Goal: Information Seeking & Learning: Learn about a topic

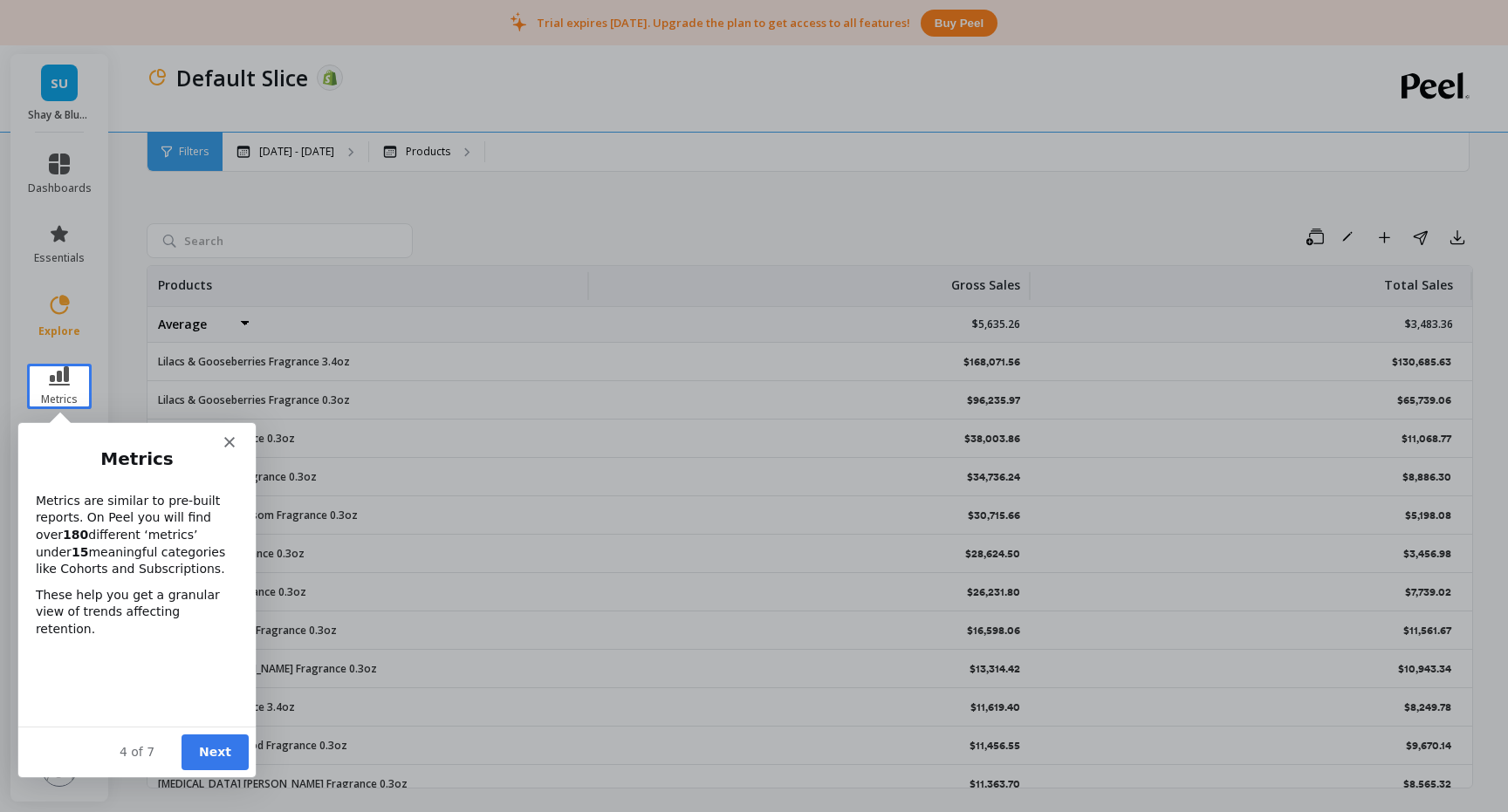
click at [229, 440] on polygon "Close" at bounding box center [228, 441] width 10 height 10
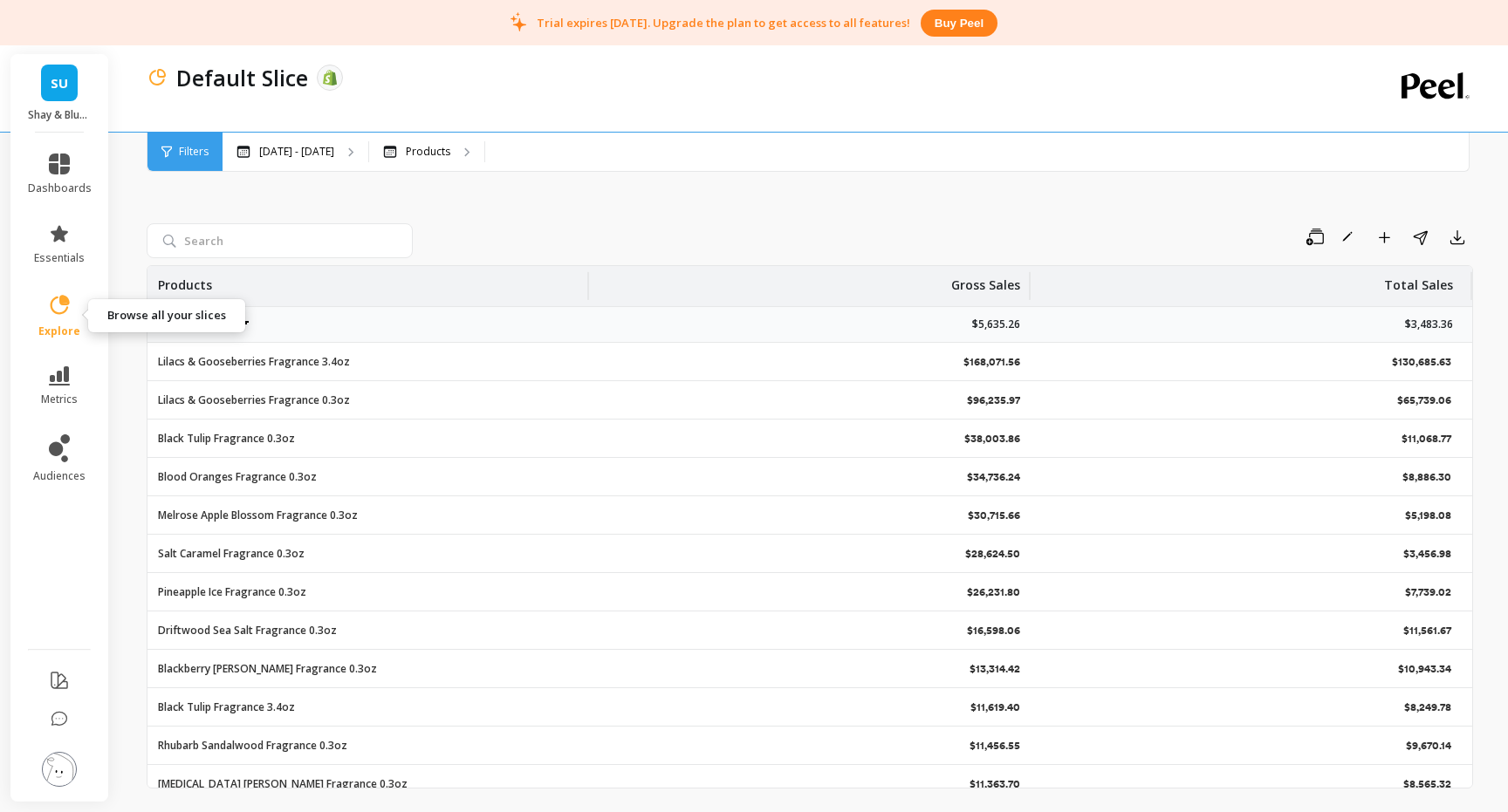
click at [59, 303] on icon at bounding box center [60, 305] width 25 height 25
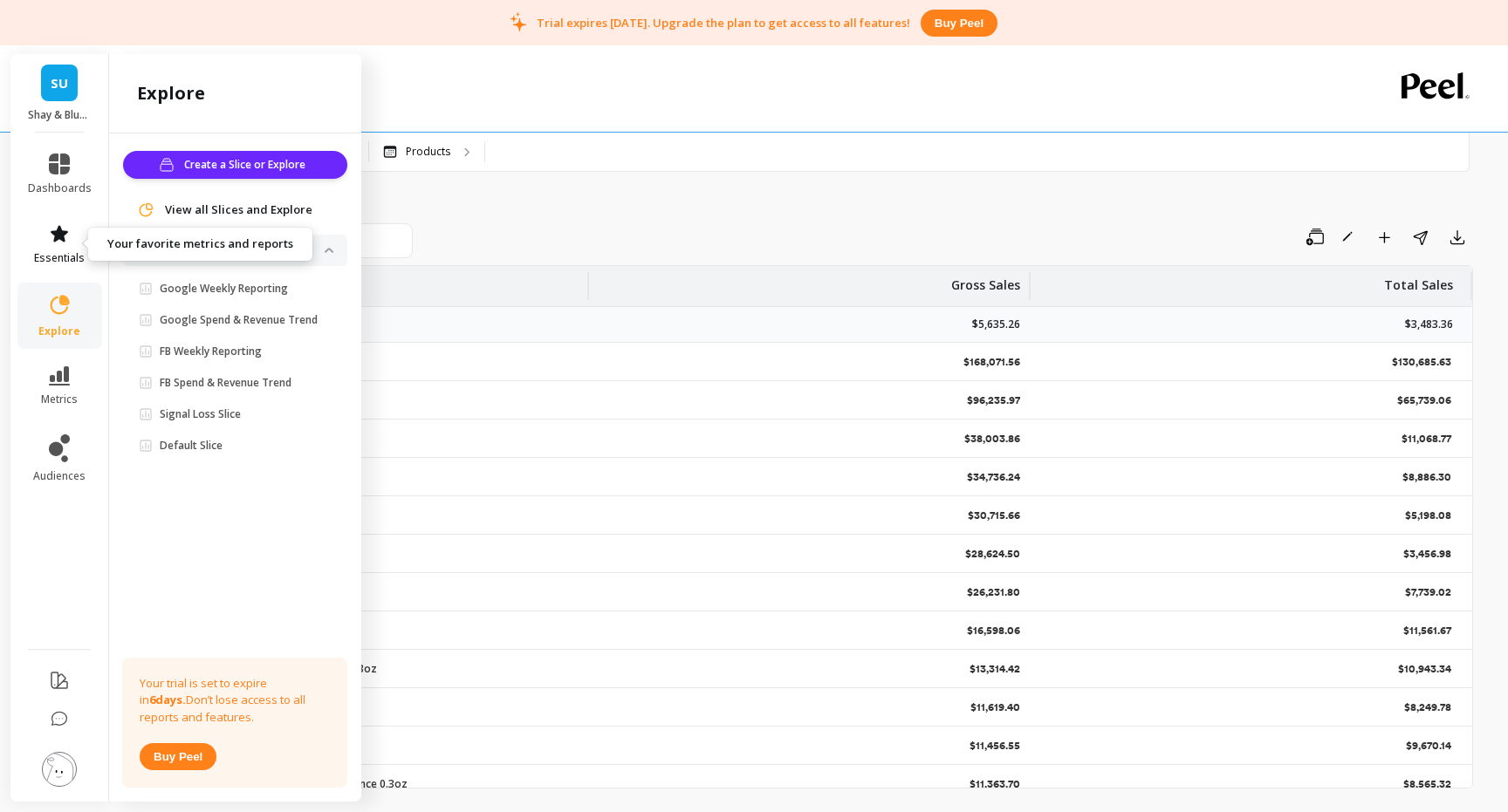
click at [52, 243] on icon at bounding box center [59, 233] width 21 height 21
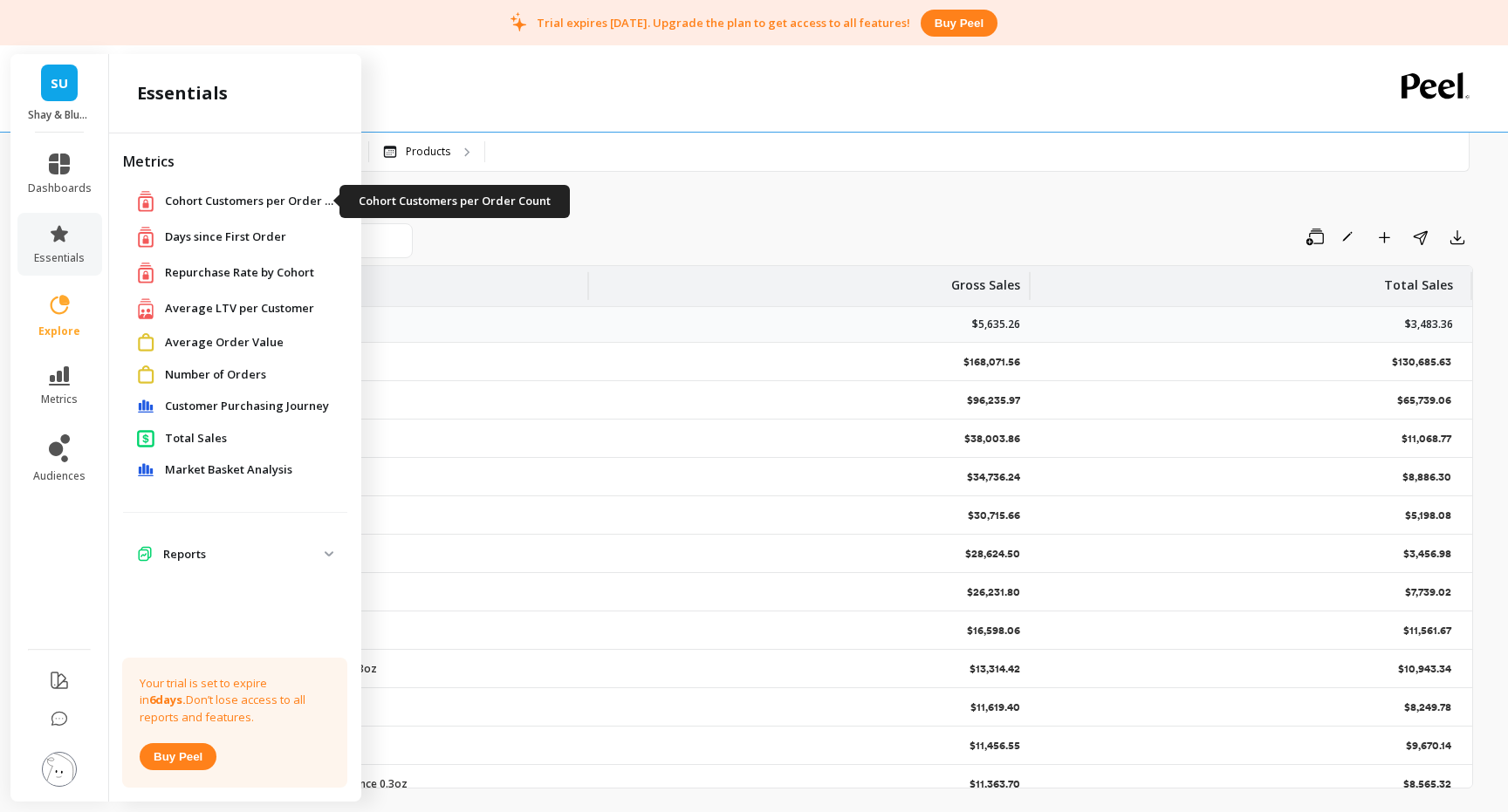
click at [235, 207] on span "Cohort Customers per Order Count" at bounding box center [252, 201] width 175 height 17
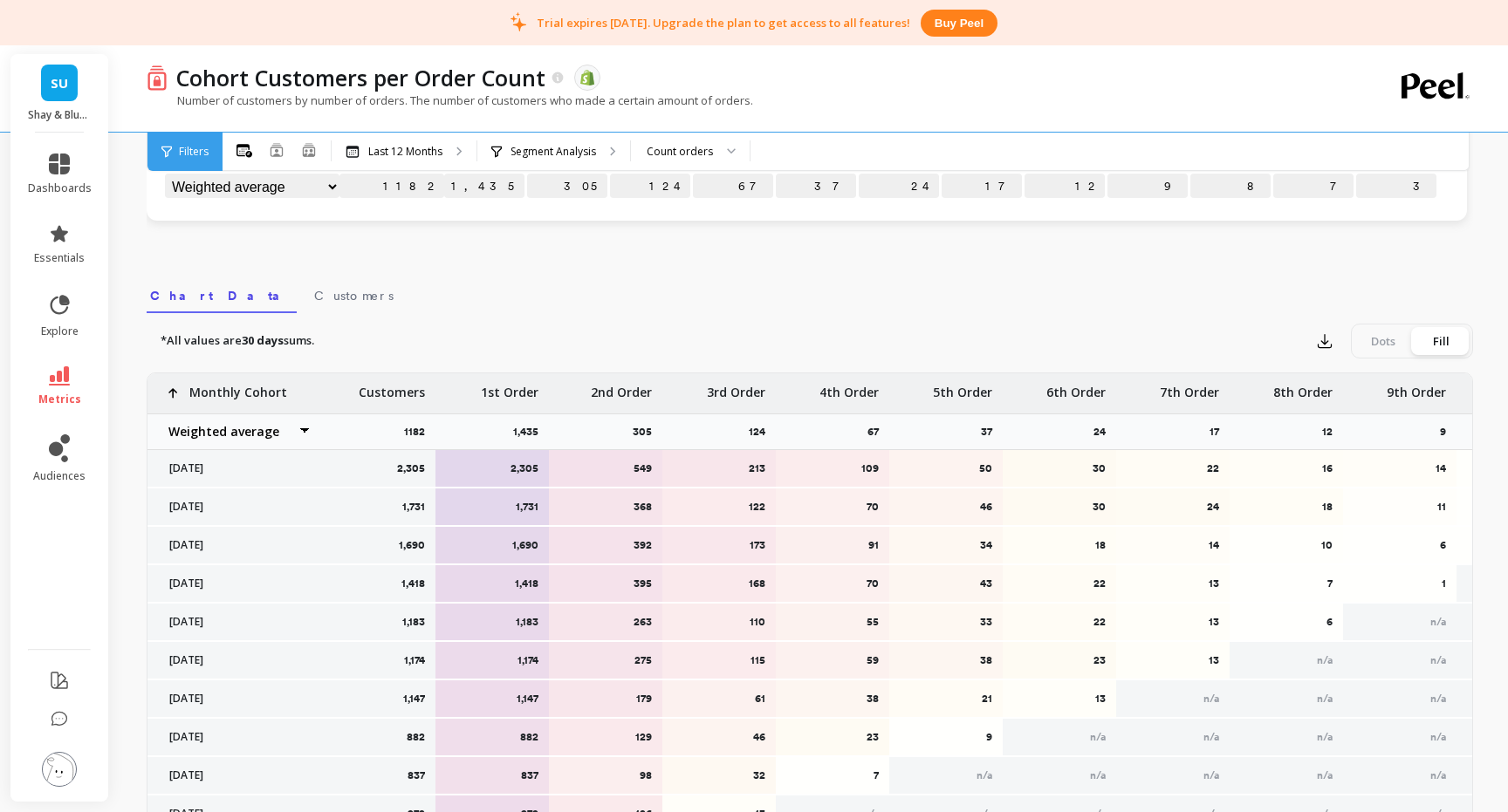
scroll to position [489, 0]
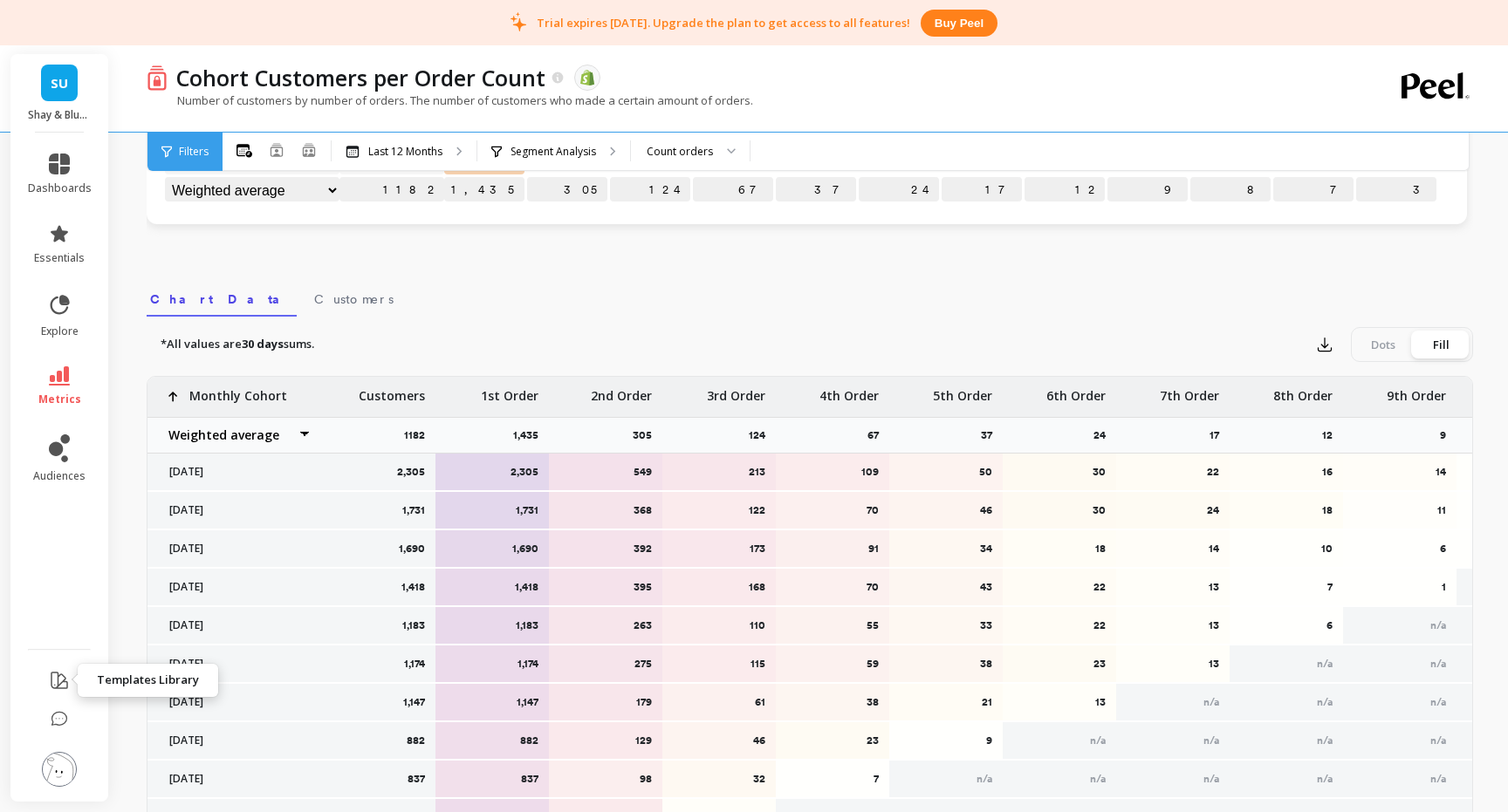
click at [59, 686] on icon at bounding box center [59, 680] width 21 height 21
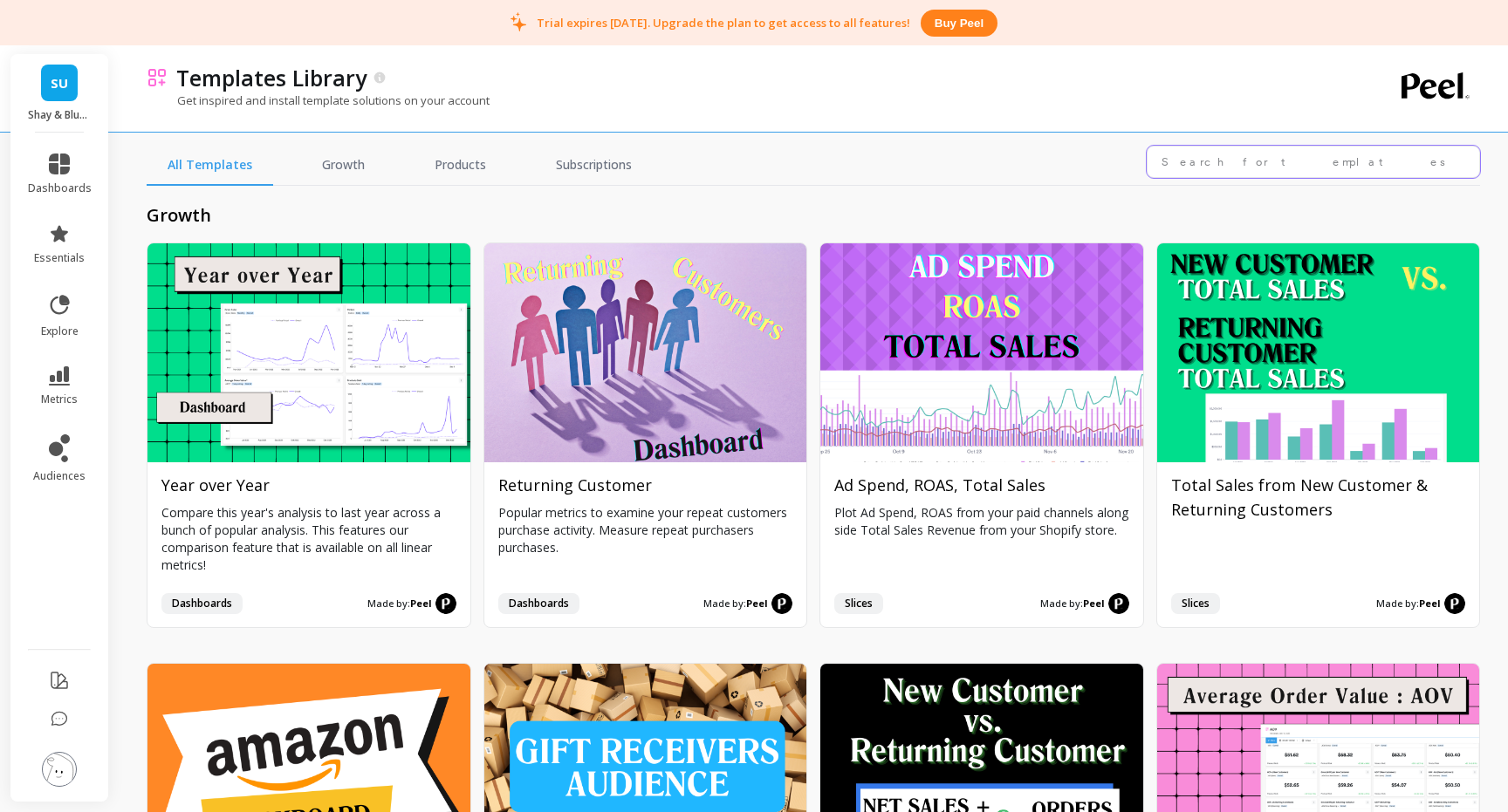
click at [1203, 168] on input "text" at bounding box center [1313, 162] width 333 height 32
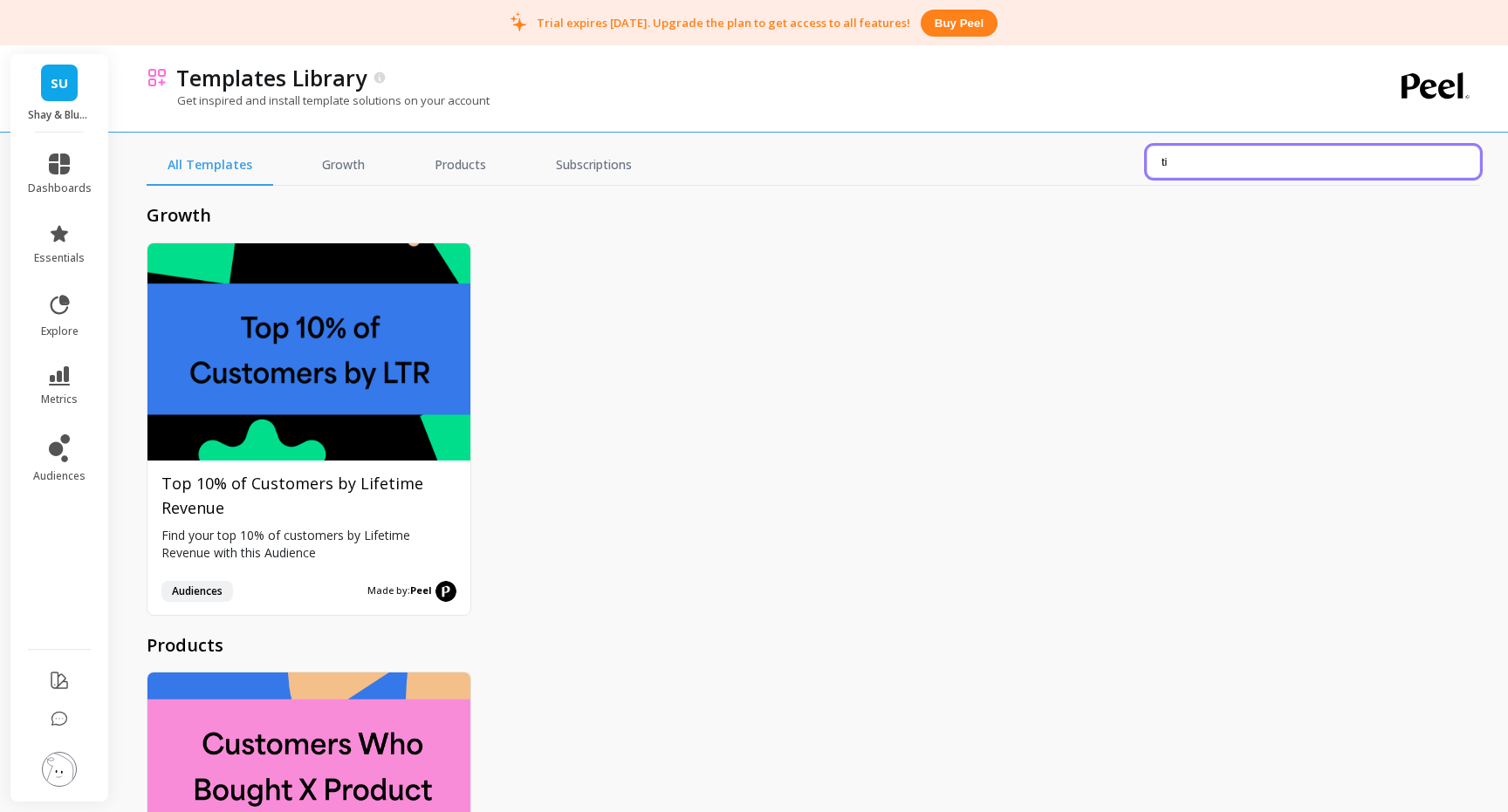
type input "t"
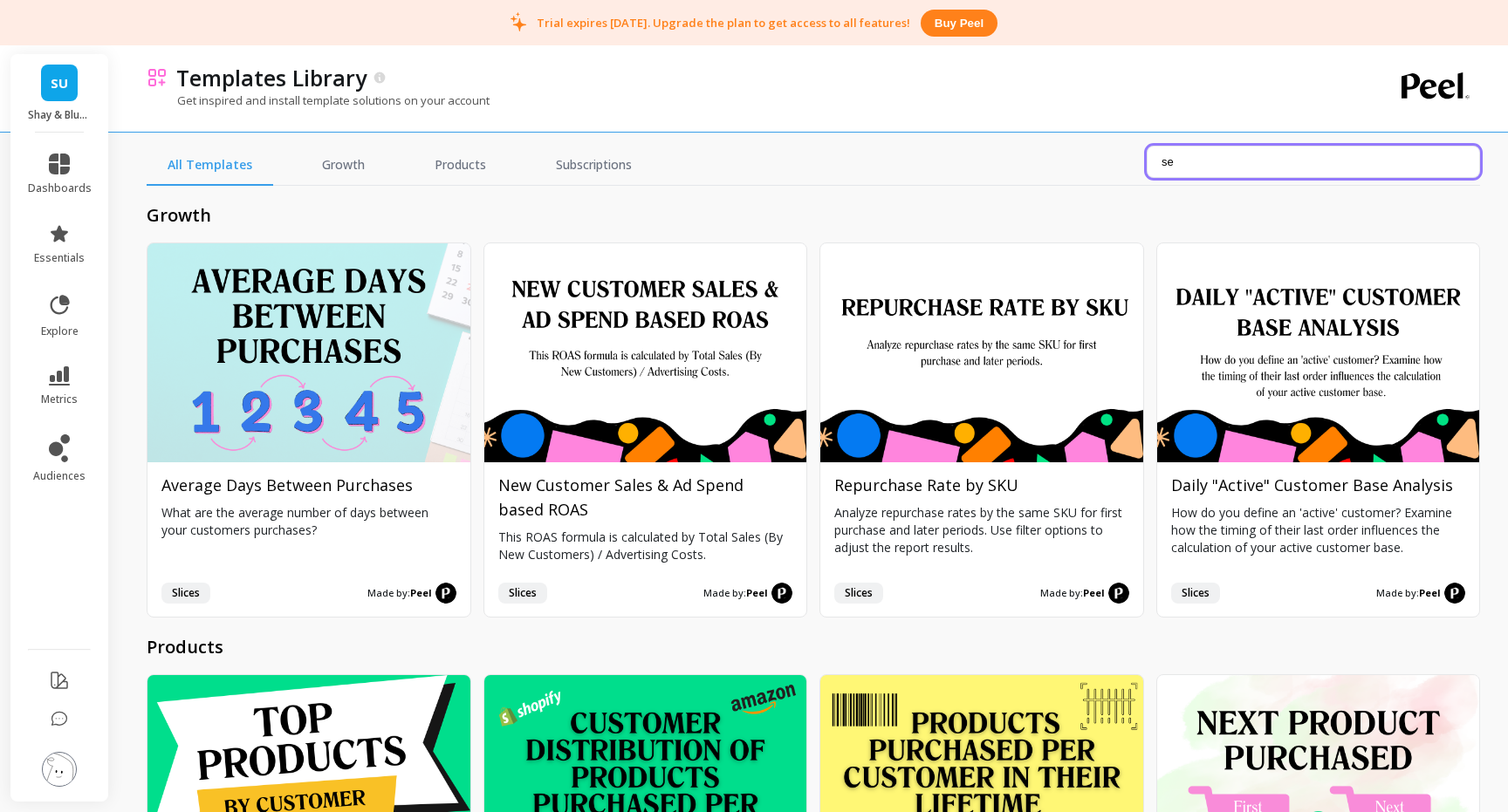
type input "s"
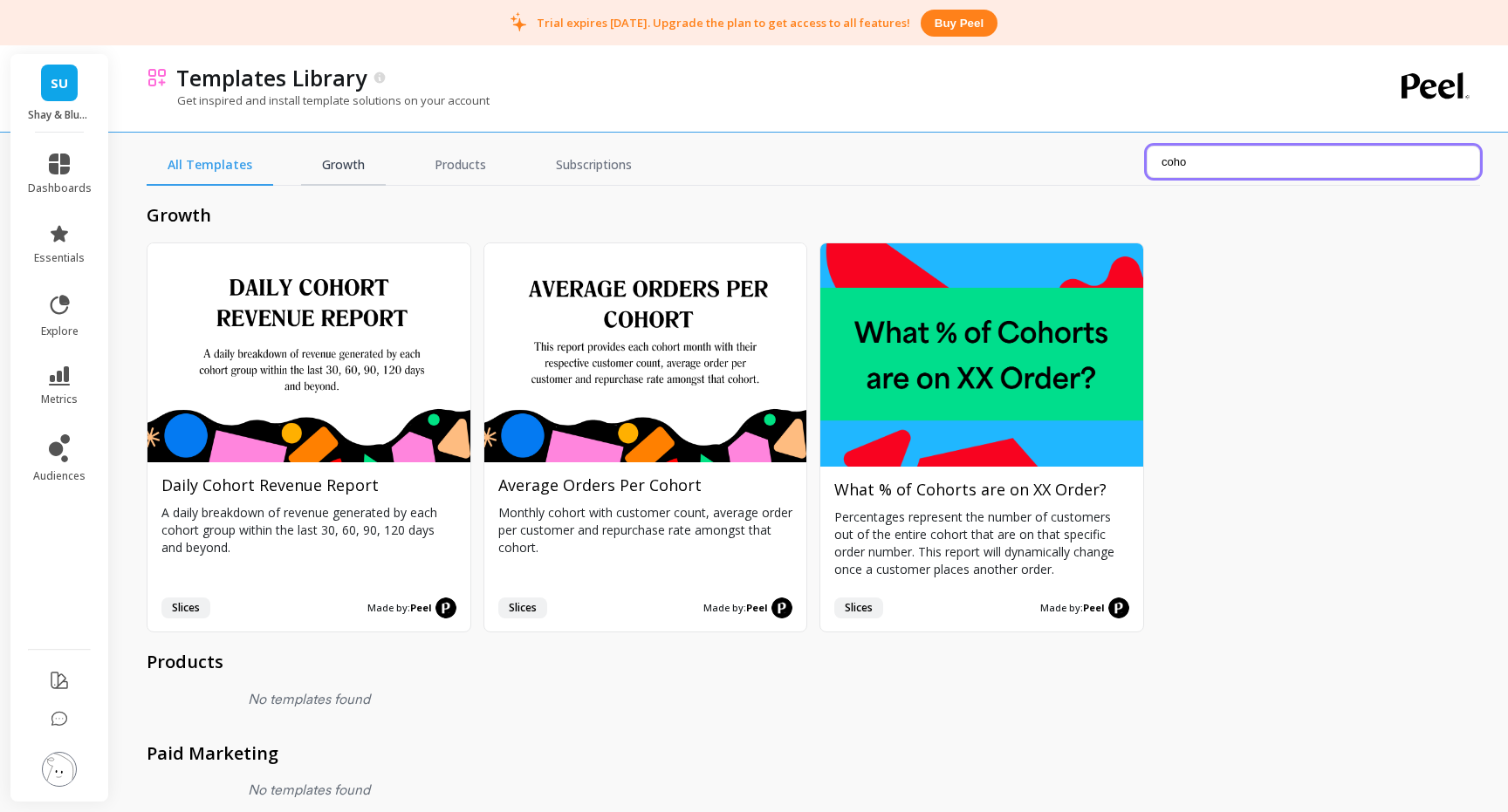
type input "coho"
click at [335, 165] on link "Growth" at bounding box center [343, 166] width 84 height 40
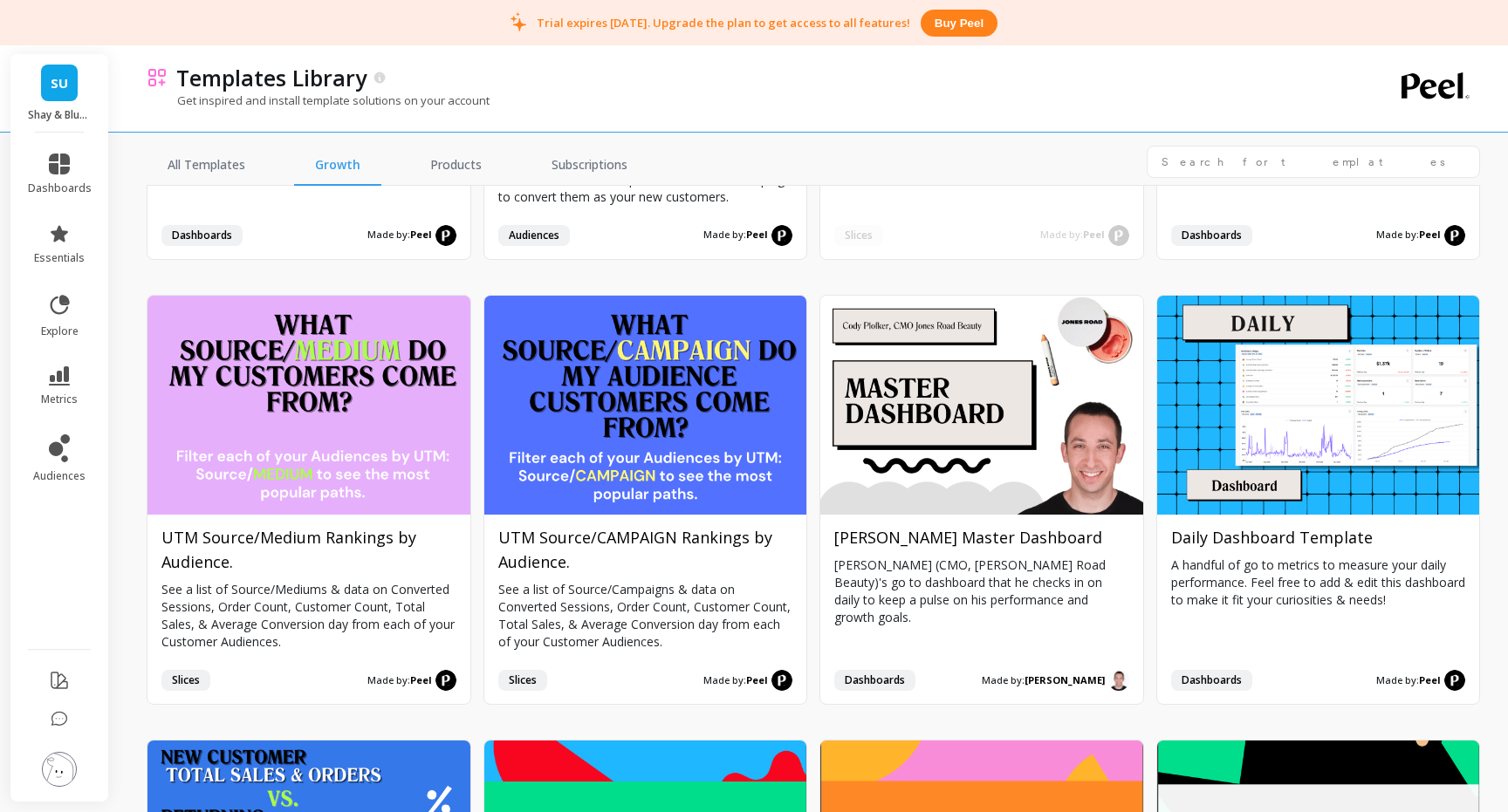
scroll to position [807, 0]
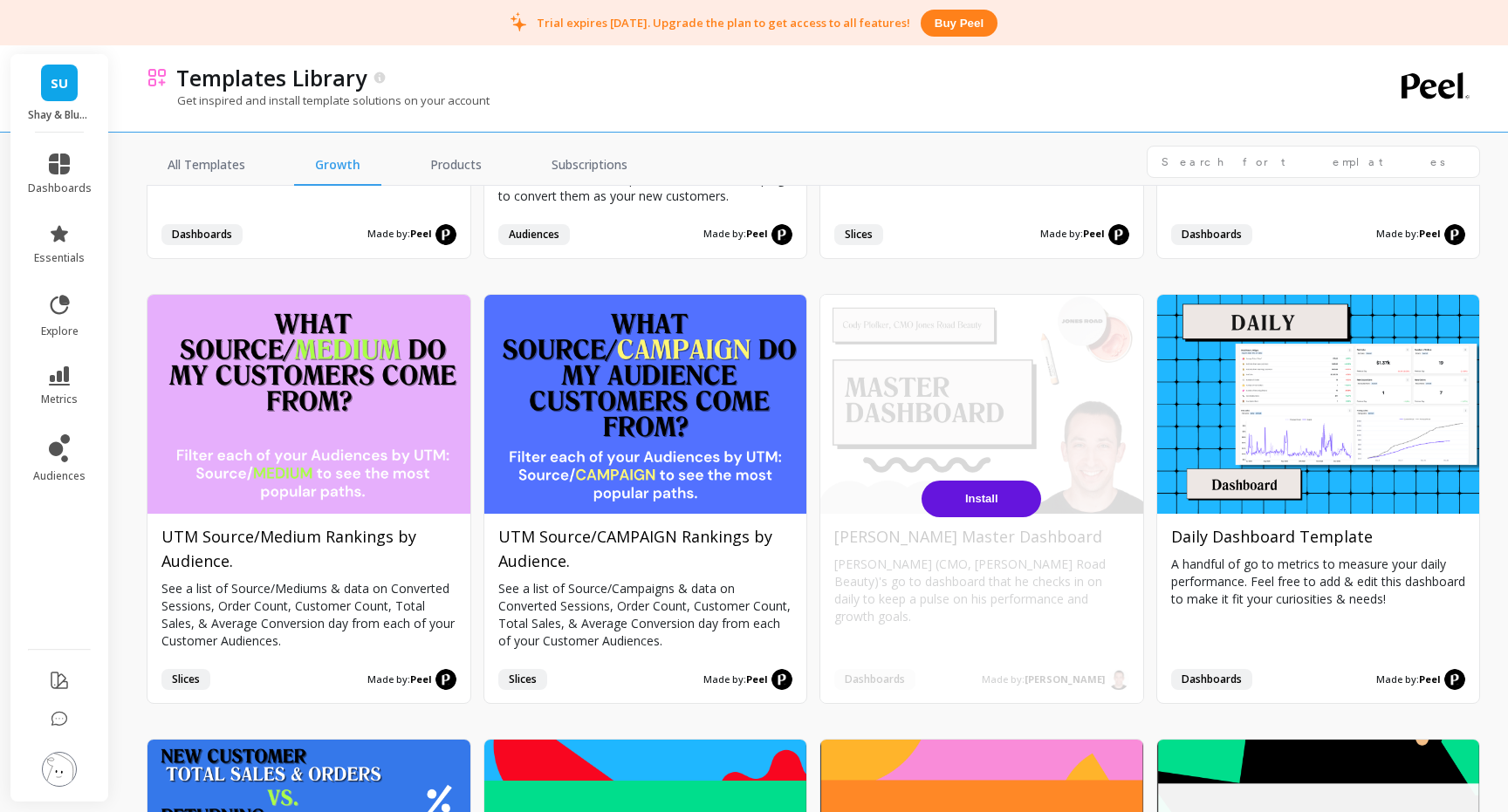
click at [986, 505] on span "Install" at bounding box center [981, 499] width 33 height 13
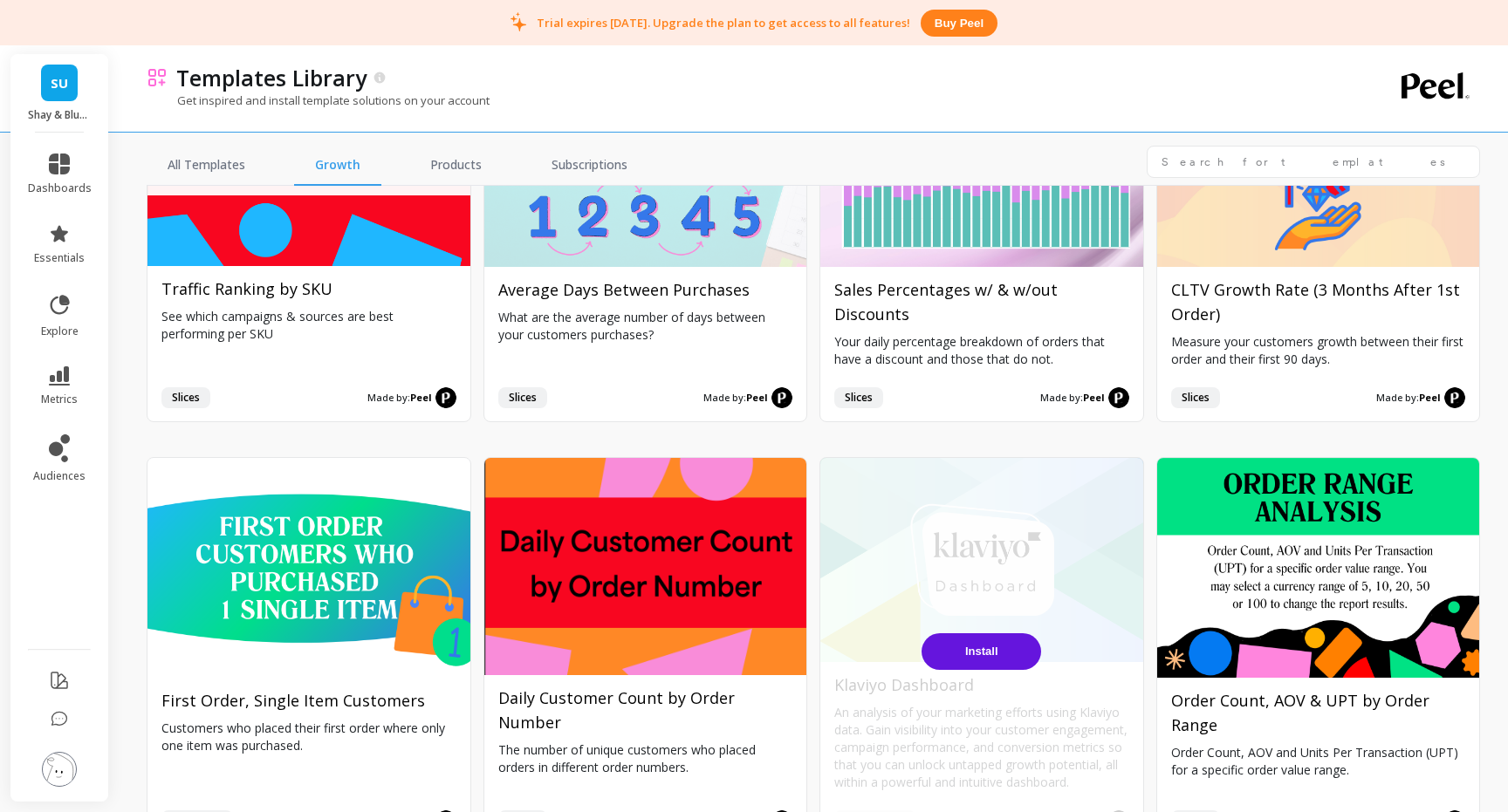
scroll to position [2351, 0]
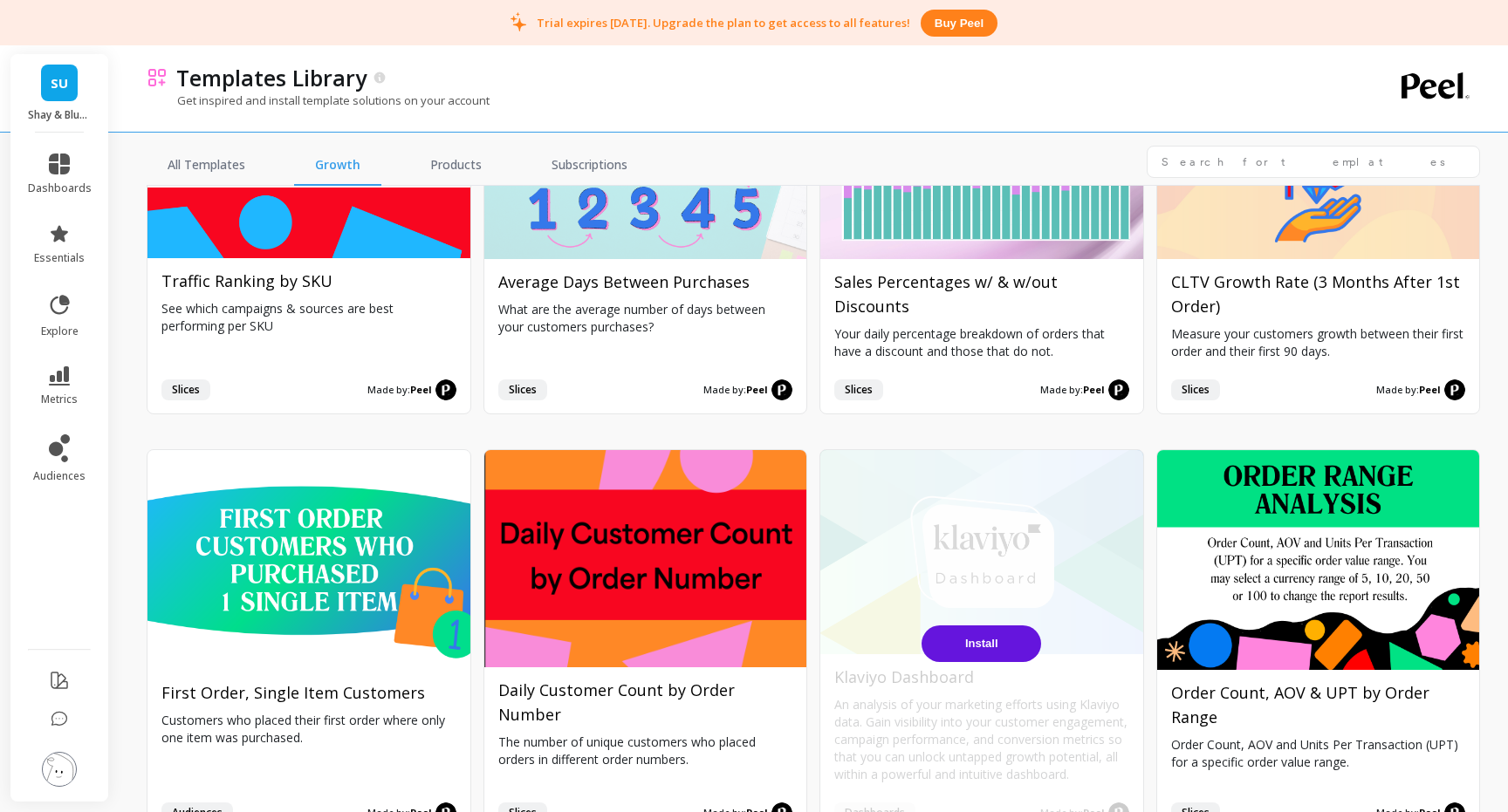
click at [984, 647] on span "Install" at bounding box center [981, 643] width 33 height 13
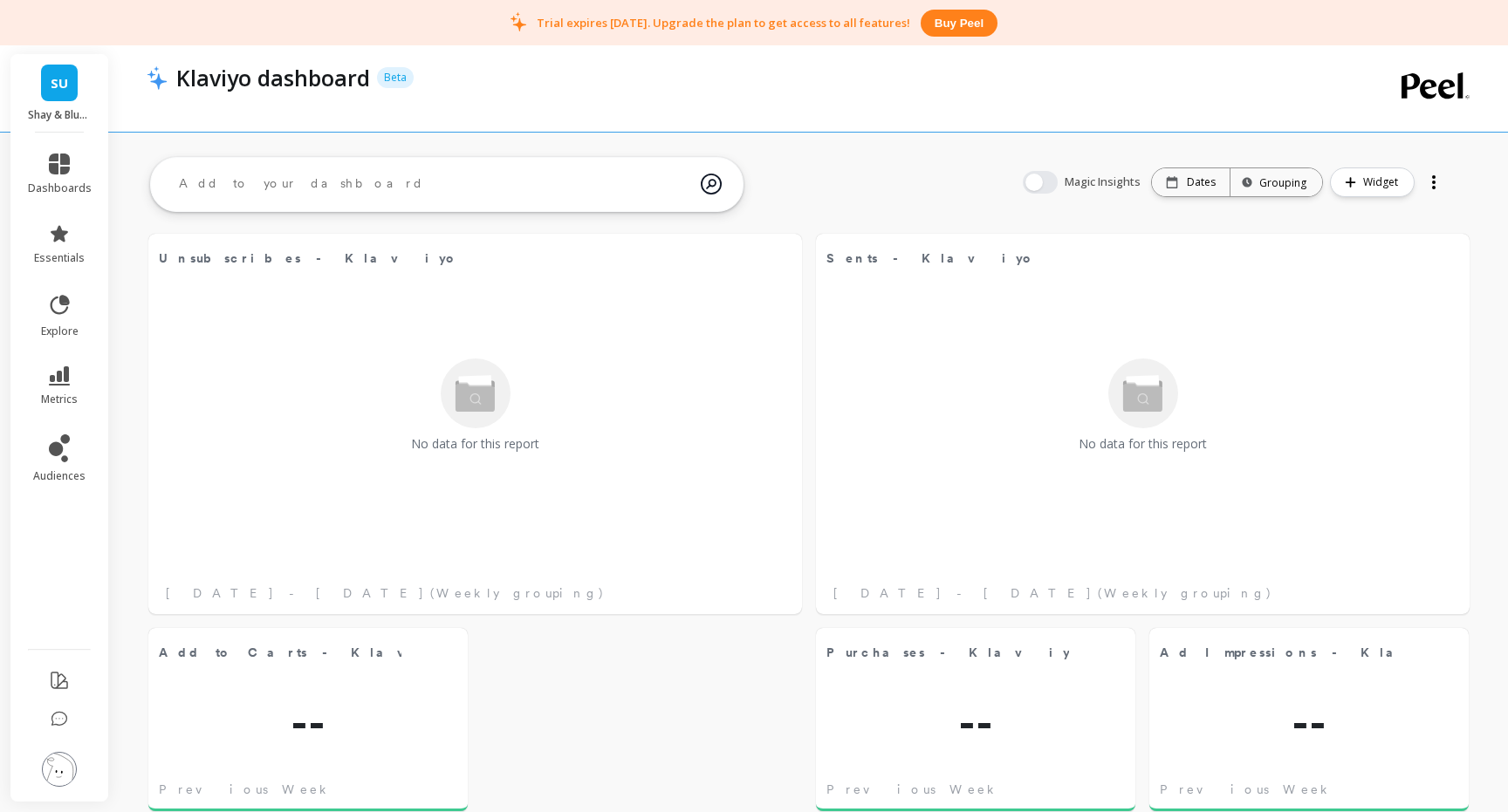
click at [48, 79] on link "SU" at bounding box center [59, 83] width 37 height 37
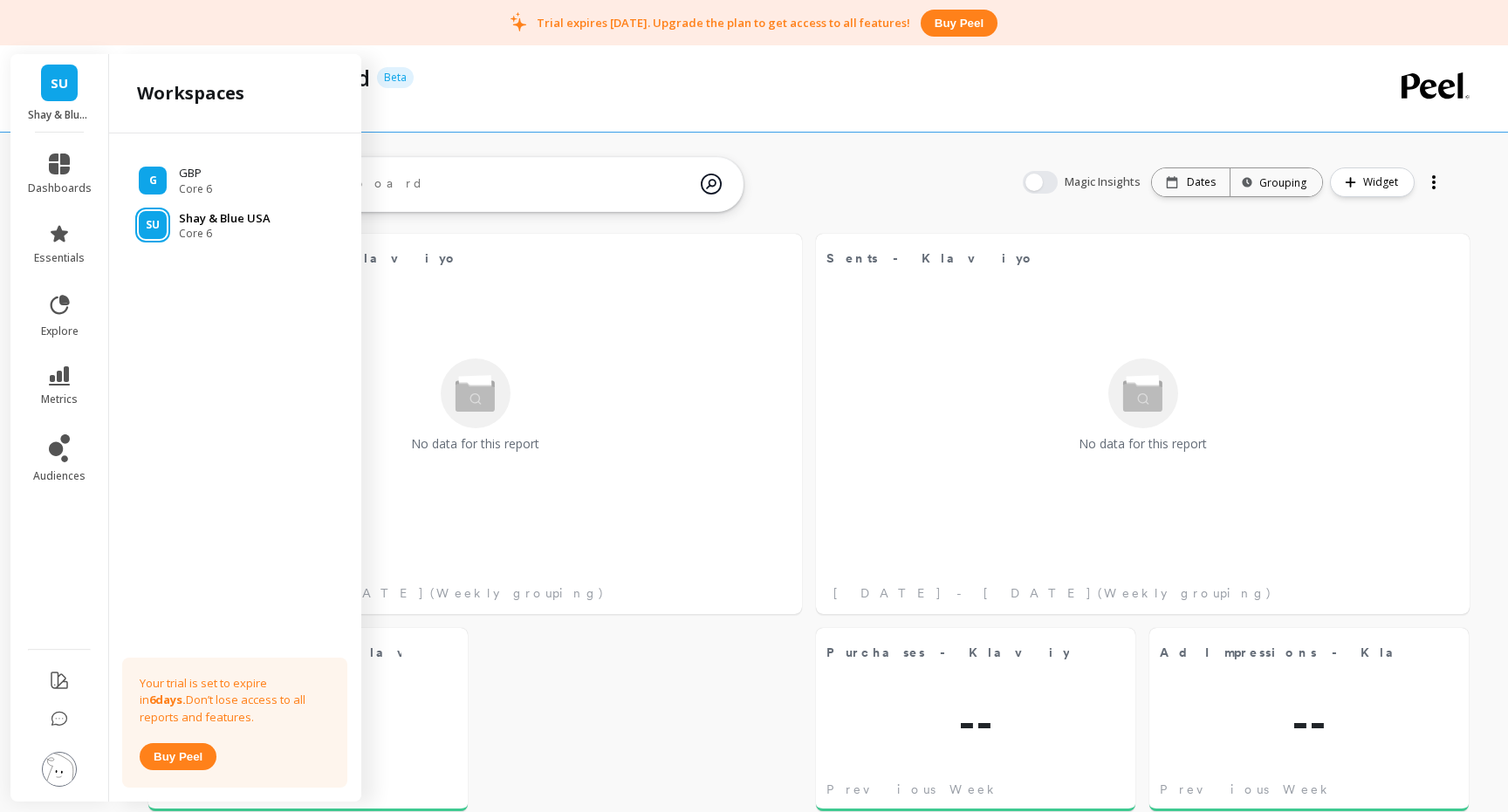
click at [229, 233] on span "Core 6" at bounding box center [225, 233] width 92 height 14
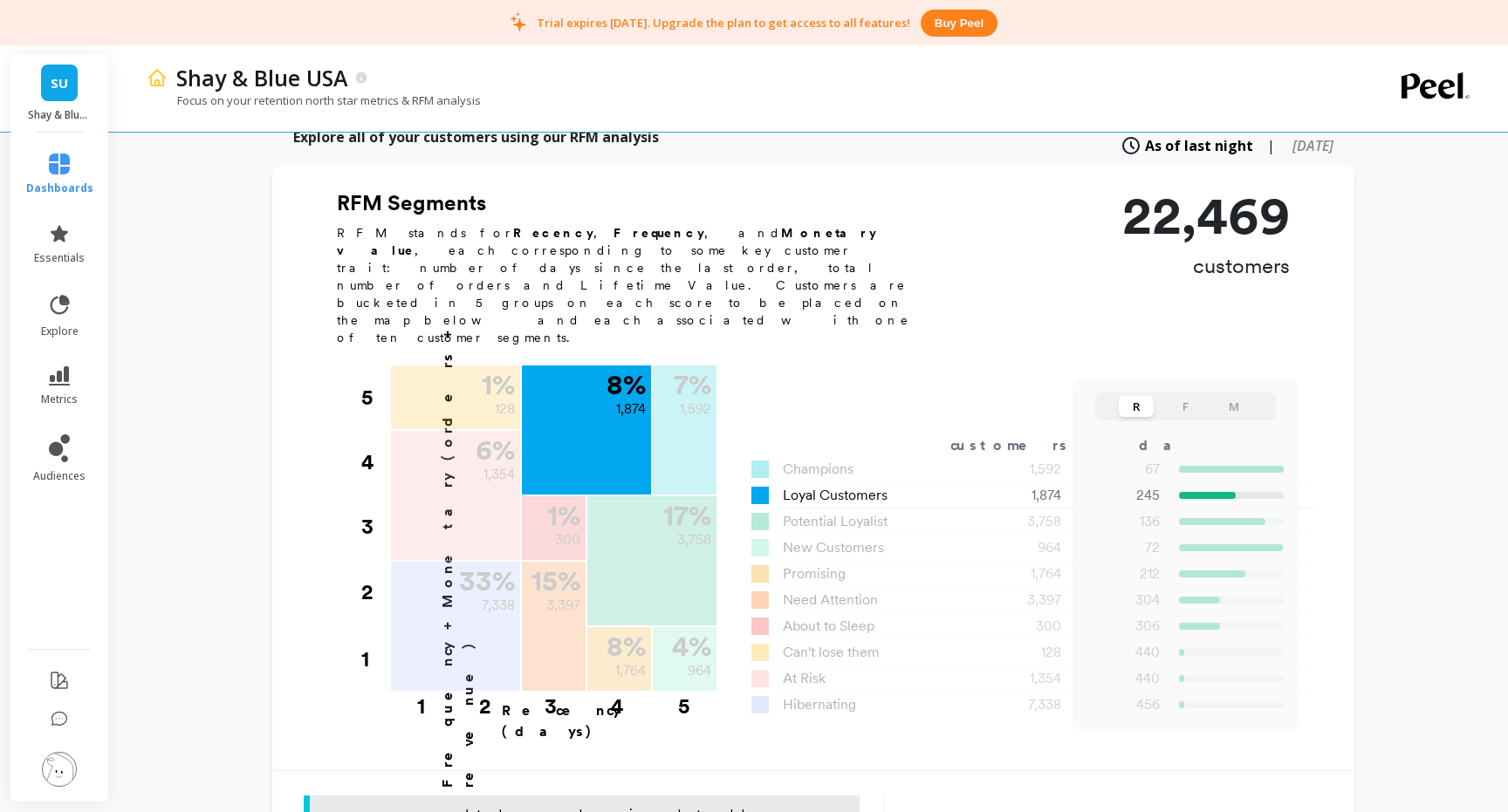
scroll to position [469, 0]
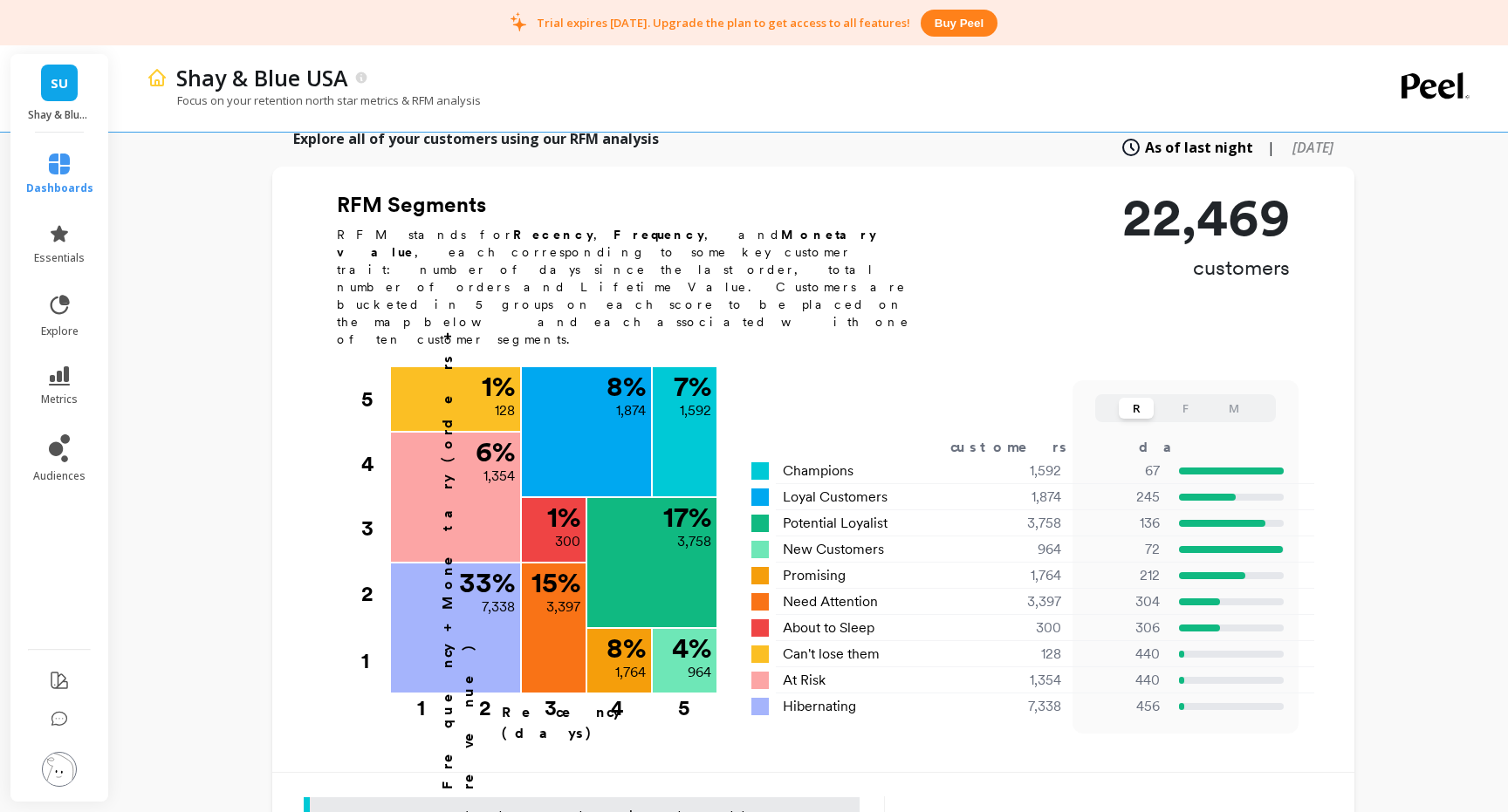
click at [1186, 397] on button "F" at bounding box center [1184, 408] width 35 height 21
click at [1241, 397] on button "M" at bounding box center [1234, 408] width 35 height 21
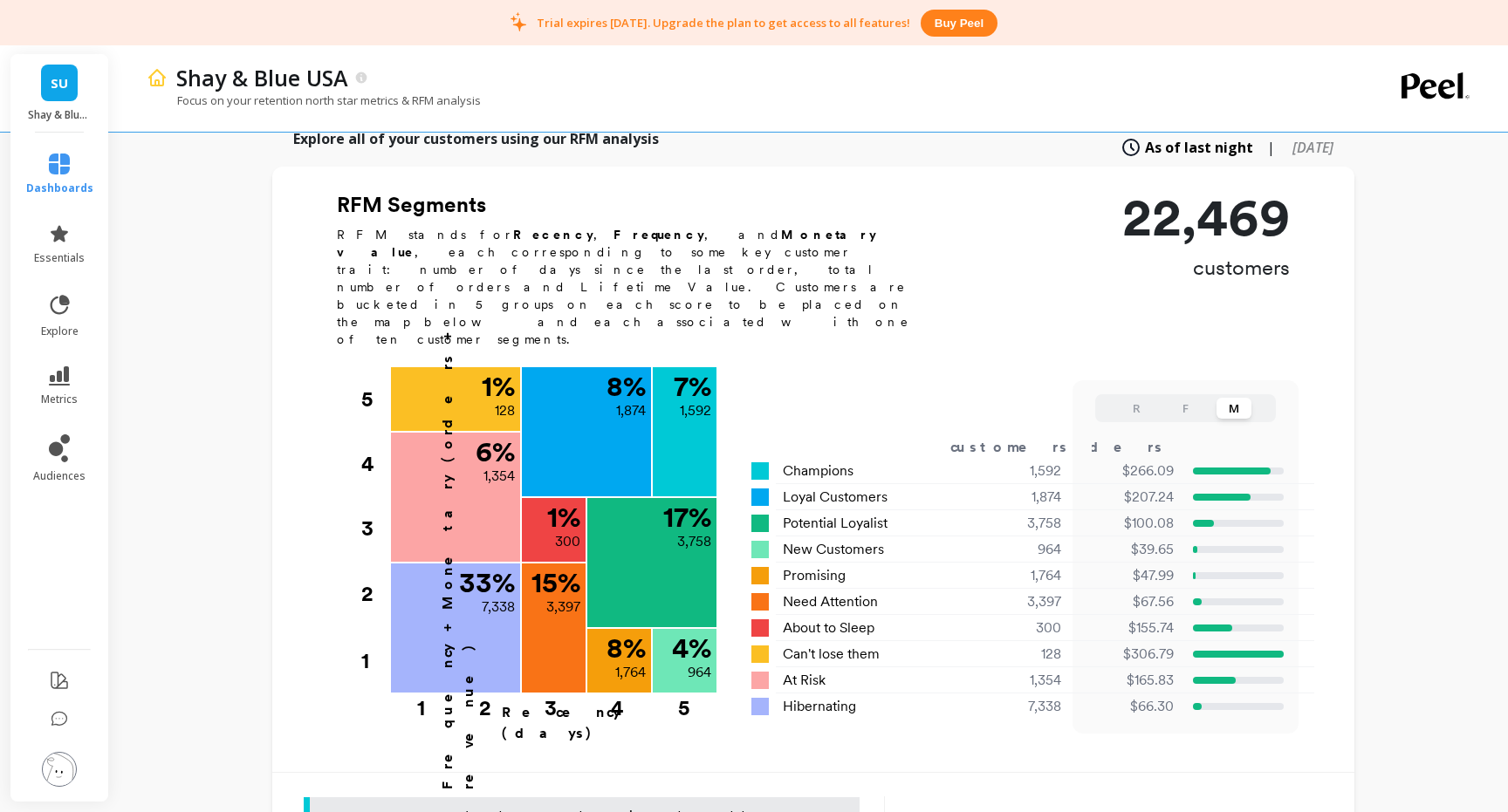
click at [1131, 397] on button "R" at bounding box center [1136, 408] width 35 height 21
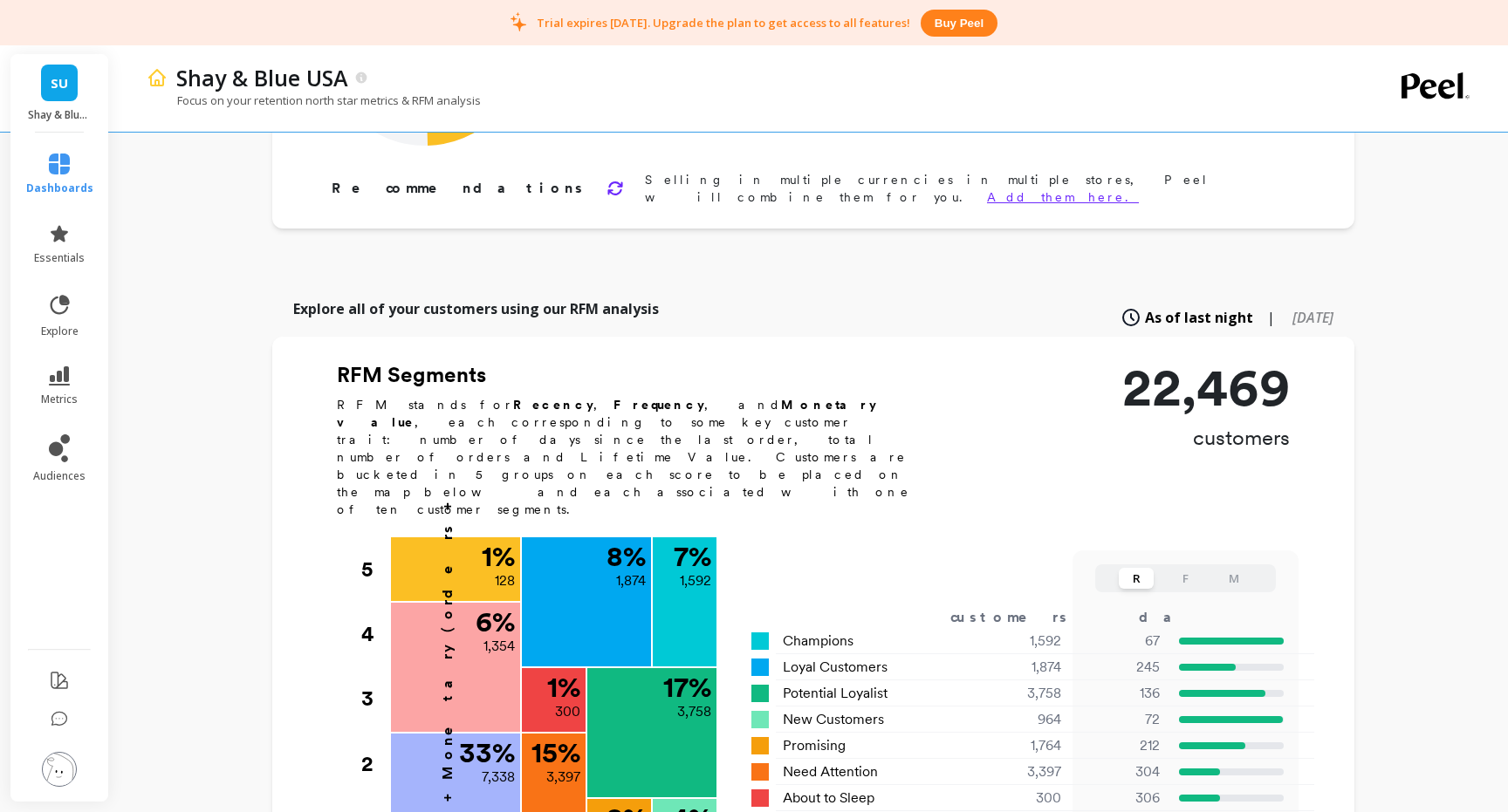
scroll to position [306, 0]
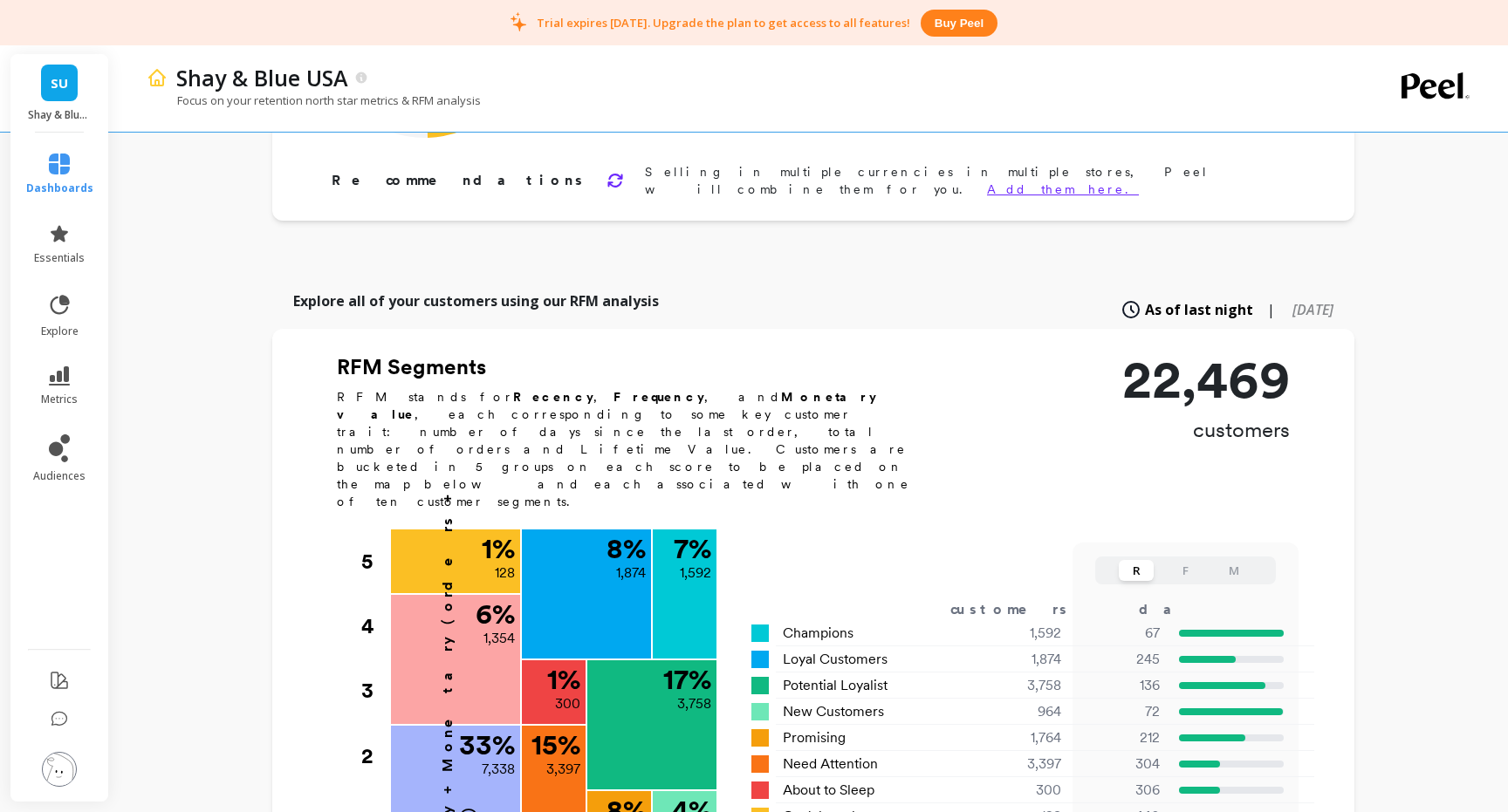
click at [1191, 560] on button "F" at bounding box center [1184, 570] width 35 height 21
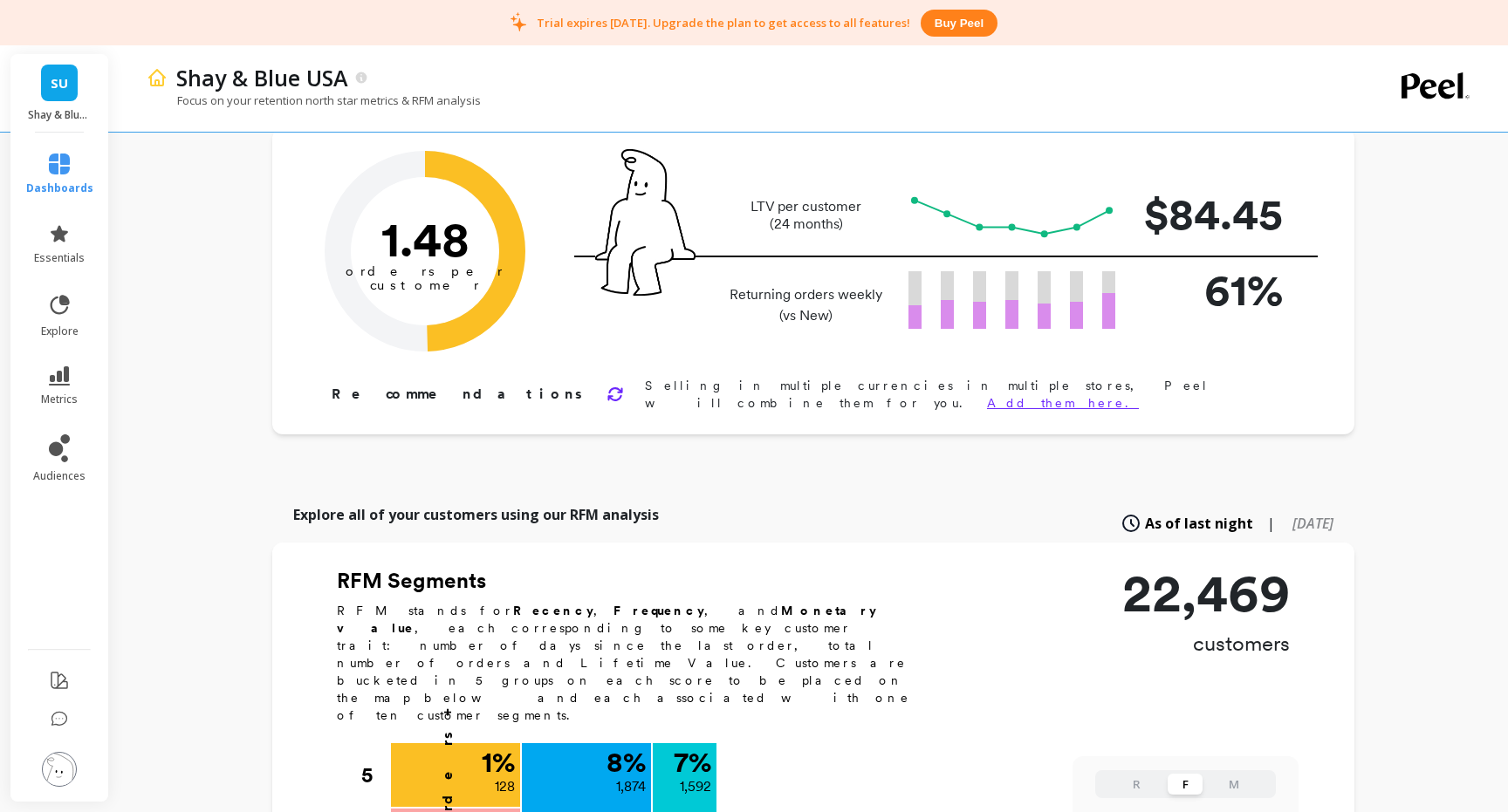
scroll to position [0, 0]
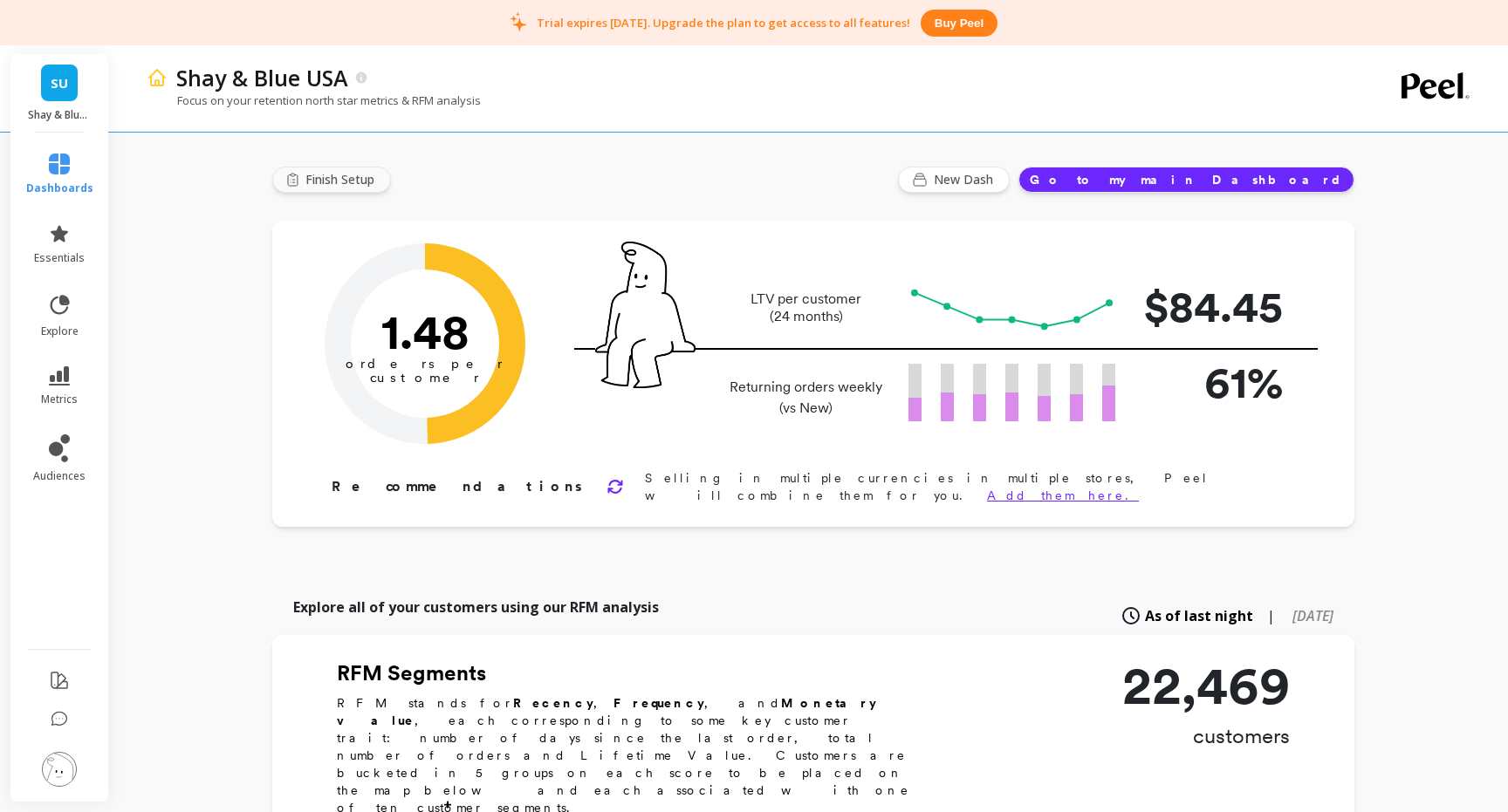
click at [321, 184] on span "Finish Setup" at bounding box center [343, 179] width 74 height 17
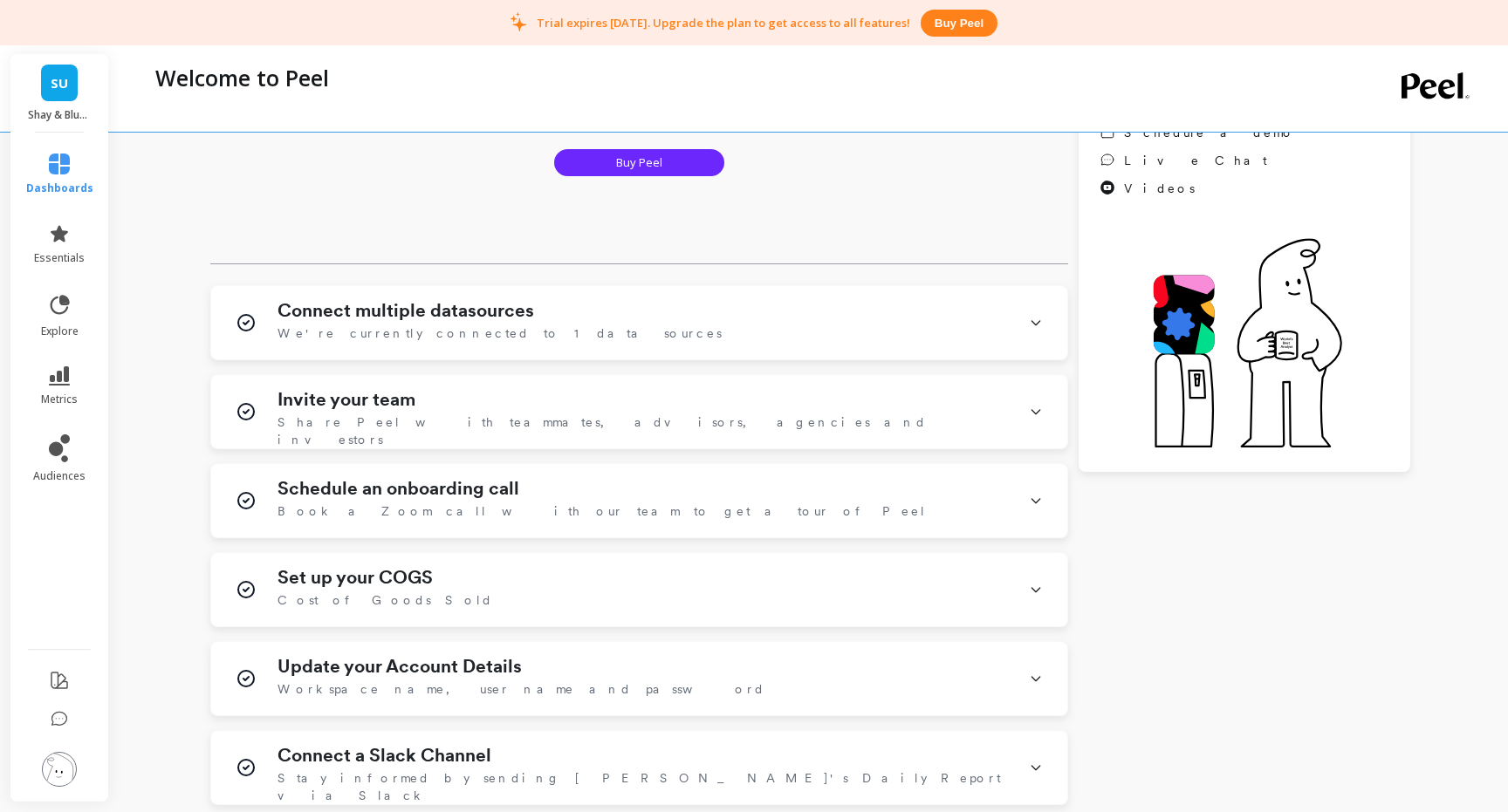
scroll to position [304, 0]
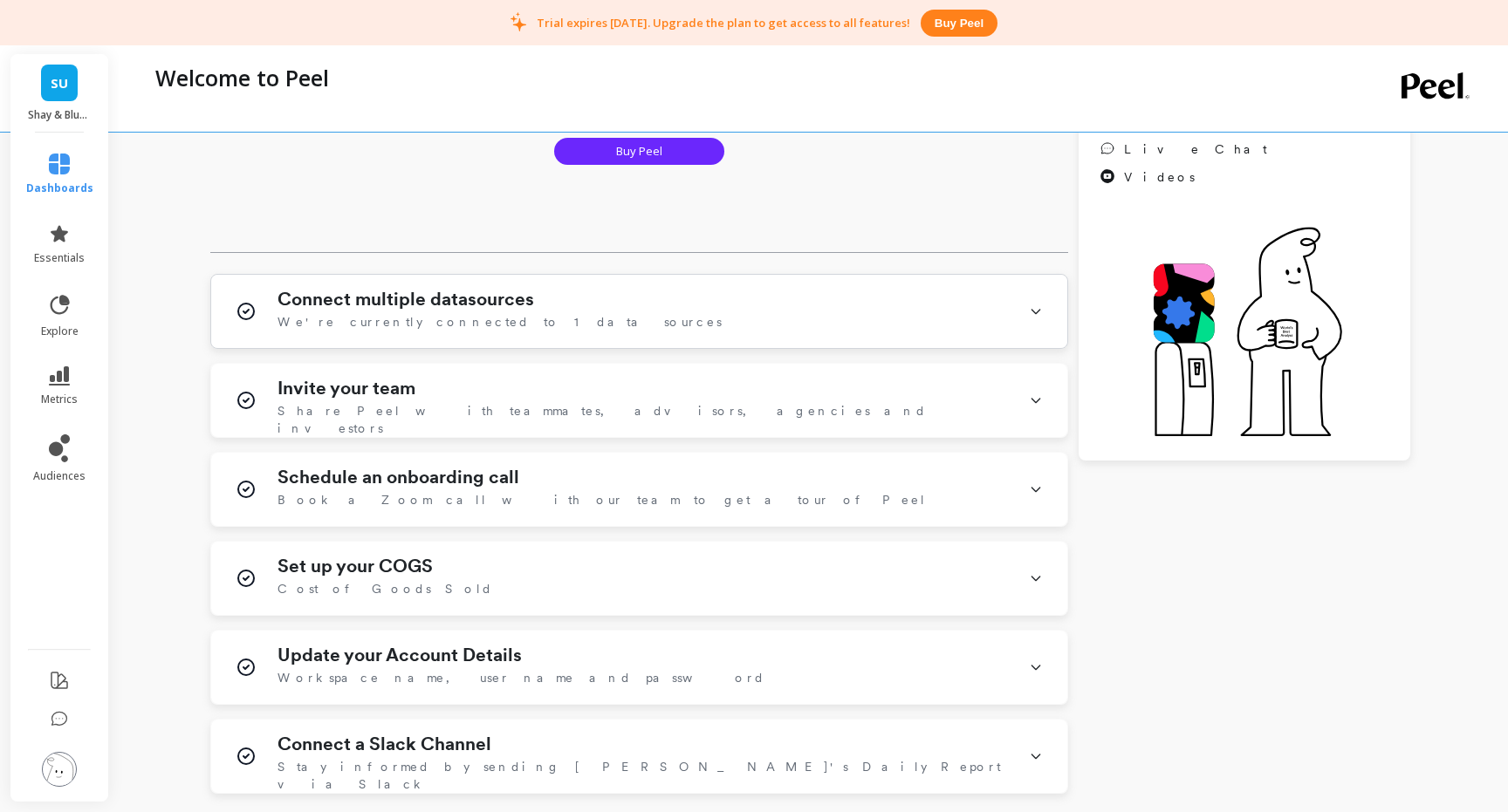
click at [474, 287] on div "Connect multiple datasources We're currently connected to 1 data sources" at bounding box center [640, 311] width 856 height 73
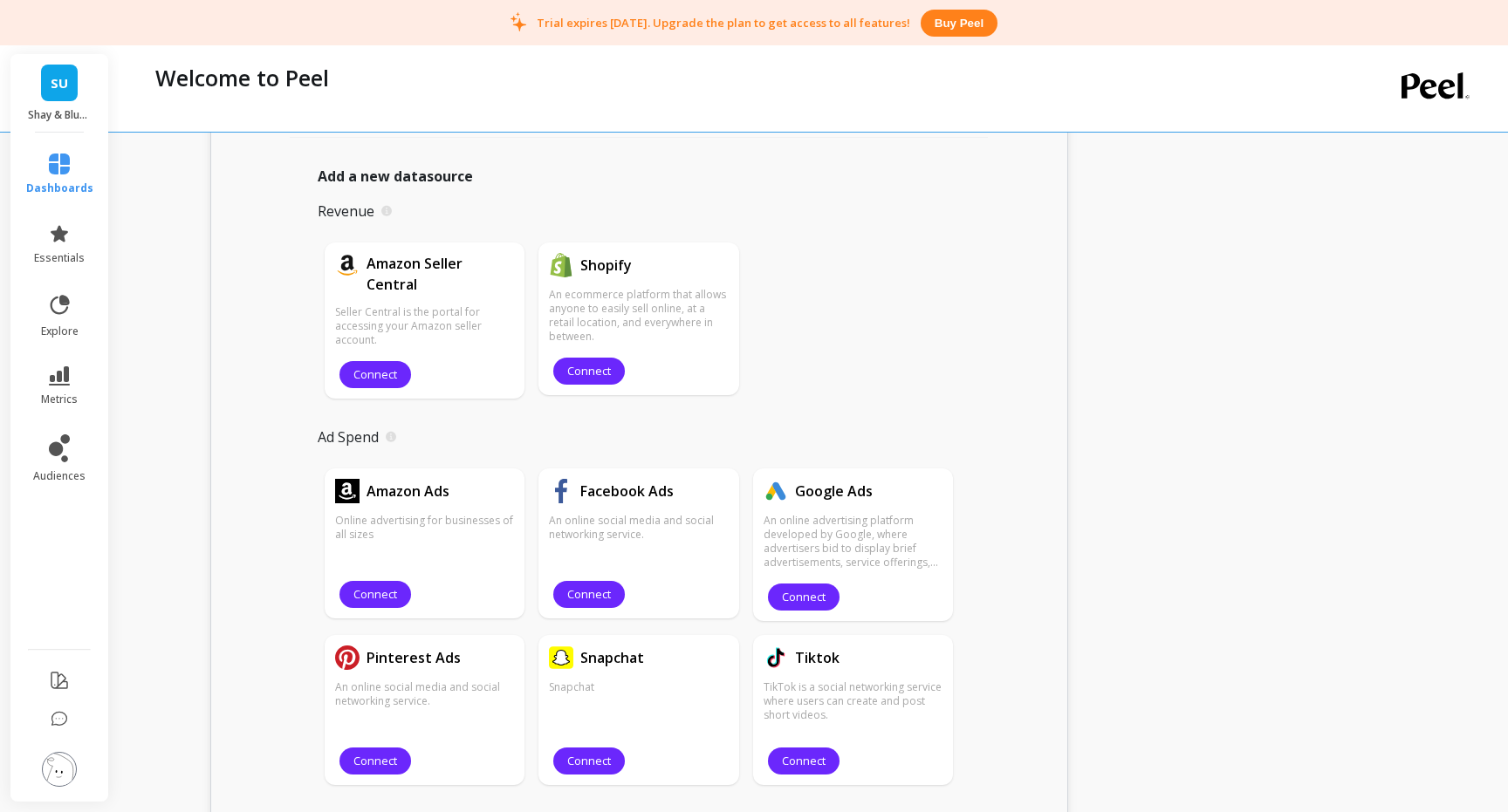
scroll to position [662, 0]
click at [597, 595] on span "Connect" at bounding box center [589, 593] width 44 height 16
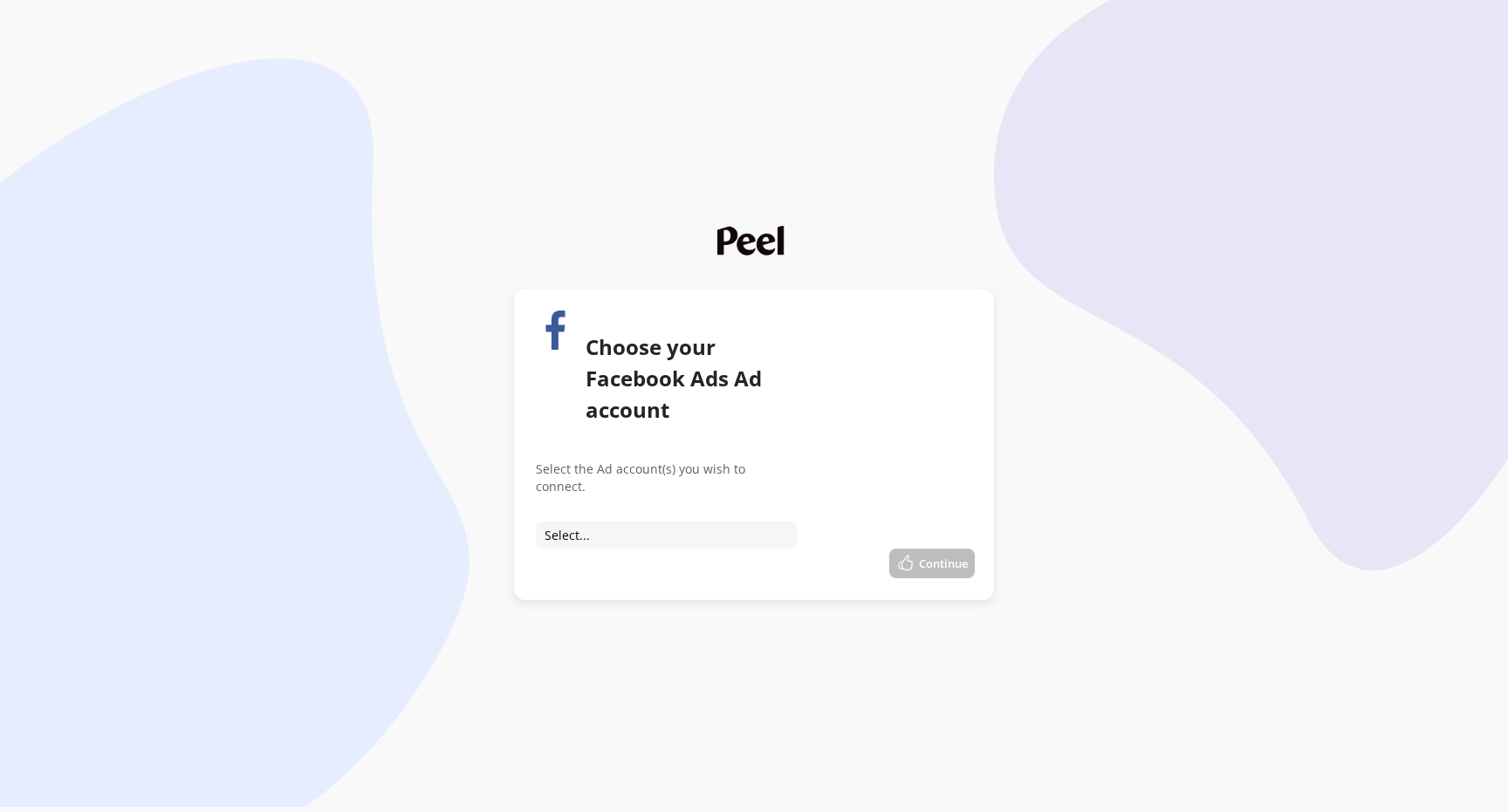
click at [624, 522] on select "Select... Connect to CTC | Shay & Blue Connect to USA Shay & Blue Connect to Sh…" at bounding box center [667, 535] width 262 height 28
select select "act_16909420"
click at [536, 522] on select "Select... Connect to CTC | Shay & Blue Connect to USA Shay & Blue Connect to Sh…" at bounding box center [667, 535] width 262 height 28
click at [916, 548] on button "Continue" at bounding box center [932, 563] width 85 height 29
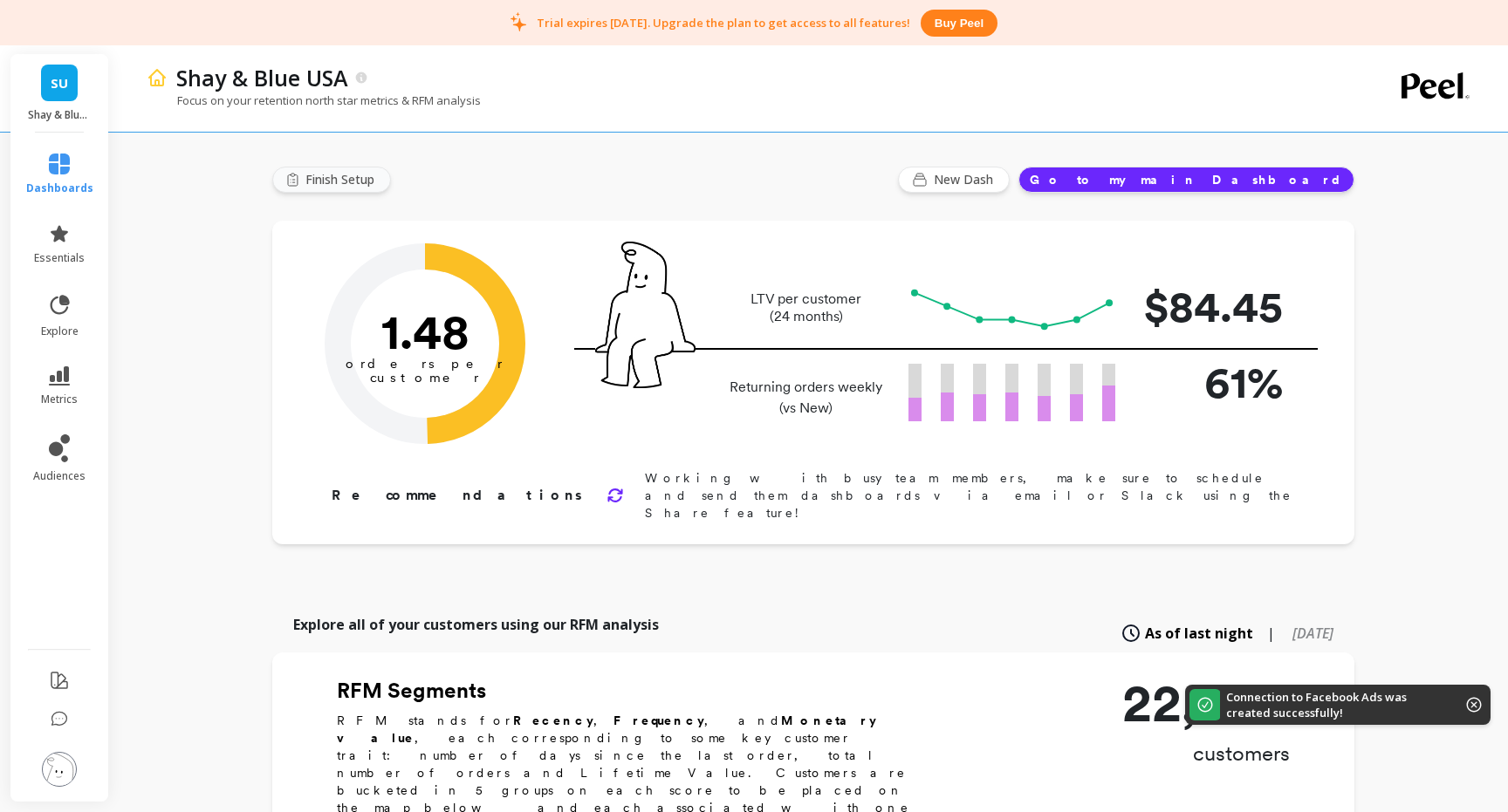
click at [358, 167] on button "Finish Setup" at bounding box center [331, 180] width 119 height 27
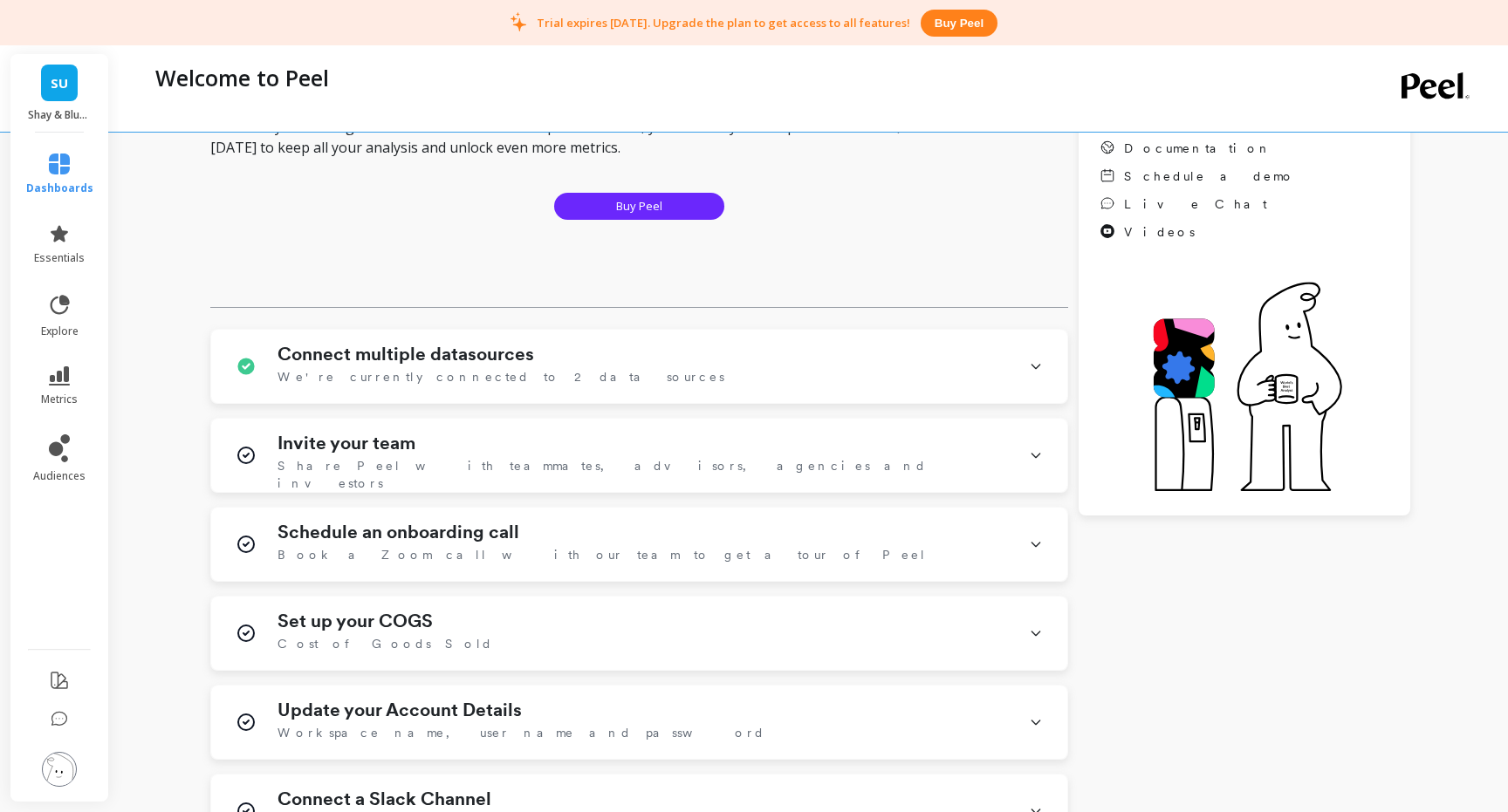
scroll to position [309, 0]
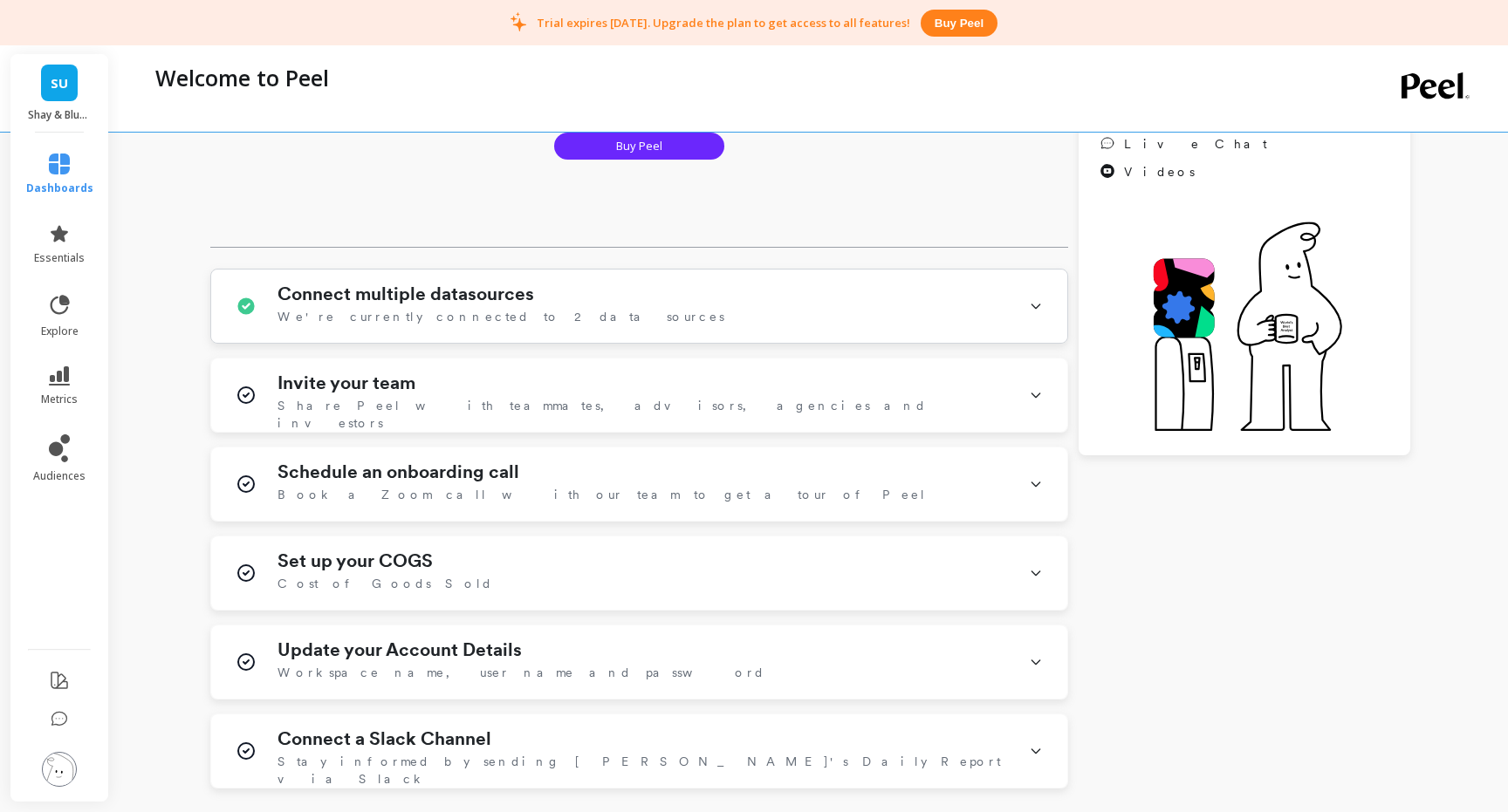
click at [609, 305] on div "Connect multiple datasources We're currently connected to 2 data sources" at bounding box center [642, 306] width 731 height 46
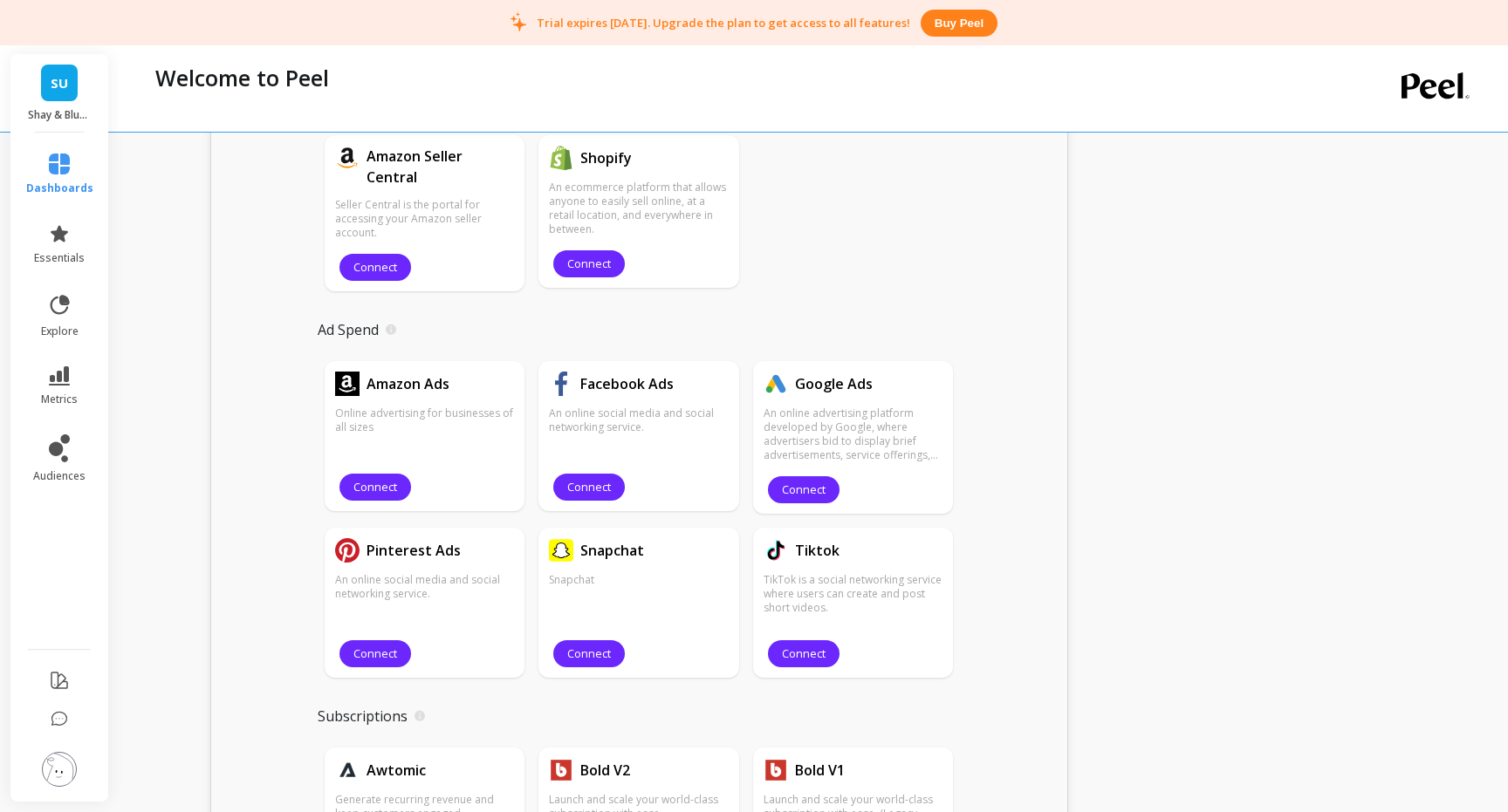
scroll to position [807, 0]
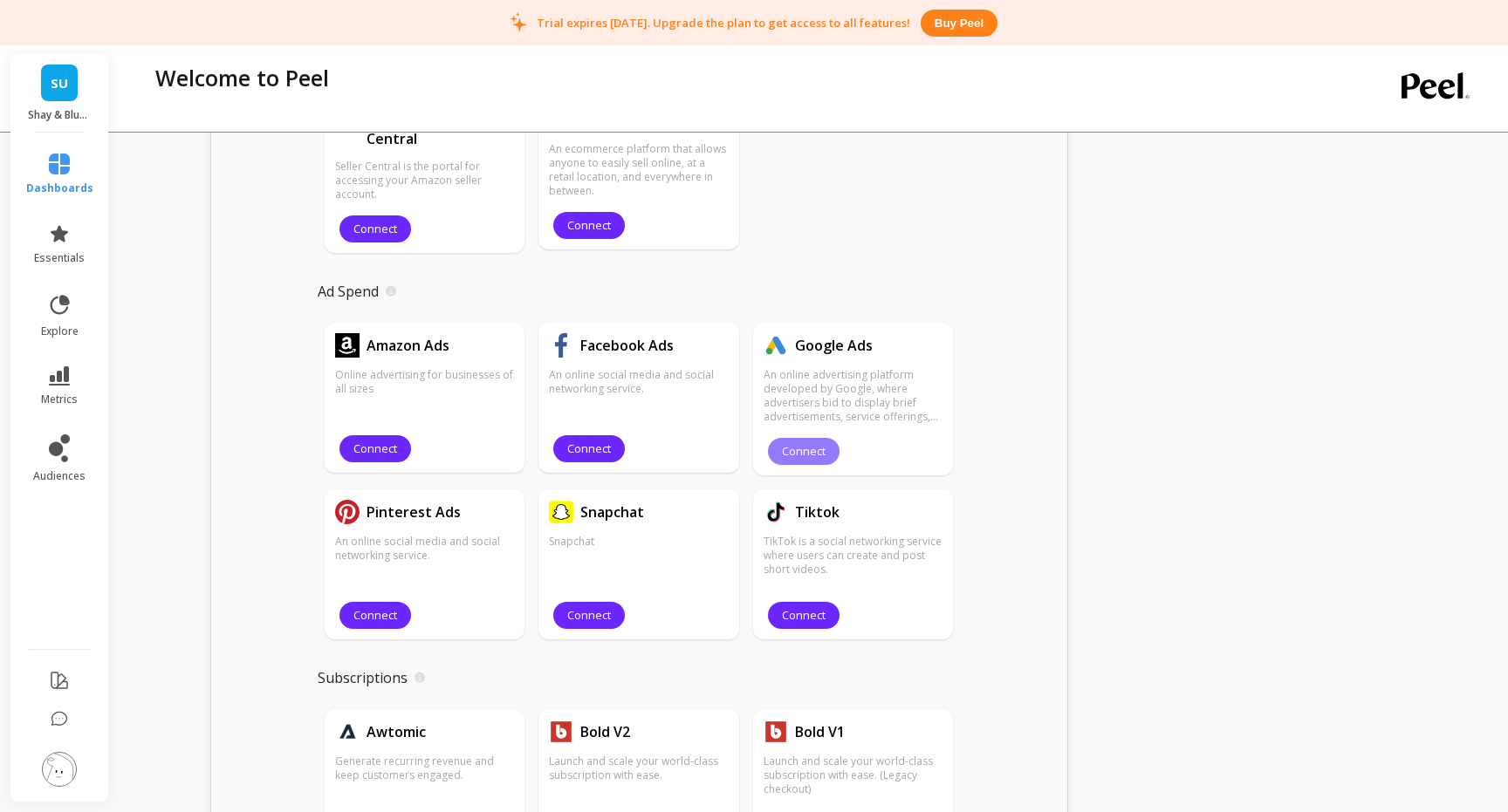
click at [808, 454] on span "Connect" at bounding box center [804, 451] width 44 height 16
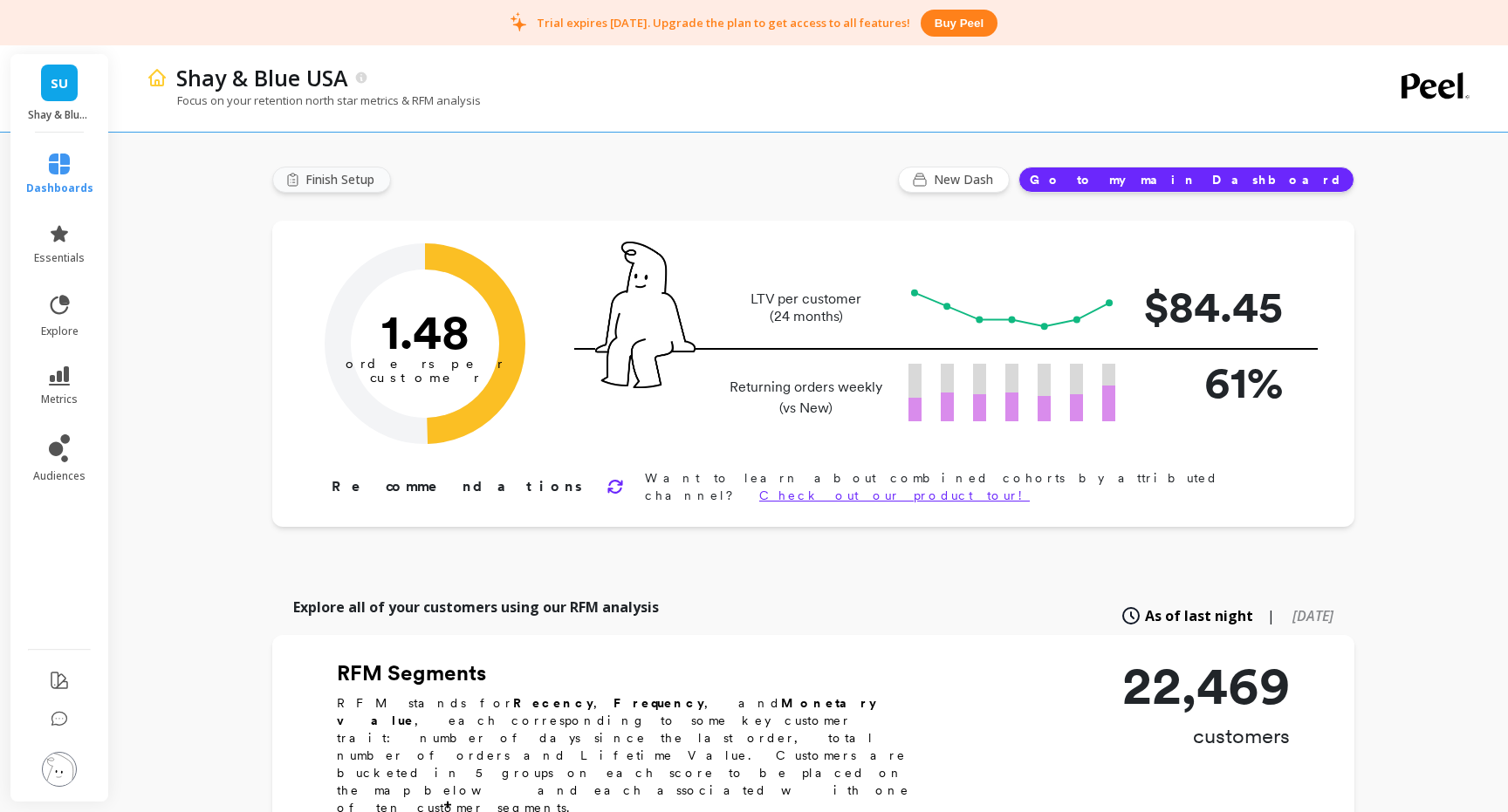
click at [357, 180] on span "Finish Setup" at bounding box center [343, 179] width 74 height 17
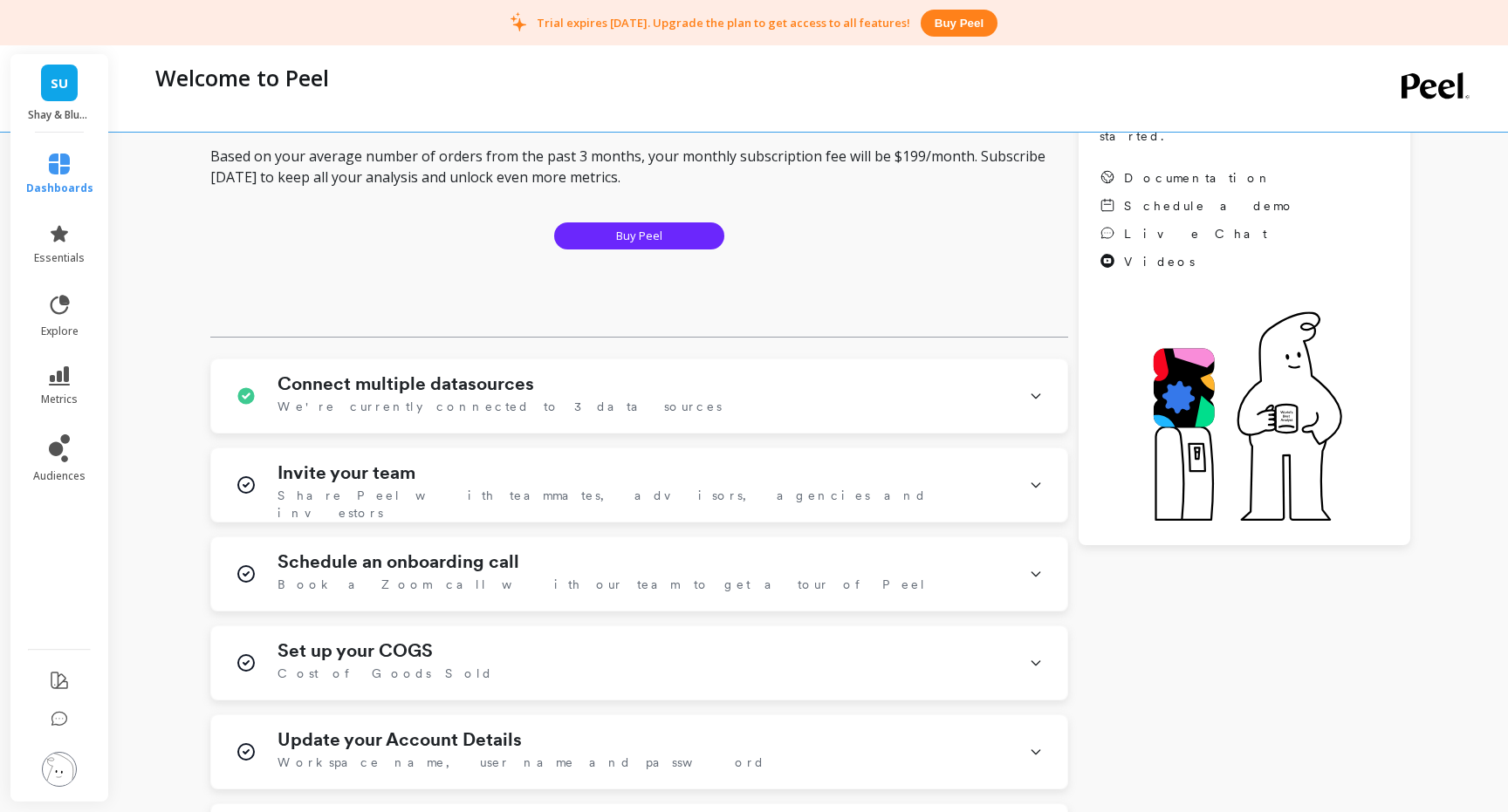
scroll to position [459, 0]
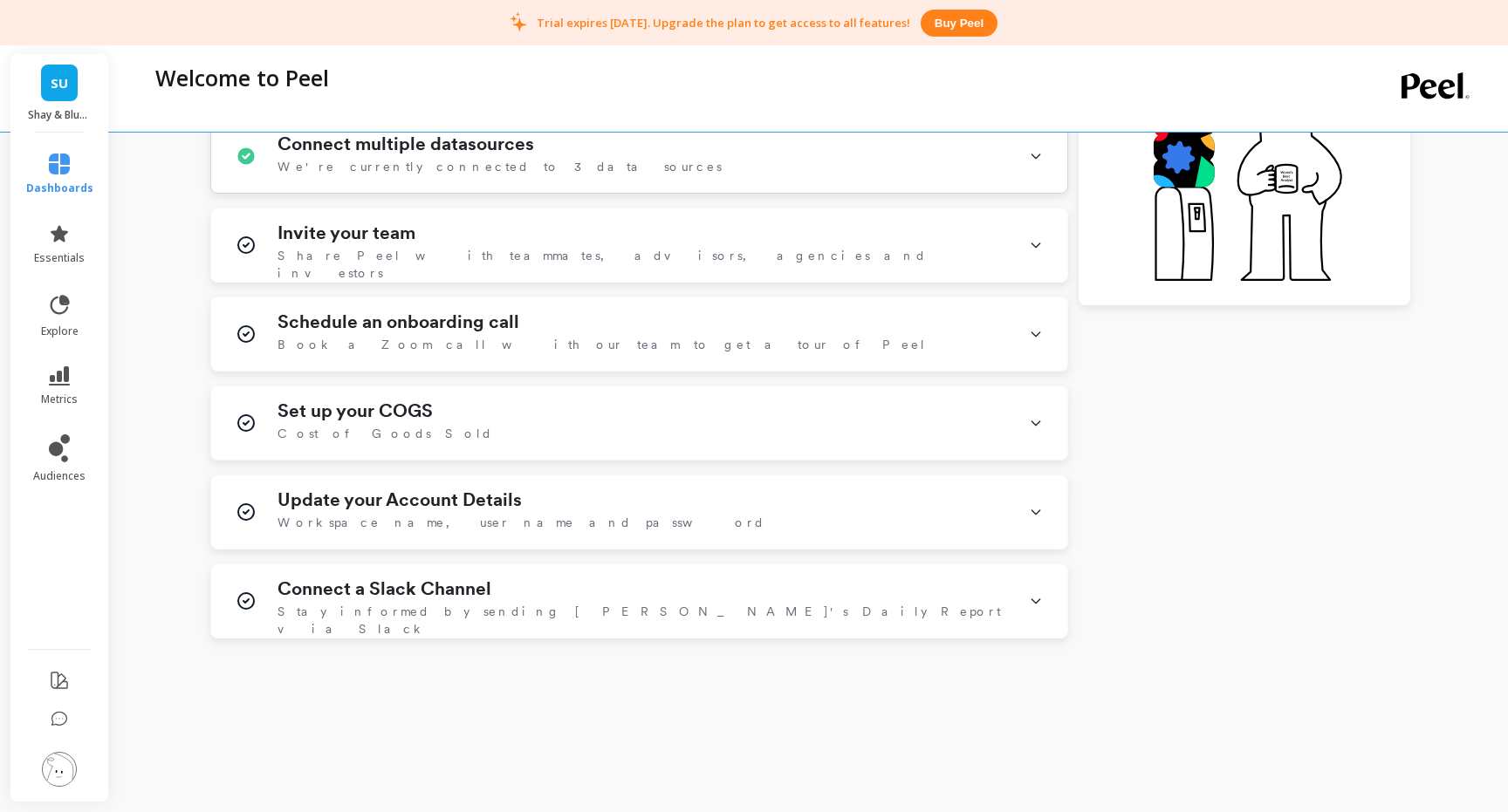
click at [592, 157] on div "Connect multiple datasources We're currently connected to 3 data sources" at bounding box center [642, 157] width 731 height 46
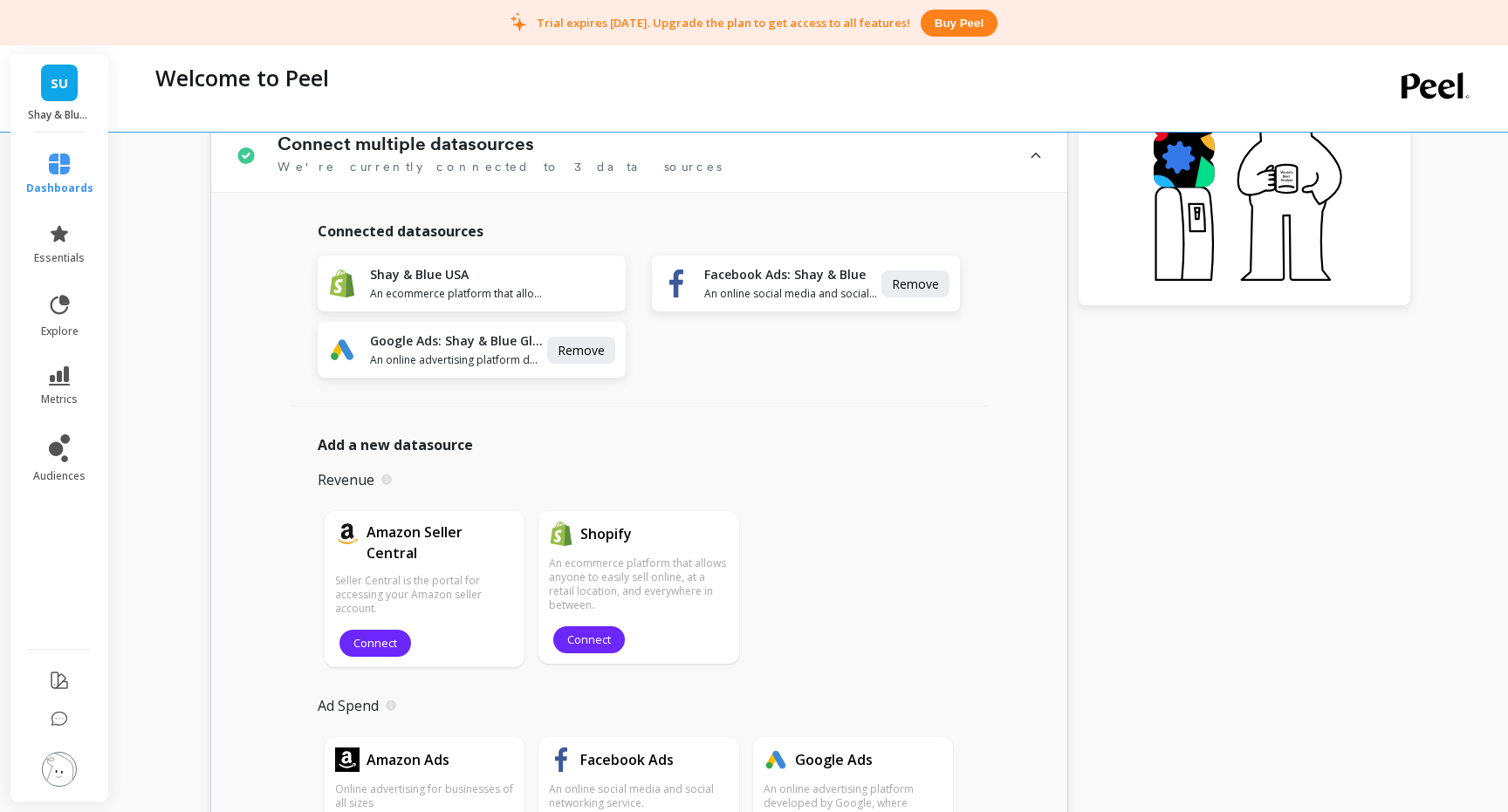
scroll to position [470, 0]
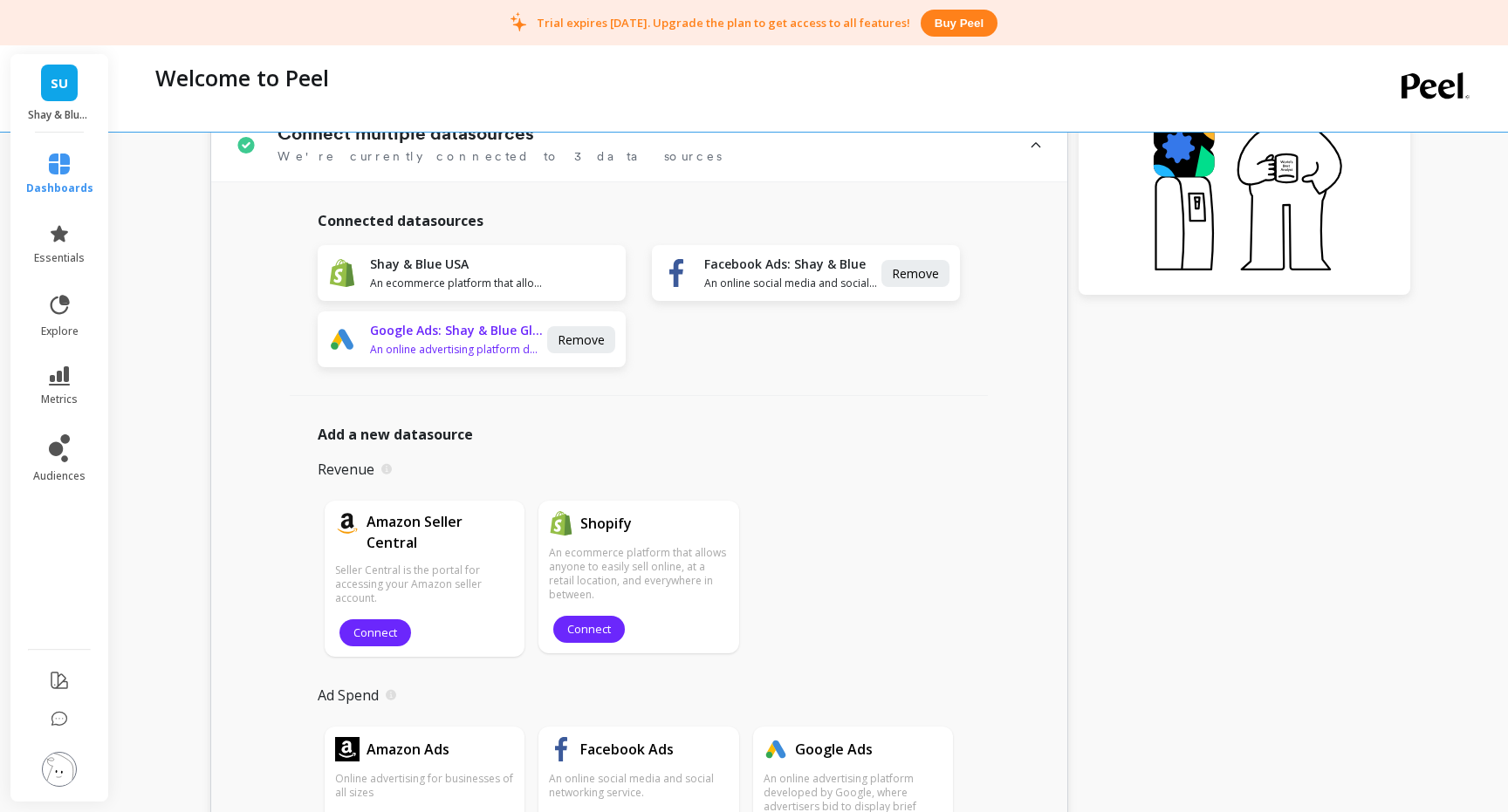
click at [435, 331] on h1 "Google Ads: Shay & Blue Global" at bounding box center [456, 330] width 174 height 17
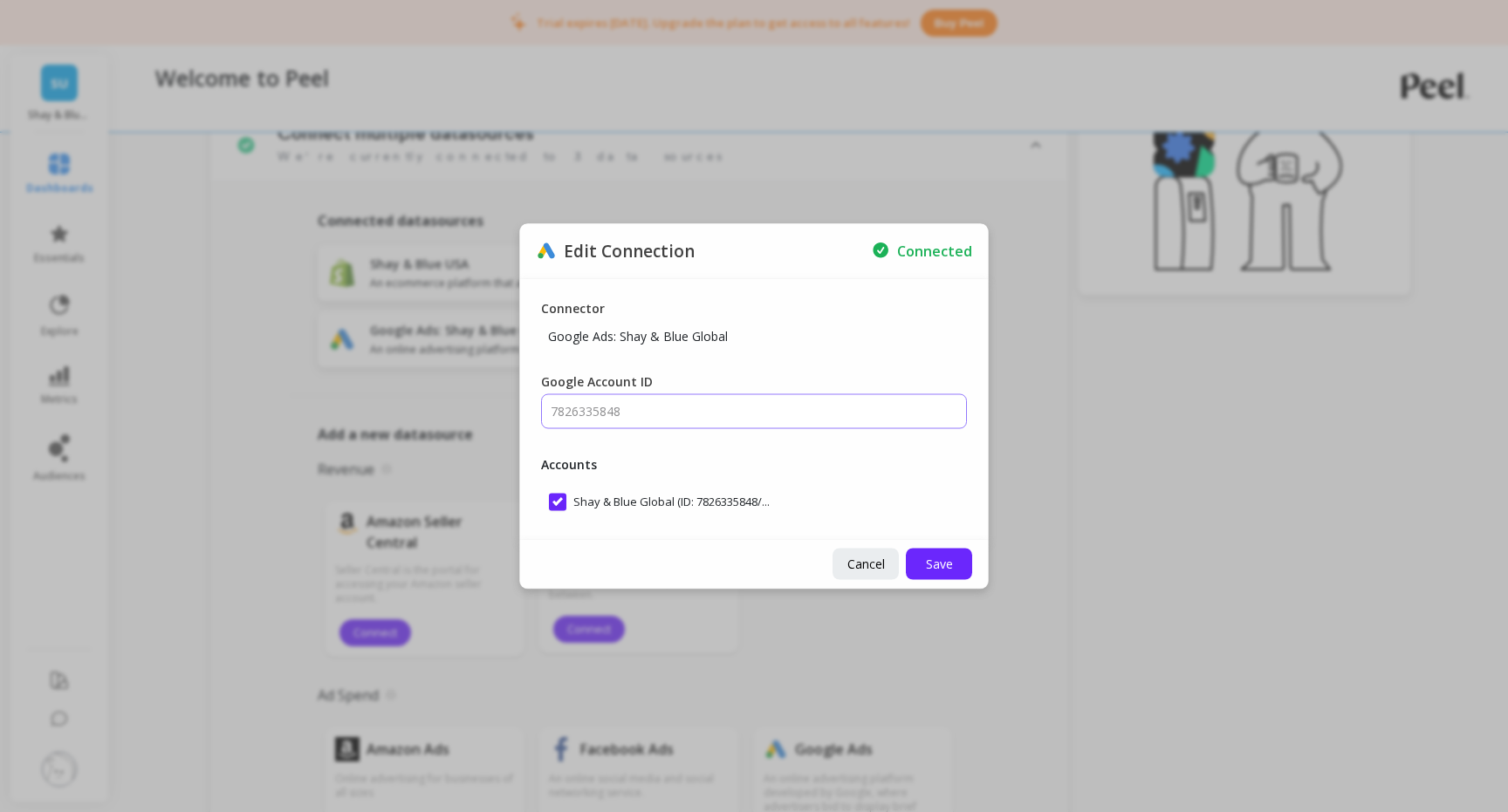
click at [660, 422] on input "7826335848" at bounding box center [754, 411] width 426 height 35
click at [661, 411] on input "7826335848" at bounding box center [754, 411] width 426 height 35
click at [860, 563] on span "Cancel" at bounding box center [866, 563] width 38 height 16
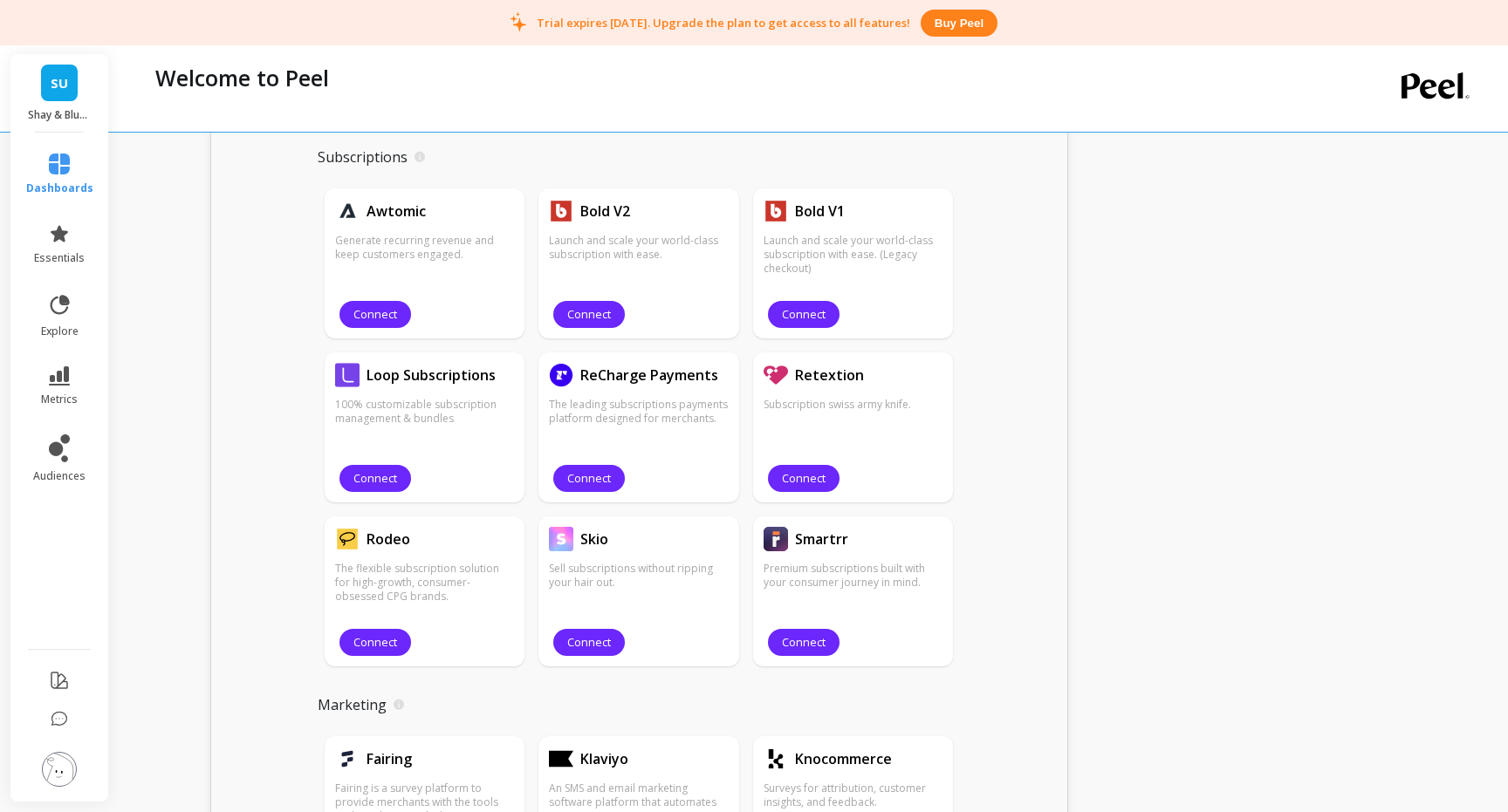
scroll to position [1375, 0]
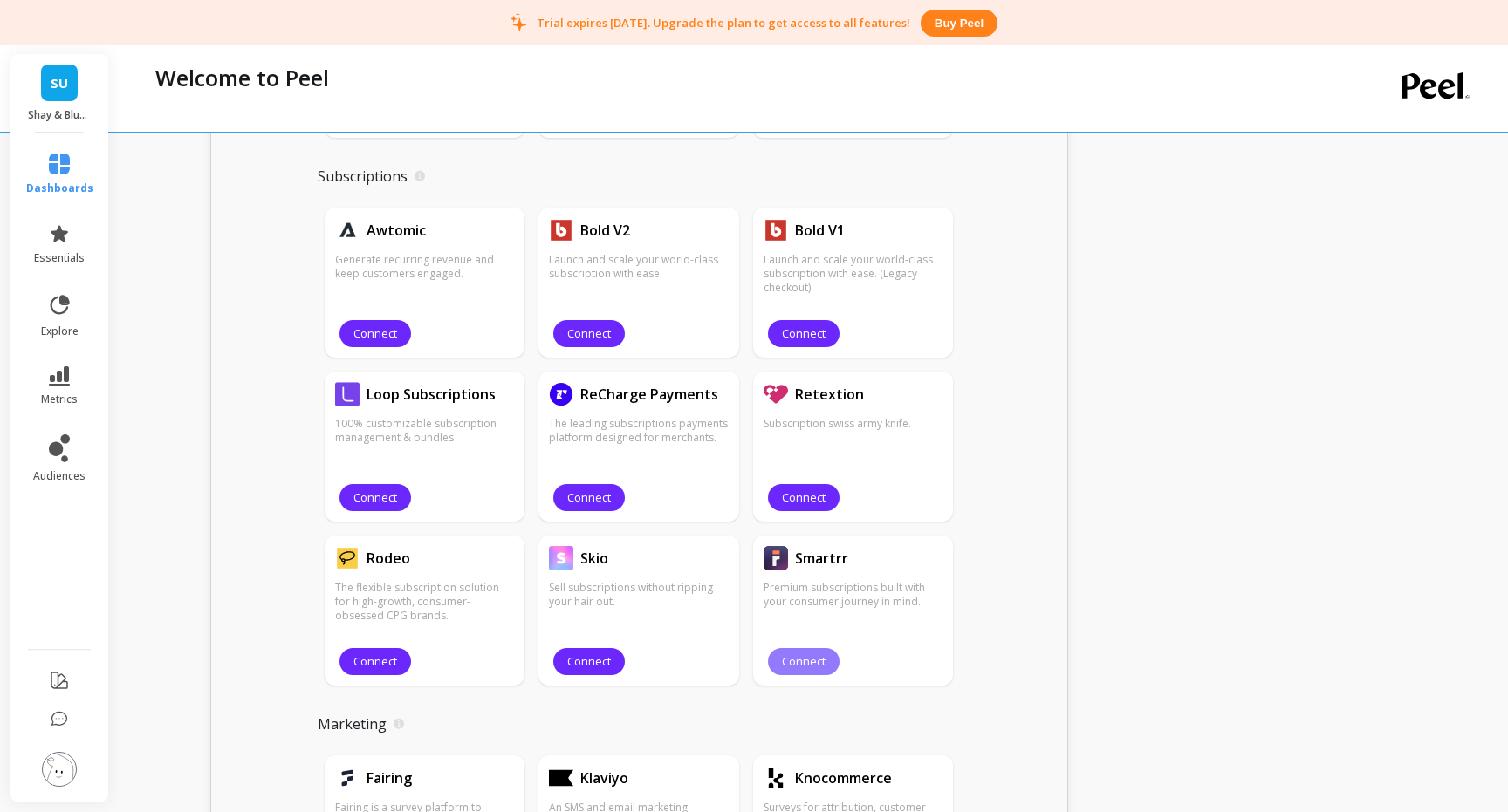
click at [813, 664] on span "Connect" at bounding box center [804, 661] width 44 height 16
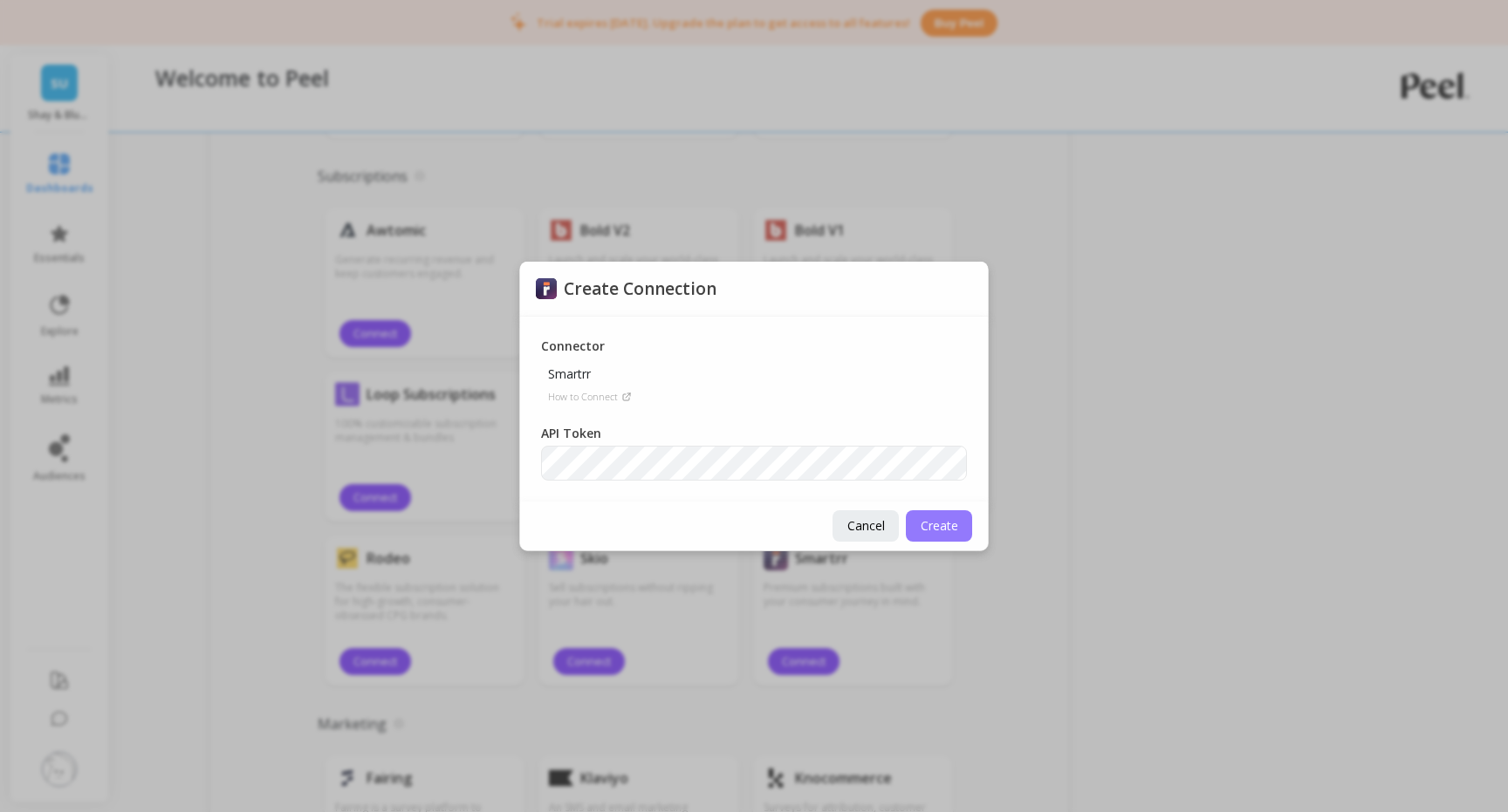
click at [939, 531] on span "Create" at bounding box center [940, 525] width 38 height 16
click at [933, 531] on span "Create" at bounding box center [940, 525] width 38 height 16
click at [945, 526] on span "Create" at bounding box center [940, 525] width 38 height 16
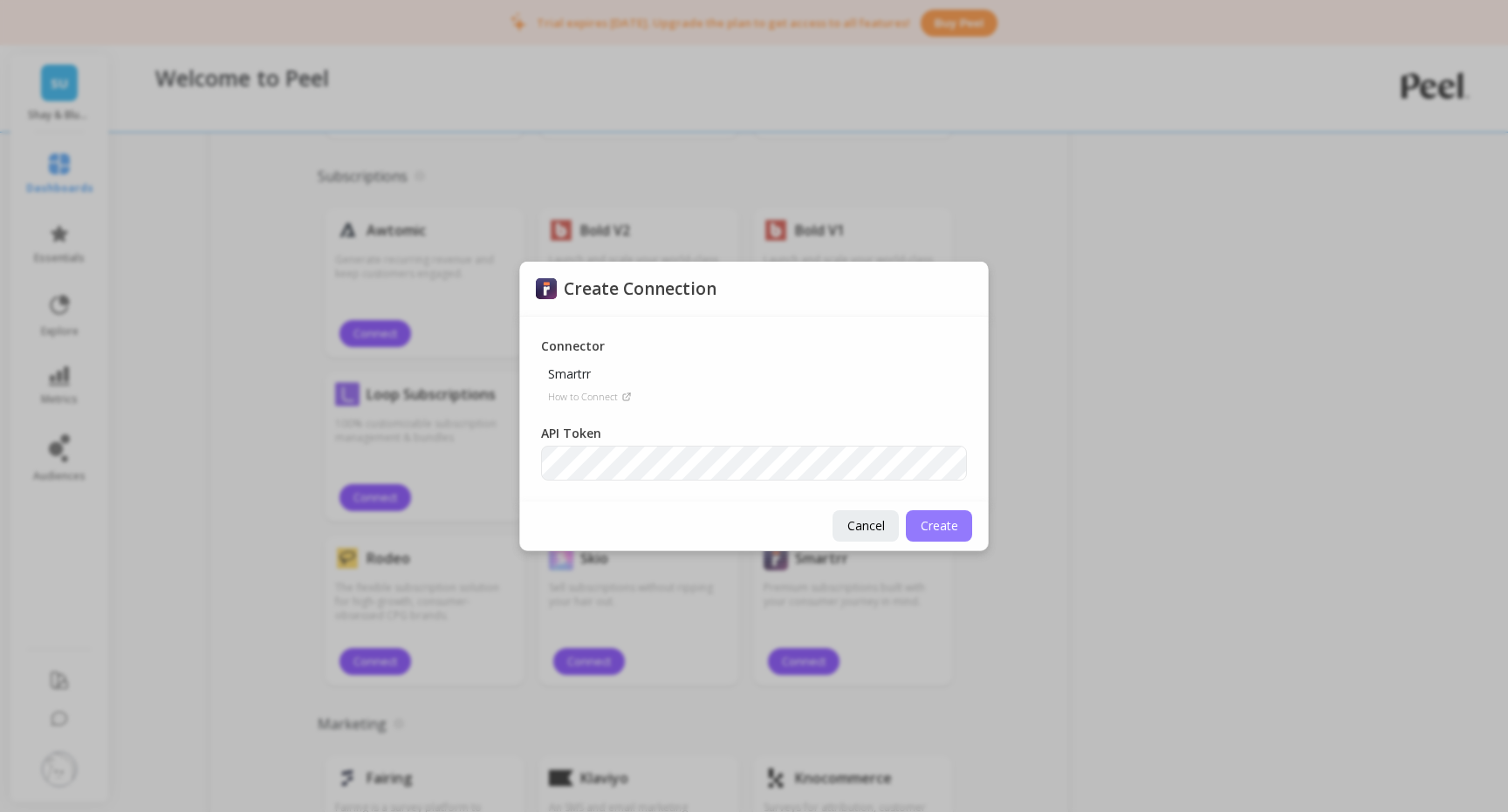
click at [945, 526] on span "Create" at bounding box center [940, 525] width 38 height 16
click at [588, 401] on p "How to Connect" at bounding box center [583, 397] width 70 height 14
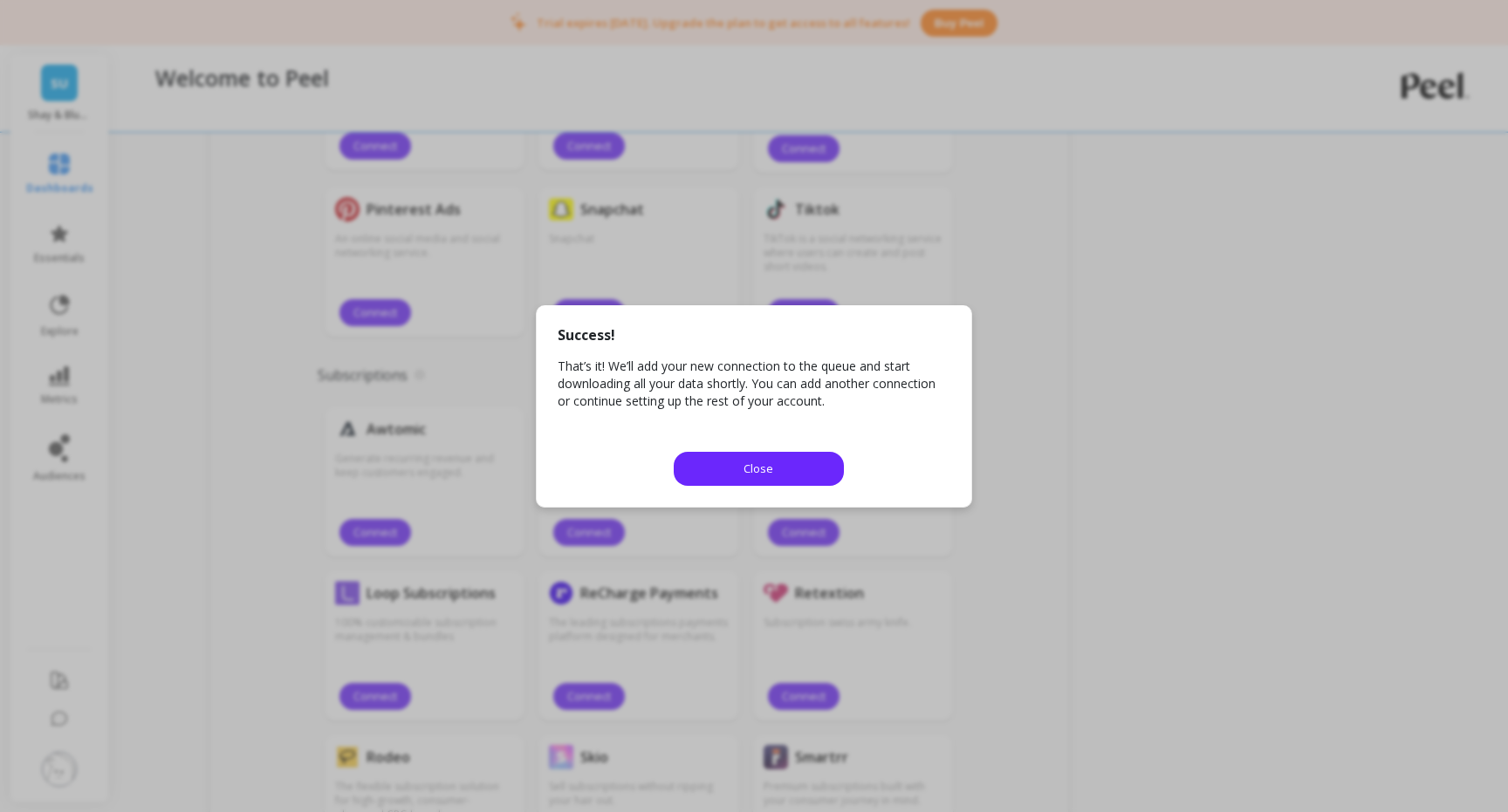
scroll to position [1574, 0]
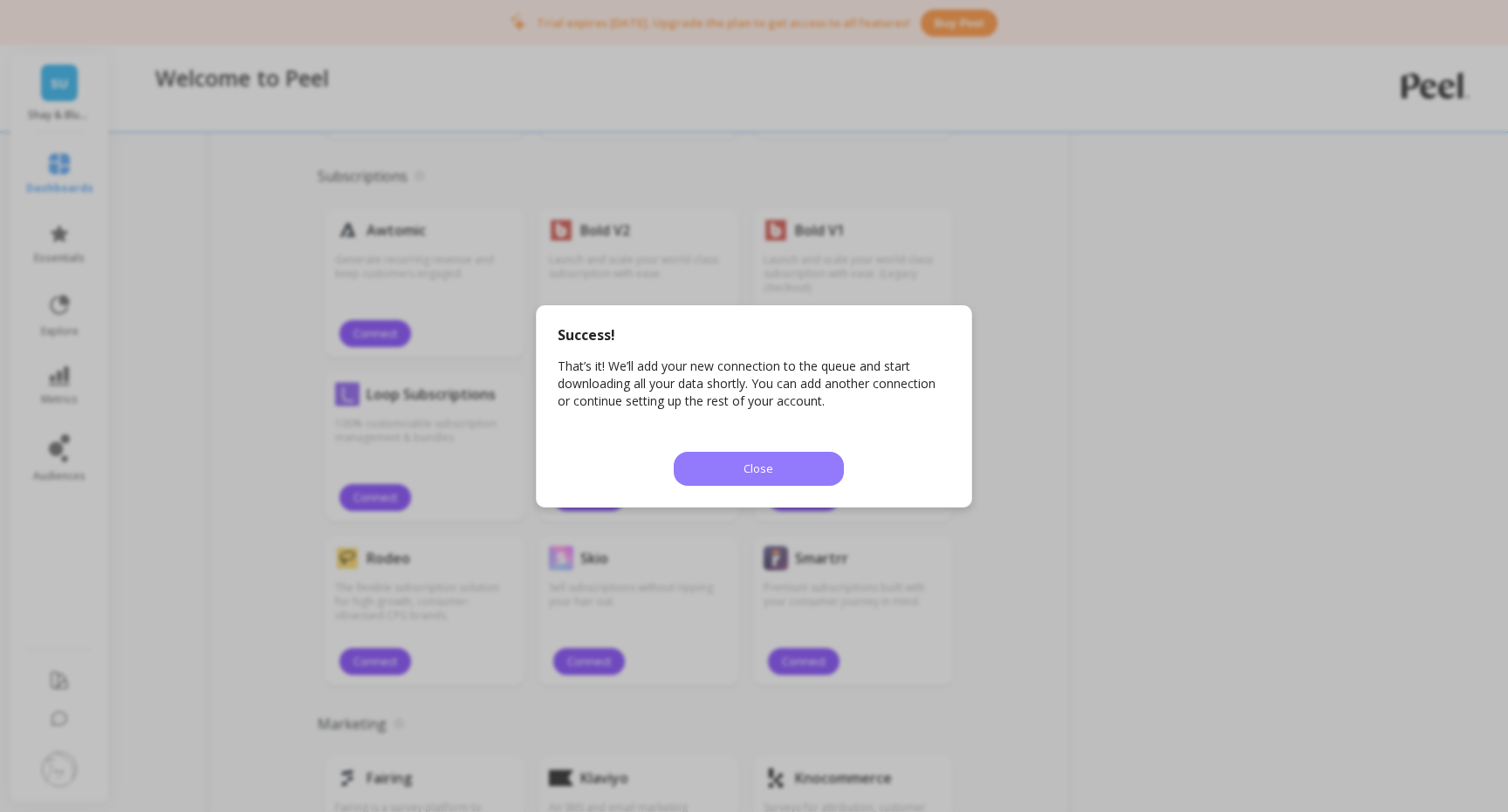
click at [746, 466] on span "Close" at bounding box center [757, 469] width 29 height 16
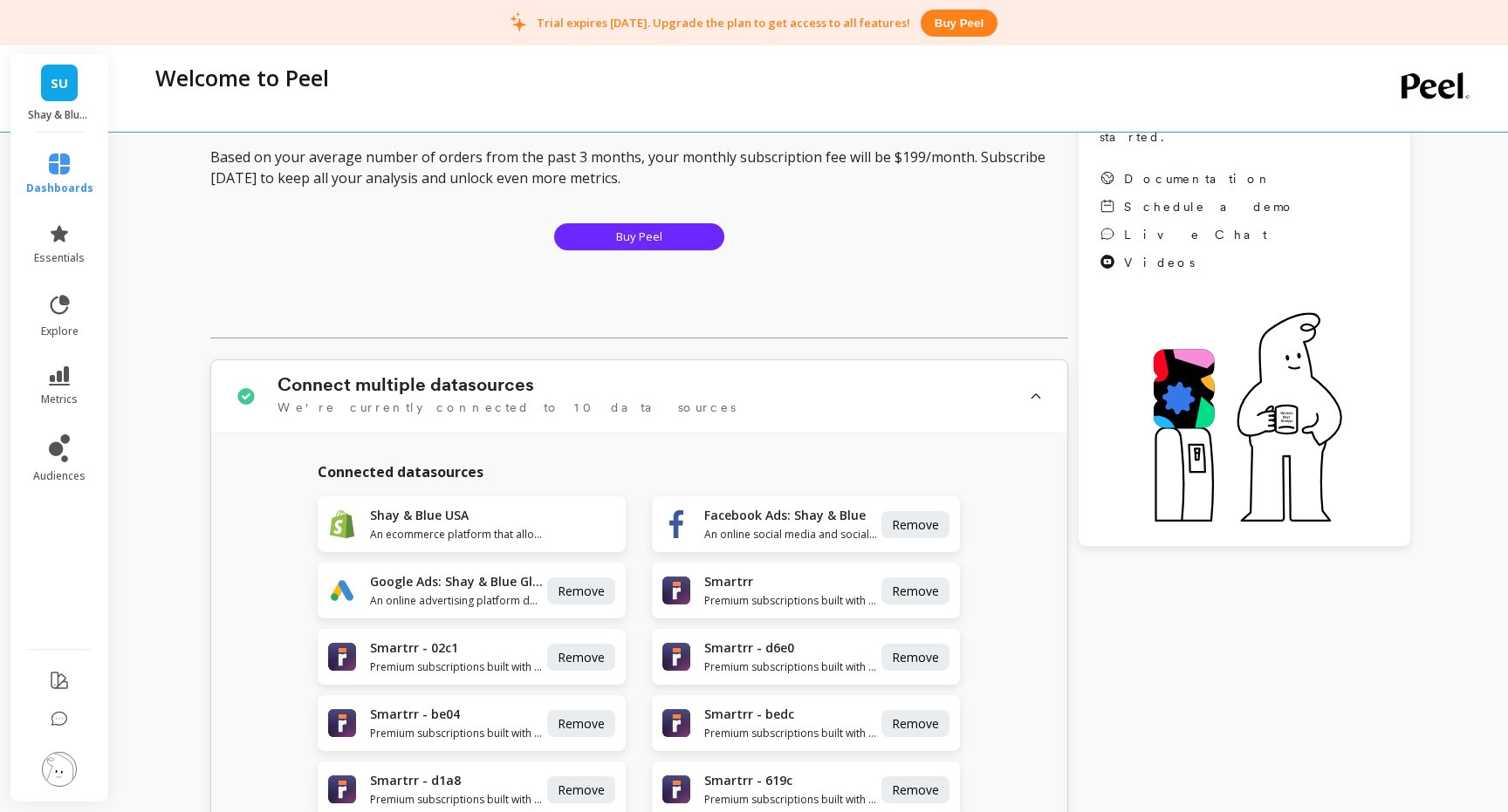
scroll to position [502, 0]
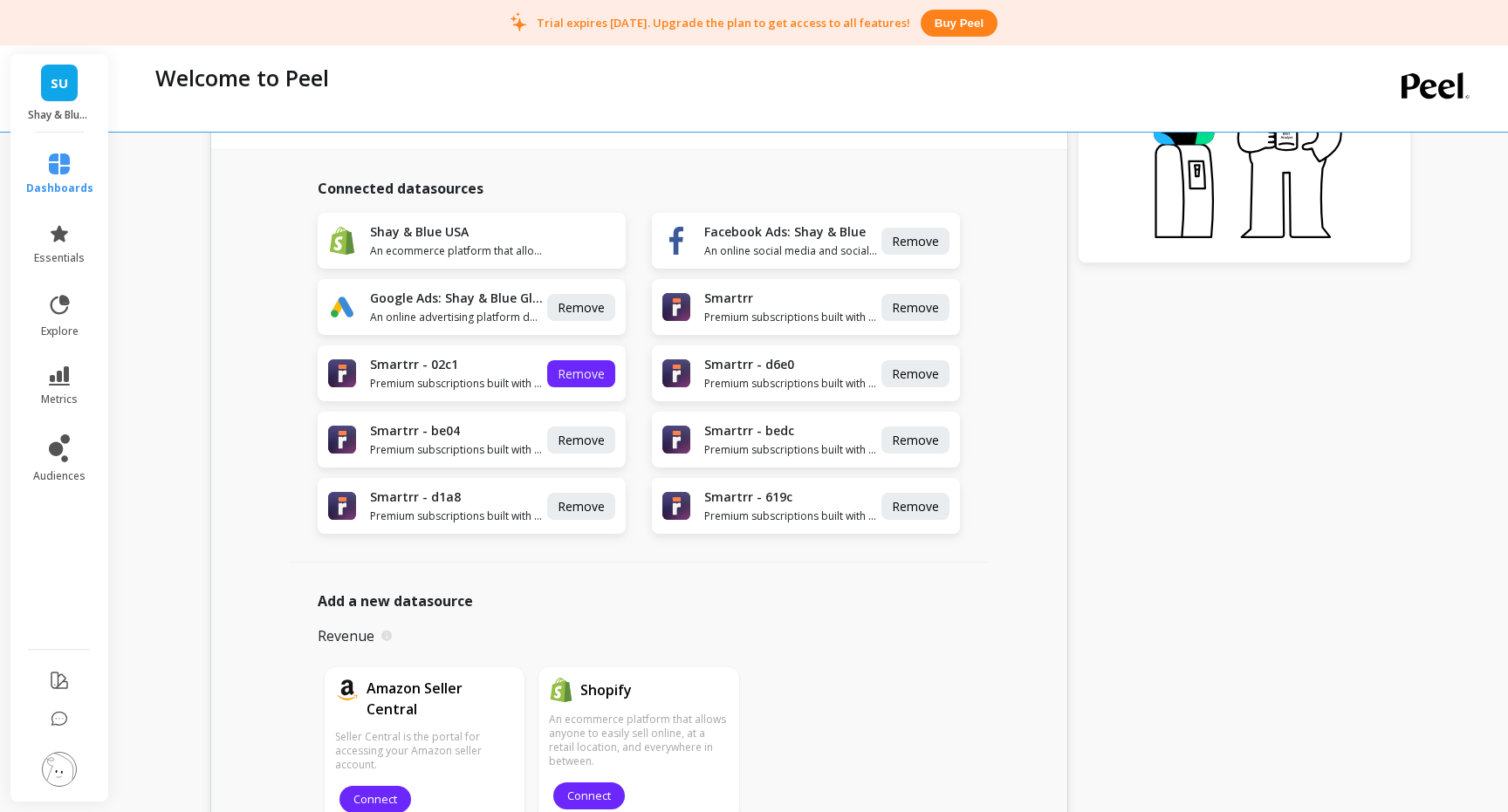
click at [583, 381] on span "Remove" at bounding box center [582, 373] width 47 height 16
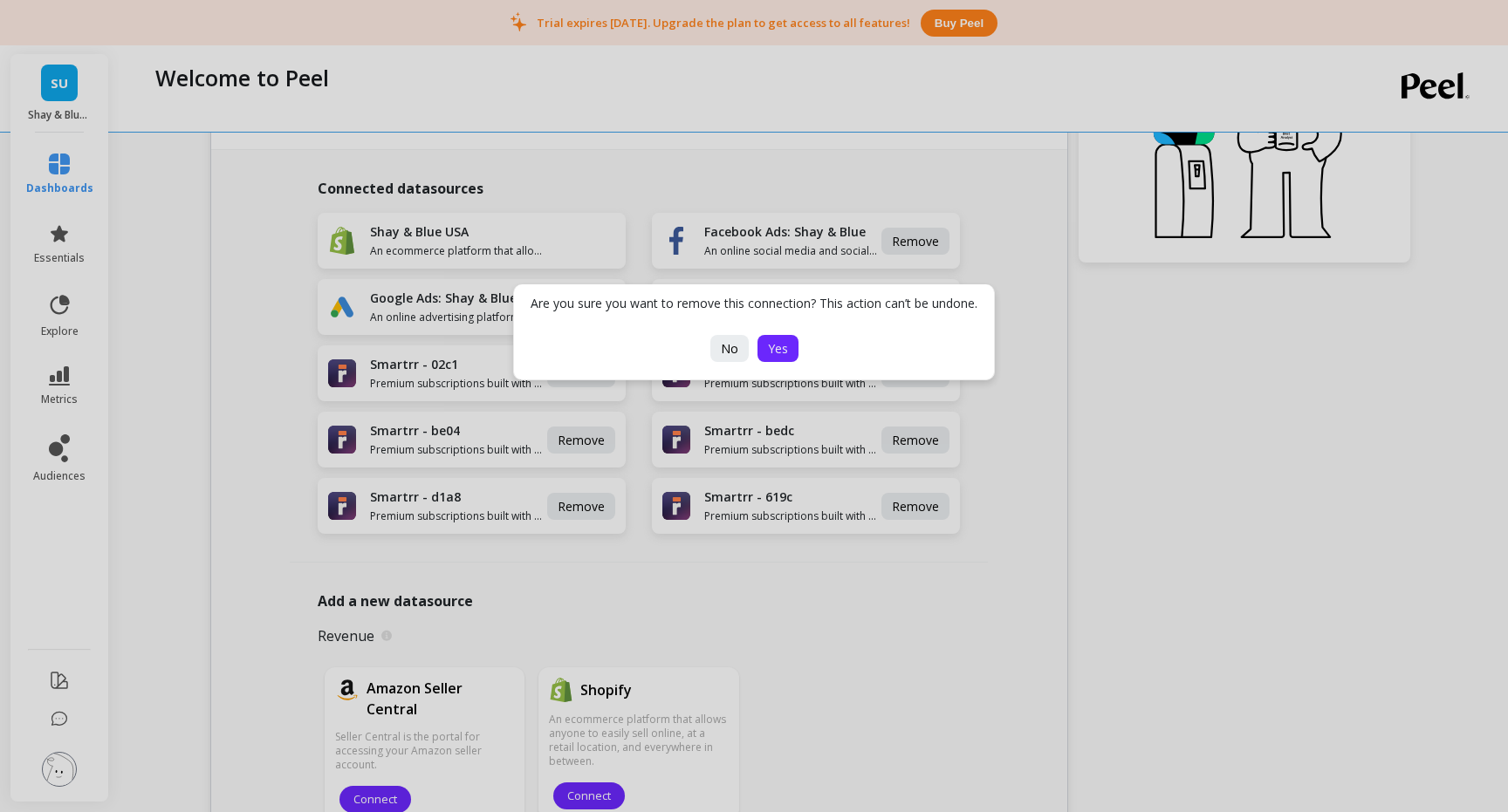
click at [776, 341] on span "Yes" at bounding box center [777, 348] width 20 height 16
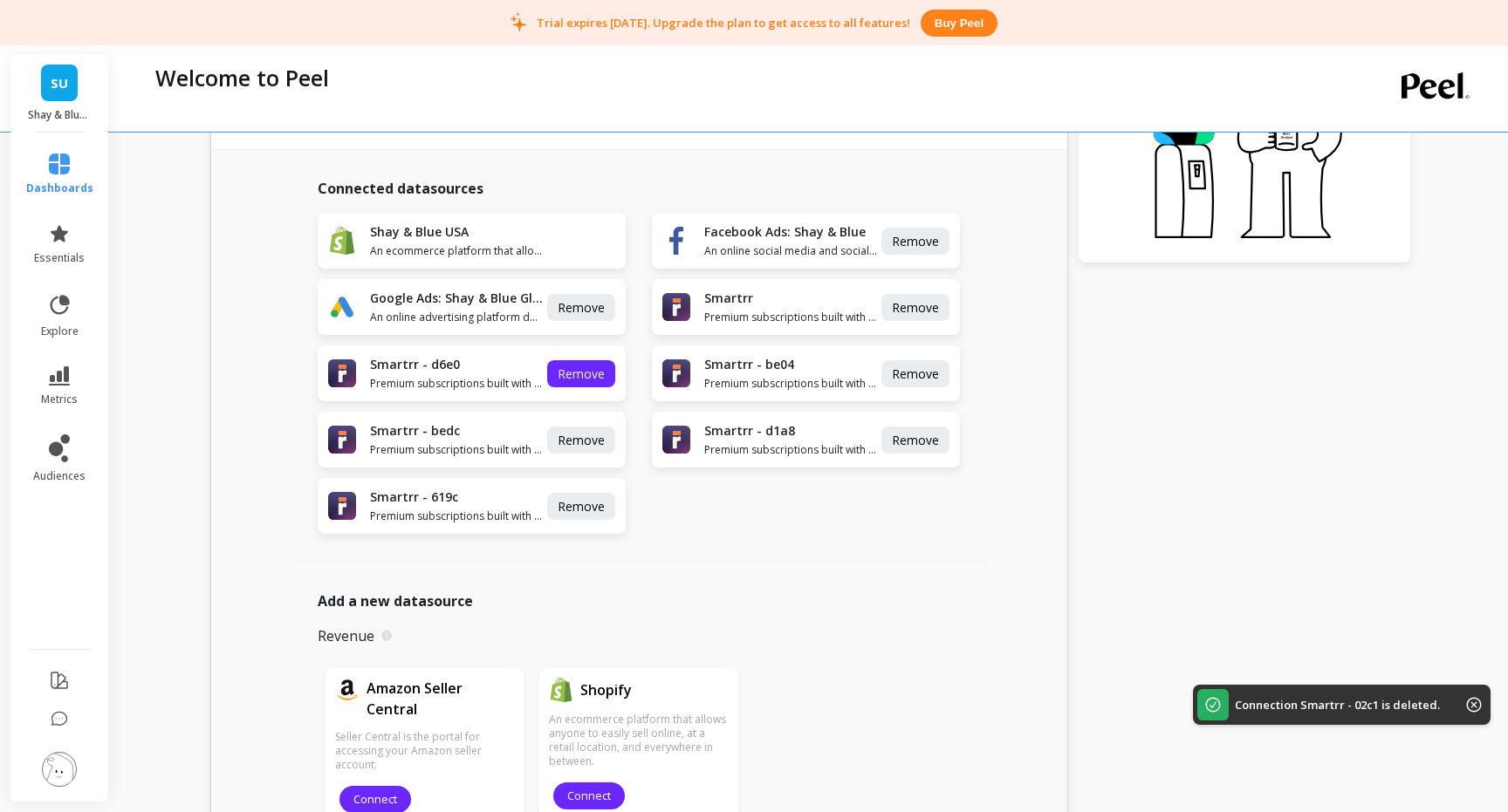
click at [598, 374] on span "Remove" at bounding box center [582, 373] width 47 height 16
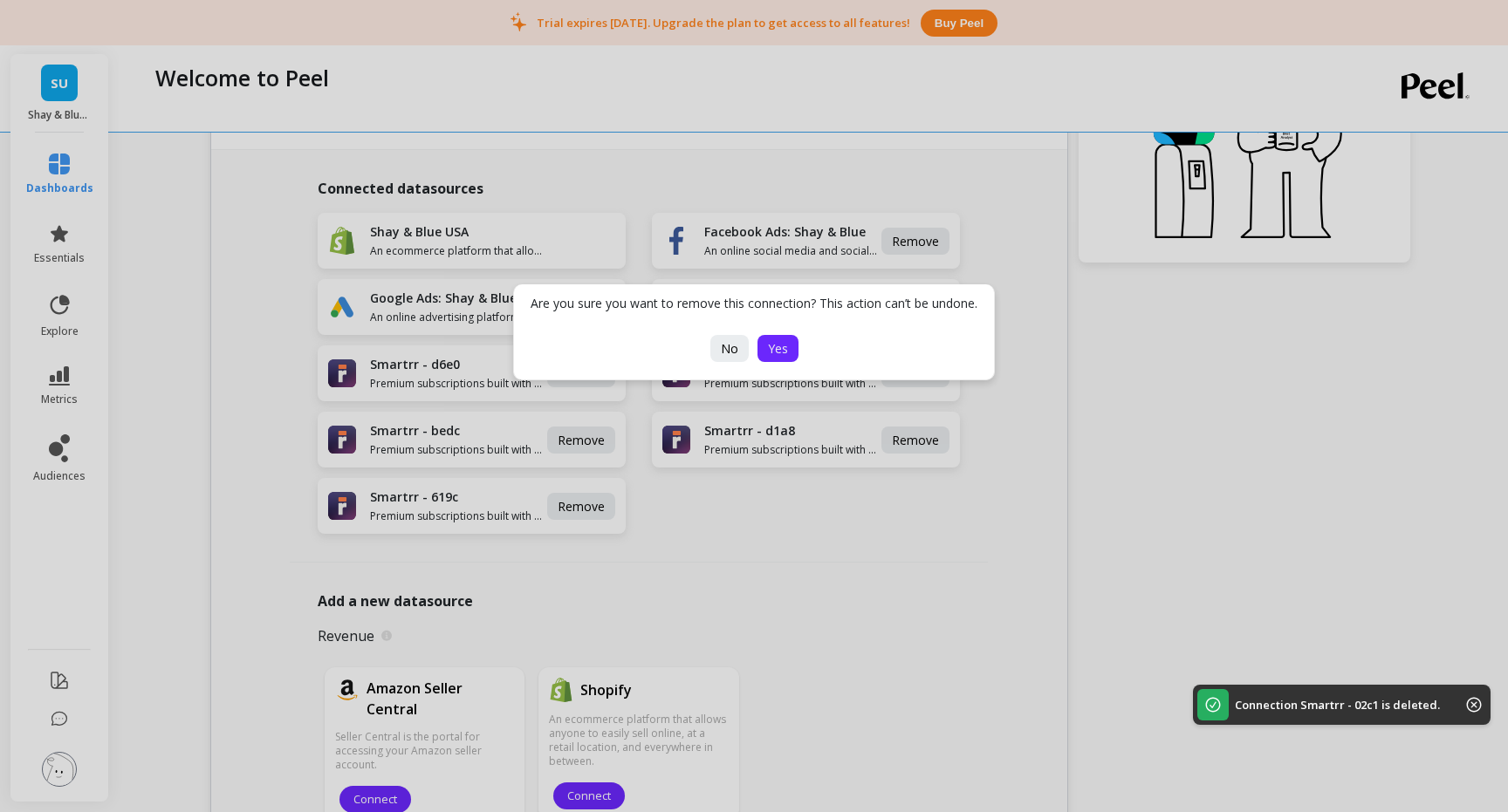
click at [791, 345] on button "Yes" at bounding box center [777, 348] width 41 height 28
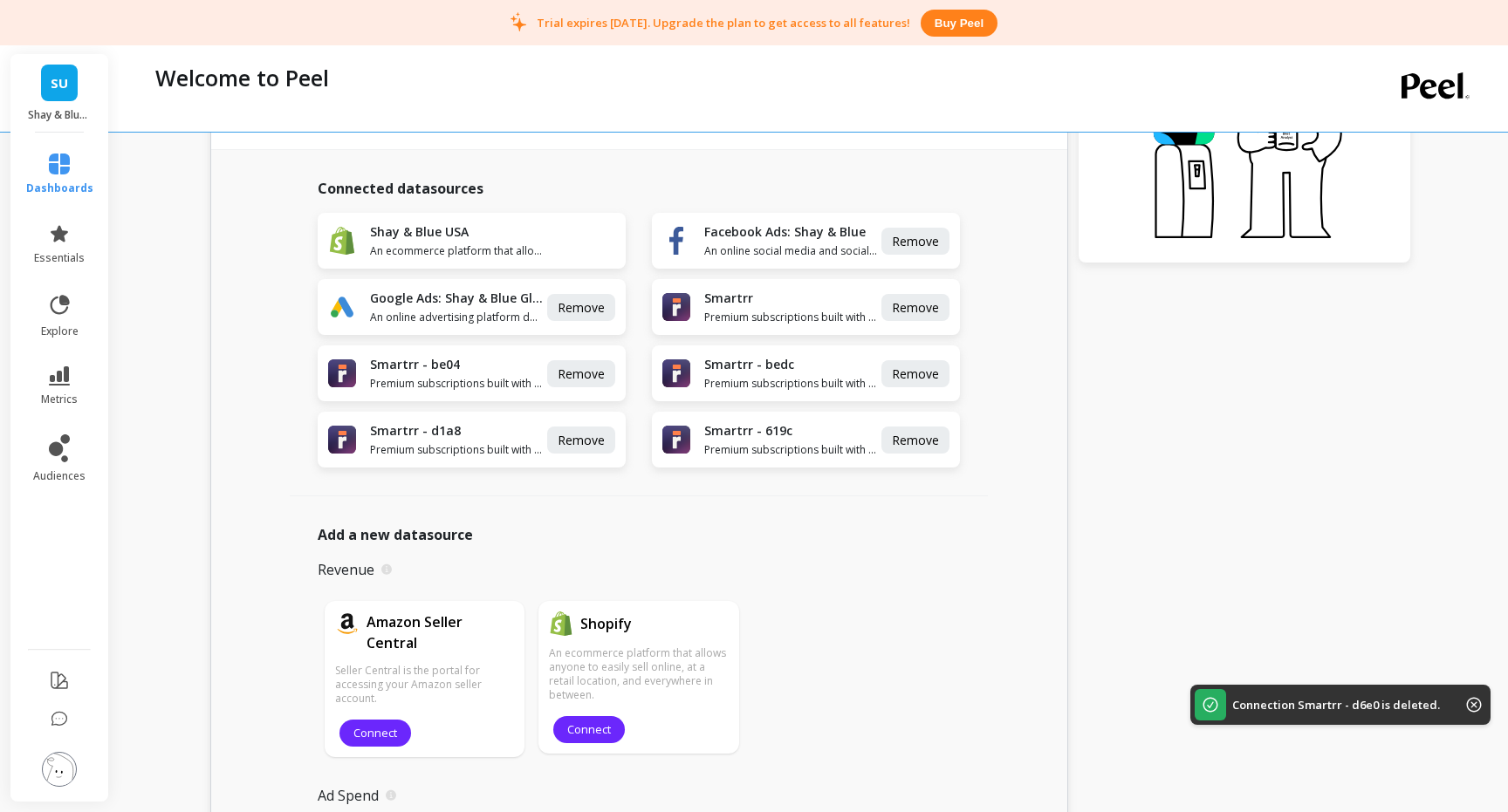
click at [603, 375] on span "Remove" at bounding box center [582, 373] width 47 height 16
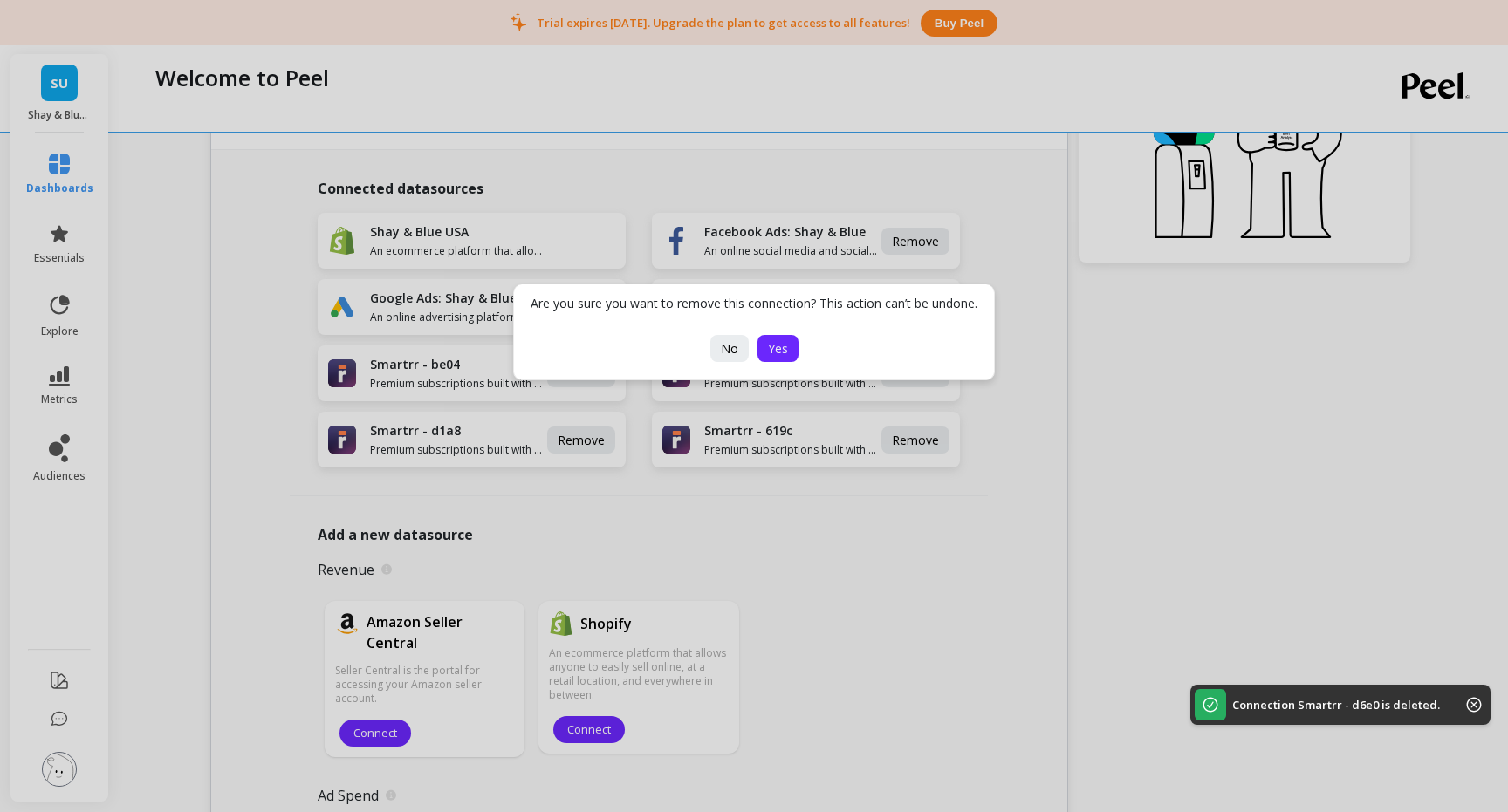
click at [777, 343] on span "Yes" at bounding box center [777, 348] width 20 height 16
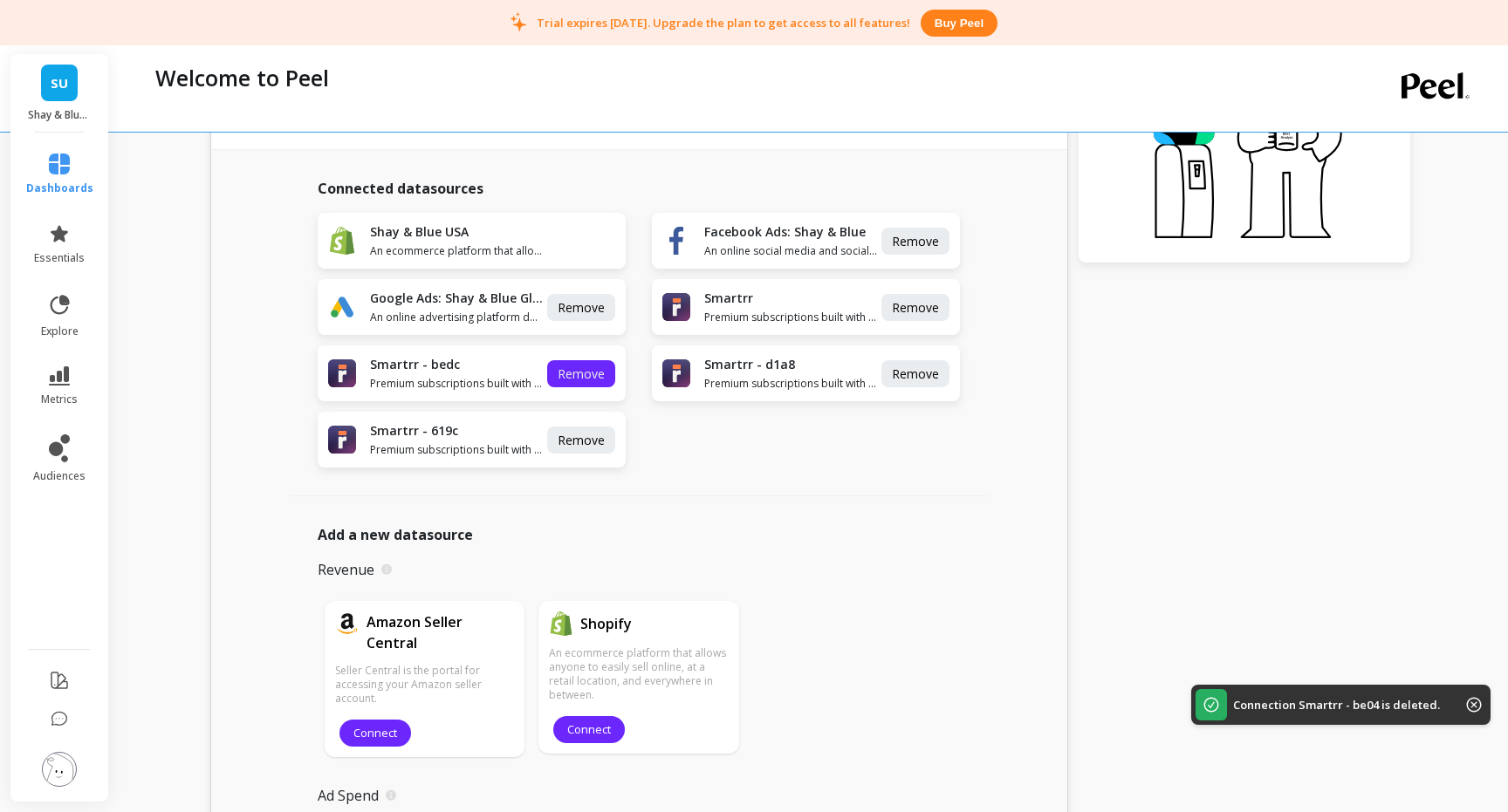
click at [595, 378] on span "Remove" at bounding box center [582, 373] width 47 height 16
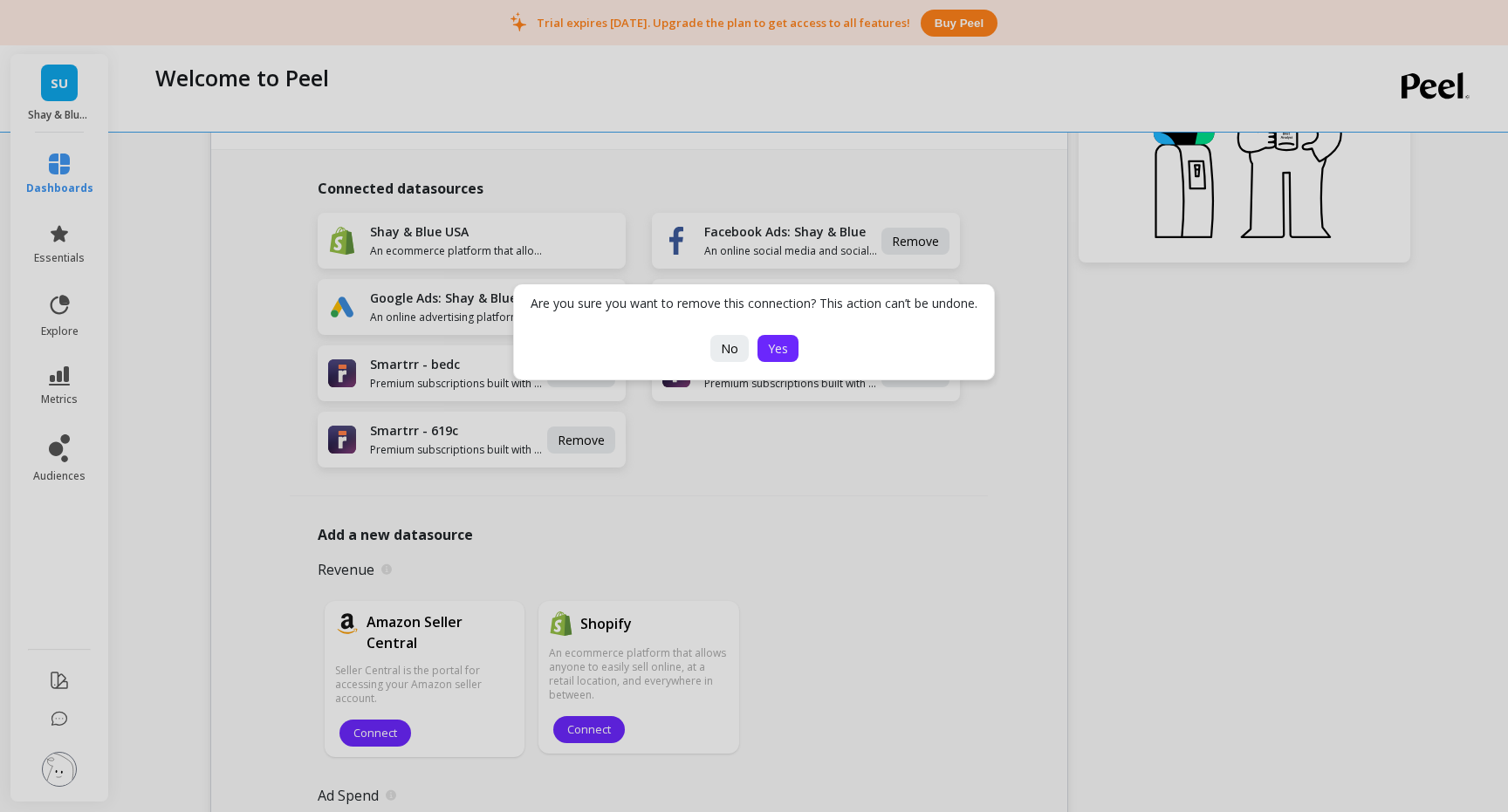
click at [778, 344] on span "Yes" at bounding box center [777, 348] width 20 height 16
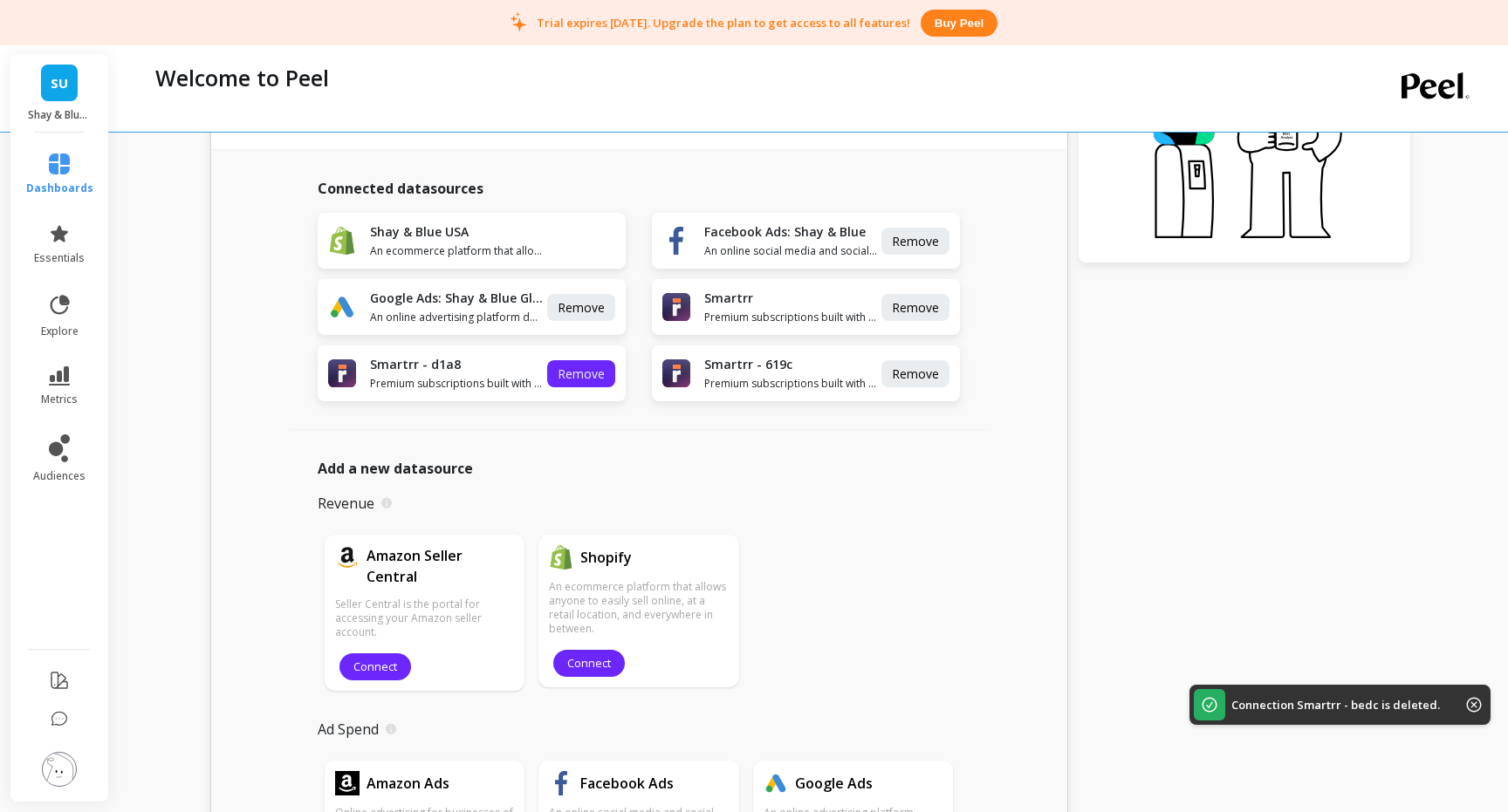
click at [591, 372] on span "Remove" at bounding box center [582, 373] width 47 height 16
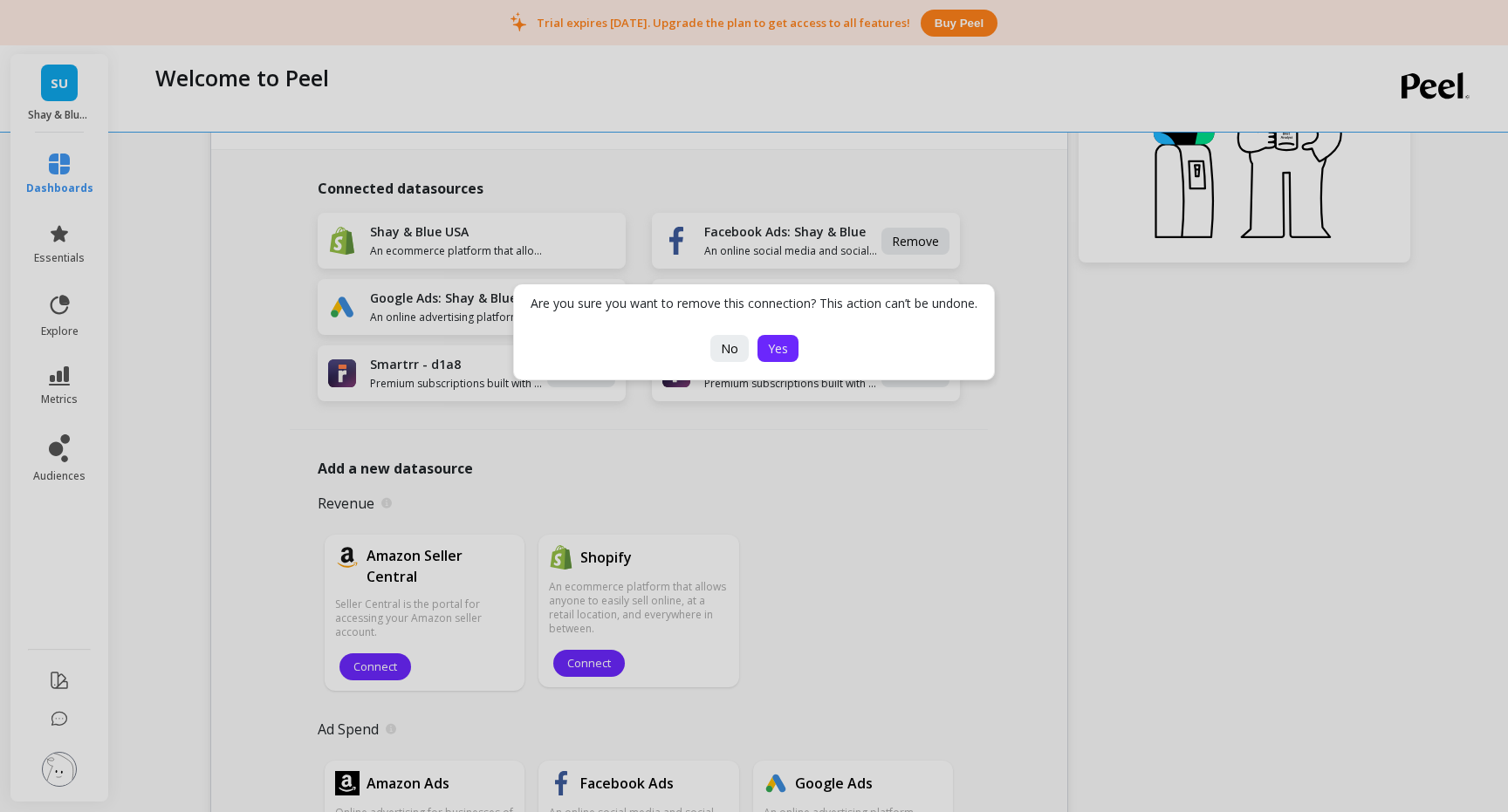
click at [777, 339] on button "Yes" at bounding box center [777, 348] width 41 height 28
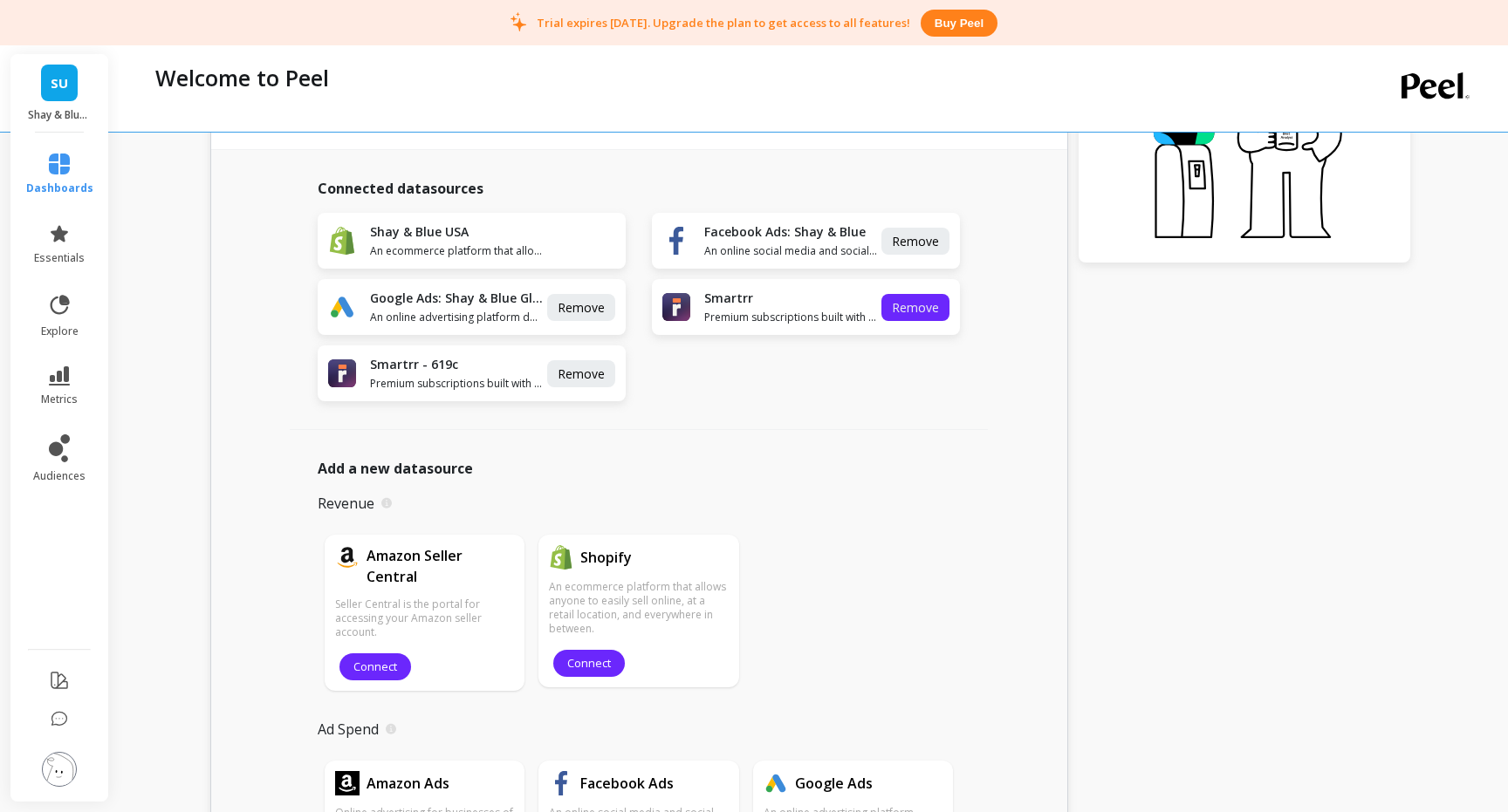
click at [914, 306] on span "Remove" at bounding box center [916, 306] width 47 height 16
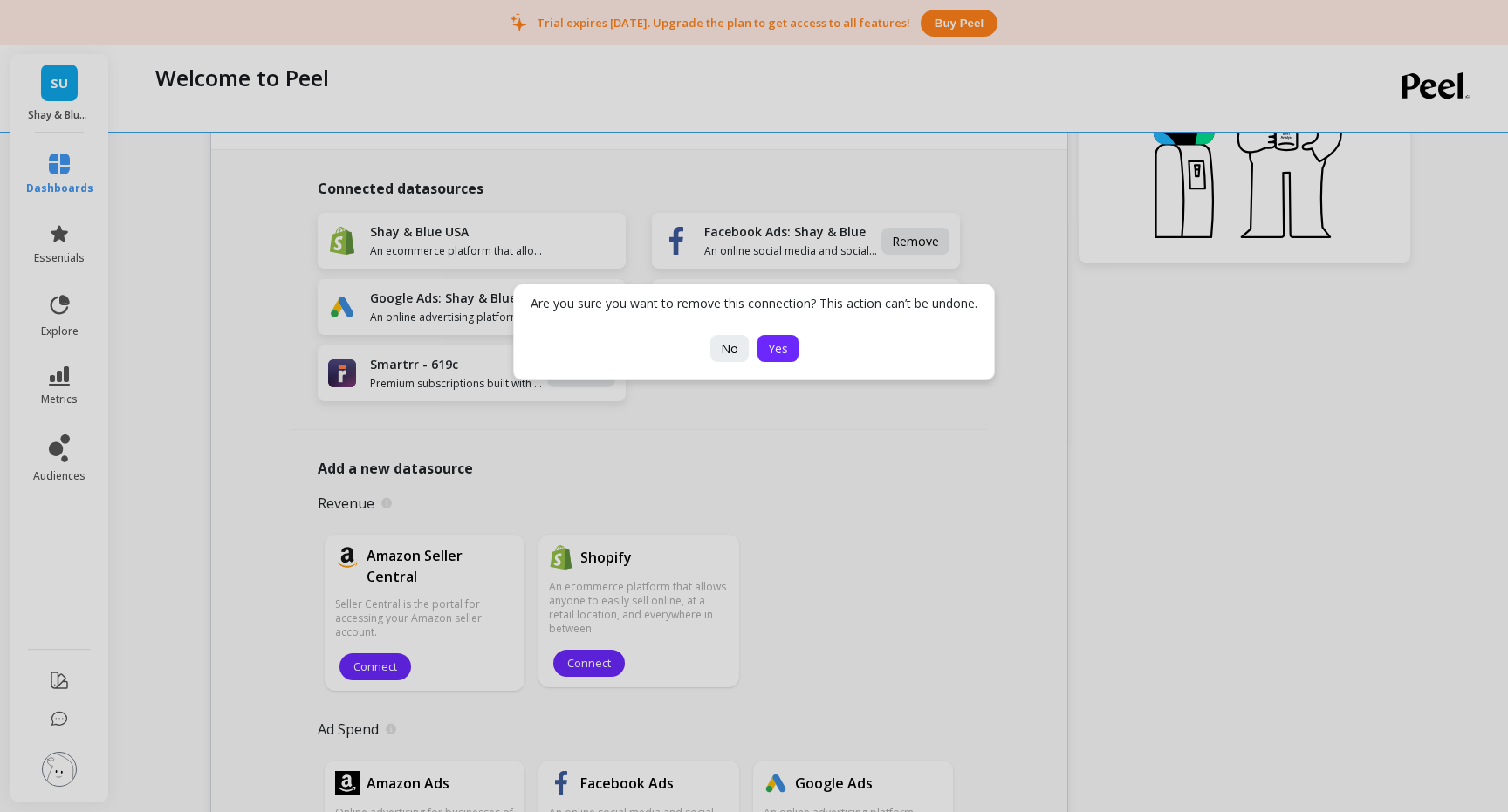
click at [775, 344] on span "Yes" at bounding box center [777, 348] width 20 height 16
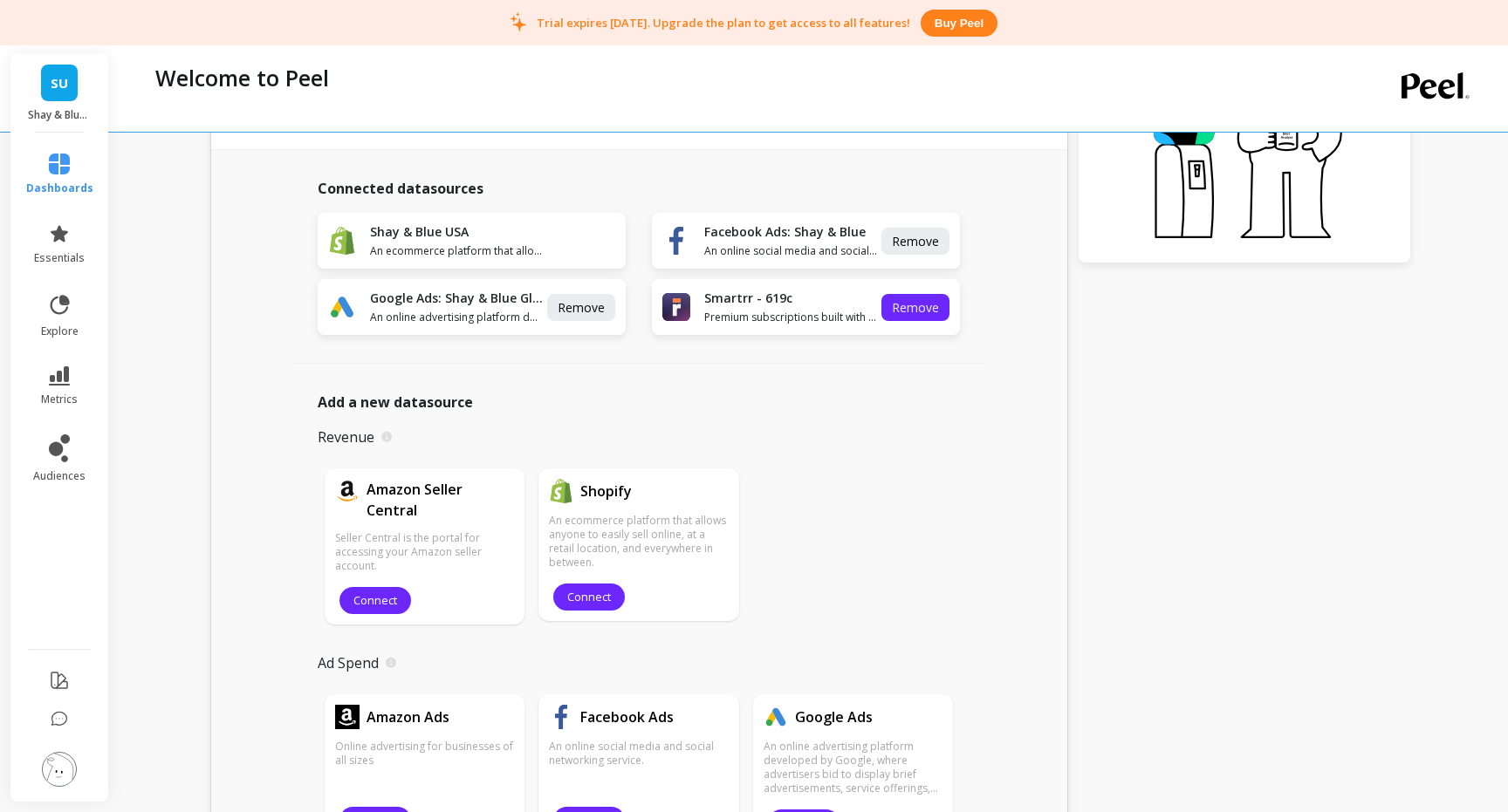
click at [901, 300] on span "Remove" at bounding box center [916, 306] width 47 height 16
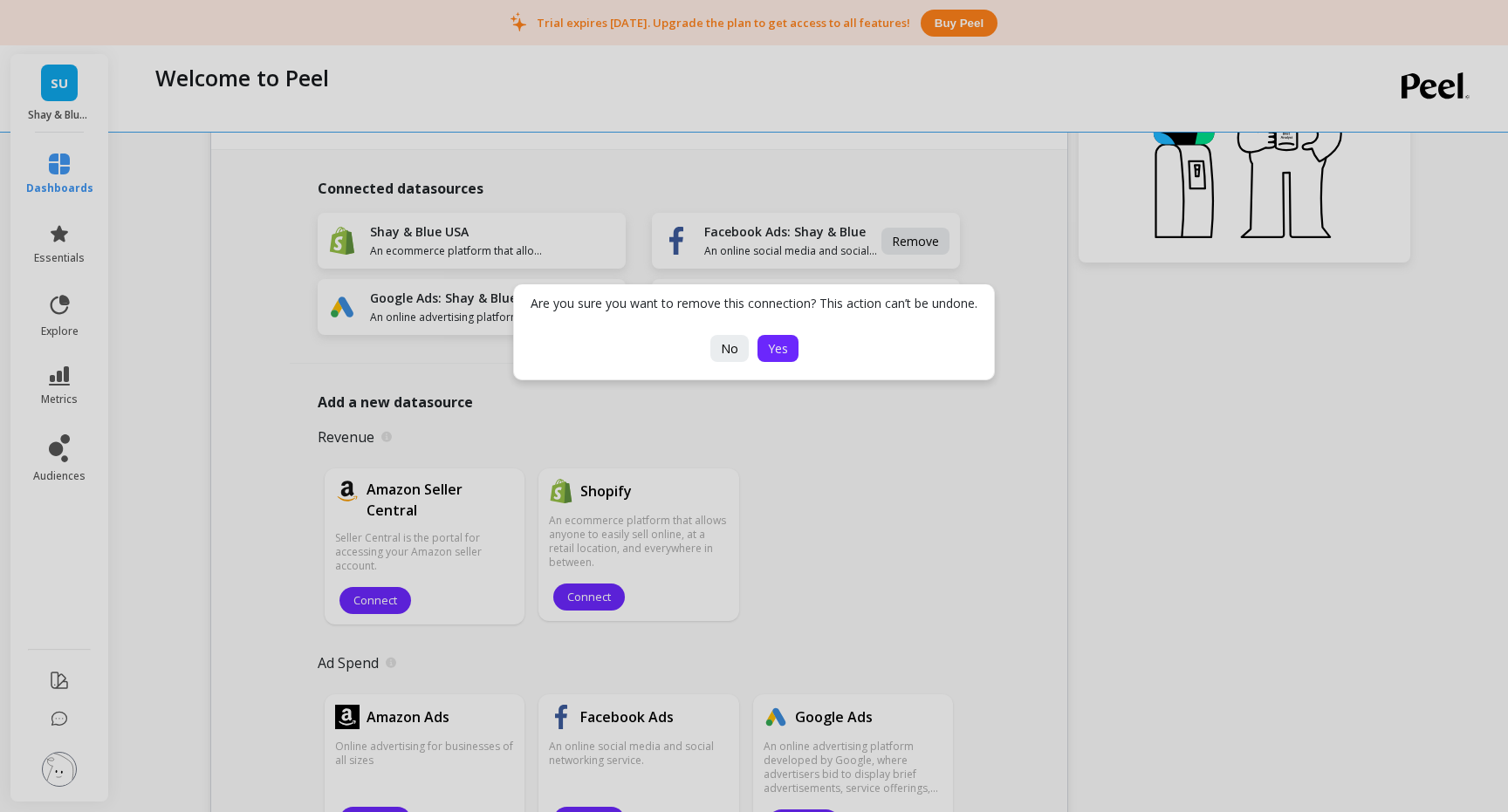
click at [781, 350] on span "Yes" at bounding box center [777, 348] width 20 height 16
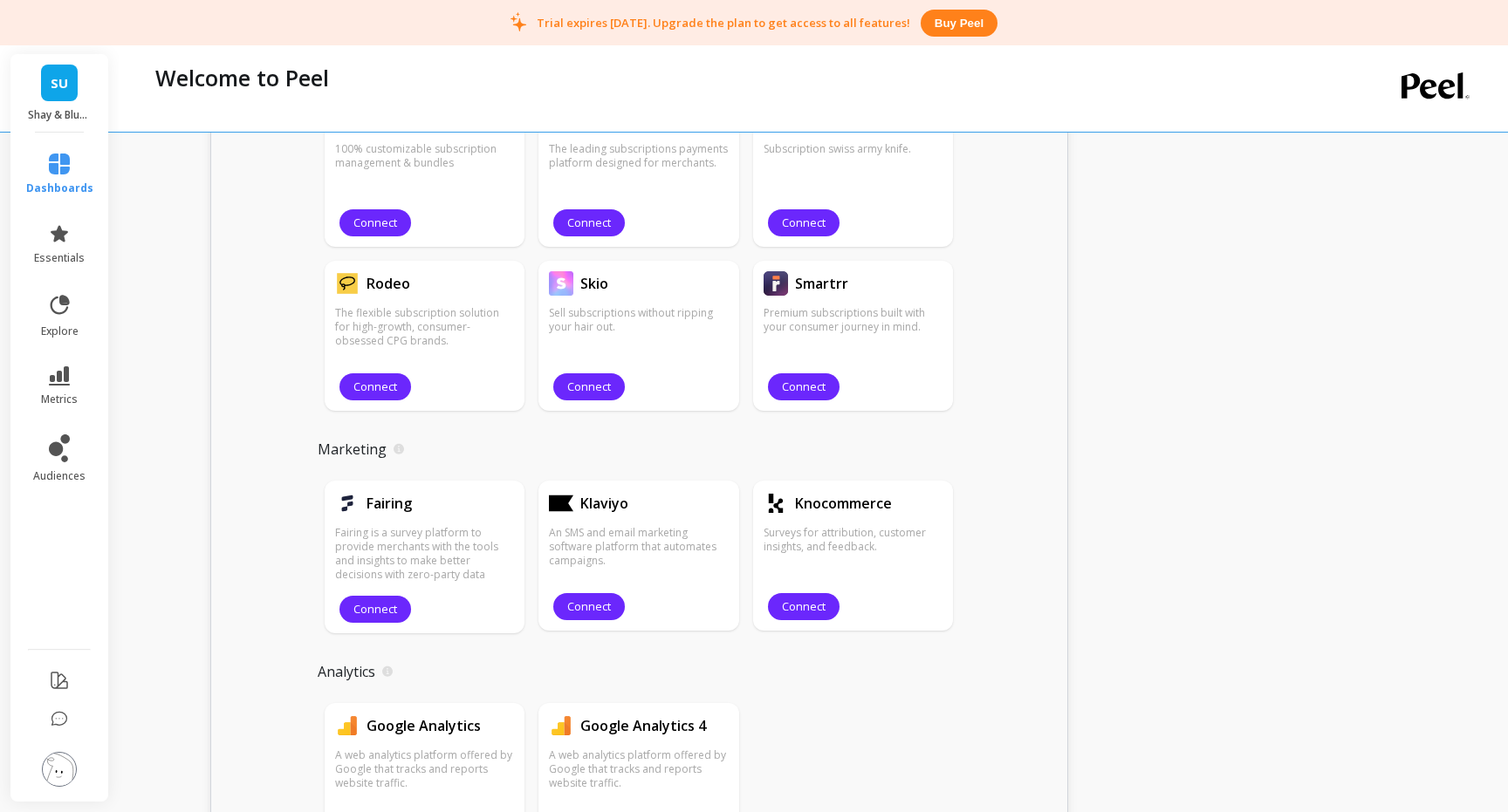
scroll to position [1636, 0]
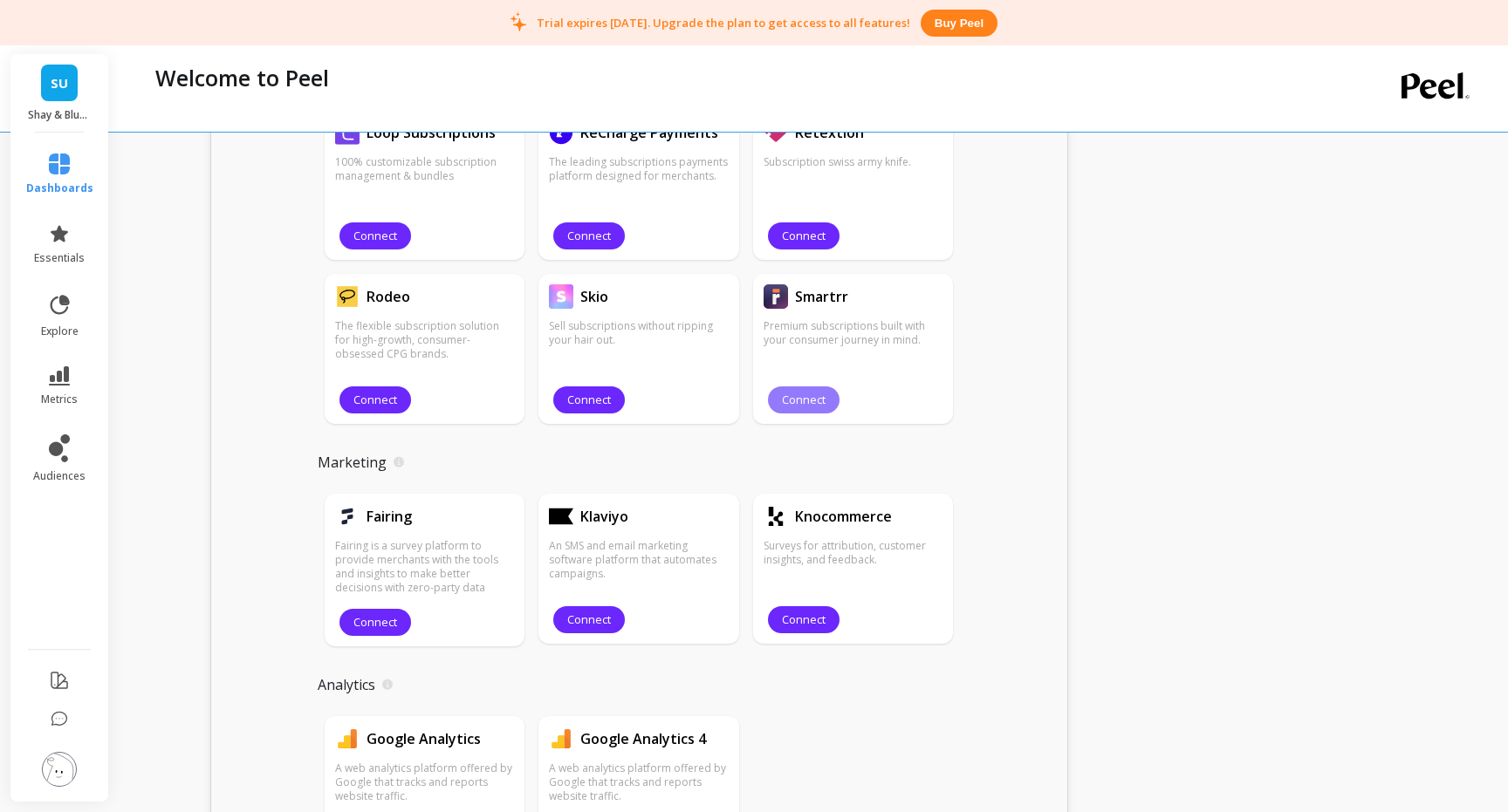
click at [809, 407] on span "Connect" at bounding box center [804, 399] width 44 height 16
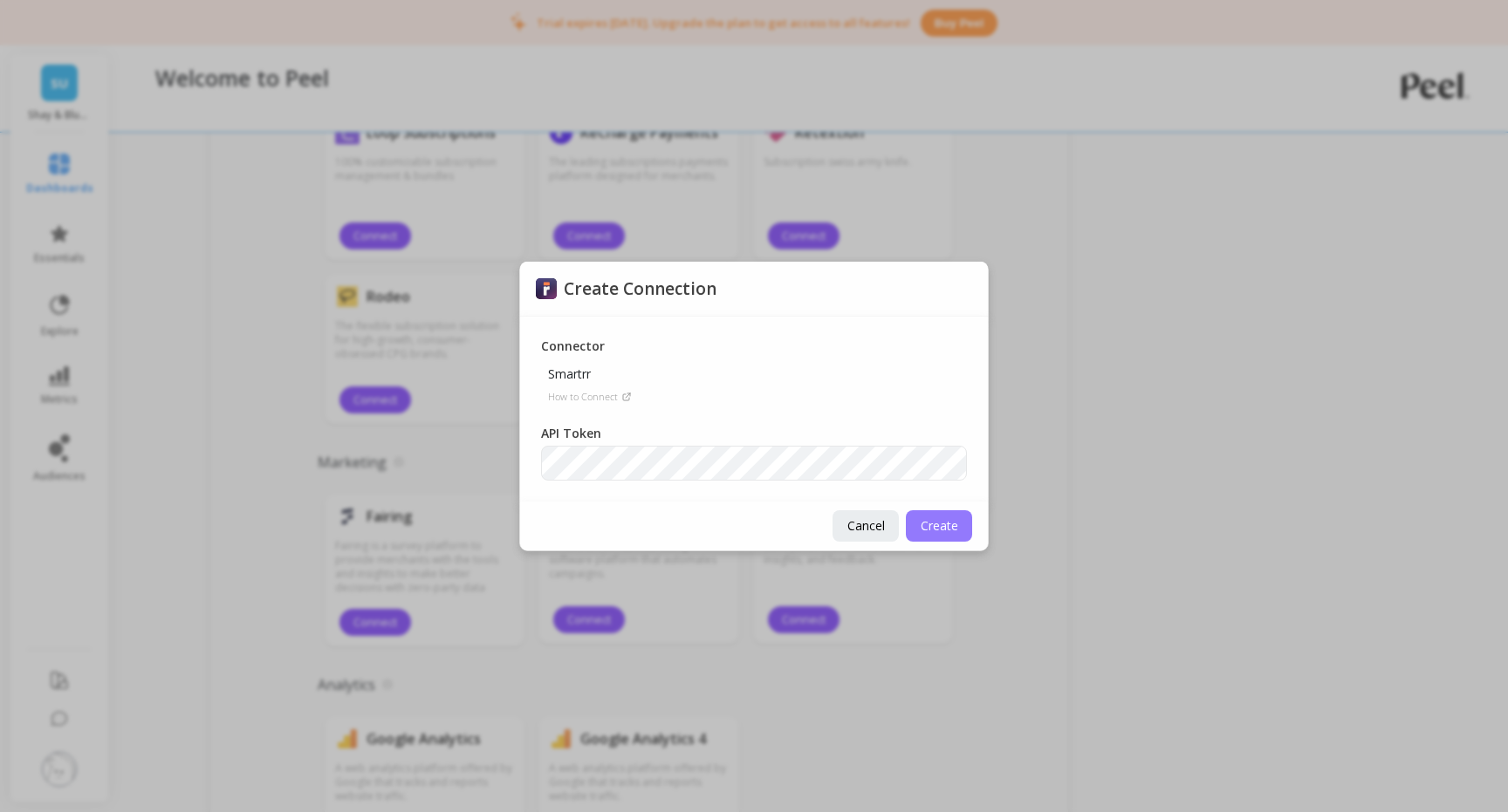
click at [940, 524] on span "Create" at bounding box center [940, 525] width 38 height 16
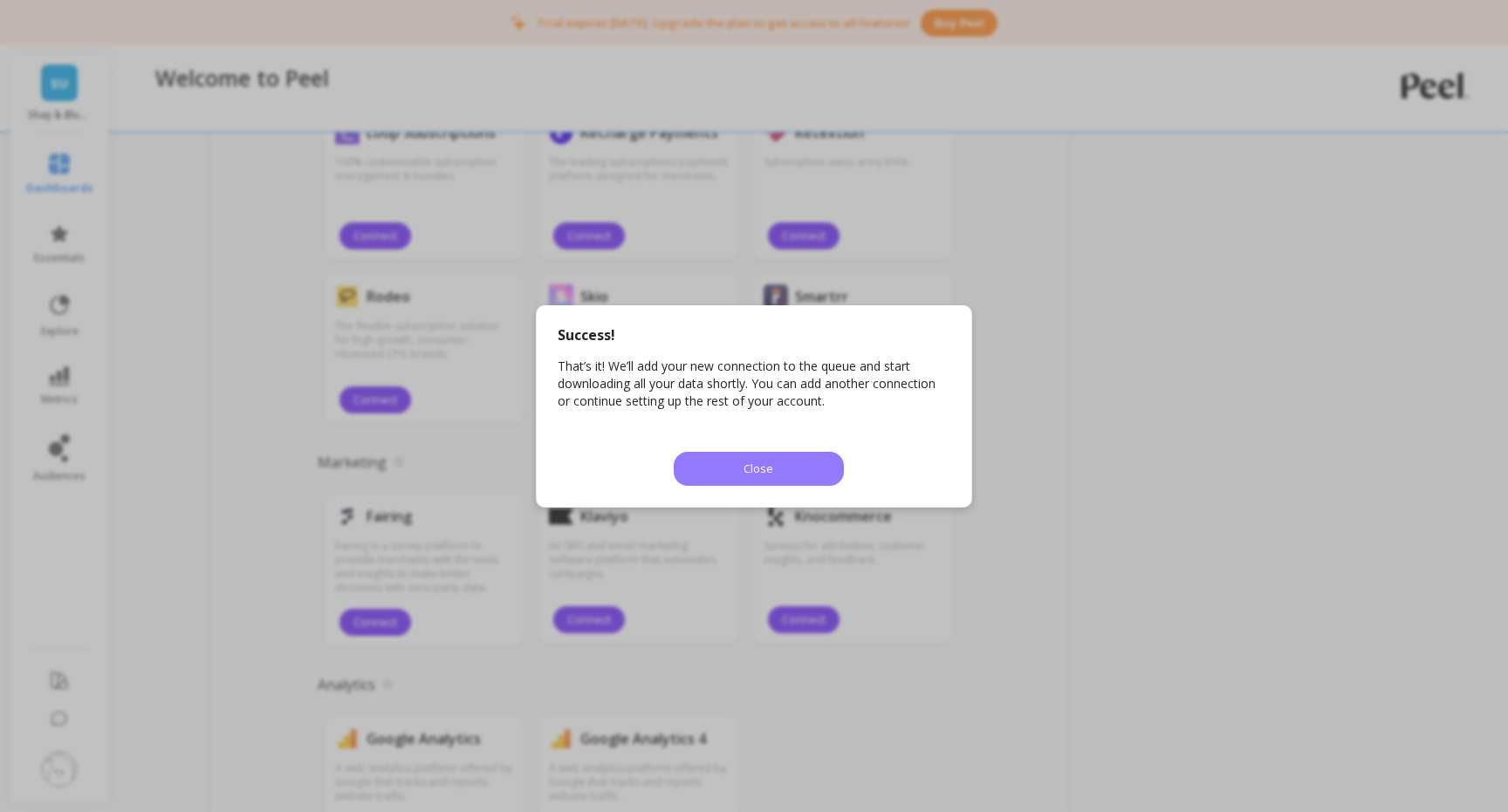
click at [796, 473] on button "Close" at bounding box center [758, 469] width 170 height 34
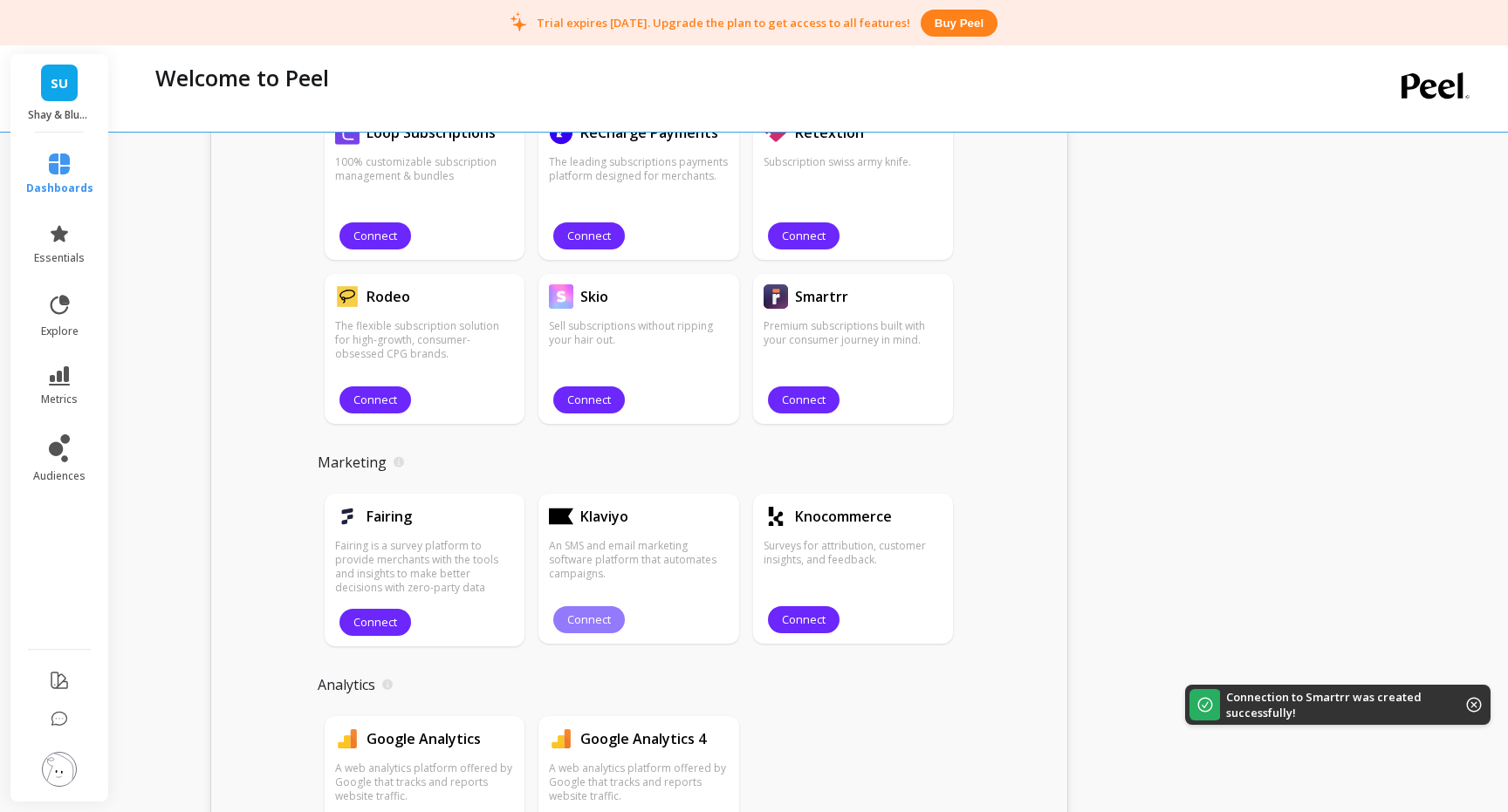
click at [595, 623] on span "Connect" at bounding box center [589, 619] width 44 height 16
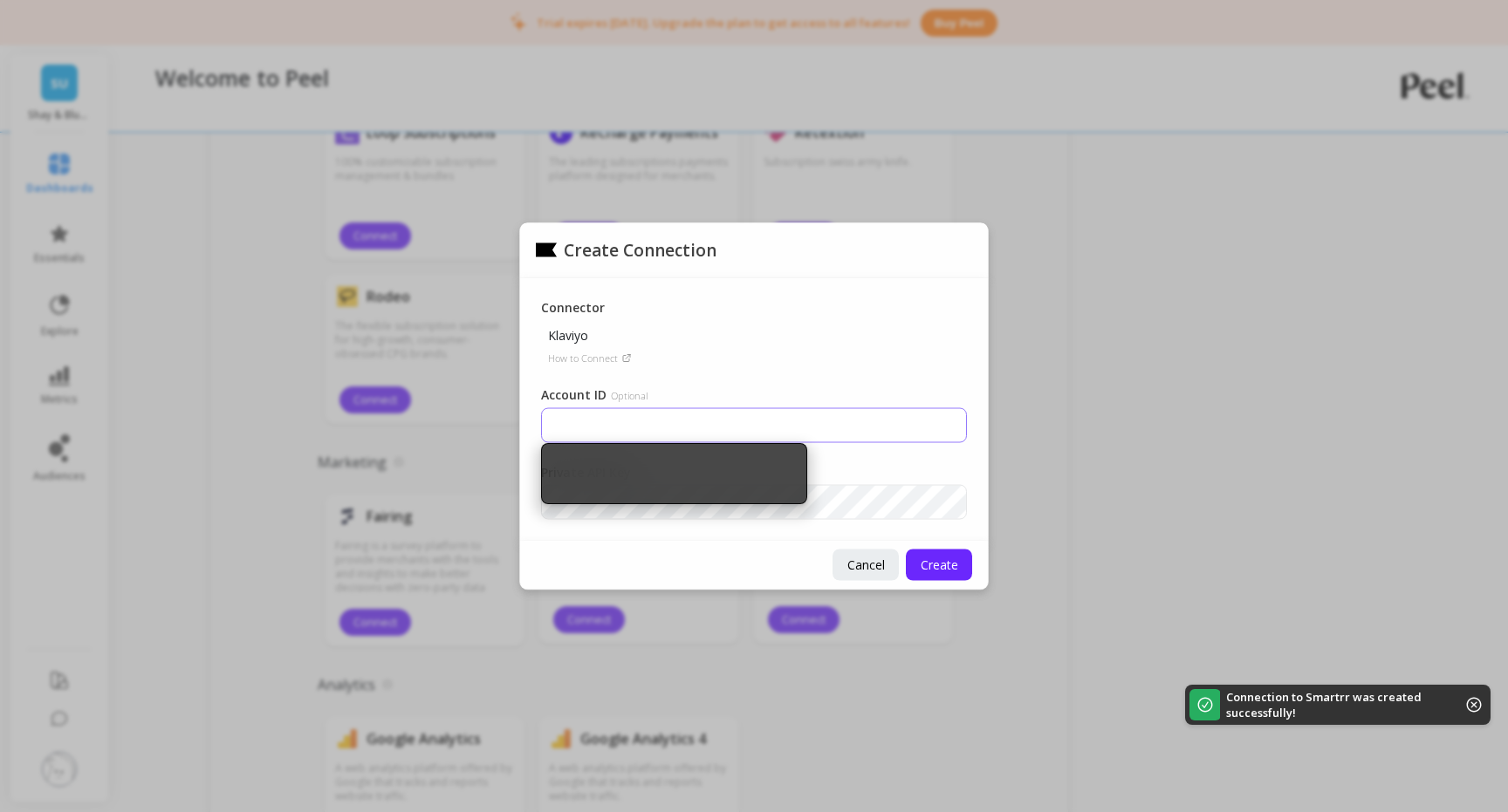
click at [660, 419] on input "Account ID Optional" at bounding box center [754, 424] width 426 height 35
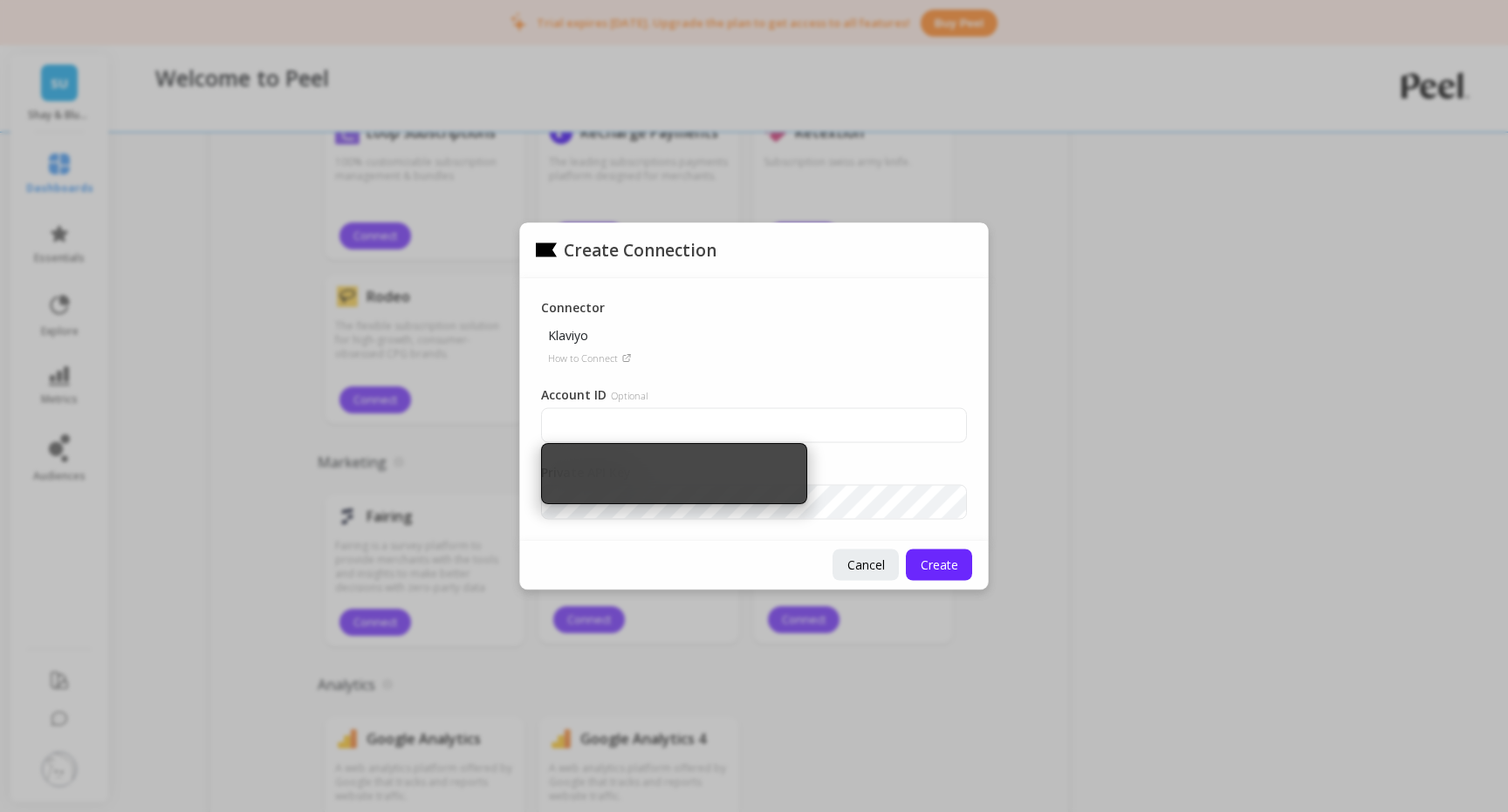
click at [797, 332] on div "Connector Klaviyo How to Connect" at bounding box center [754, 331] width 426 height 66
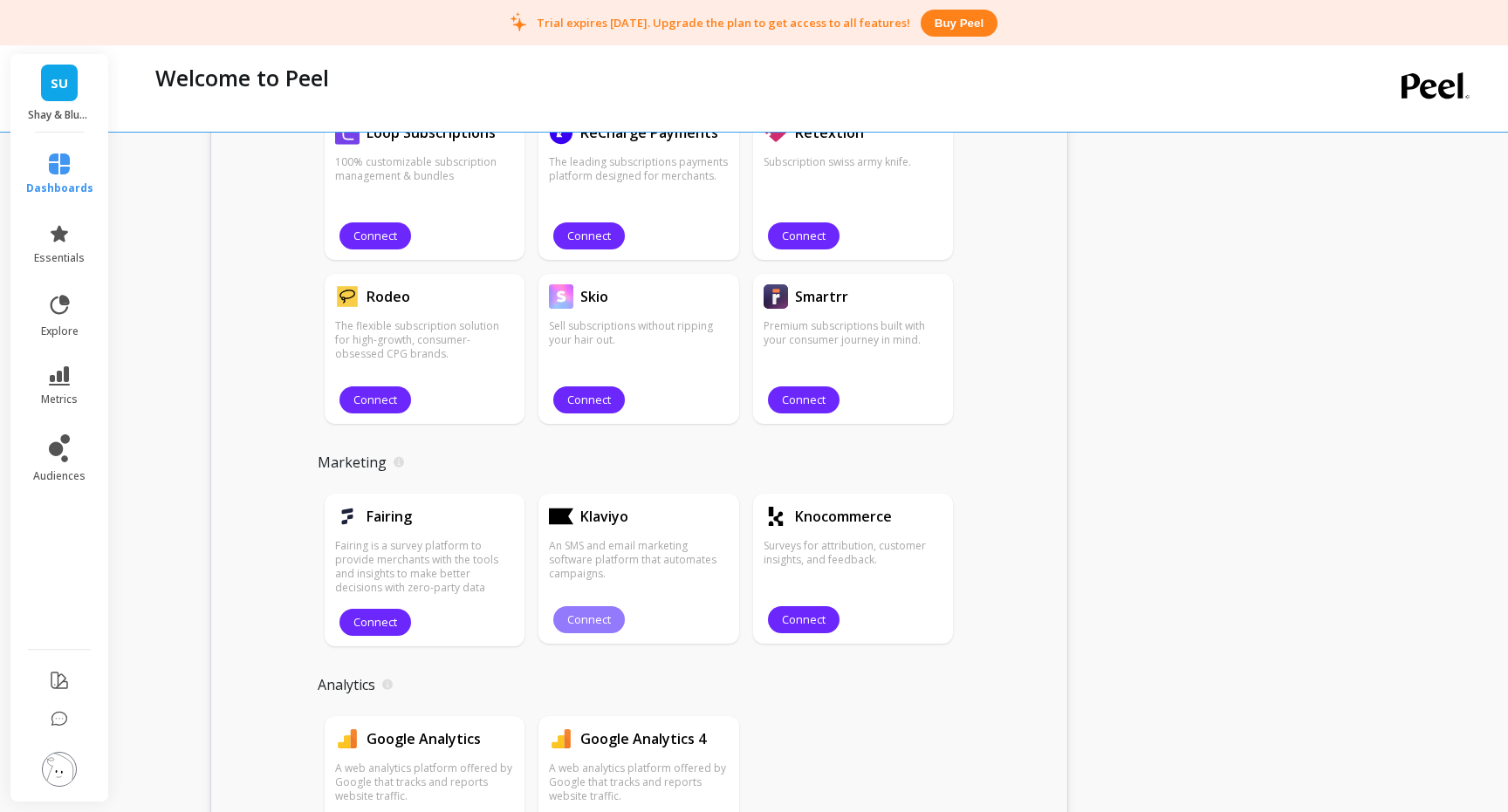
click at [596, 618] on span "Connect" at bounding box center [589, 619] width 44 height 16
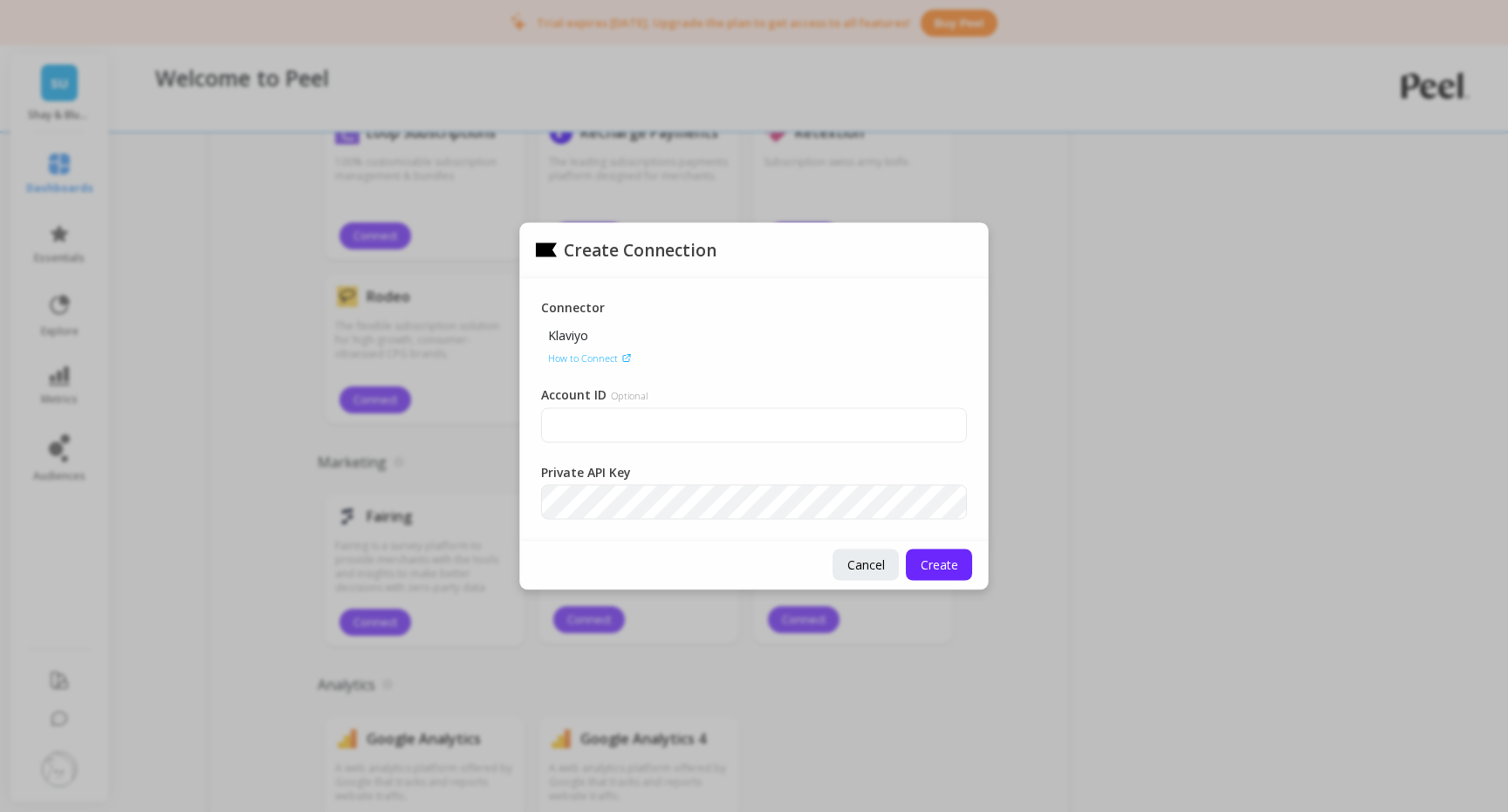
click at [607, 361] on p "How to Connect" at bounding box center [583, 358] width 70 height 14
click at [615, 420] on input "Account ID Optional" at bounding box center [754, 424] width 426 height 35
click at [940, 569] on span "Create" at bounding box center [940, 564] width 38 height 16
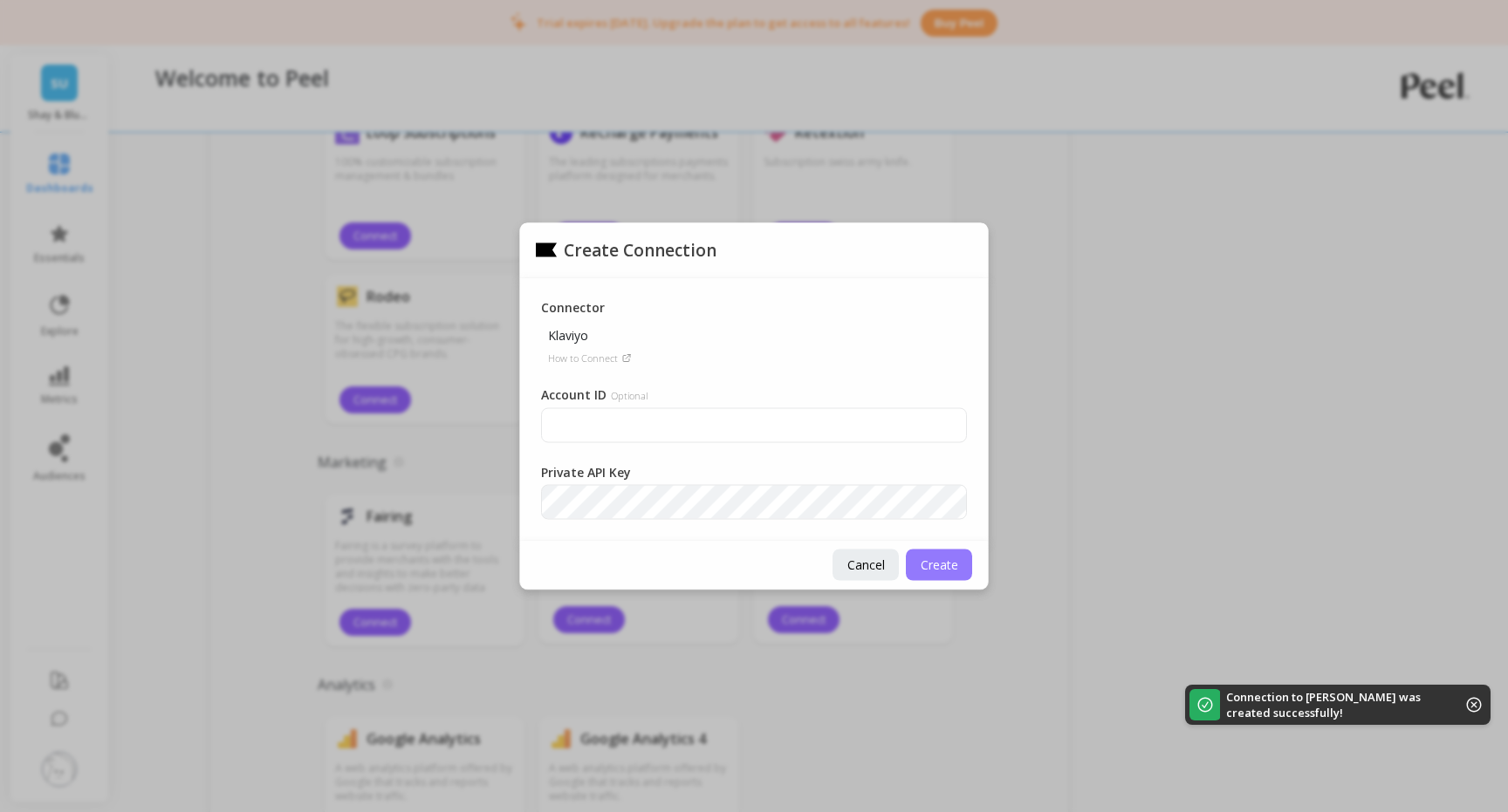
scroll to position [1703, 0]
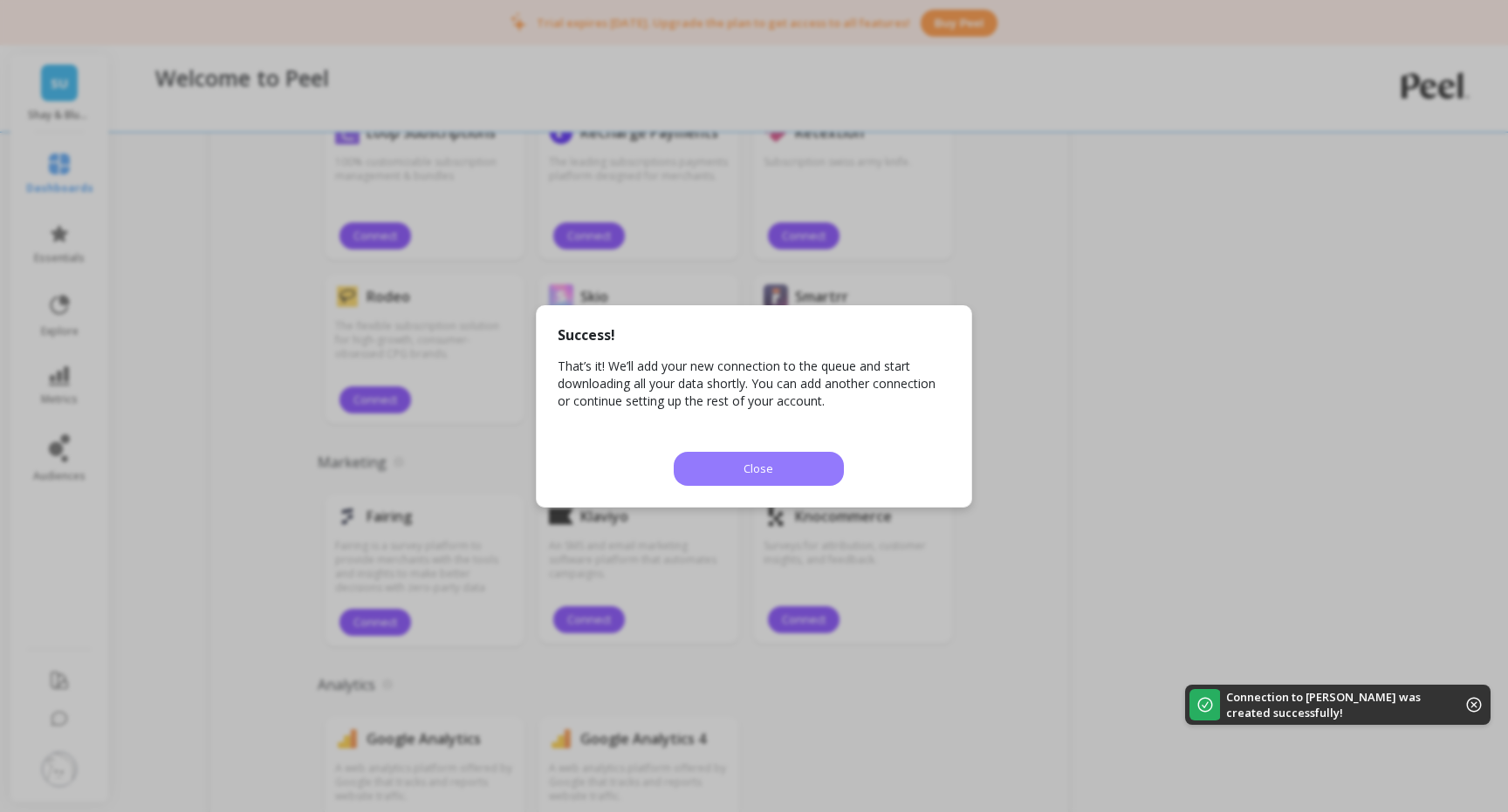
click at [778, 454] on button "Close" at bounding box center [758, 469] width 170 height 34
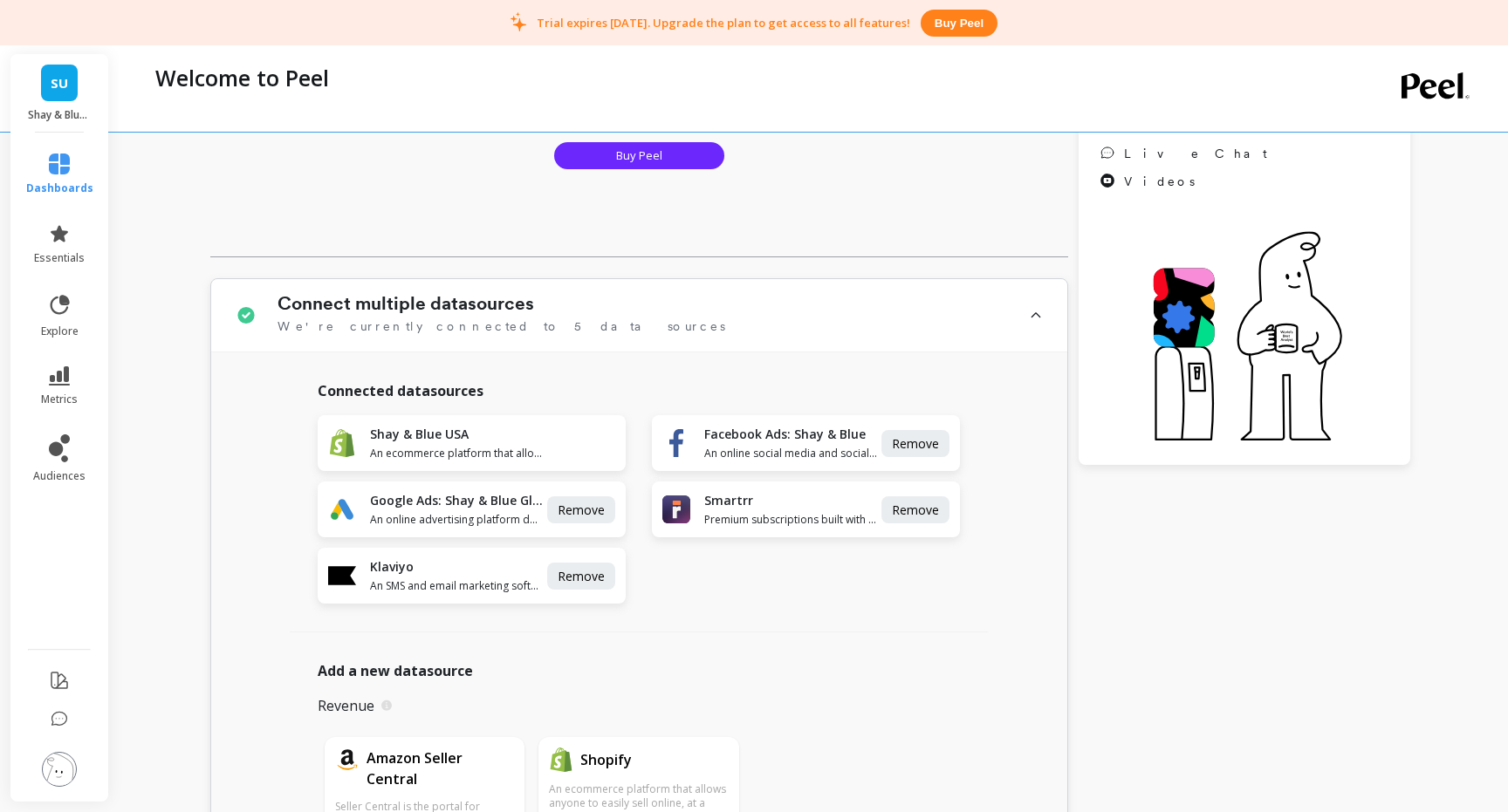
scroll to position [327, 0]
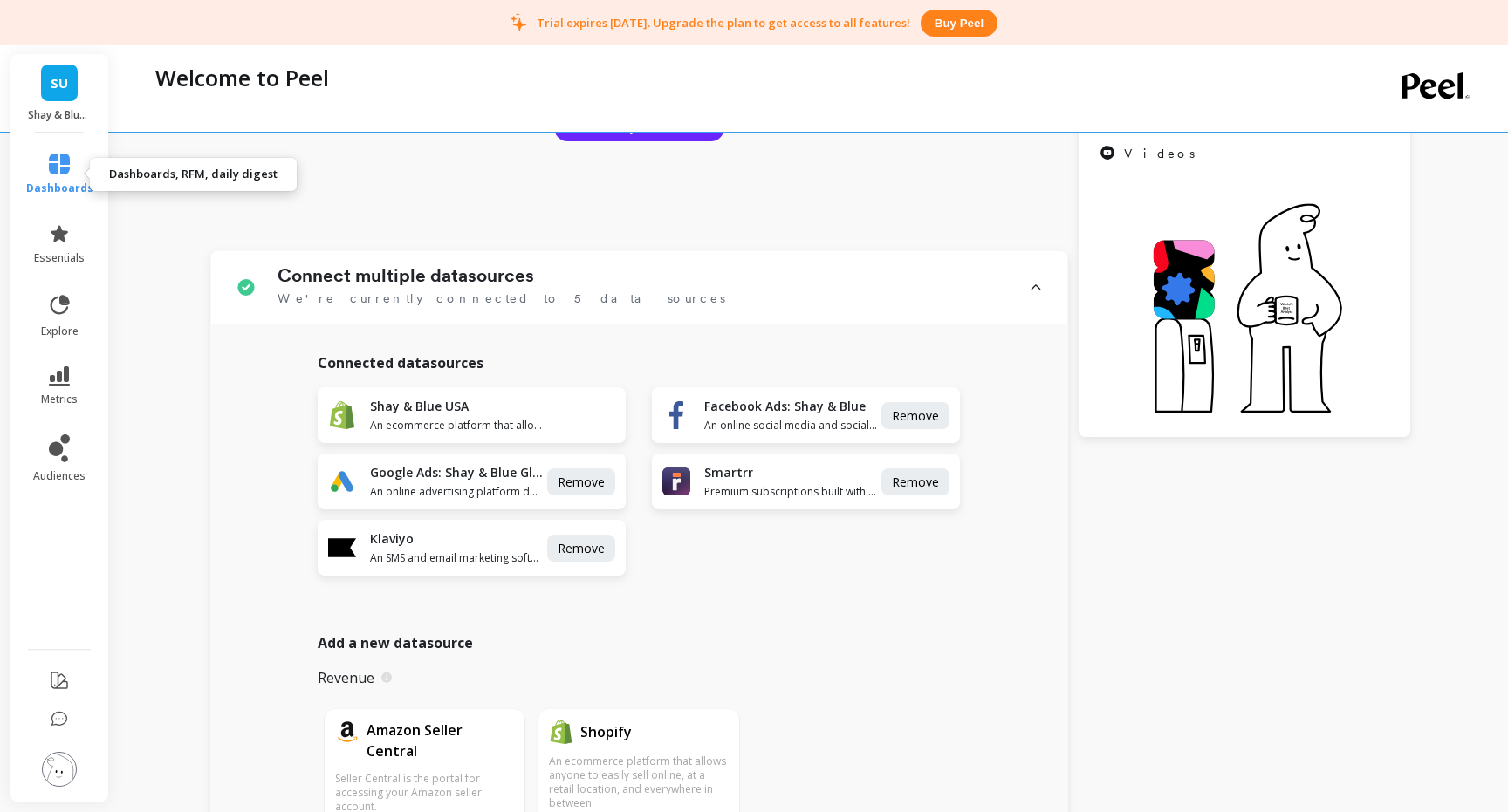
click at [70, 170] on link "dashboards" at bounding box center [60, 175] width 67 height 42
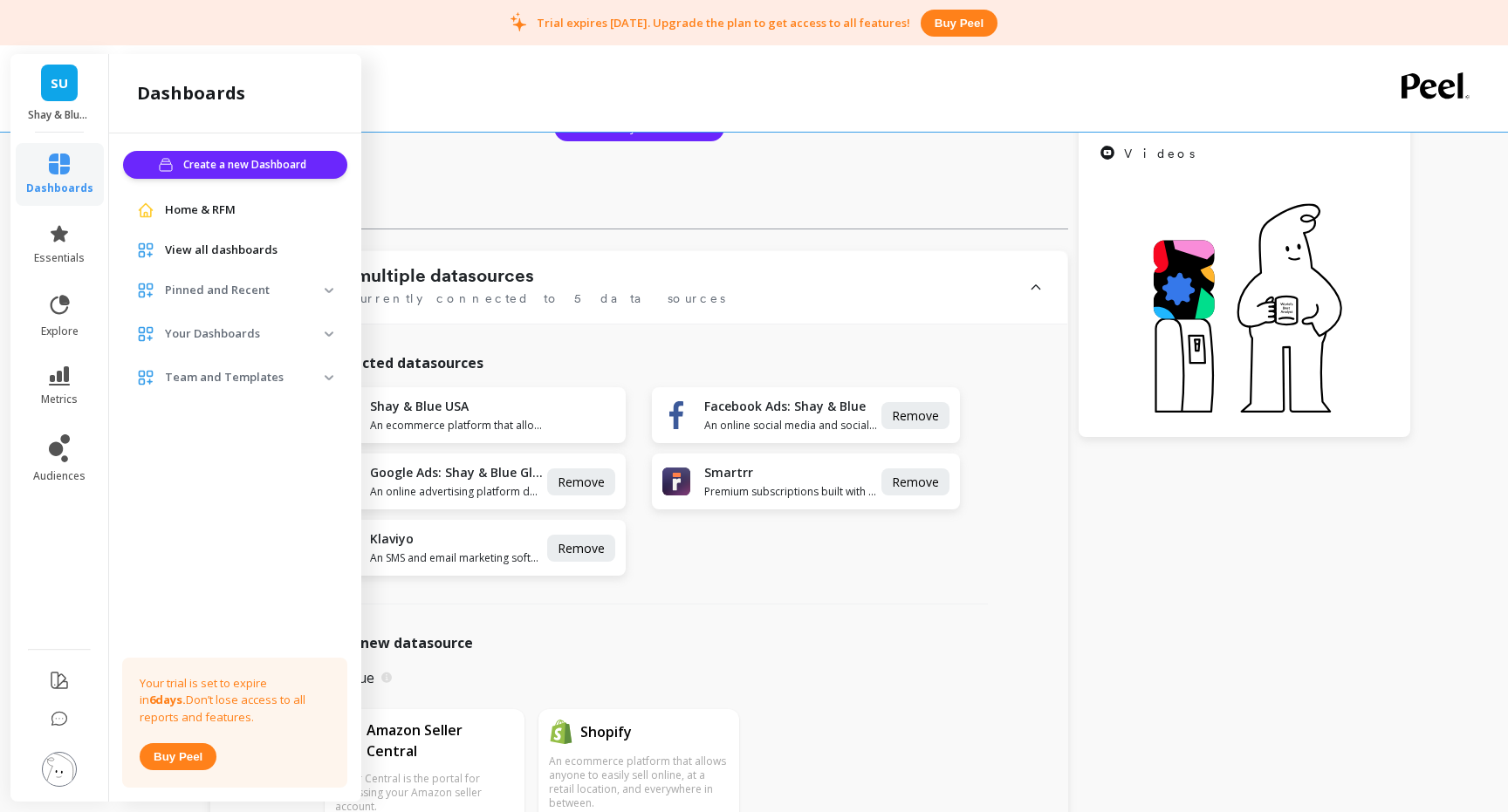
click at [163, 211] on div "Home & RFM" at bounding box center [234, 210] width 196 height 17
click at [227, 249] on span "View all dashboards" at bounding box center [221, 250] width 113 height 17
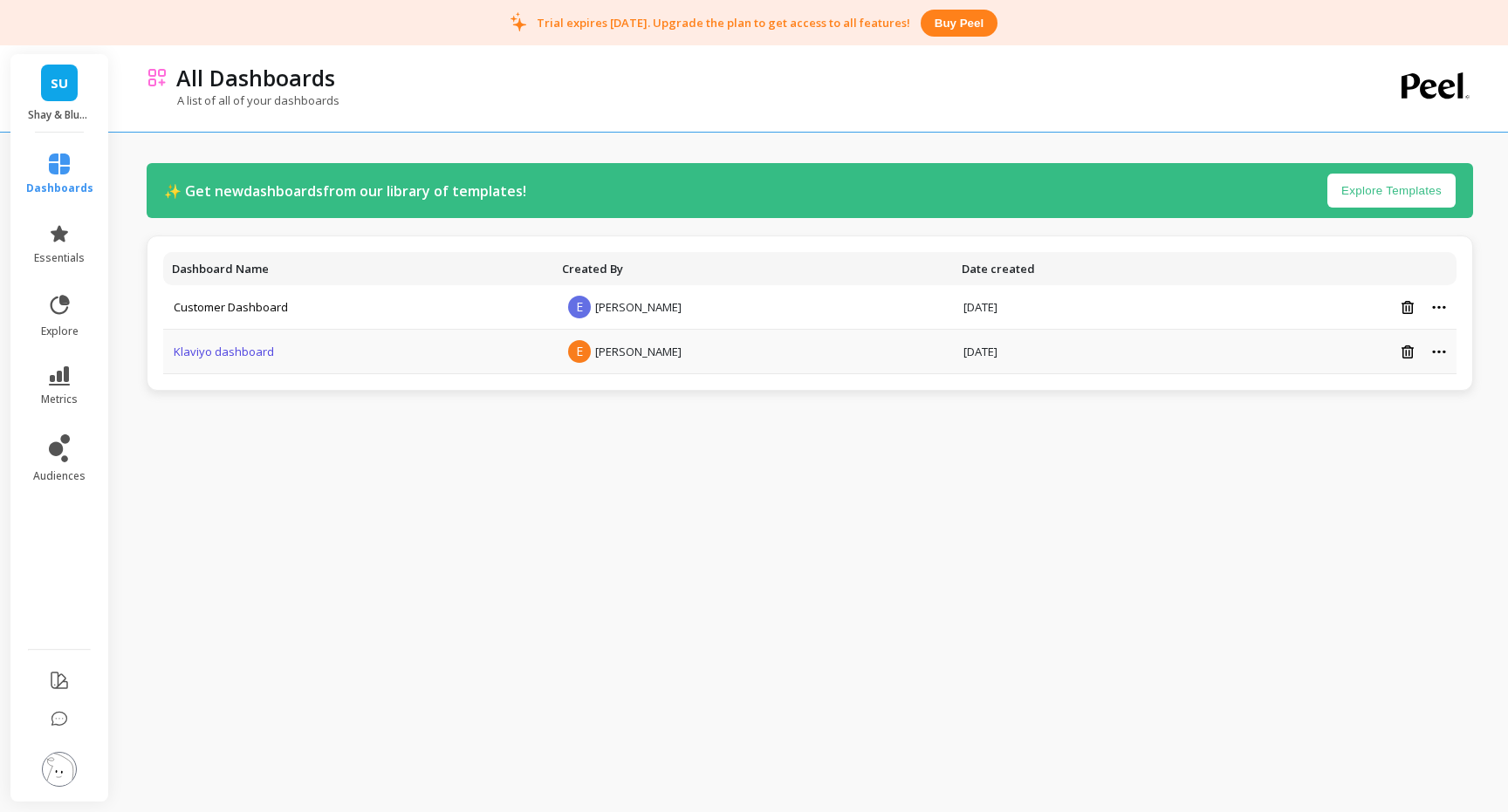
click at [196, 355] on link "Klaviyo dashboard" at bounding box center [224, 351] width 101 height 16
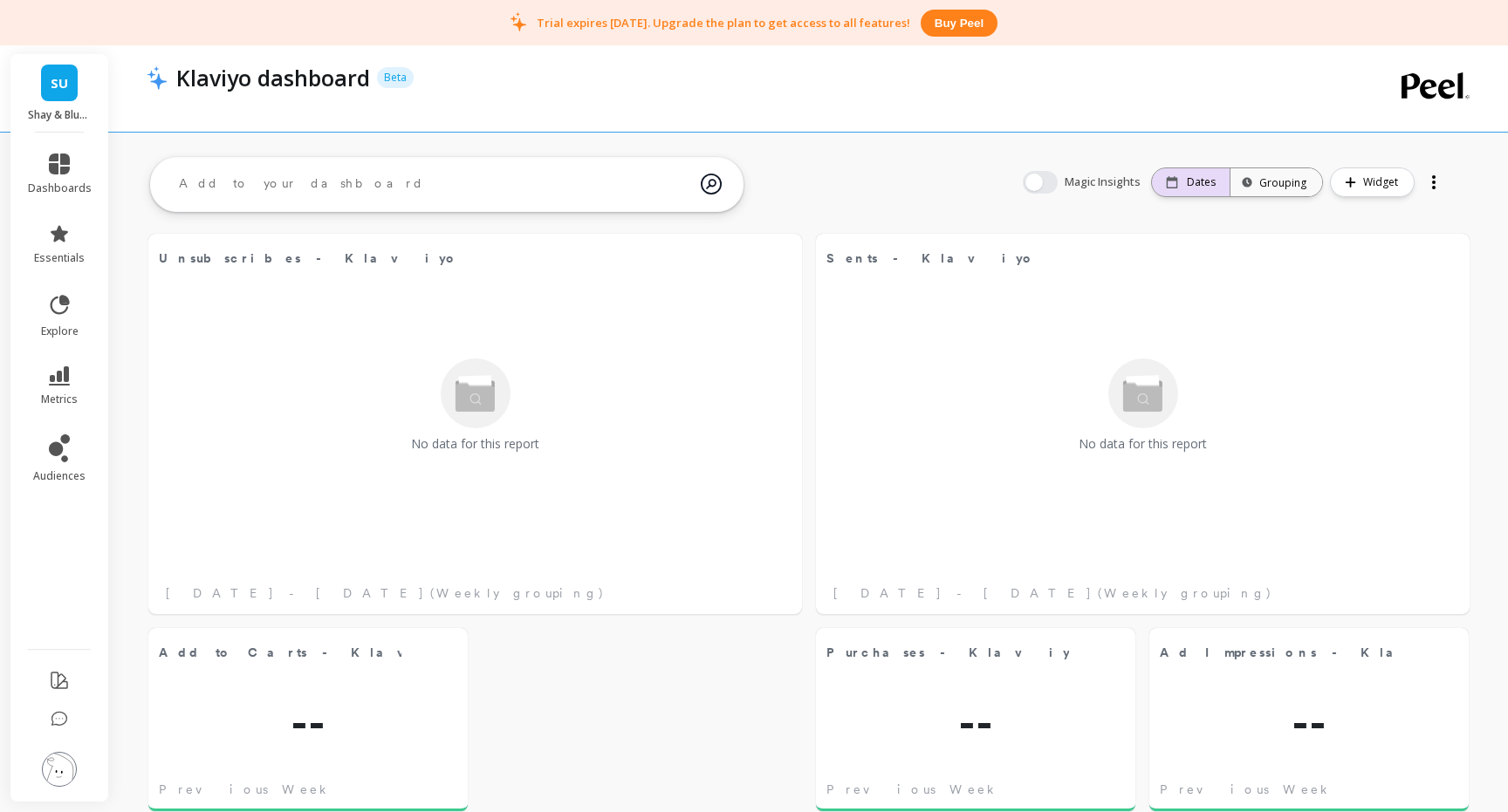
click at [1204, 178] on p "Dates" at bounding box center [1201, 182] width 28 height 14
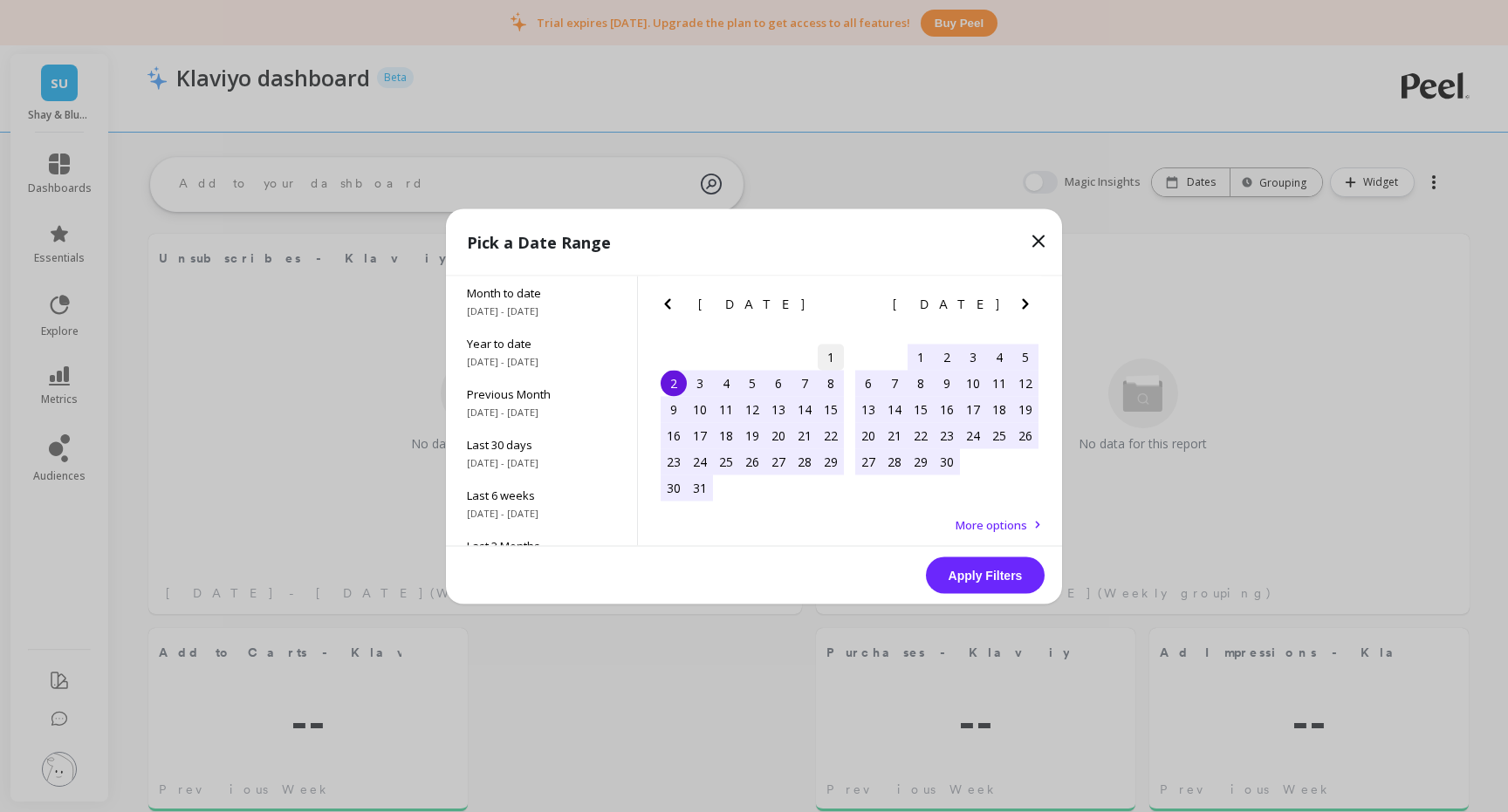
click at [833, 361] on div "1" at bounding box center [831, 357] width 27 height 27
click at [945, 461] on div "30" at bounding box center [947, 462] width 27 height 27
click at [990, 578] on button "Apply Filters" at bounding box center [985, 575] width 119 height 37
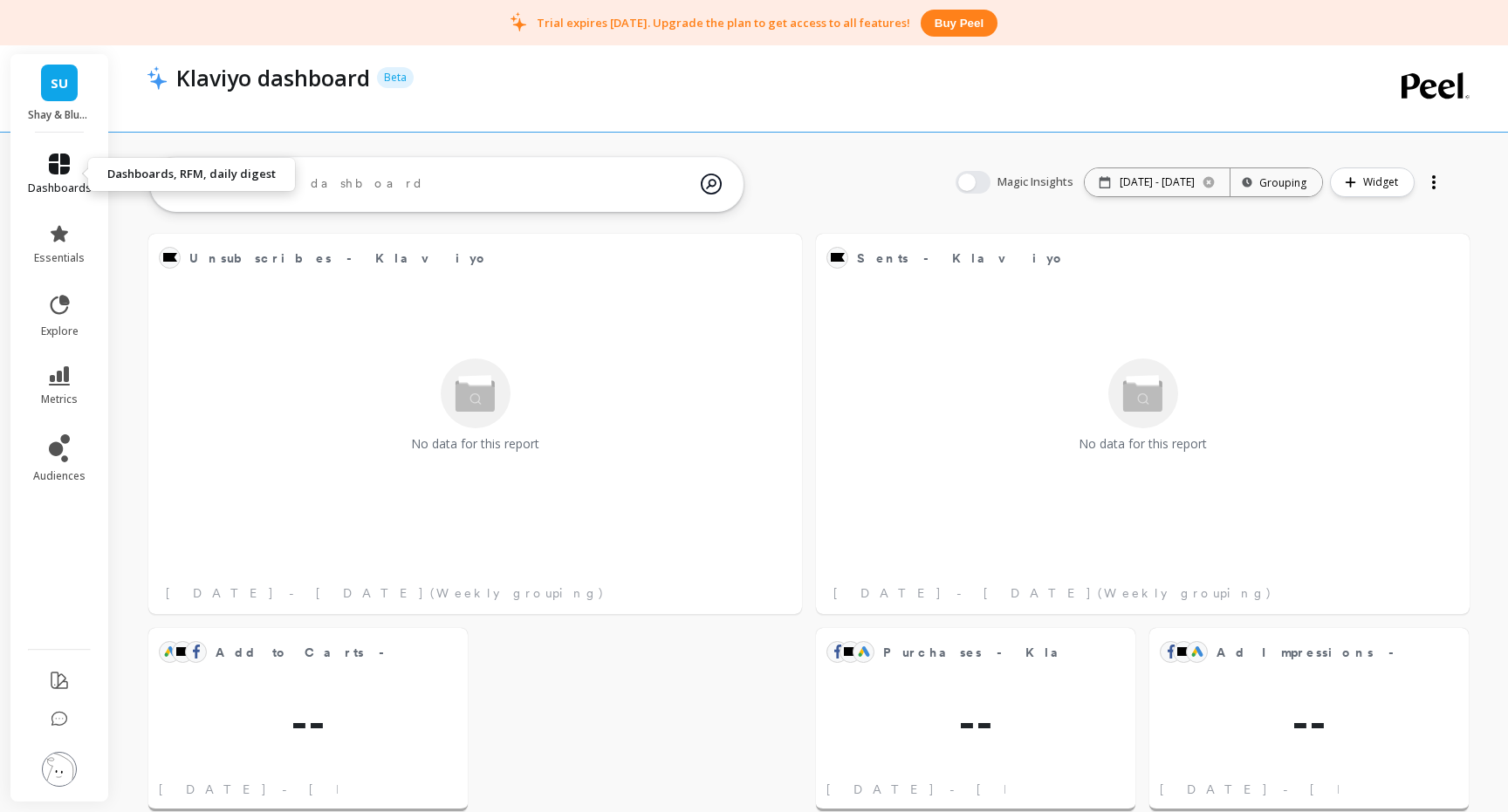
click at [56, 172] on icon at bounding box center [59, 164] width 21 height 21
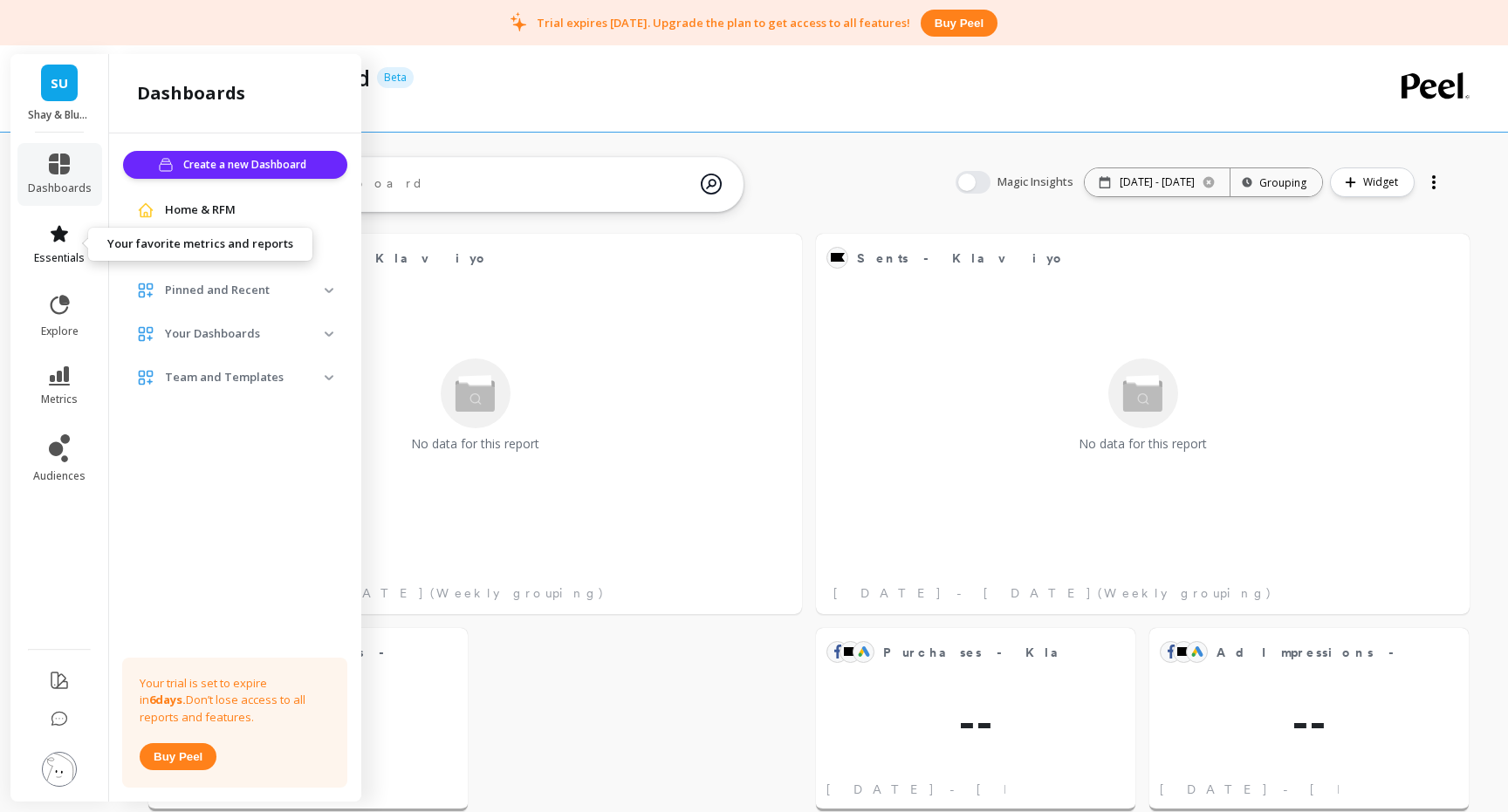
click at [66, 248] on link "essentials" at bounding box center [59, 244] width 64 height 42
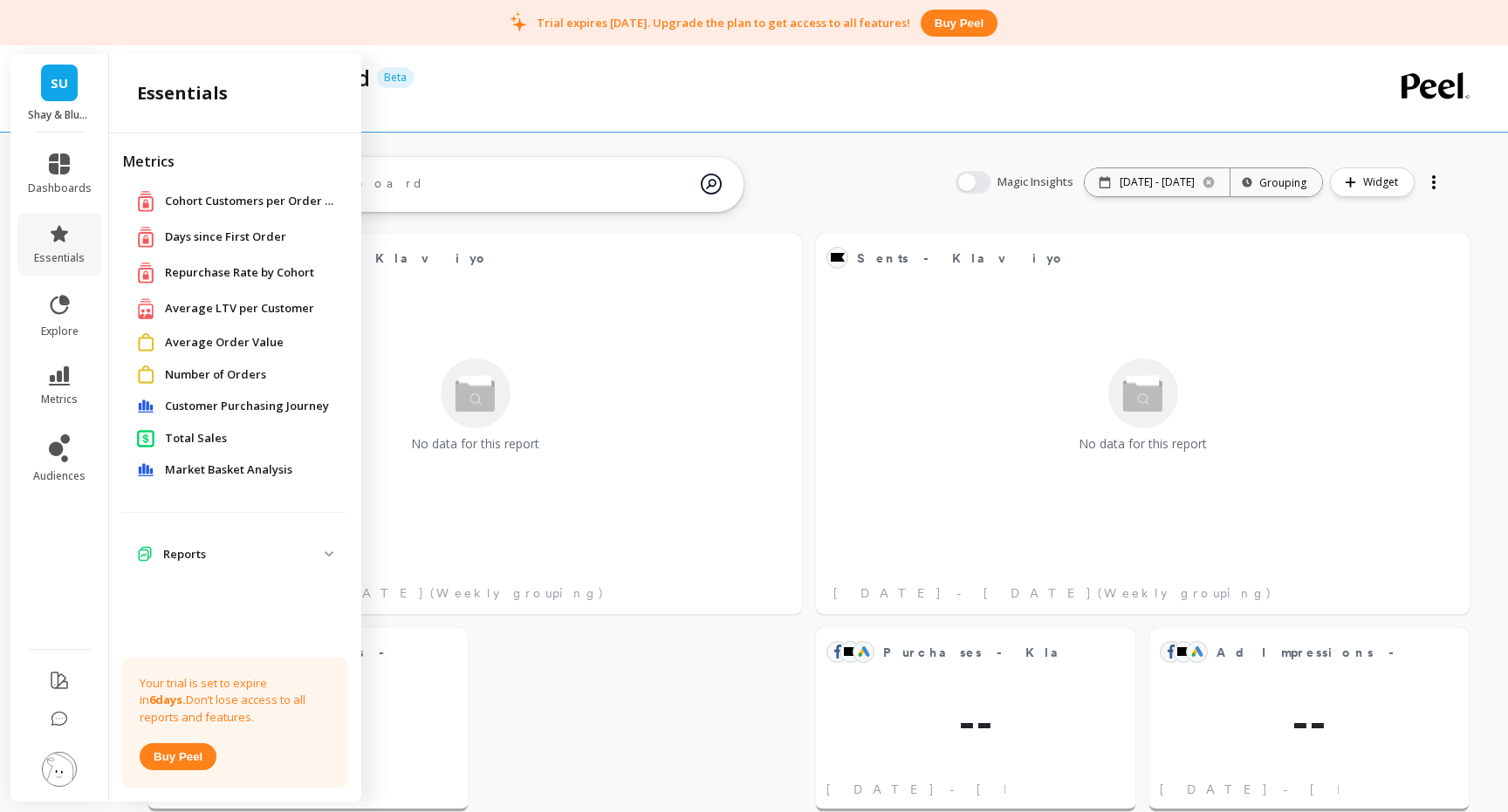
click at [246, 231] on span "Days since First Order" at bounding box center [226, 237] width 121 height 17
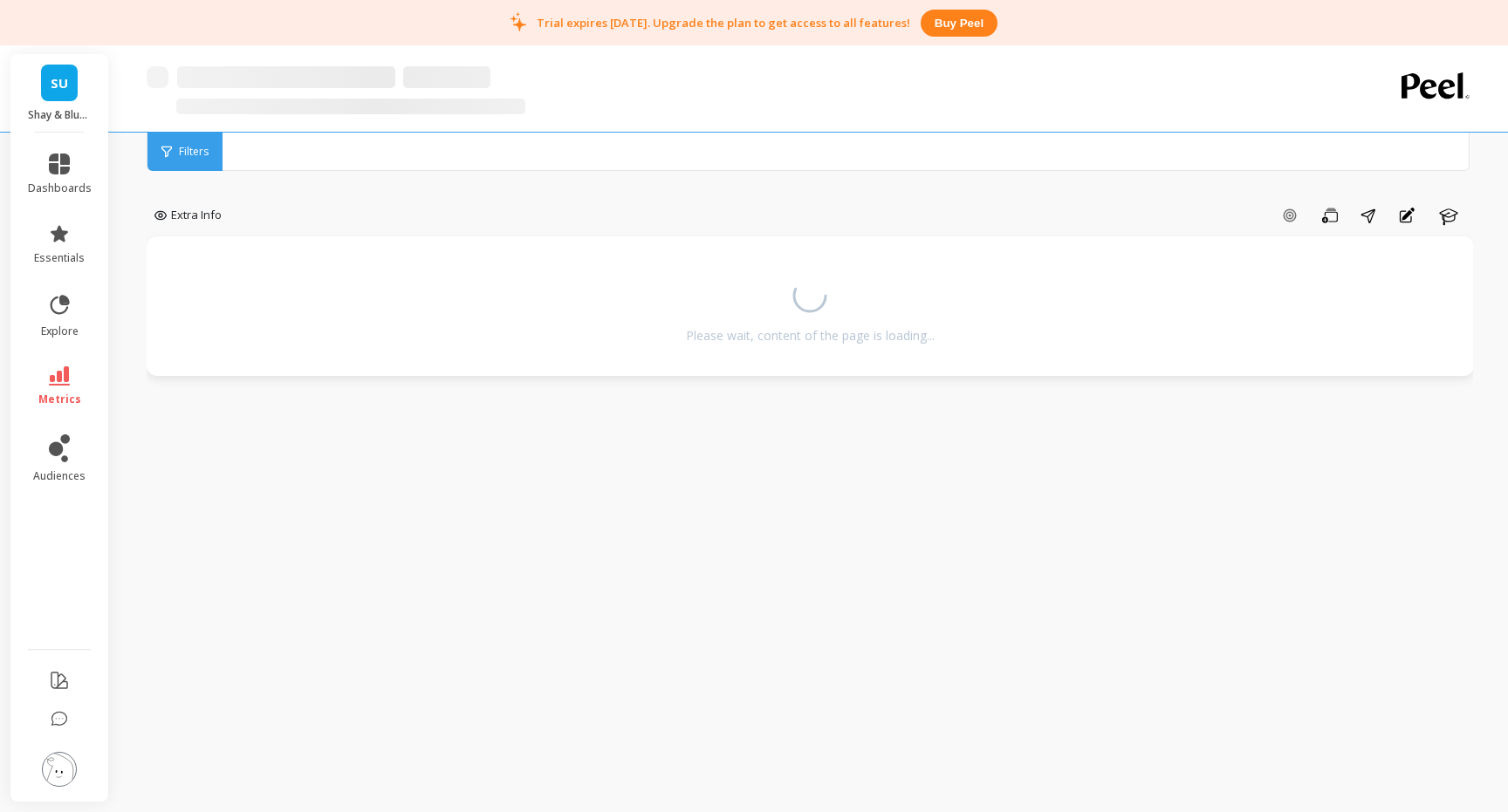
click at [594, 308] on div "Please wait, content of the page is loading..." at bounding box center [810, 306] width 1293 height 104
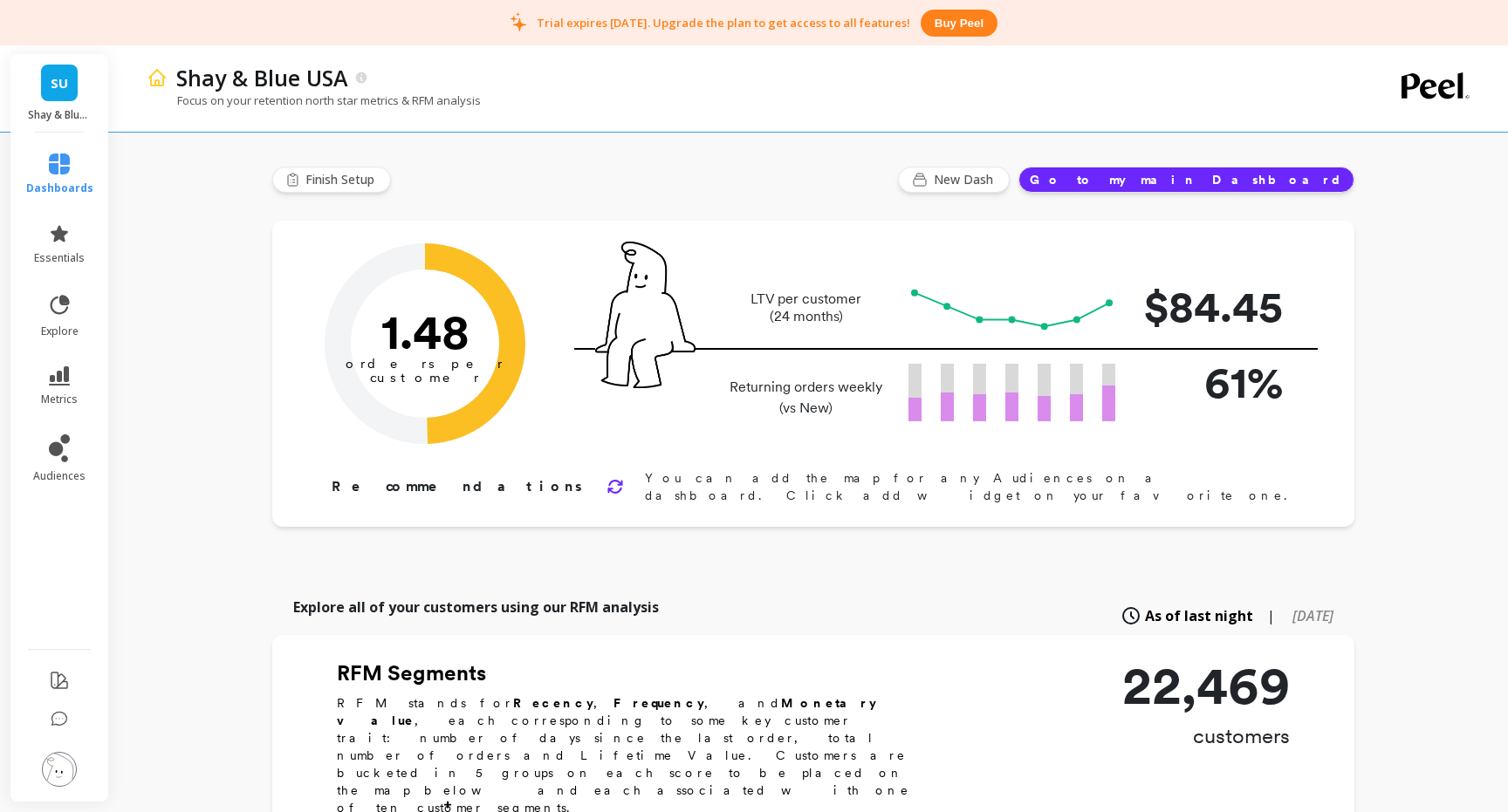
click at [60, 87] on span "SU" at bounding box center [59, 83] width 17 height 20
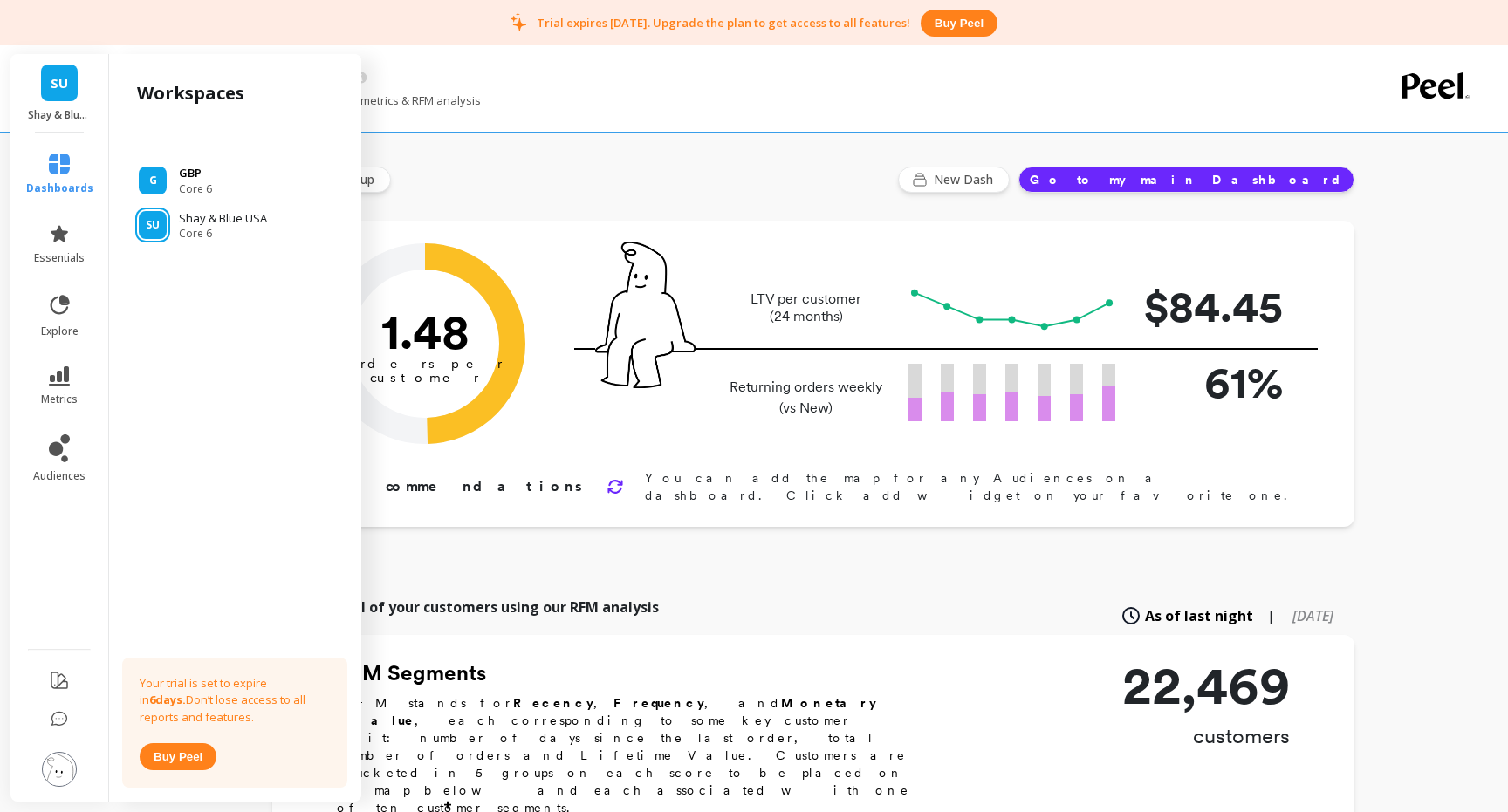
click at [206, 177] on p "GBP" at bounding box center [195, 174] width 33 height 17
click at [167, 180] on div "G GBP Core 6" at bounding box center [235, 180] width 224 height 31
click at [191, 180] on p "GBP" at bounding box center [195, 174] width 33 height 17
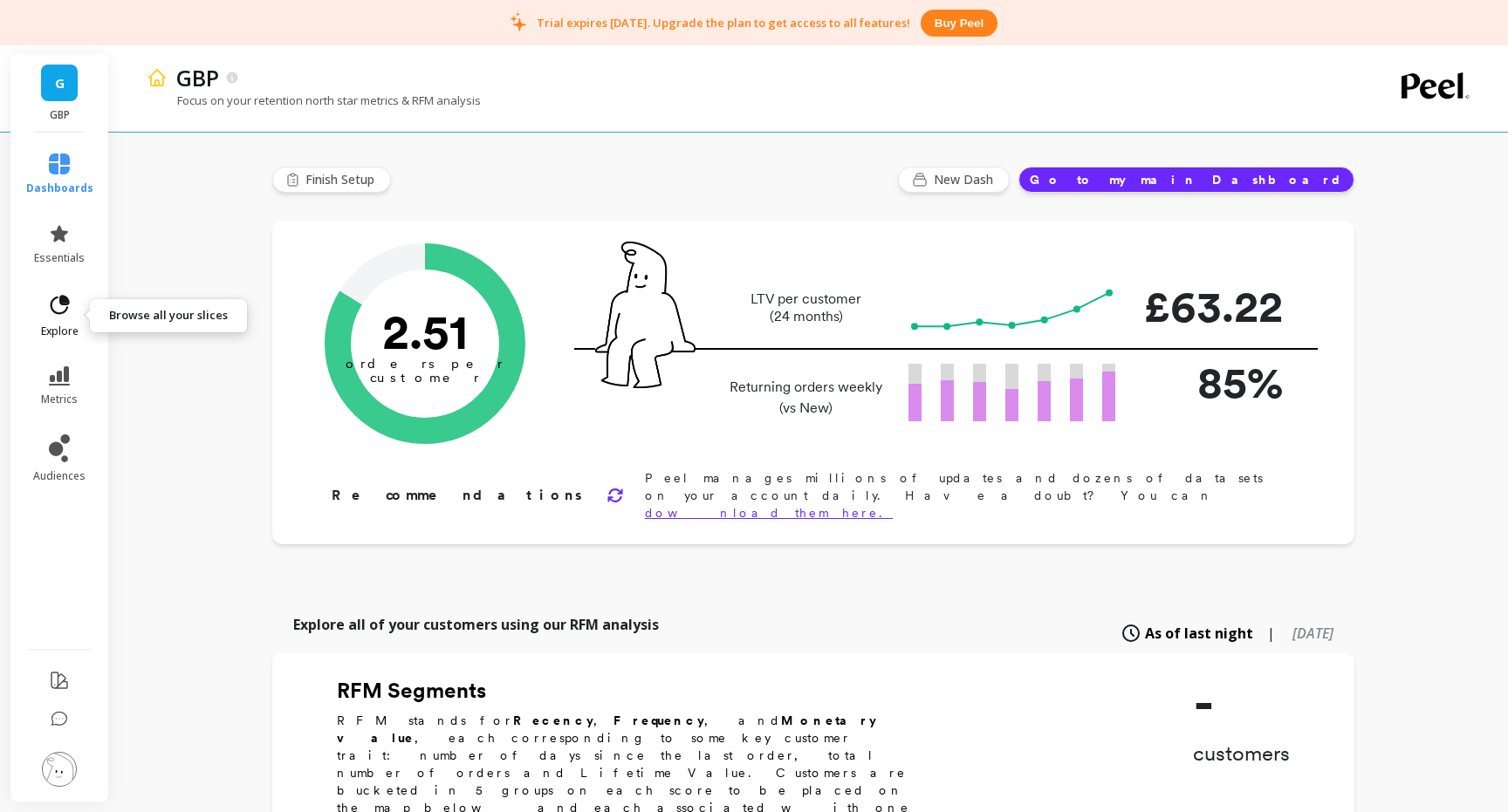
click at [69, 320] on link "explore" at bounding box center [60, 316] width 67 height 46
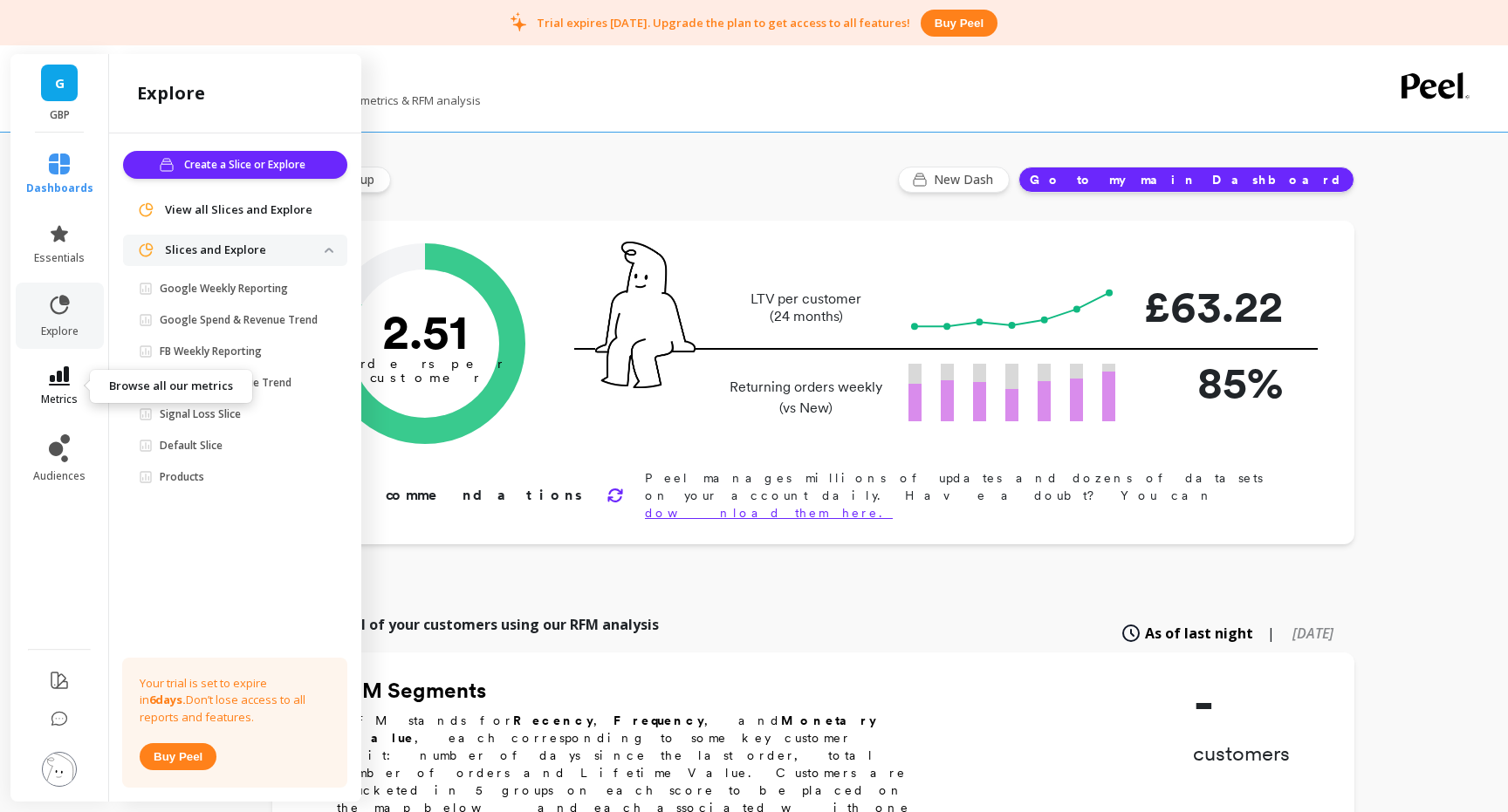
click at [64, 372] on icon at bounding box center [59, 376] width 21 height 19
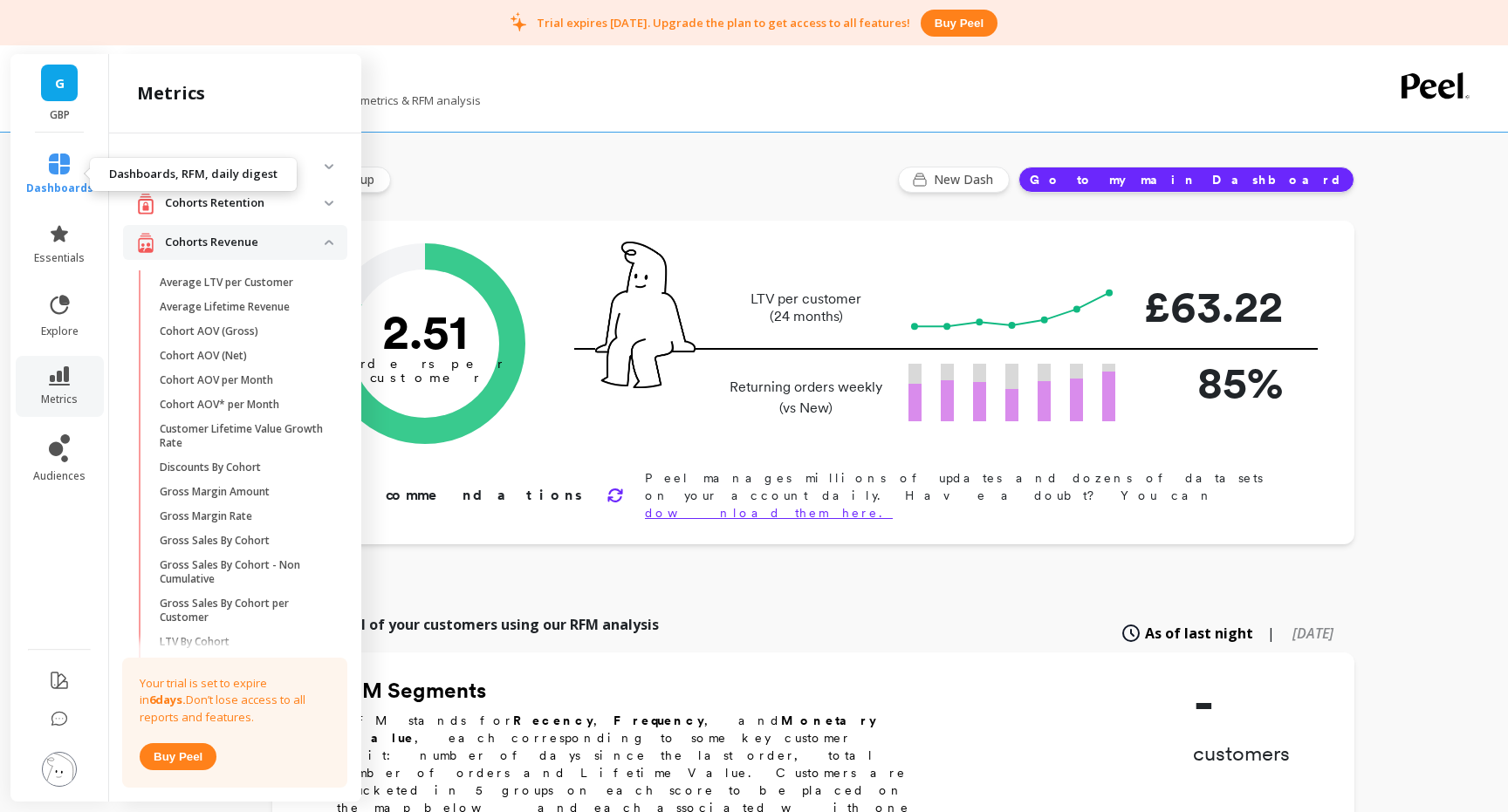
click at [62, 157] on icon at bounding box center [59, 164] width 21 height 21
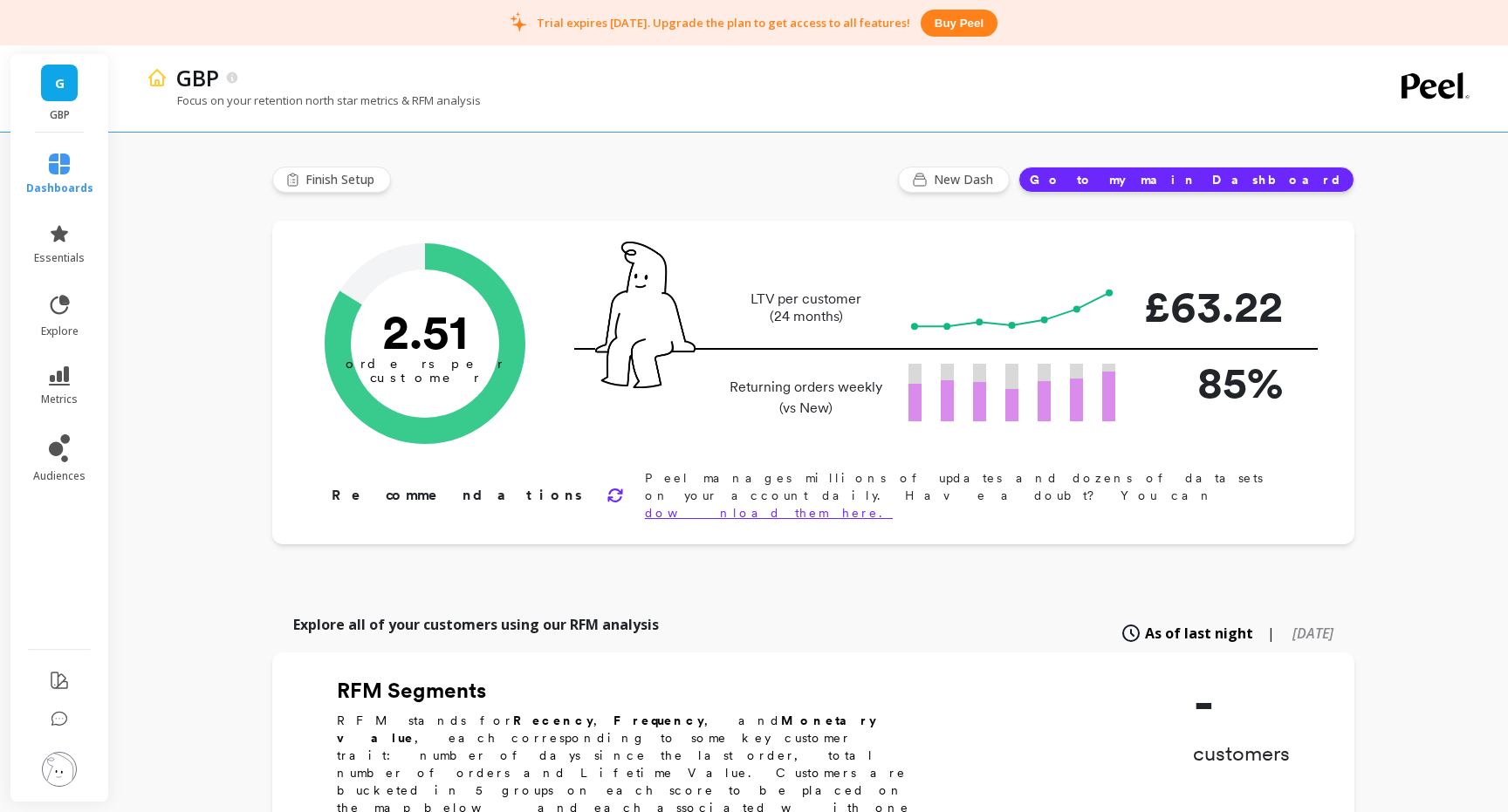
click at [320, 174] on span "Finish Setup" at bounding box center [343, 179] width 74 height 17
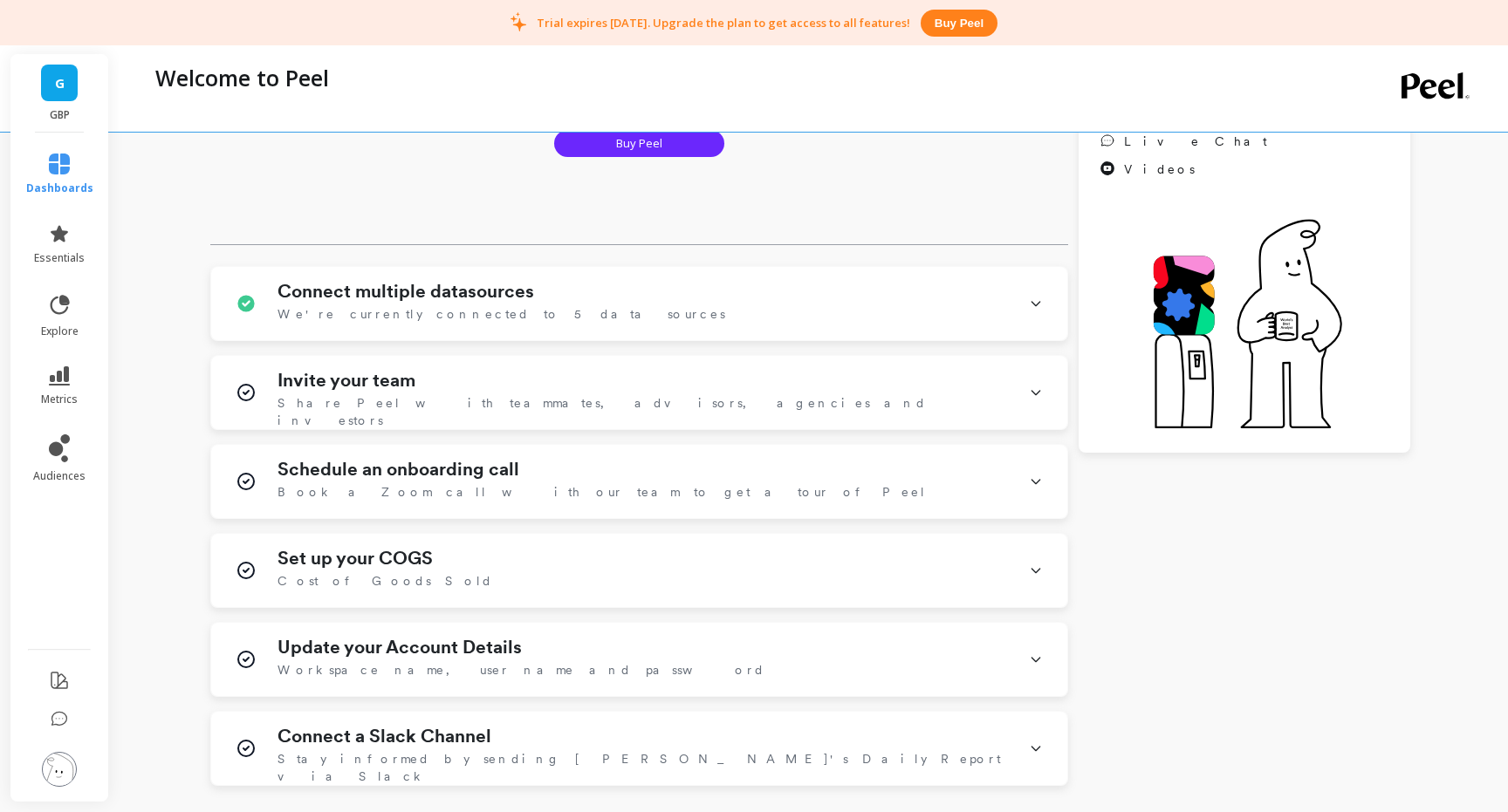
scroll to position [327, 0]
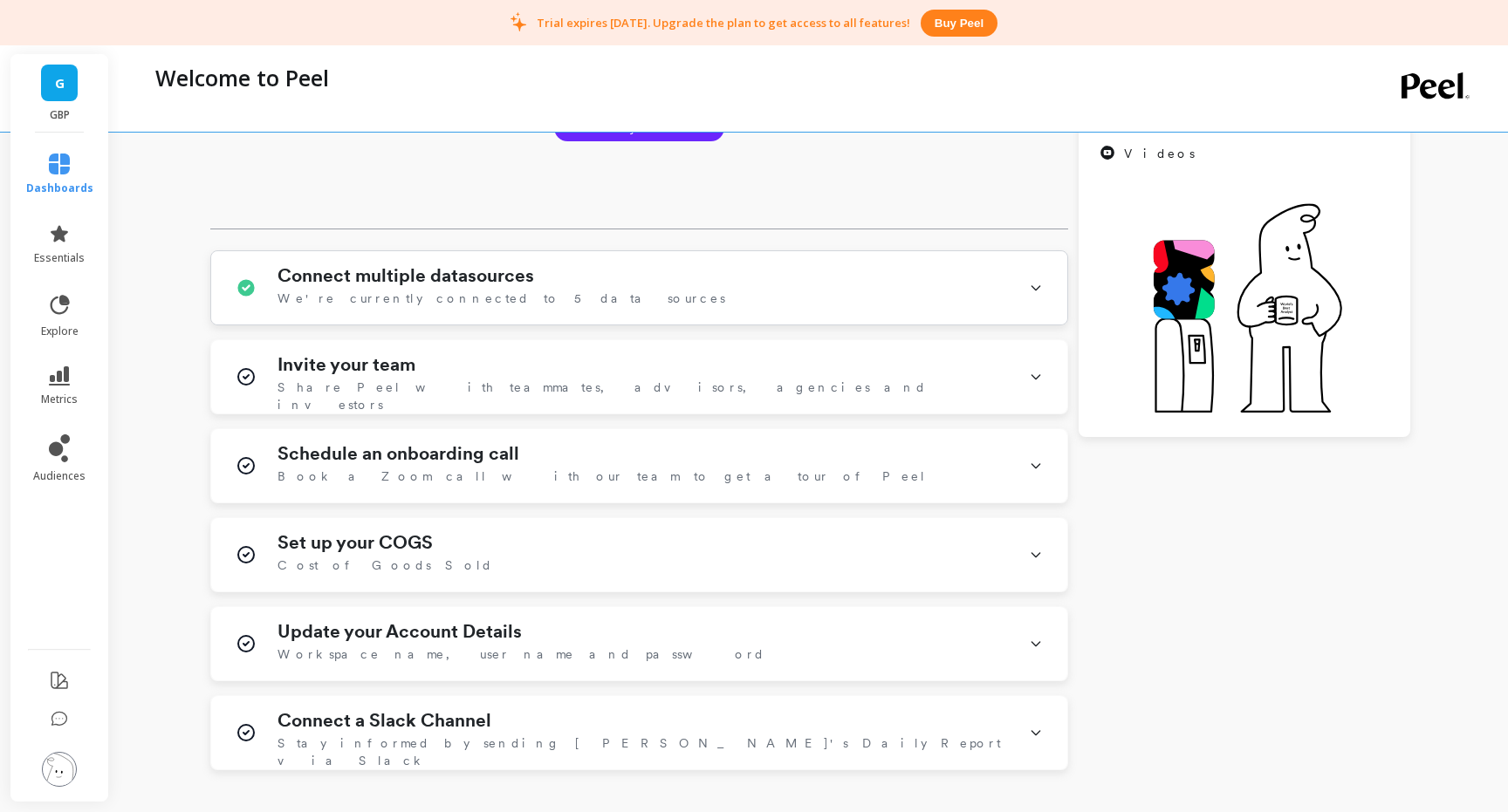
click at [619, 298] on div "Connect multiple datasources We're currently connected to 5 data sources" at bounding box center [642, 288] width 731 height 46
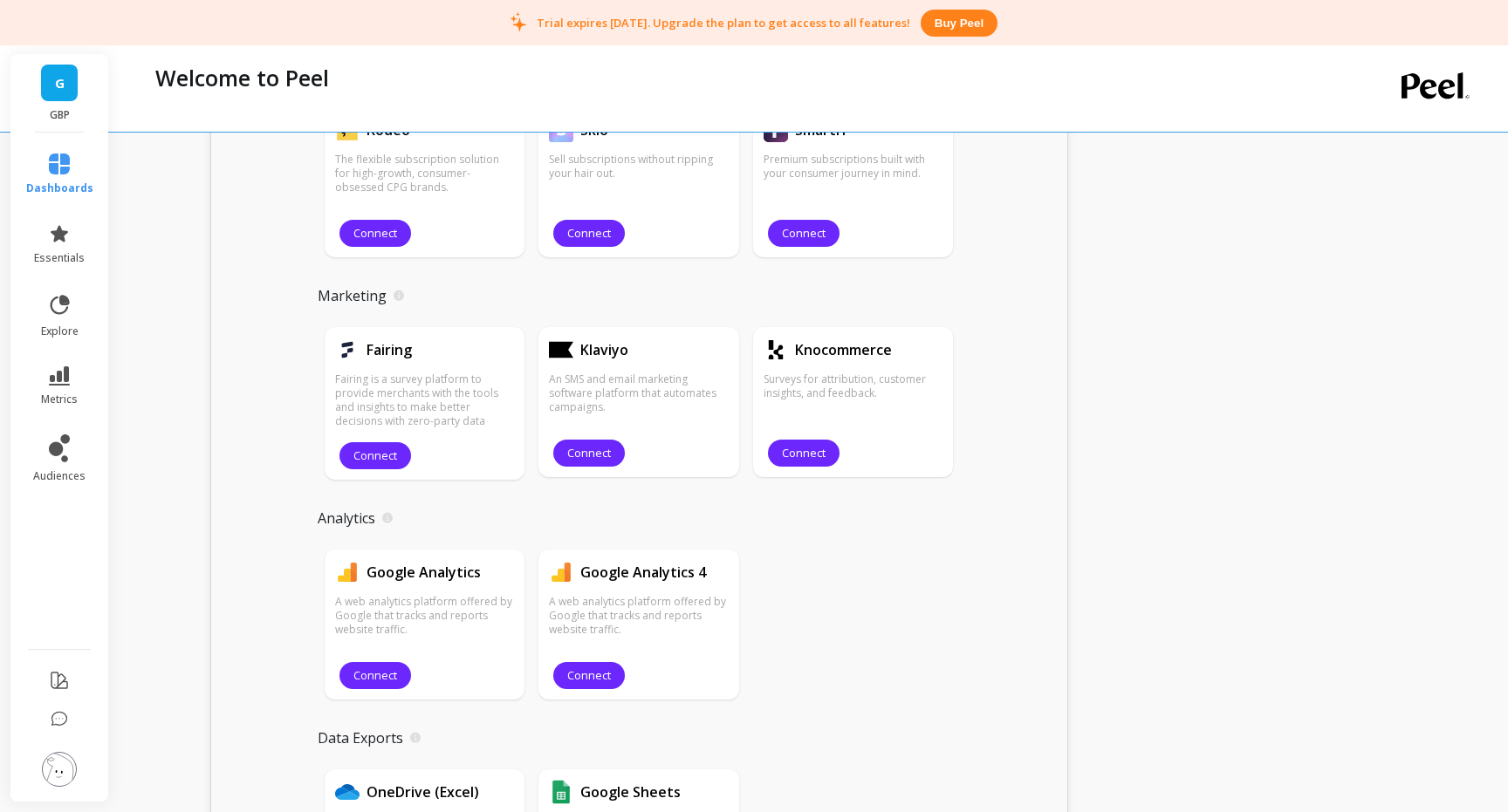
scroll to position [1872, 0]
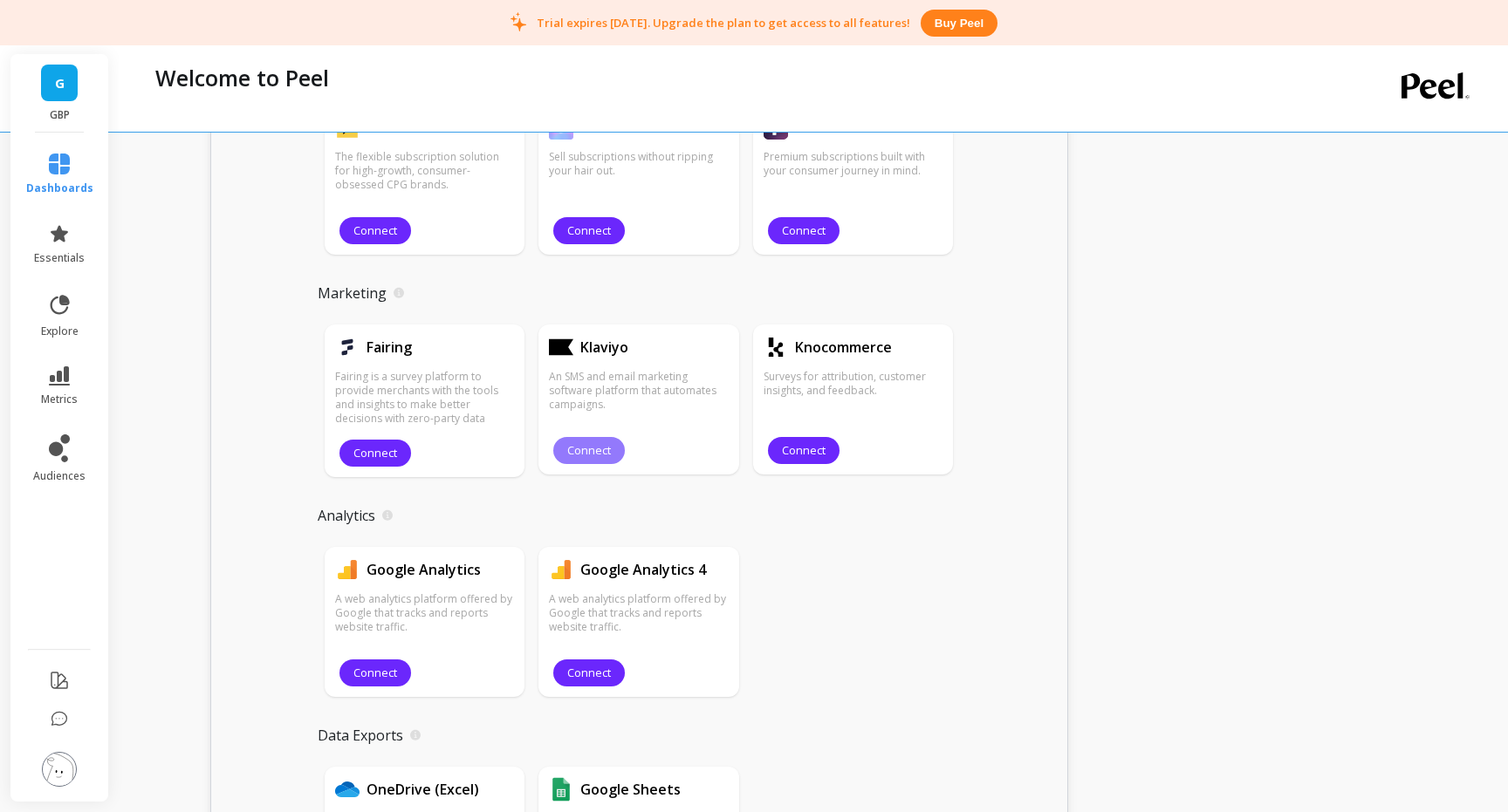
click at [597, 453] on span "Connect" at bounding box center [589, 450] width 44 height 16
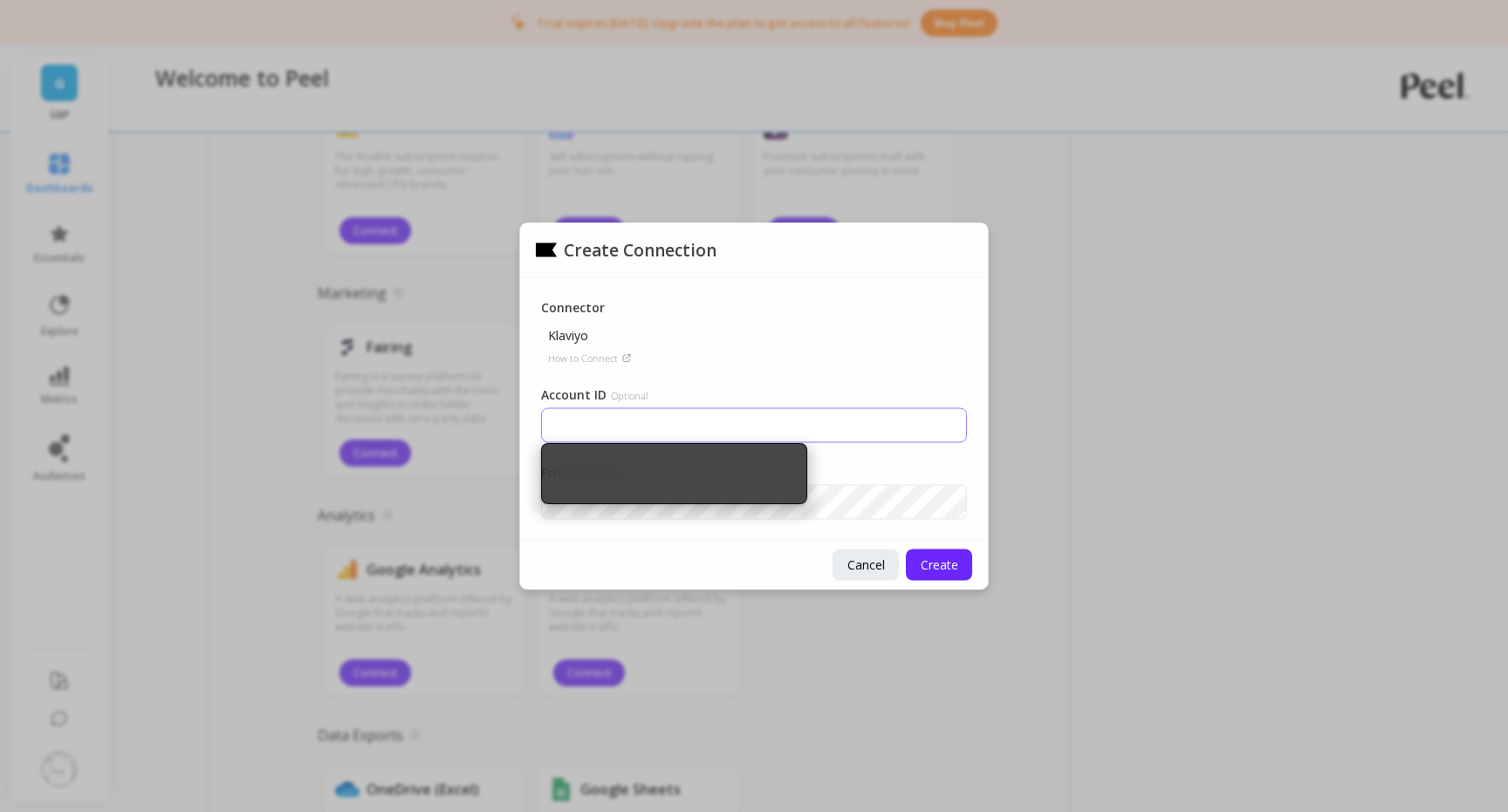
click at [692, 413] on input "Account ID Optional" at bounding box center [754, 424] width 426 height 35
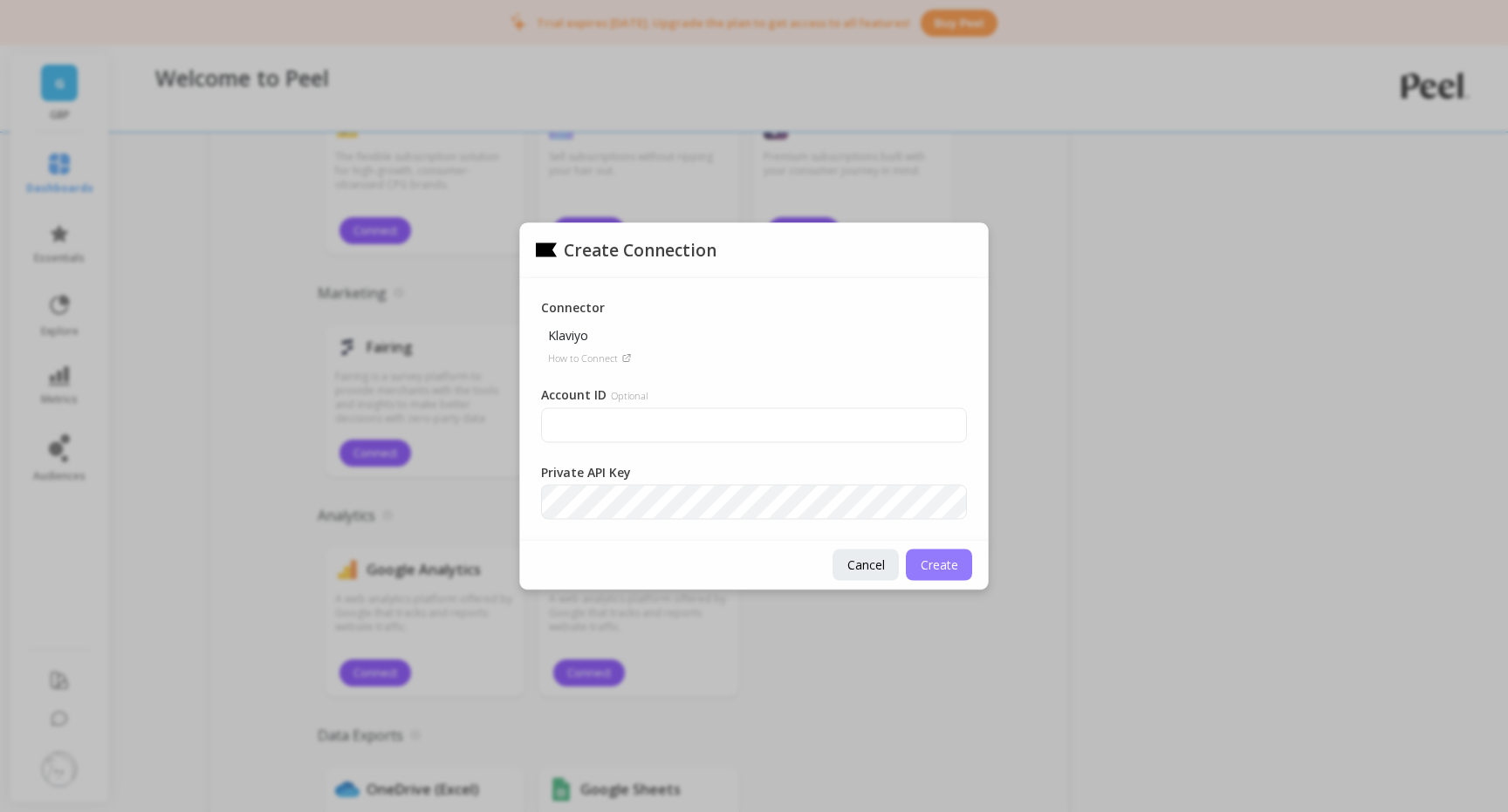
click at [960, 566] on button "Create" at bounding box center [939, 563] width 66 height 31
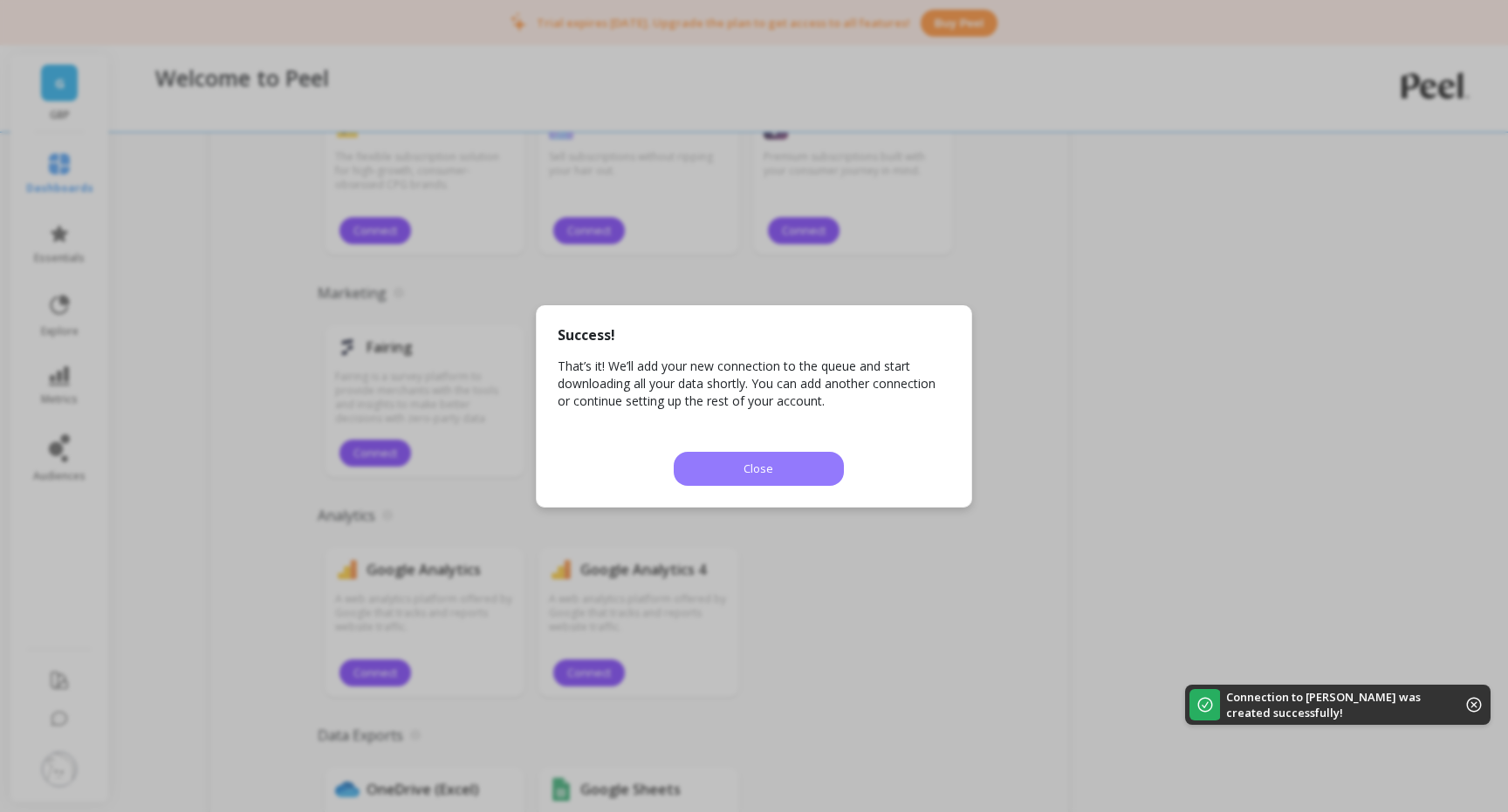
click at [810, 480] on button "Close" at bounding box center [758, 469] width 170 height 34
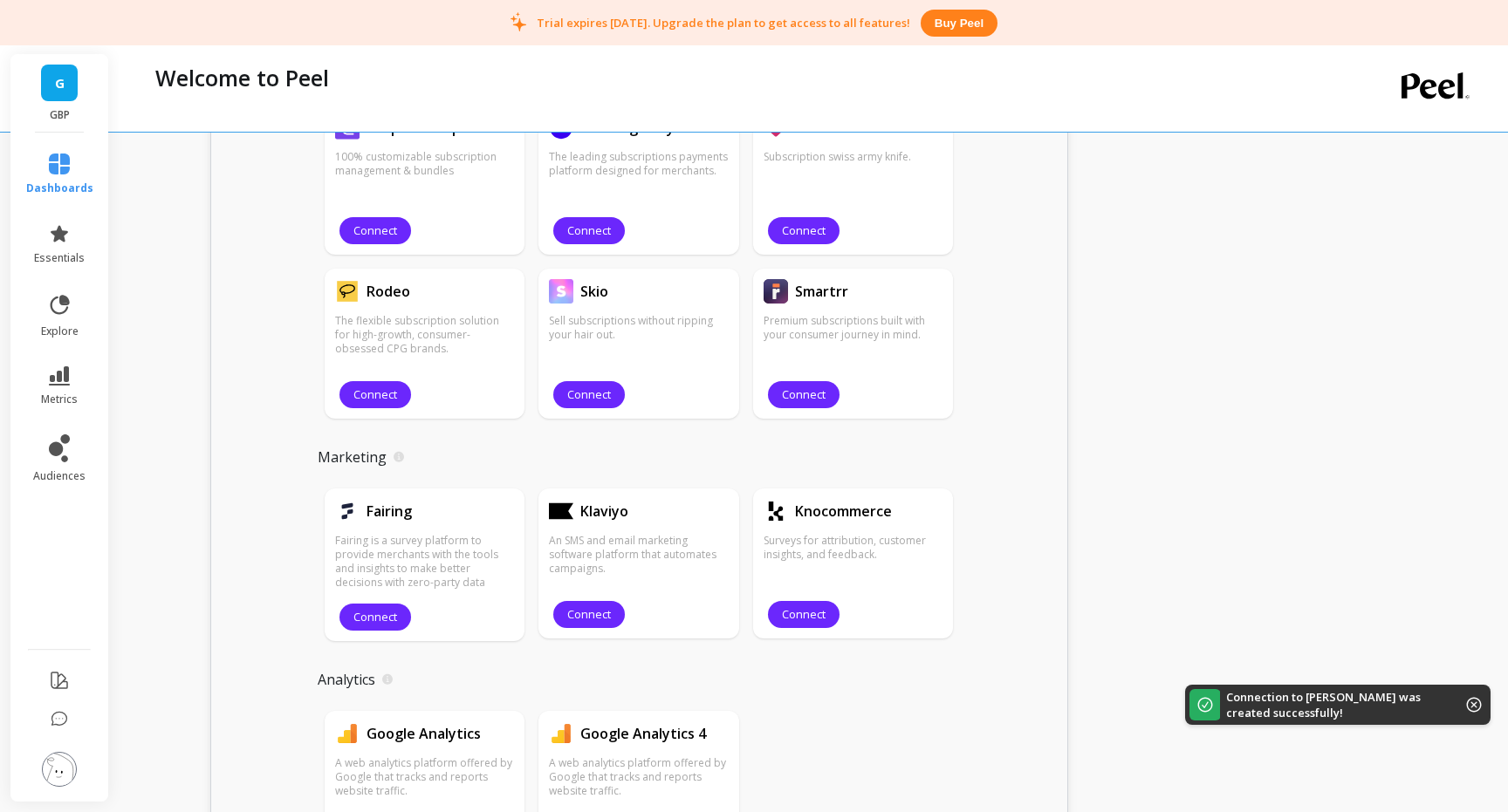
scroll to position [1687, 0]
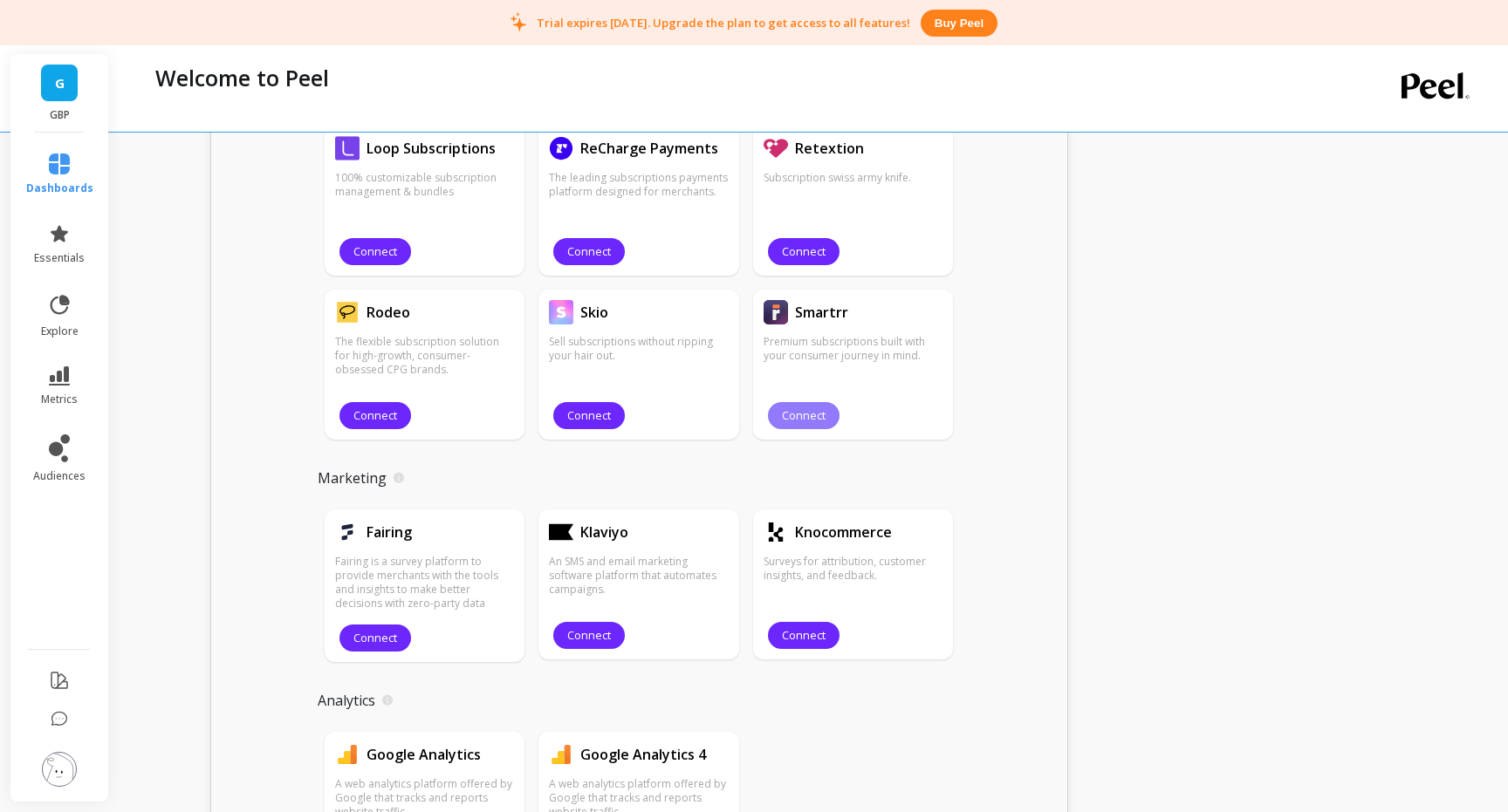
click at [810, 413] on span "Connect" at bounding box center [804, 415] width 44 height 16
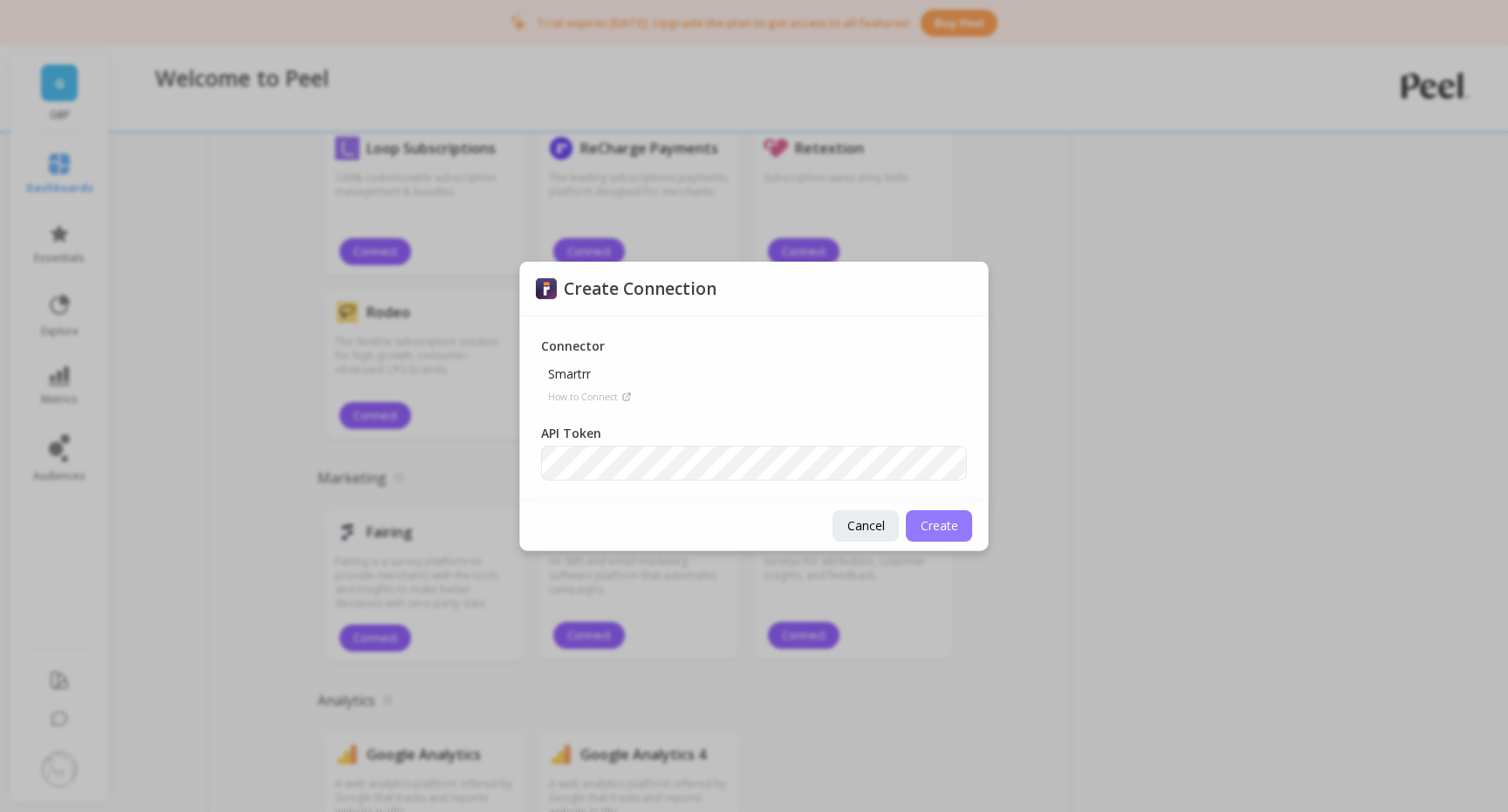
click at [943, 529] on span "Create" at bounding box center [940, 525] width 38 height 16
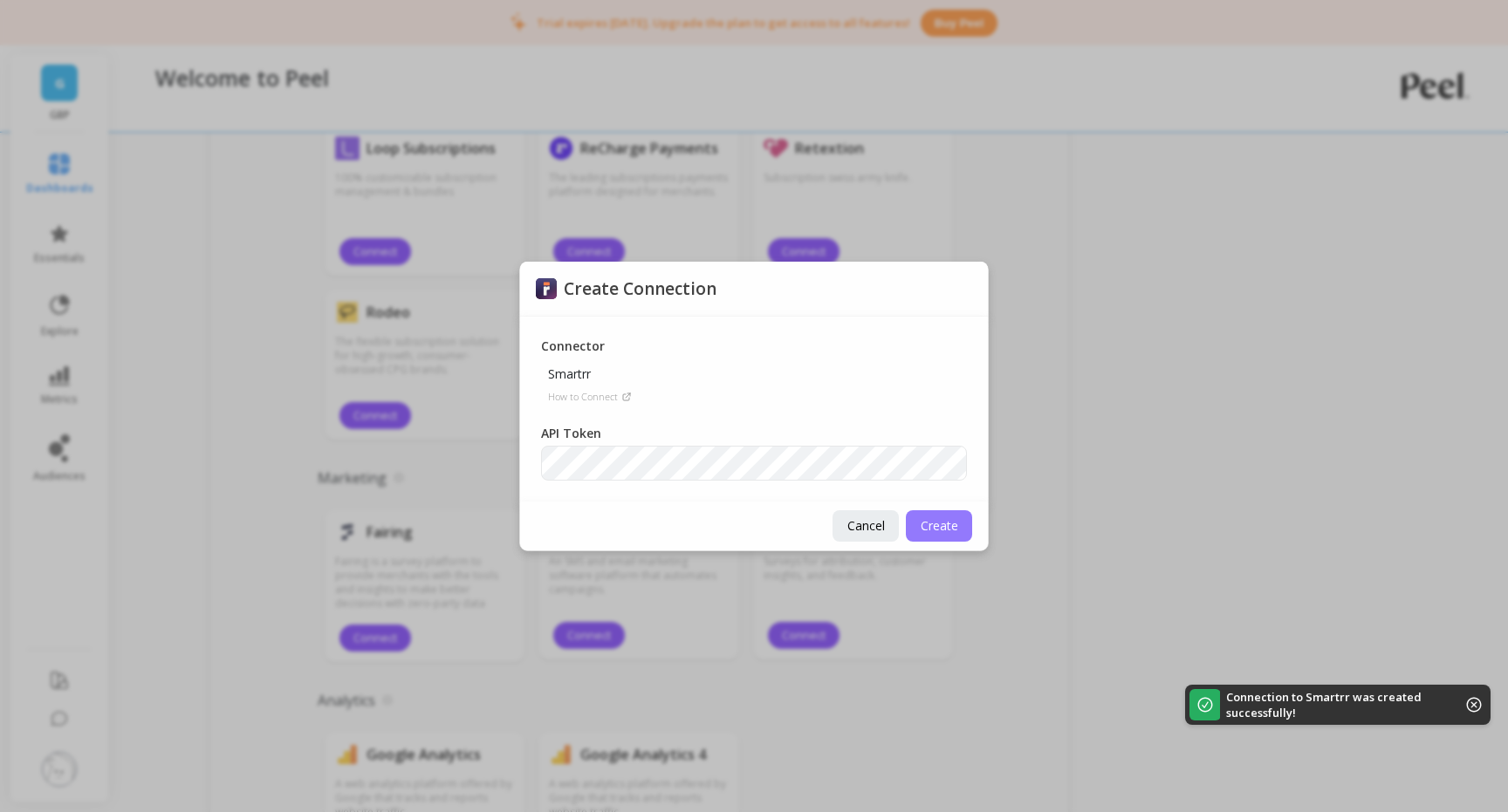
scroll to position [1753, 0]
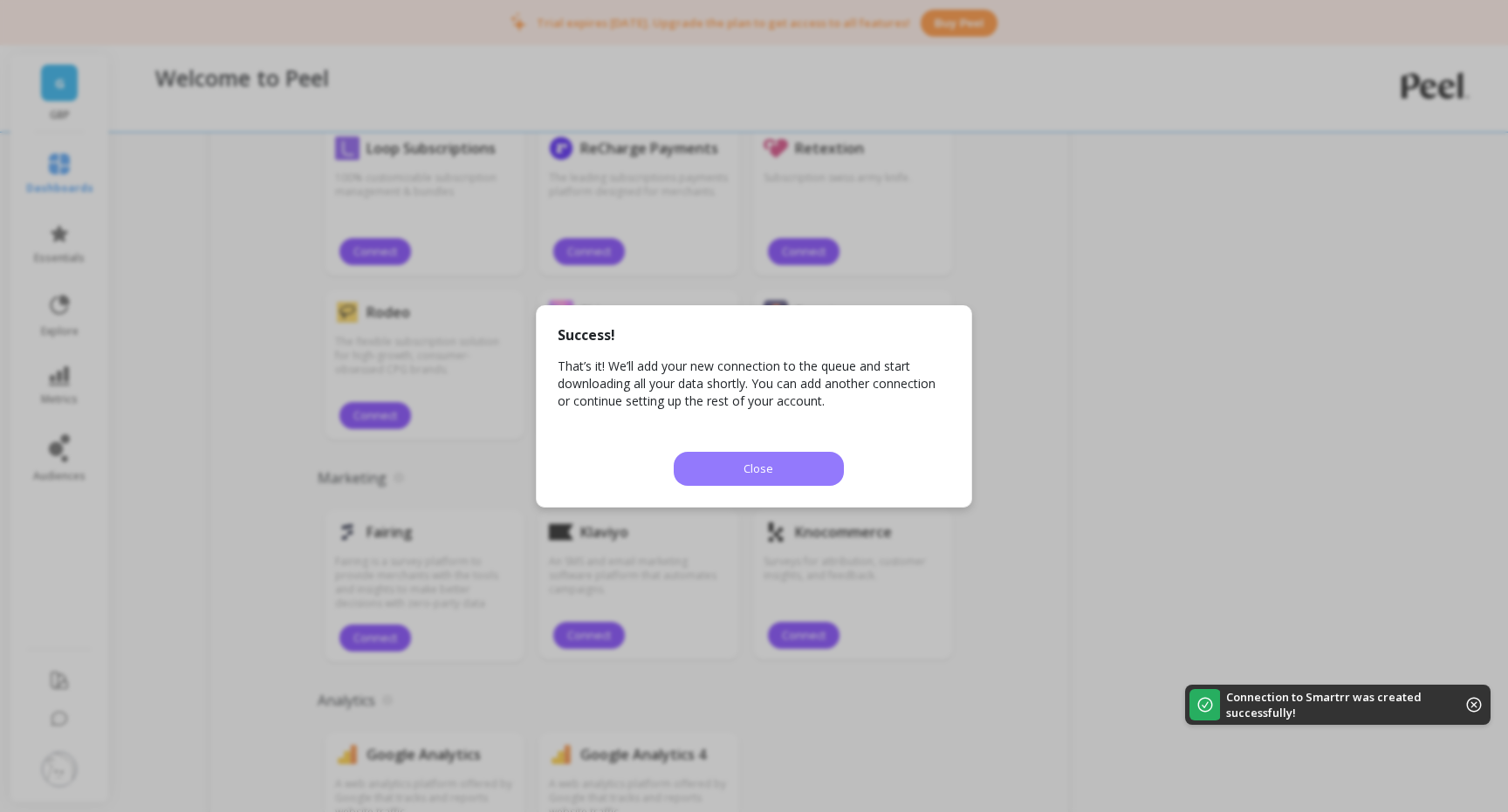
click at [805, 469] on button "Close" at bounding box center [758, 469] width 170 height 34
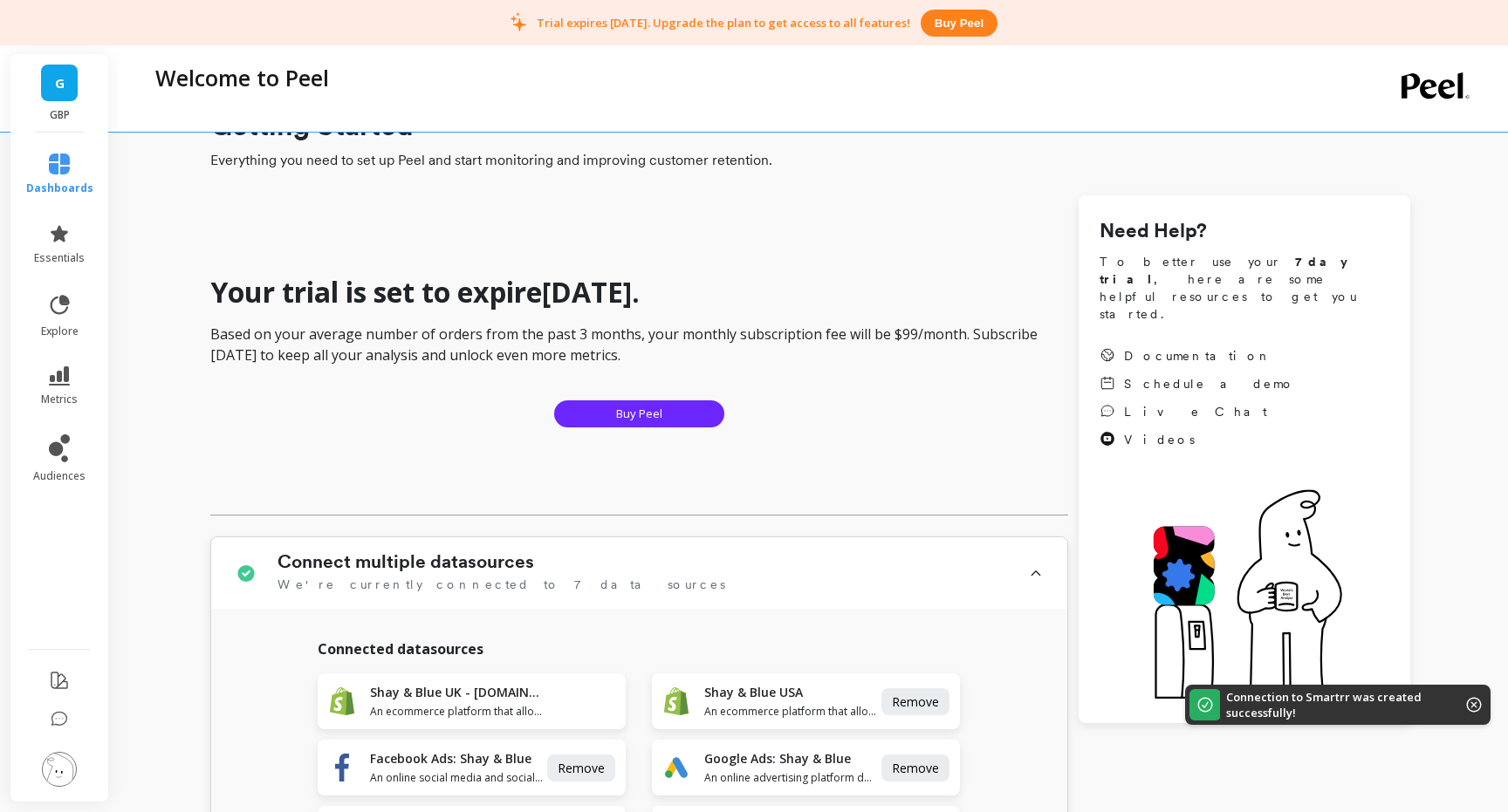
scroll to position [0, 0]
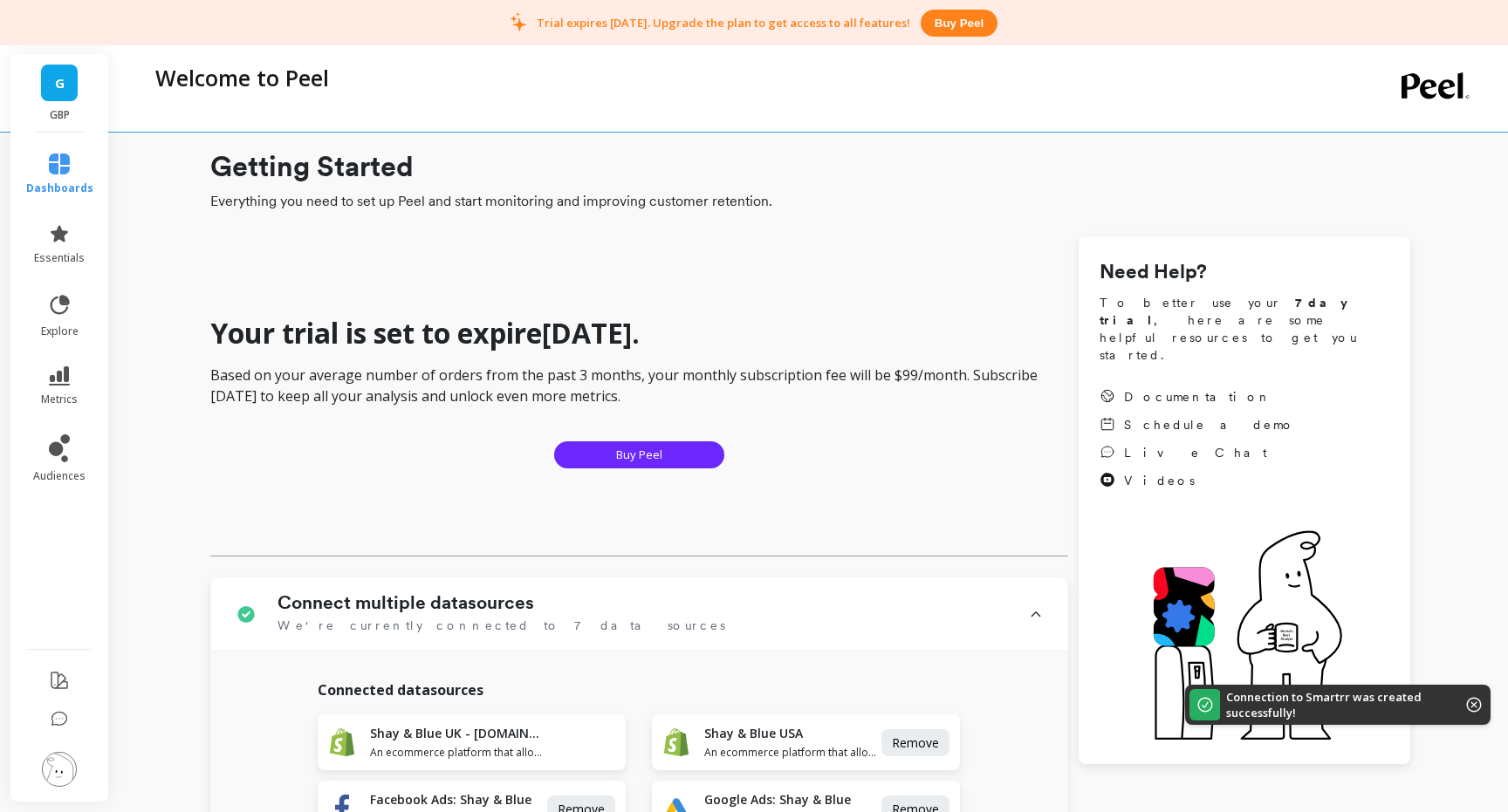
click at [959, 437] on div "Your trial is set to expire in 6 days . Based on your average number of orders …" at bounding box center [640, 427] width 858 height 259
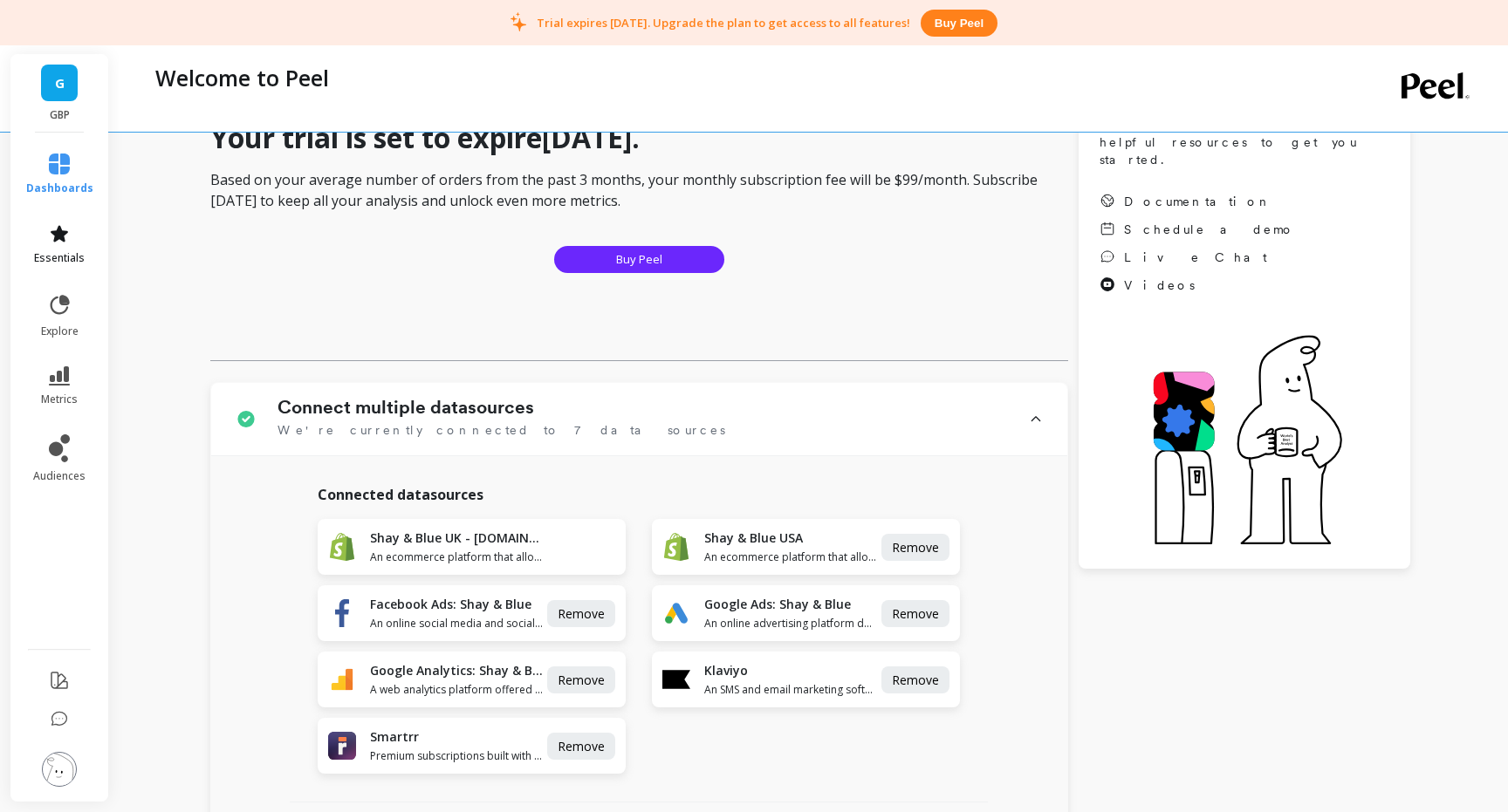
scroll to position [177, 0]
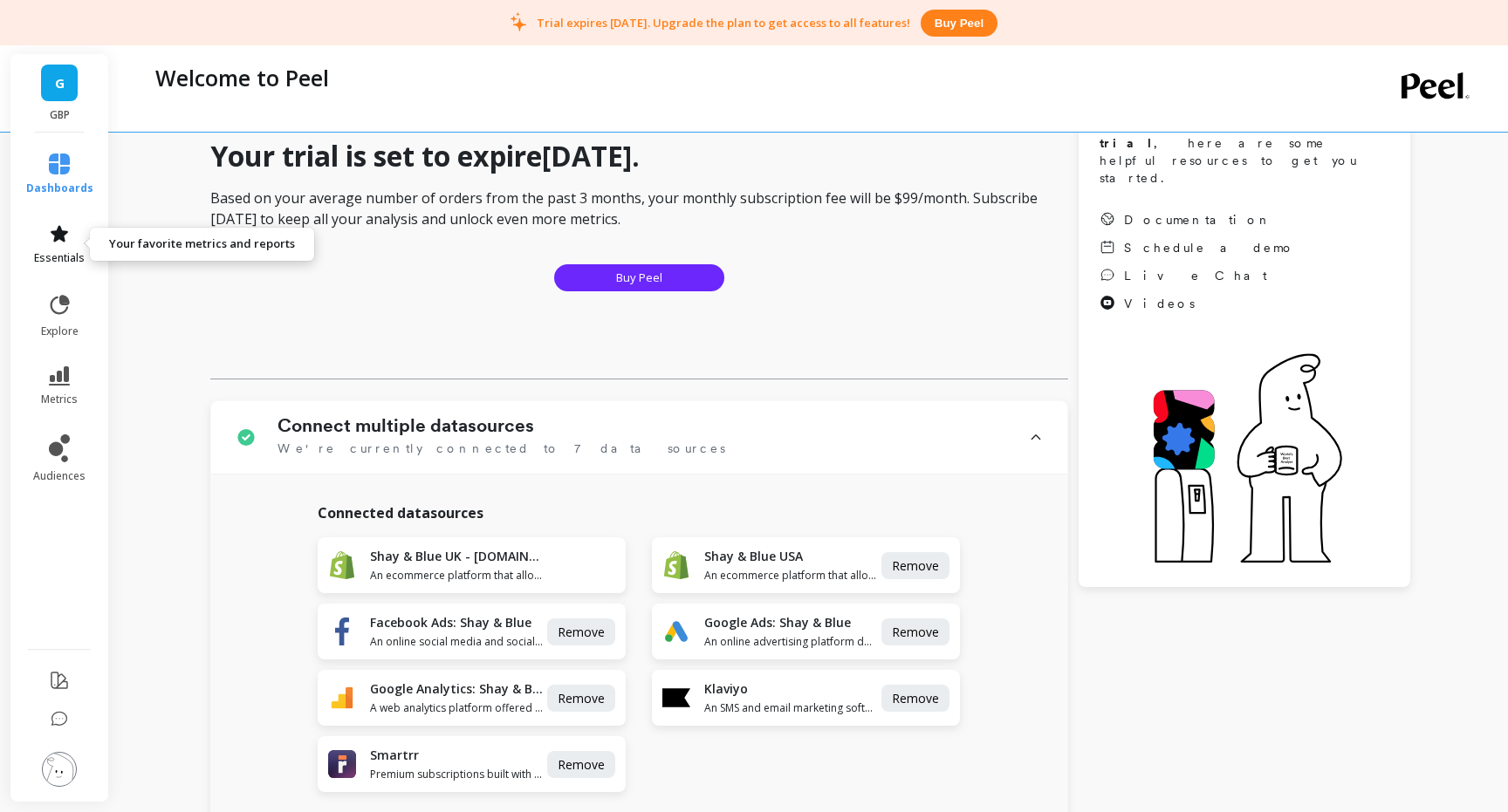
click at [55, 237] on icon at bounding box center [59, 232] width 17 height 16
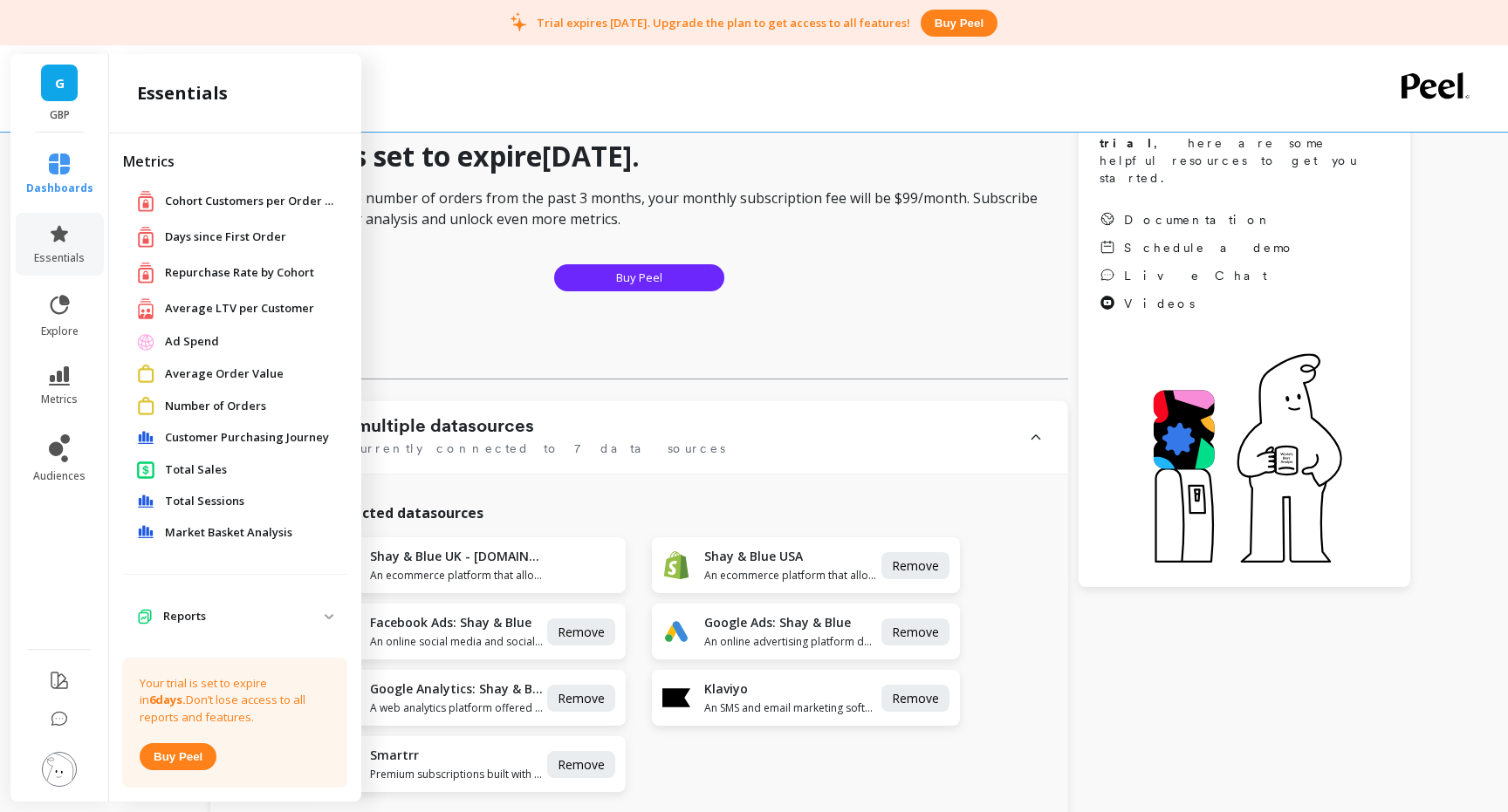
click at [222, 237] on span "Days since First Order" at bounding box center [226, 237] width 121 height 17
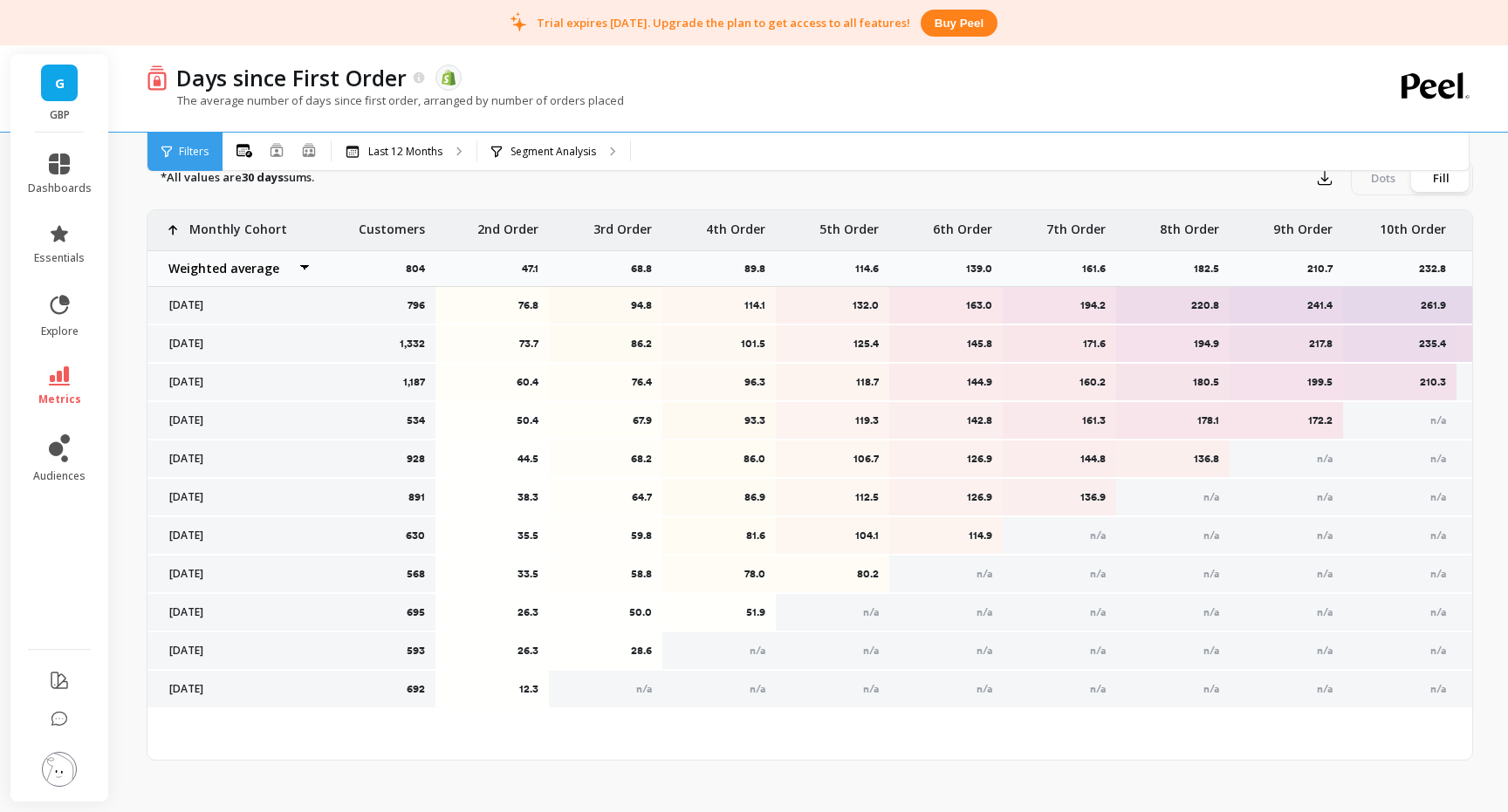
scroll to position [644, 0]
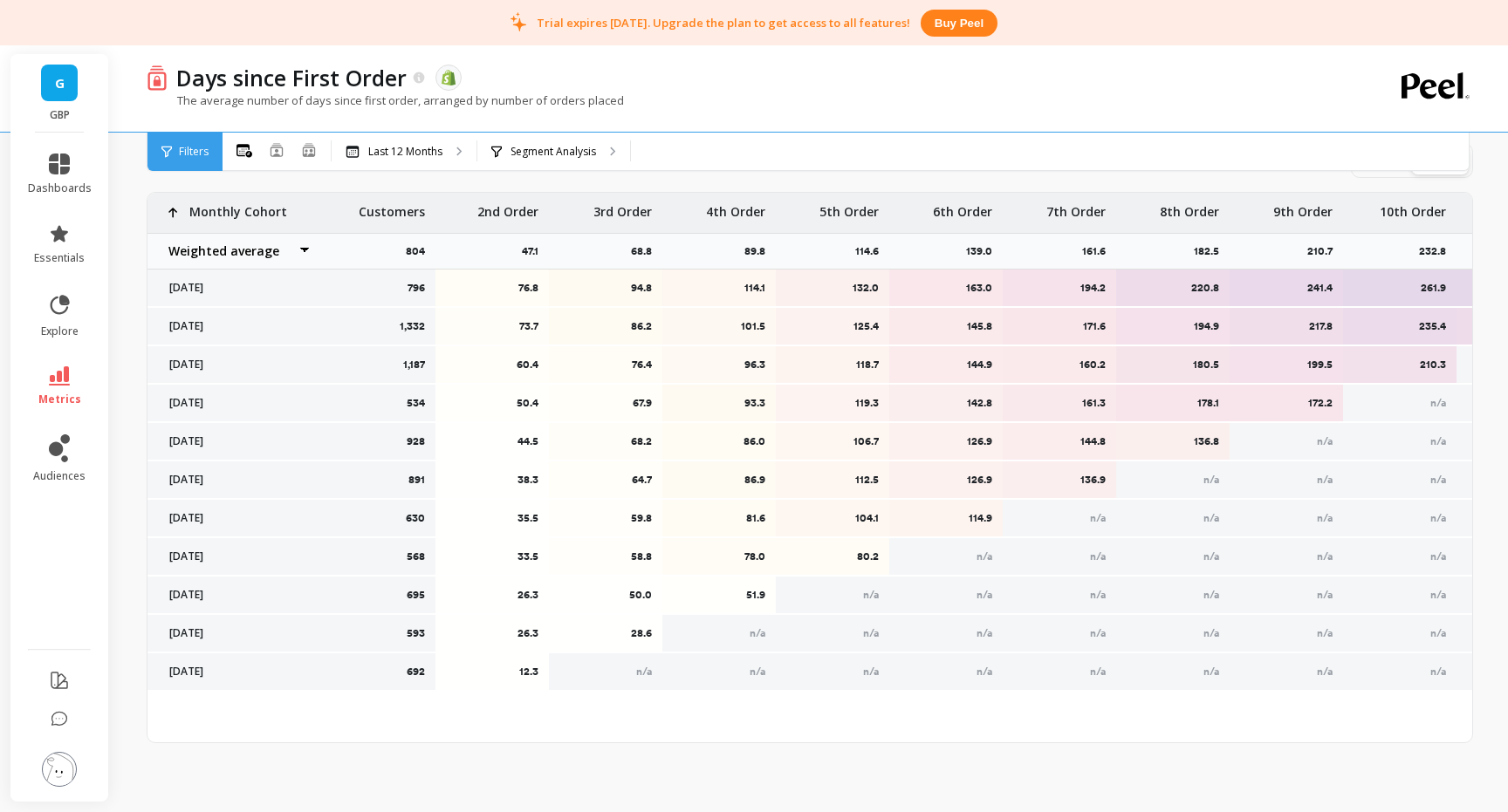
click at [526, 675] on p "12.3" at bounding box center [493, 672] width 92 height 14
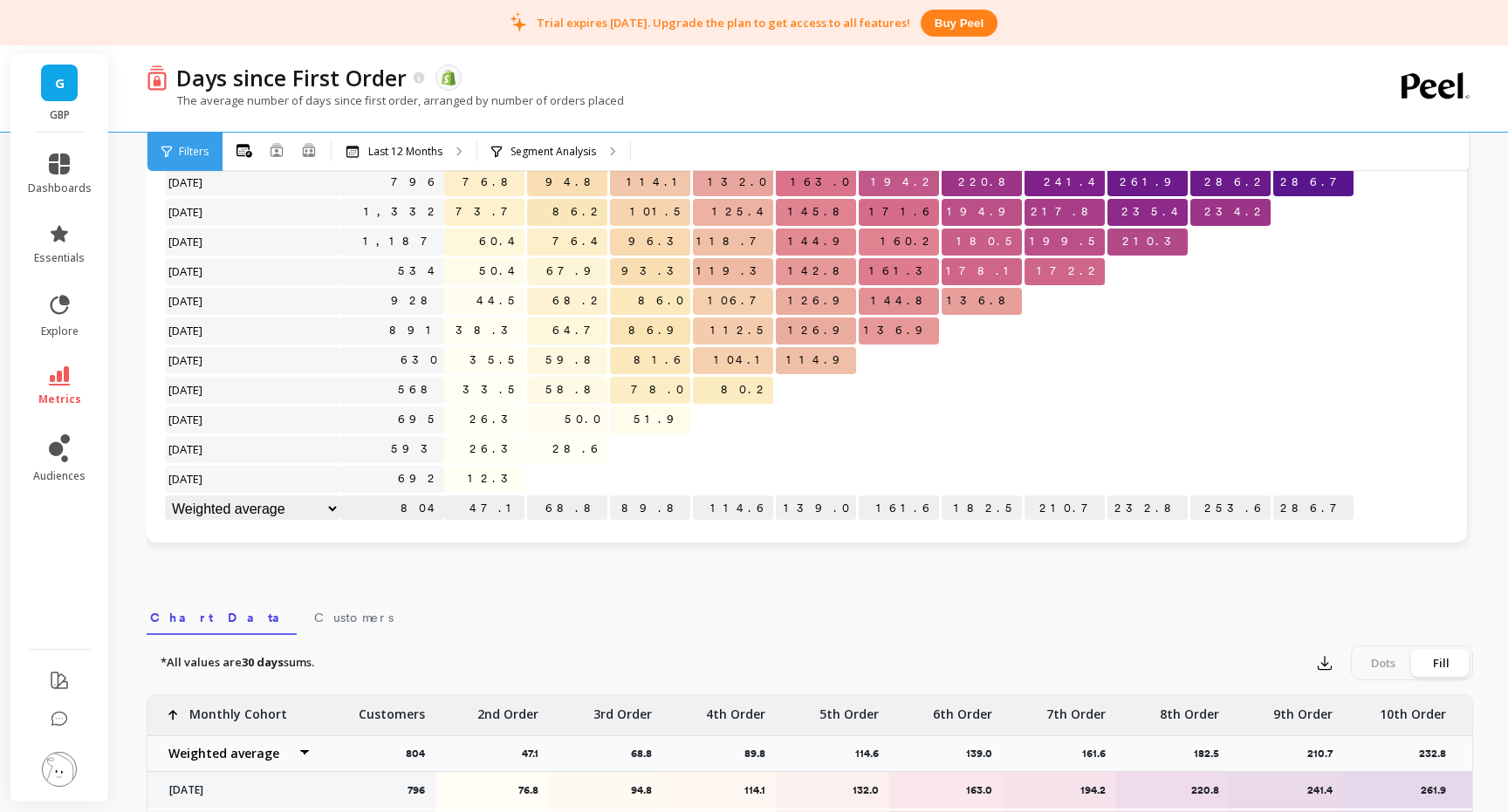
scroll to position [0, 0]
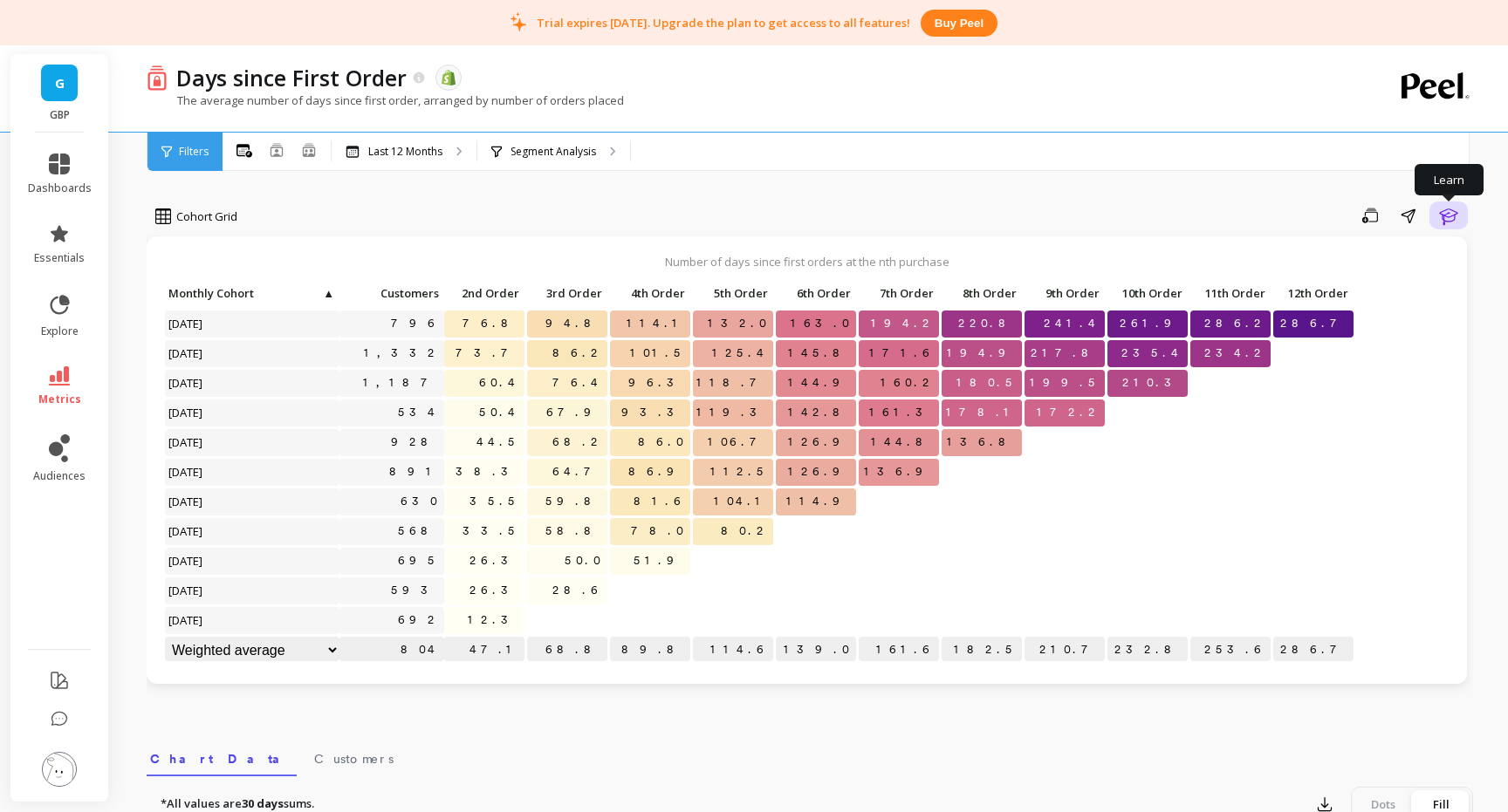
click at [1456, 222] on icon "button" at bounding box center [1448, 215] width 21 height 21
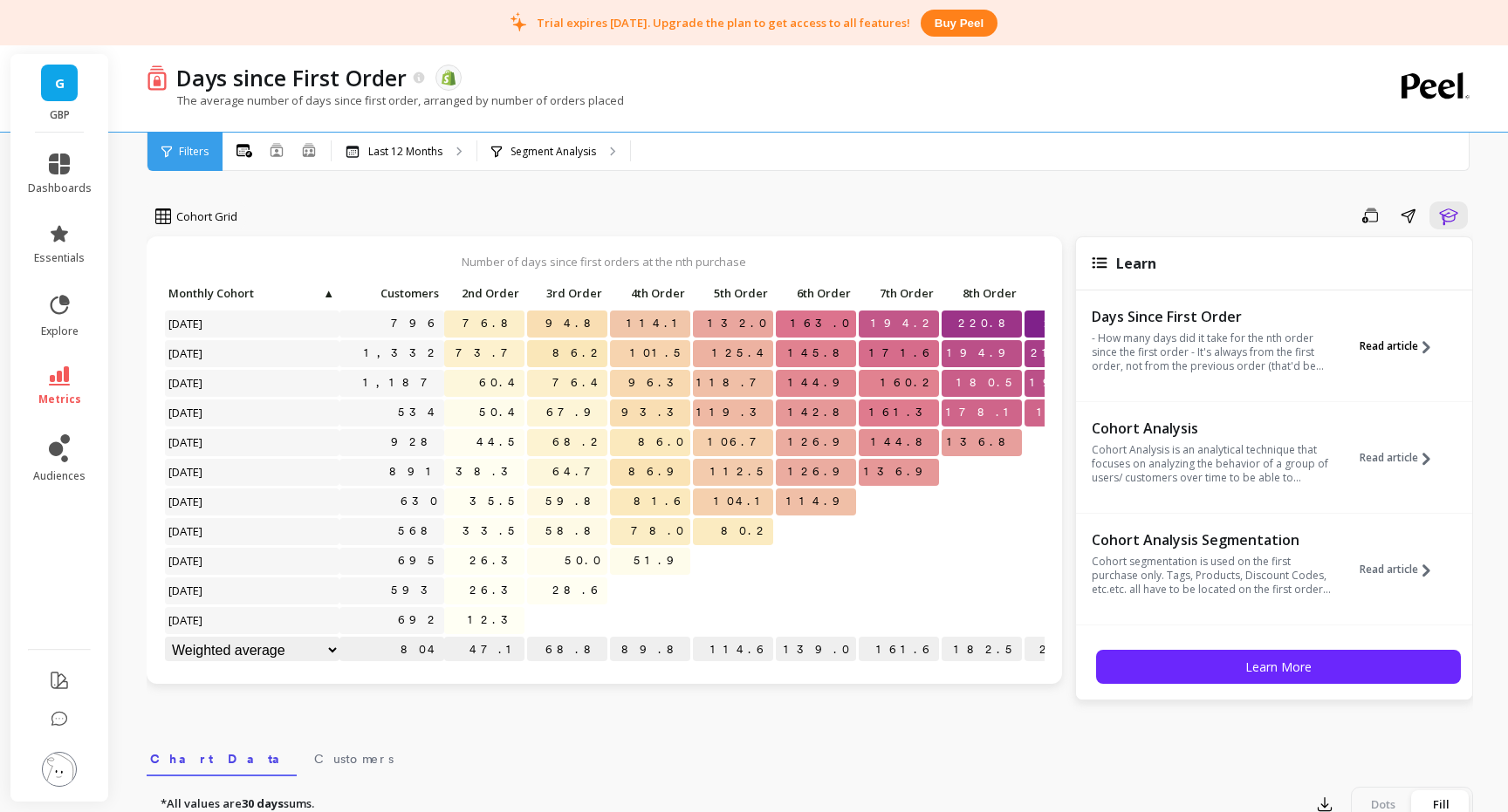
click at [1401, 350] on span "Read article" at bounding box center [1389, 346] width 59 height 14
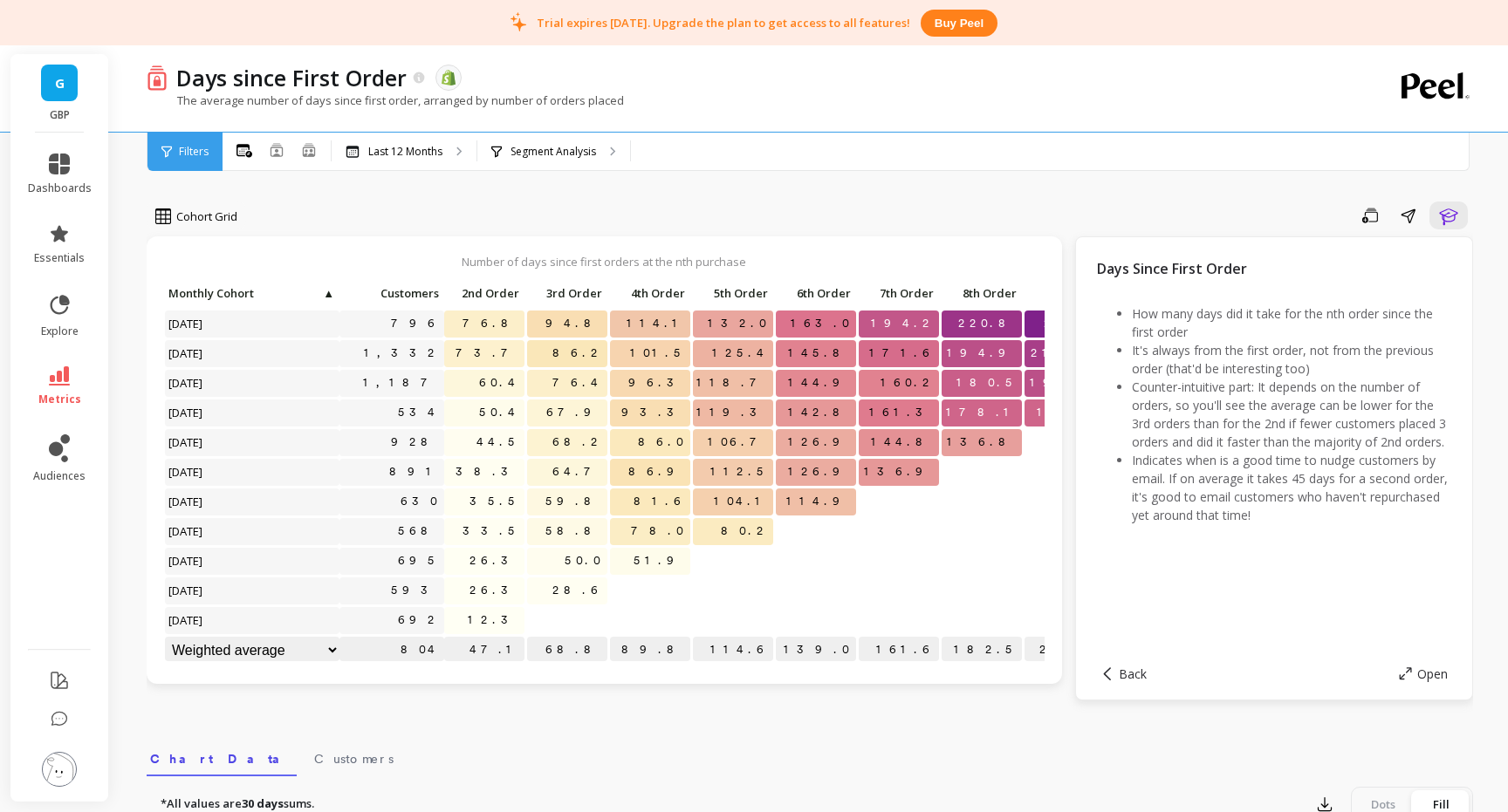
click at [1046, 176] on div "Cohort Grid Save Share Learn Number of days since first orders at the nth purch…" at bounding box center [810, 751] width 1327 height 1362
click at [1124, 670] on span "Back" at bounding box center [1132, 674] width 28 height 16
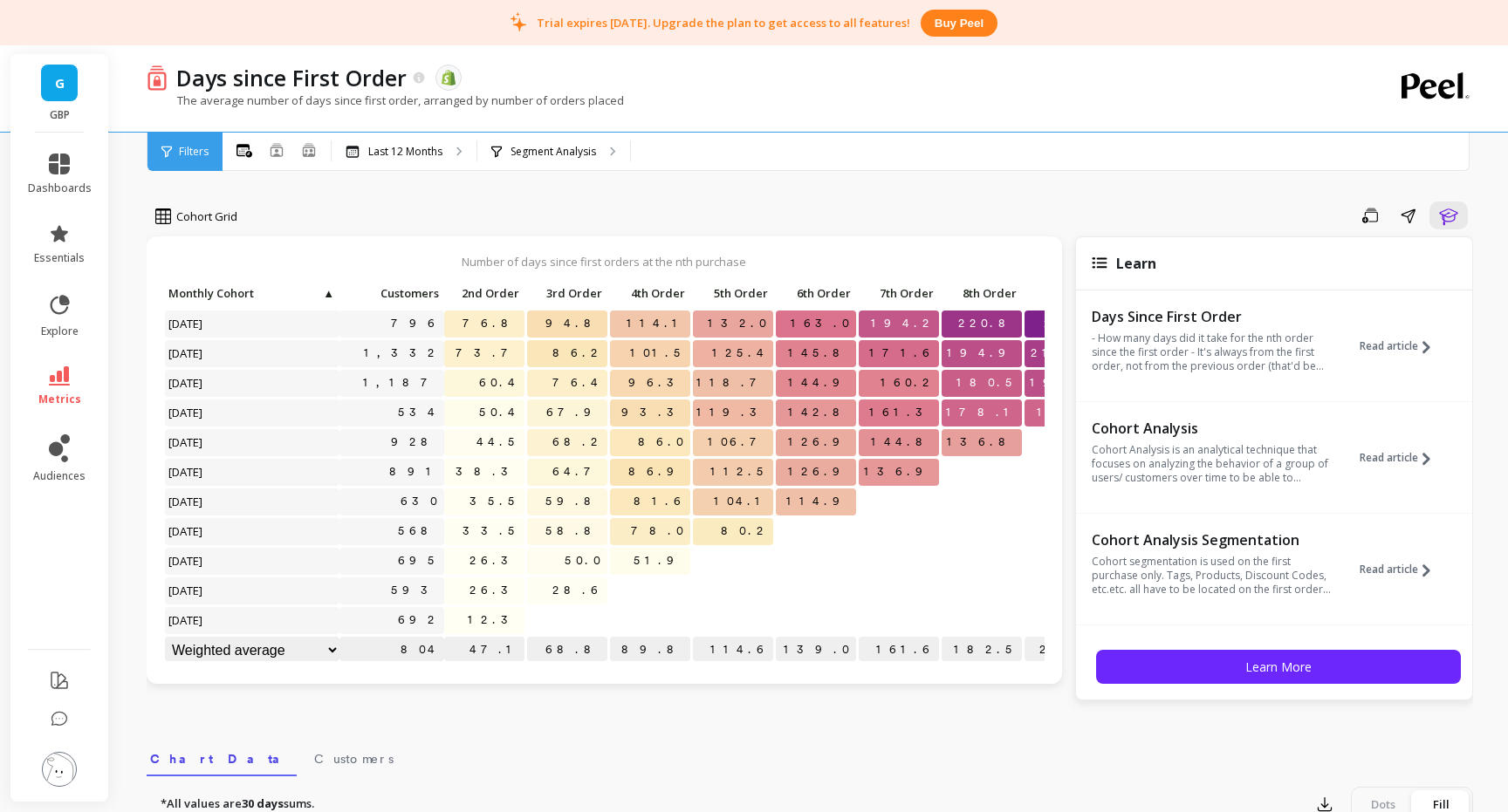
click at [1098, 183] on div "Cohort Grid Save Share Learn Number of days since first orders at the nth purch…" at bounding box center [810, 751] width 1327 height 1362
click at [404, 155] on p "Last 12 Months" at bounding box center [405, 152] width 74 height 14
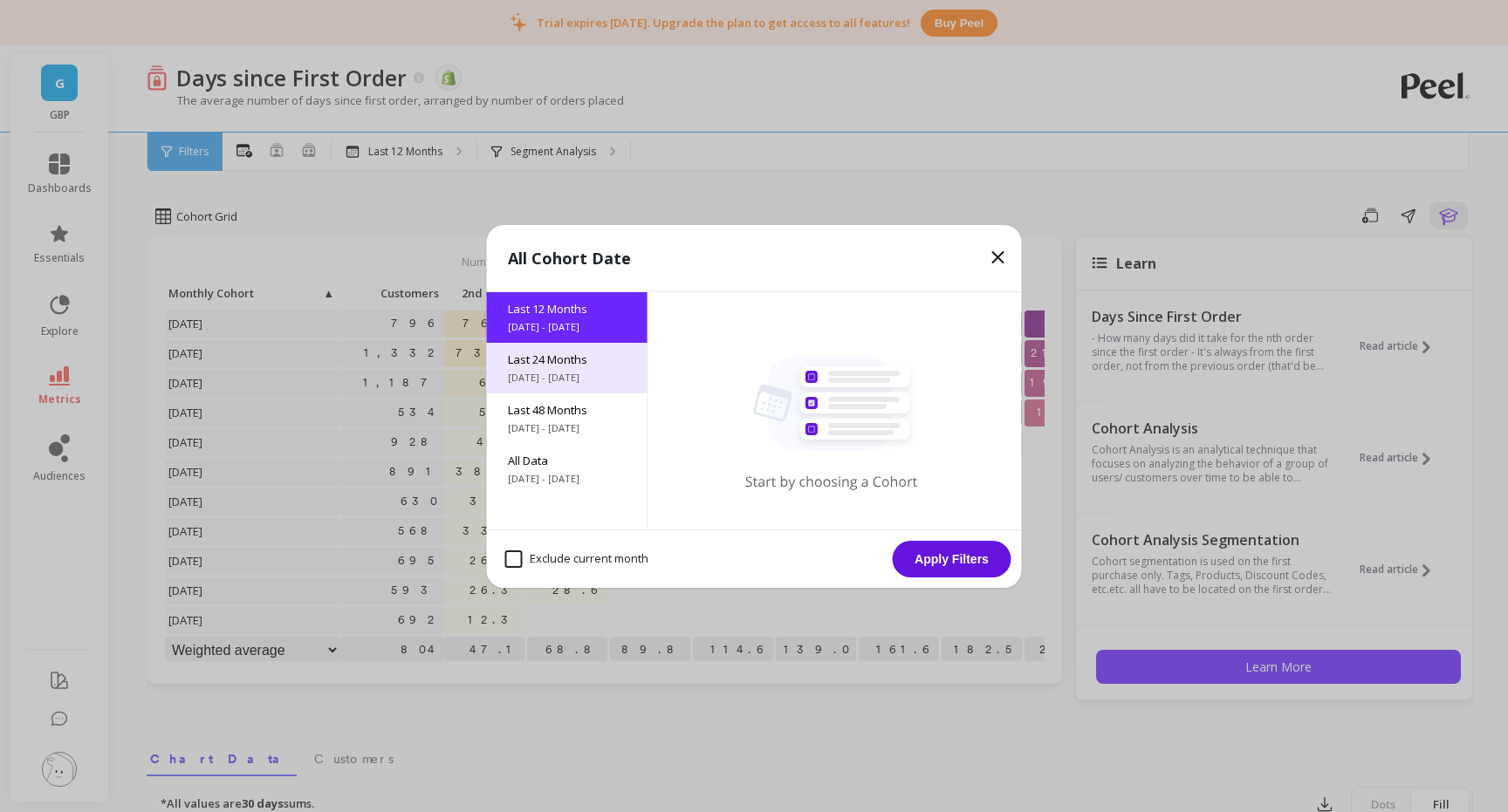
click at [564, 377] on span "9/3/2023 - 9/3/2025" at bounding box center [567, 378] width 119 height 14
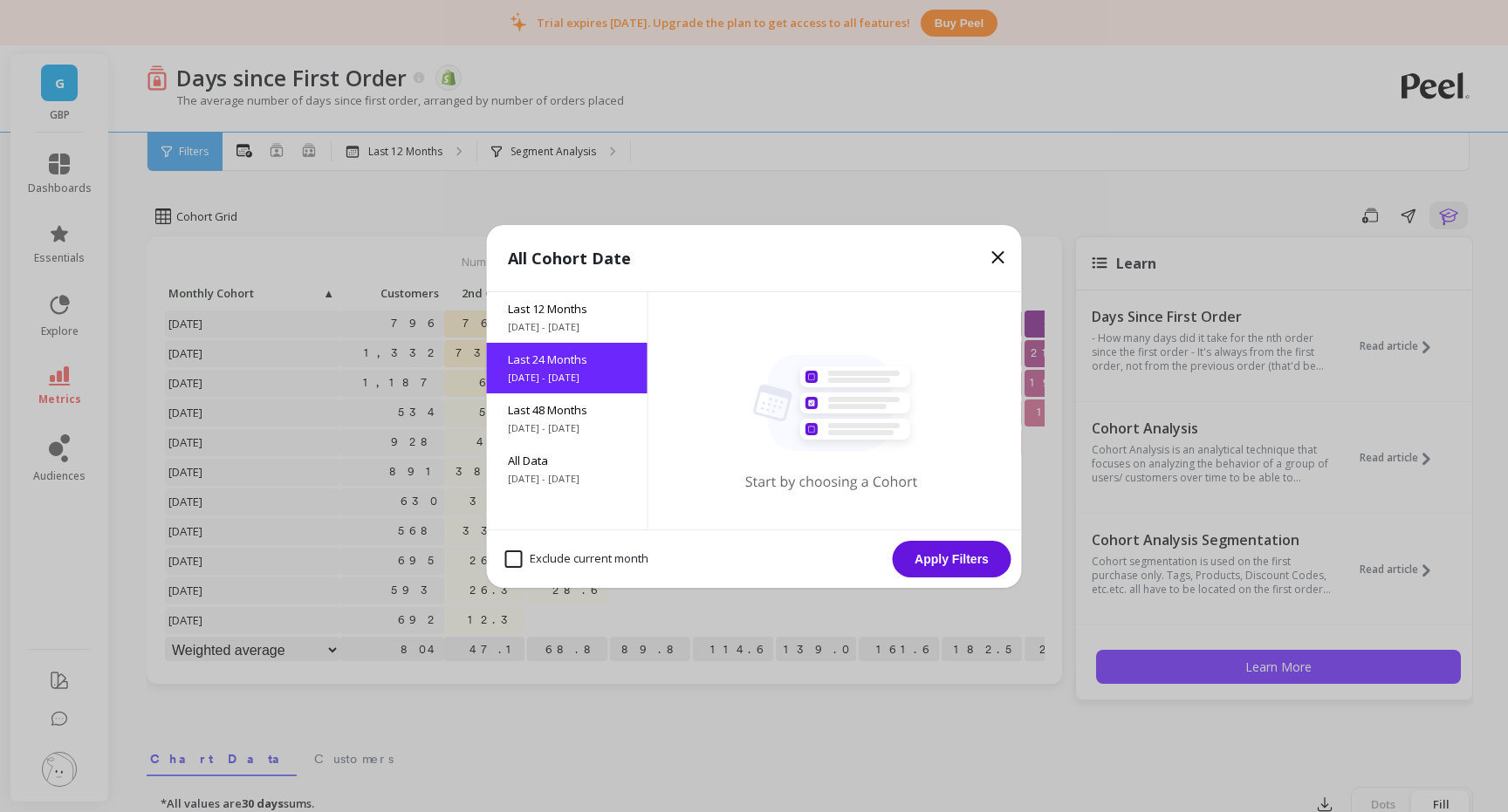
click at [935, 561] on button "Apply Filters" at bounding box center [952, 559] width 119 height 37
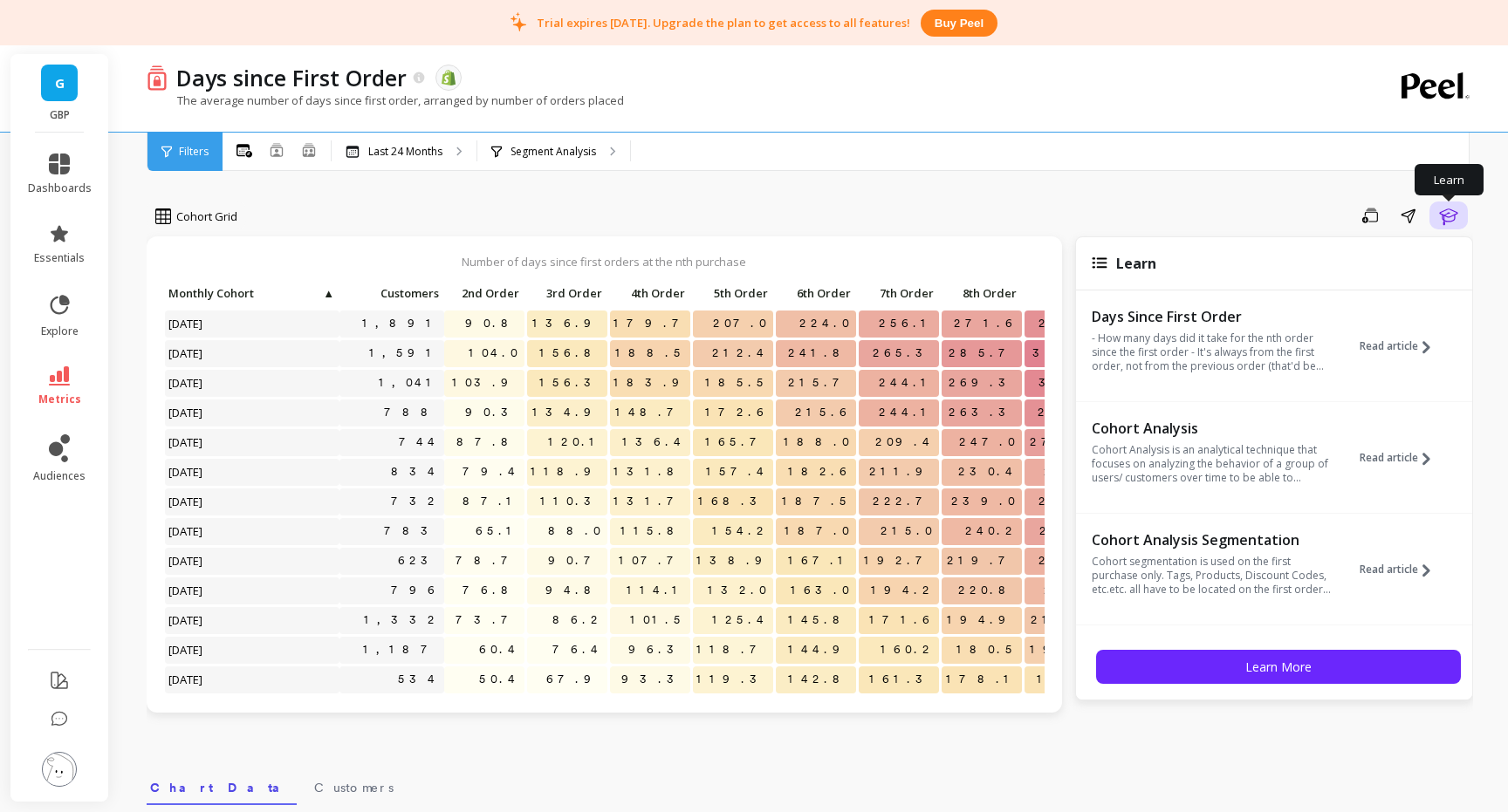
click at [1453, 209] on icon "button" at bounding box center [1448, 215] width 21 height 21
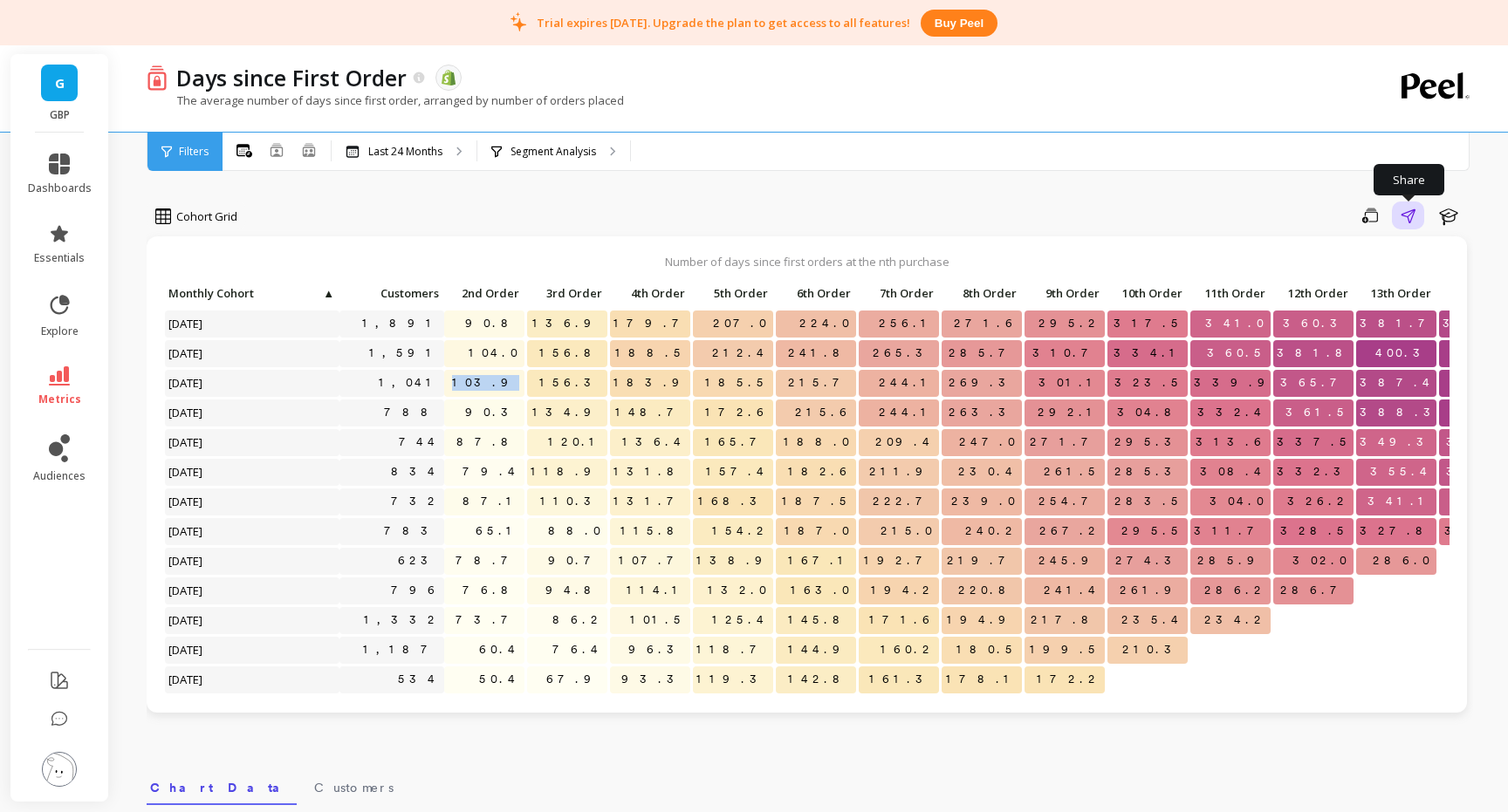
click at [1406, 217] on icon "button" at bounding box center [1408, 216] width 15 height 15
click at [309, 149] on icon at bounding box center [308, 150] width 16 height 15
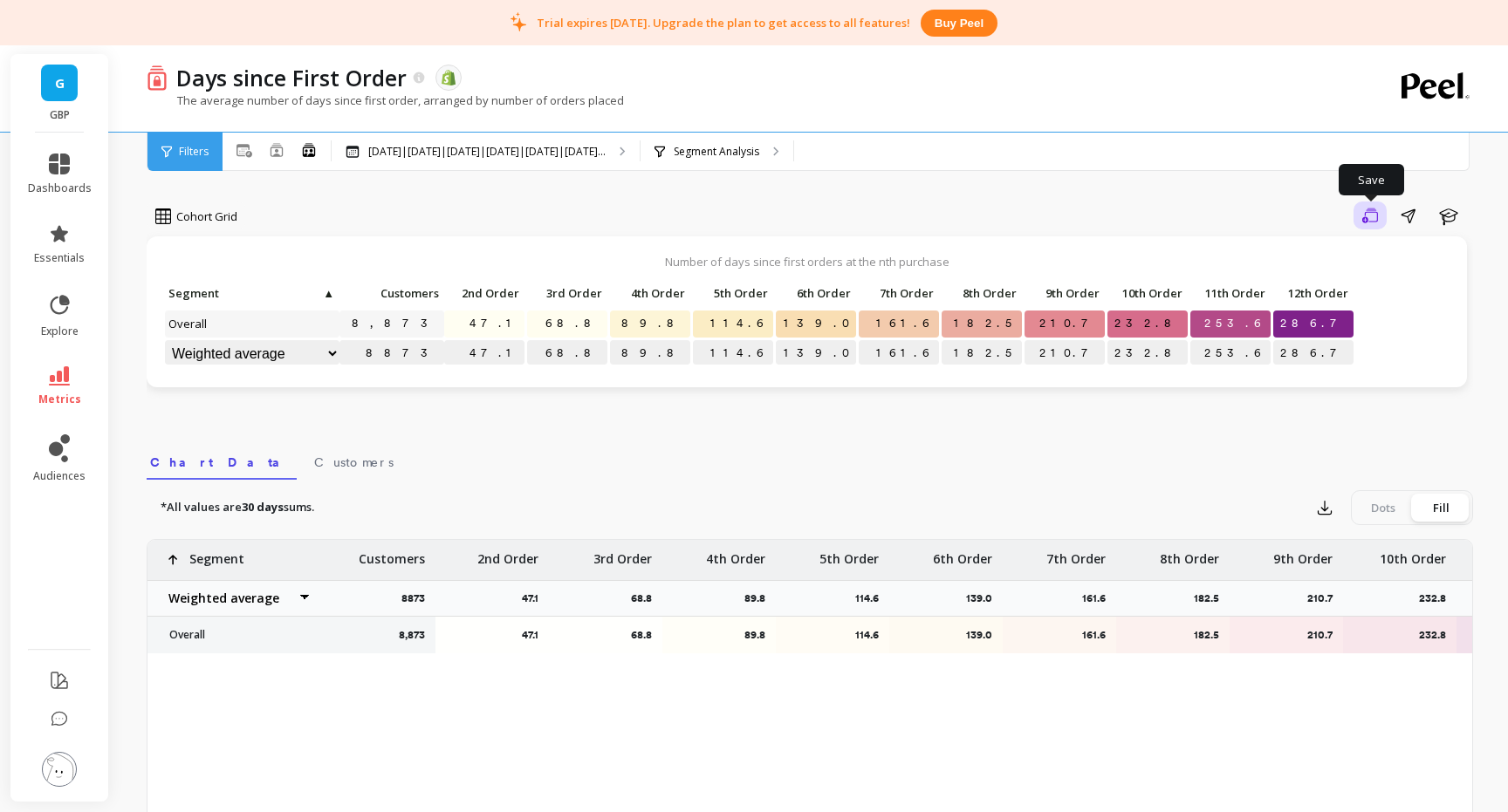
click at [1370, 214] on icon "button" at bounding box center [1369, 215] width 16 height 16
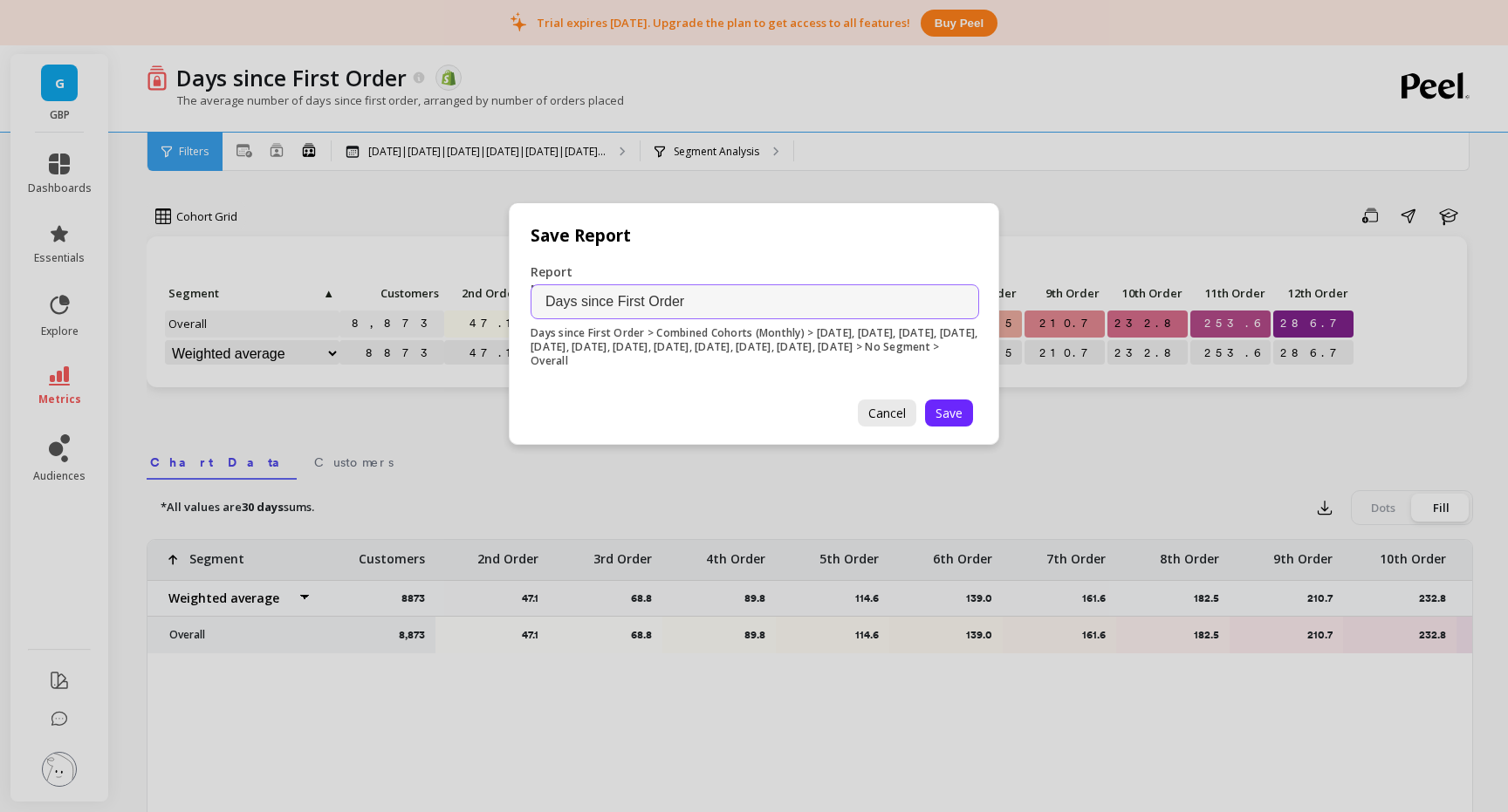
click at [884, 421] on button "Cancel" at bounding box center [887, 413] width 59 height 28
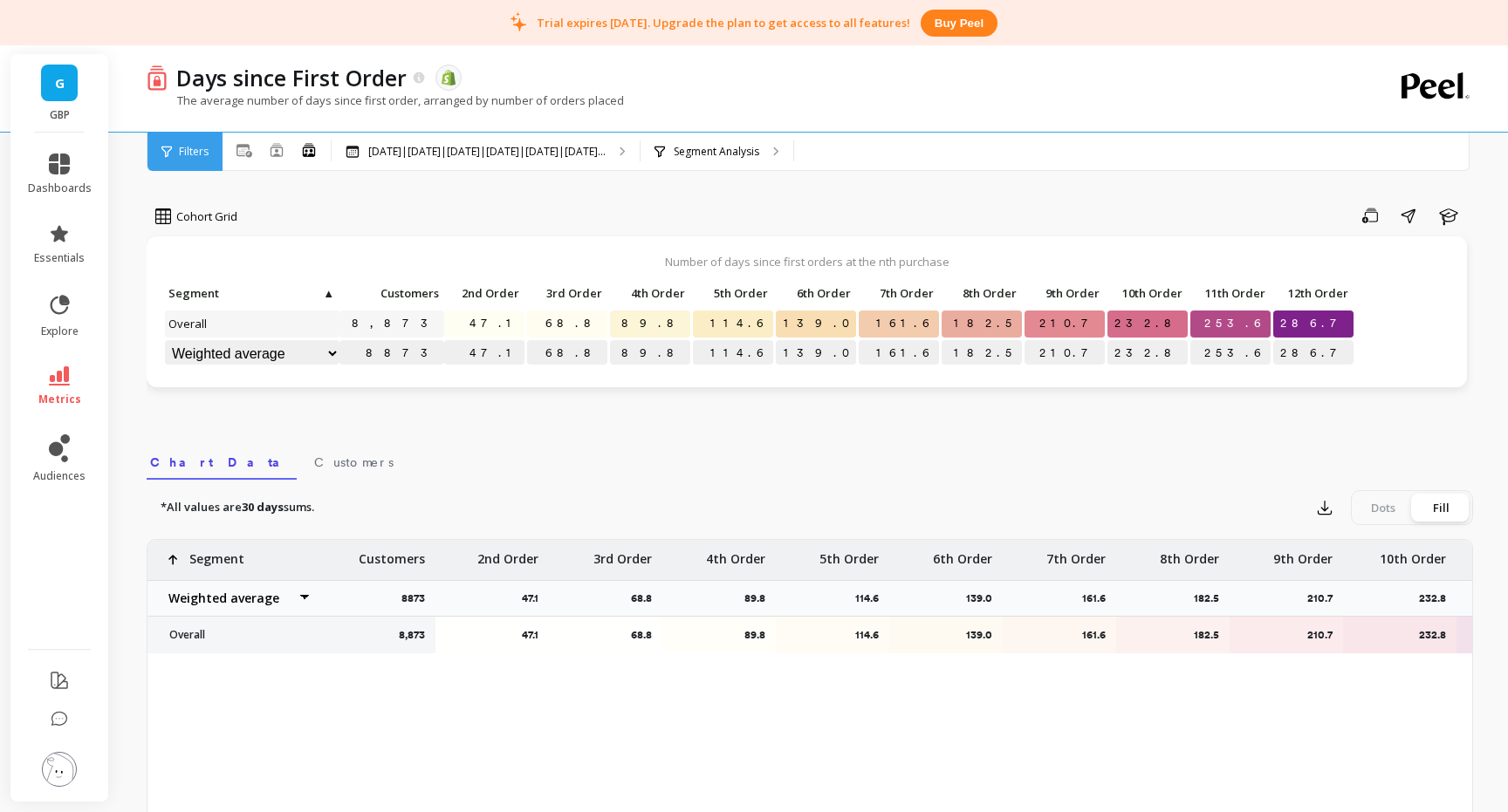
click at [509, 352] on p "47.1" at bounding box center [484, 354] width 81 height 27
click at [314, 465] on span "Customers" at bounding box center [354, 462] width 80 height 17
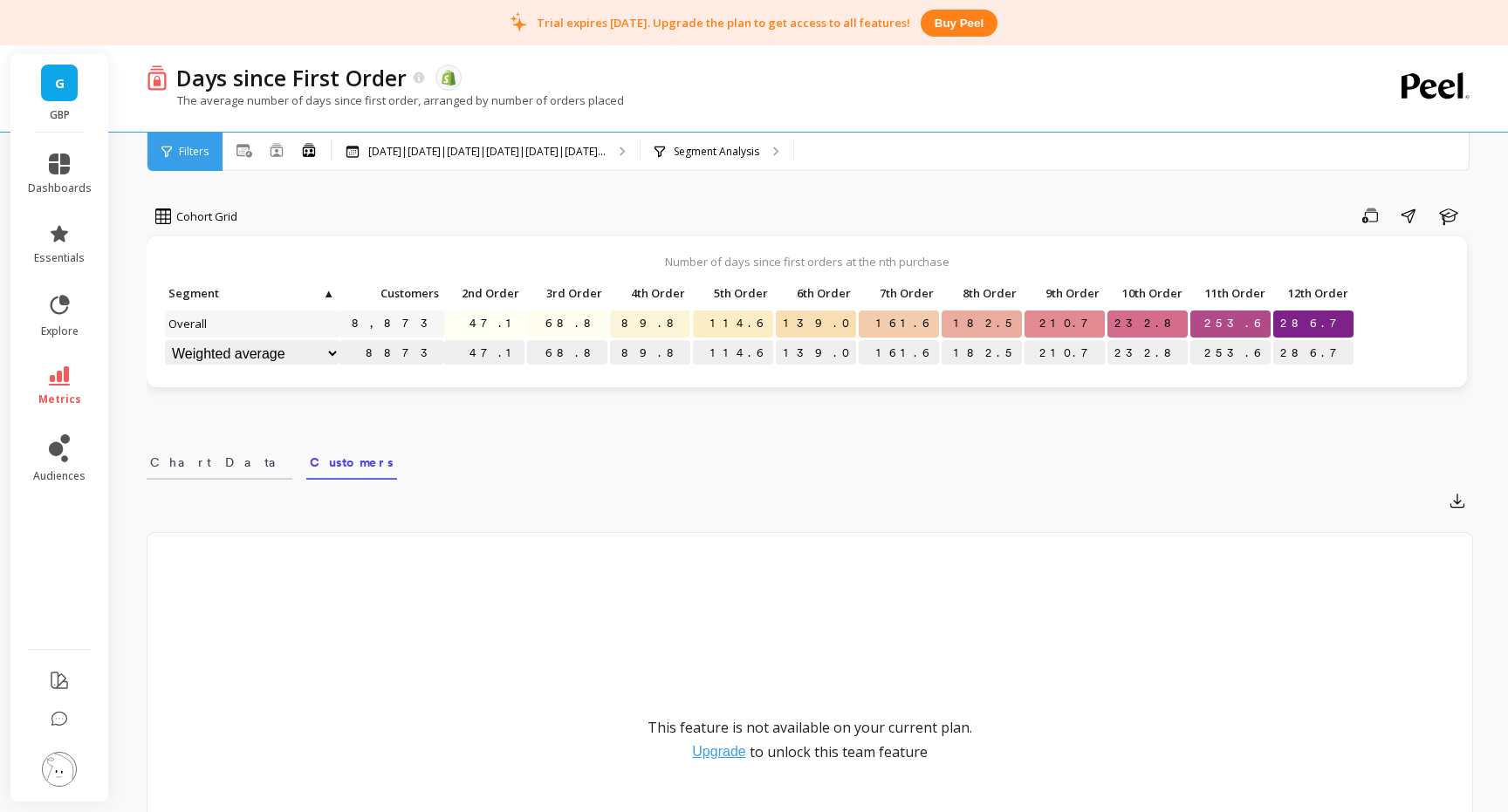
click at [195, 469] on span "Chart Data" at bounding box center [219, 462] width 139 height 17
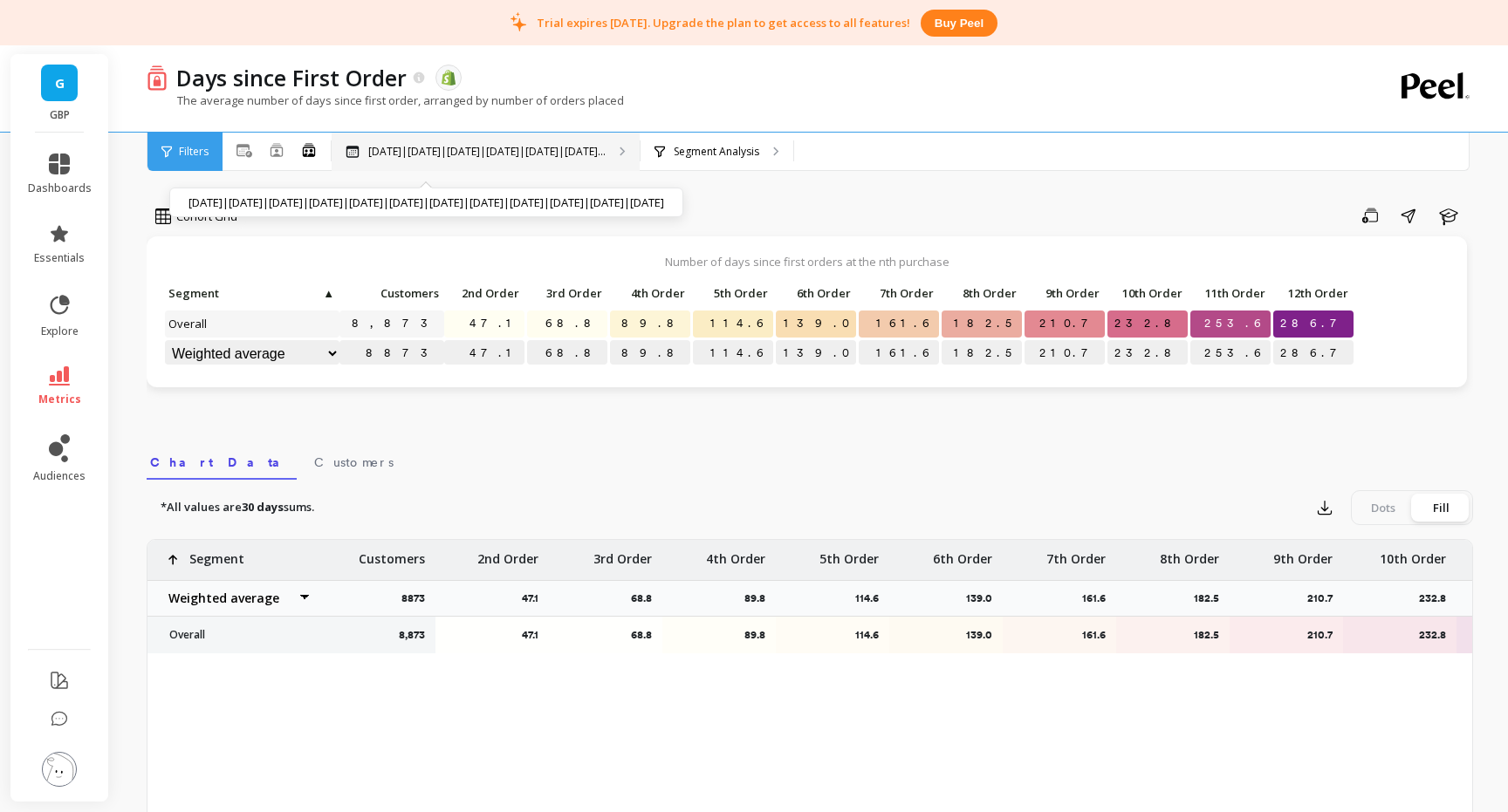
click at [369, 157] on p "Oct 2024|Nov 2024|Dec 2024|Jan 2025|Feb 2025|Mar 2..." at bounding box center [487, 152] width 237 height 14
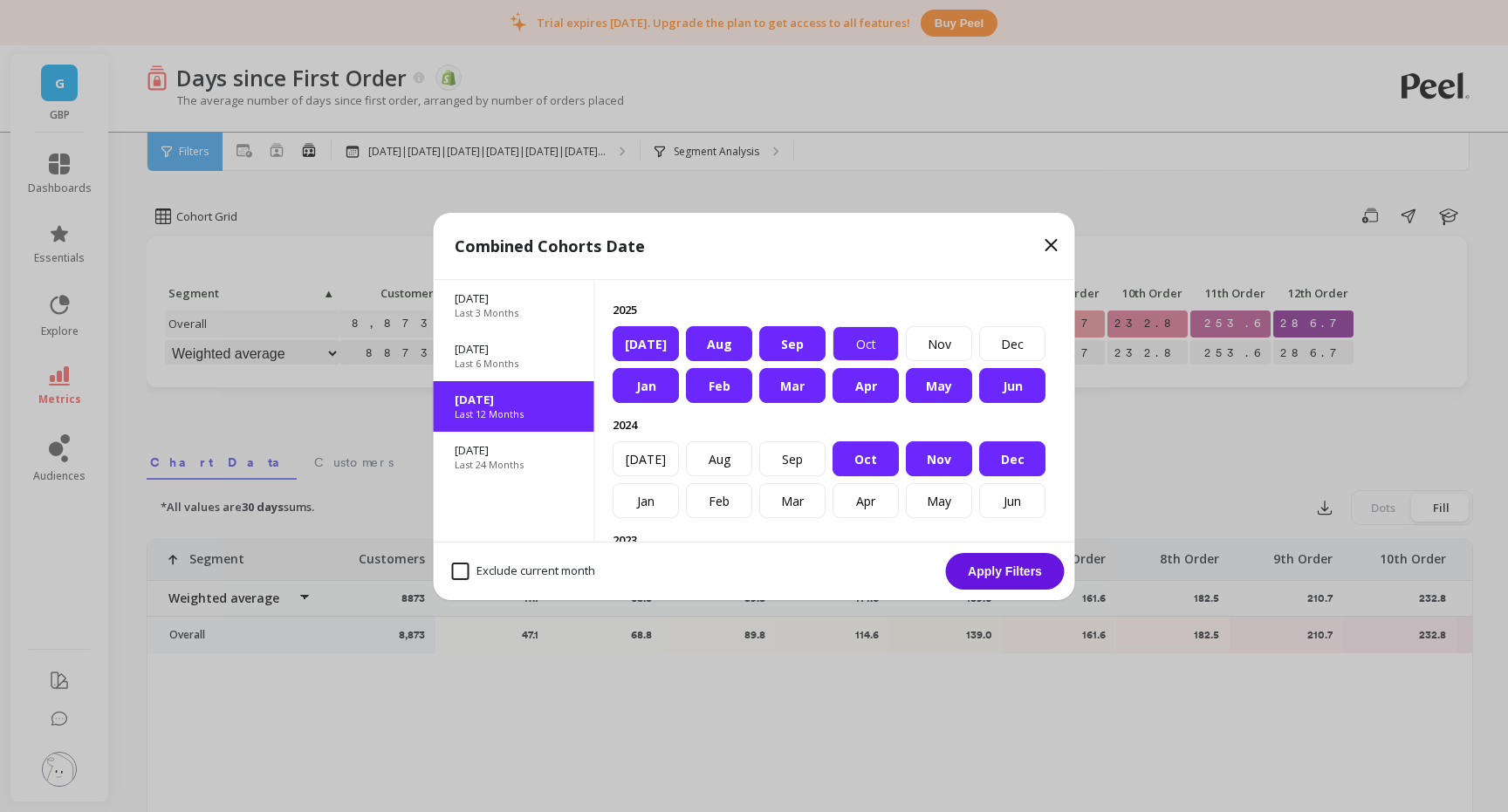
click at [858, 342] on div "Oct" at bounding box center [866, 343] width 66 height 35
click at [873, 344] on div "Oct" at bounding box center [866, 343] width 66 height 35
click at [668, 451] on div "Jul" at bounding box center [646, 458] width 66 height 35
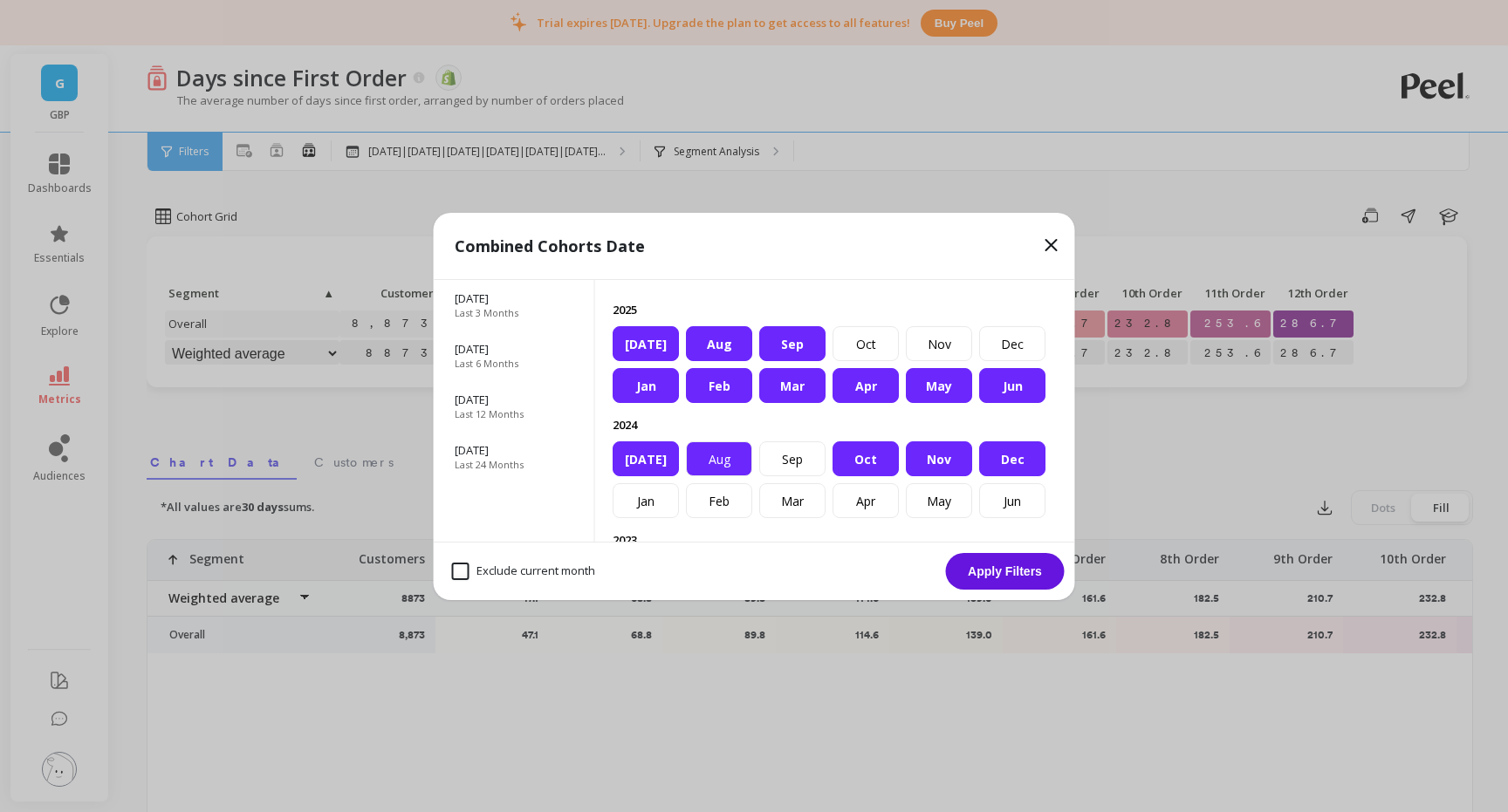
click at [734, 464] on div "Aug" at bounding box center [719, 458] width 66 height 35
click at [788, 465] on div "Sep" at bounding box center [792, 458] width 66 height 35
click at [619, 506] on div "Jan" at bounding box center [646, 500] width 66 height 35
click at [710, 509] on div "Feb" at bounding box center [719, 500] width 66 height 35
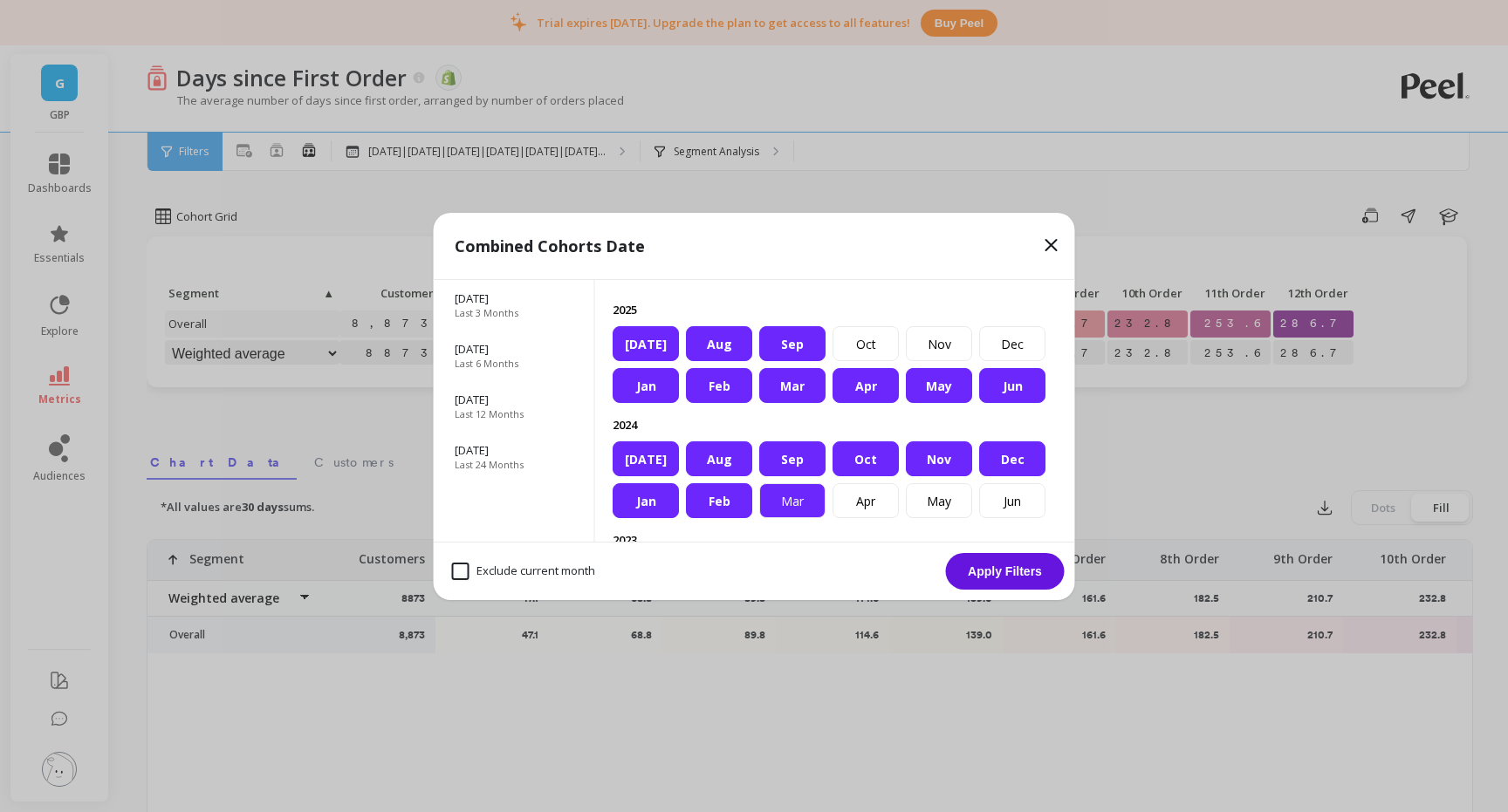
click at [796, 503] on div "Mar" at bounding box center [792, 500] width 66 height 35
click at [866, 498] on div "Apr" at bounding box center [866, 500] width 66 height 35
click at [919, 504] on div "May" at bounding box center [939, 500] width 66 height 35
click at [996, 498] on div "Jun" at bounding box center [1013, 500] width 66 height 35
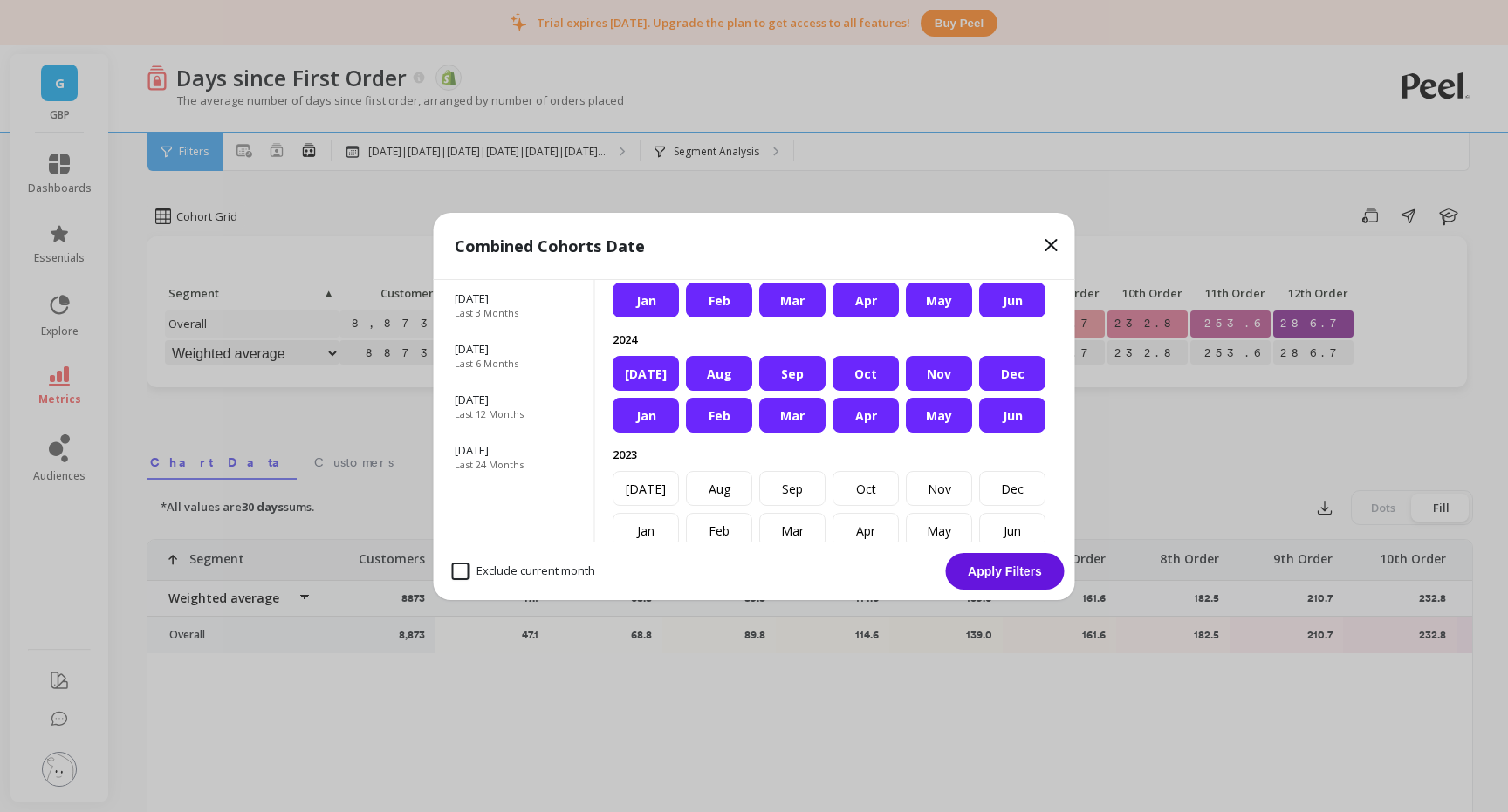
scroll to position [92, 0]
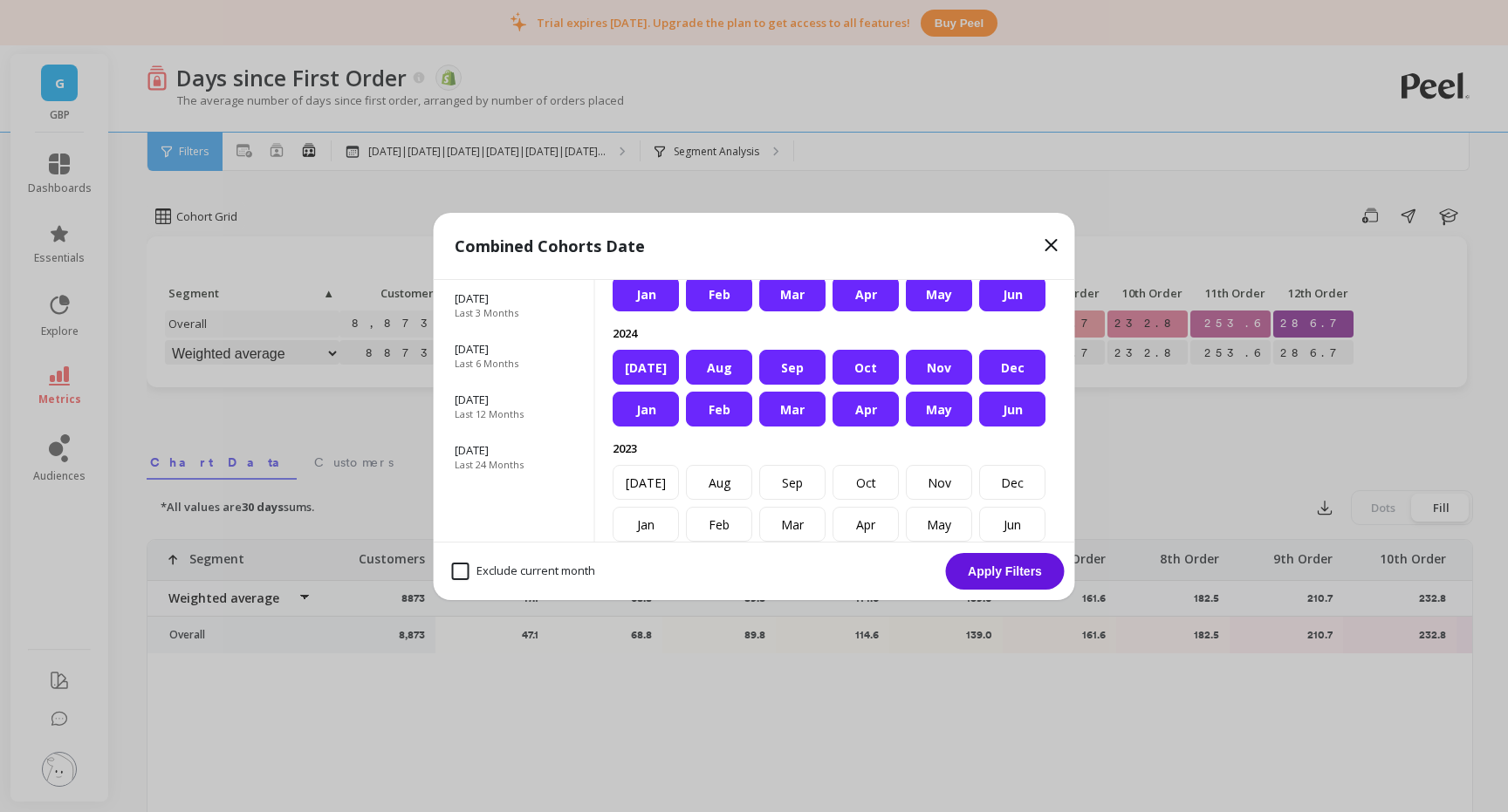
click at [1015, 574] on button "Apply Filters" at bounding box center [1005, 571] width 119 height 37
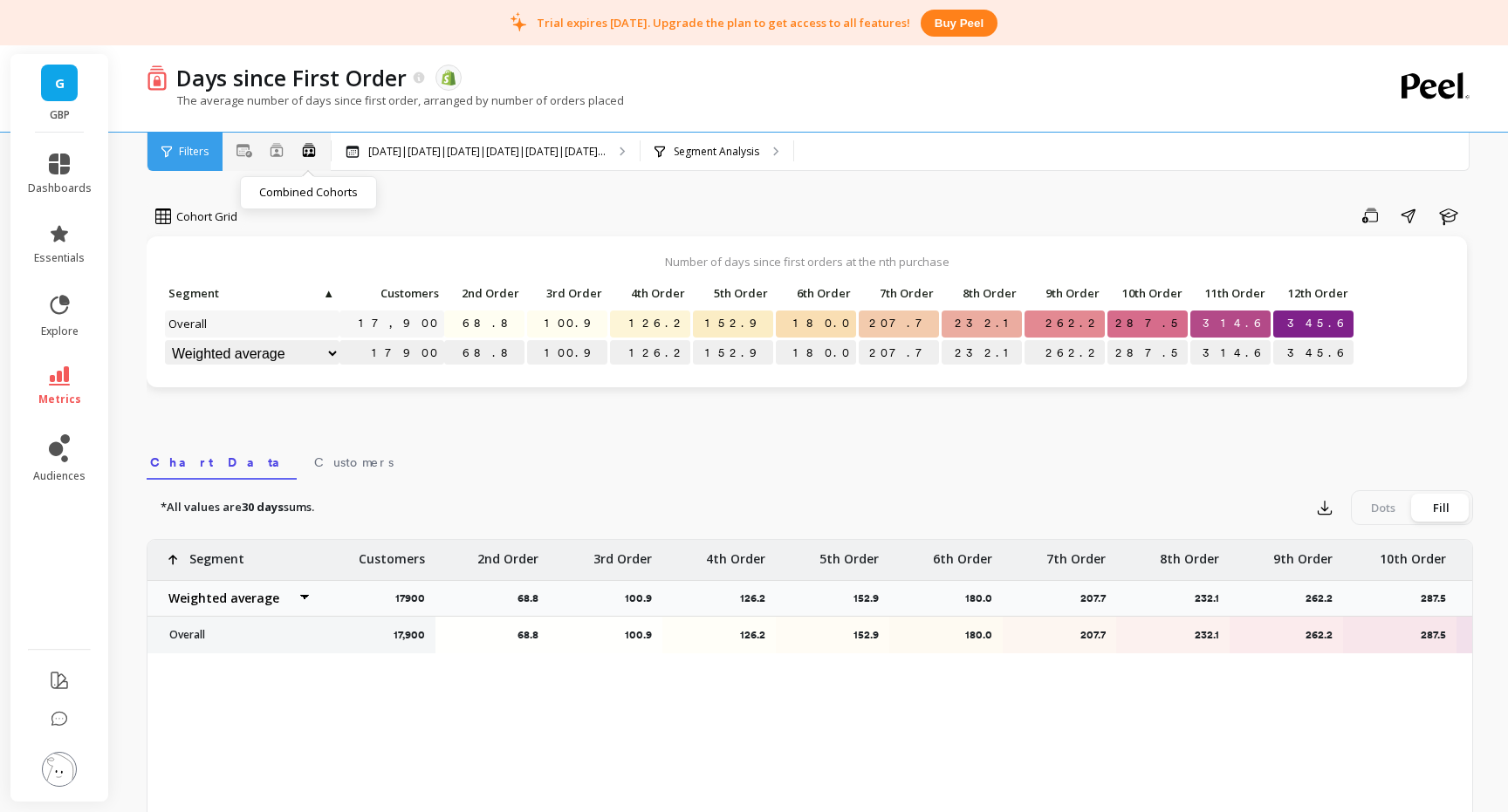
click at [314, 151] on icon at bounding box center [308, 150] width 12 height 13
click at [279, 153] on icon at bounding box center [276, 150] width 14 height 14
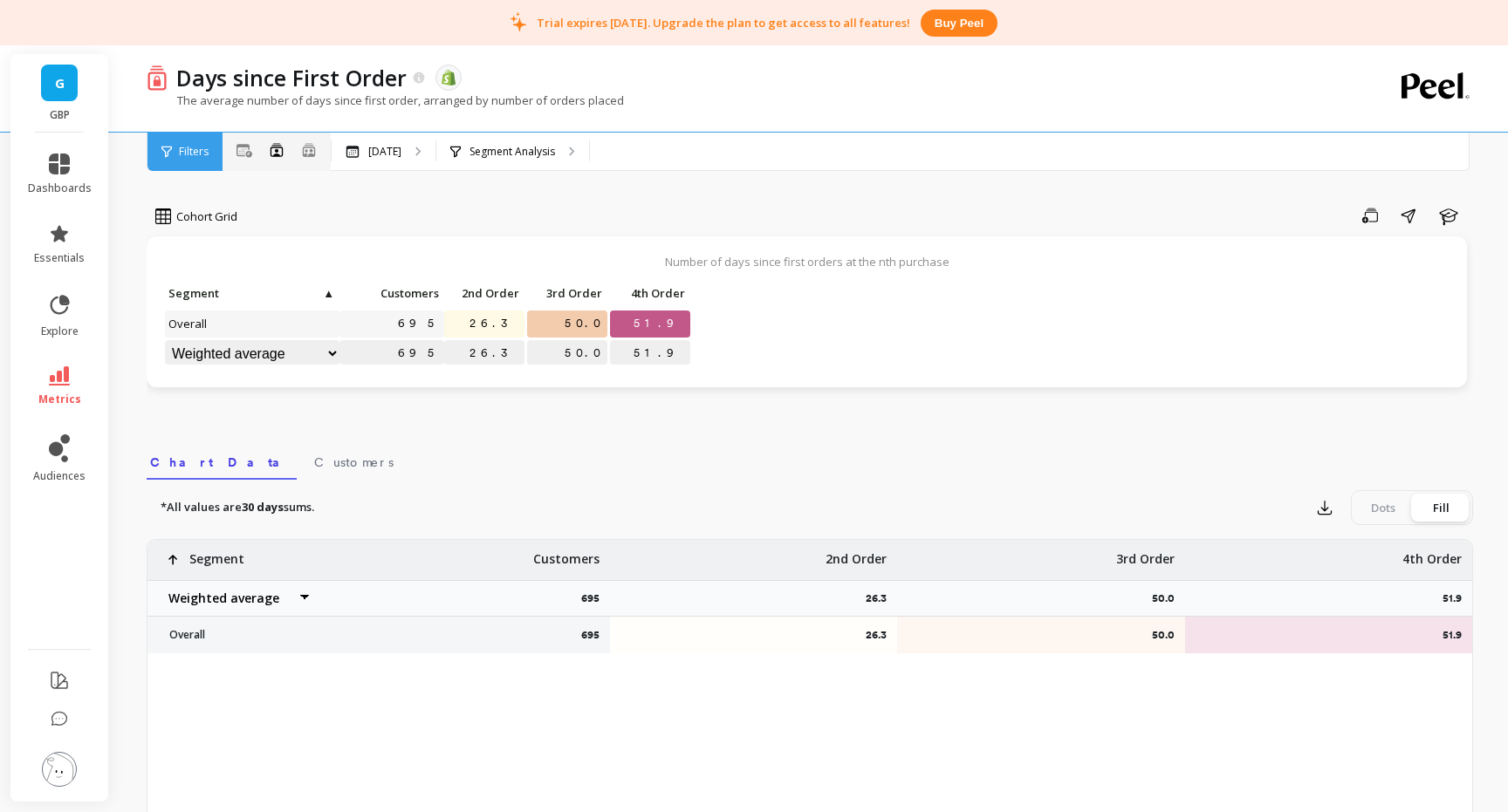
click at [234, 146] on div "All Months Single Cohort Combined Cohorts" at bounding box center [276, 152] width 108 height 23
click at [244, 149] on icon at bounding box center [244, 151] width 16 height 14
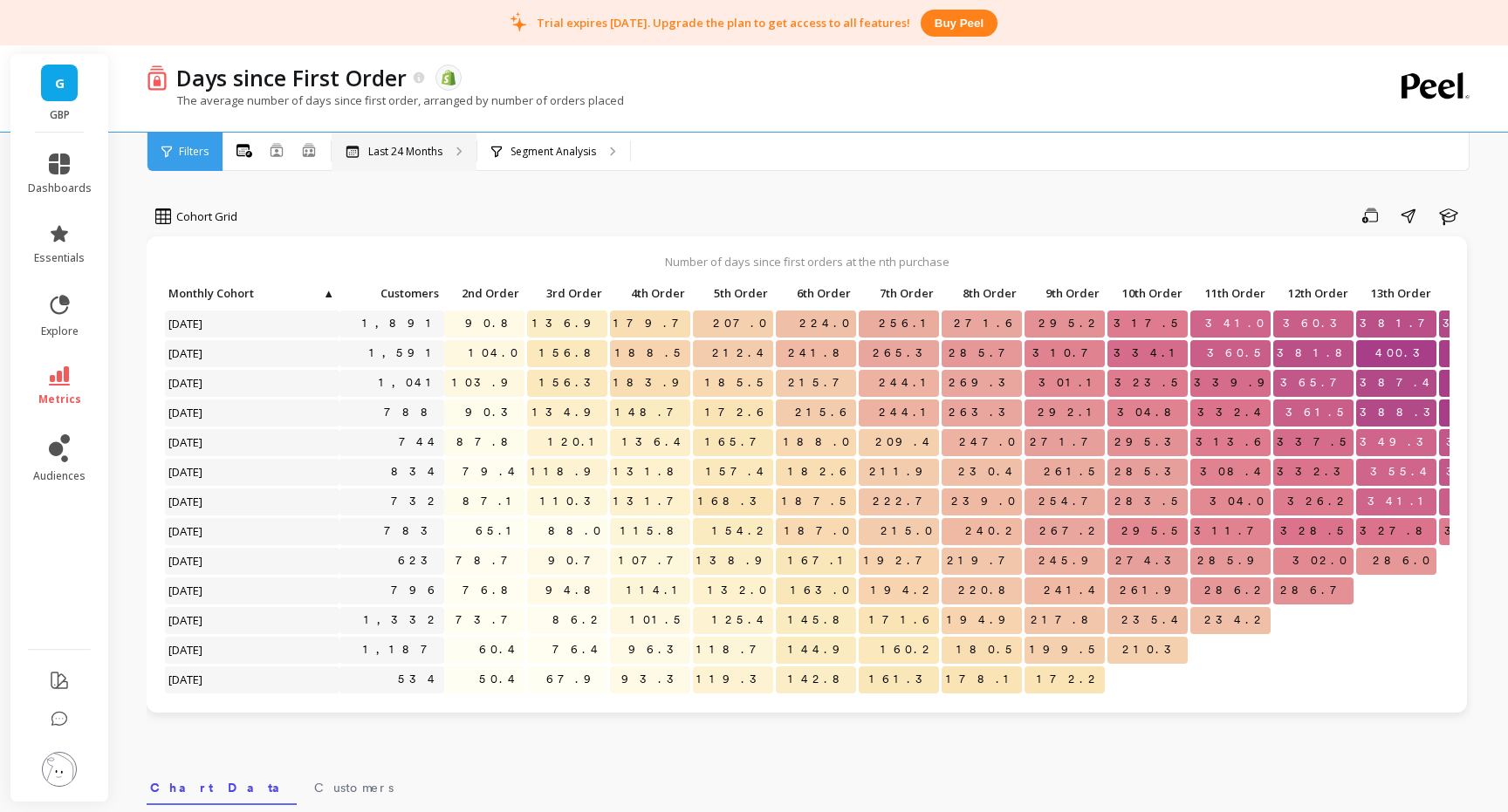
click at [425, 157] on p "Last 24 Months" at bounding box center [405, 152] width 74 height 14
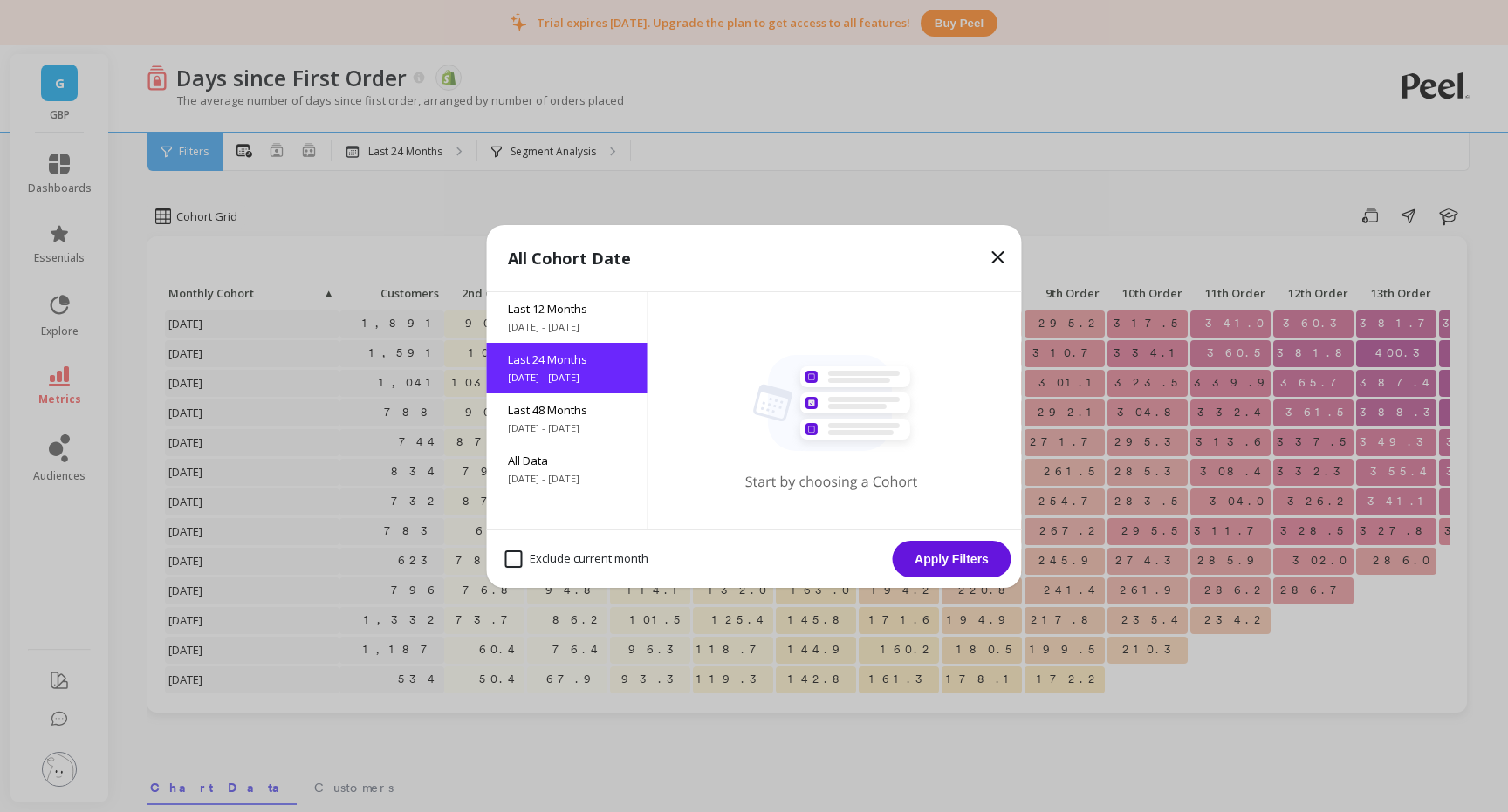
click at [558, 366] on div "Last 24 Months 9/3/2023 - 9/3/2025" at bounding box center [567, 367] width 160 height 50
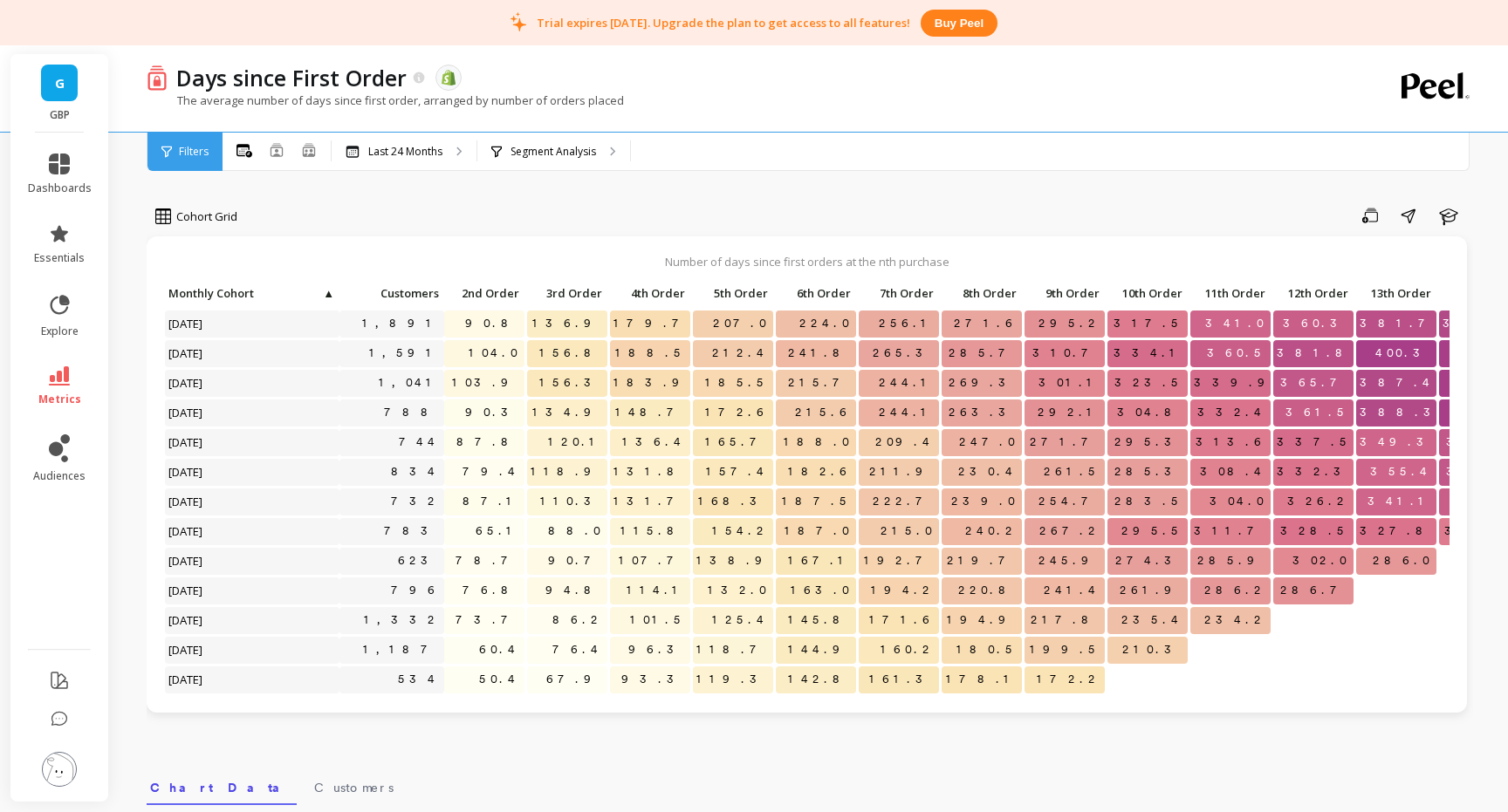
click at [326, 295] on span "▲" at bounding box center [327, 293] width 13 height 14
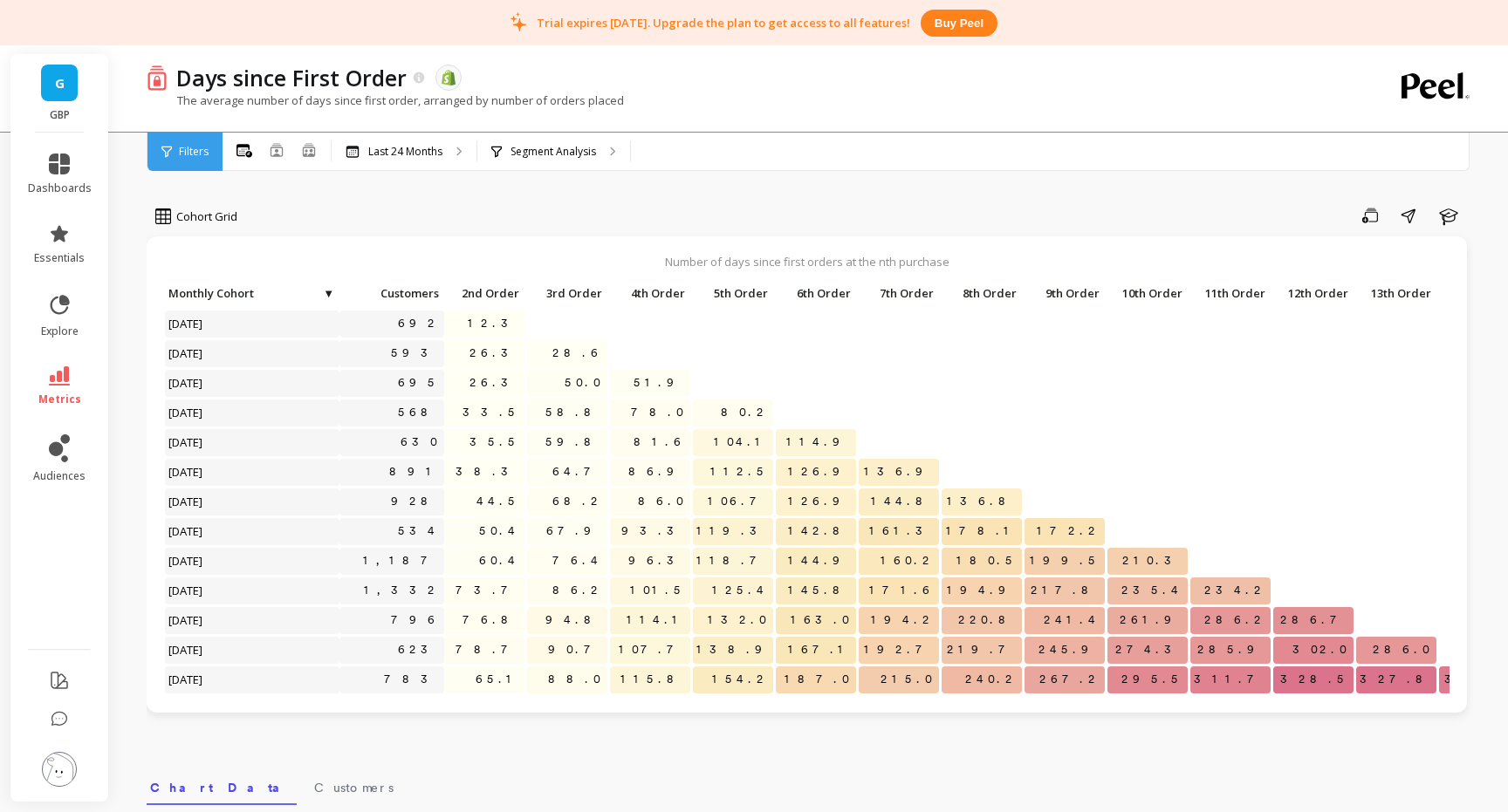
click at [328, 293] on span "▼" at bounding box center [327, 293] width 13 height 14
click at [358, 296] on span "Customers" at bounding box center [390, 293] width 96 height 14
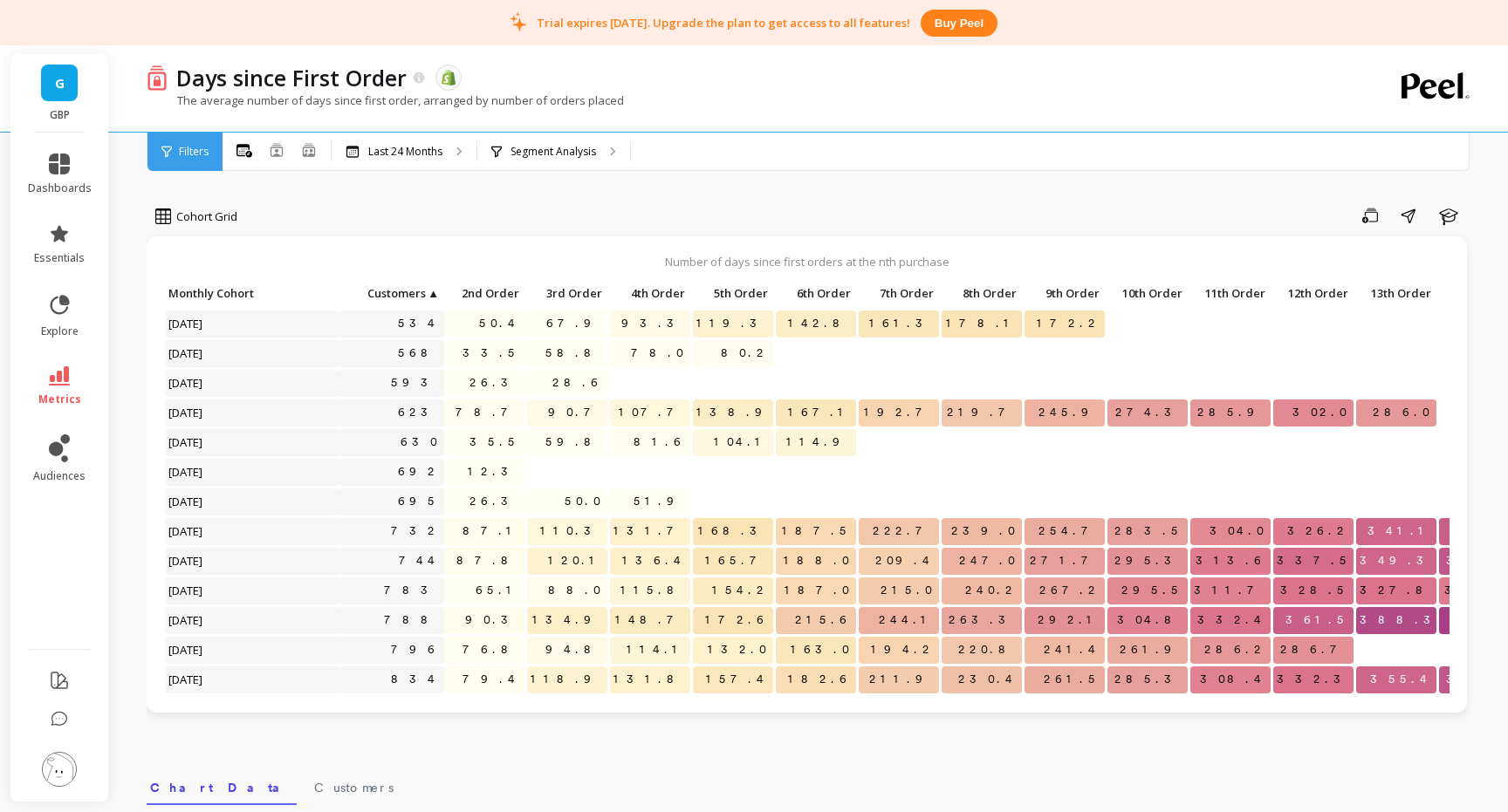
click at [437, 291] on span "▲" at bounding box center [433, 293] width 13 height 14
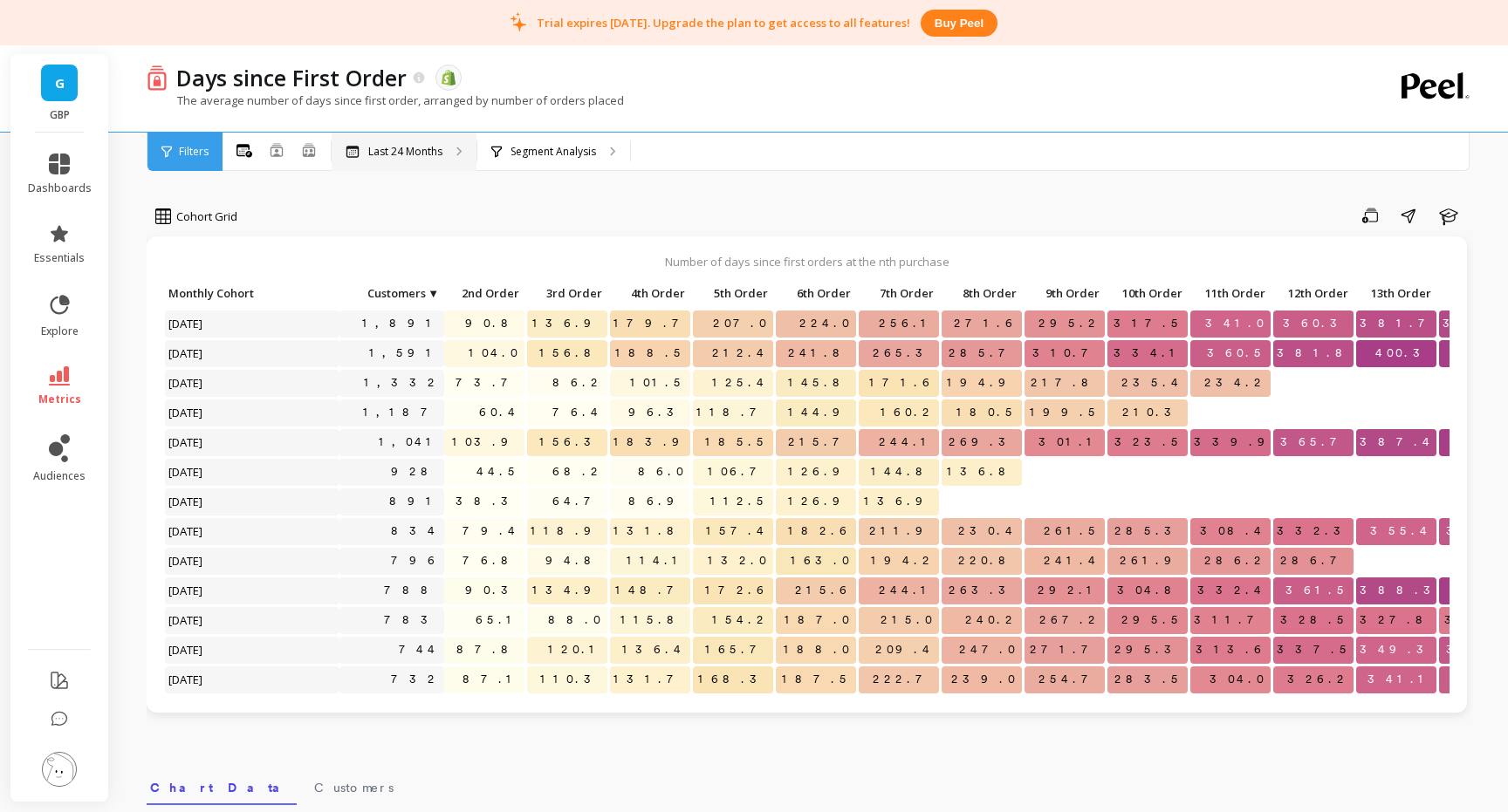
click at [407, 157] on div "Last 24 Months" at bounding box center [403, 152] width 145 height 38
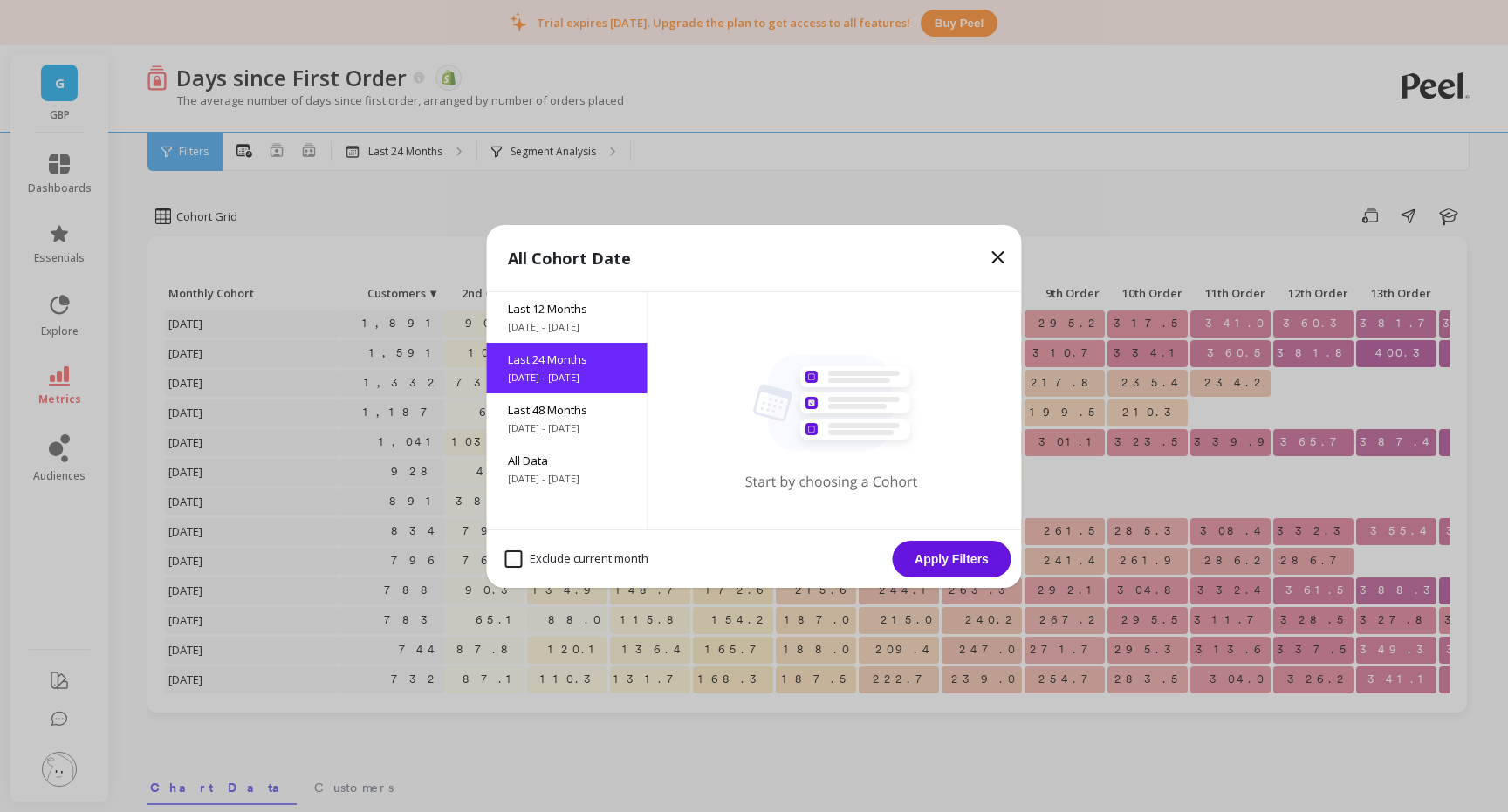
click at [407, 157] on div "All Cohort Date Last 12 Months 9/3/2024 - 9/3/2025 Last 24 Months 9/3/2023 - 9/…" at bounding box center [754, 406] width 1508 height 812
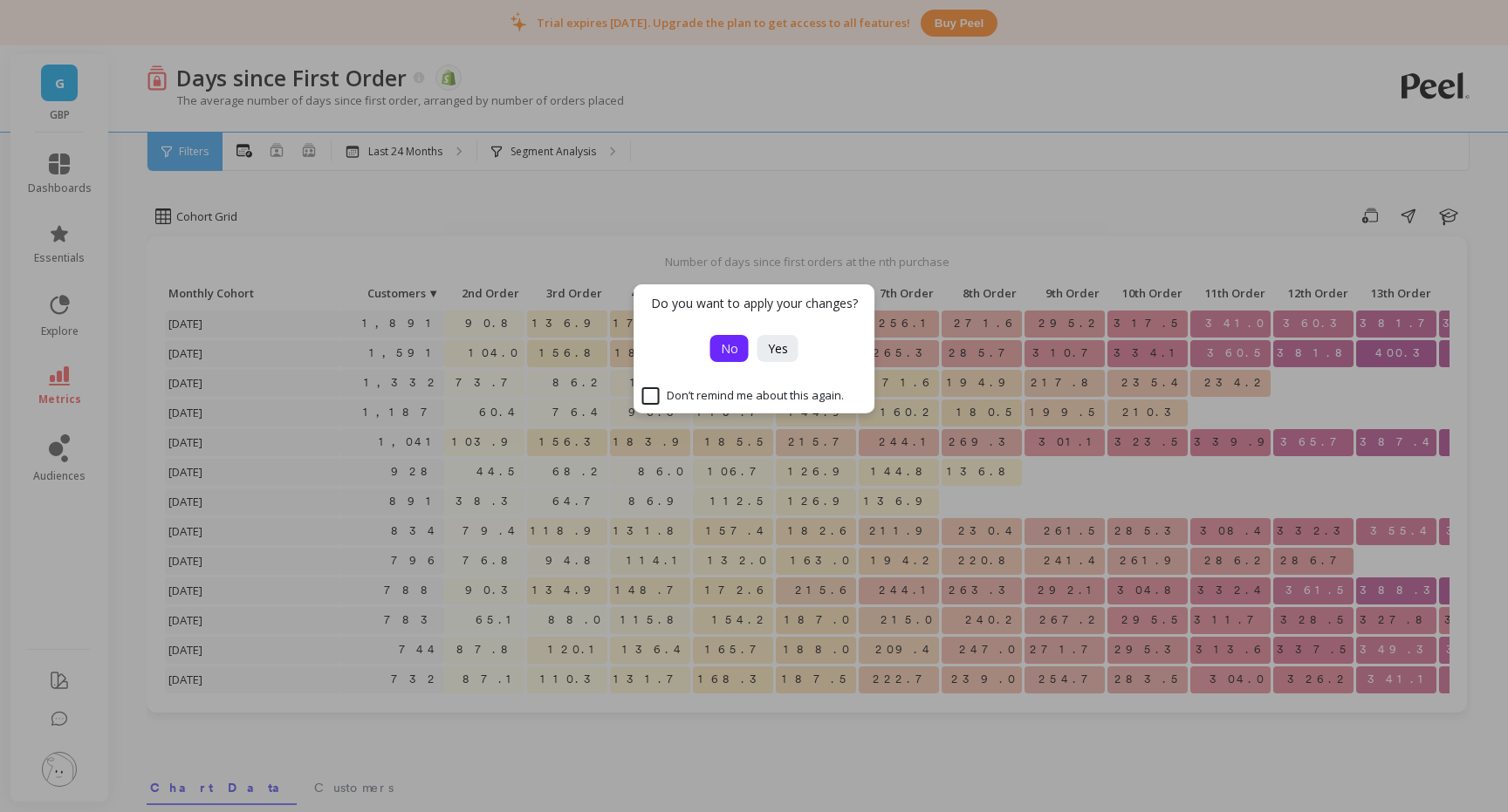
click at [722, 353] on span "No" at bounding box center [730, 348] width 17 height 16
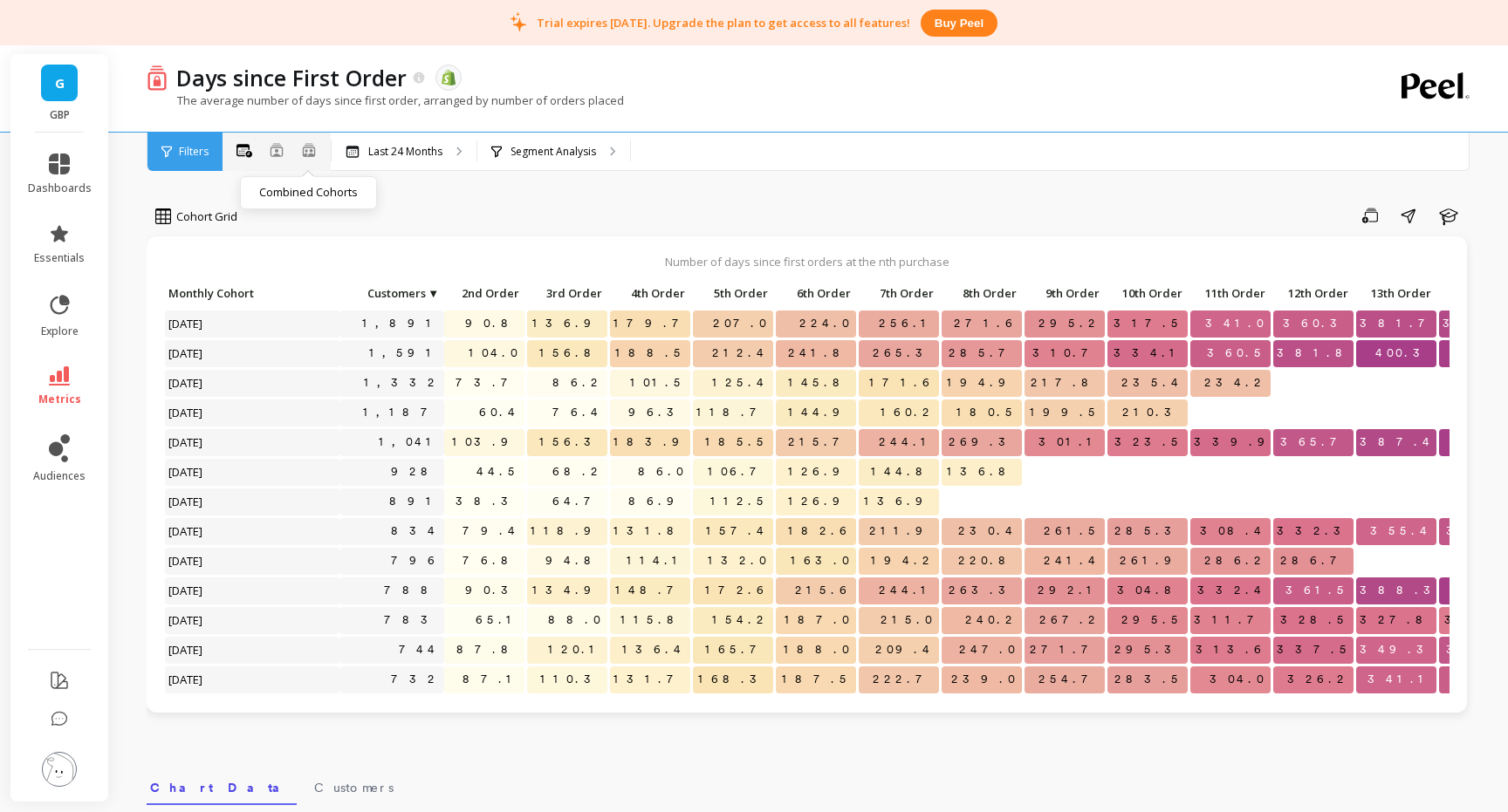
click at [308, 154] on icon at bounding box center [308, 155] width 10 height 4
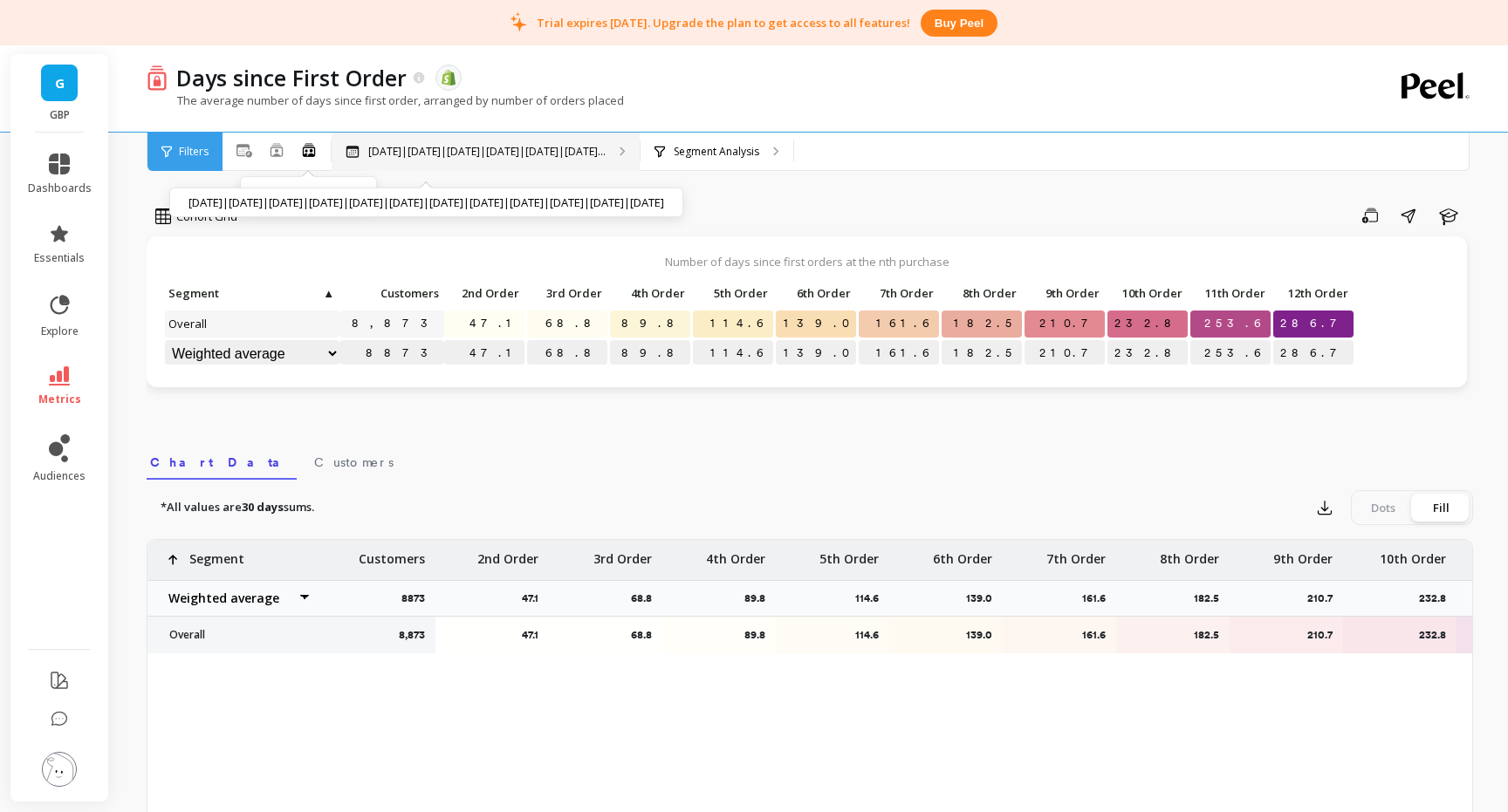
click at [486, 151] on p "Oct 2024|Nov 2024|Dec 2024|Jan 2025|Feb 2025|Mar 2..." at bounding box center [487, 152] width 237 height 14
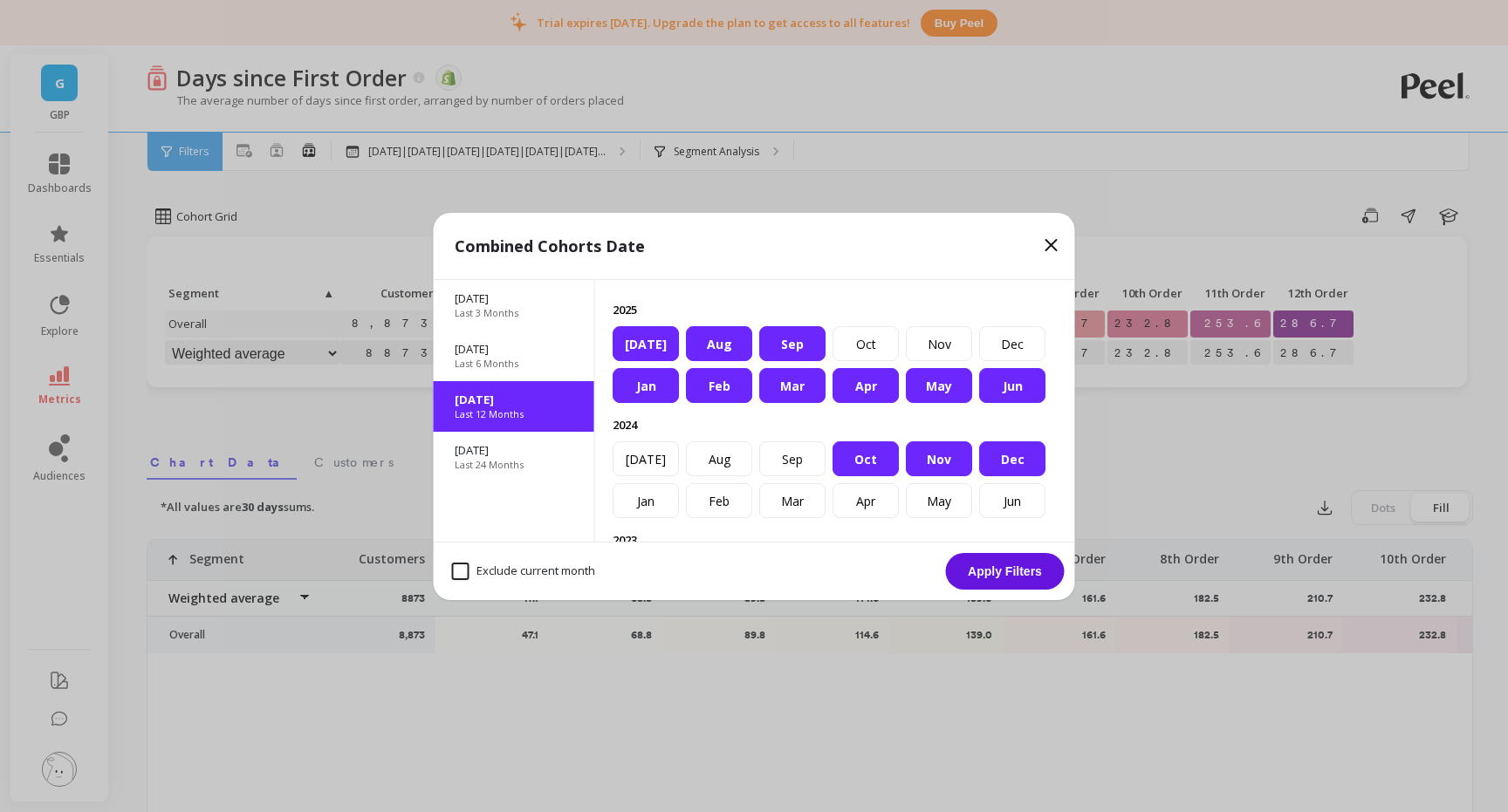
click at [440, 571] on div "Exclude current month Apply Filters" at bounding box center [754, 571] width 642 height 59
click at [456, 571] on month "Exclude current month" at bounding box center [523, 571] width 143 height 17
checkbox month "true"
click at [1024, 573] on button "Apply Filters" at bounding box center [1005, 571] width 119 height 37
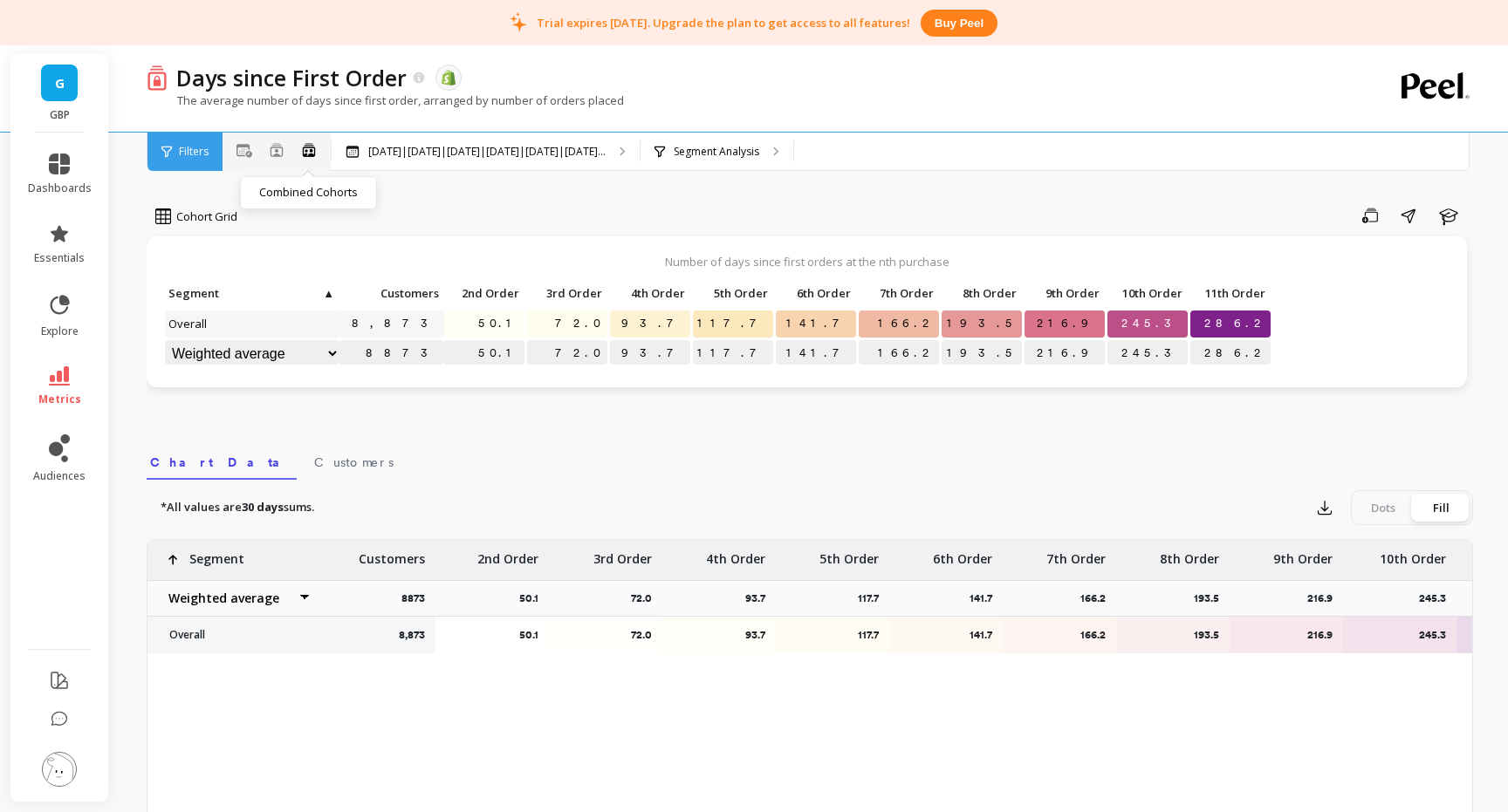
click at [304, 152] on icon at bounding box center [308, 150] width 16 height 15
click at [271, 149] on icon at bounding box center [276, 150] width 14 height 14
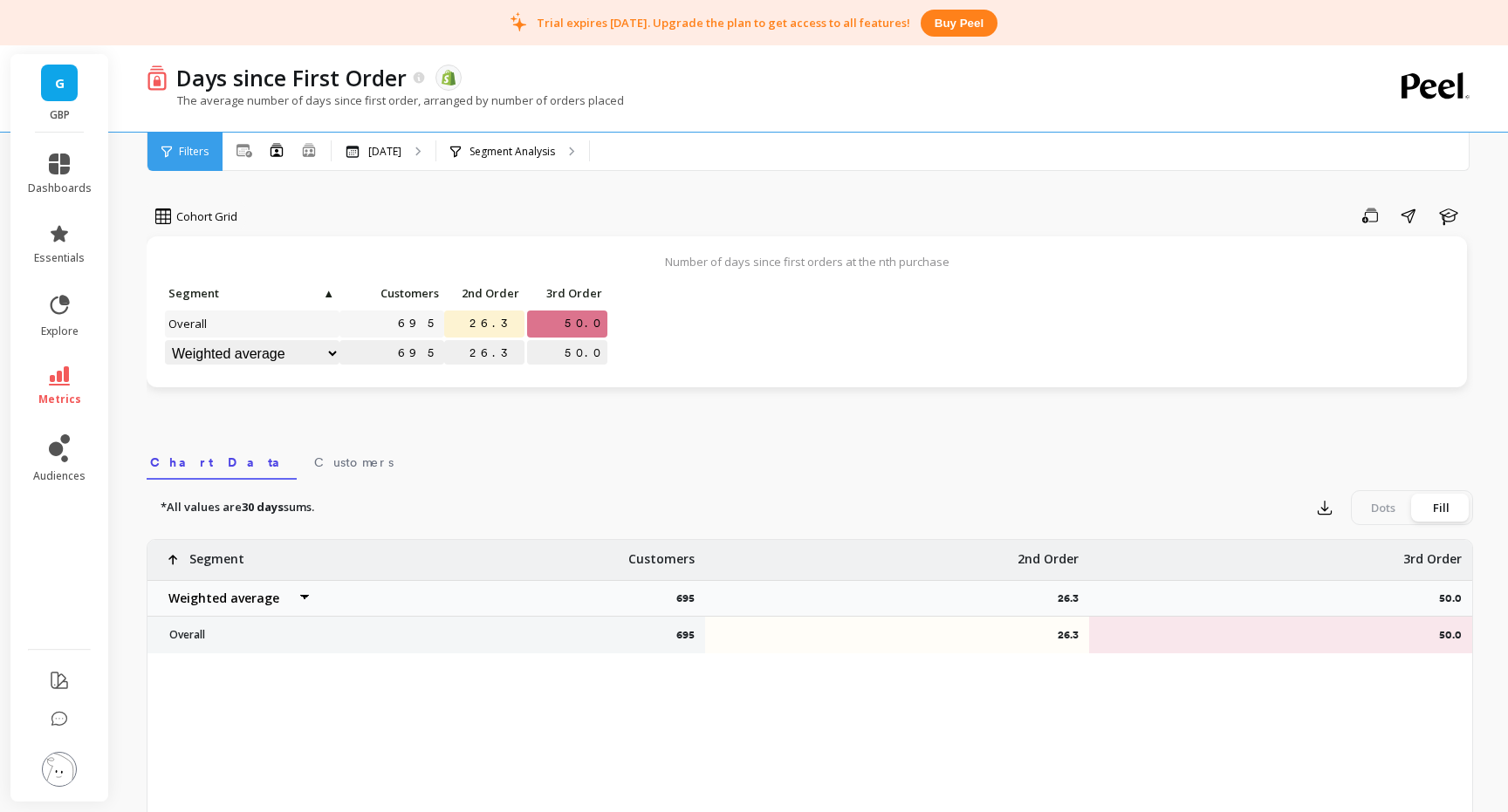
click at [213, 151] on div "Filters" at bounding box center [184, 152] width 75 height 38
click at [247, 153] on icon at bounding box center [244, 151] width 16 height 13
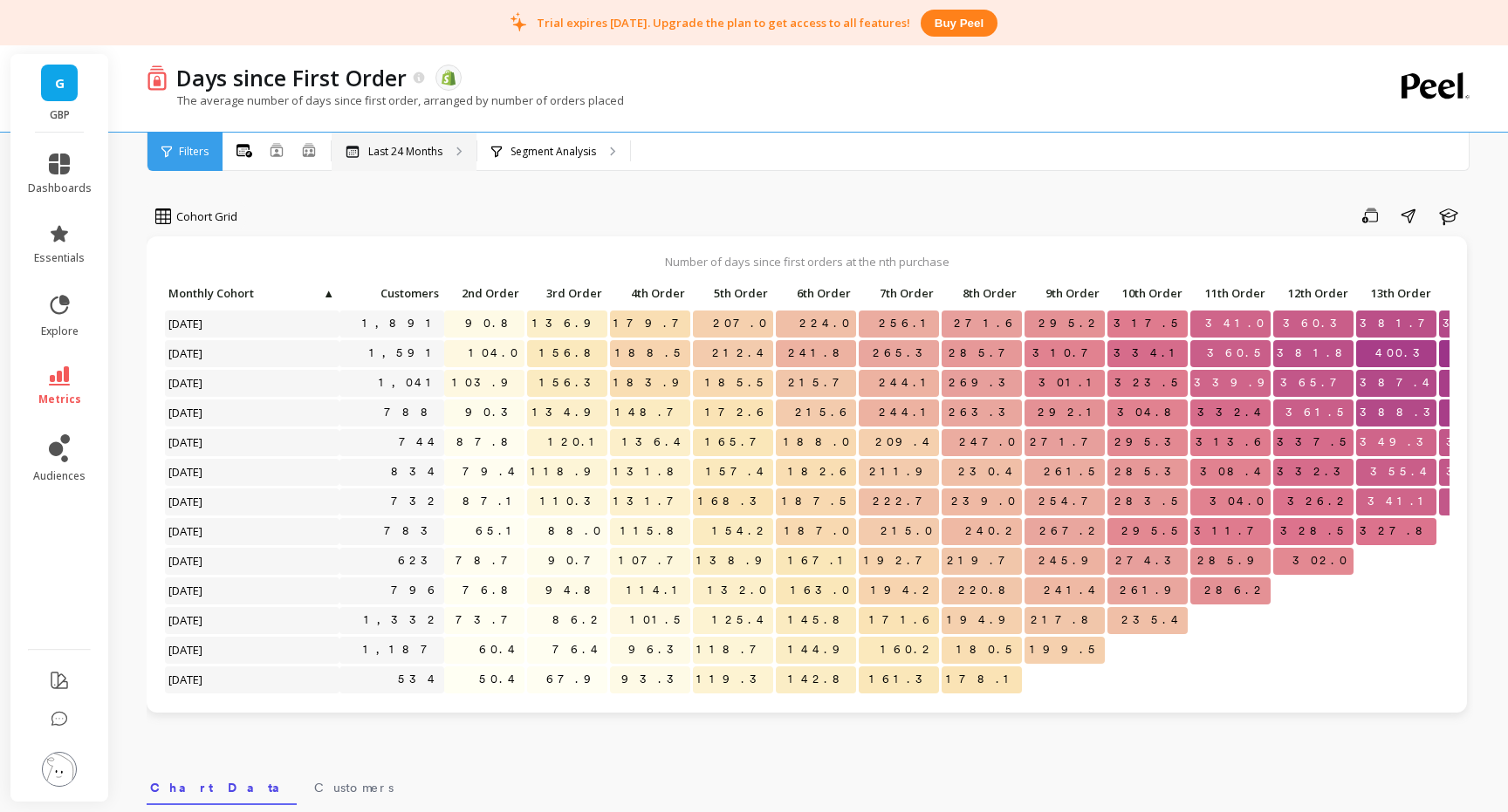
click at [450, 151] on div "Last 24 Months" at bounding box center [403, 152] width 145 height 38
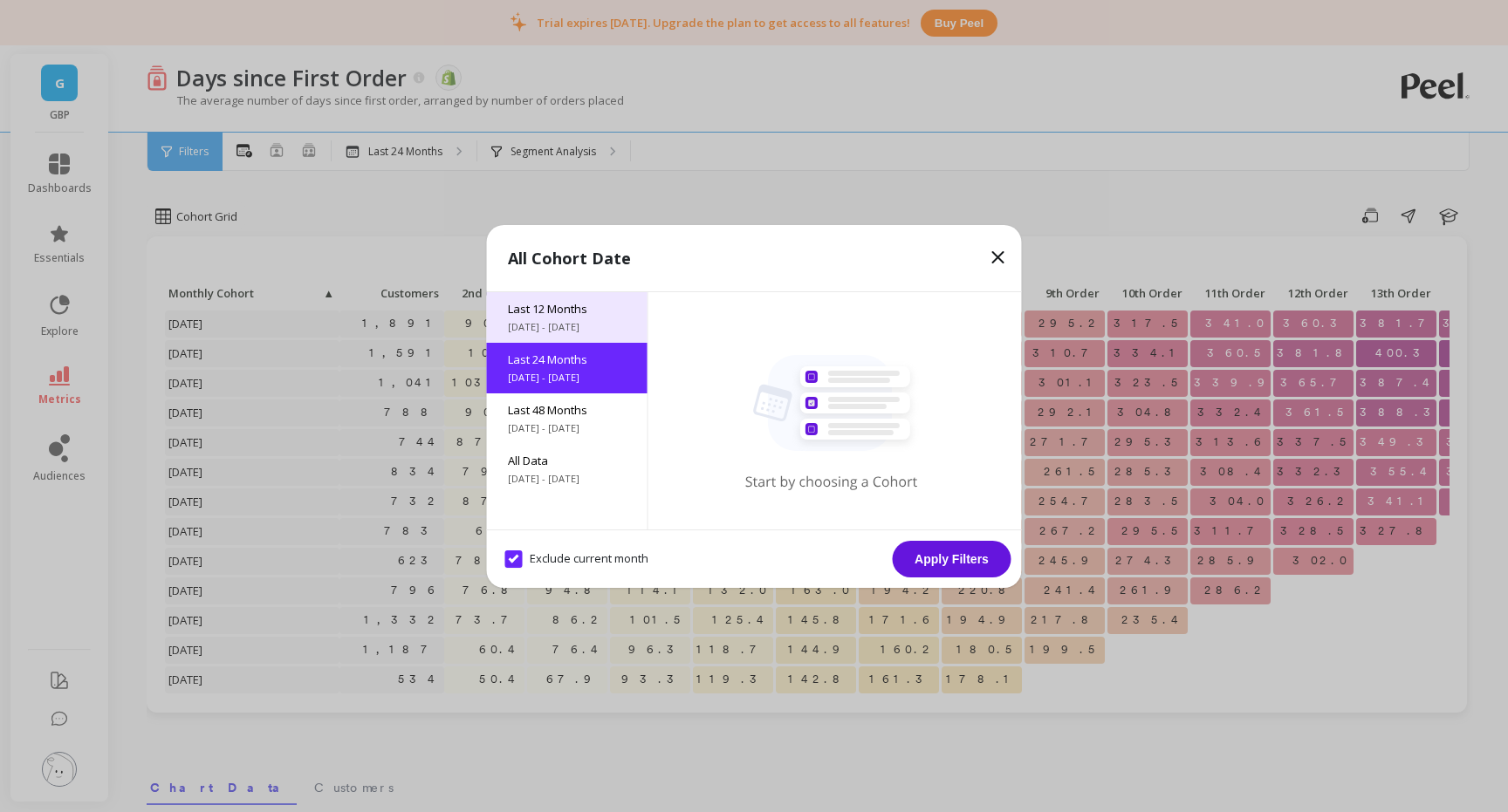
click at [549, 309] on span "Last 12 Months" at bounding box center [567, 308] width 119 height 16
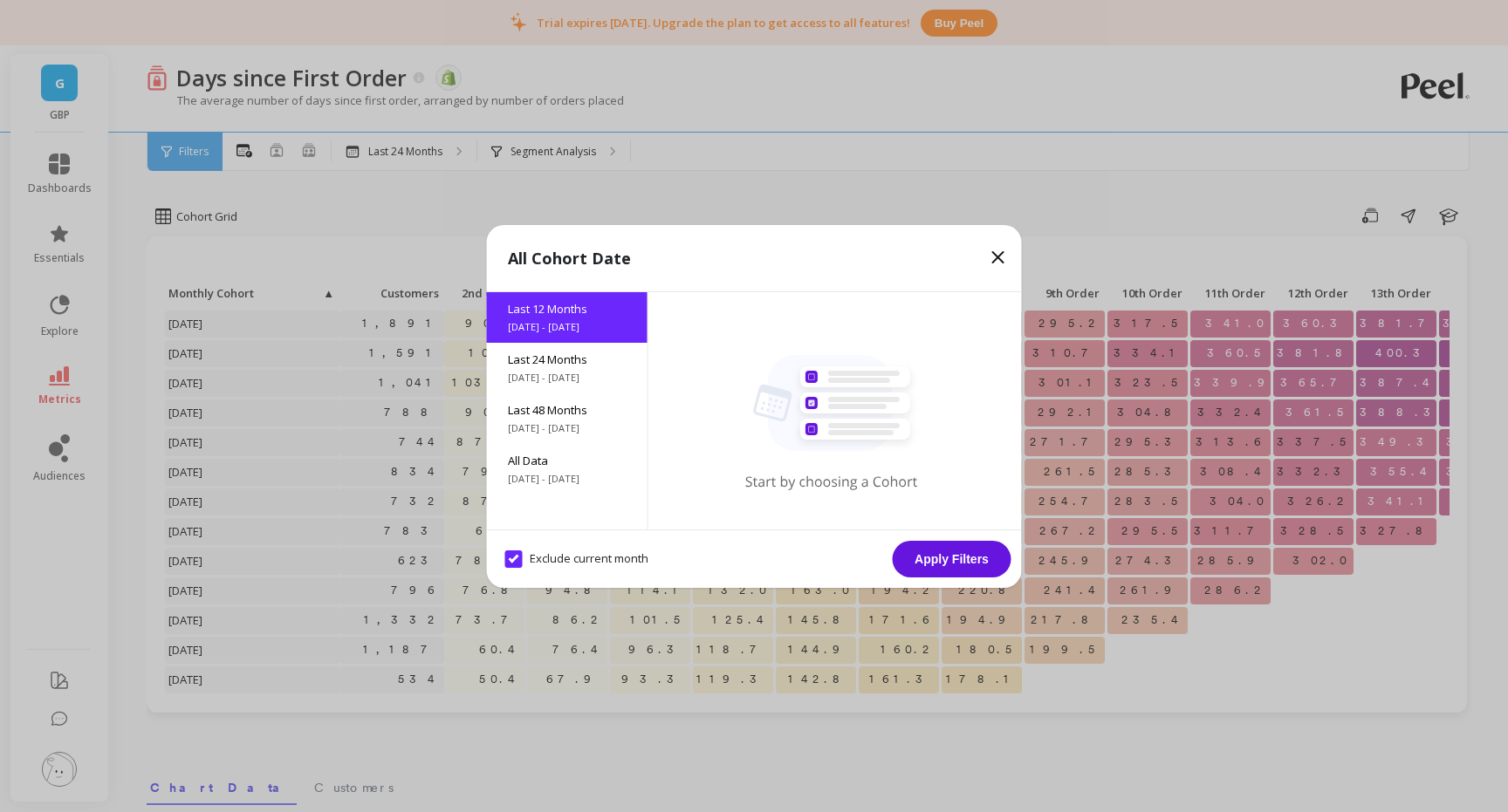
click at [961, 563] on button "Apply Filters" at bounding box center [952, 559] width 119 height 37
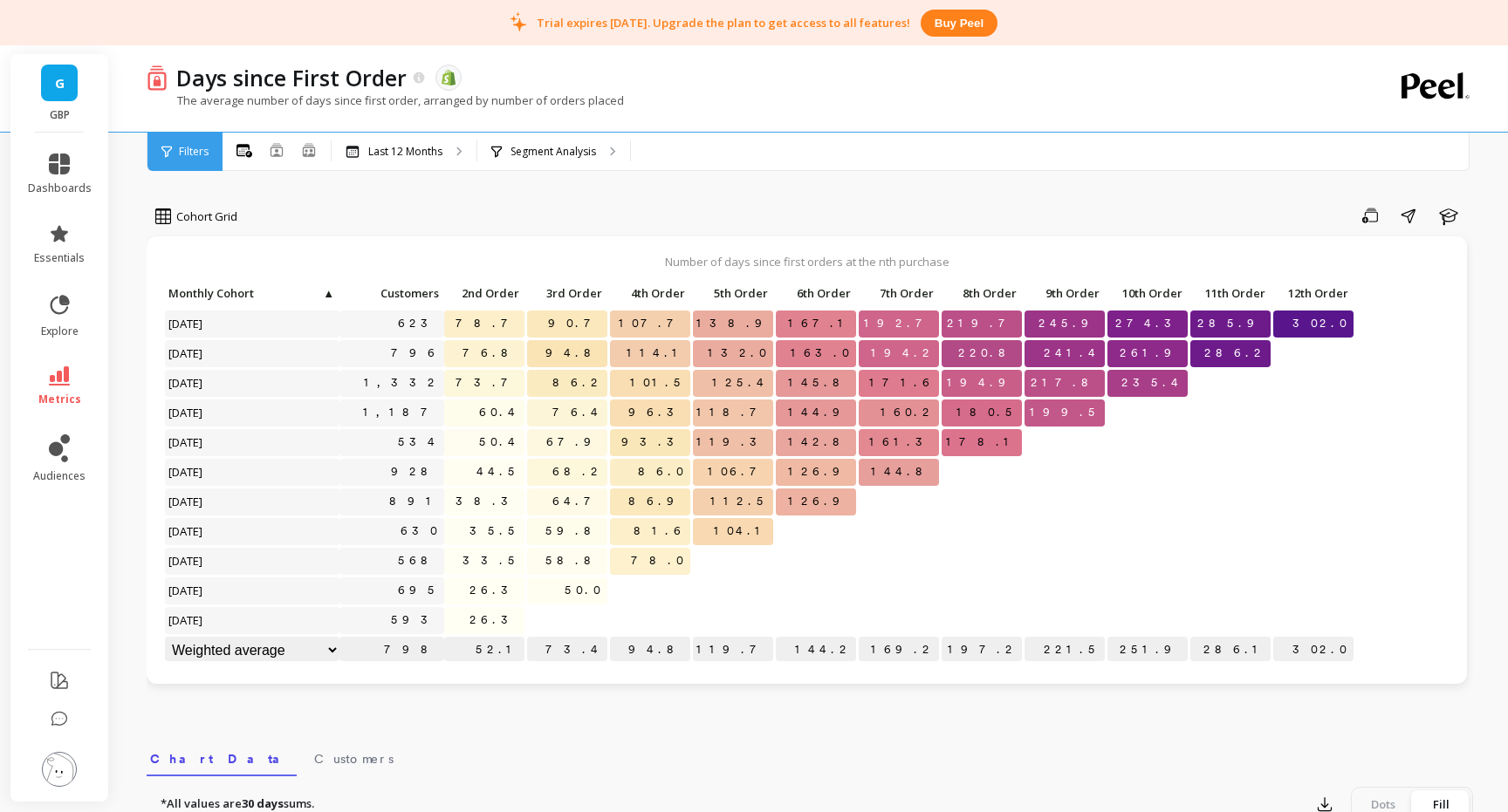
click at [480, 677] on div "Number of days since first orders at the nth purchase Click to create an audien…" at bounding box center [806, 460] width 1320 height 448
click at [1451, 220] on icon "button" at bounding box center [1447, 216] width 18 height 16
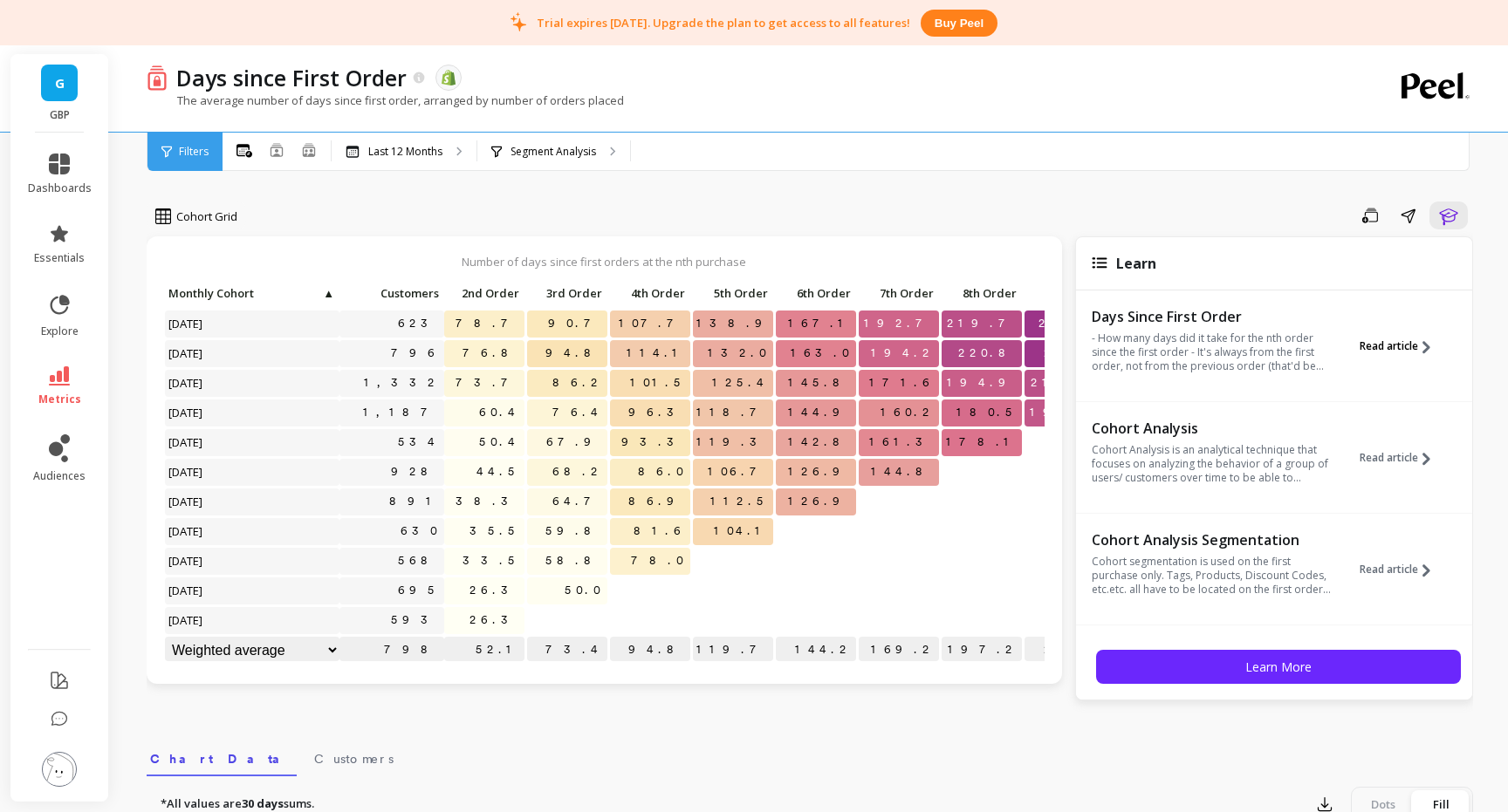
click at [1401, 354] on button "Read article" at bounding box center [1402, 346] width 84 height 81
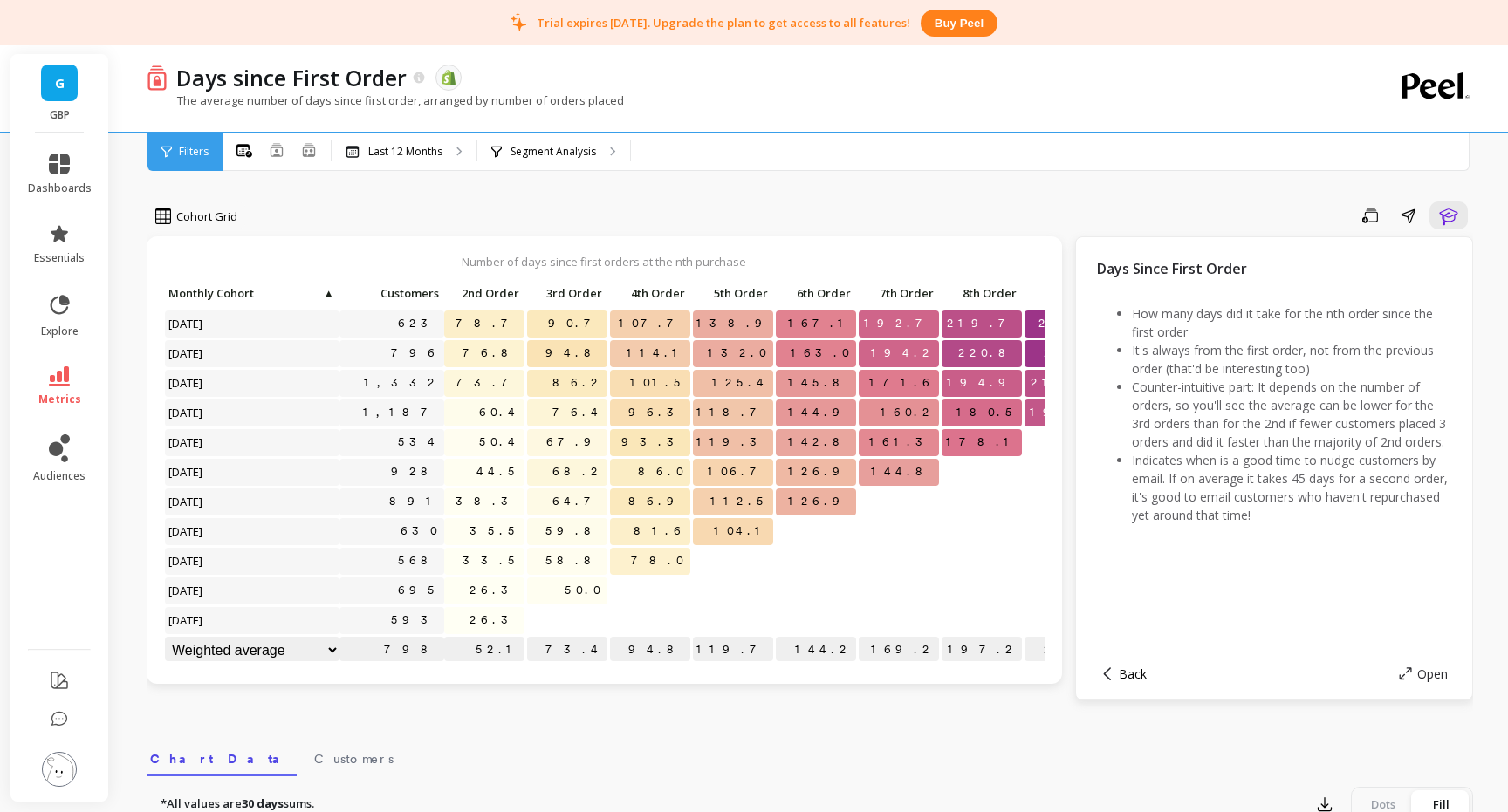
click at [1136, 679] on span "Back" at bounding box center [1132, 674] width 28 height 16
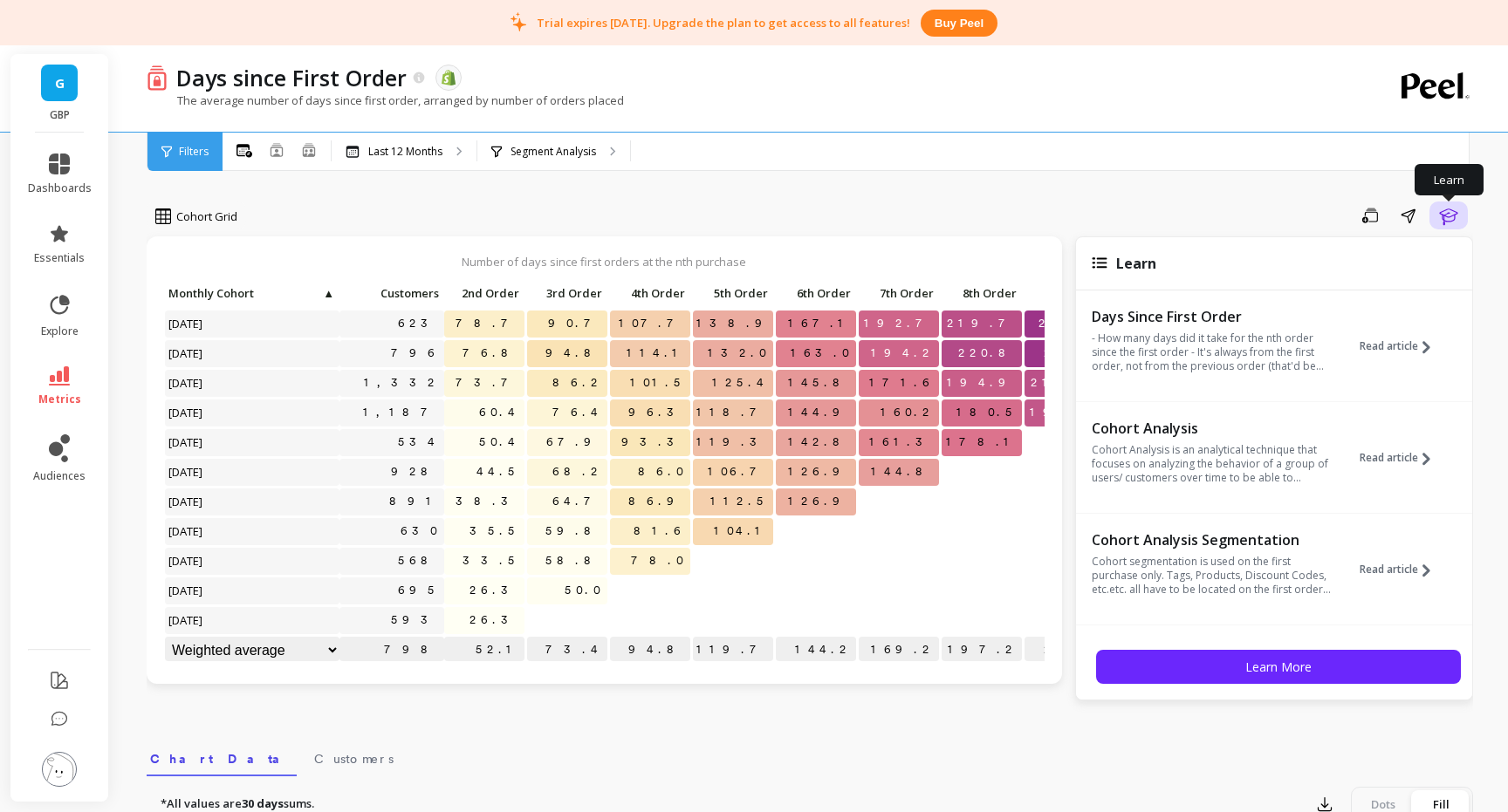
click at [1457, 225] on icon "button" at bounding box center [1448, 215] width 21 height 21
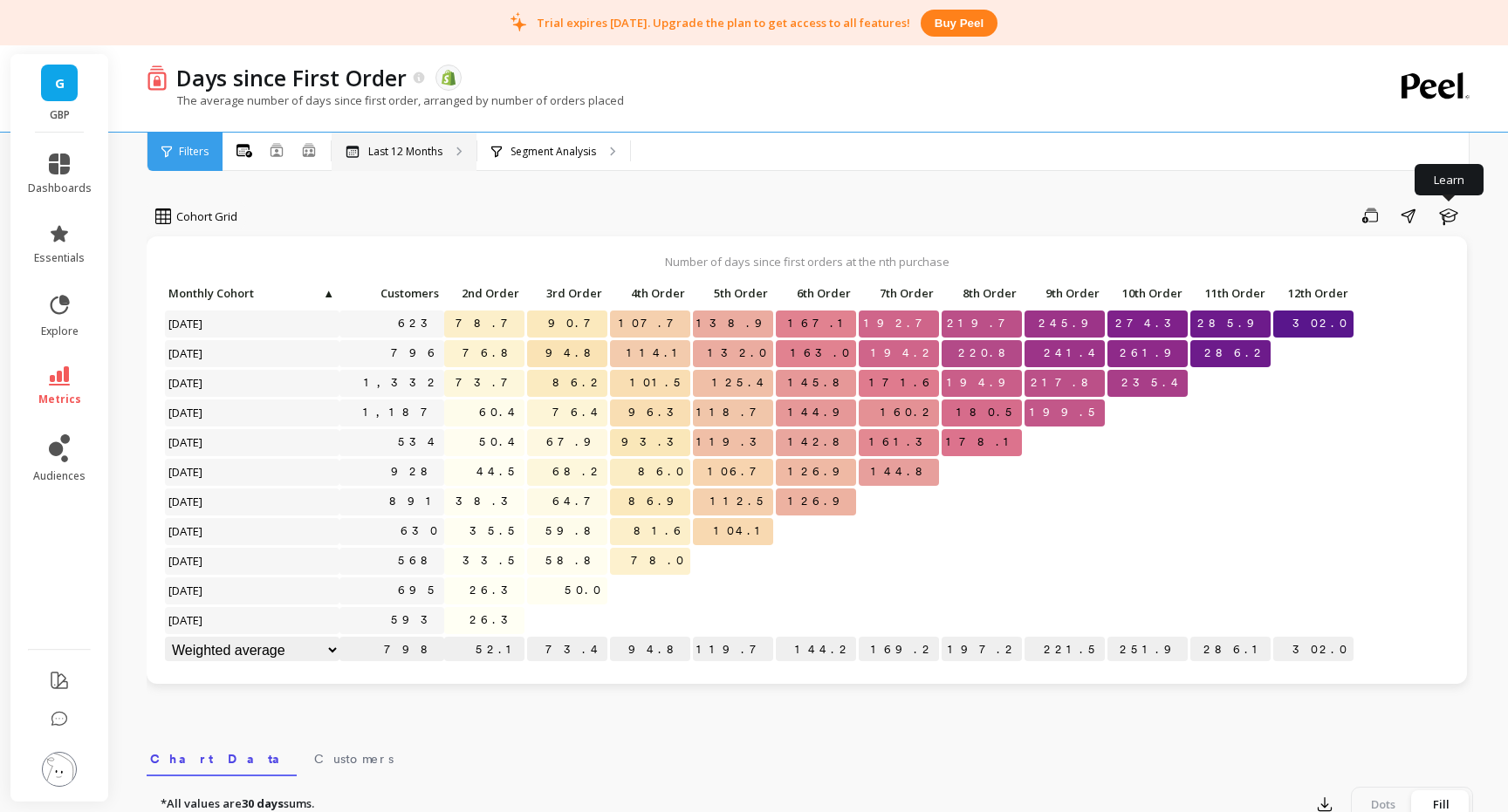
click at [423, 150] on p "Last 12 Months" at bounding box center [405, 152] width 74 height 14
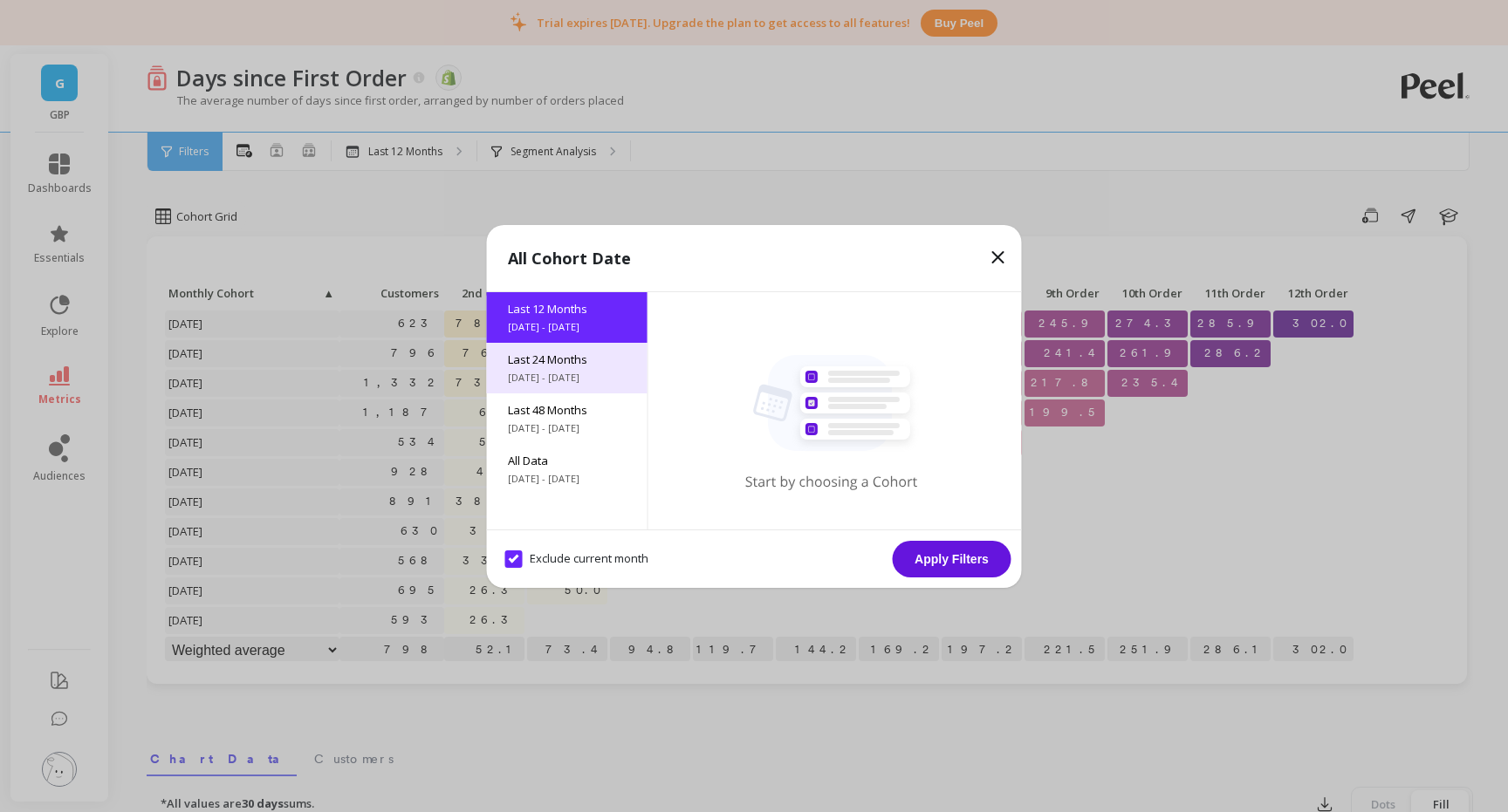
click at [586, 353] on span "Last 24 Months" at bounding box center [567, 360] width 119 height 16
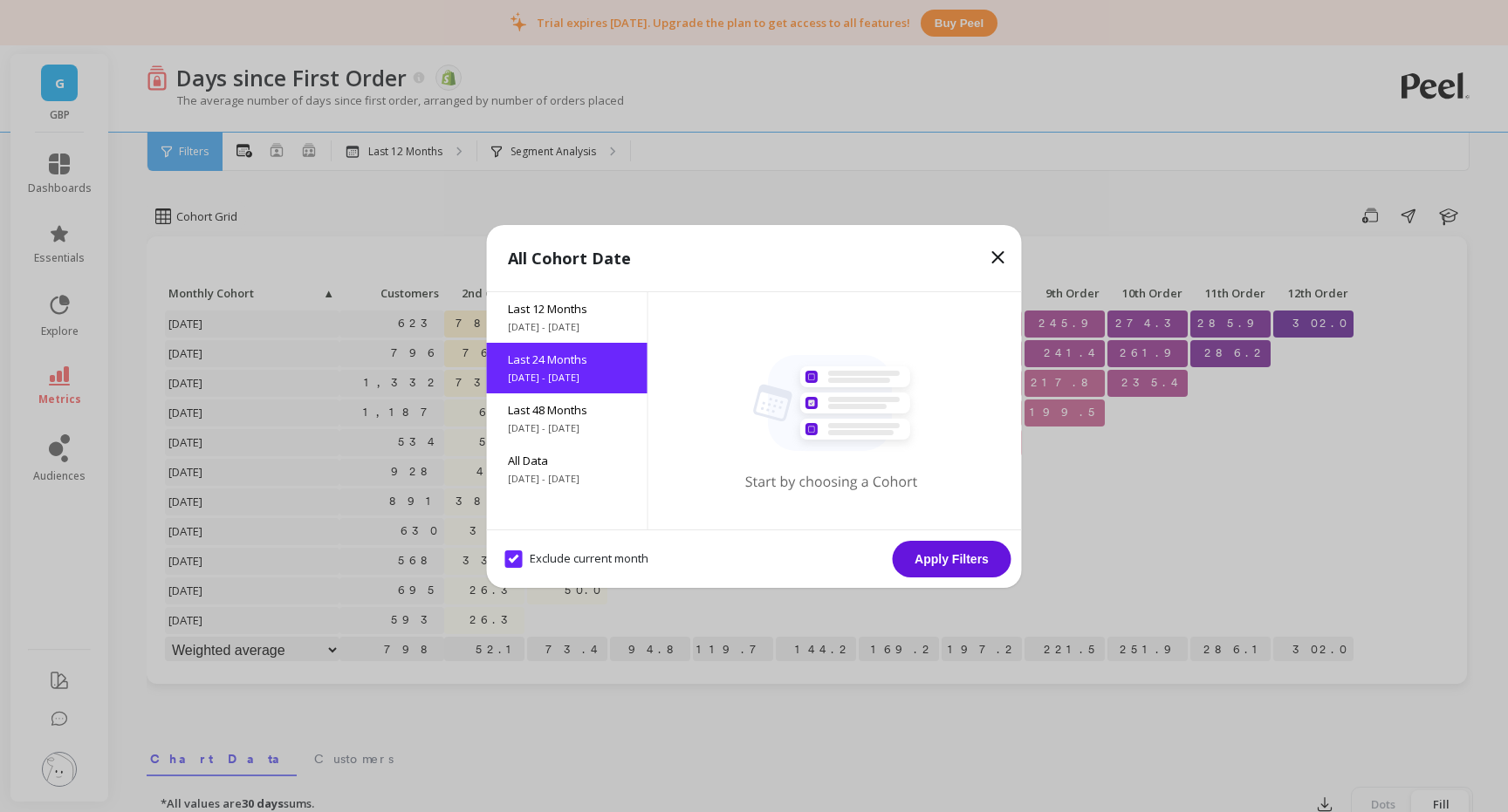
click at [975, 559] on button "Apply Filters" at bounding box center [952, 559] width 119 height 37
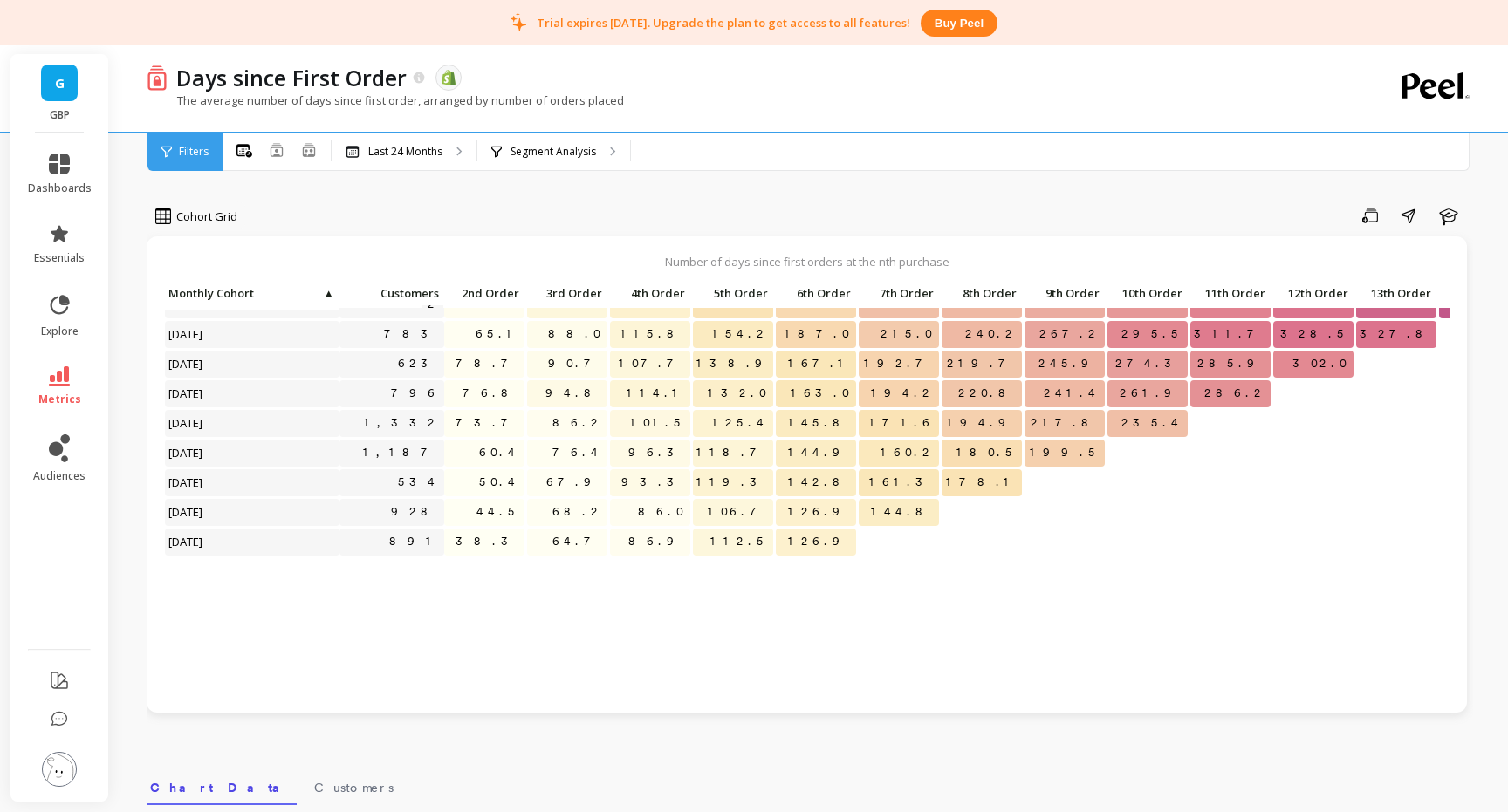
scroll to position [209, 0]
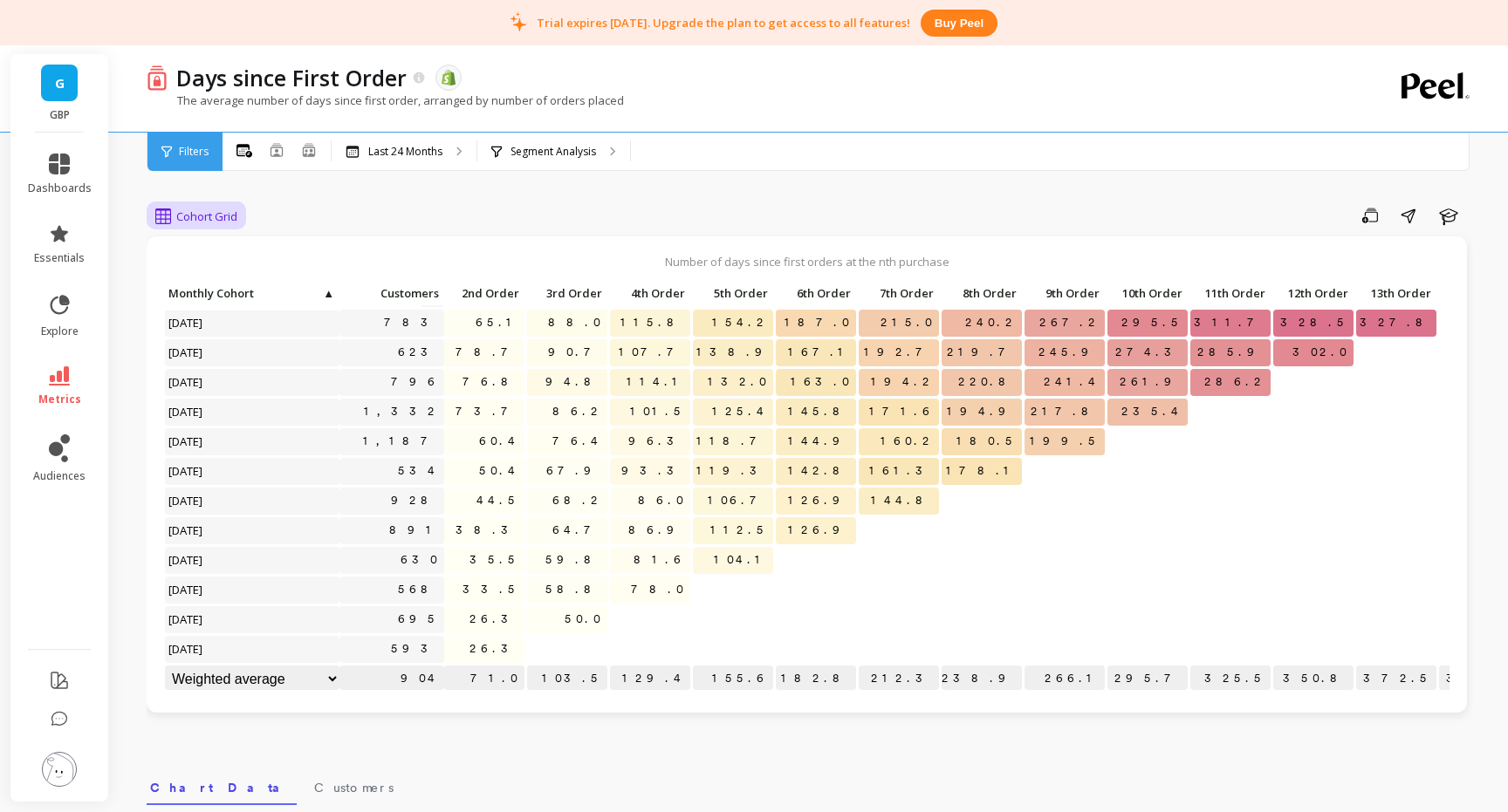
click at [180, 222] on span "Cohort Grid" at bounding box center [207, 216] width 61 height 16
click at [213, 282] on div "Cohort Line" at bounding box center [211, 288] width 100 height 16
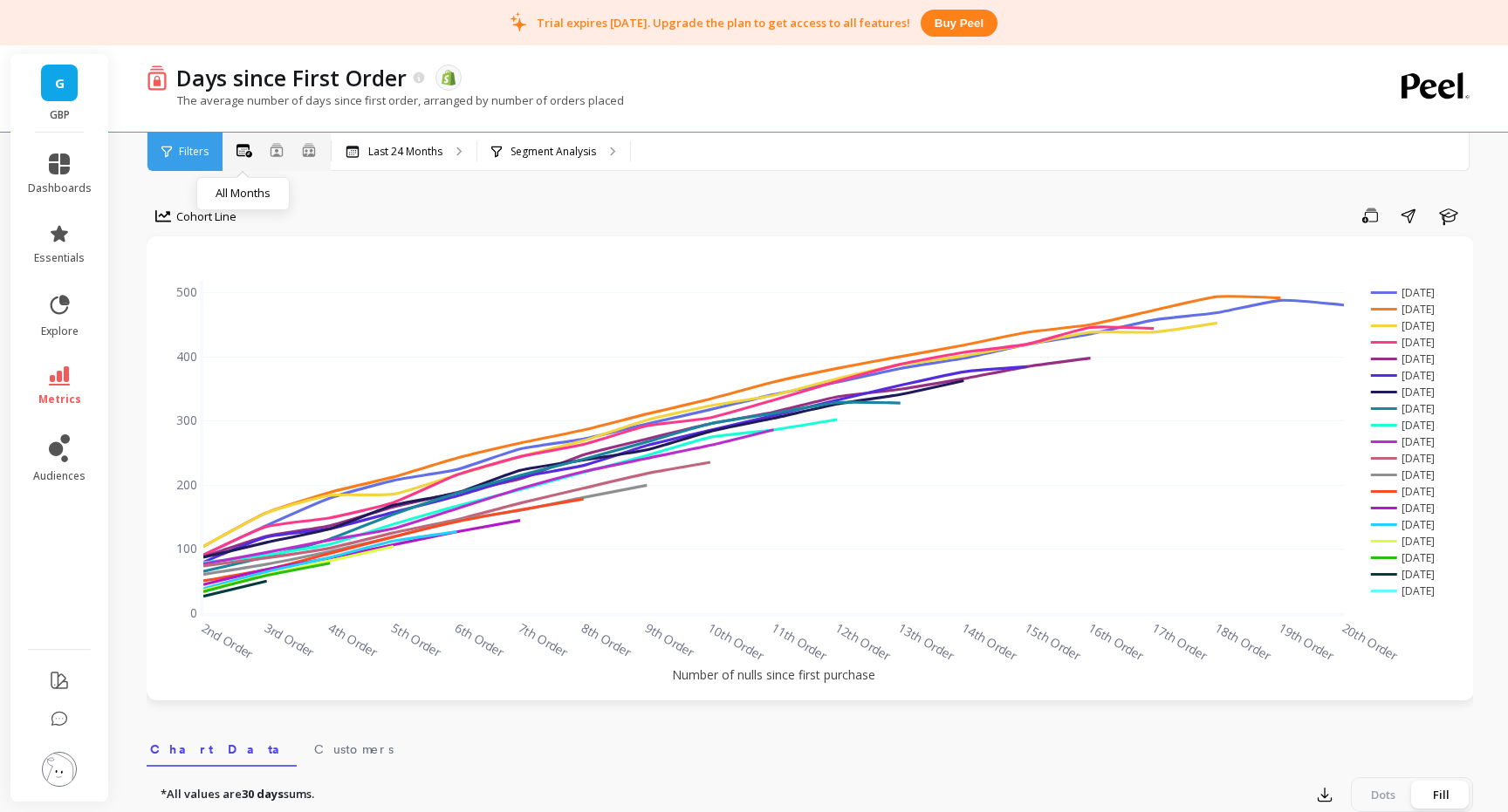
click at [241, 151] on icon at bounding box center [244, 151] width 16 height 14
click at [379, 152] on p "Last 24 Months" at bounding box center [405, 152] width 74 height 14
click at [298, 152] on div "All Months Single Cohort Combined Cohorts" at bounding box center [276, 152] width 108 height 23
click at [307, 152] on icon at bounding box center [308, 150] width 16 height 15
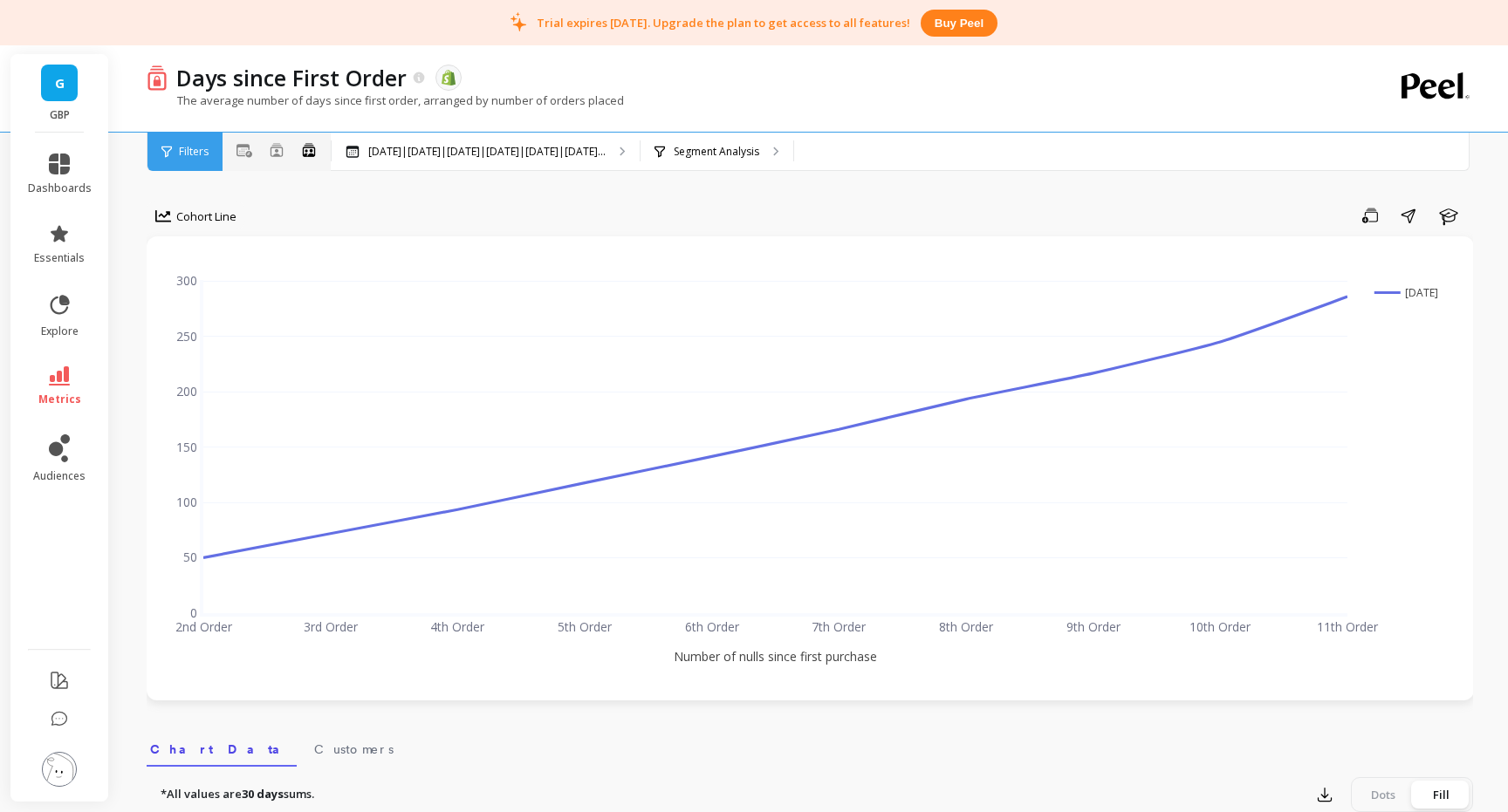
click at [264, 154] on div "All Months Single Cohort Combined Cohorts" at bounding box center [276, 152] width 108 height 23
click at [276, 150] on icon at bounding box center [276, 150] width 12 height 13
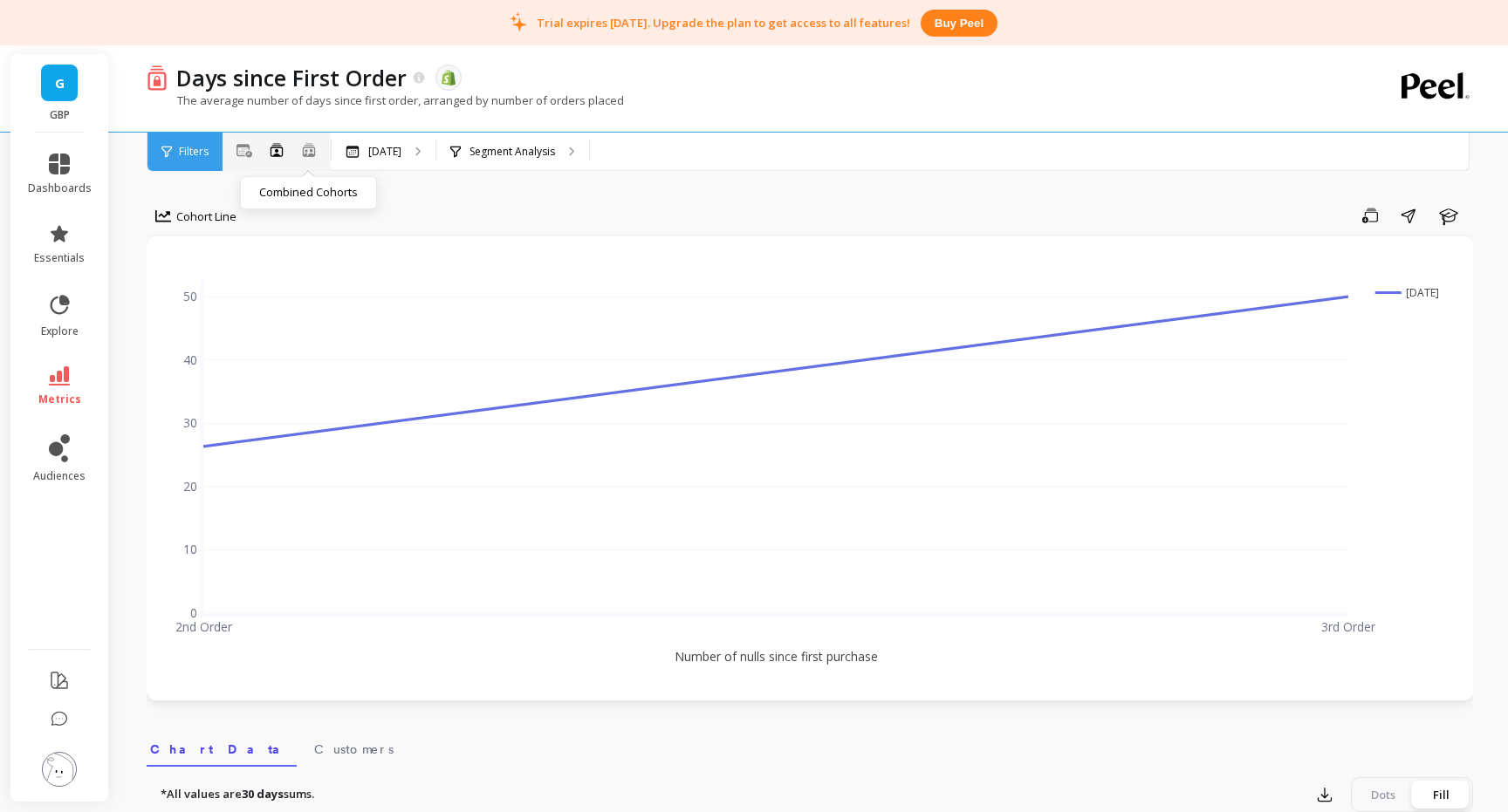
click at [304, 148] on icon at bounding box center [308, 150] width 16 height 15
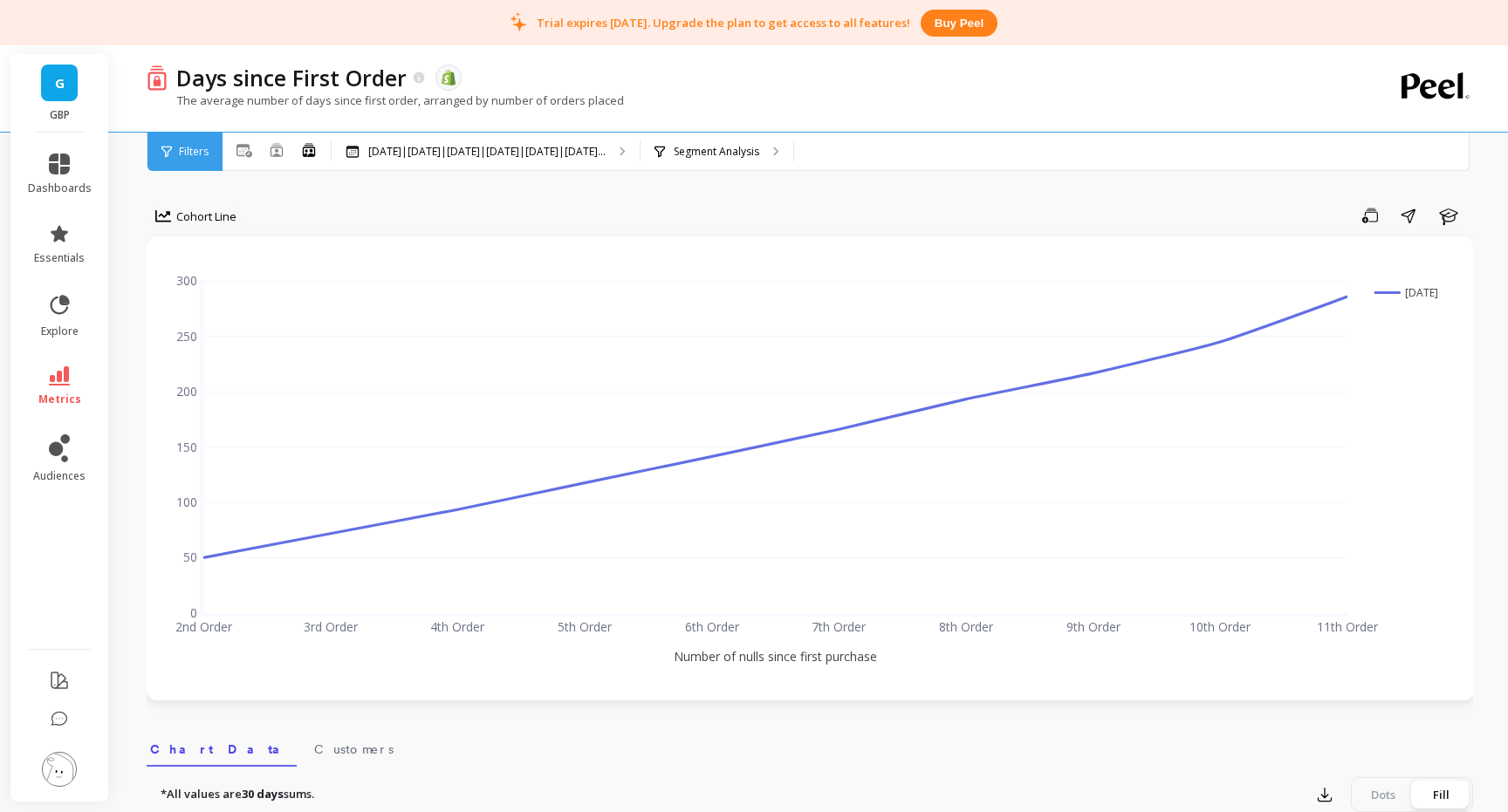
click at [326, 624] on div "2nd Order 3rd Order 4th Order 5th Order 6th Order 7th Order 8th Order 9th Order…" at bounding box center [810, 469] width 1293 height 429
click at [282, 155] on icon at bounding box center [276, 150] width 12 height 13
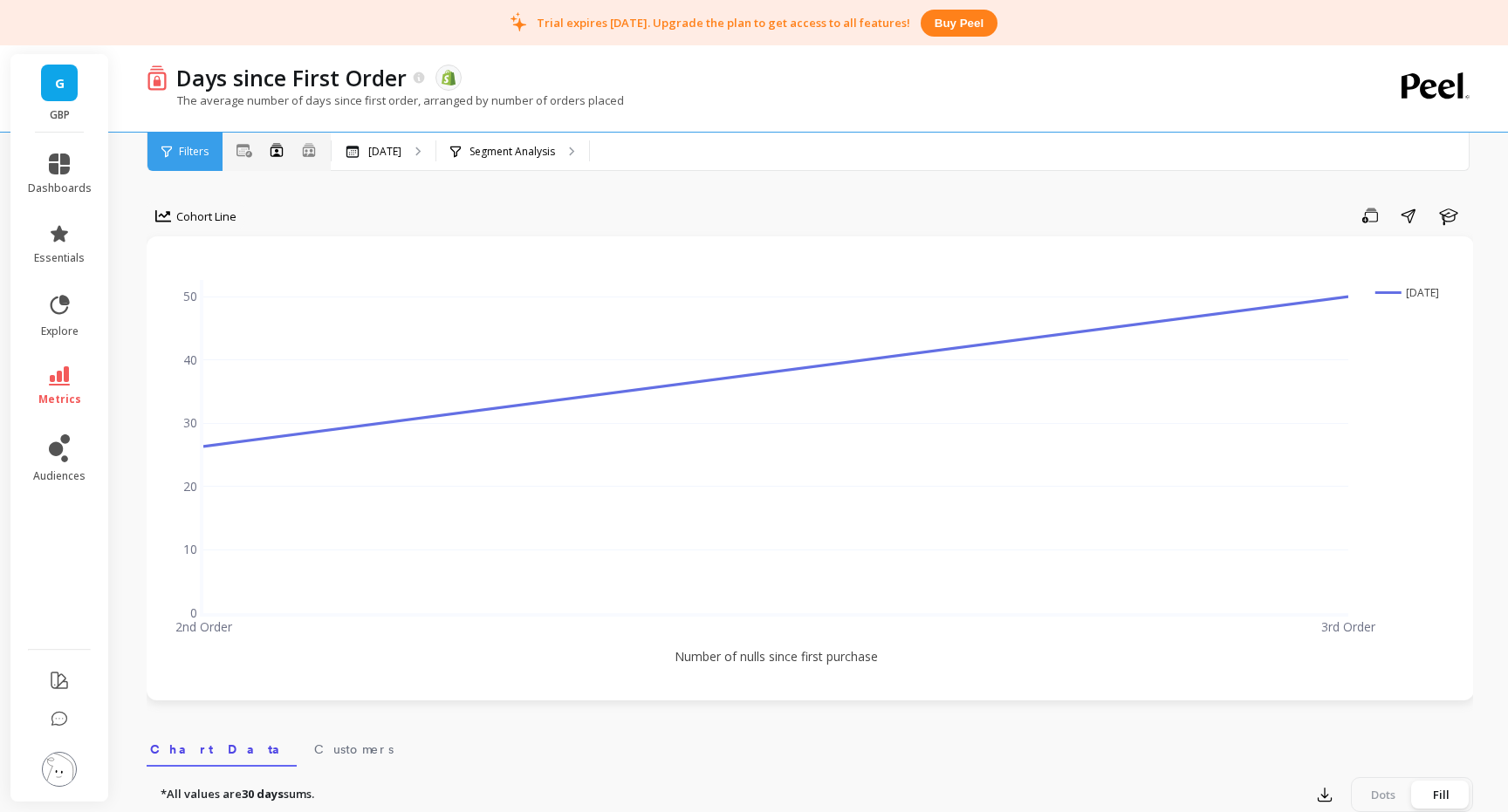
click at [251, 161] on div "All Months" at bounding box center [244, 152] width 16 height 23
click at [242, 154] on icon at bounding box center [244, 151] width 16 height 14
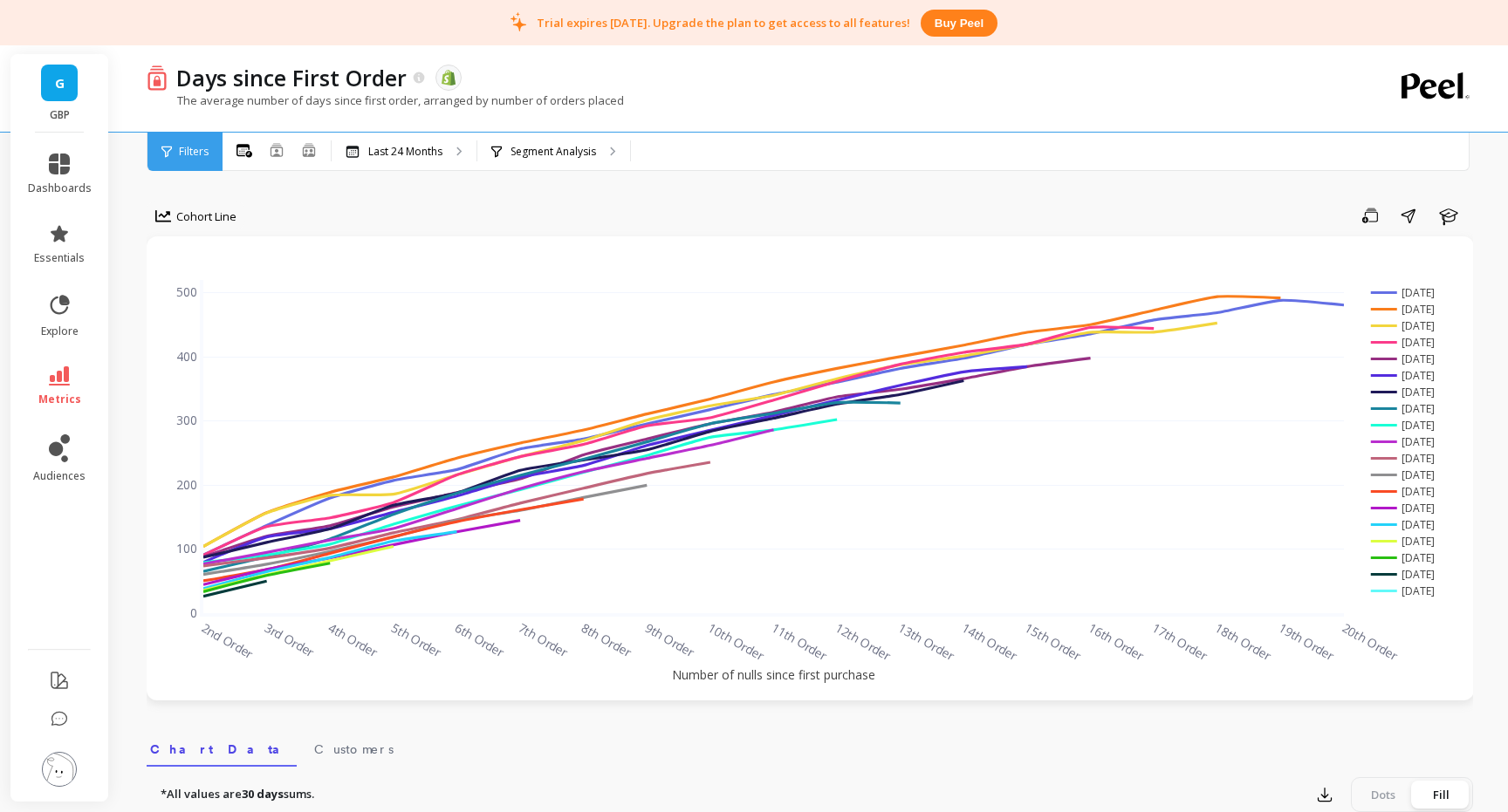
click at [200, 155] on span "Filters" at bounding box center [194, 152] width 29 height 14
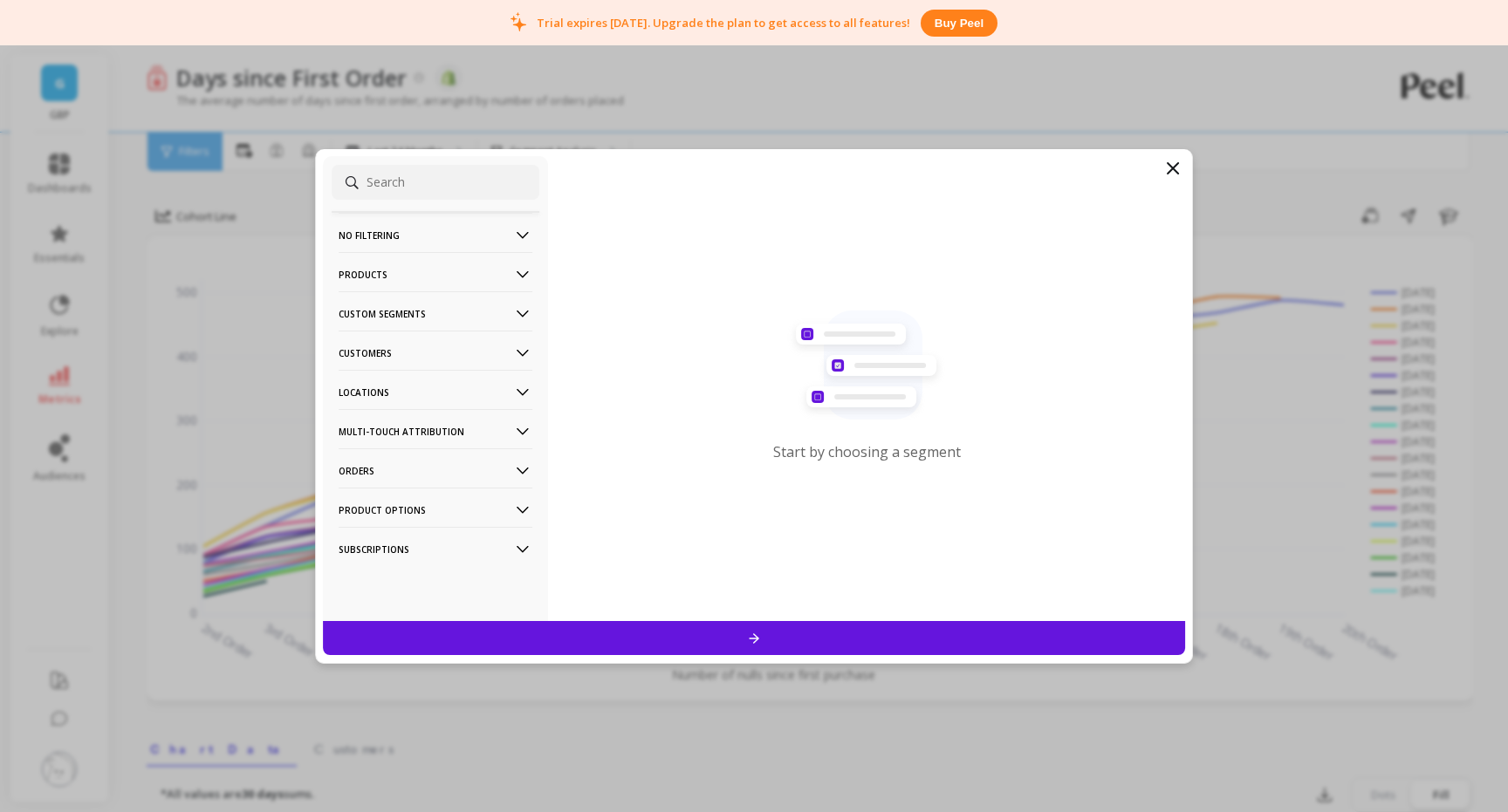
click at [521, 233] on filtering-icon at bounding box center [523, 235] width 19 height 19
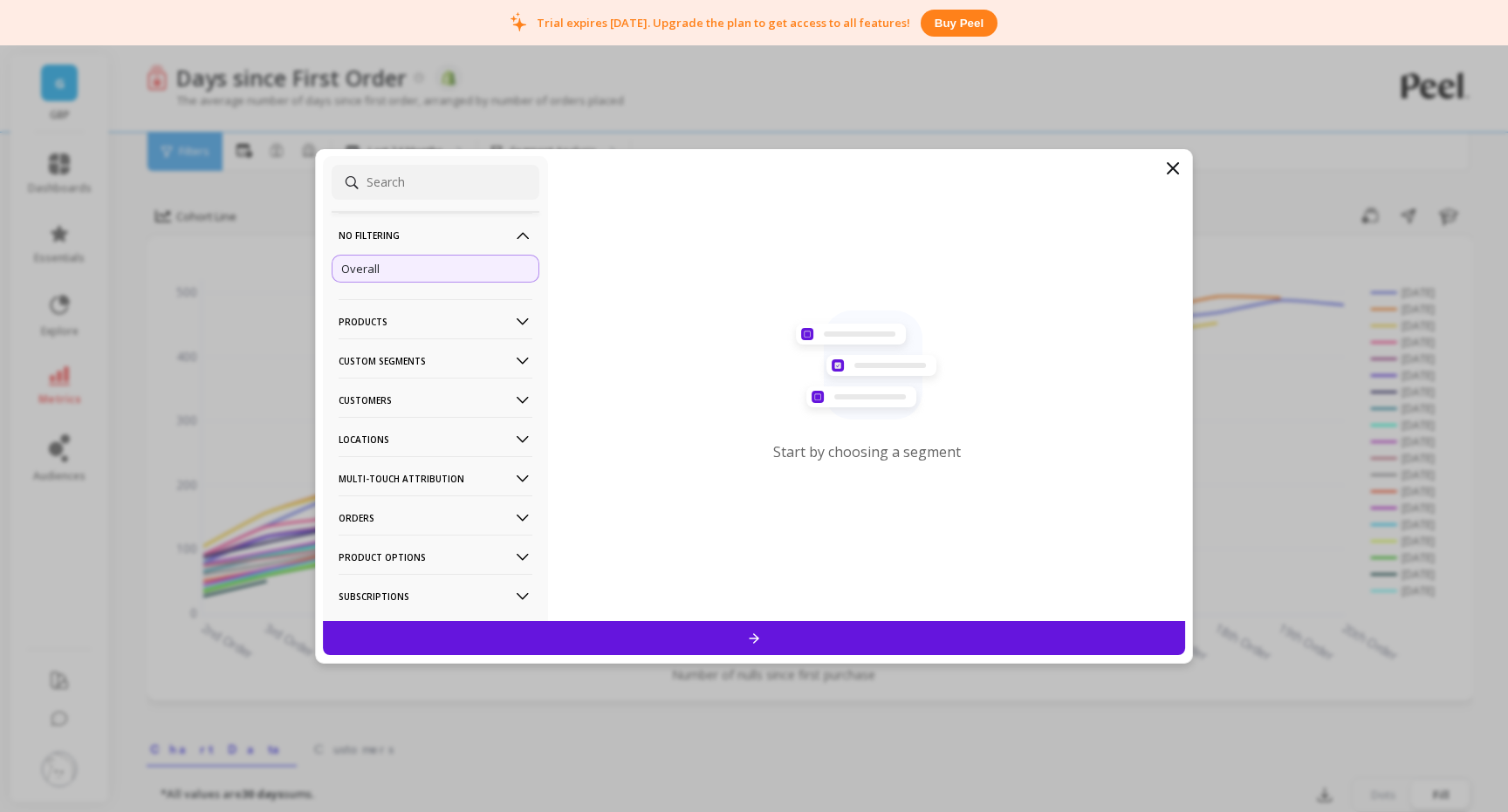
click at [521, 233] on icon at bounding box center [523, 235] width 12 height 7
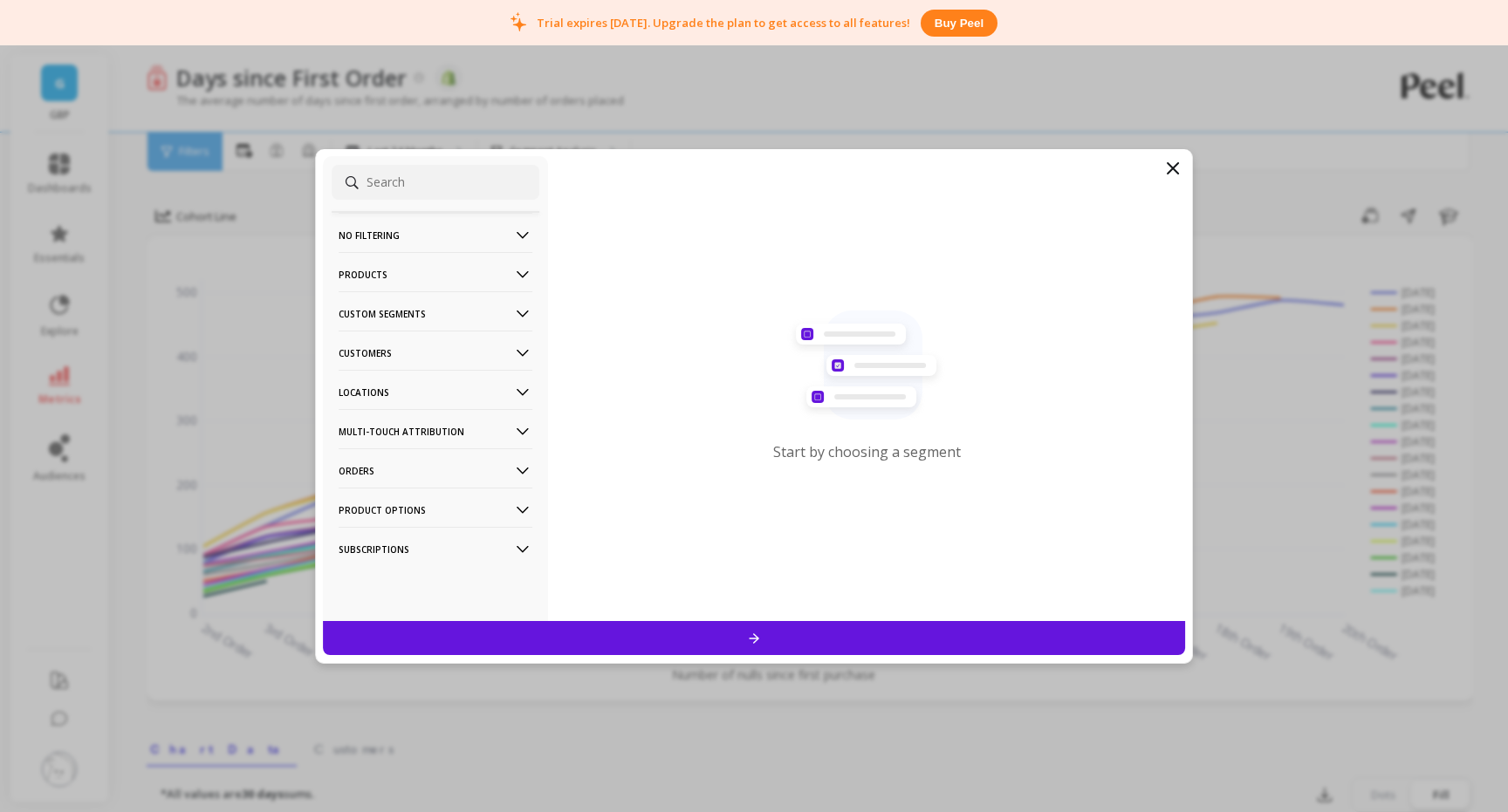
click at [522, 269] on icon at bounding box center [523, 275] width 19 height 19
click at [515, 317] on Segments-icon at bounding box center [523, 314] width 19 height 19
click at [378, 346] on p "Monthly Cohort" at bounding box center [382, 347] width 82 height 16
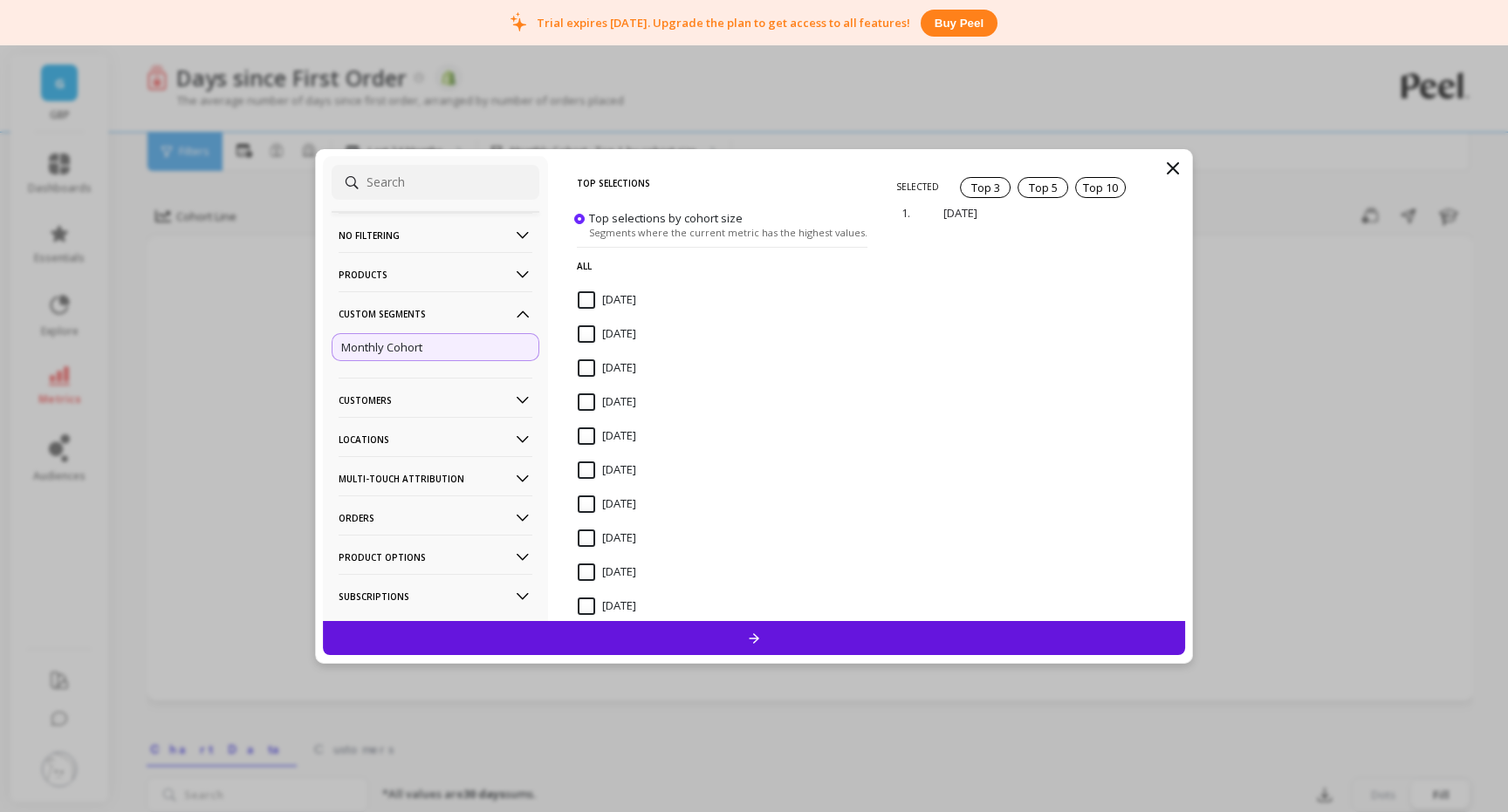
click at [378, 346] on p "Monthly Cohort" at bounding box center [382, 347] width 82 height 16
click at [511, 397] on p "Customers" at bounding box center [436, 399] width 194 height 45
click at [401, 443] on div "Customer Tags" at bounding box center [435, 433] width 208 height 28
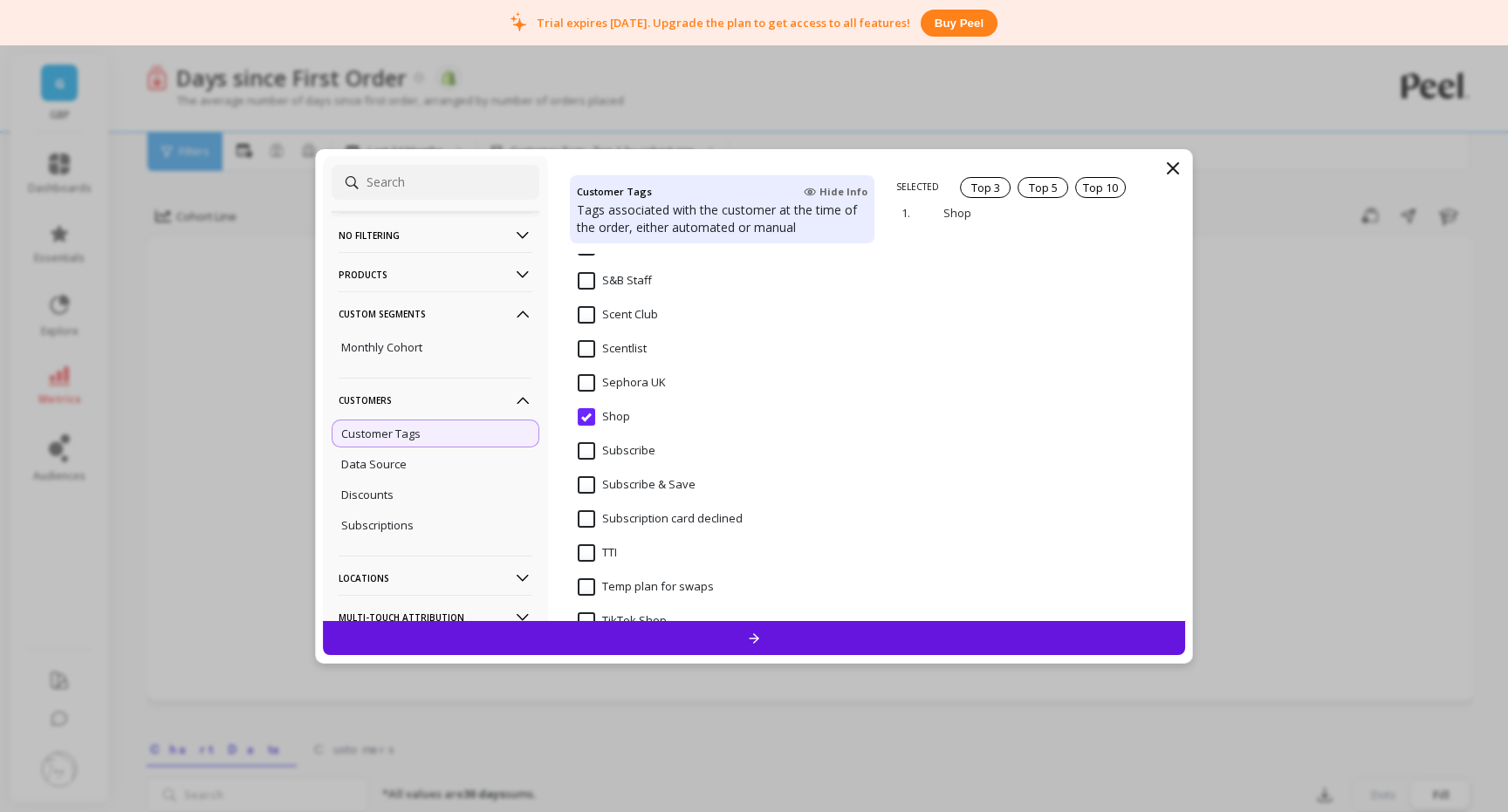
scroll to position [950, 0]
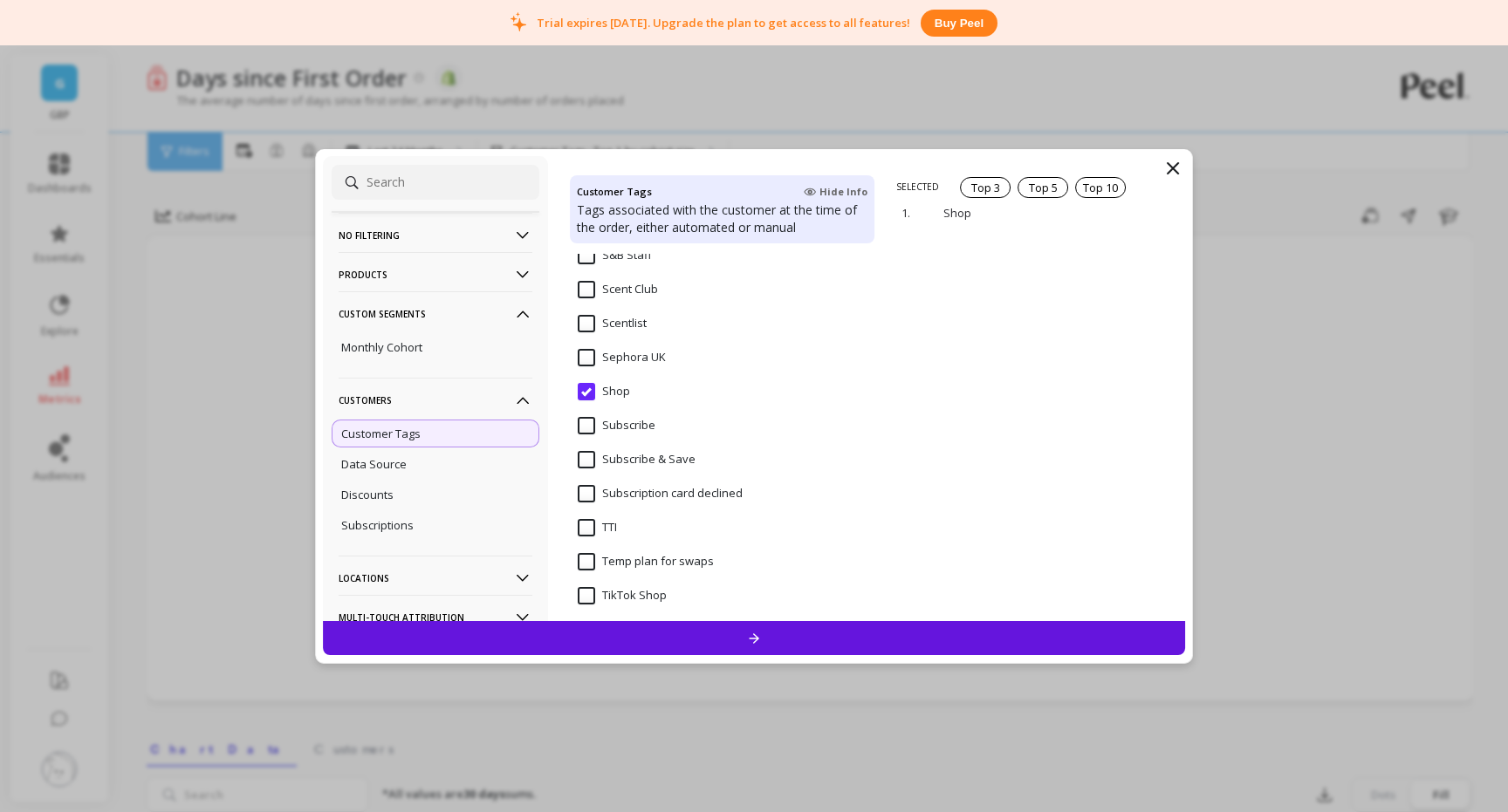
click at [588, 327] on input "Scentlist" at bounding box center [612, 323] width 69 height 17
click at [591, 395] on input "Shop" at bounding box center [604, 392] width 52 height 17
click at [586, 317] on input "Scentlist" at bounding box center [612, 323] width 69 height 17
click at [586, 293] on Club "Scent Club" at bounding box center [618, 289] width 81 height 17
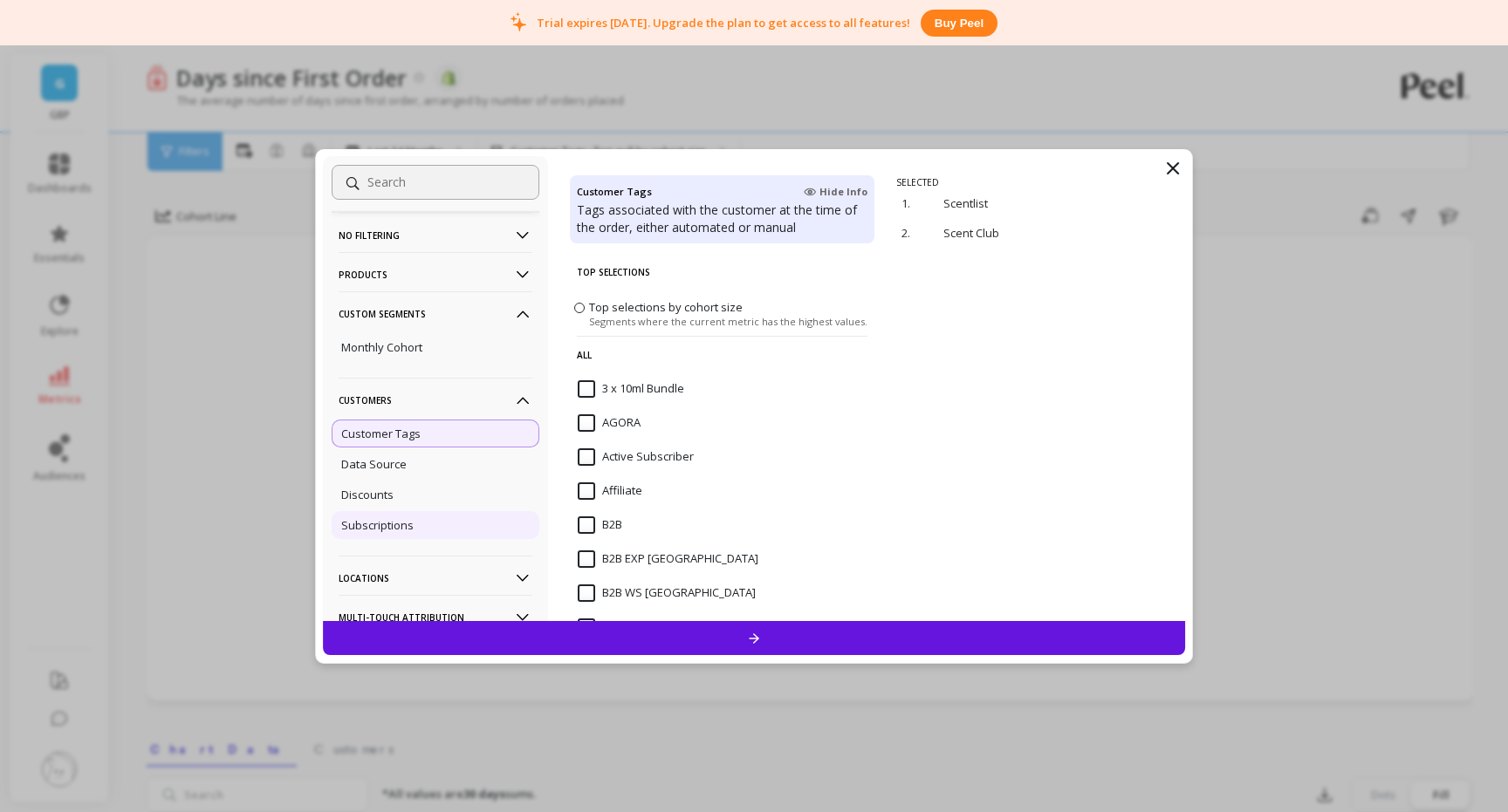
scroll to position [179, 0]
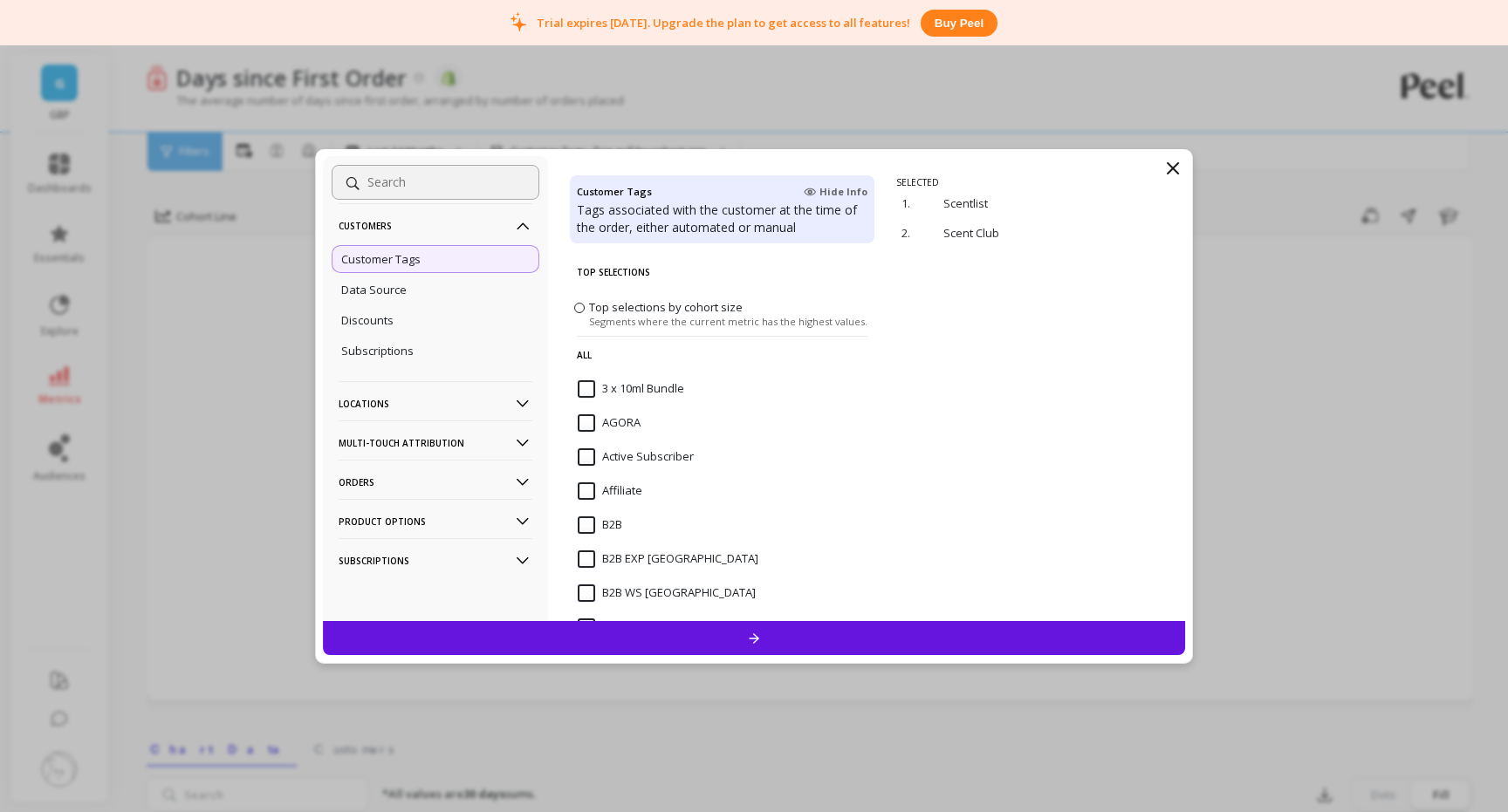
click at [675, 643] on div at bounding box center [754, 638] width 863 height 34
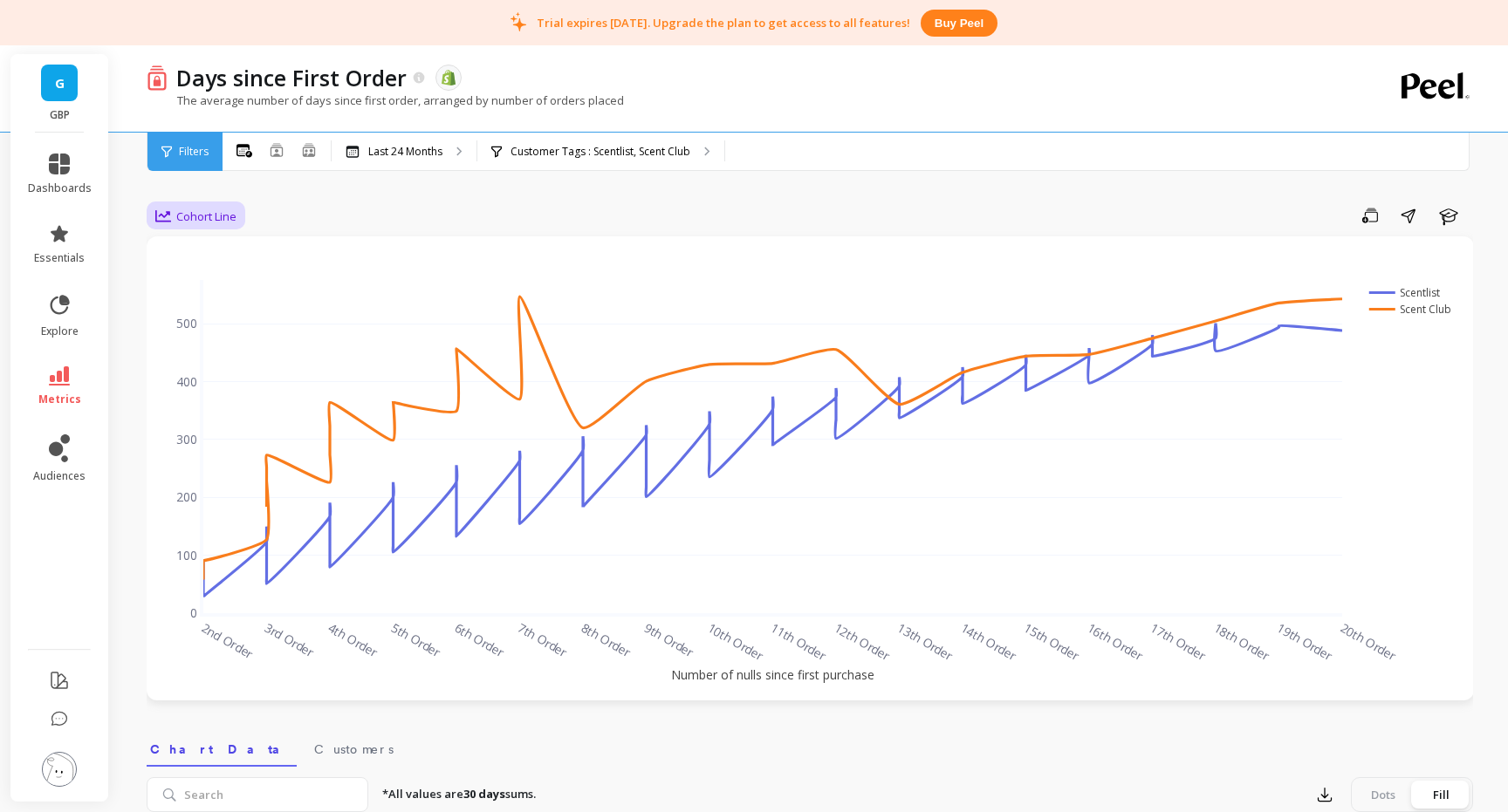
click at [207, 219] on span "Cohort Line" at bounding box center [206, 216] width 60 height 16
click at [205, 256] on div "Cohort Grid" at bounding box center [211, 255] width 100 height 16
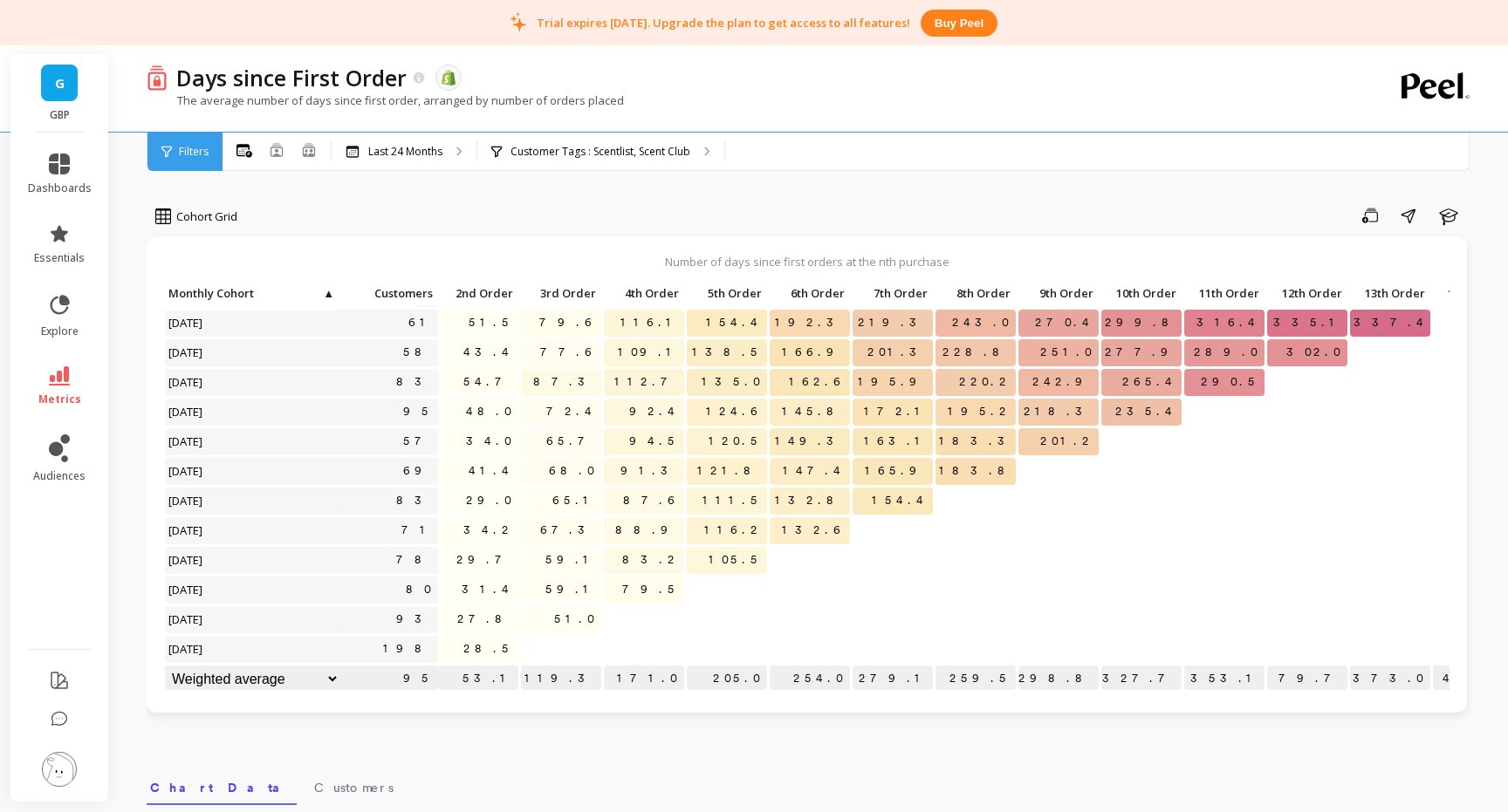
scroll to position [209, 0]
click at [189, 158] on div "Filters" at bounding box center [184, 152] width 75 height 38
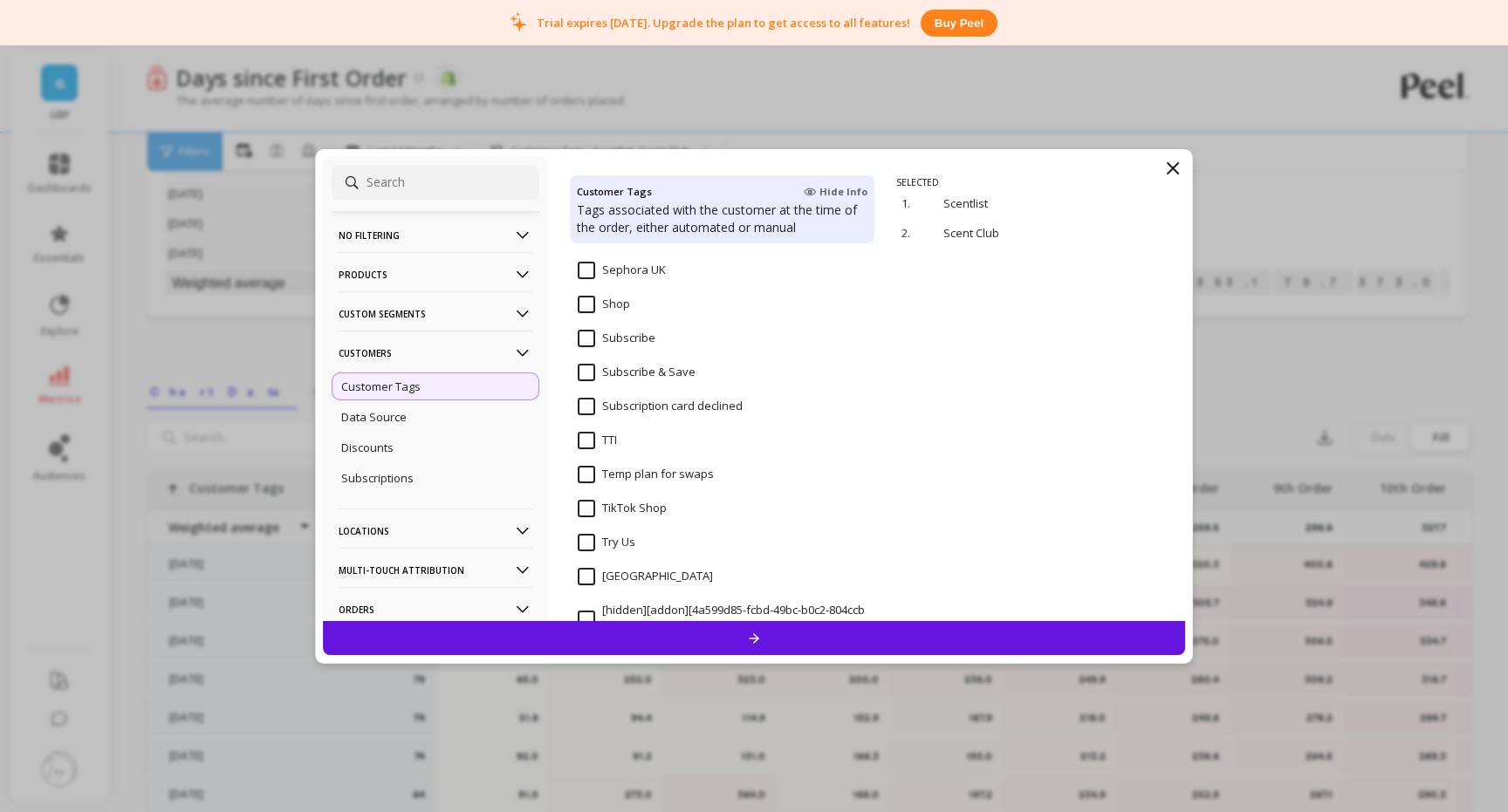
scroll to position [1046, 0]
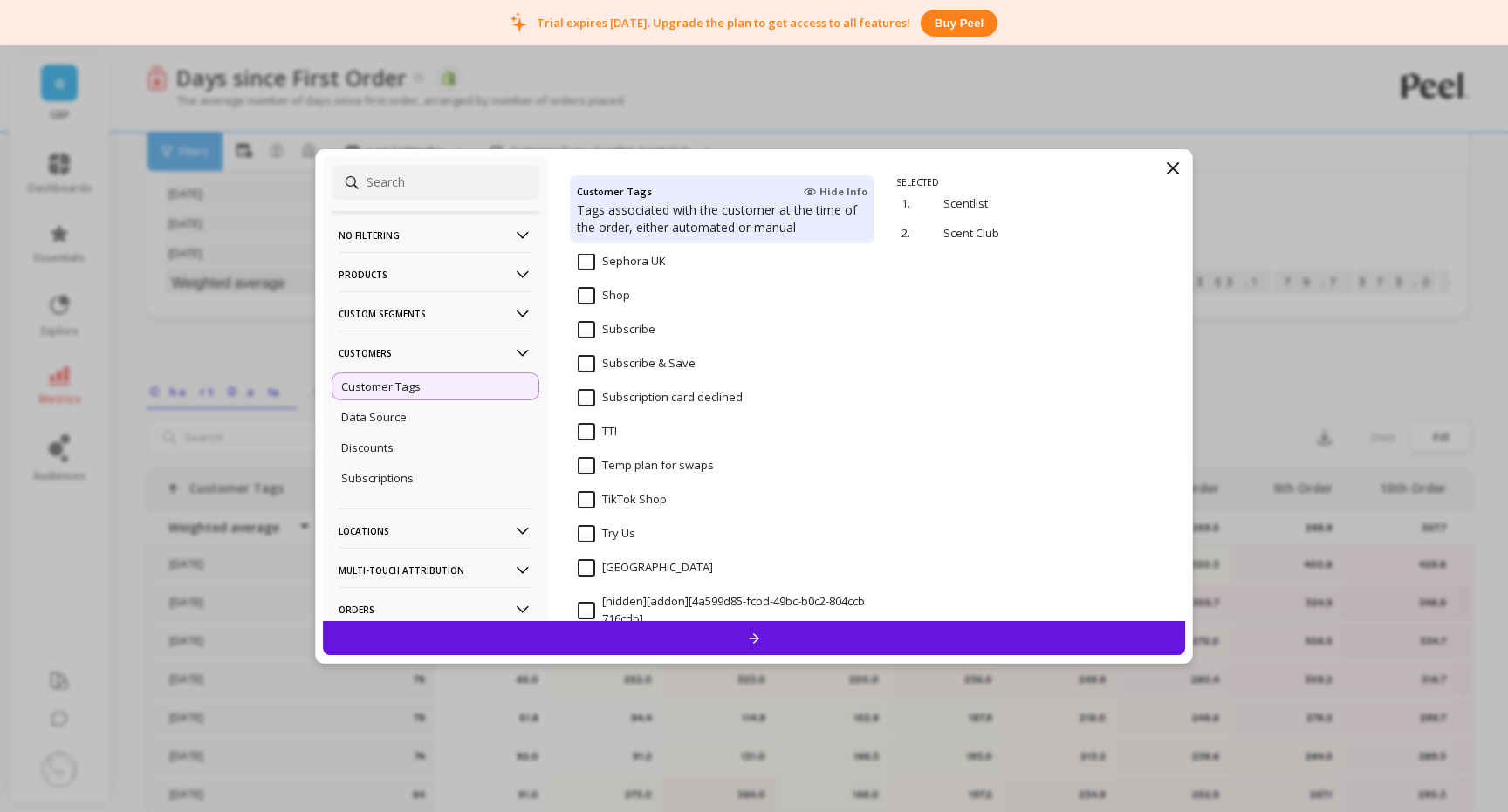
click at [586, 364] on Save "Subscribe & Save" at bounding box center [637, 363] width 118 height 17
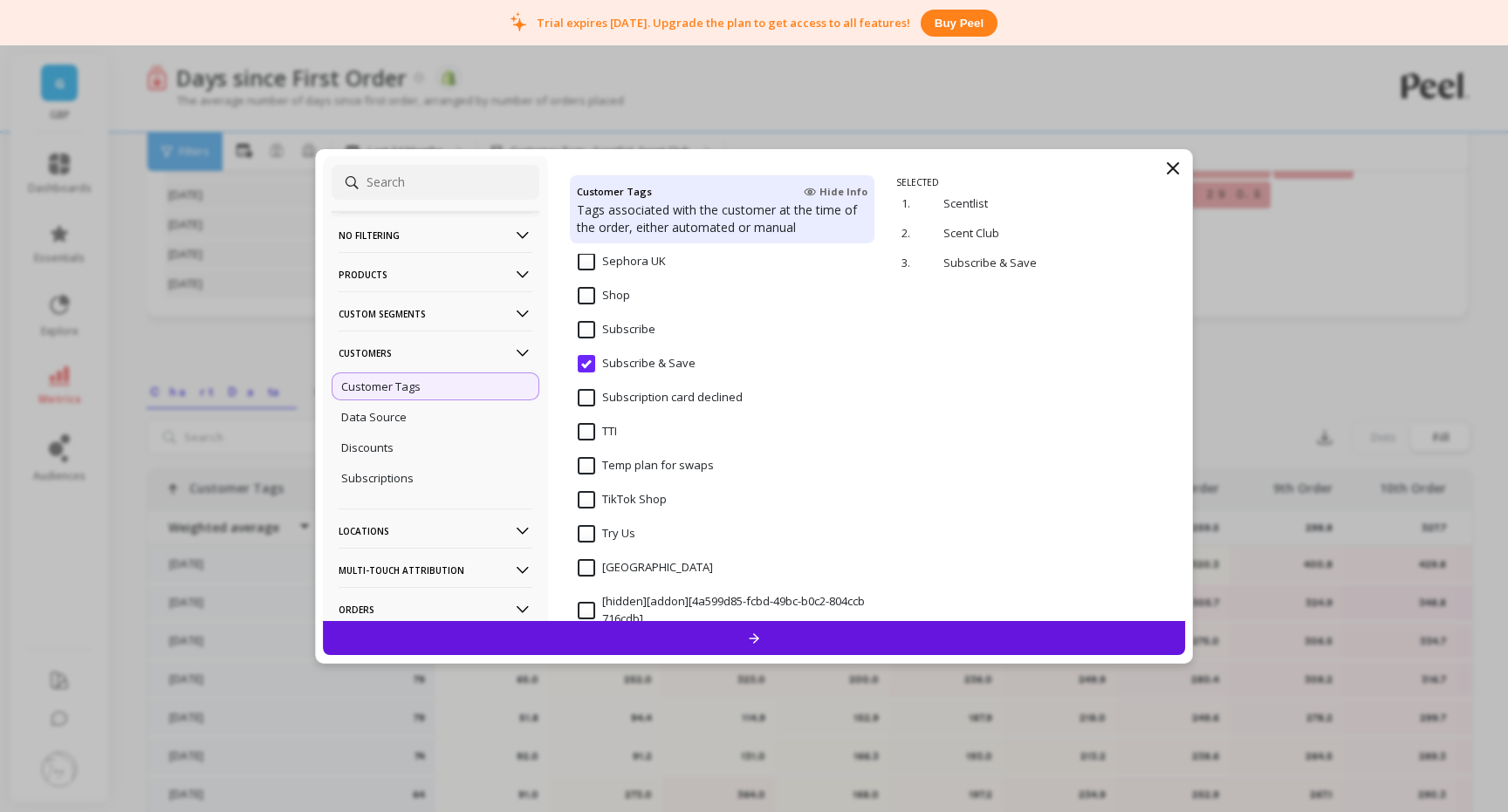
click at [588, 330] on input "Subscribe" at bounding box center [617, 329] width 78 height 17
click at [760, 647] on div at bounding box center [754, 638] width 863 height 34
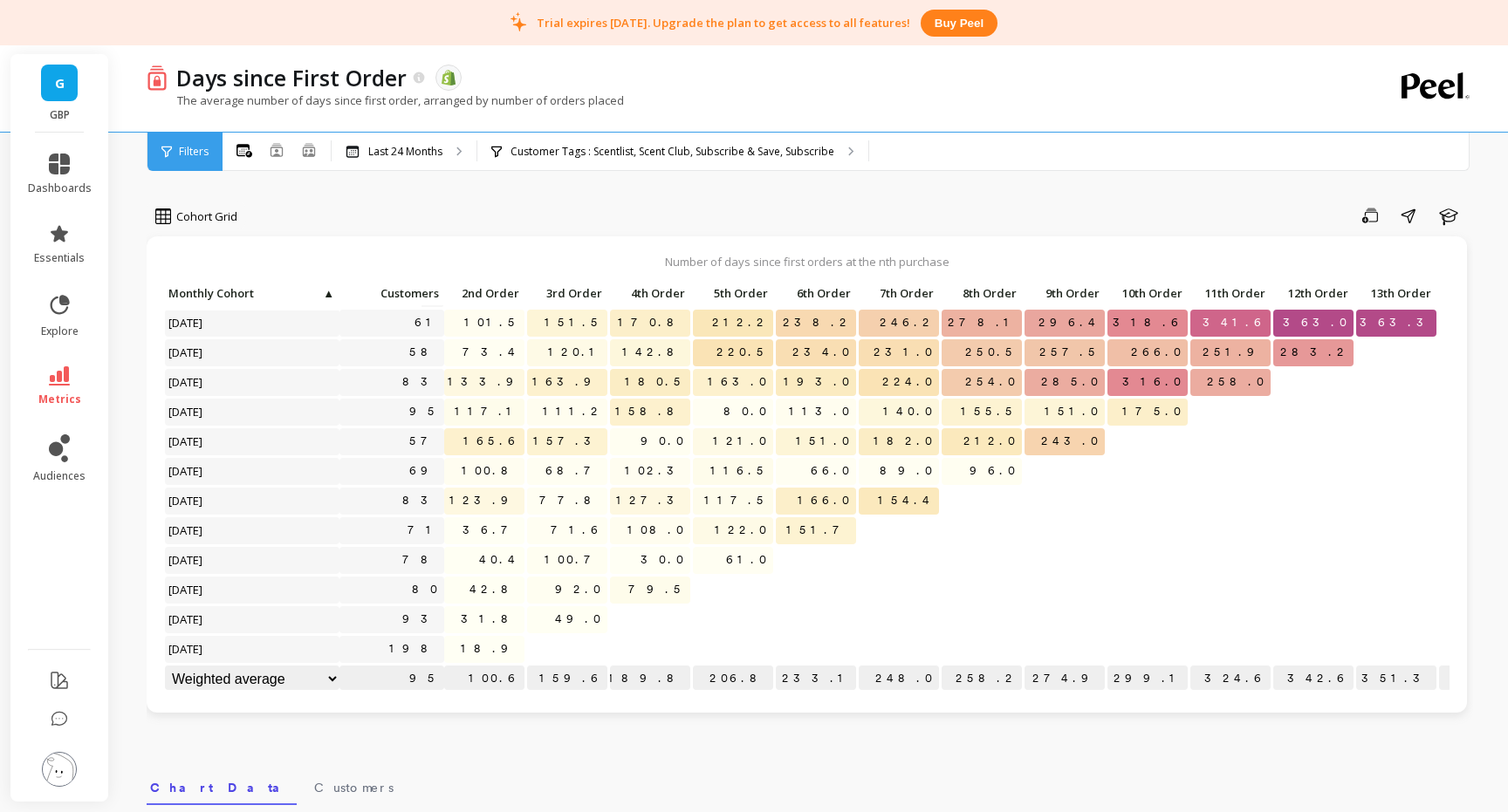
scroll to position [204, 0]
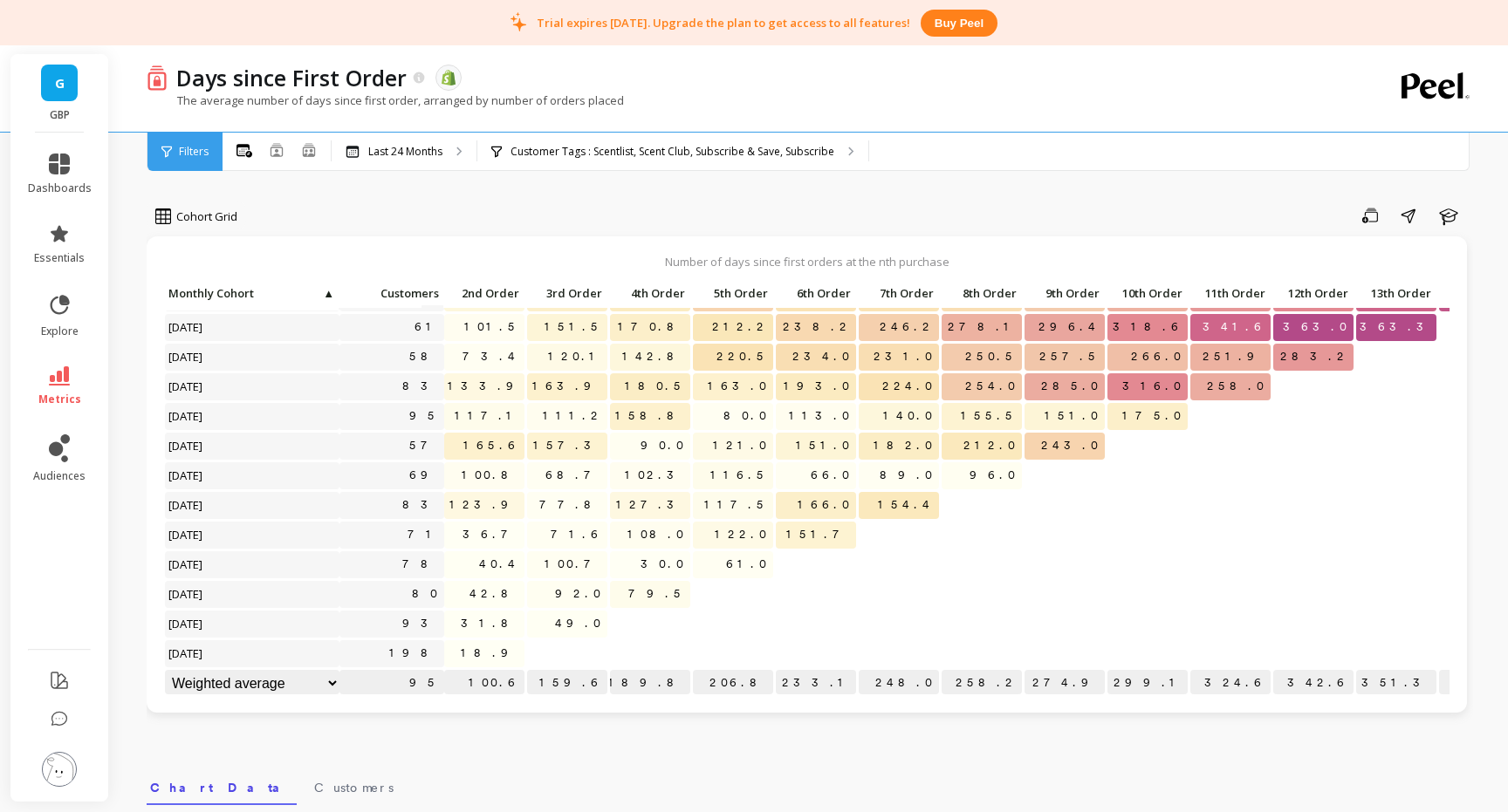
click at [488, 687] on p "100.6" at bounding box center [484, 683] width 81 height 27
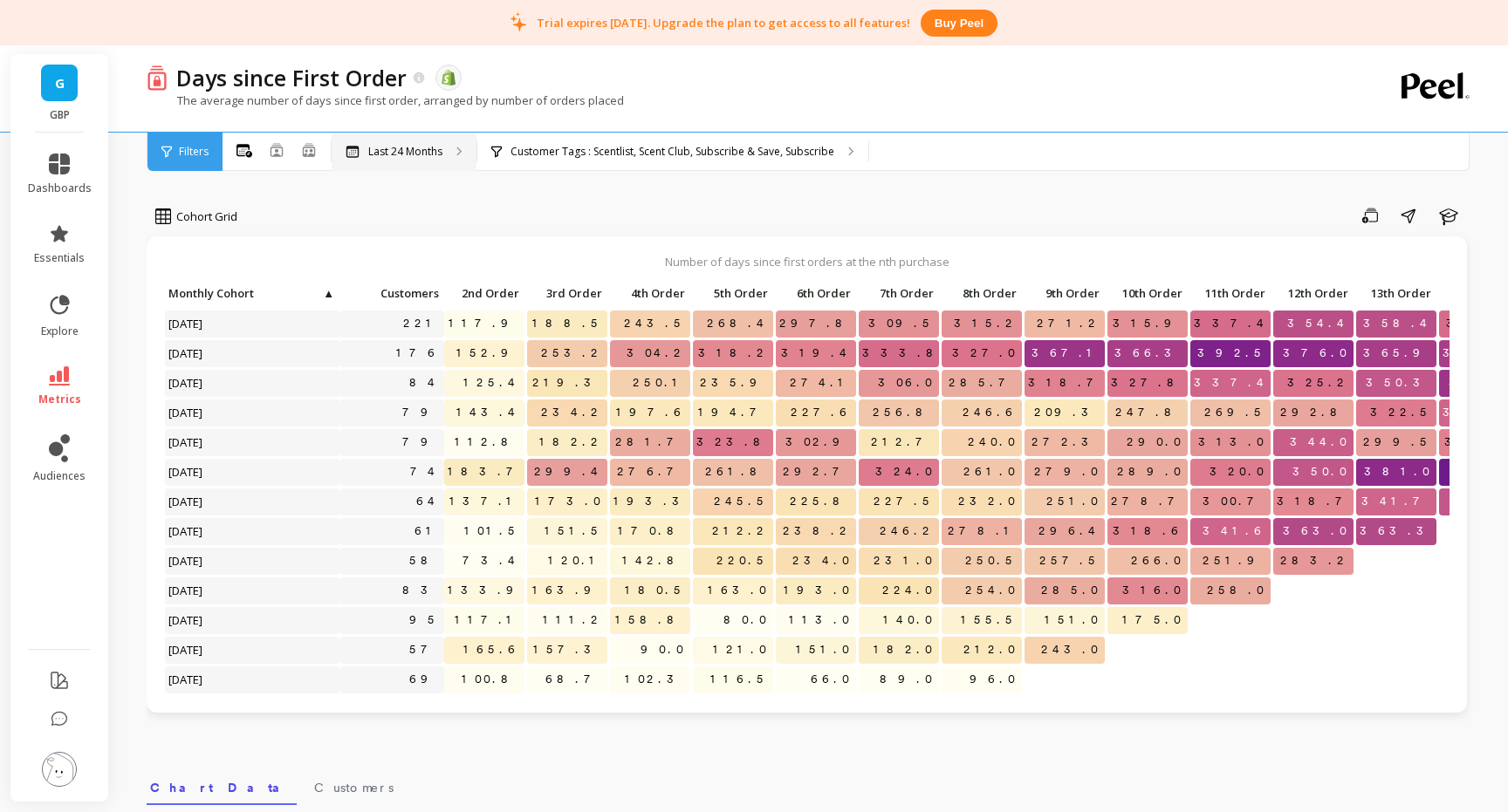
click at [391, 156] on p "Last 24 Months" at bounding box center [405, 152] width 74 height 14
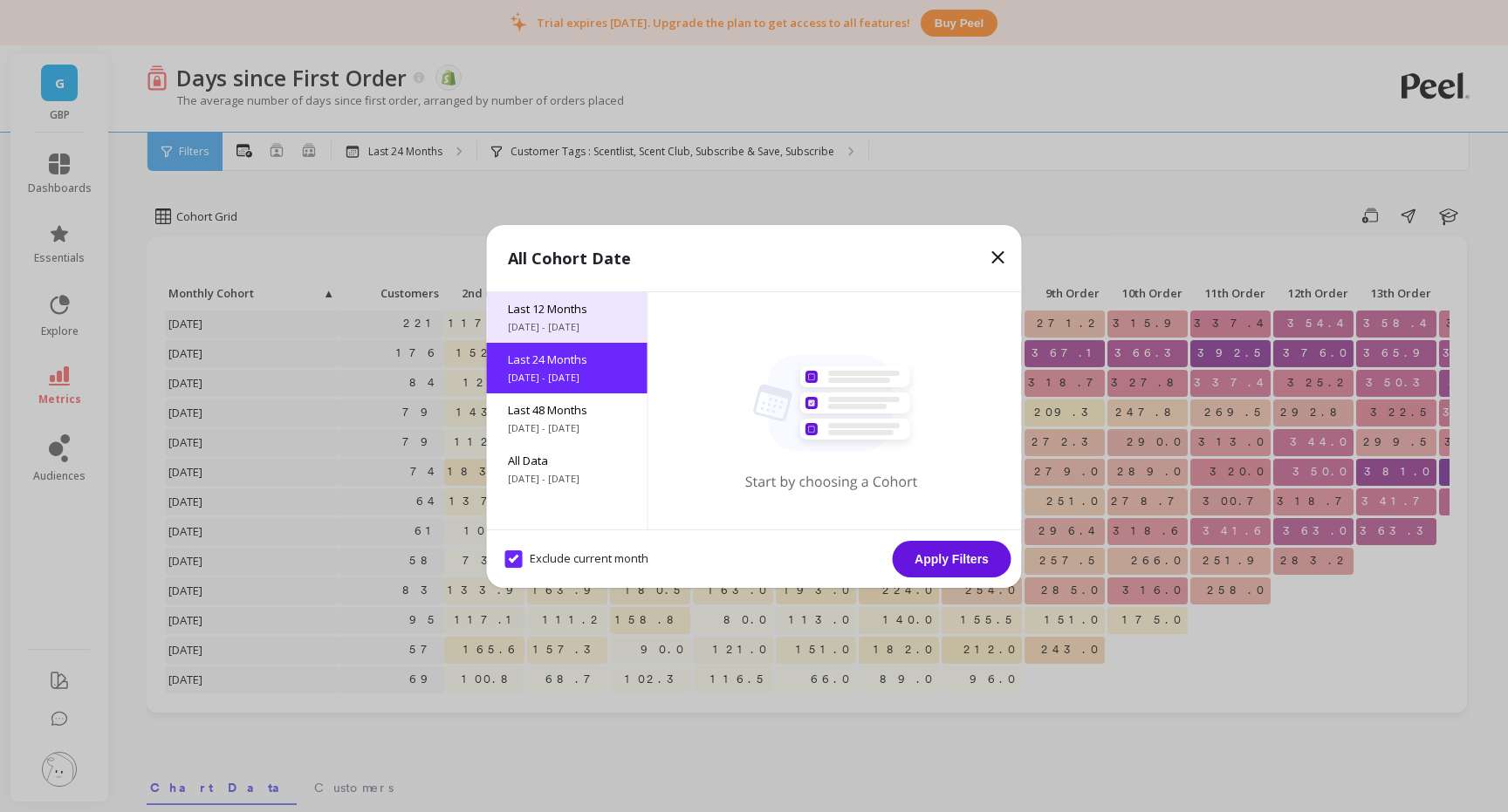
click at [562, 320] on span "9/3/2024 - 9/3/2025" at bounding box center [567, 326] width 119 height 14
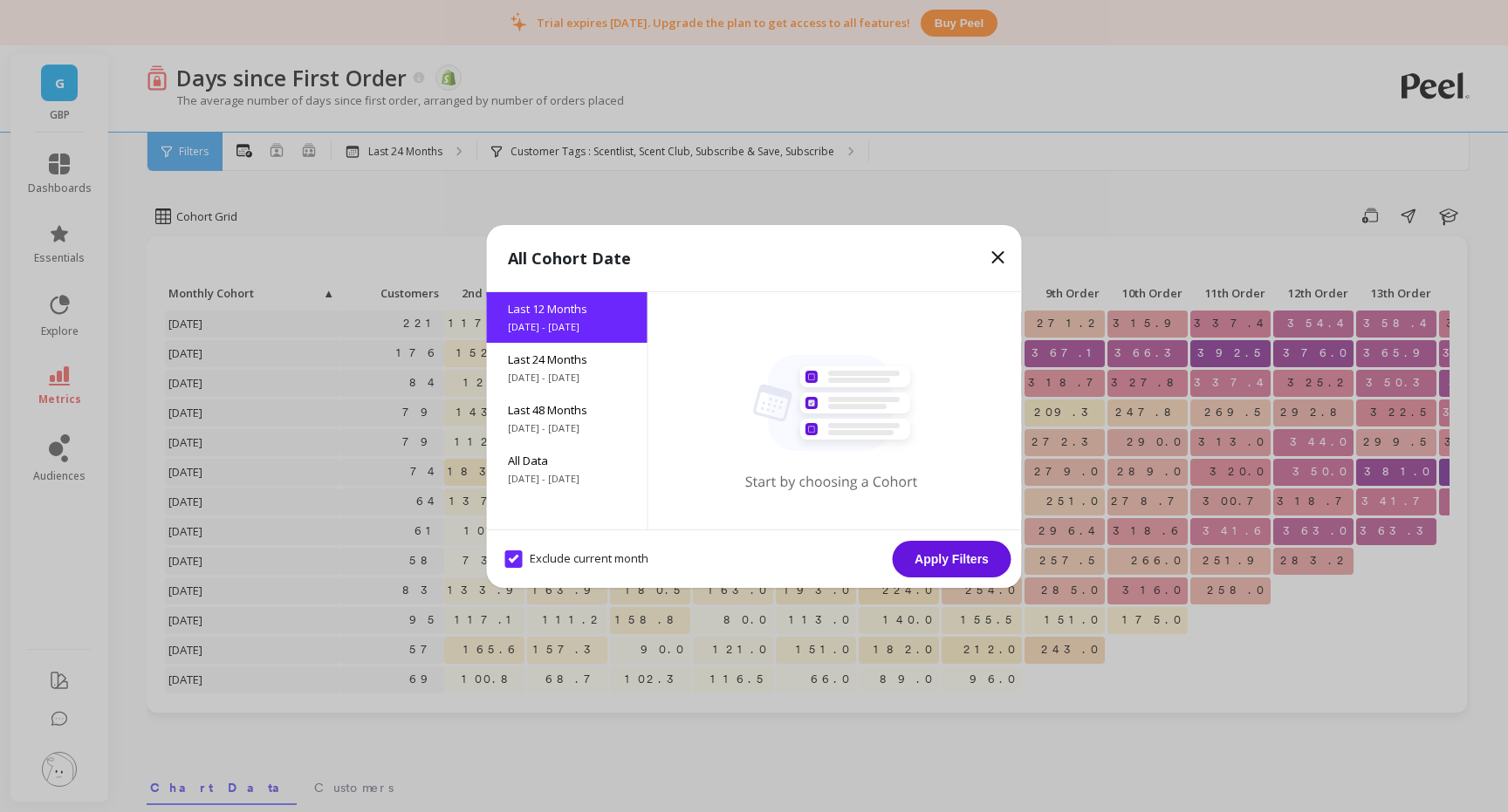
click at [947, 561] on button "Apply Filters" at bounding box center [952, 559] width 119 height 37
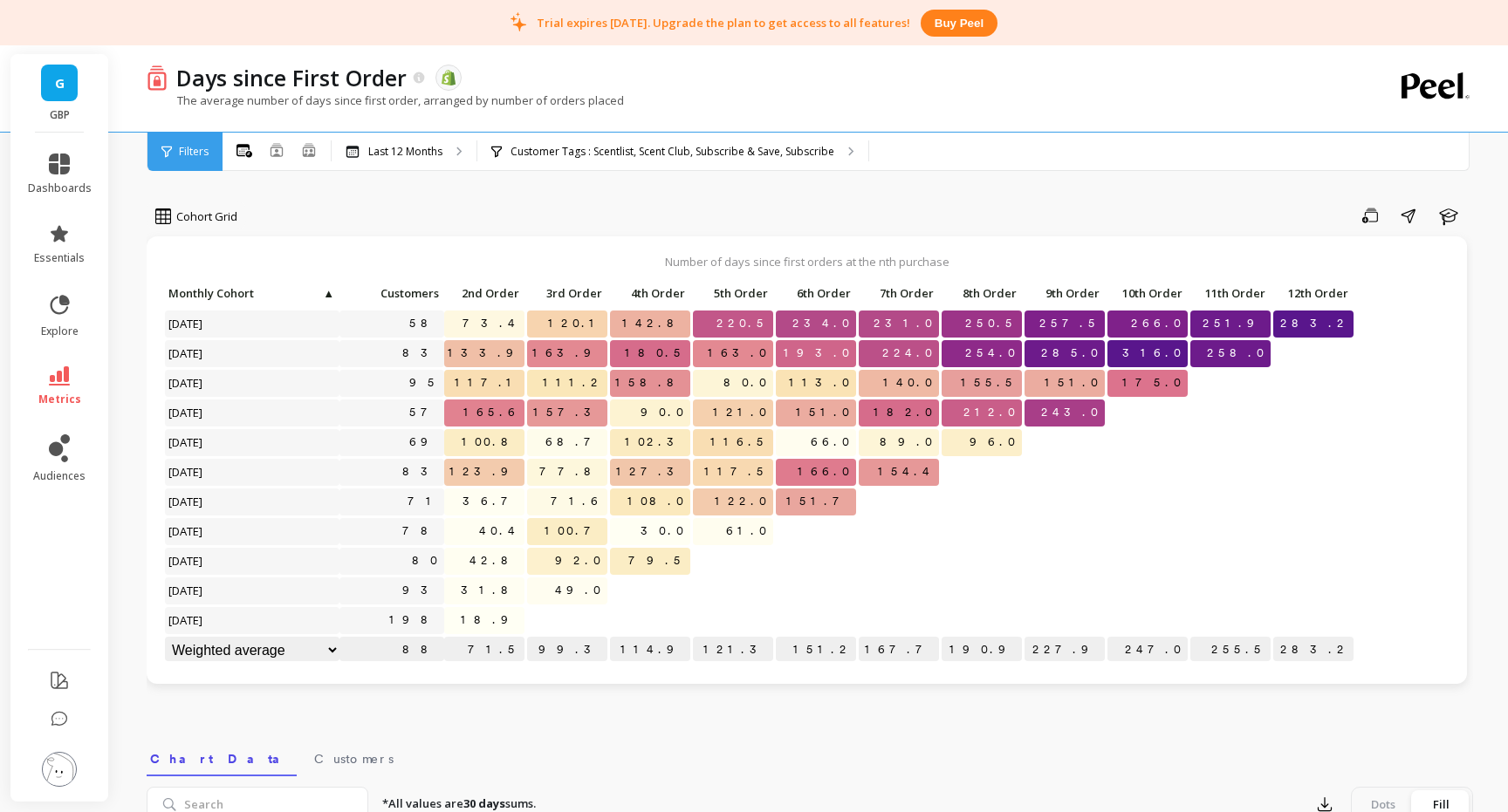
click at [501, 414] on span "165.6" at bounding box center [493, 413] width 65 height 27
click at [591, 568] on span "92.0" at bounding box center [579, 561] width 56 height 27
click at [590, 152] on p "Customer Tags : Scentlist, Scent Club, Subscribe & Save, Subscribe" at bounding box center [672, 152] width 324 height 14
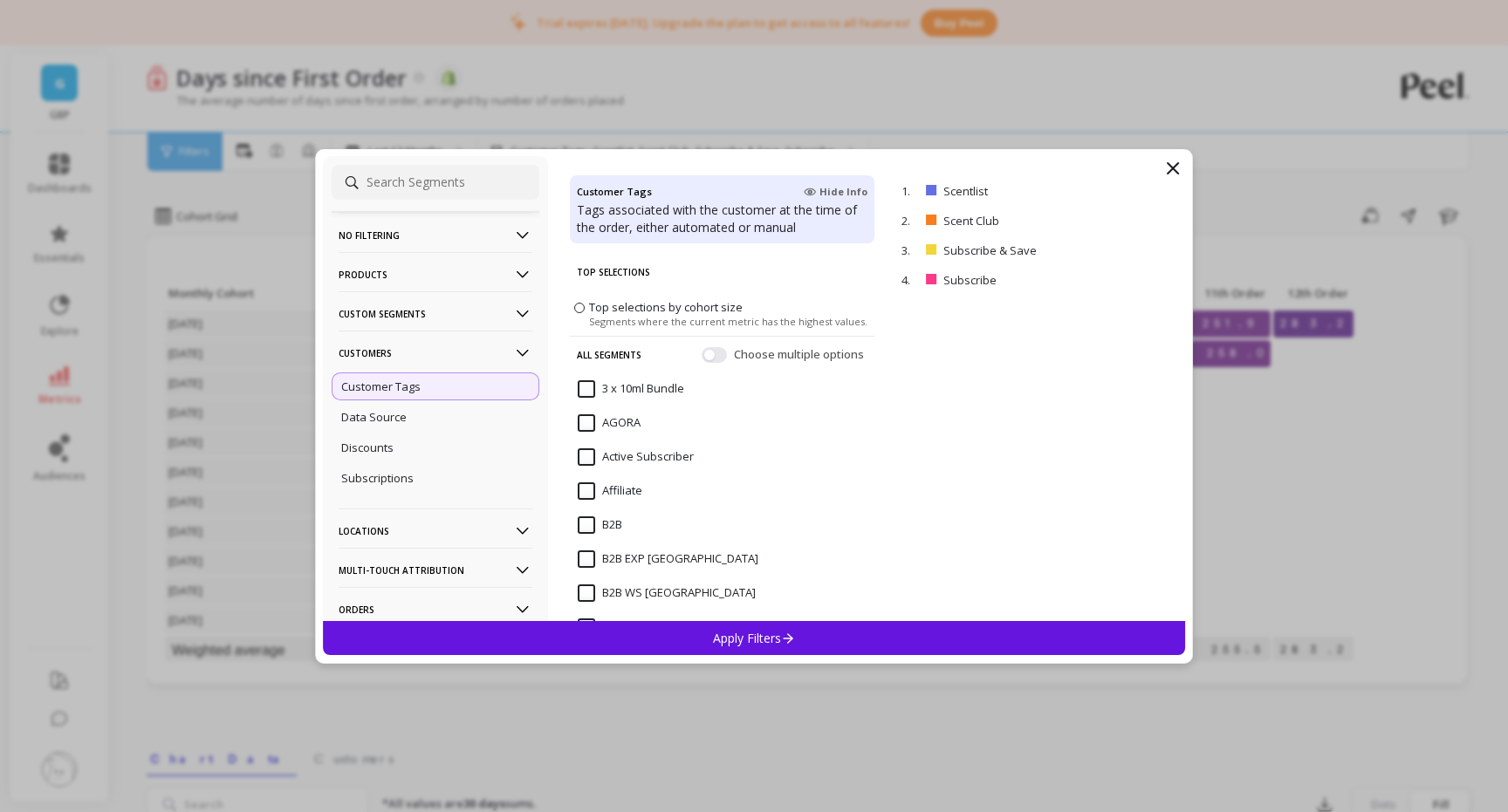
click at [579, 304] on span at bounding box center [579, 306] width 10 height 10
click at [0, 0] on input "Top selections by cohort size Segments where the current metric has the highest…" at bounding box center [0, 0] width 0 height 0
click at [580, 306] on span at bounding box center [579, 306] width 10 height 10
click at [0, 0] on input "Top selections by cohort size Segments where the current metric has the highest…" at bounding box center [0, 0] width 0 height 0
click at [511, 352] on p "Customers" at bounding box center [436, 353] width 194 height 45
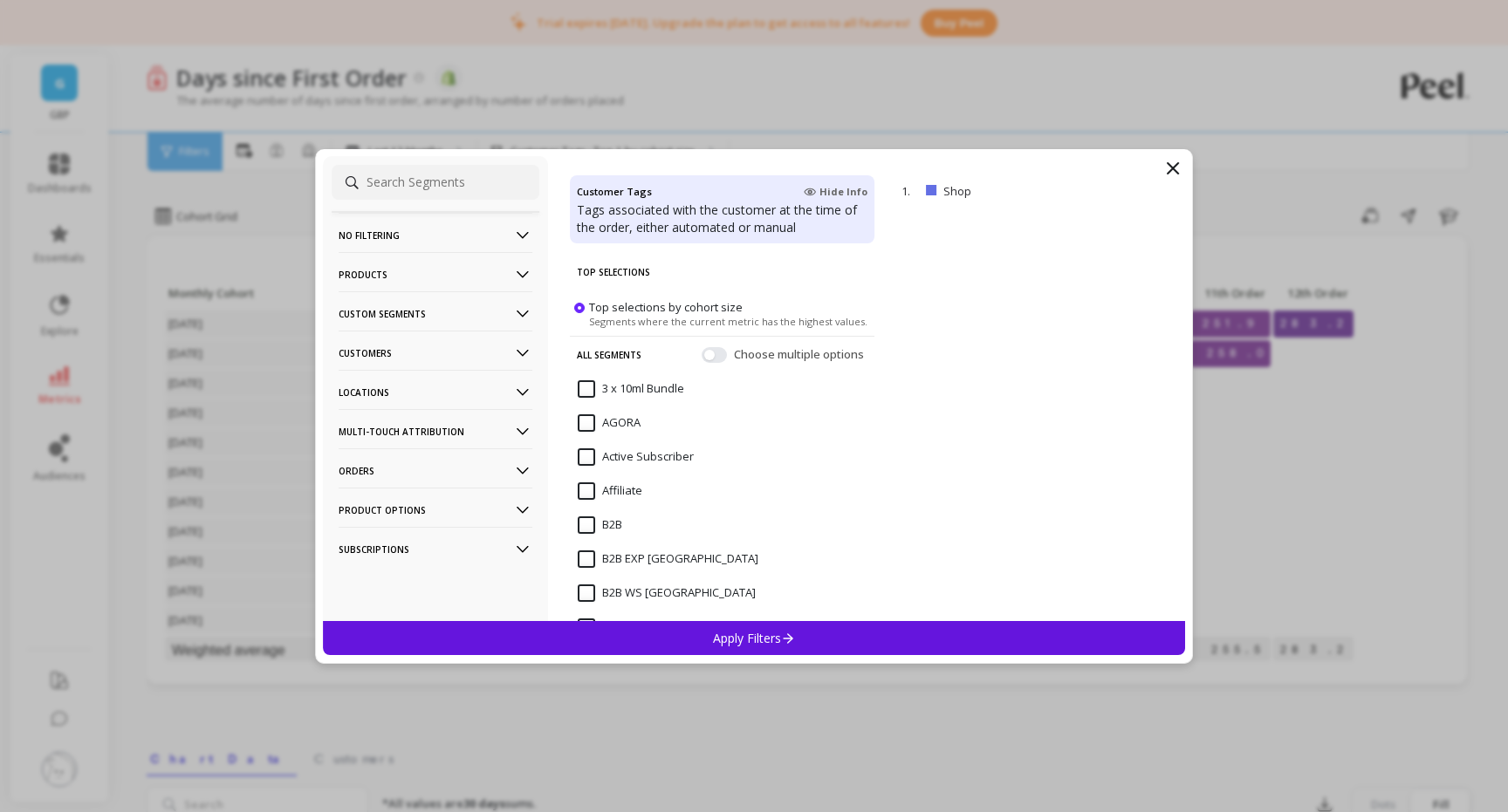
click at [527, 434] on Attribution-icon at bounding box center [523, 432] width 19 height 19
click at [527, 434] on icon at bounding box center [523, 431] width 12 height 7
click at [528, 472] on icon at bounding box center [523, 471] width 19 height 19
click at [525, 475] on icon at bounding box center [523, 471] width 19 height 19
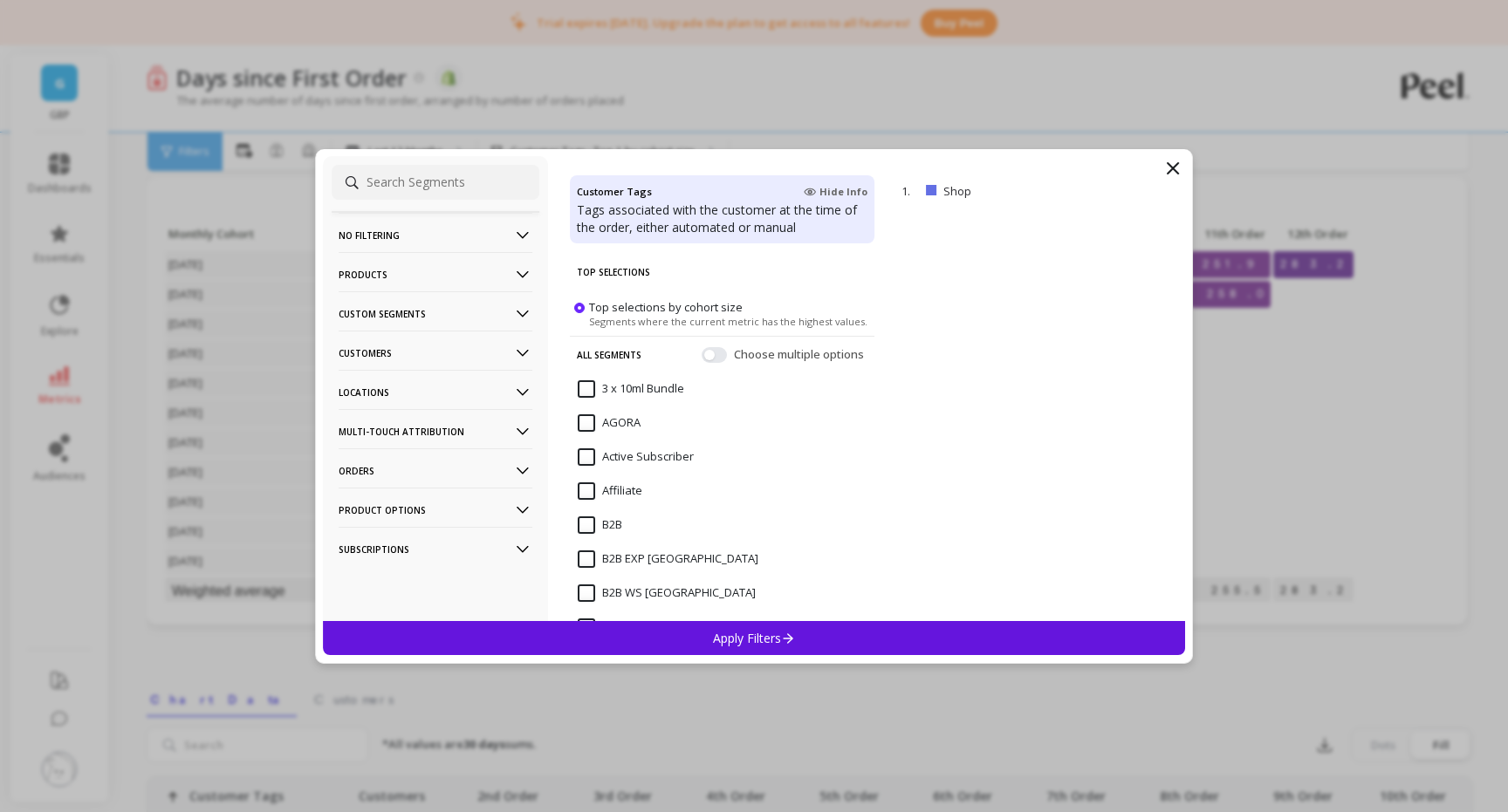
scroll to position [85, 0]
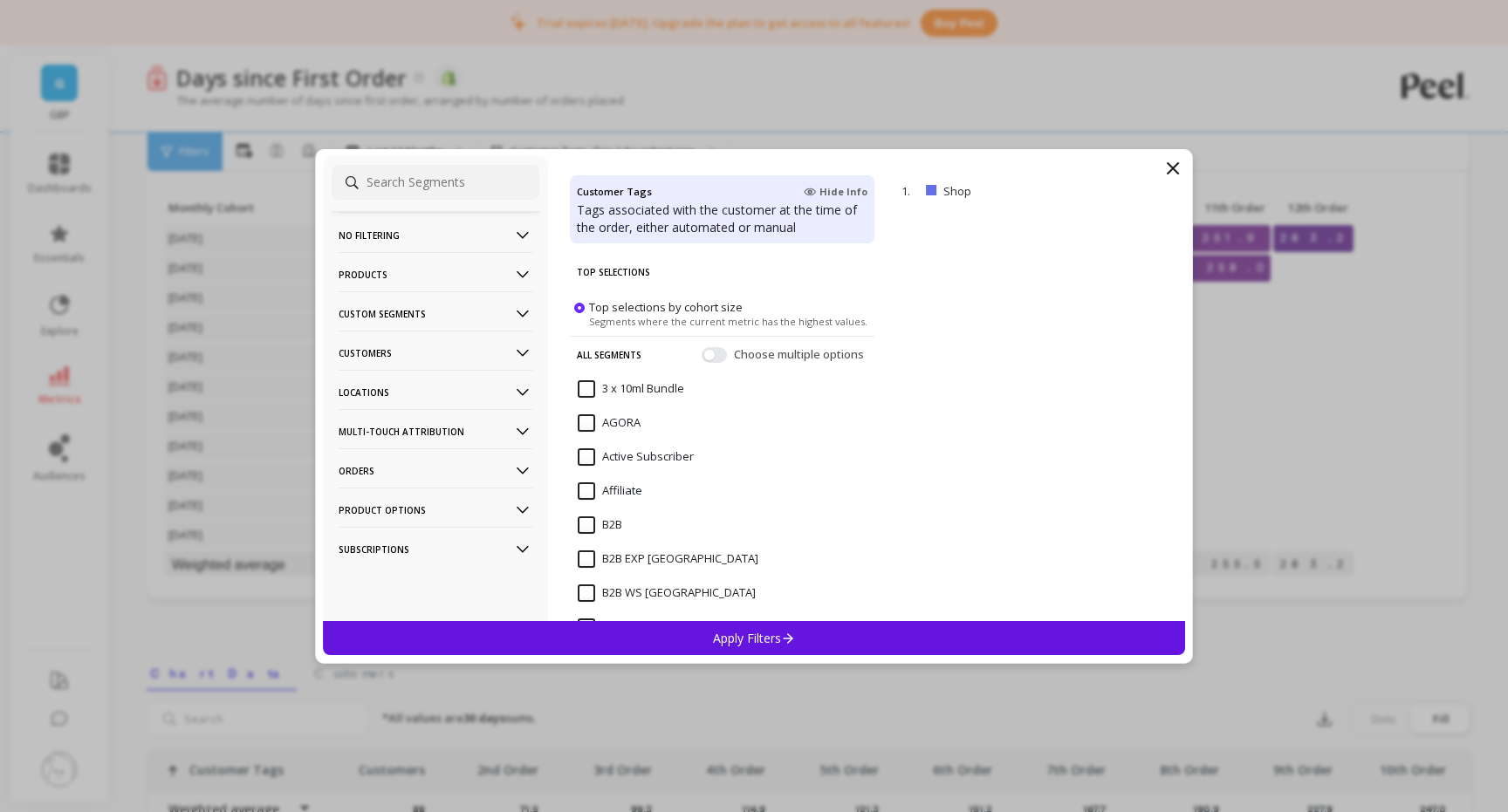
click at [525, 541] on icon at bounding box center [523, 549] width 19 height 19
click at [453, 546] on div "Subscription Status" at bounding box center [435, 546] width 208 height 28
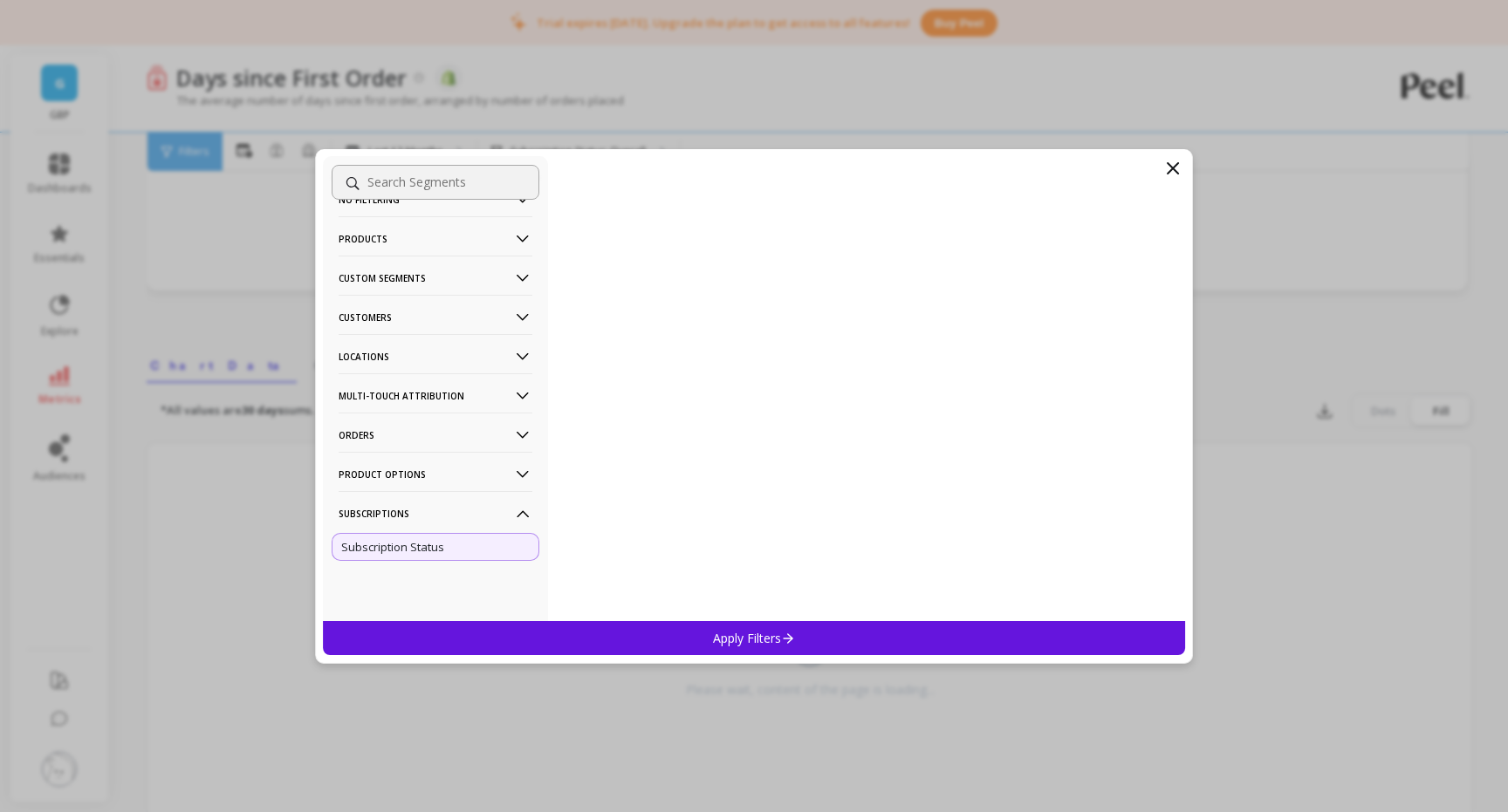
click at [484, 546] on div "Subscription Status" at bounding box center [435, 546] width 208 height 28
click at [725, 635] on p "Apply Filters" at bounding box center [754, 637] width 83 height 16
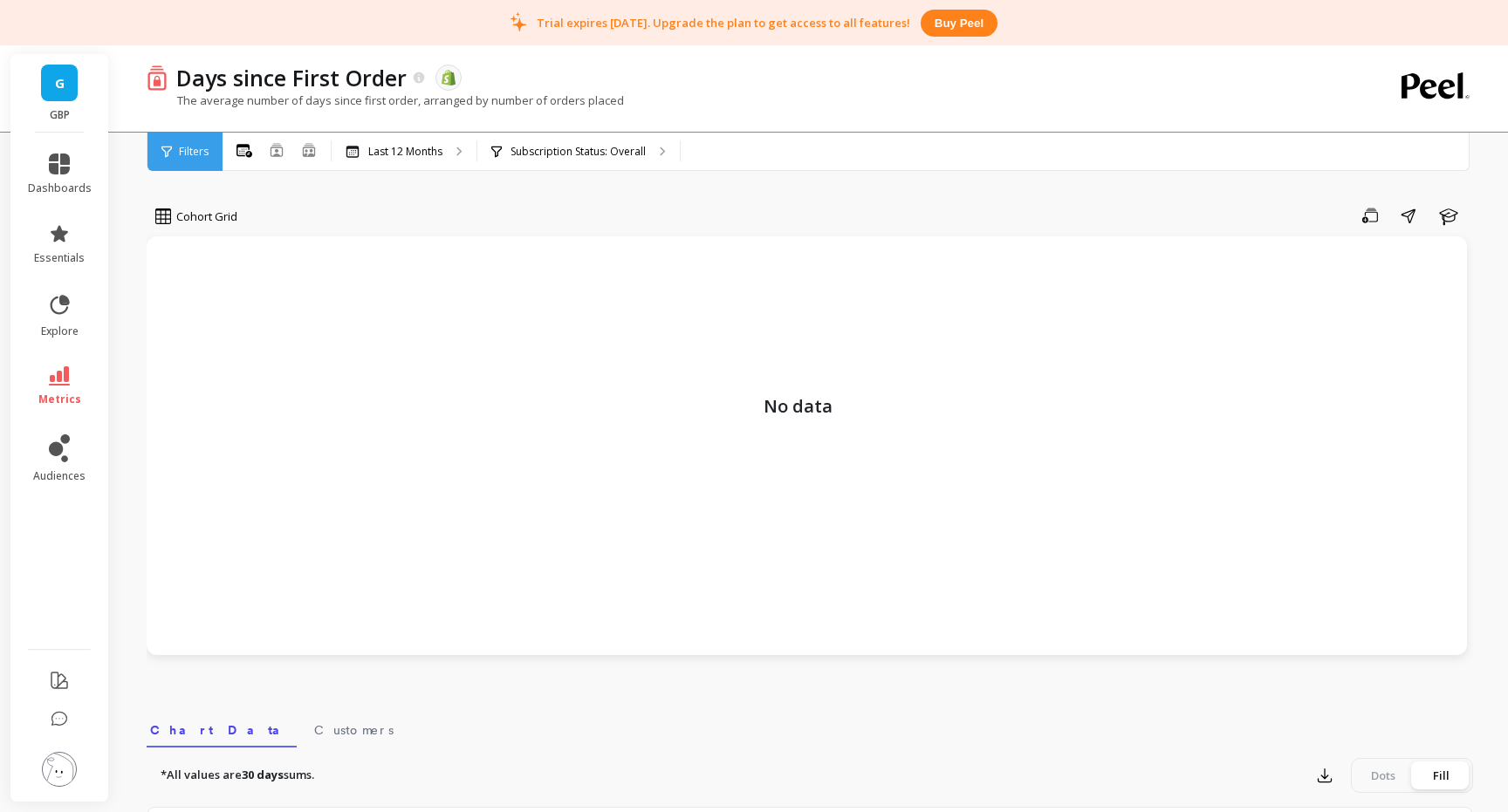
click at [197, 147] on span "Filters" at bounding box center [194, 152] width 29 height 14
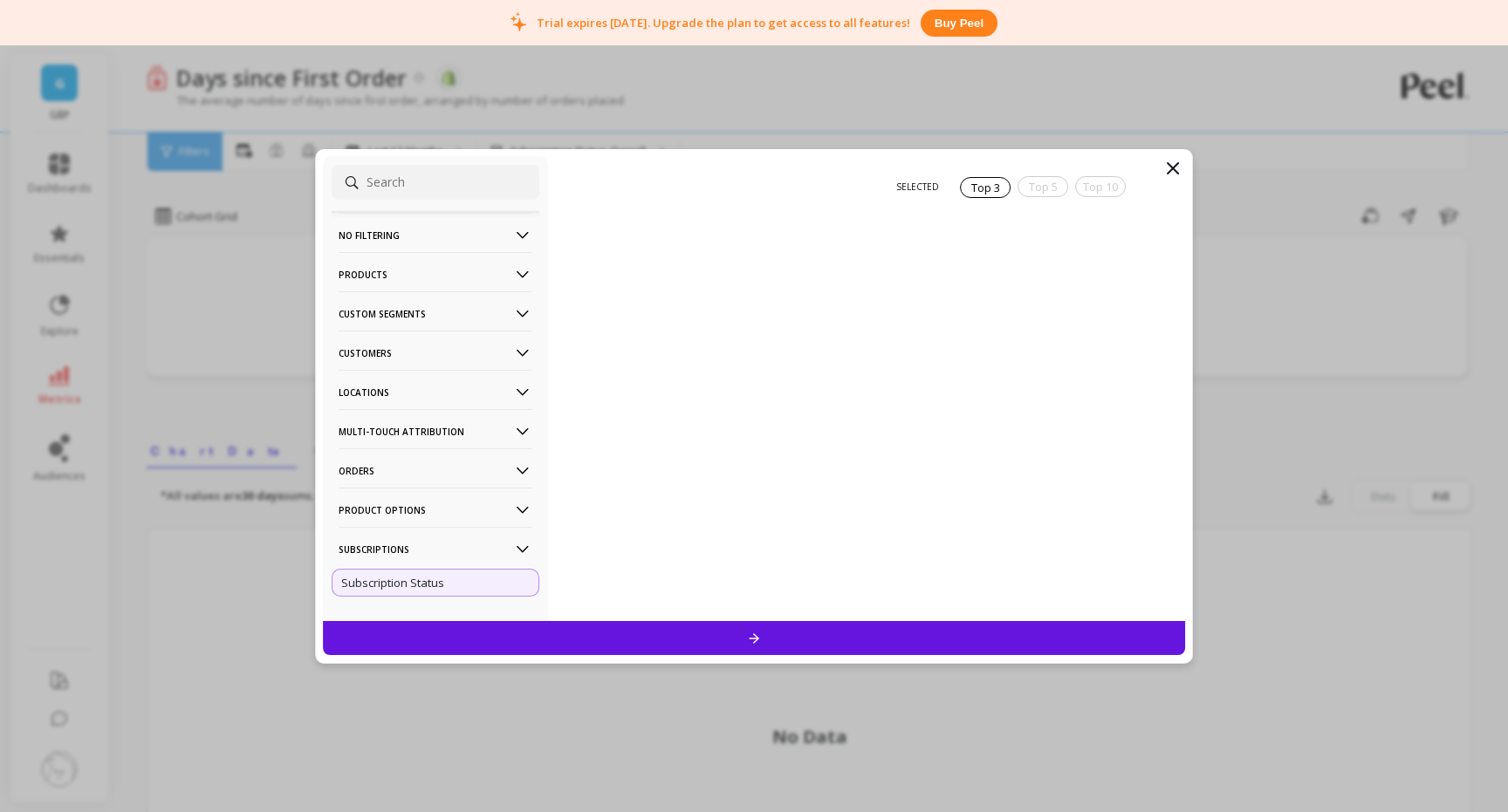
click at [438, 237] on p "No filtering" at bounding box center [436, 234] width 194 height 45
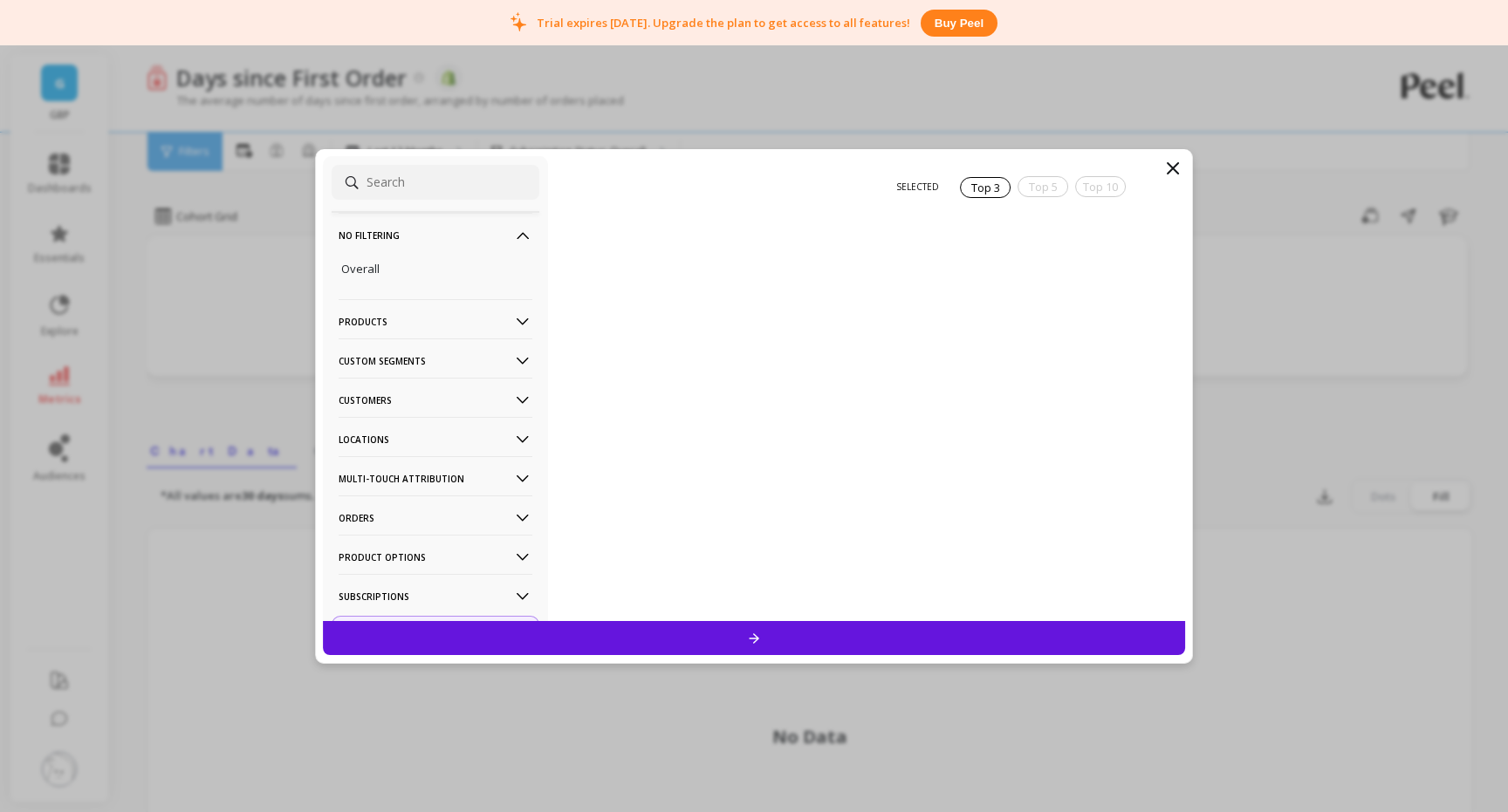
click at [528, 231] on filtering-icon at bounding box center [523, 235] width 19 height 19
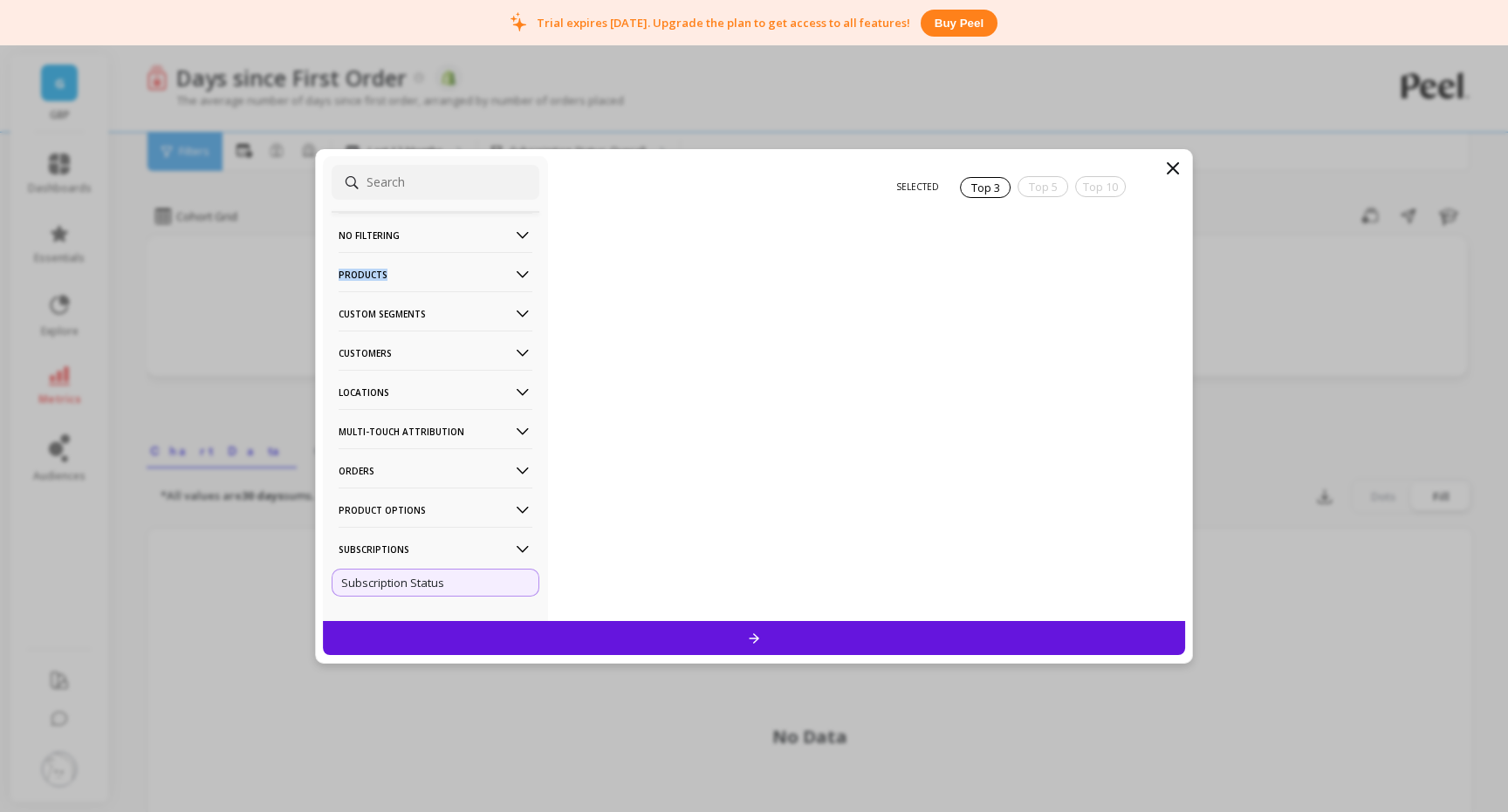
click at [528, 231] on filtering-icon at bounding box center [523, 235] width 19 height 19
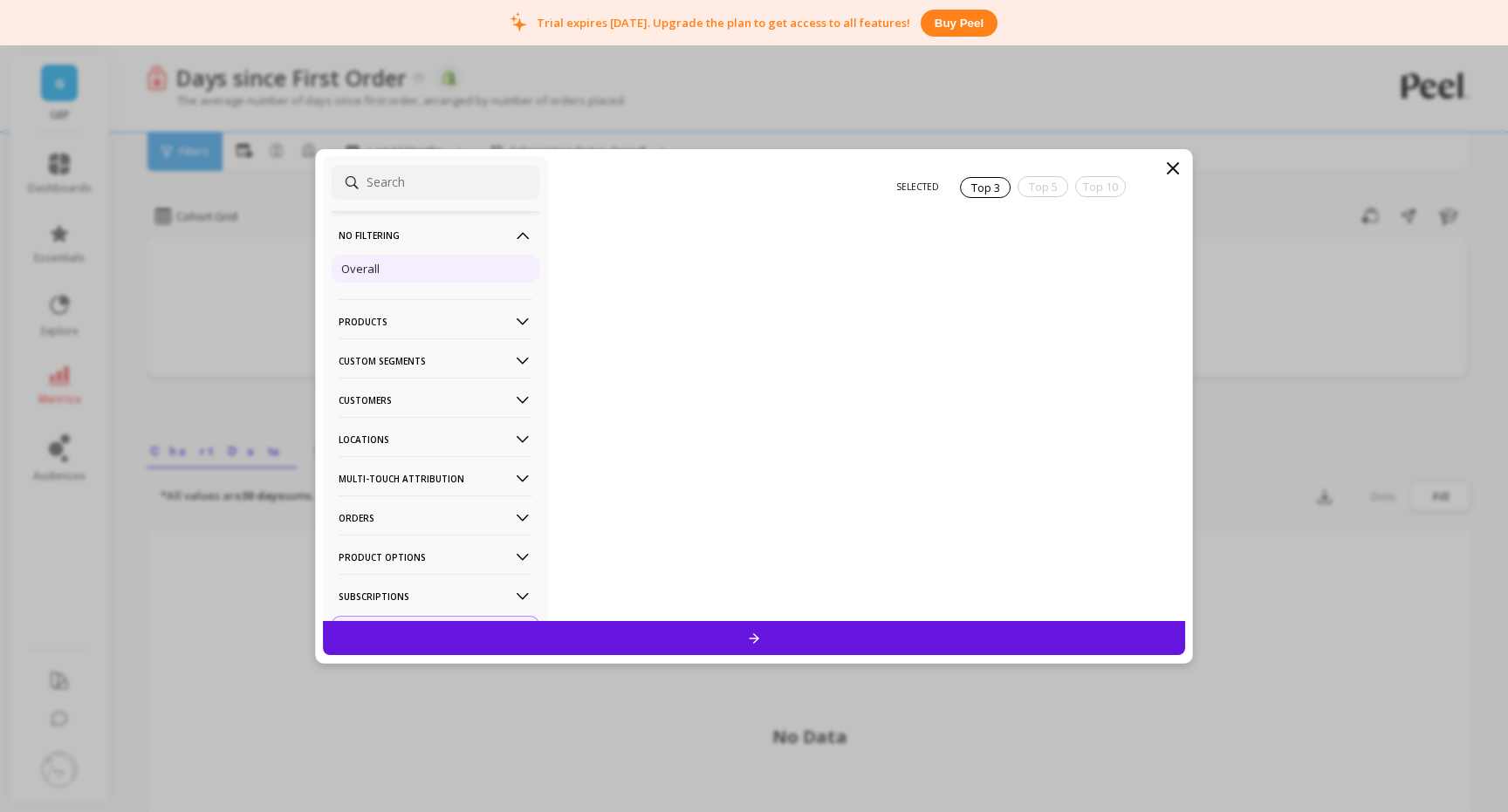
click at [349, 274] on p "Overall" at bounding box center [361, 268] width 38 height 16
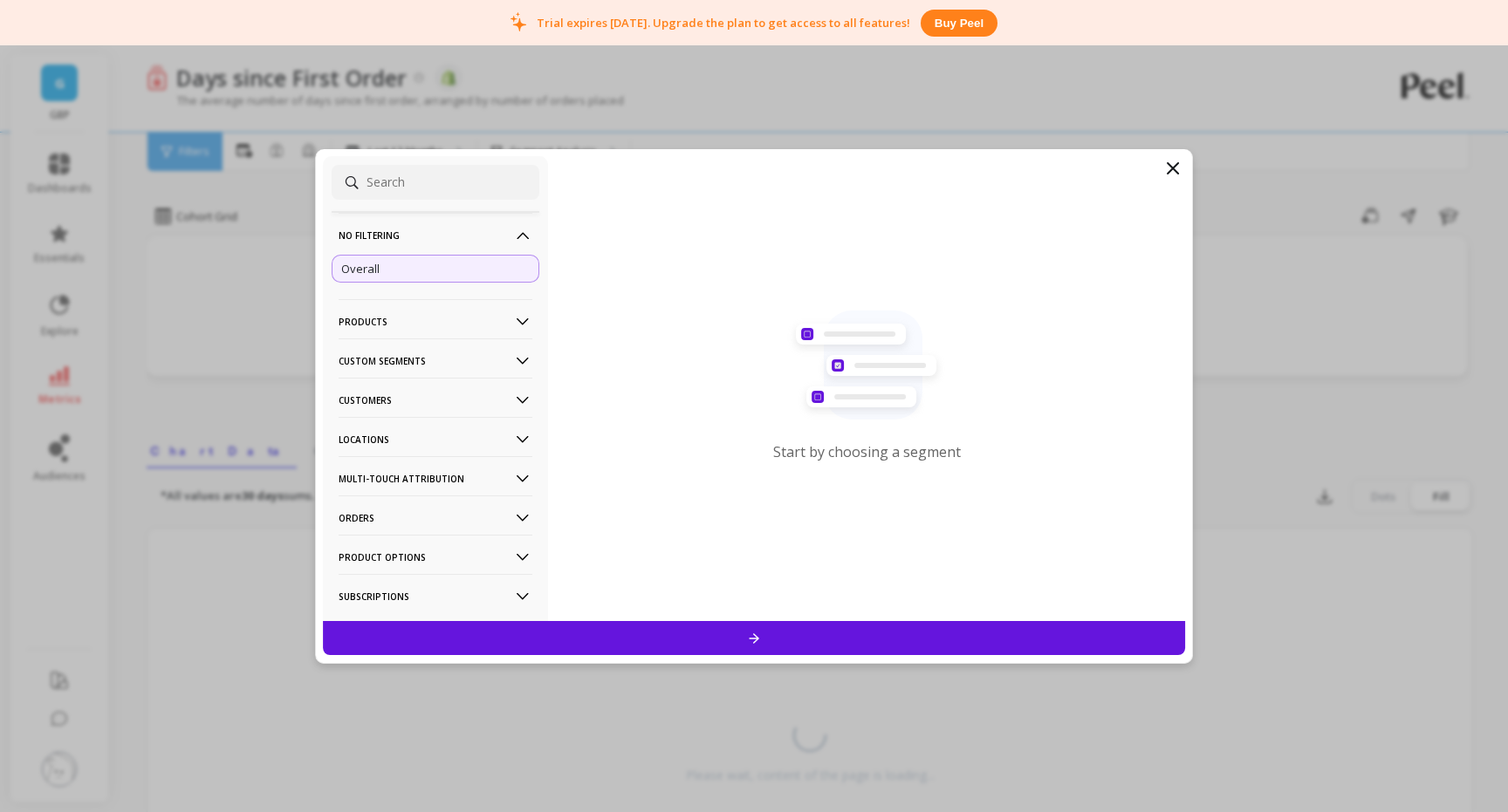
click at [419, 274] on div "Overall" at bounding box center [435, 268] width 208 height 28
click at [753, 641] on icon at bounding box center [754, 638] width 15 height 15
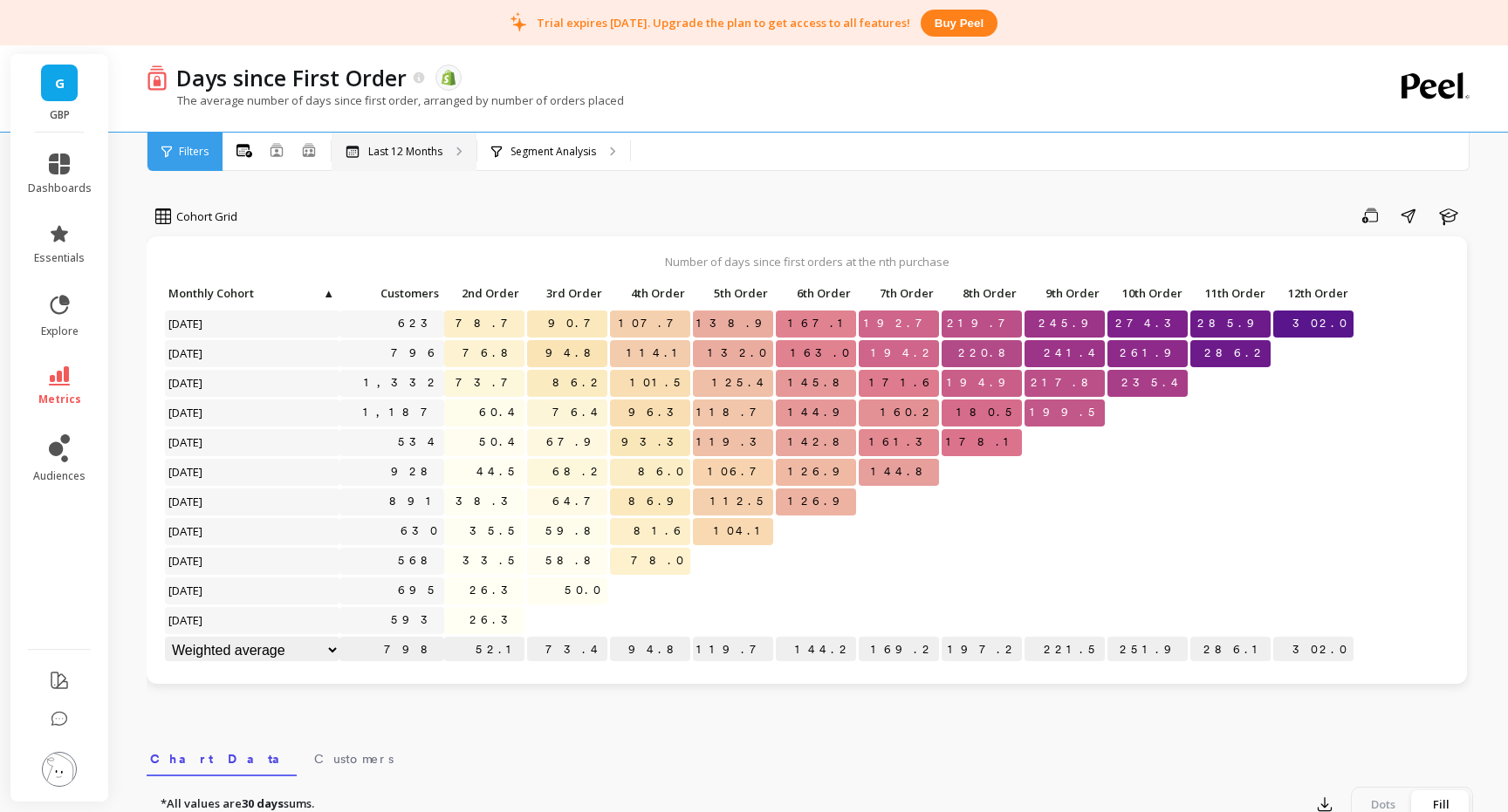
click at [408, 146] on p "Last 12 Months" at bounding box center [405, 152] width 74 height 14
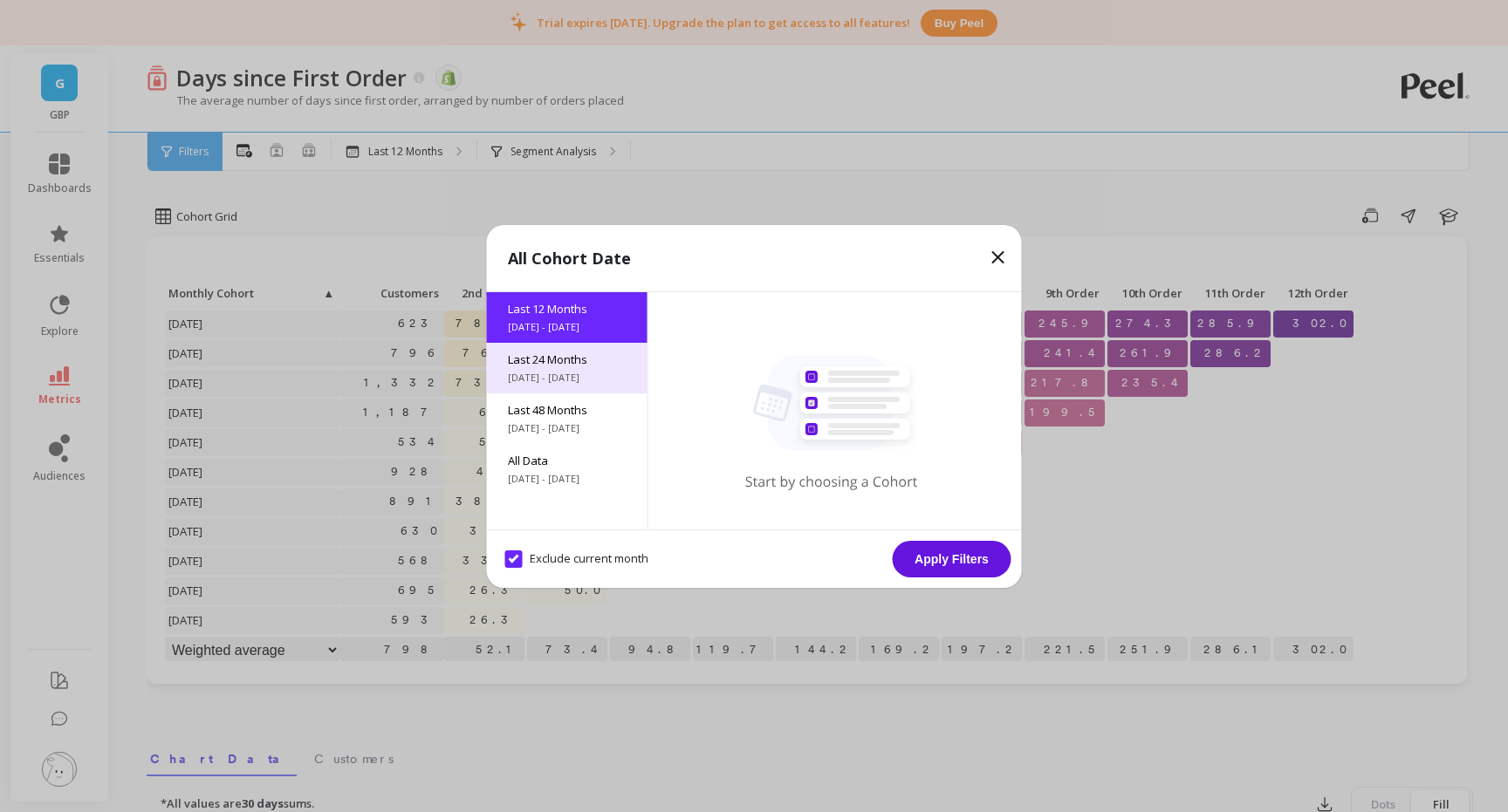
click at [549, 368] on div "Last 24 Months 9/3/2023 - 9/3/2025" at bounding box center [567, 367] width 160 height 50
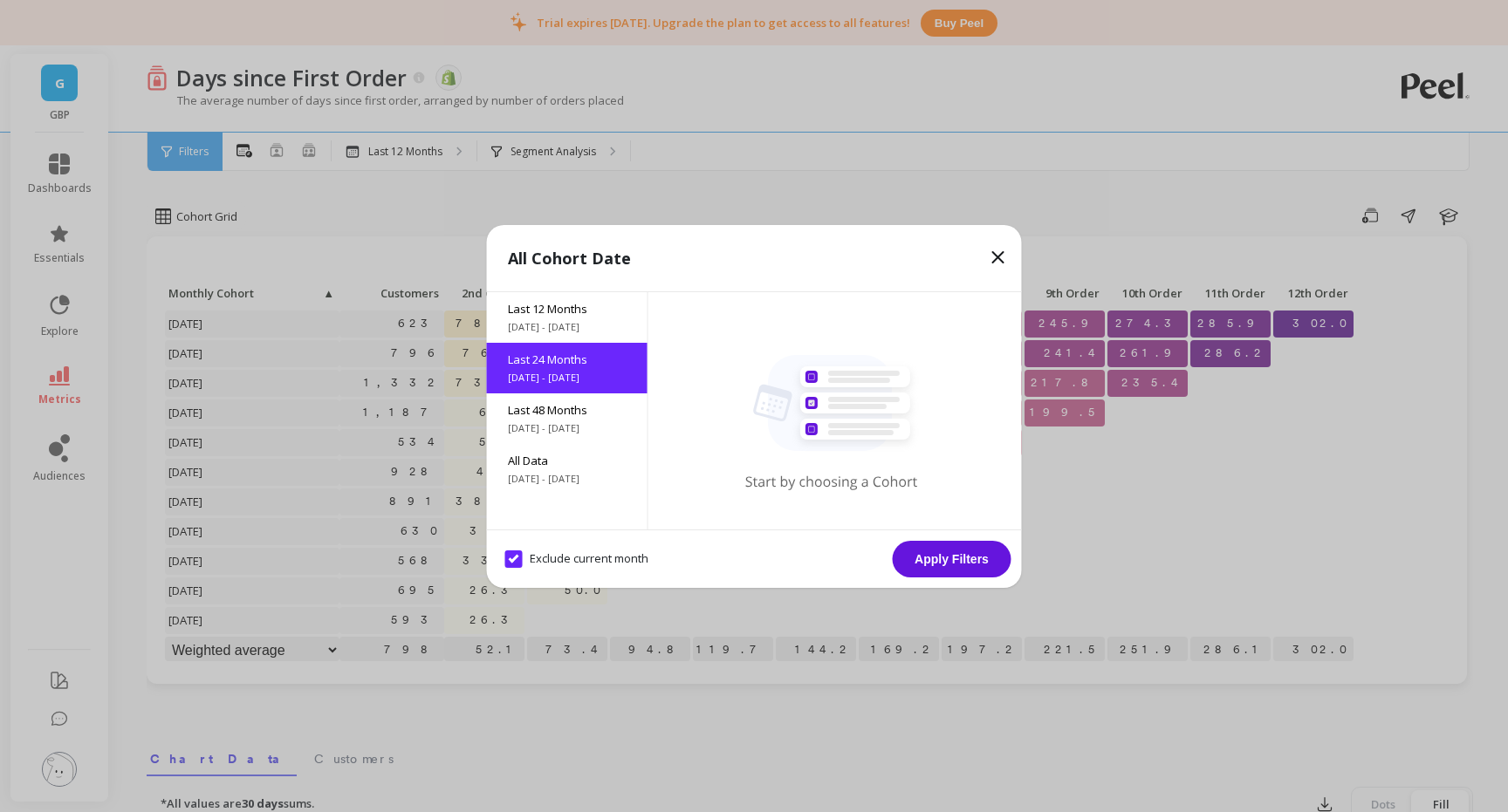
click at [951, 558] on button "Apply Filters" at bounding box center [952, 559] width 119 height 37
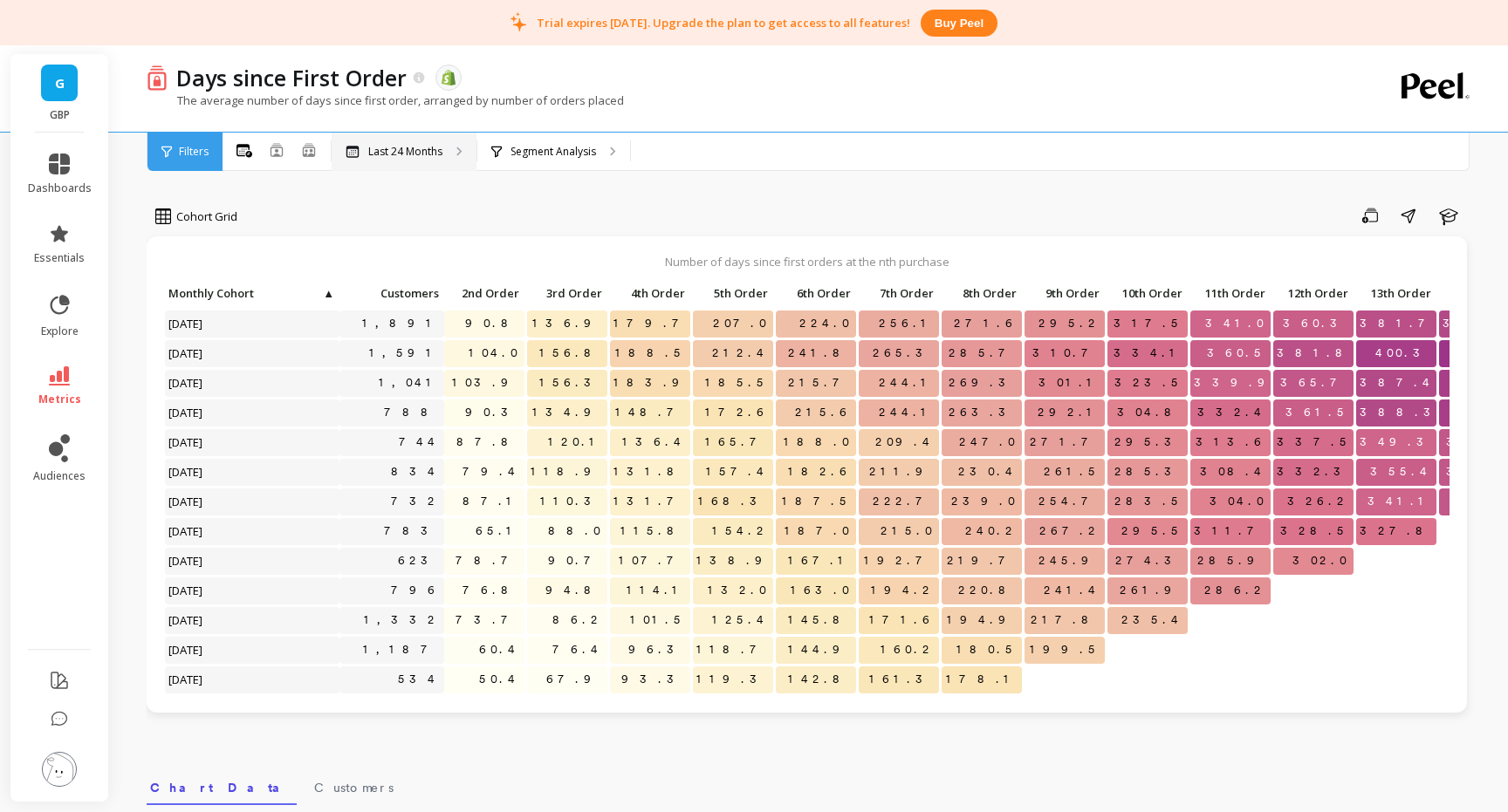
click at [400, 153] on p "Last 24 Months" at bounding box center [405, 152] width 74 height 14
click at [309, 149] on ellipse at bounding box center [311, 150] width 4 height 4
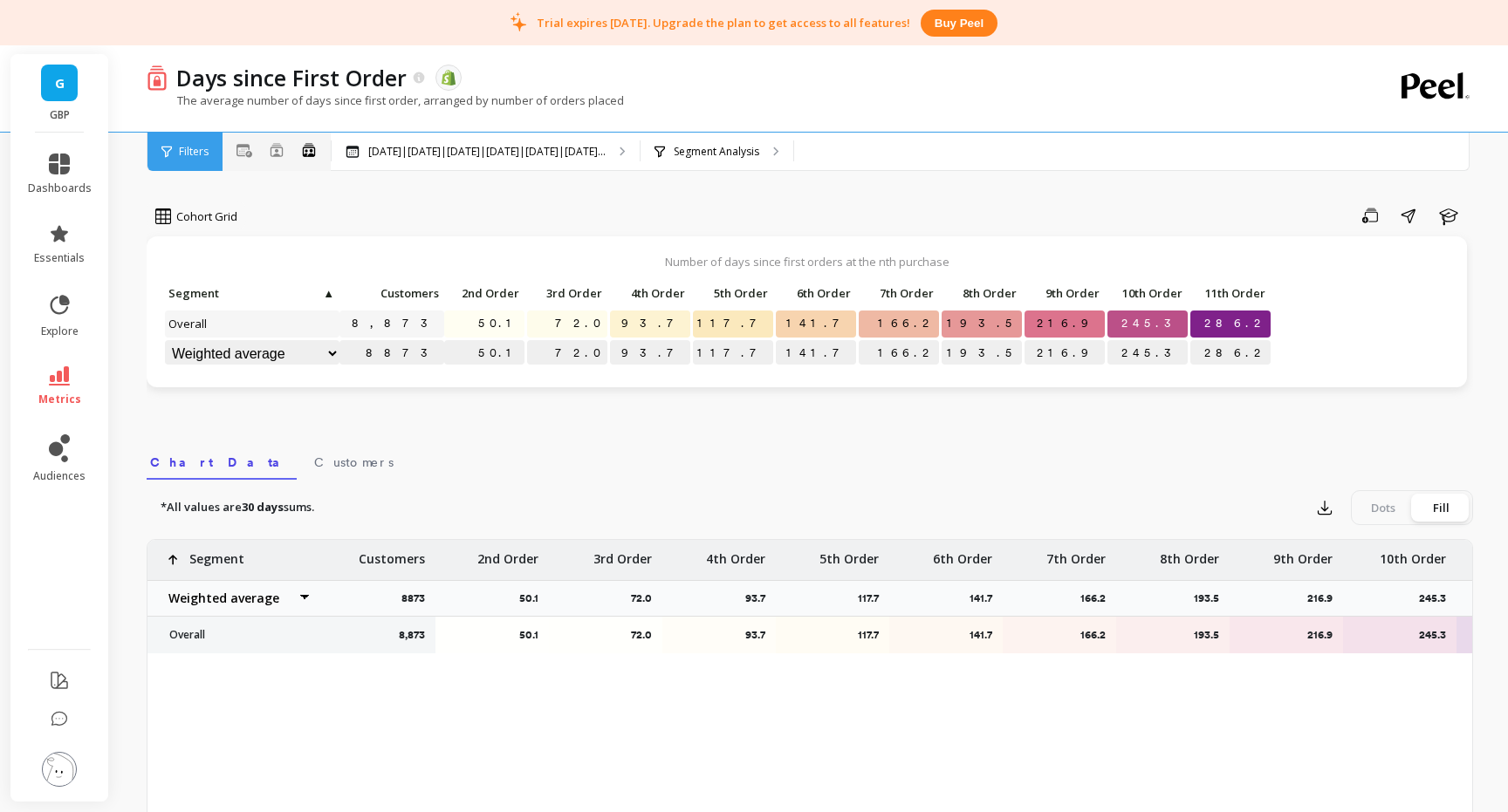
click at [328, 146] on div "All Months Single Cohort Combined Cohorts" at bounding box center [276, 152] width 108 height 23
click at [280, 149] on icon at bounding box center [276, 150] width 14 height 14
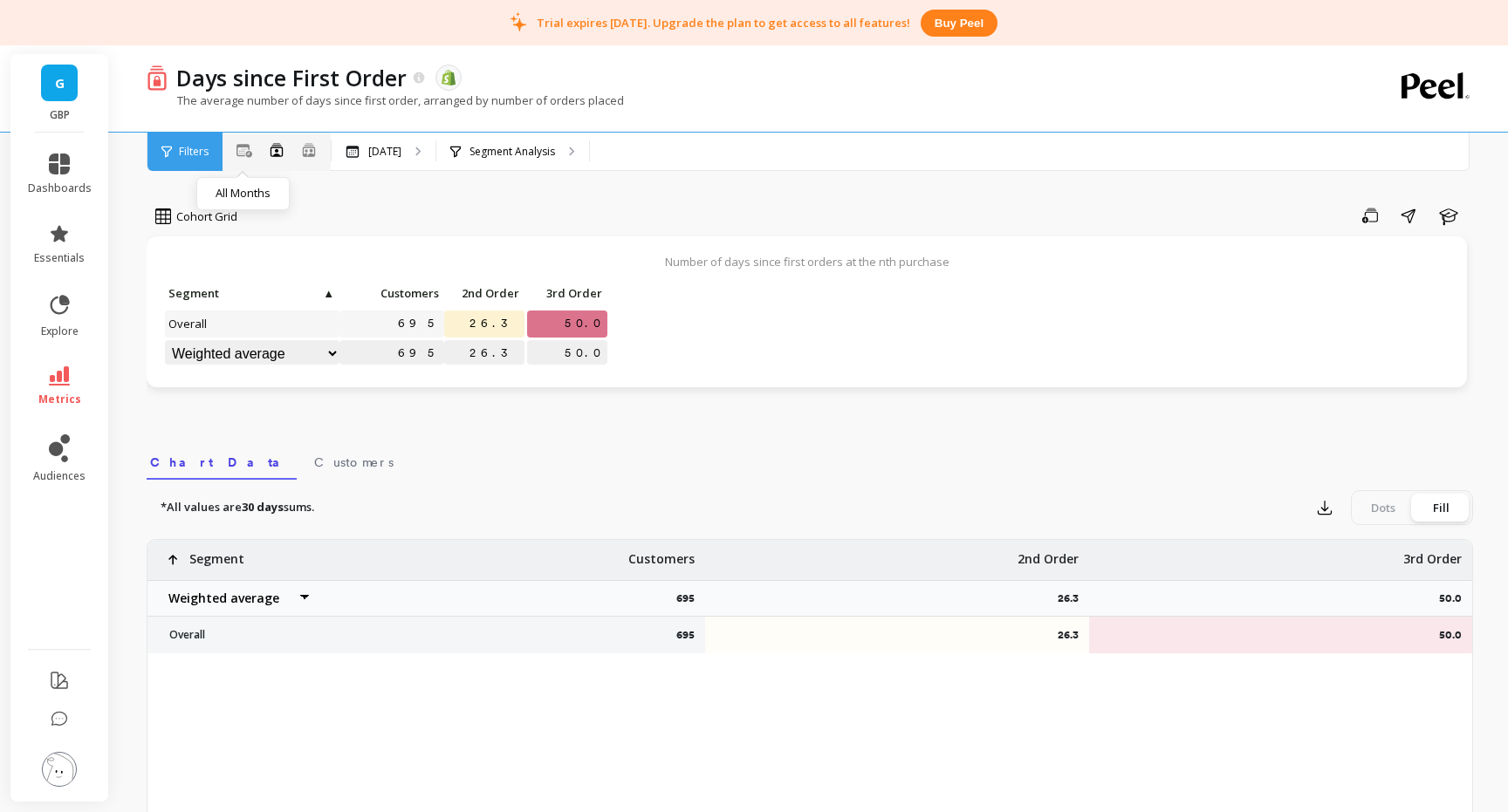
click at [244, 150] on icon at bounding box center [244, 151] width 16 height 14
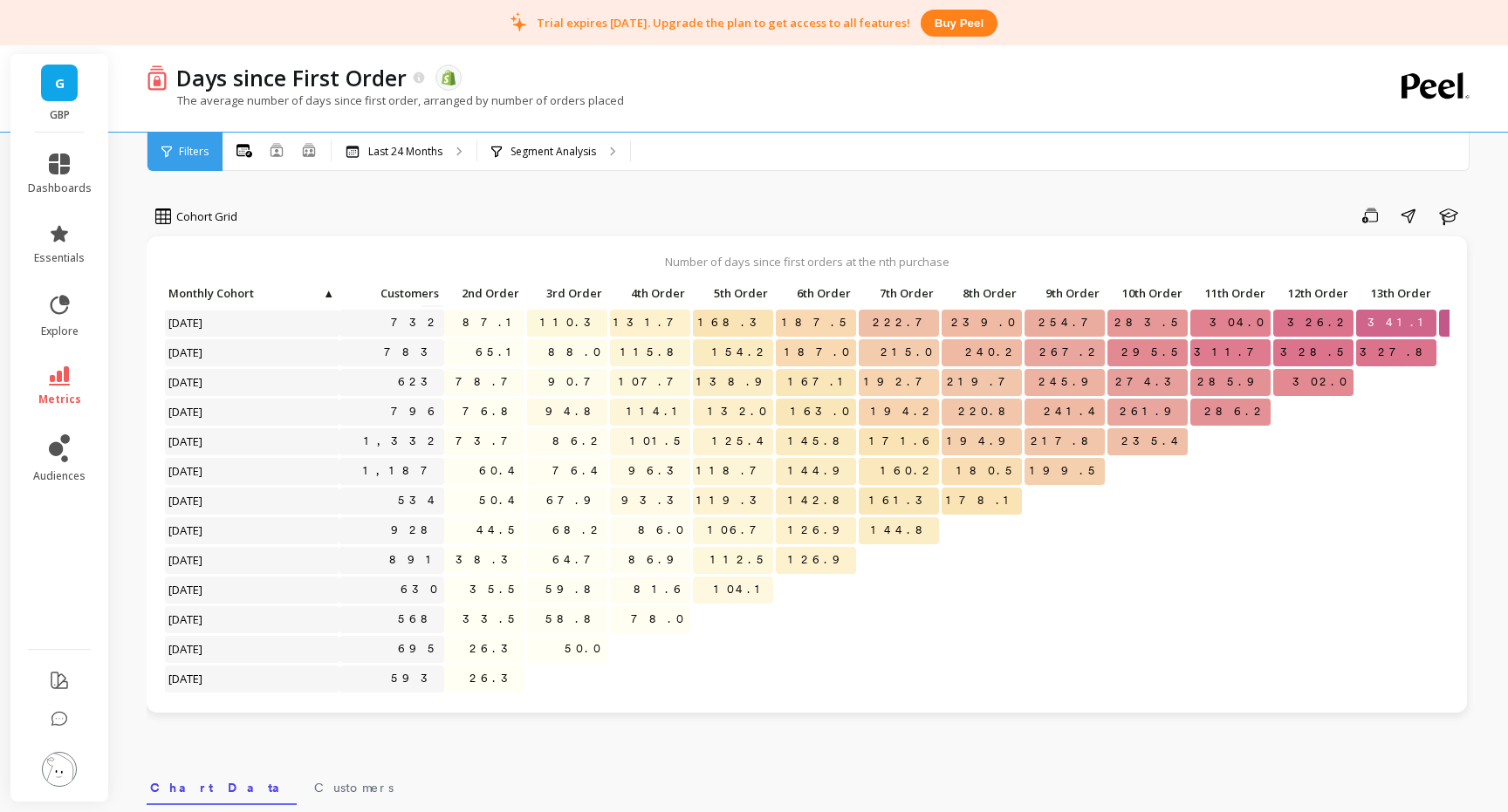
scroll to position [209, 0]
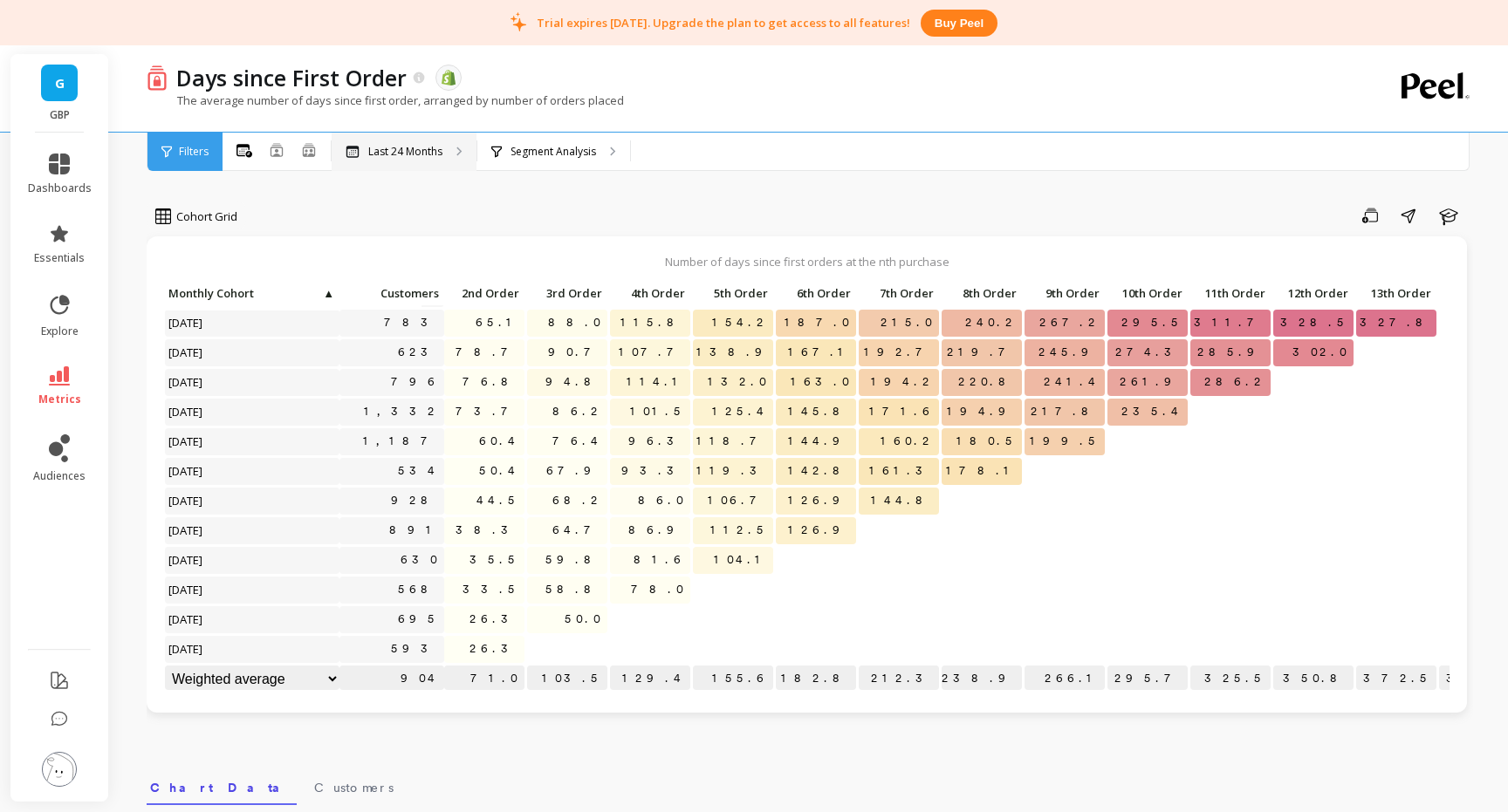
click at [418, 145] on p "Last 24 Months" at bounding box center [405, 152] width 74 height 14
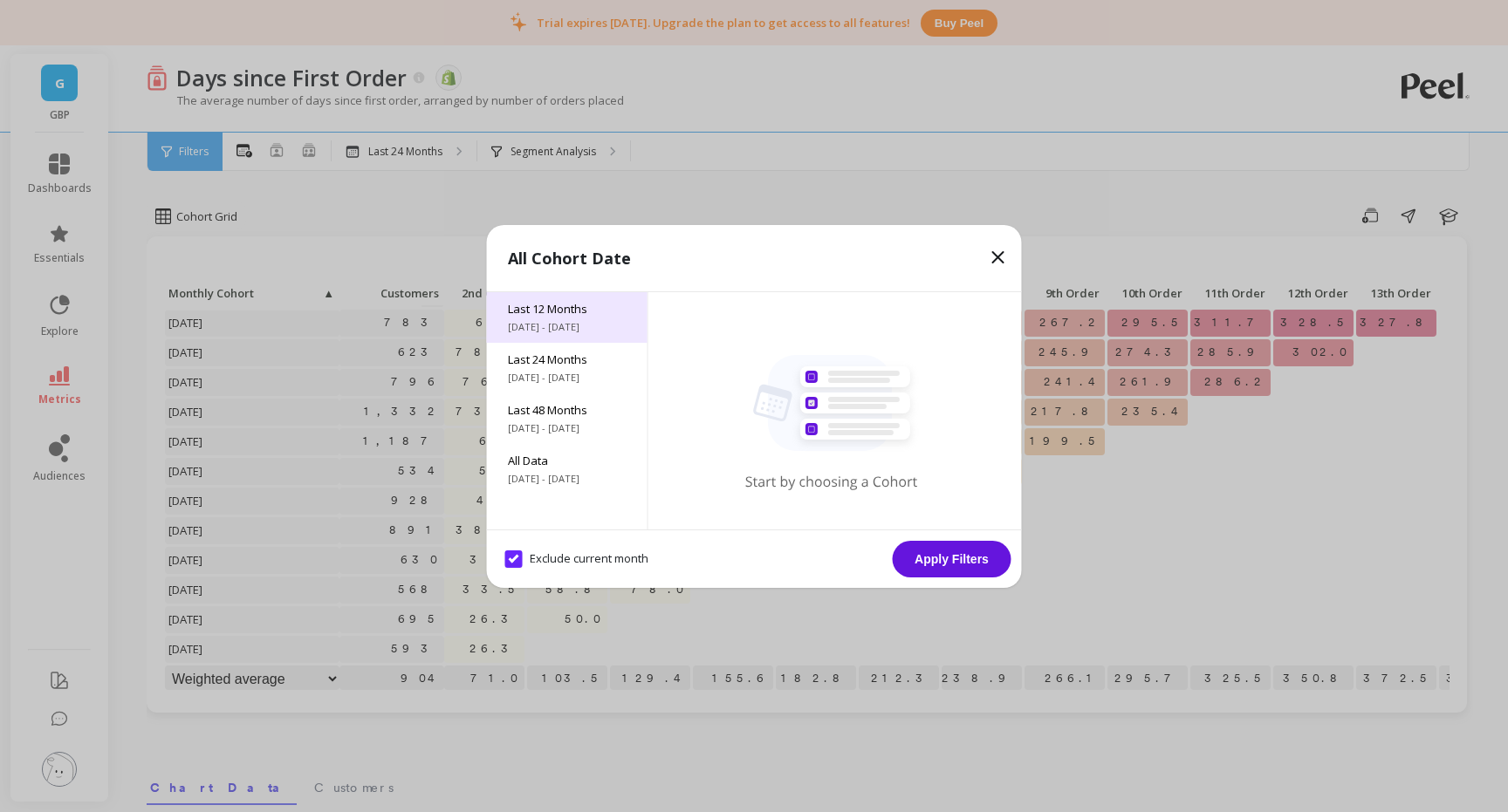
click at [546, 321] on span "9/3/2024 - 9/3/2025" at bounding box center [567, 326] width 119 height 14
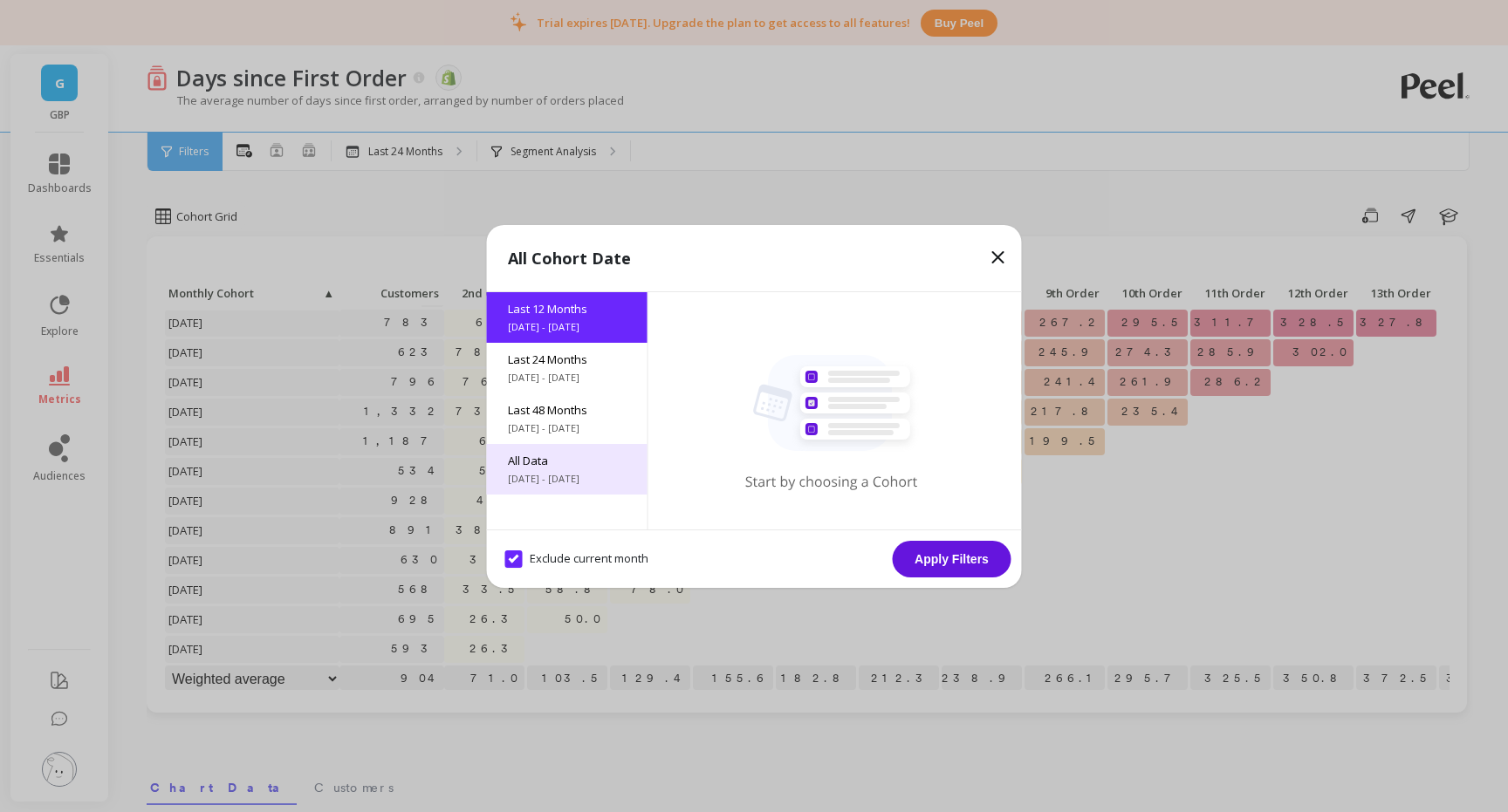
click at [556, 472] on span "5/3/2017 - 9/3/2025" at bounding box center [567, 478] width 119 height 14
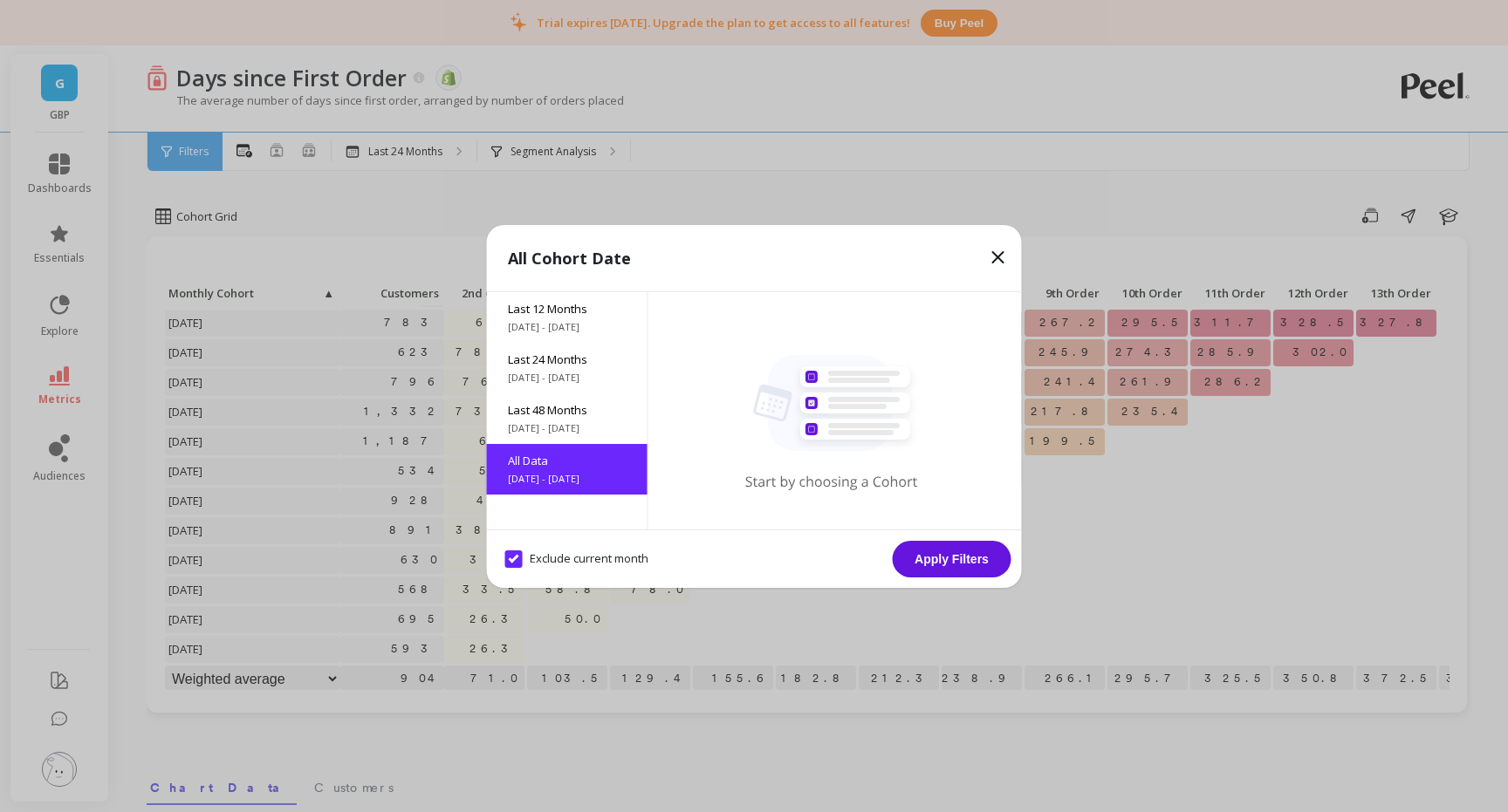
click at [962, 561] on button "Apply Filters" at bounding box center [952, 559] width 119 height 37
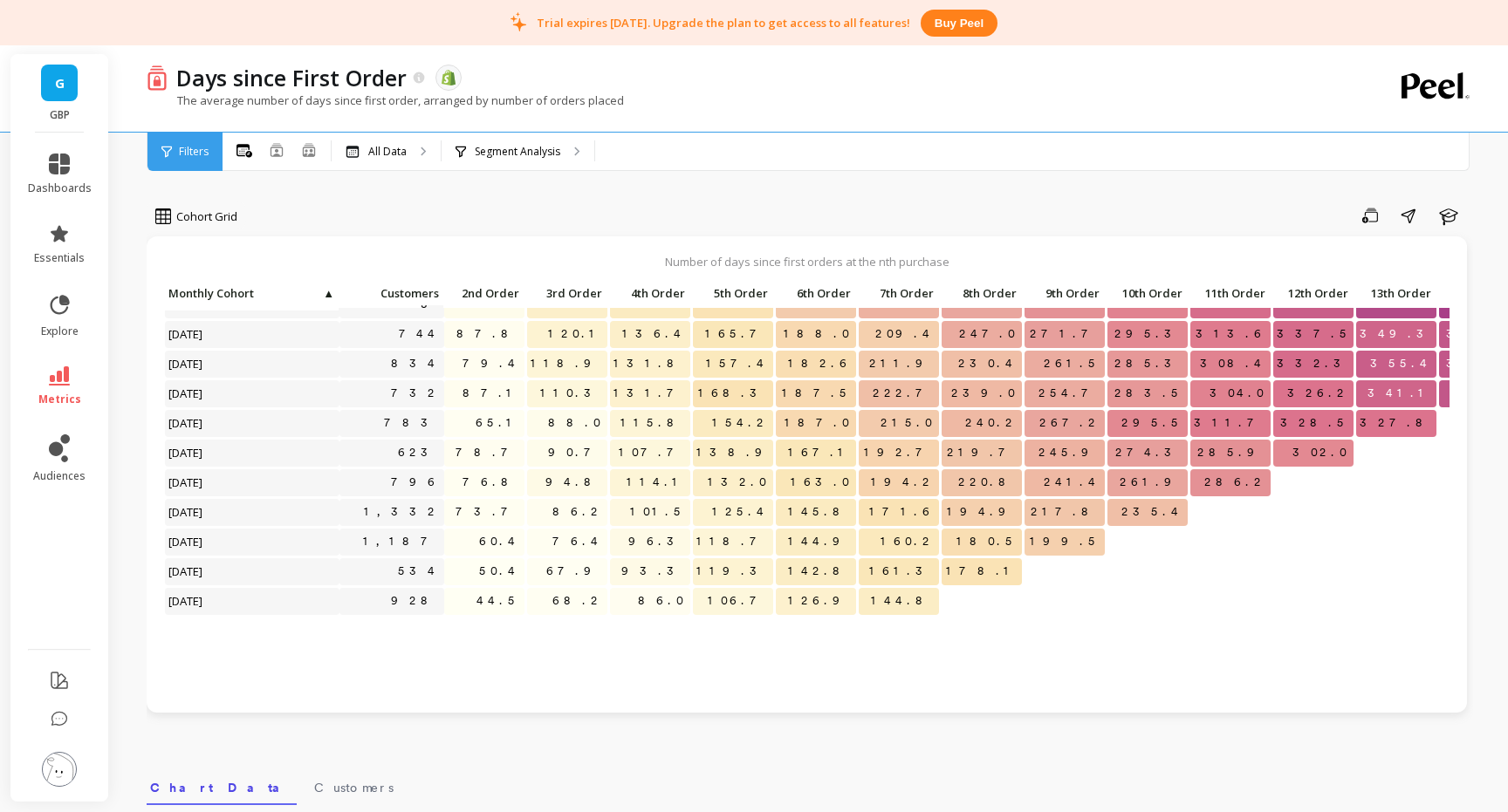
scroll to position [209, 0]
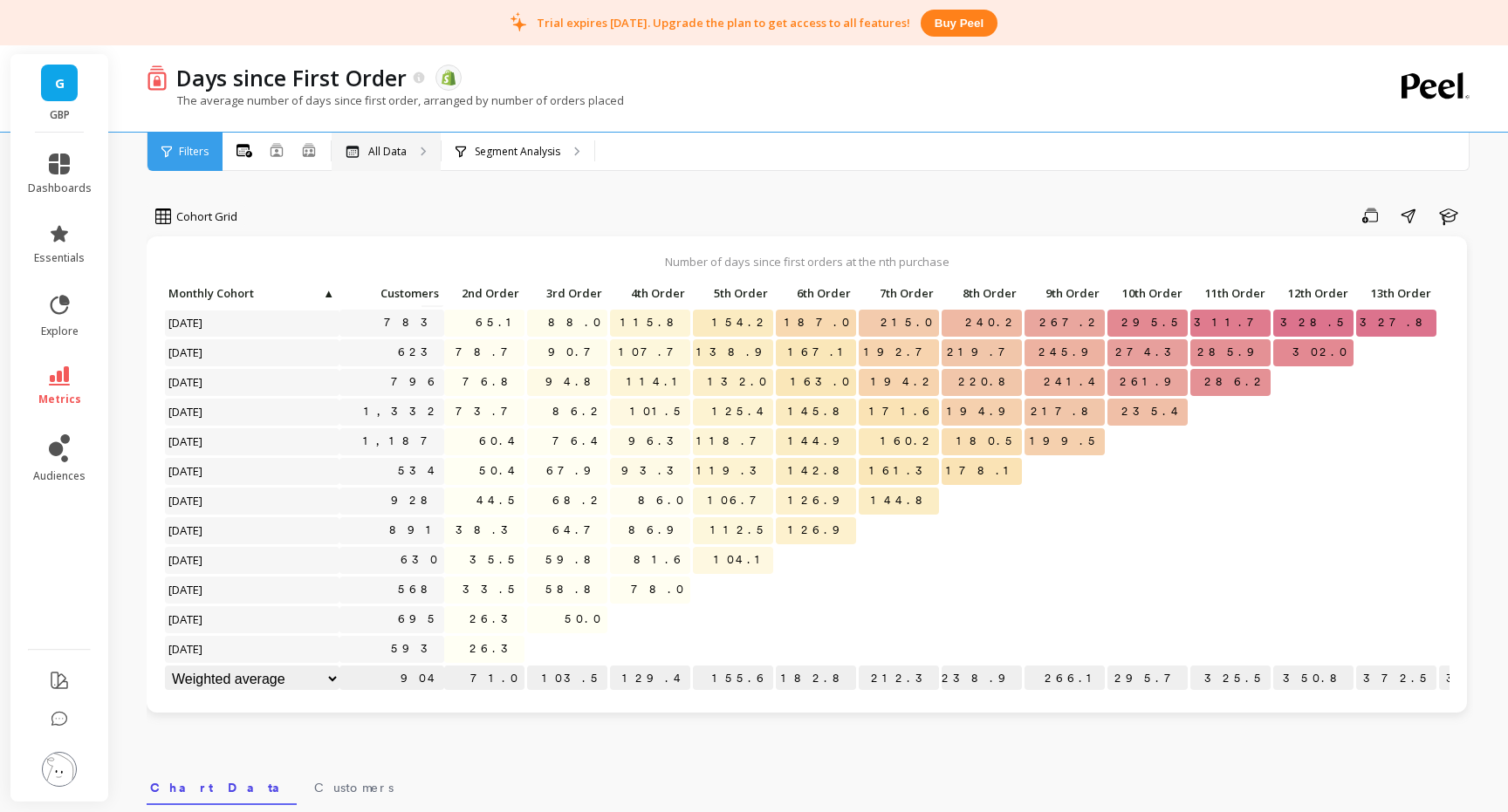
click at [411, 149] on div "All Data" at bounding box center [385, 152] width 109 height 38
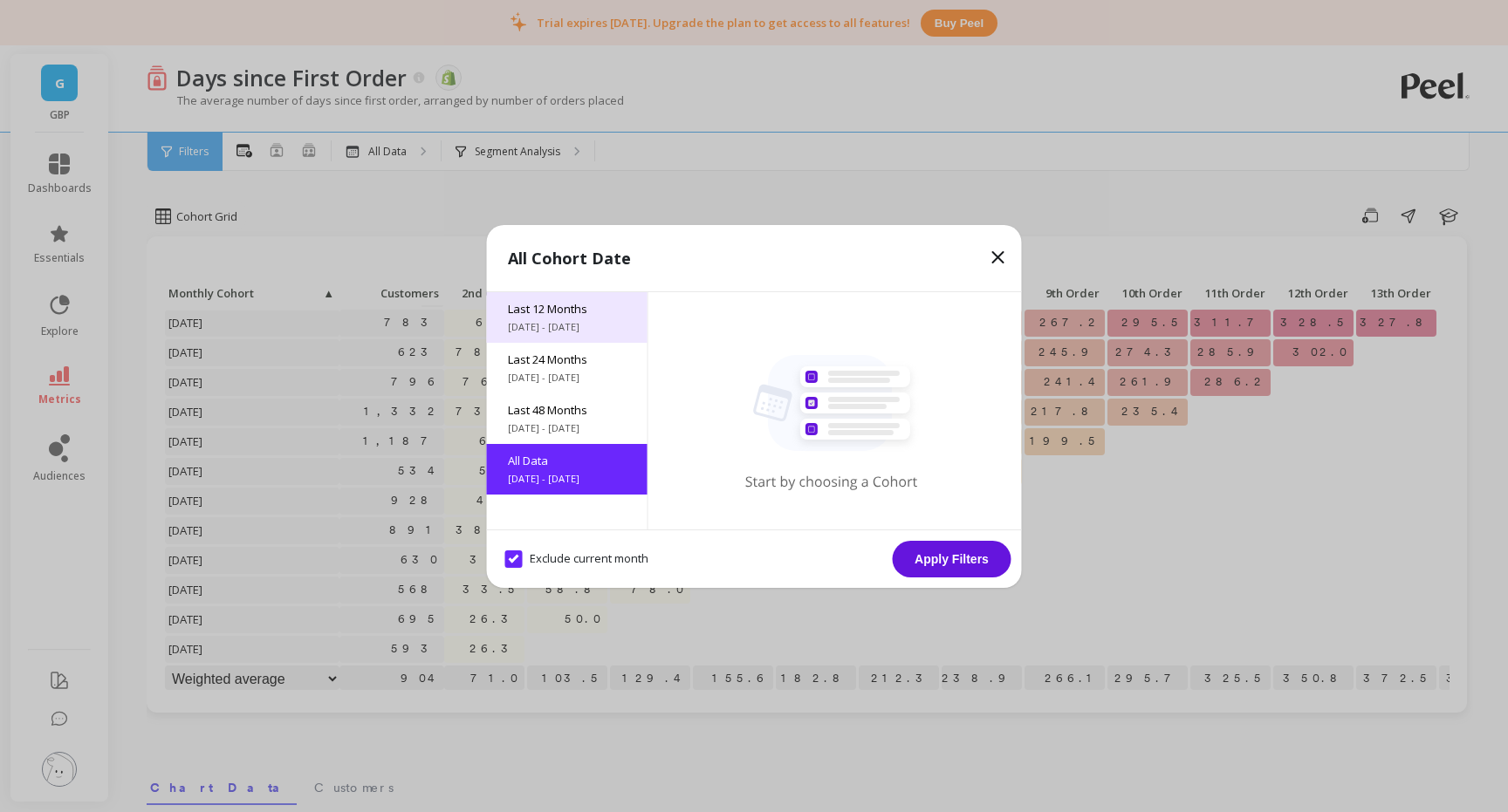
click at [547, 313] on span "Last 12 Months" at bounding box center [567, 308] width 119 height 16
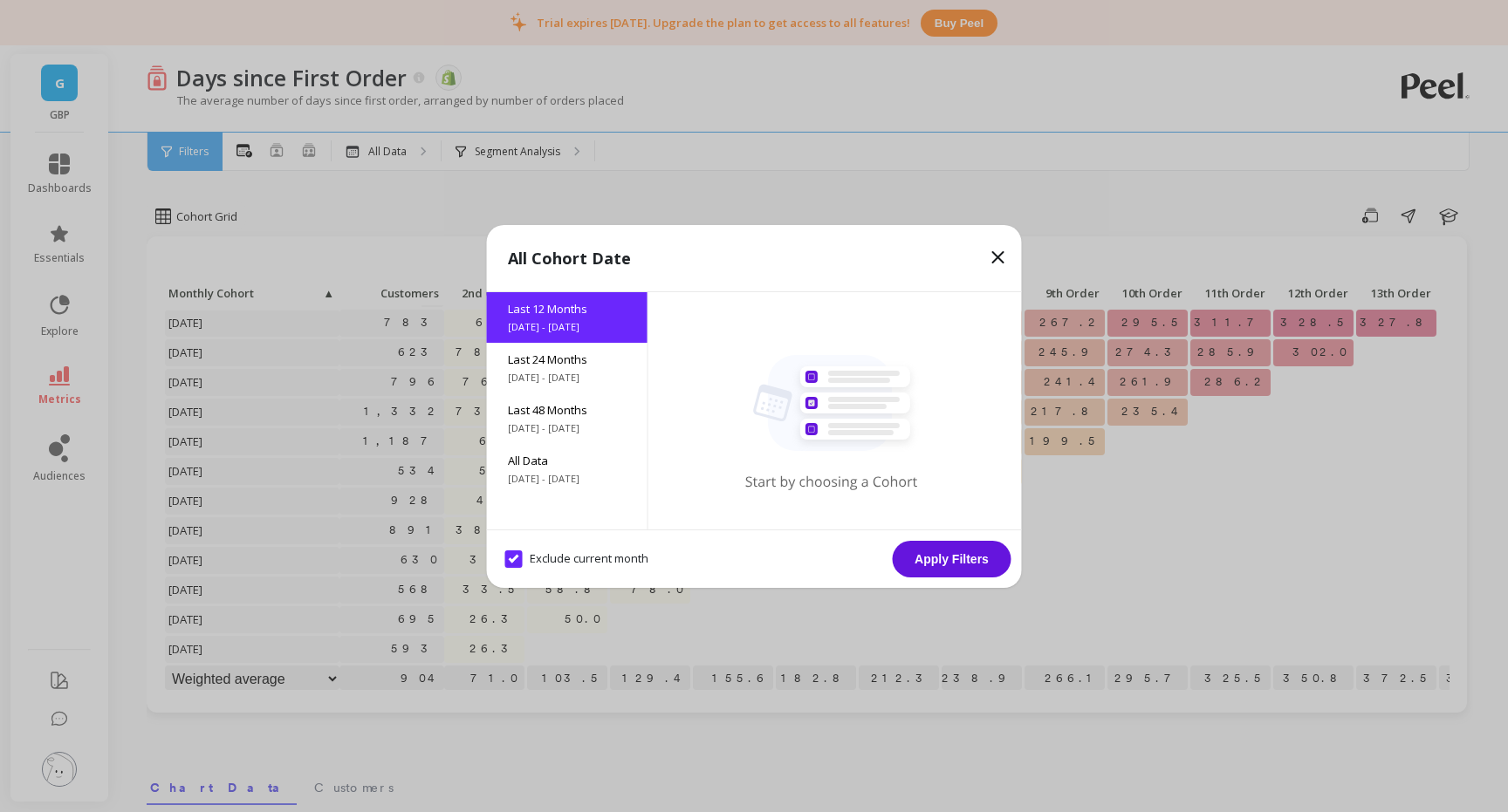
click at [927, 557] on button "Apply Filters" at bounding box center [952, 559] width 119 height 37
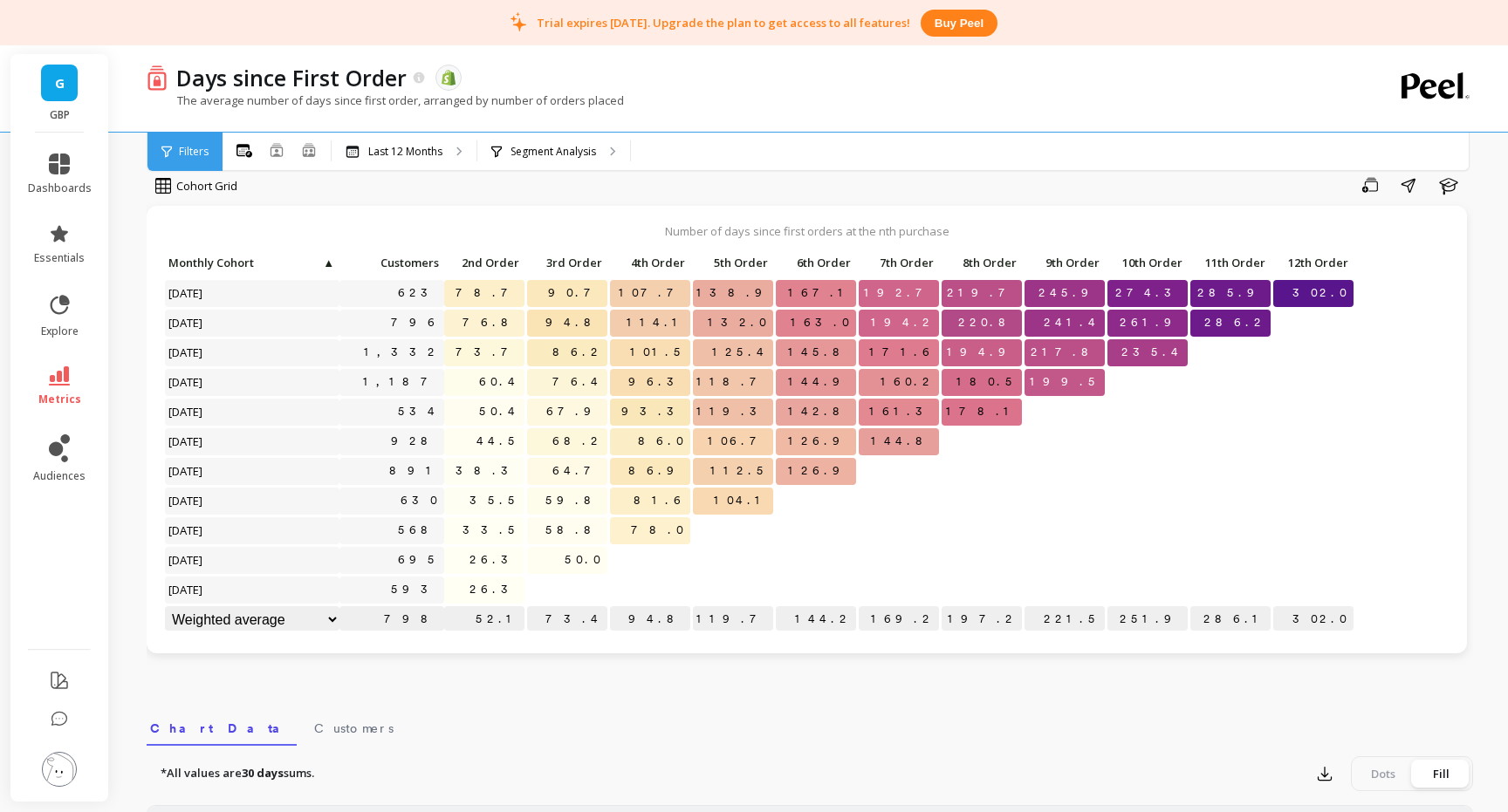
scroll to position [14, 0]
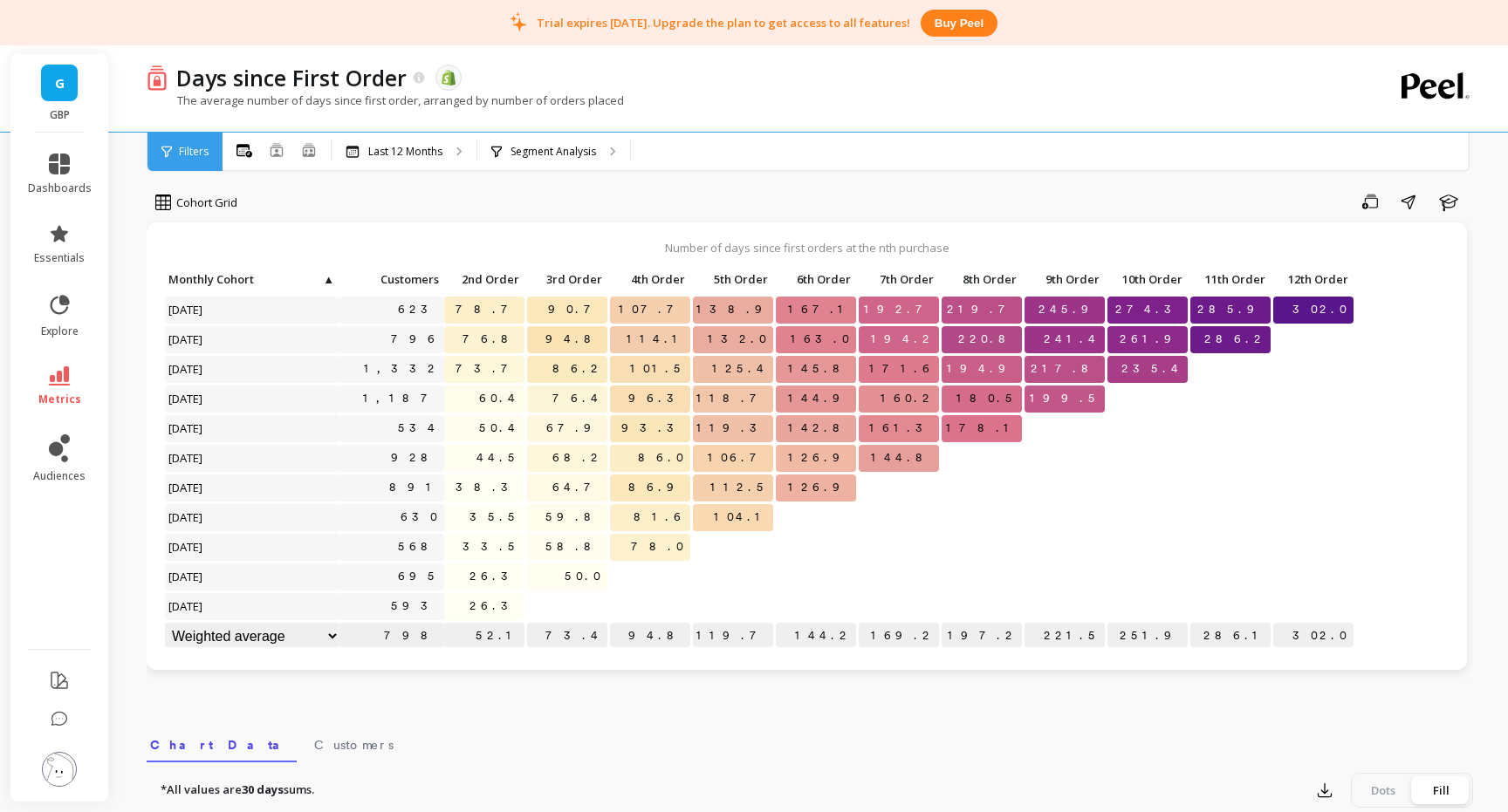
click at [513, 635] on p "52.1" at bounding box center [484, 637] width 81 height 27
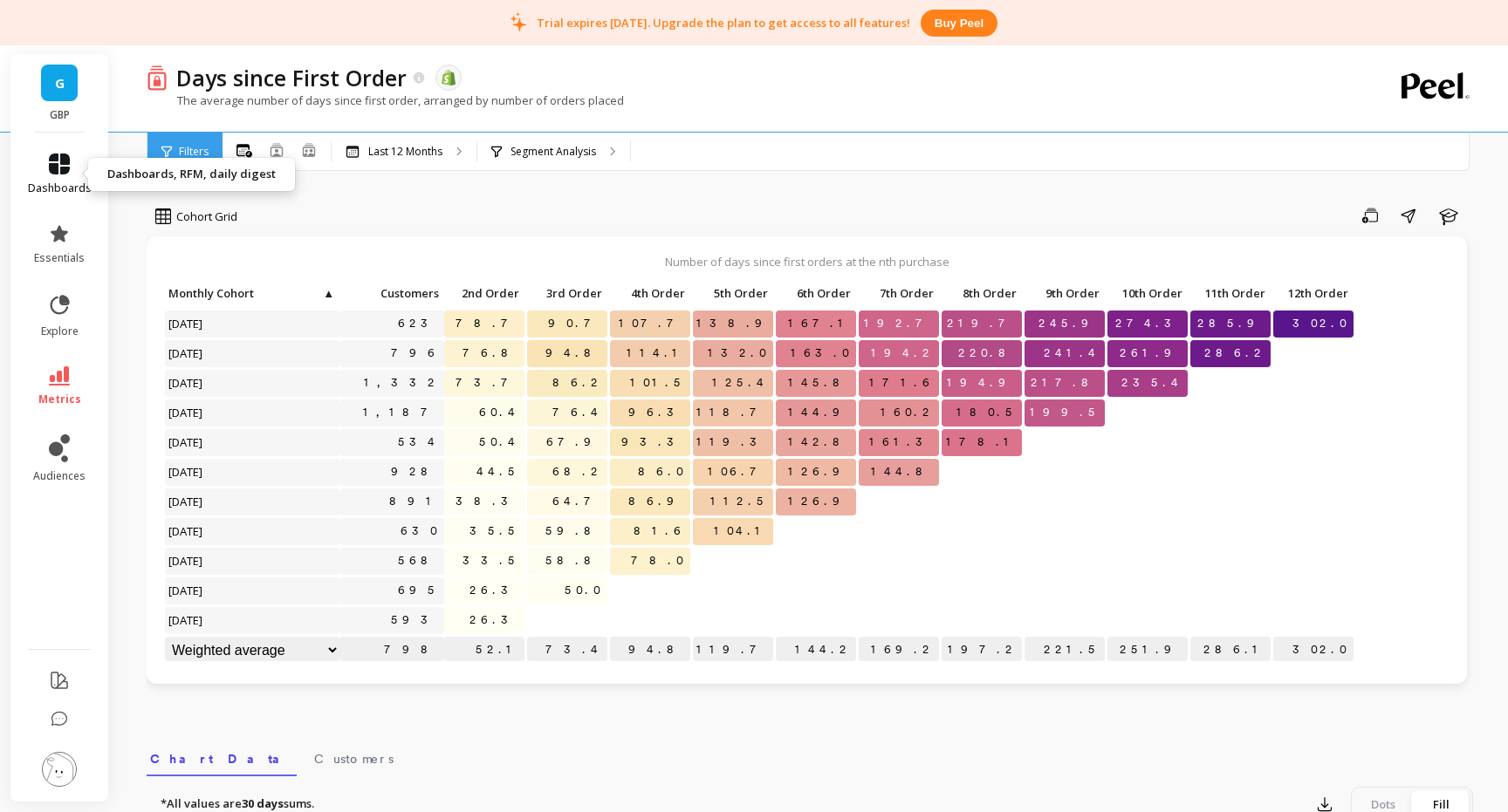
click at [65, 174] on icon at bounding box center [59, 164] width 21 height 21
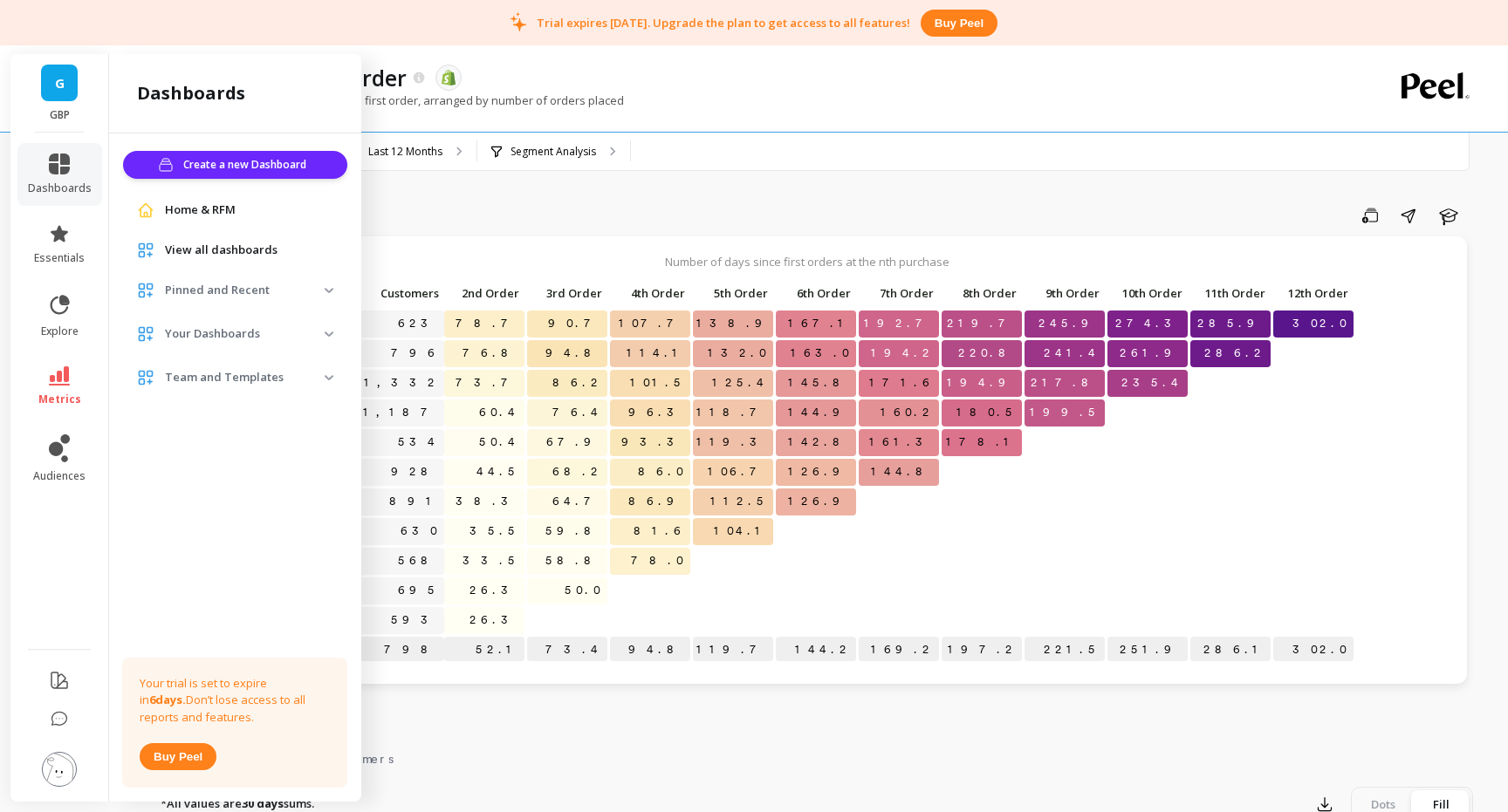
click at [251, 243] on span "View all dashboards" at bounding box center [221, 250] width 113 height 17
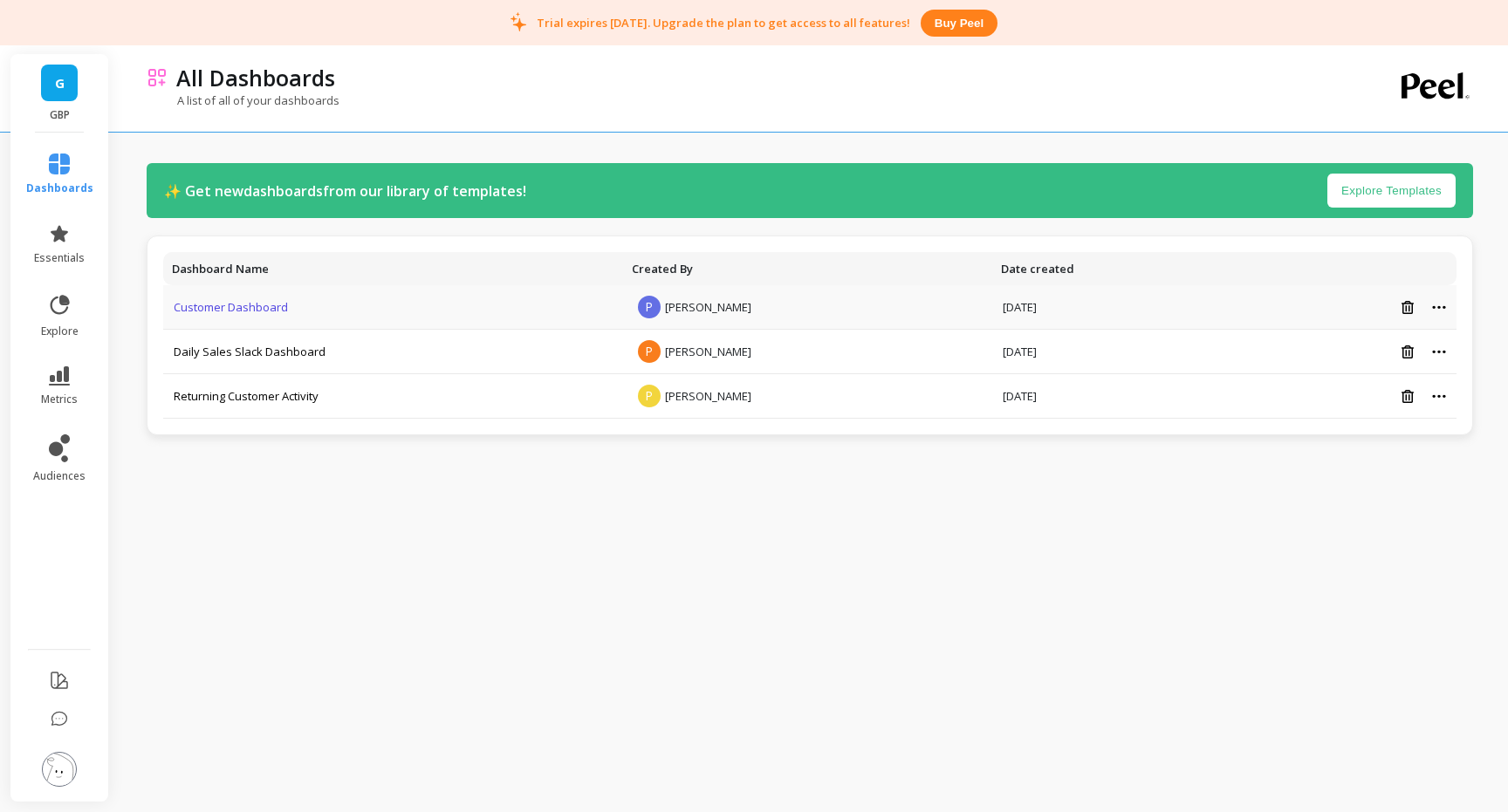
click at [241, 306] on link "Customer Dashboard" at bounding box center [231, 306] width 114 height 16
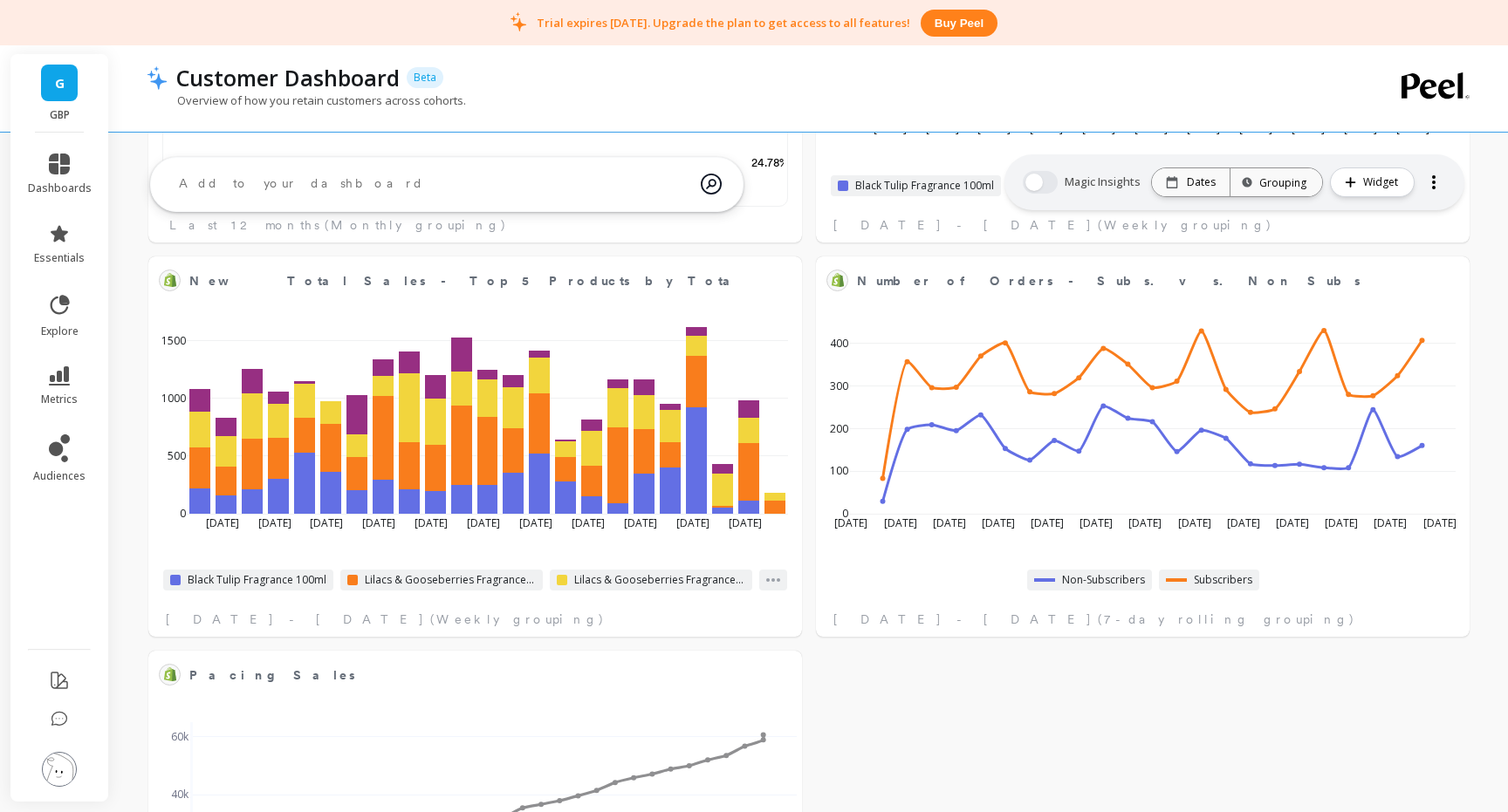
scroll to position [1545, 0]
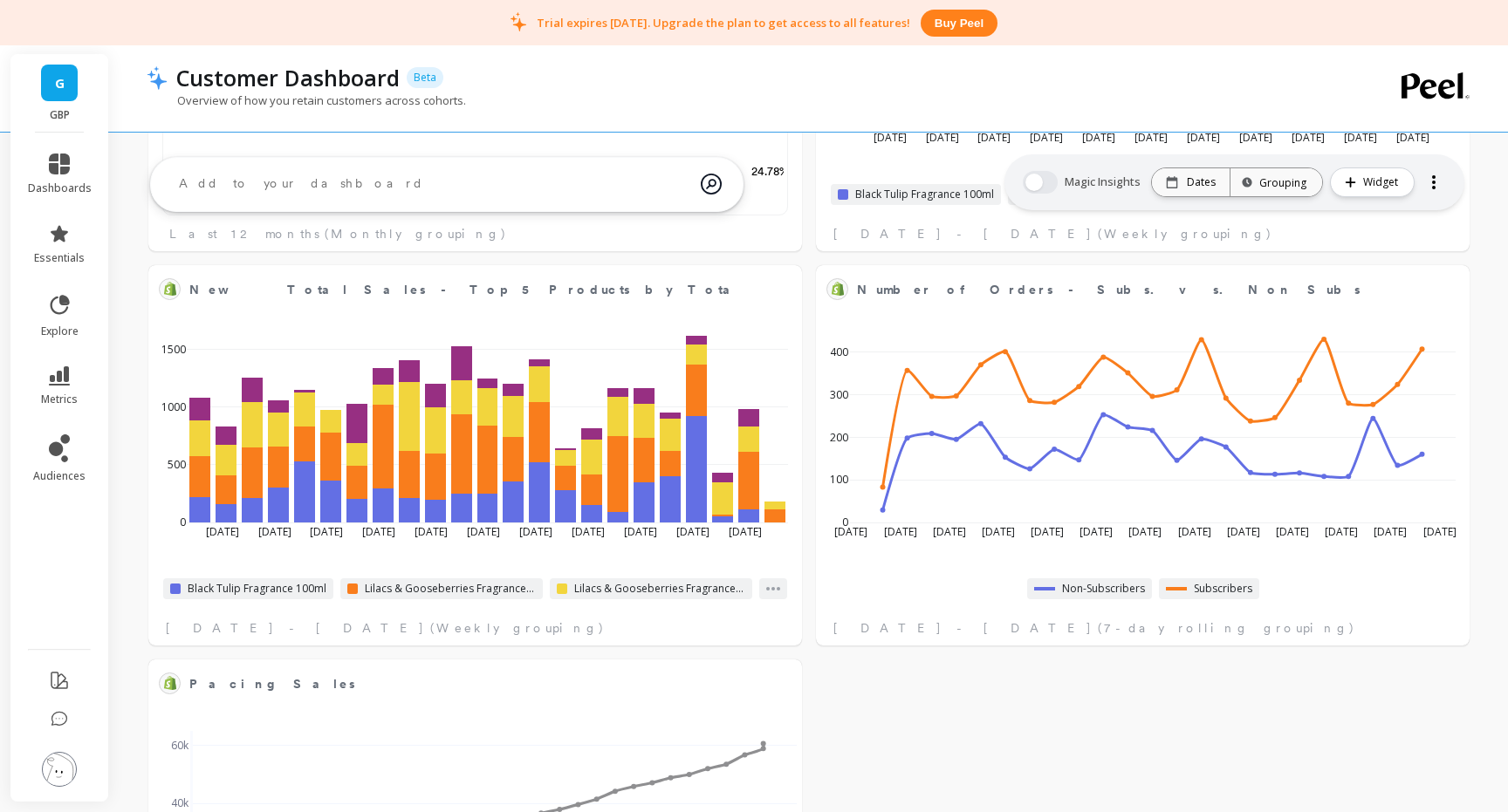
click at [64, 91] on span "G" at bounding box center [60, 83] width 9 height 20
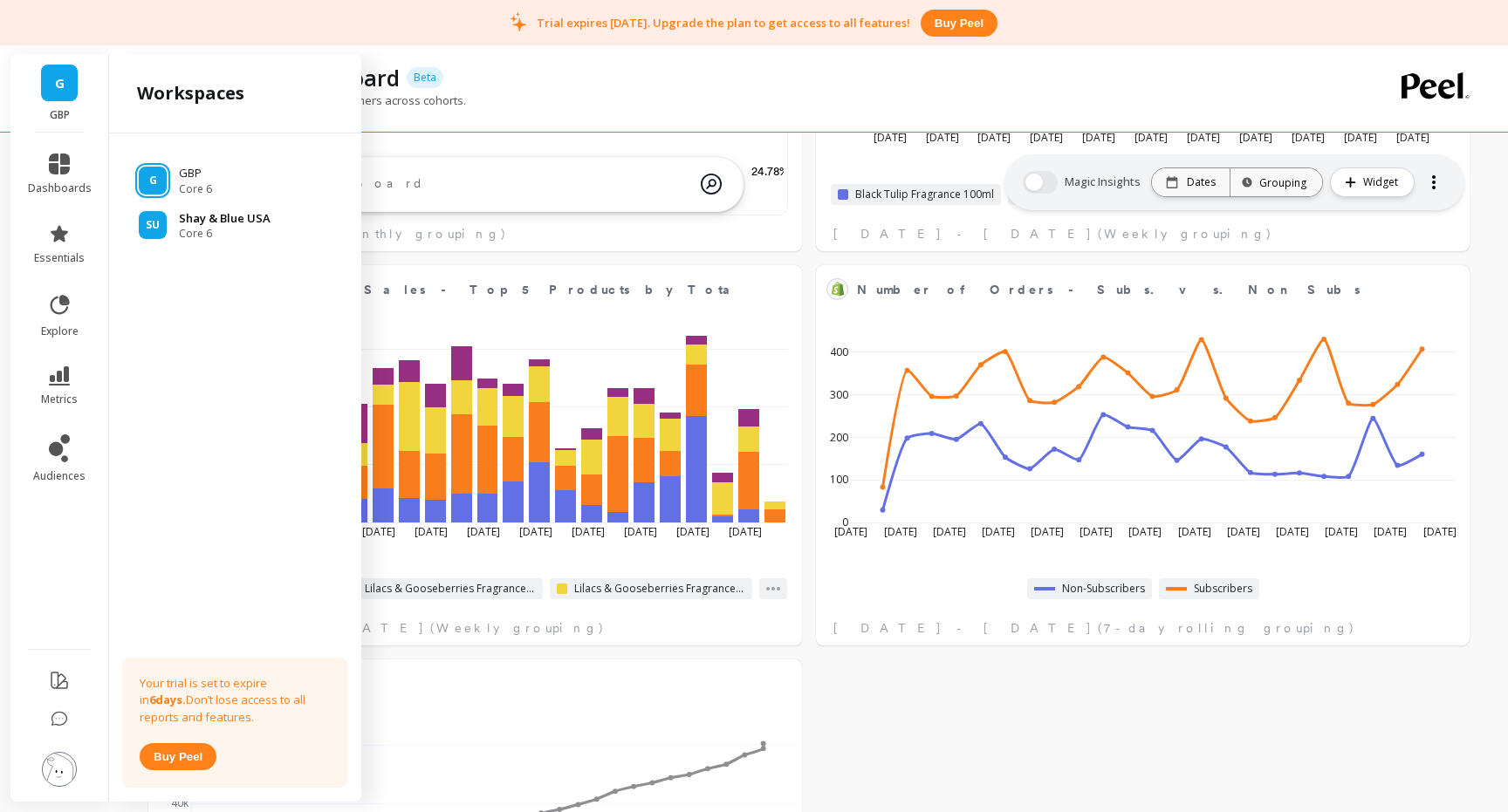
click at [226, 226] on p "Shay & Blue USA" at bounding box center [225, 219] width 92 height 17
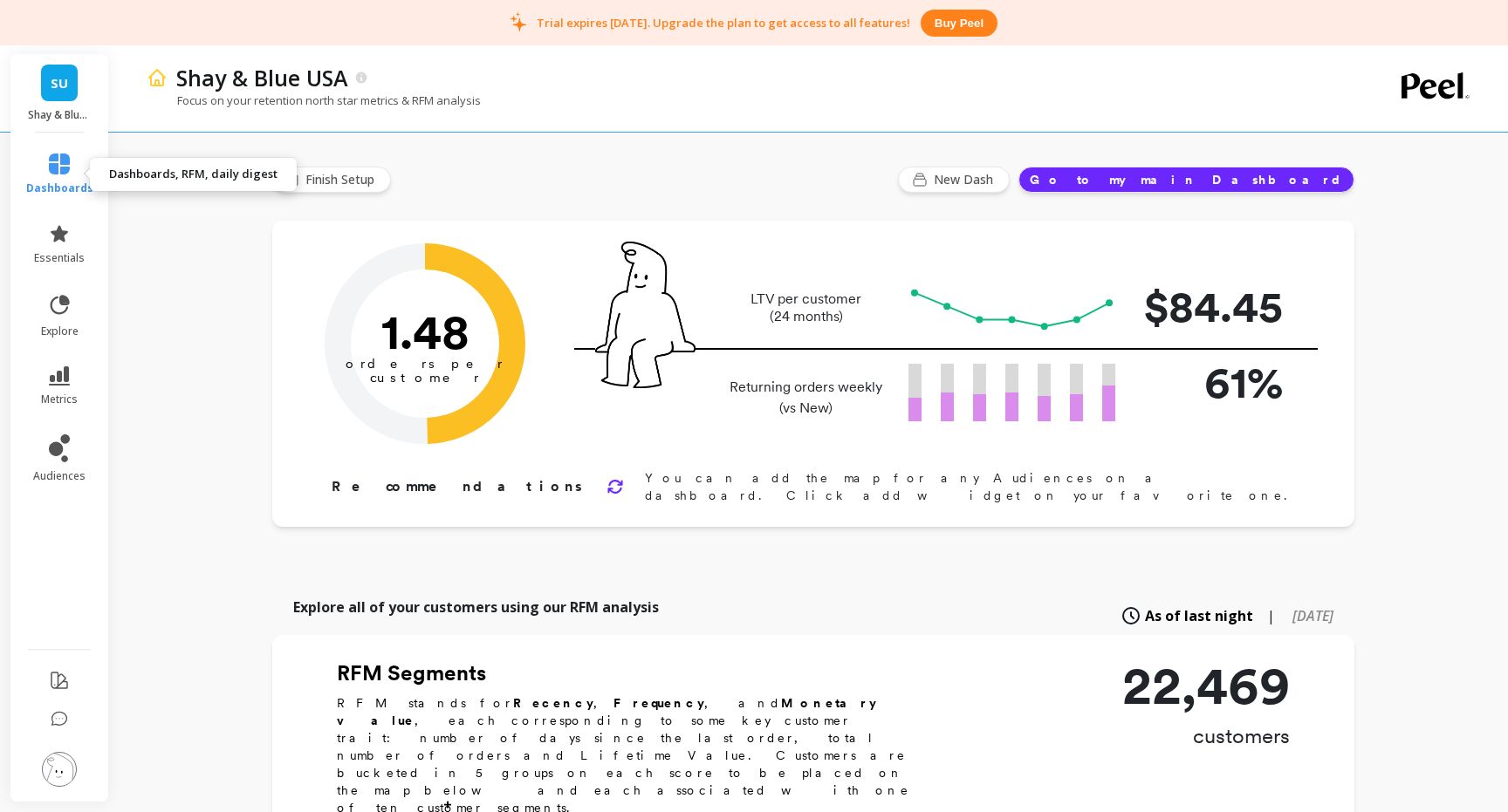
click at [66, 164] on icon at bounding box center [59, 164] width 21 height 21
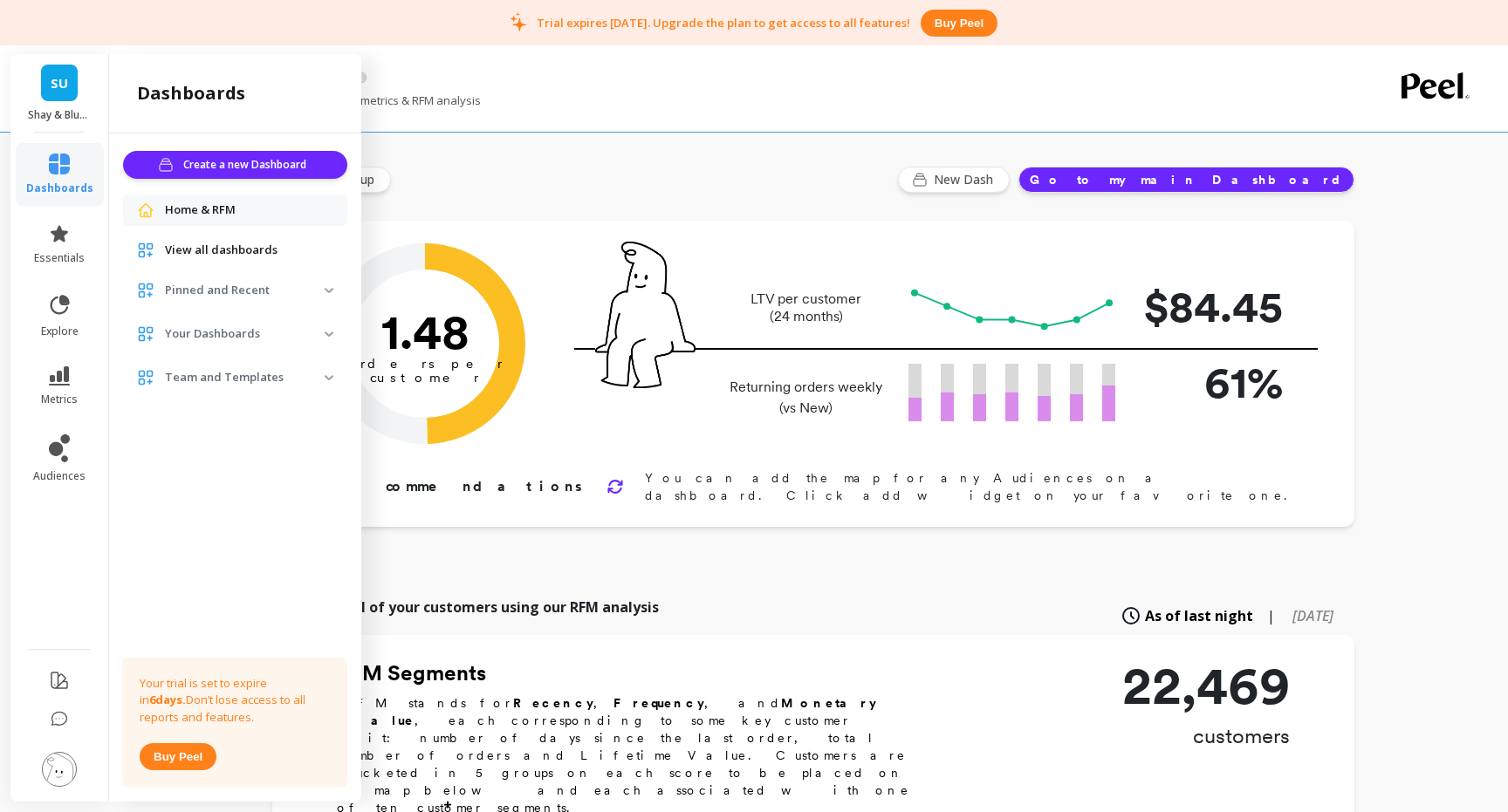
click at [237, 241] on div "View all dashboards" at bounding box center [235, 249] width 224 height 31
click at [237, 251] on span "View all dashboards" at bounding box center [221, 250] width 113 height 17
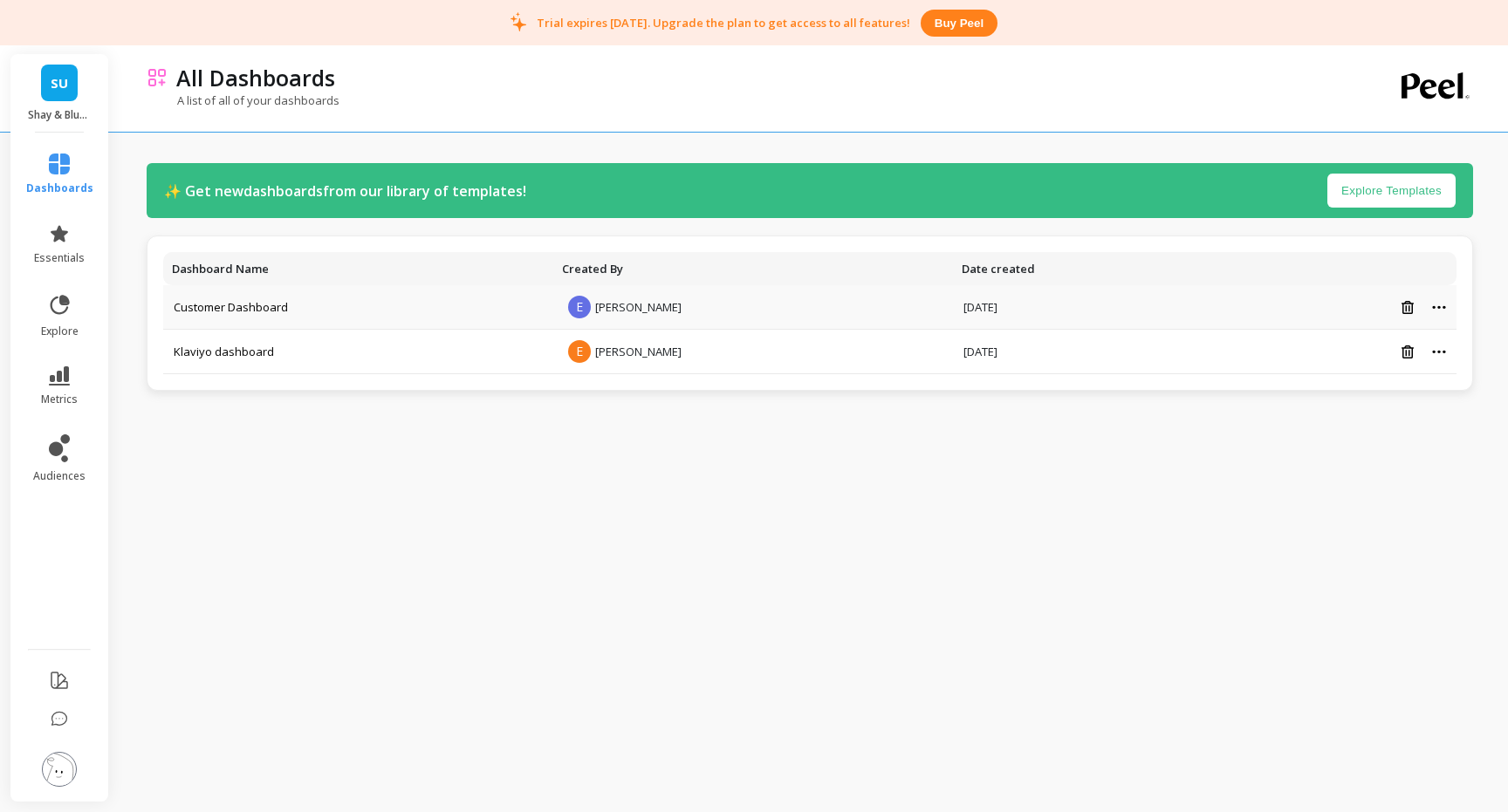
click at [706, 303] on td "E Emeric Fakambi" at bounding box center [753, 307] width 400 height 45
click at [255, 305] on link "Customer Dashboard" at bounding box center [231, 306] width 114 height 16
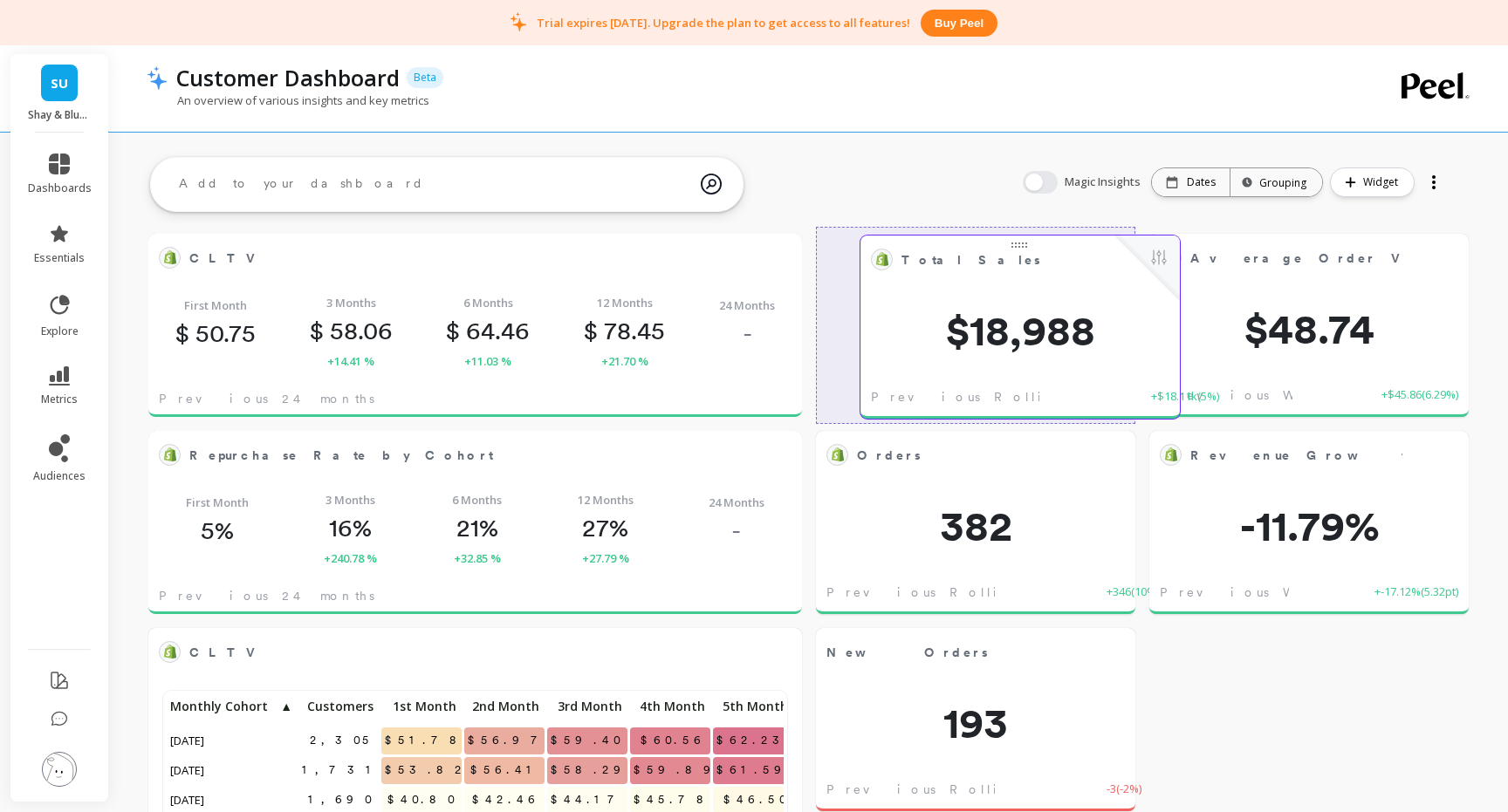
drag, startPoint x: 1224, startPoint y: 259, endPoint x: 930, endPoint y: 261, distance: 294.0
click at [930, 261] on span "Total Sales" at bounding box center [971, 260] width 139 height 18
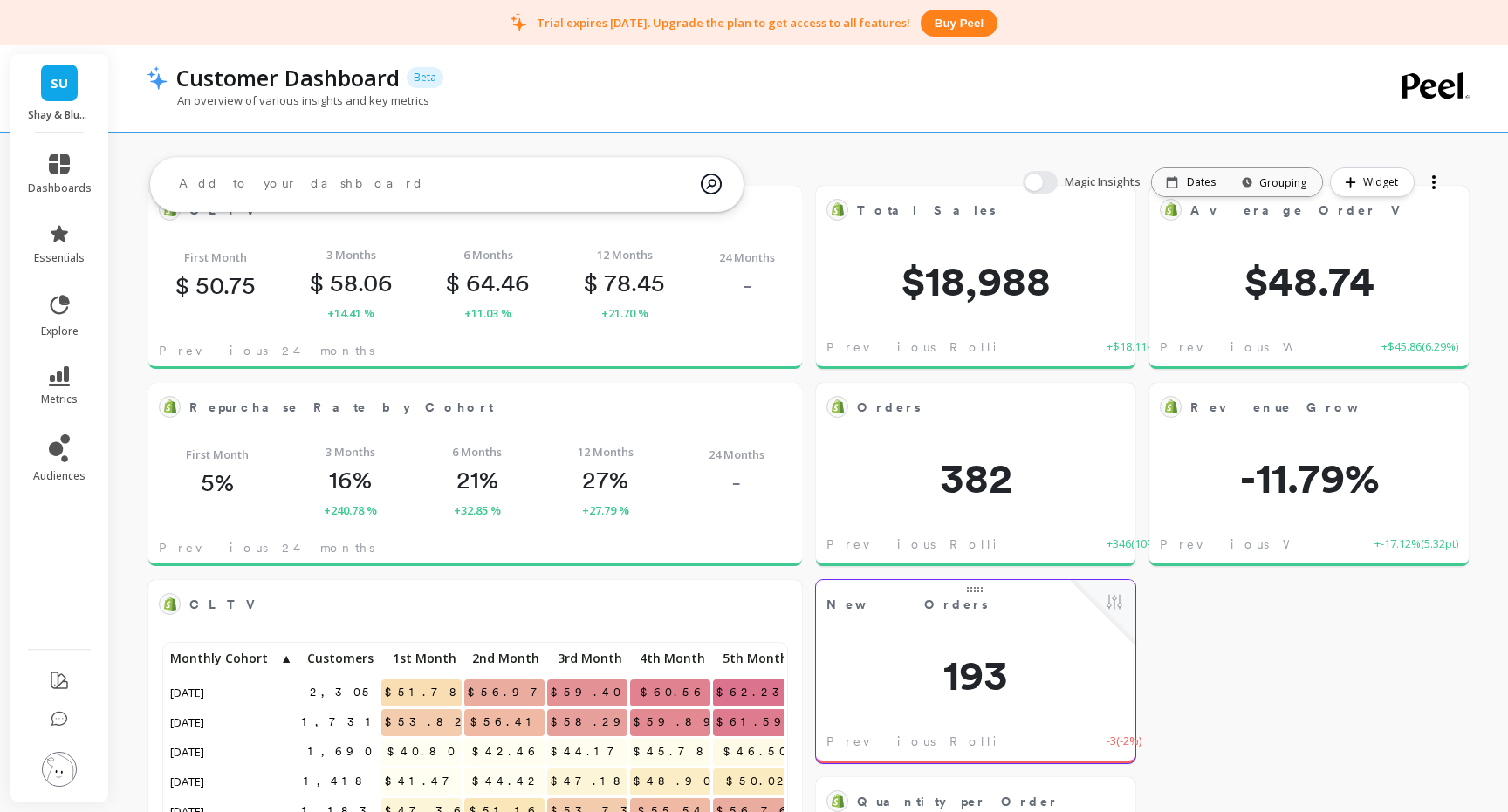
scroll to position [67, 0]
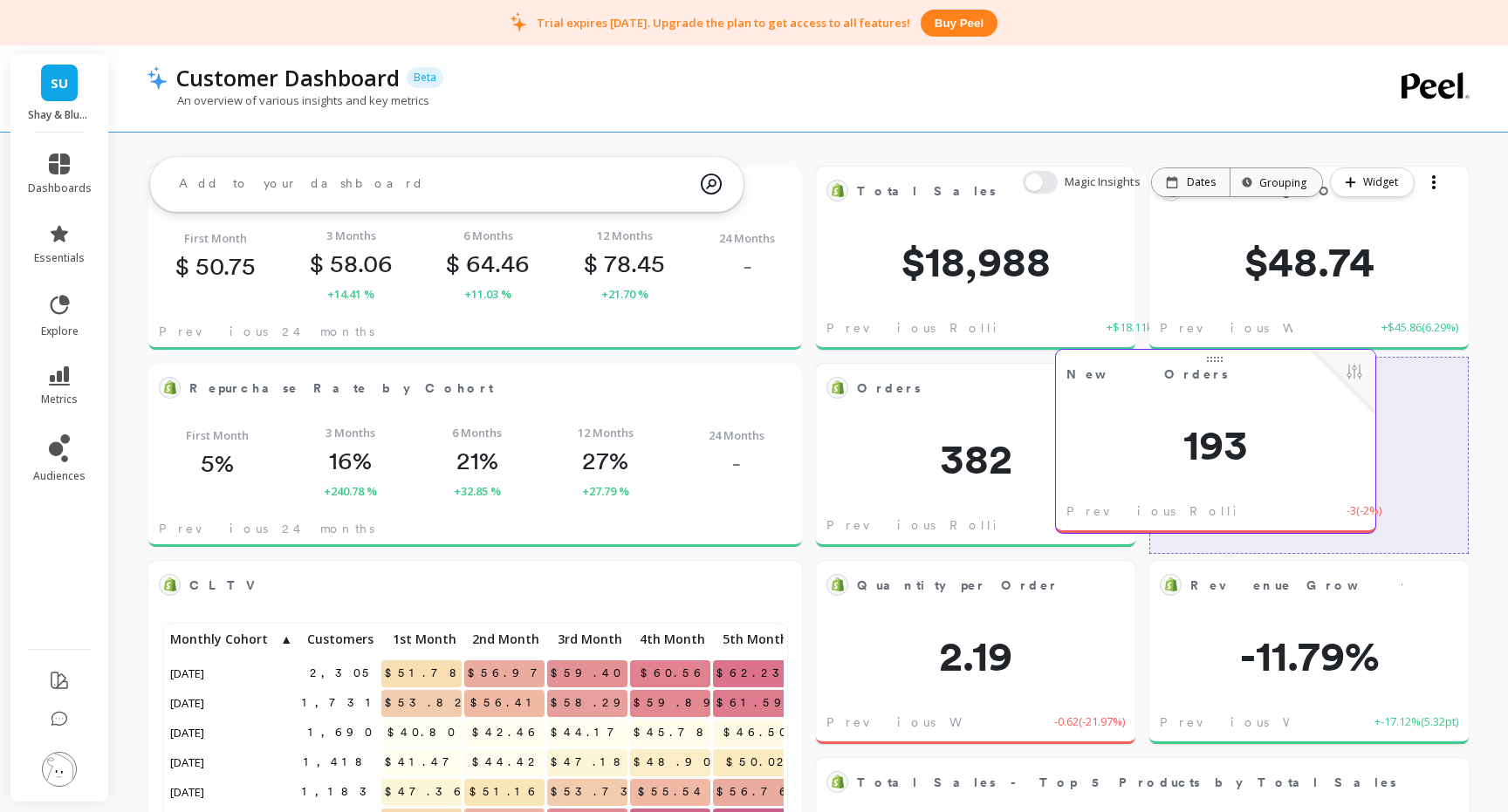
drag, startPoint x: 1133, startPoint y: 520, endPoint x: 1268, endPoint y: 409, distance: 174.8
click at [1268, 409] on div "New Orders Edit Widget & Insights 193 Previous Rolling 7-day -3 ( -2% )" at bounding box center [1216, 441] width 320 height 183
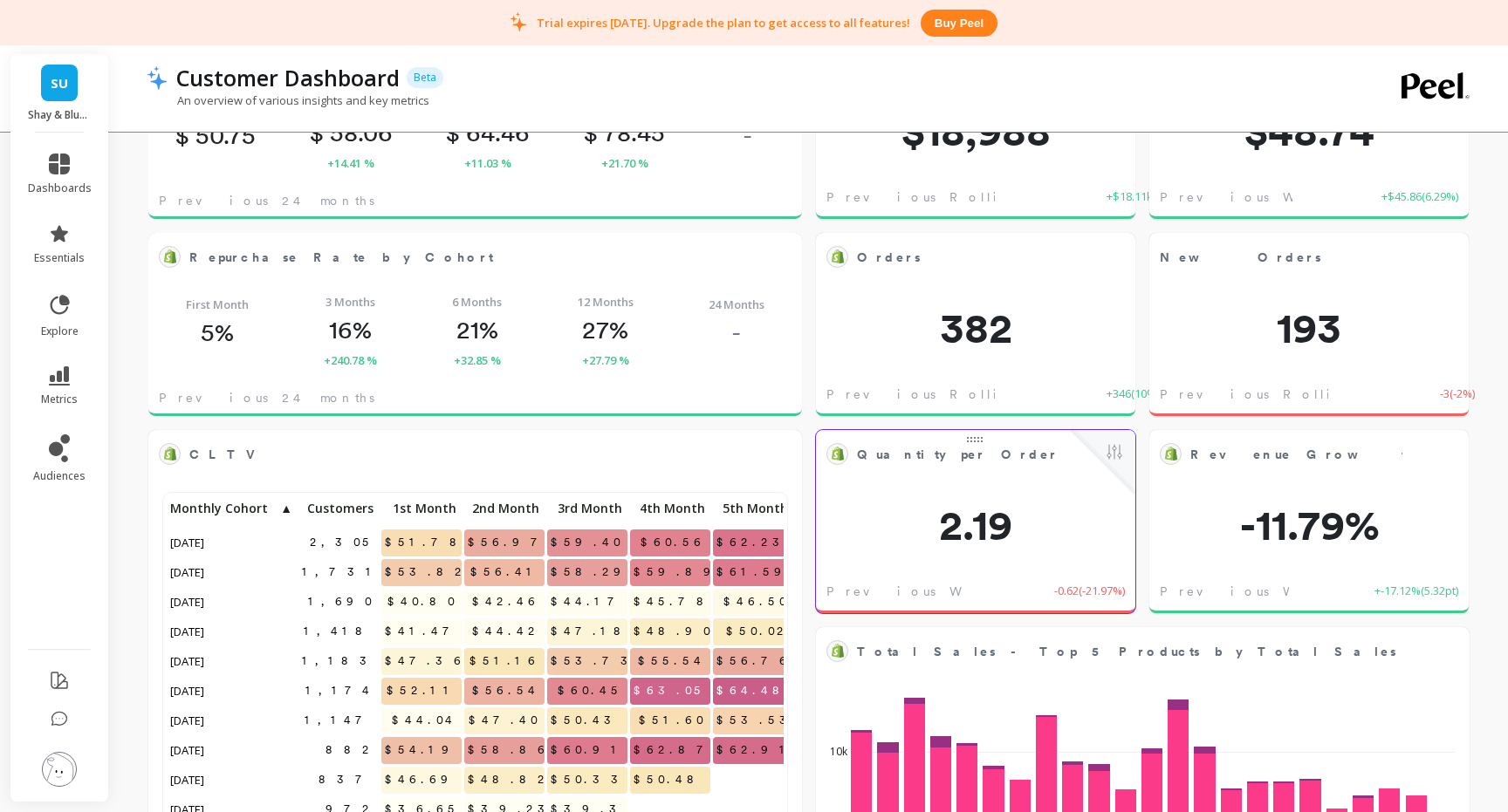
scroll to position [239, 0]
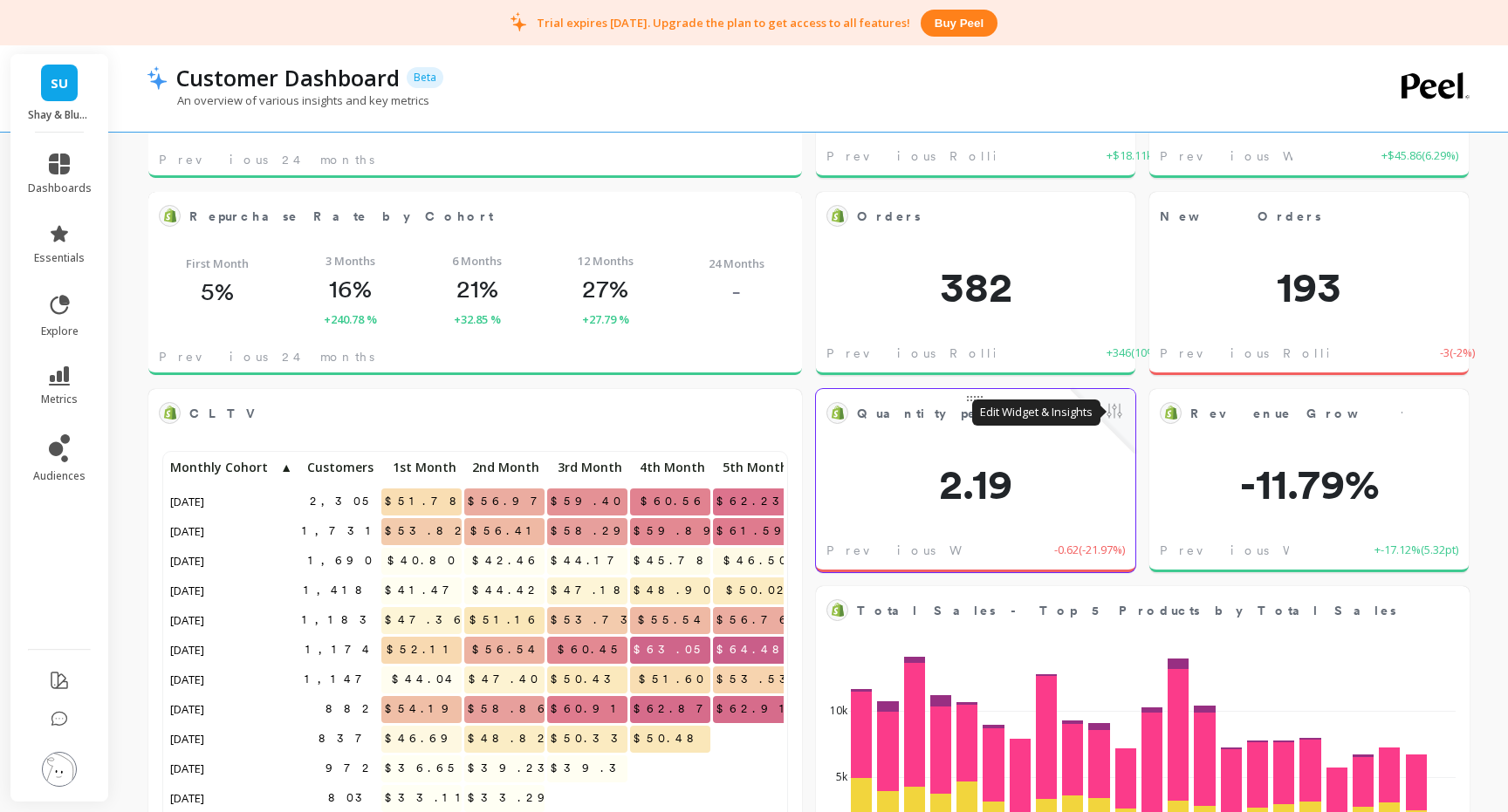
click at [1116, 407] on button at bounding box center [1114, 413] width 21 height 25
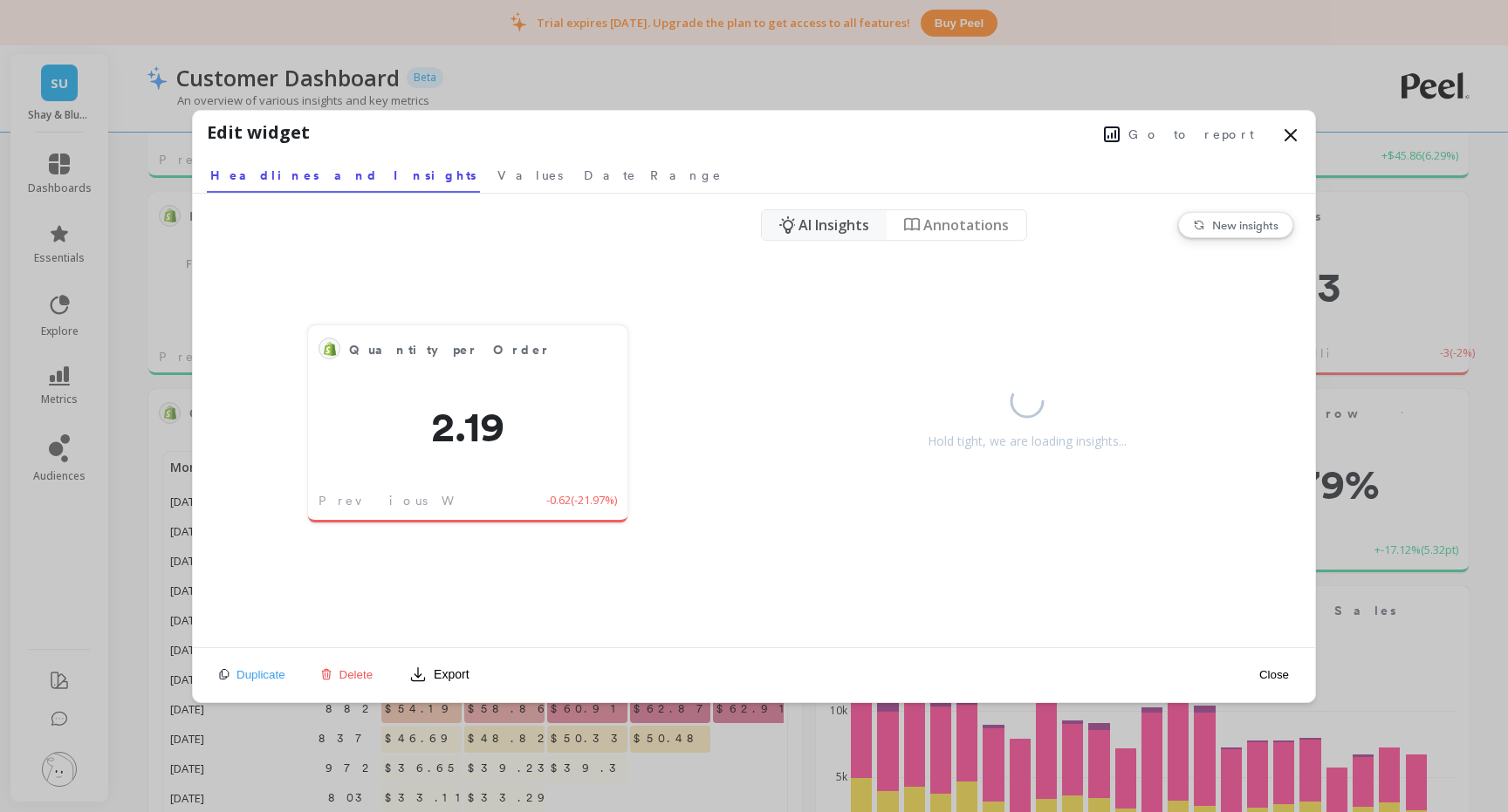
click at [1292, 137] on icon at bounding box center [1290, 135] width 10 height 10
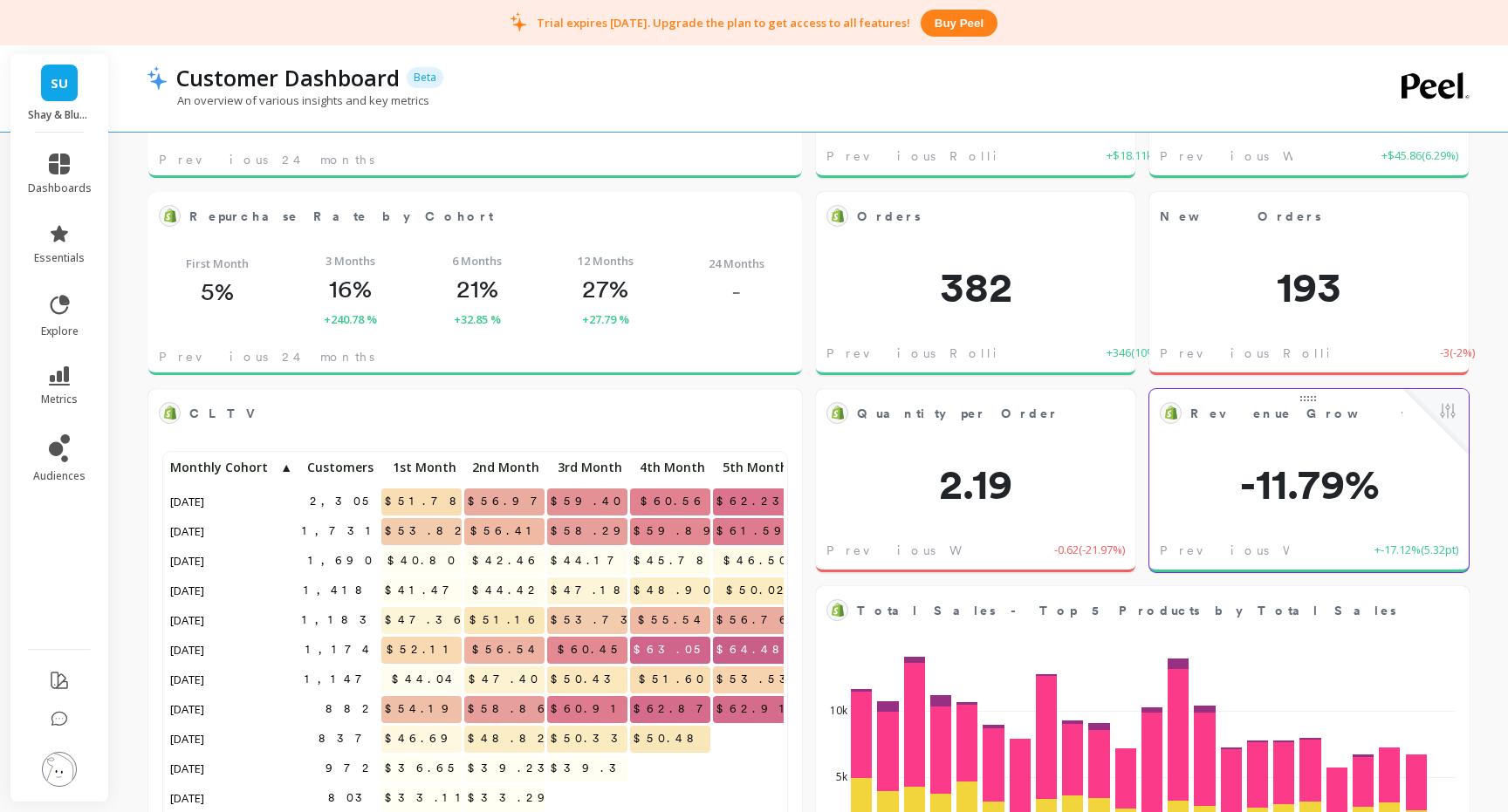
click at [1422, 413] on div at bounding box center [1437, 421] width 65 height 65
click at [1397, 411] on span "Revenue Growth Rate" at bounding box center [1295, 414] width 212 height 25
click at [1451, 413] on button at bounding box center [1447, 413] width 21 height 25
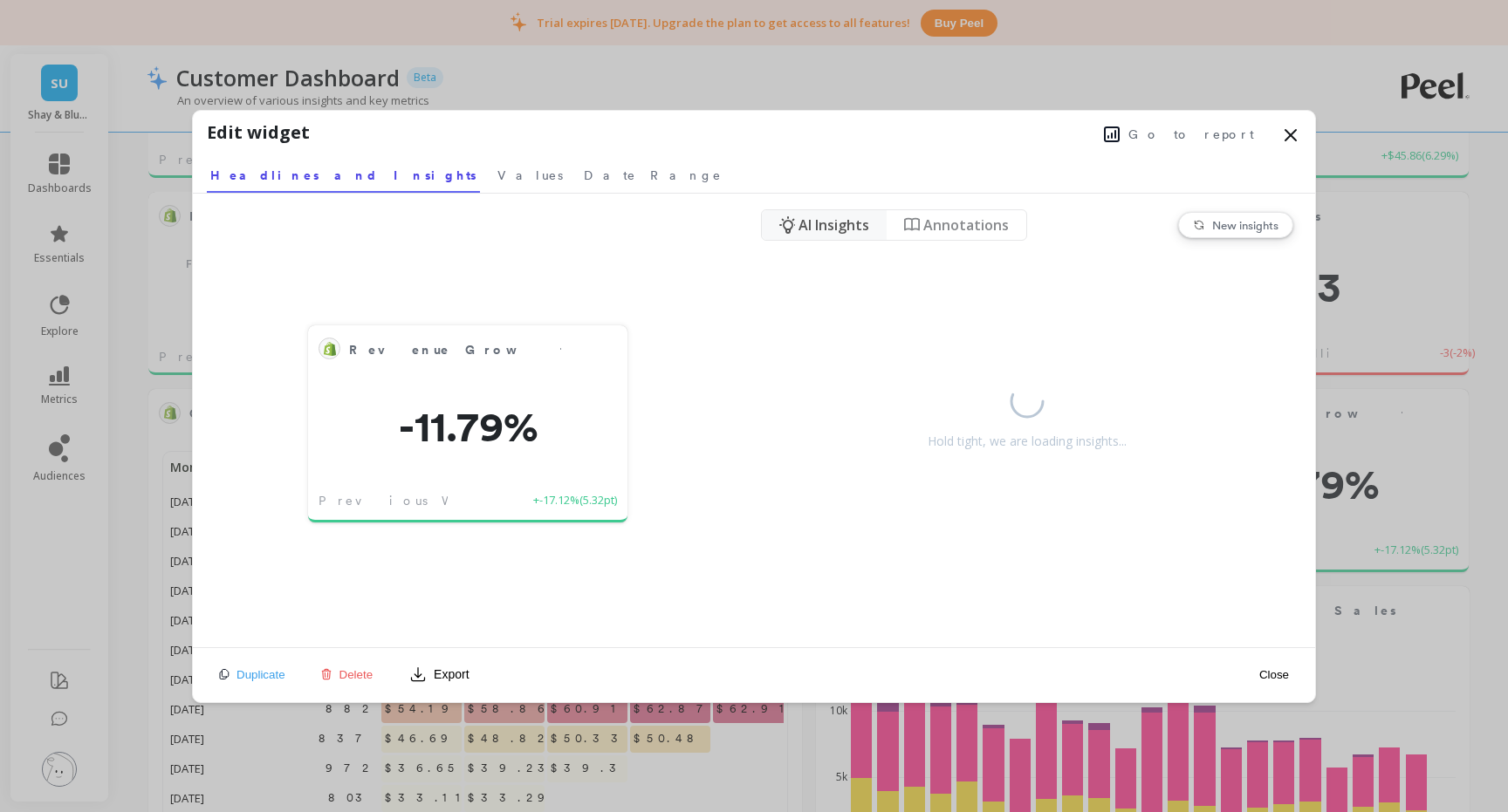
click at [331, 678] on icon at bounding box center [326, 674] width 12 height 12
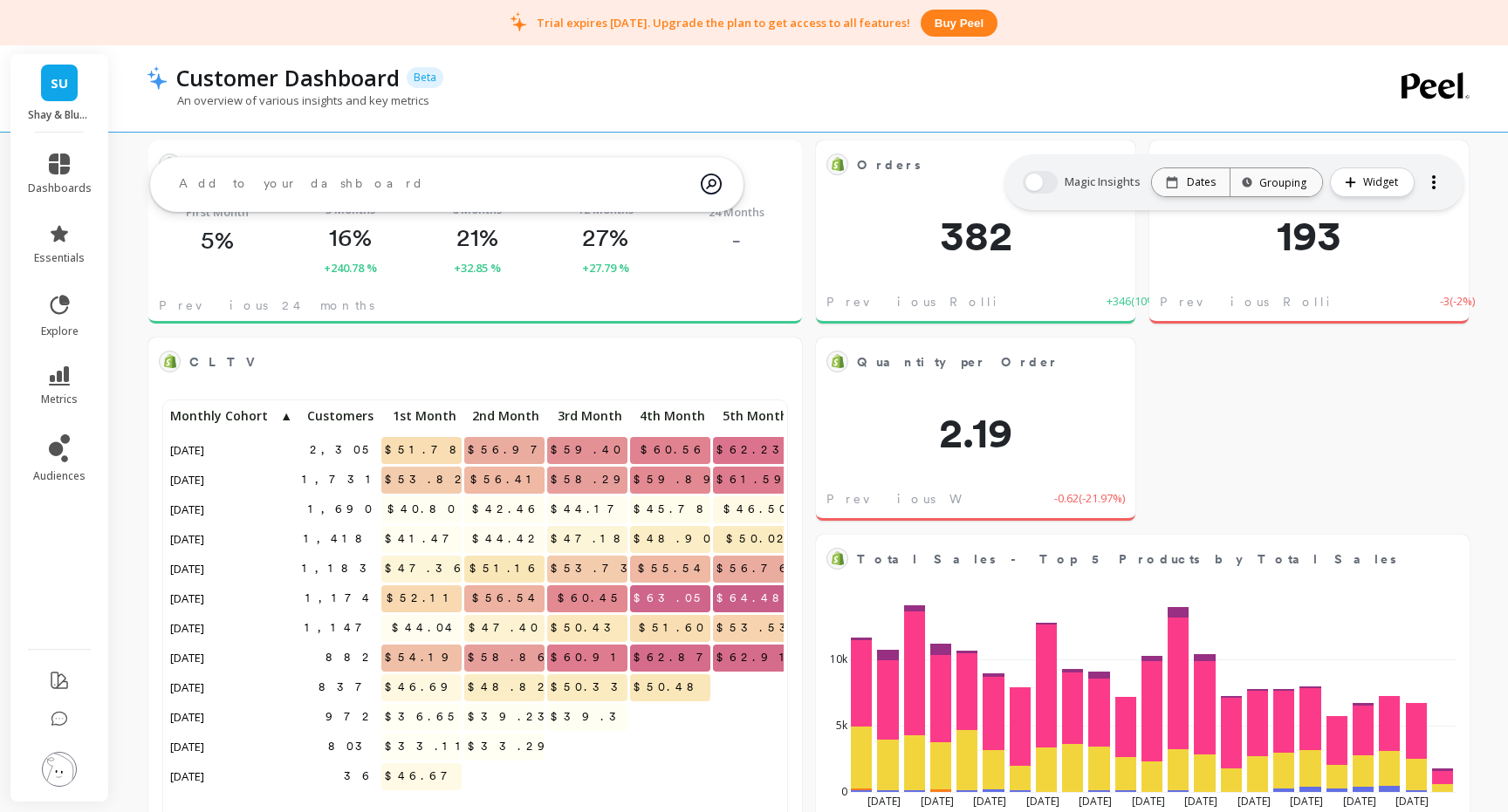
scroll to position [223, 0]
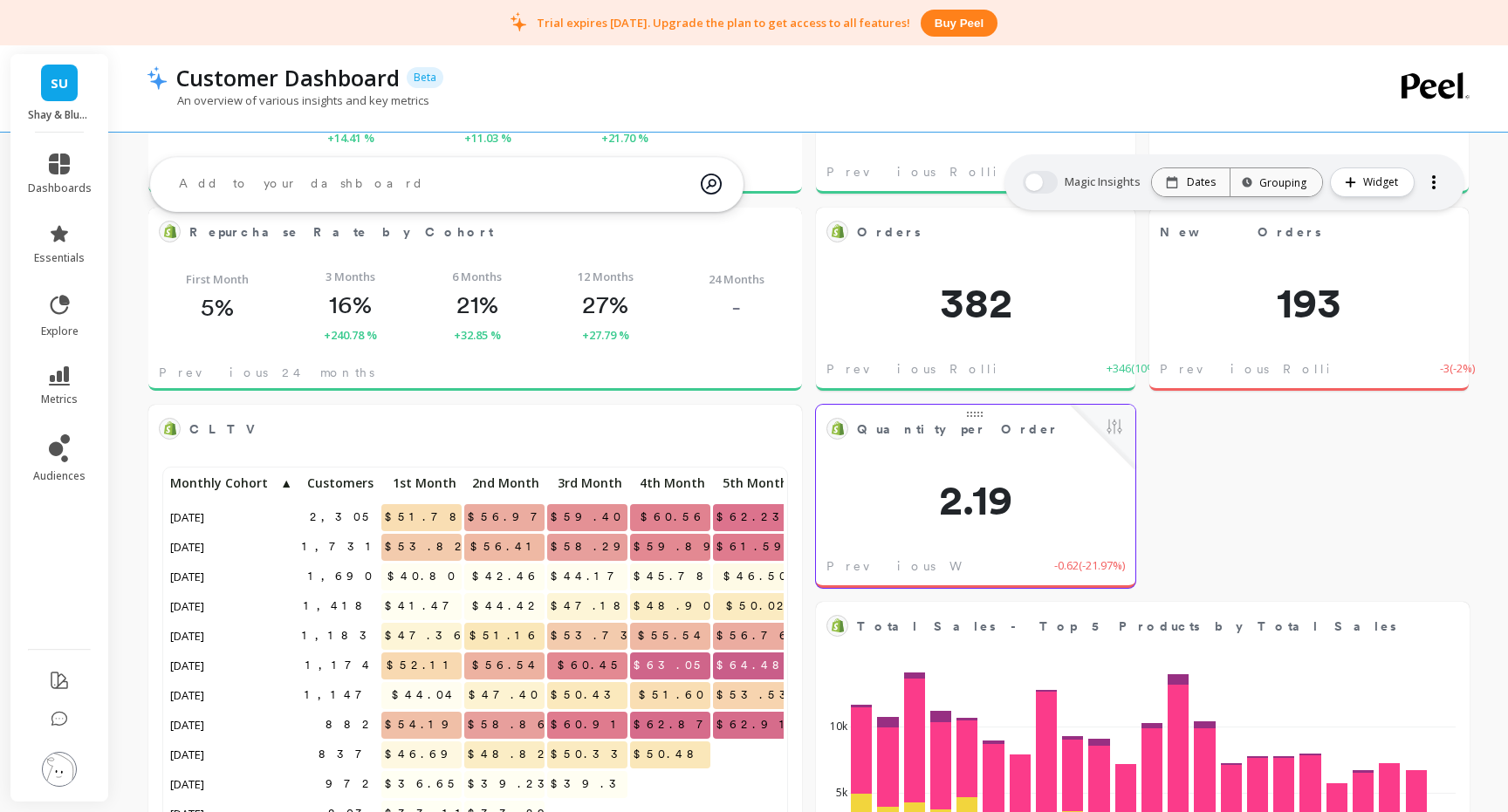
click at [1121, 414] on div at bounding box center [1103, 437] width 65 height 65
click at [1119, 427] on button at bounding box center [1114, 429] width 21 height 25
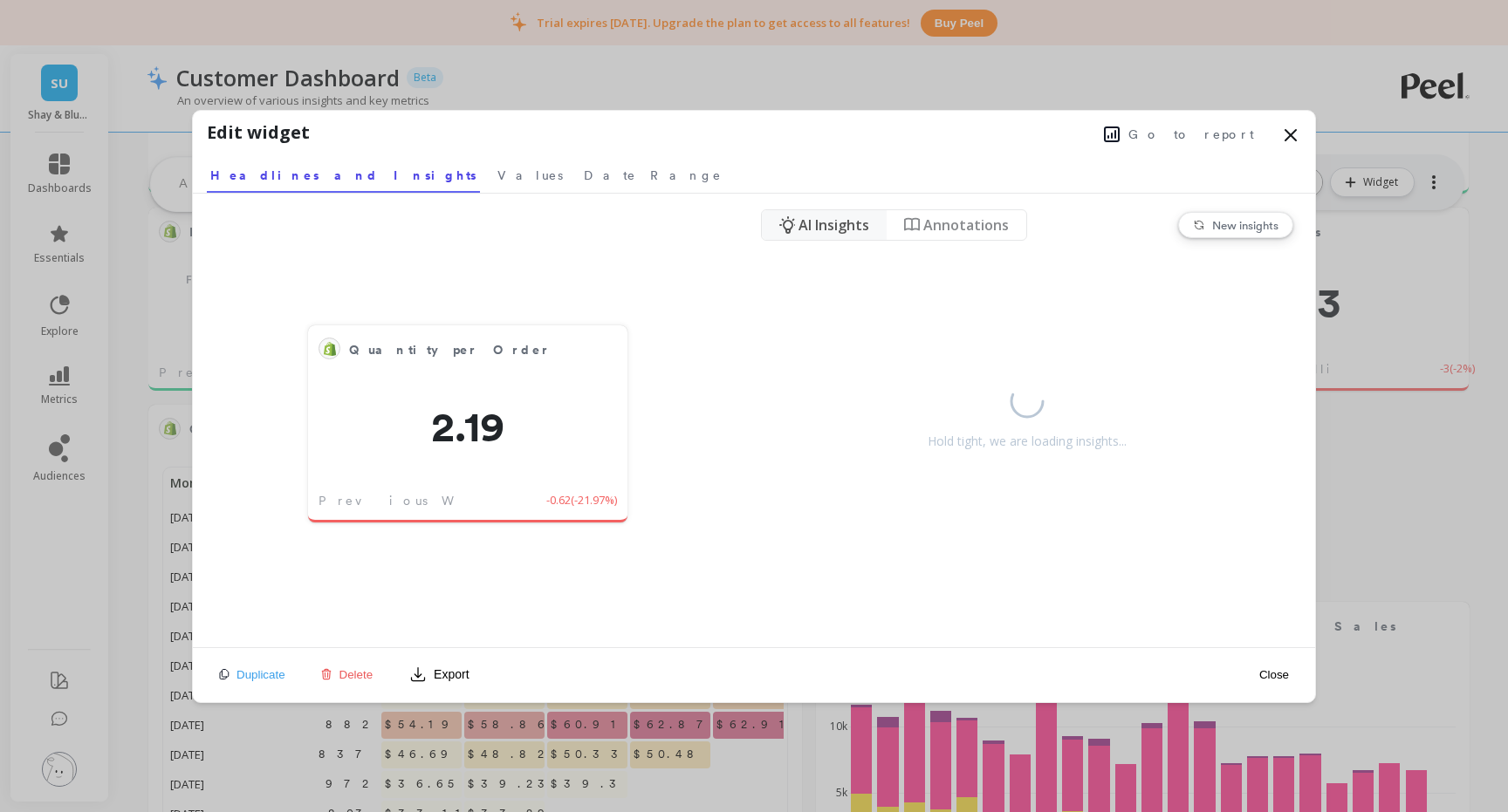
click at [352, 677] on span "Delete" at bounding box center [357, 674] width 34 height 13
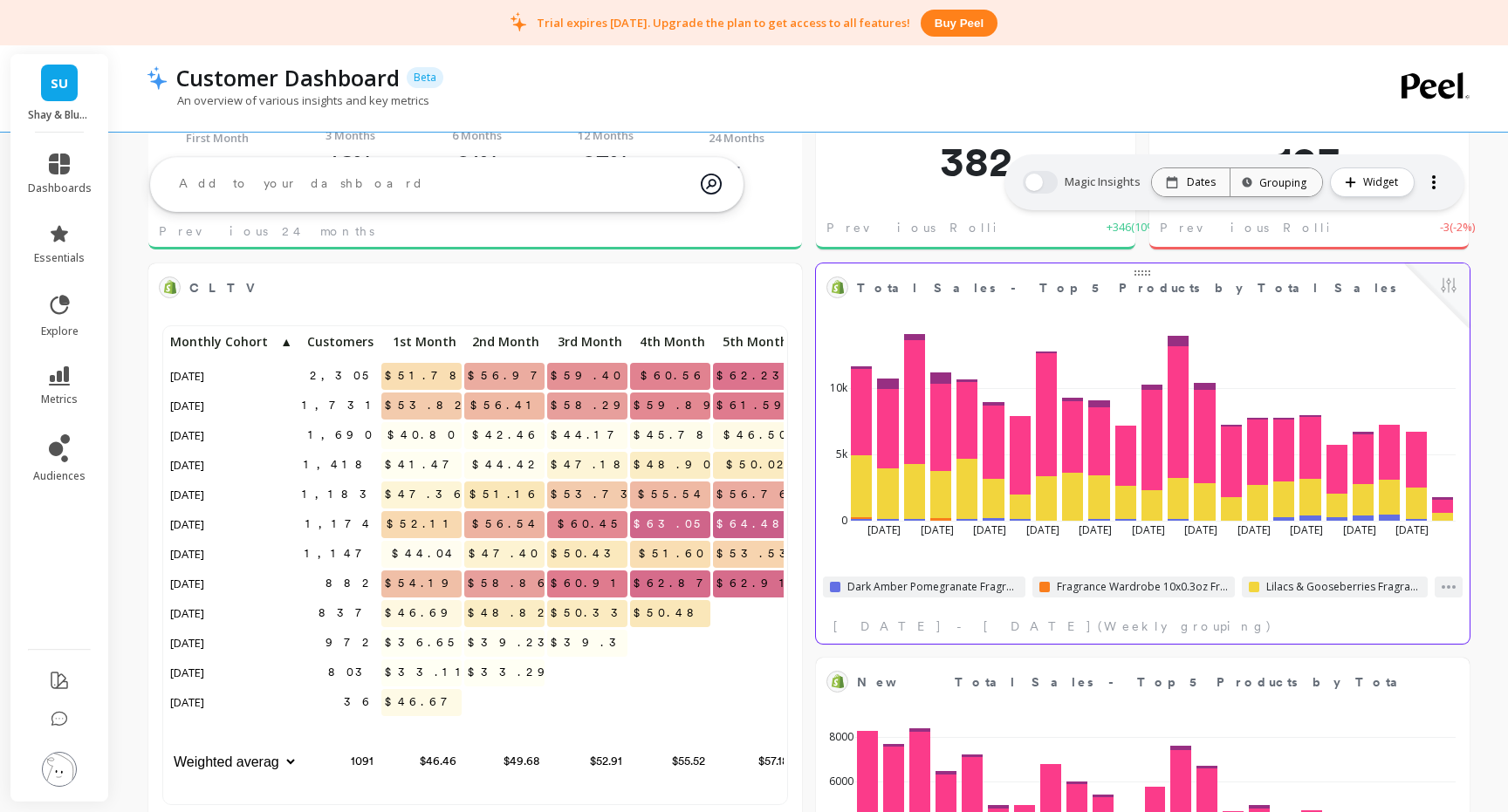
scroll to position [360, 0]
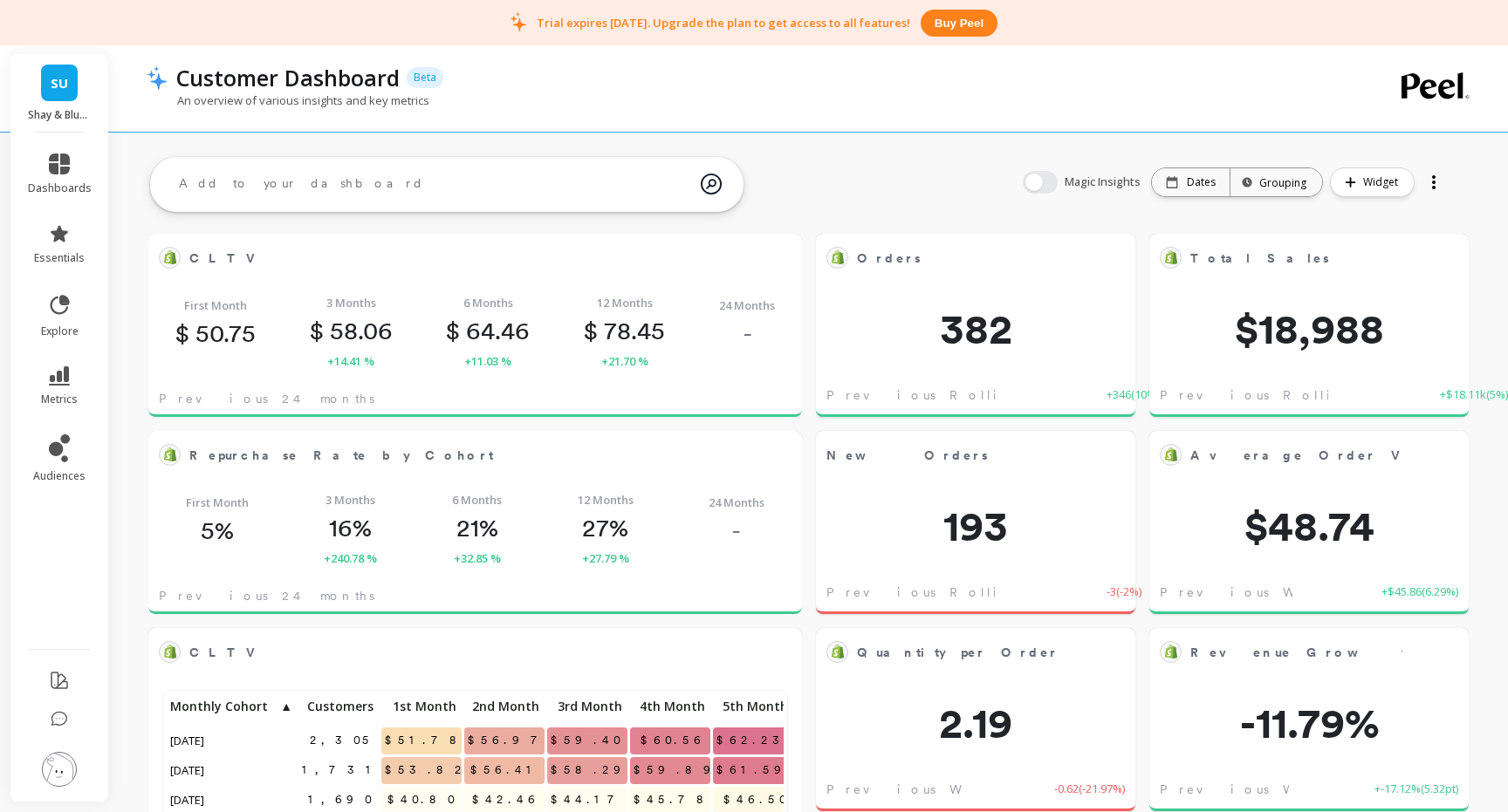
click at [57, 87] on span "SU" at bounding box center [59, 83] width 17 height 20
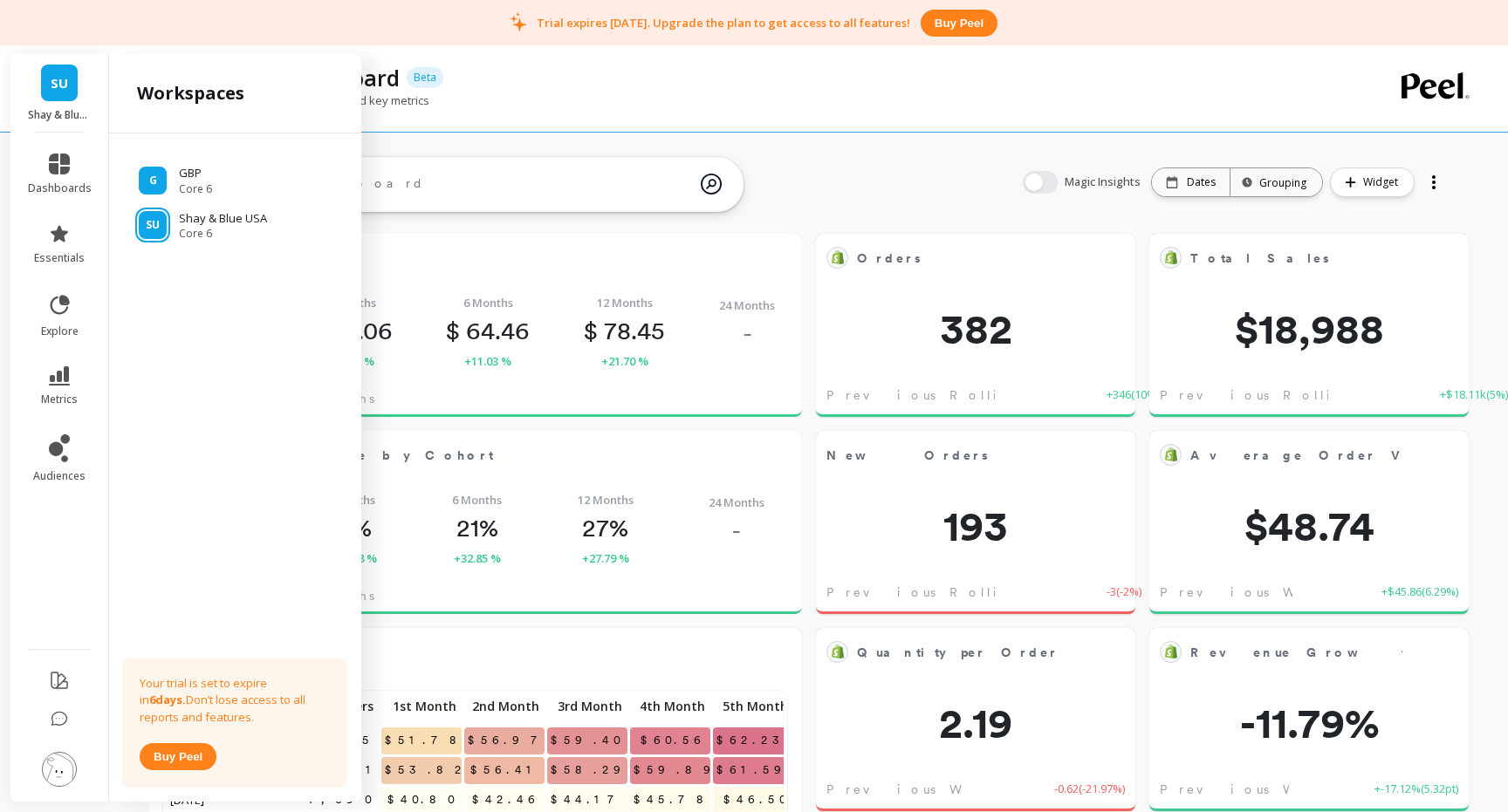
scroll to position [480, 617]
click at [67, 116] on p "Shay & Blue USA" at bounding box center [59, 115] width 64 height 14
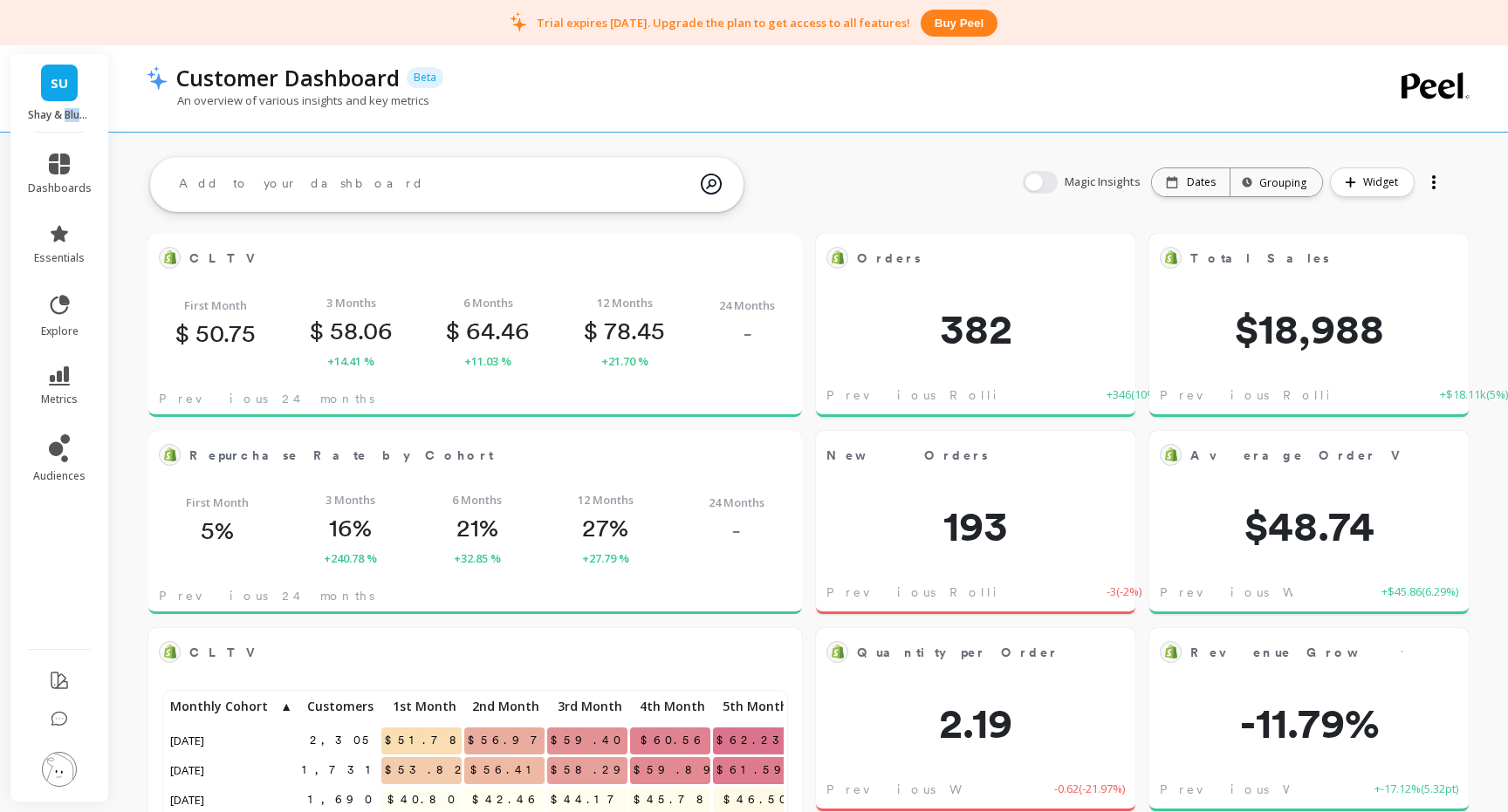
click at [67, 116] on p "Shay & Blue USA" at bounding box center [59, 115] width 64 height 14
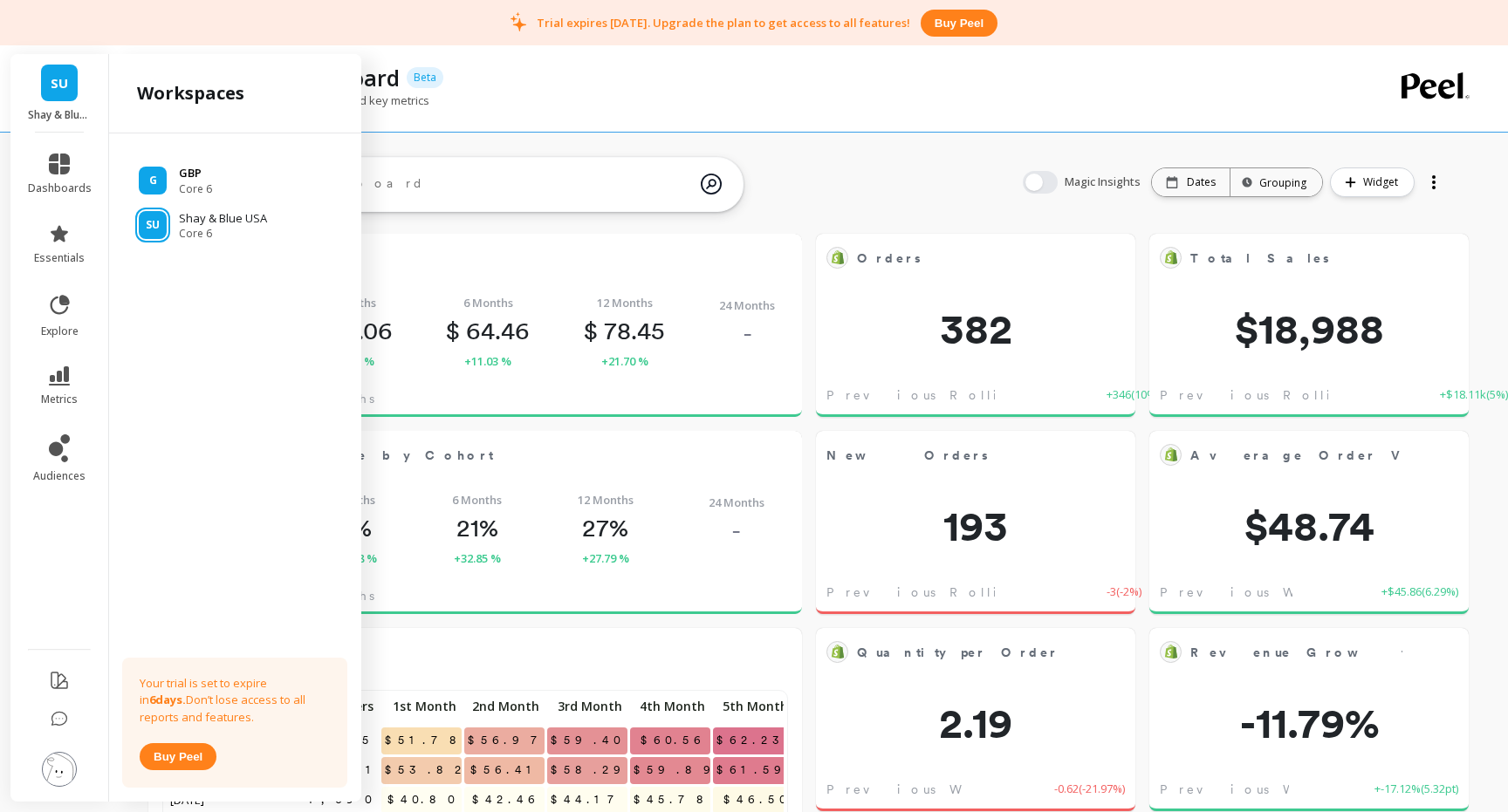
click at [214, 188] on div "G GBP Core 6" at bounding box center [235, 180] width 224 height 31
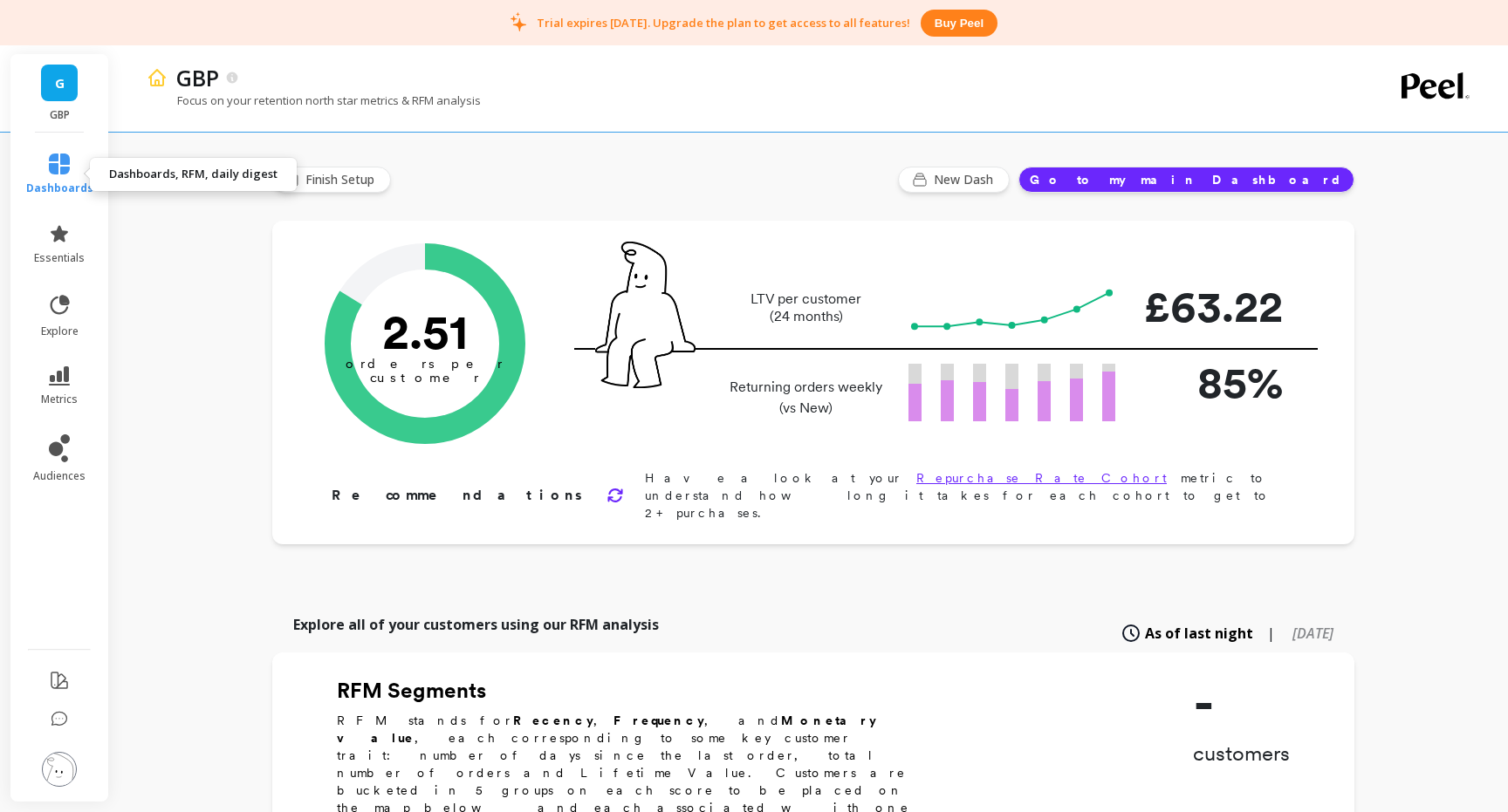
click at [54, 179] on link "dashboards" at bounding box center [60, 175] width 67 height 42
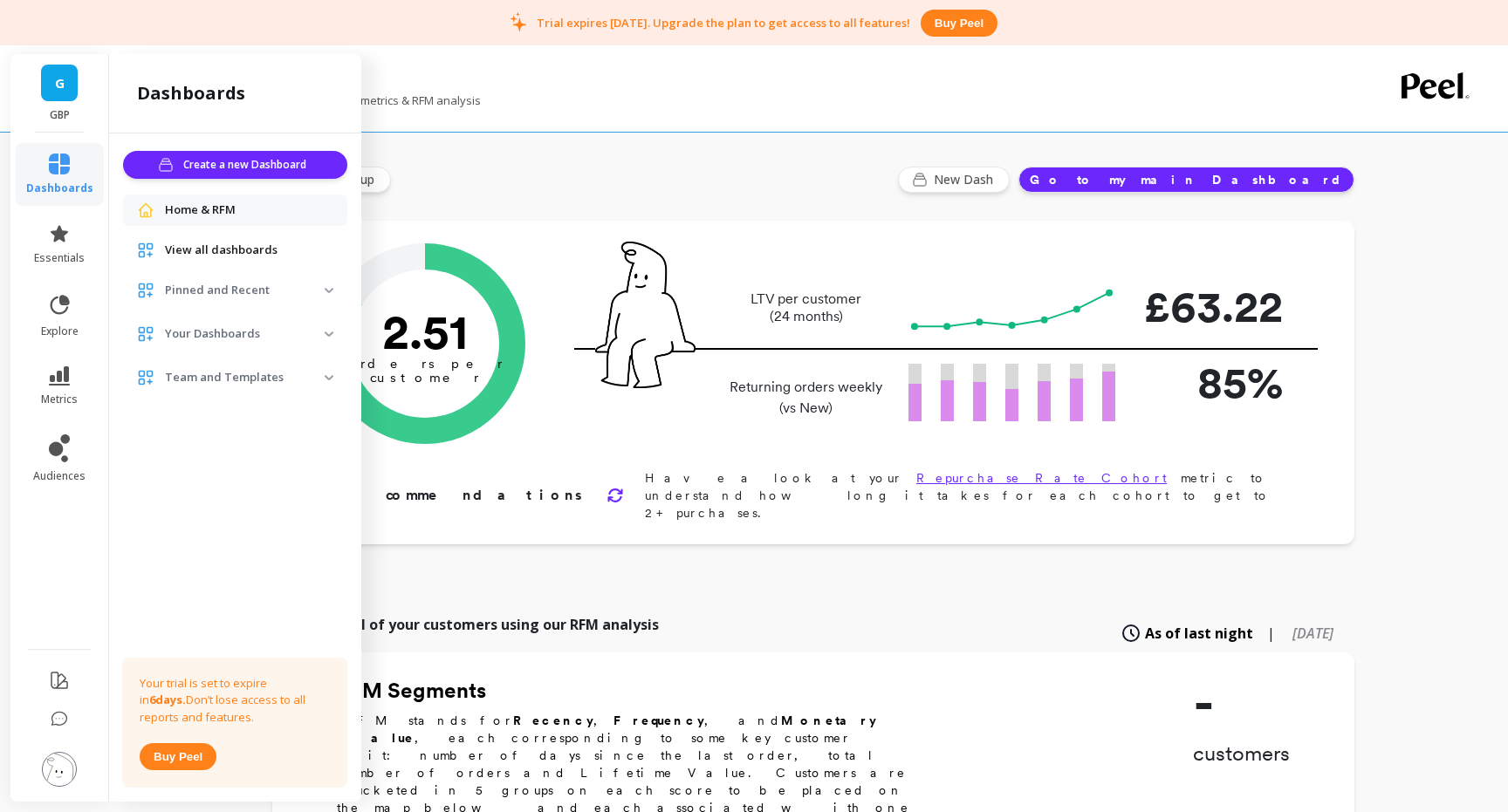
click at [233, 214] on span "Home & RFM" at bounding box center [200, 210] width 70 height 17
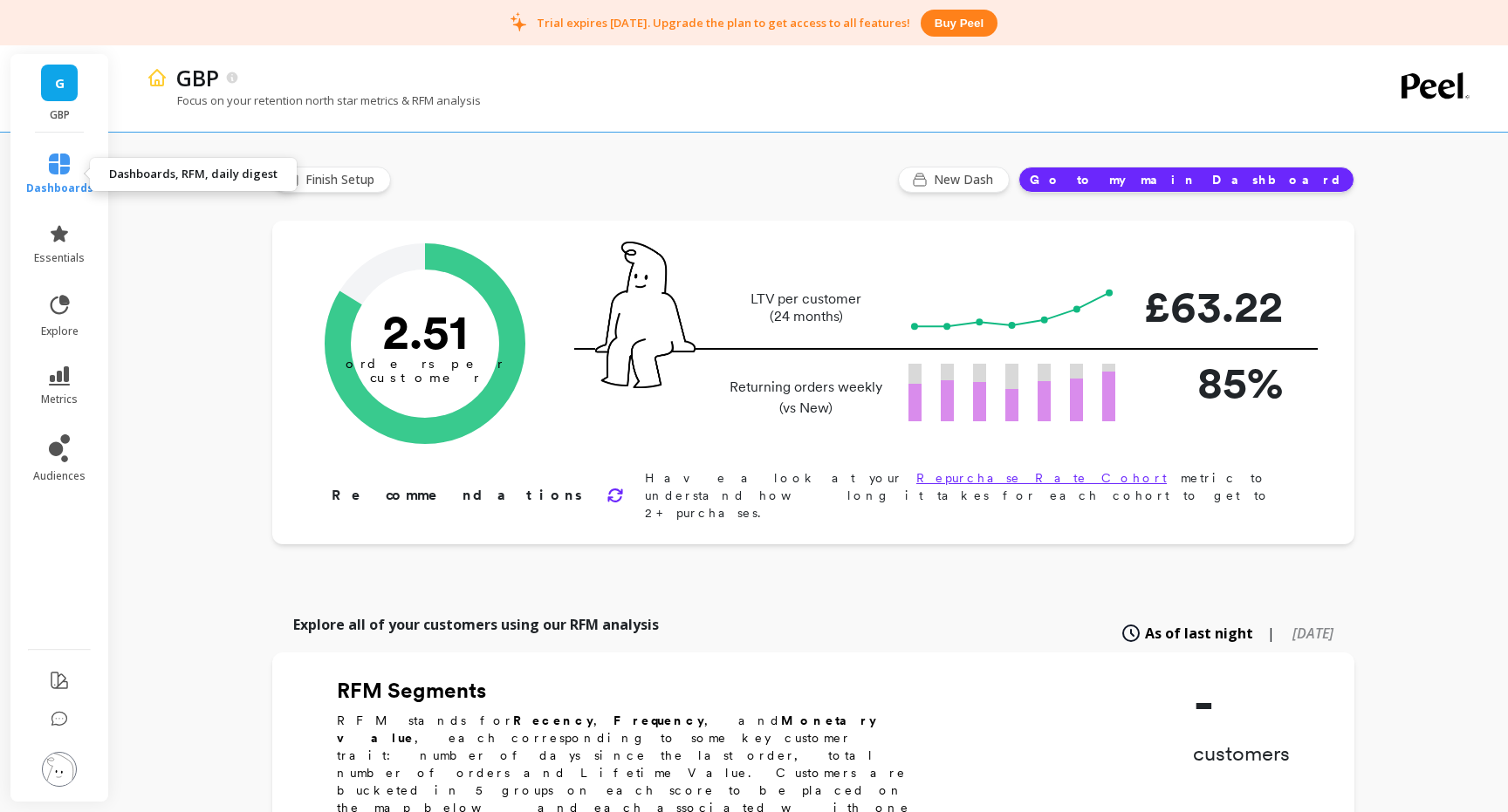
click at [61, 168] on icon at bounding box center [59, 164] width 21 height 21
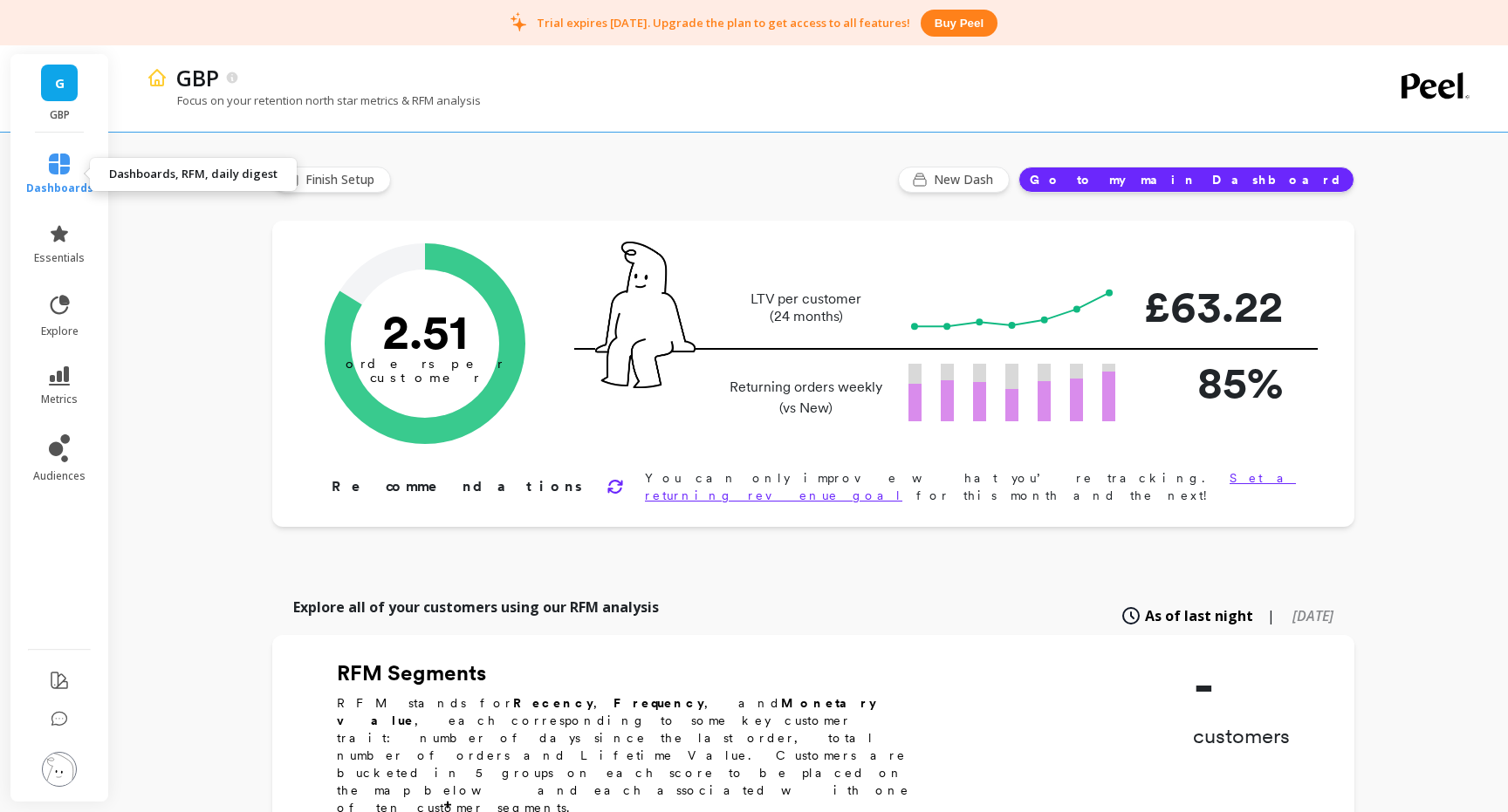
click at [71, 165] on link "dashboards" at bounding box center [60, 175] width 67 height 42
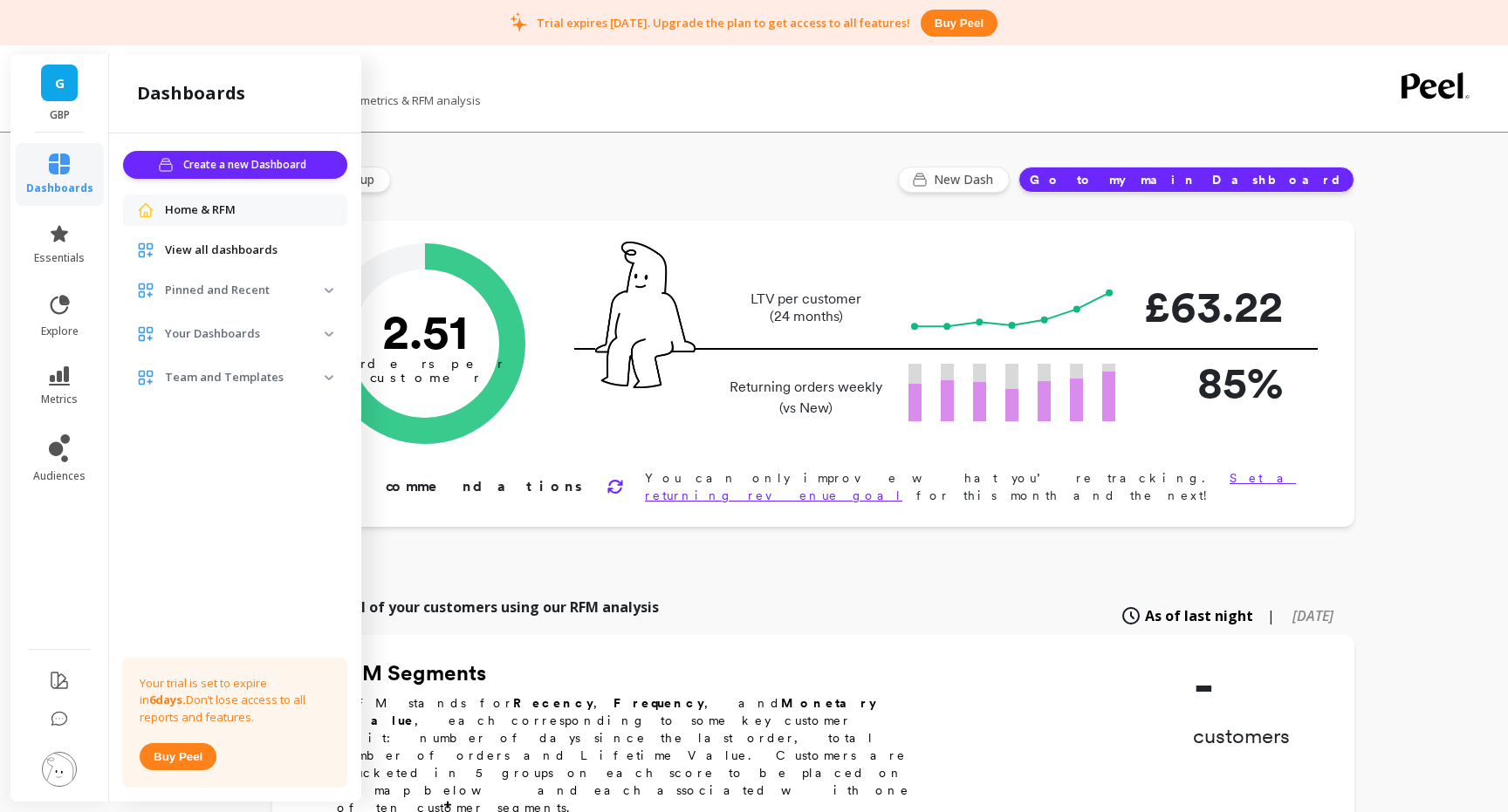
click at [272, 380] on p "Team and Templates" at bounding box center [245, 378] width 159 height 17
click at [264, 338] on p "Your Dashboards" at bounding box center [245, 334] width 159 height 17
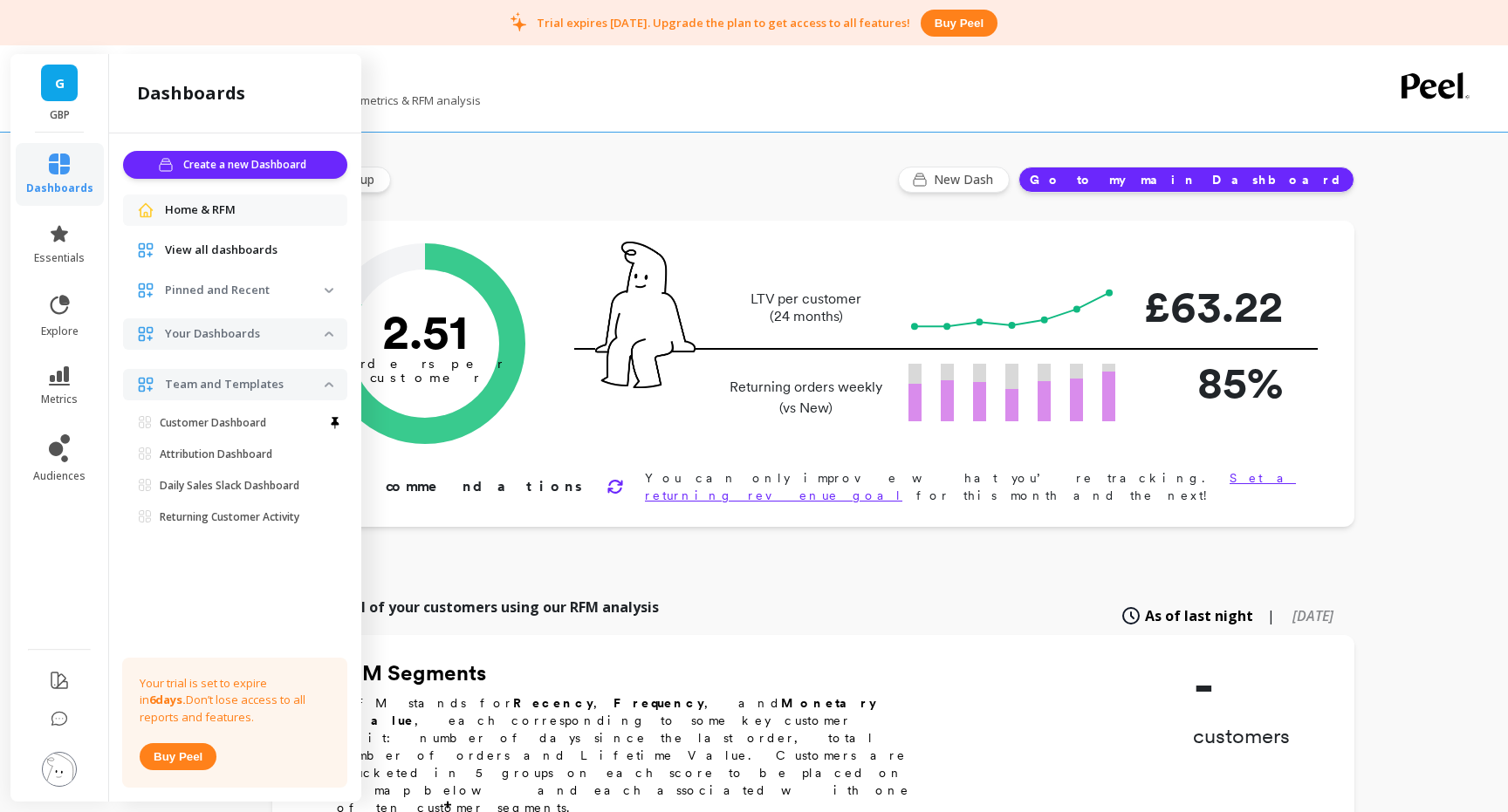
click at [322, 333] on p "Your Dashboards" at bounding box center [245, 334] width 159 height 17
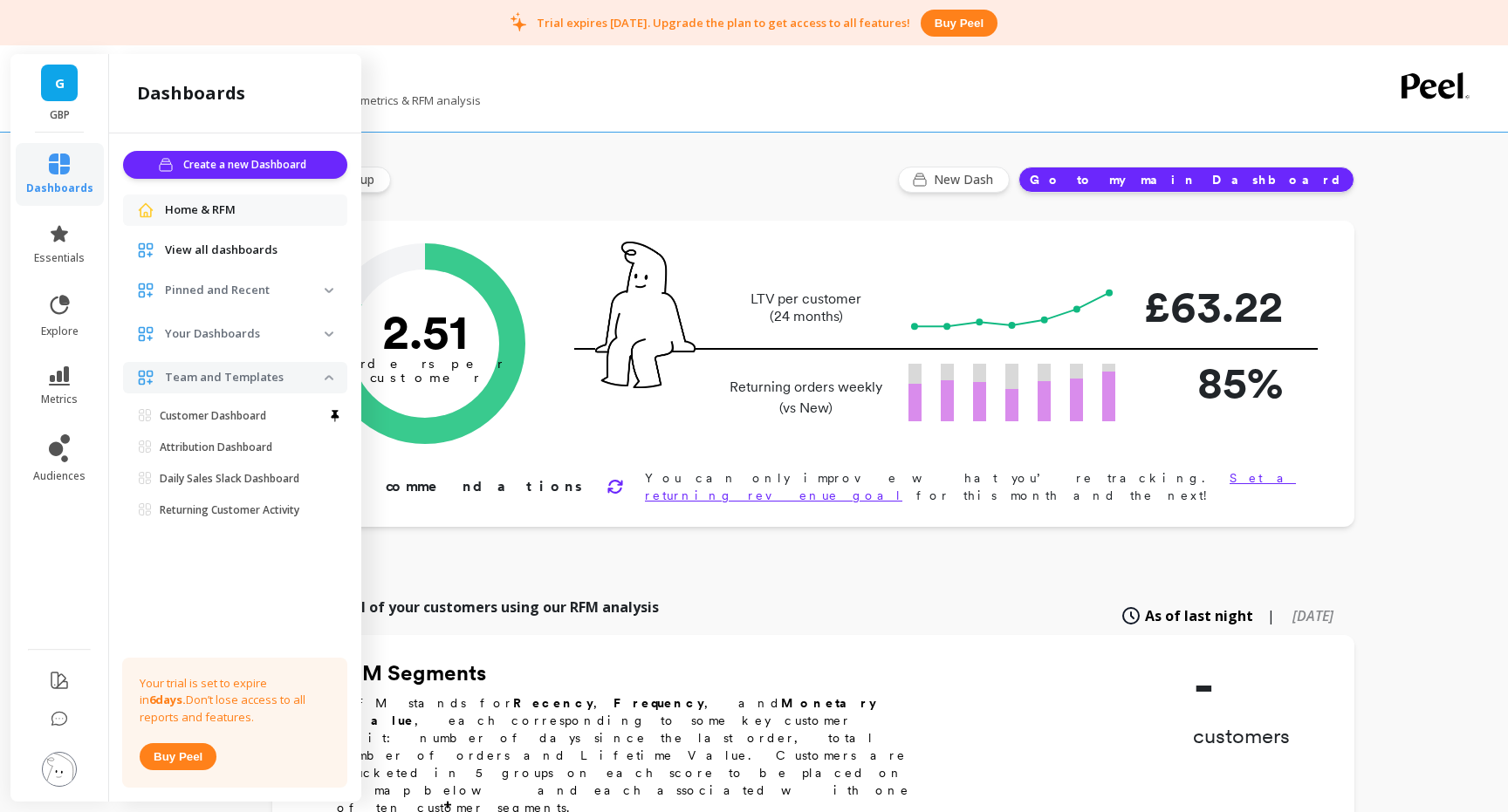
click at [255, 330] on p "Your Dashboards" at bounding box center [245, 334] width 159 height 17
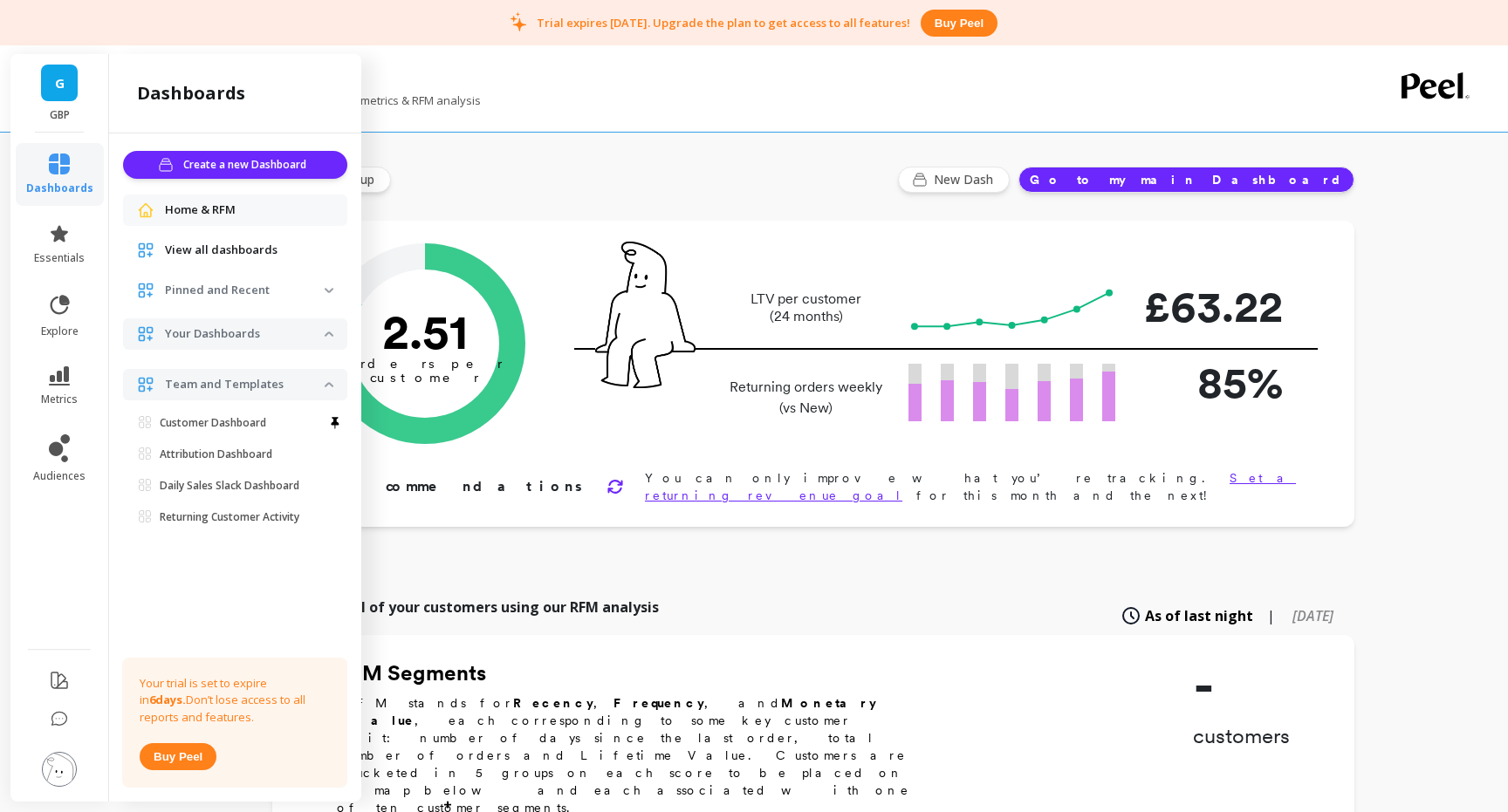
click at [251, 254] on span "View all dashboards" at bounding box center [221, 250] width 113 height 17
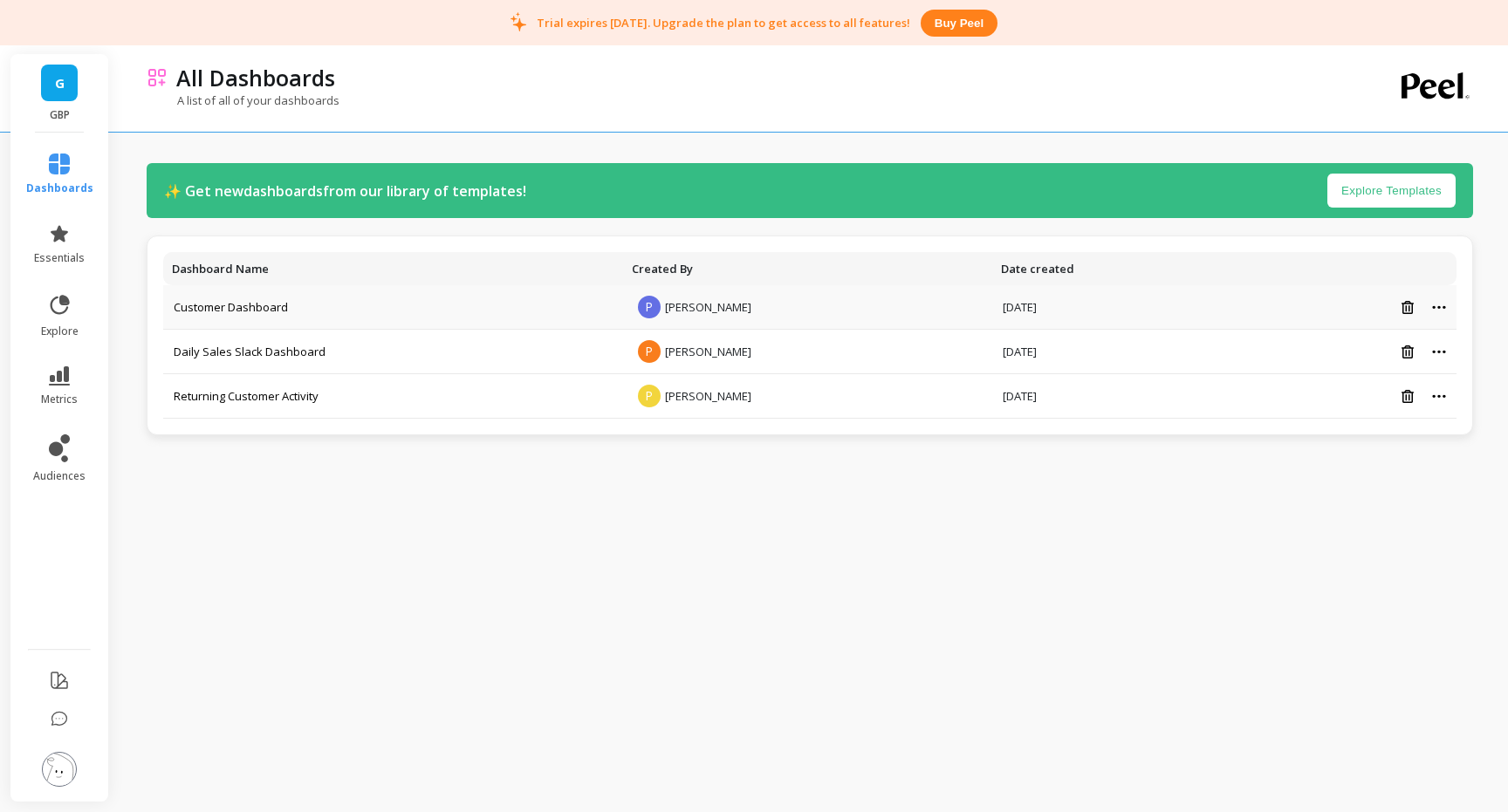
click at [358, 310] on td "Customer Dashboard" at bounding box center [393, 307] width 460 height 45
click at [218, 310] on link "Customer Dashboard" at bounding box center [231, 306] width 114 height 16
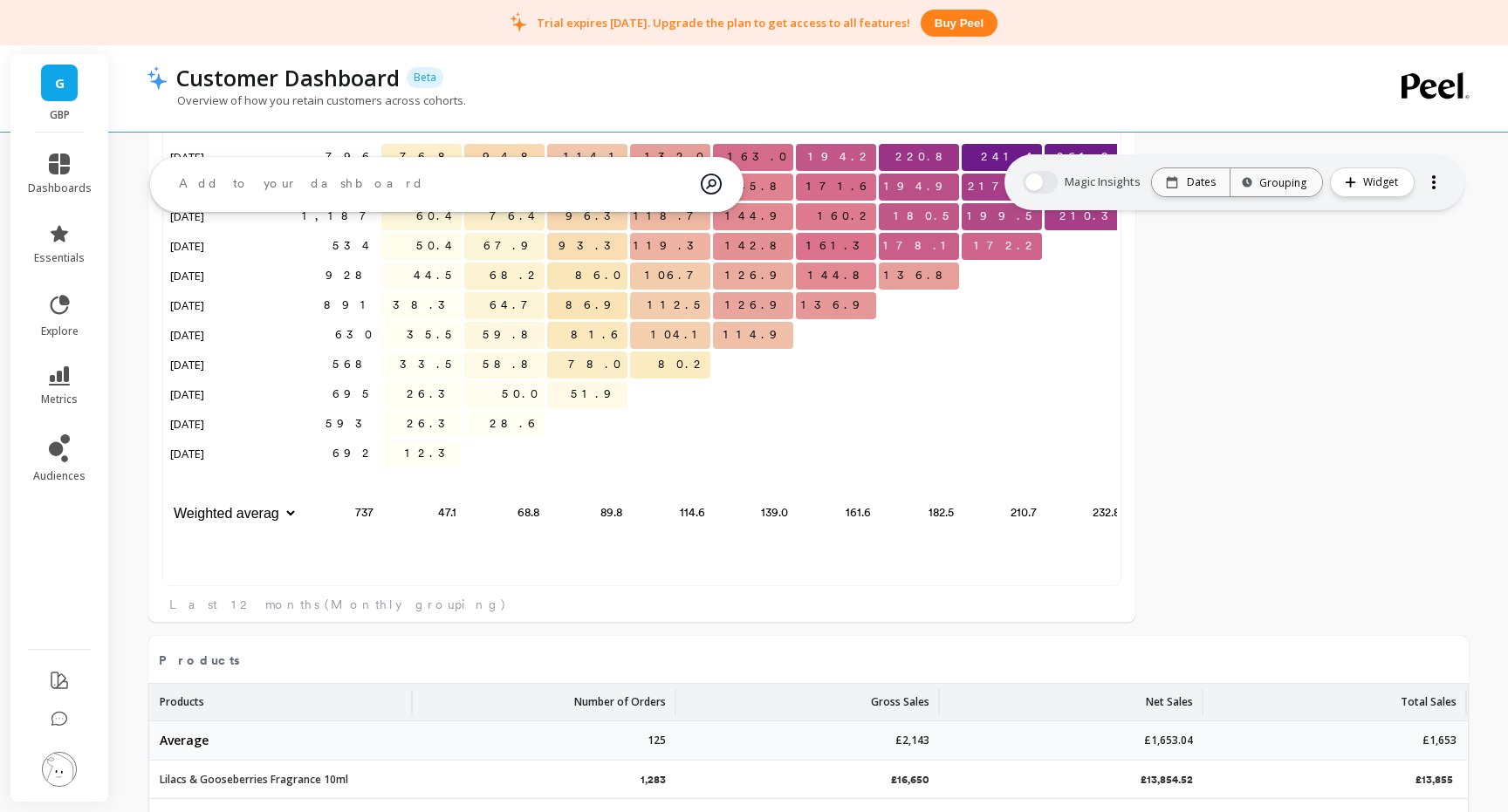
scroll to position [2523, 0]
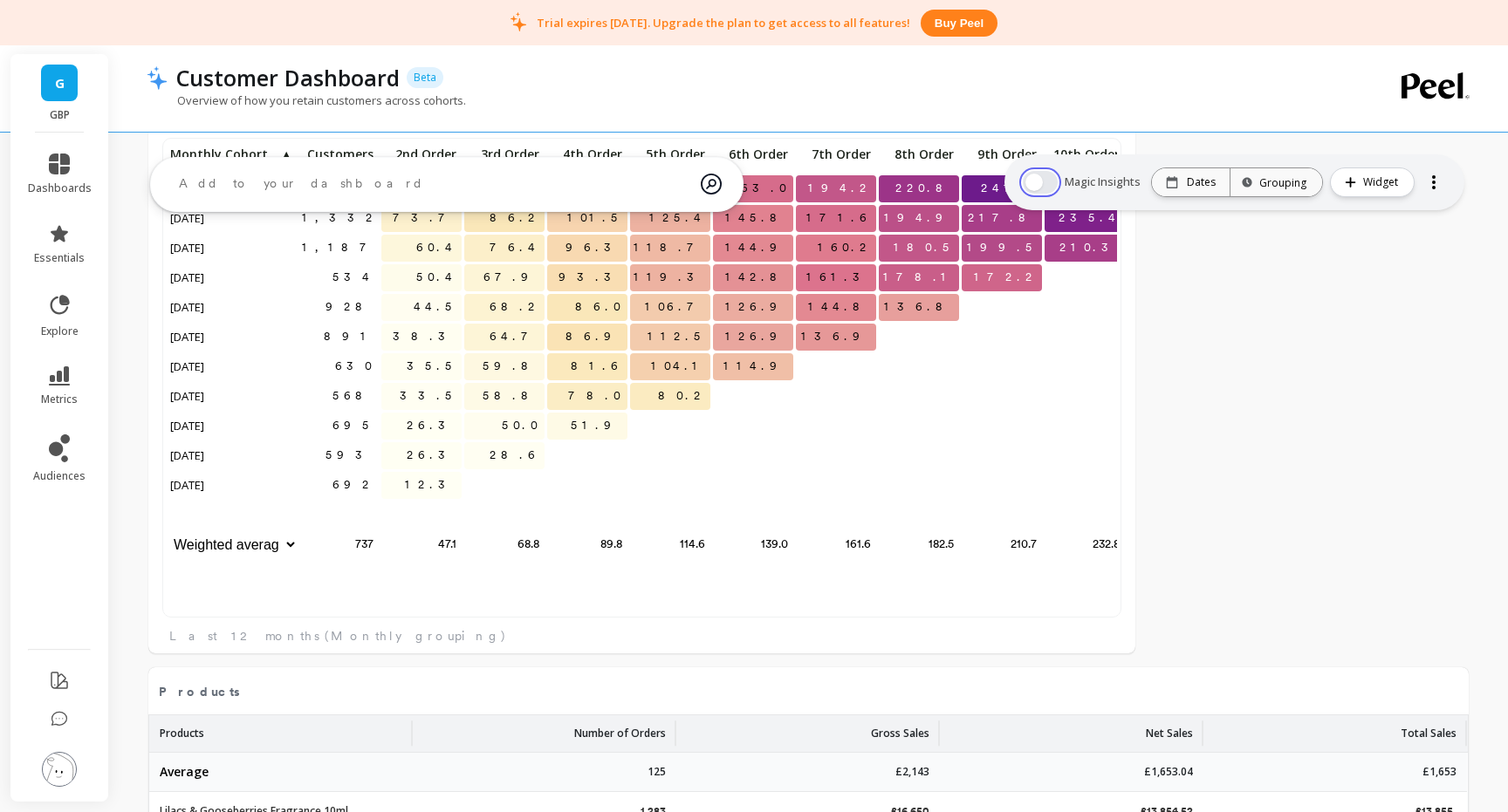
click at [1047, 179] on button "button" at bounding box center [1040, 182] width 35 height 23
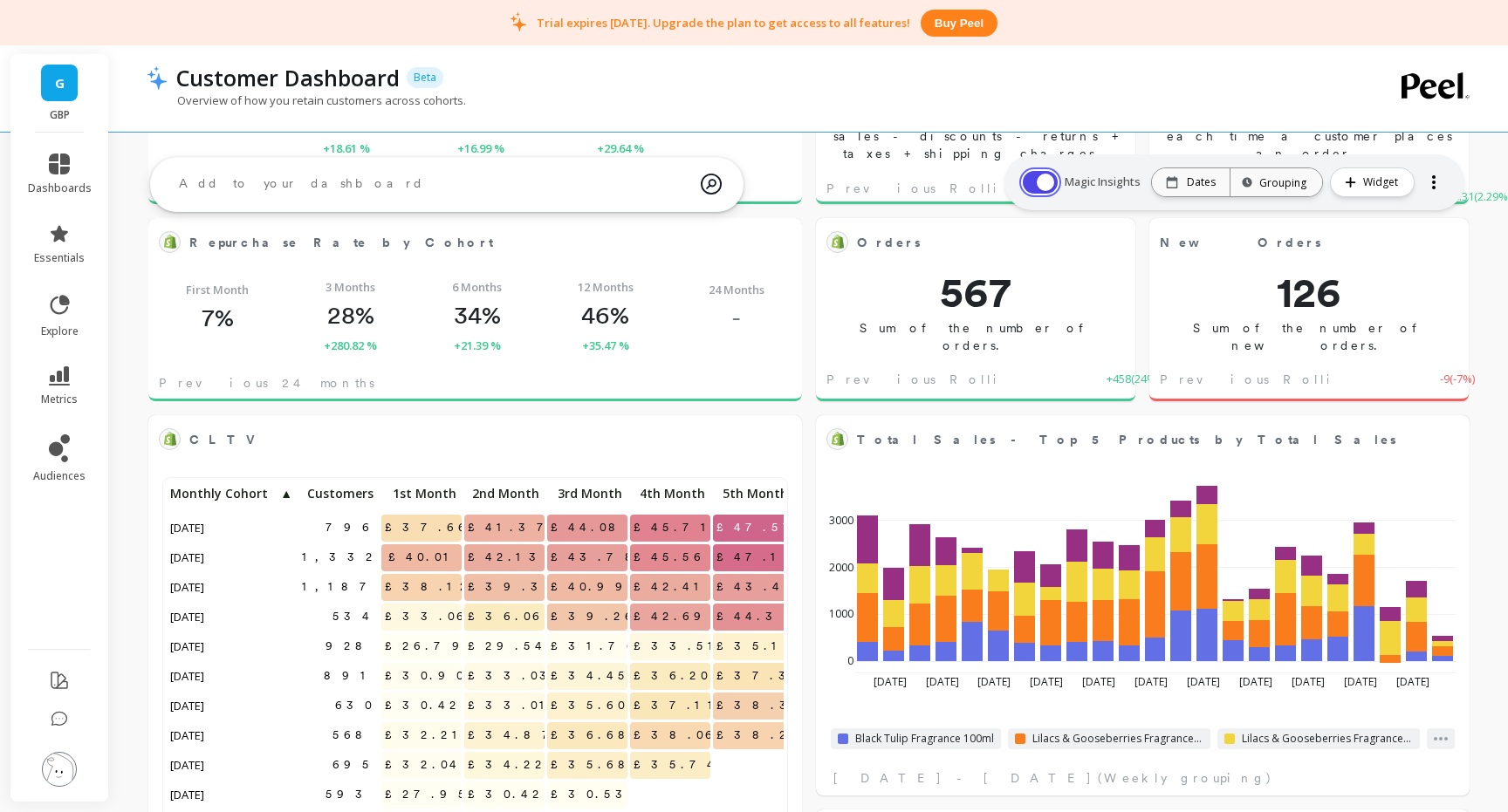
scroll to position [0, 0]
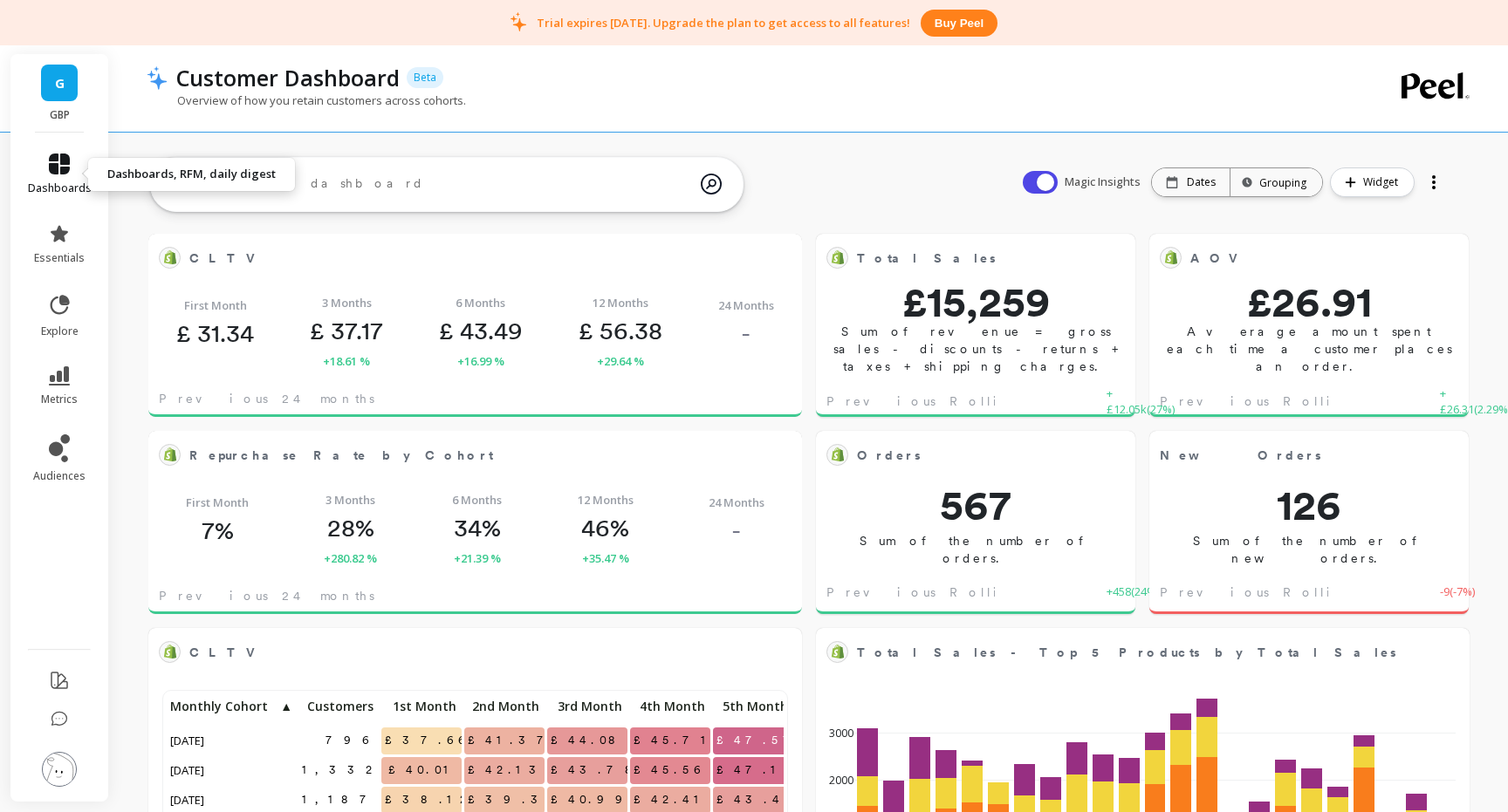
click at [61, 172] on icon at bounding box center [59, 164] width 21 height 21
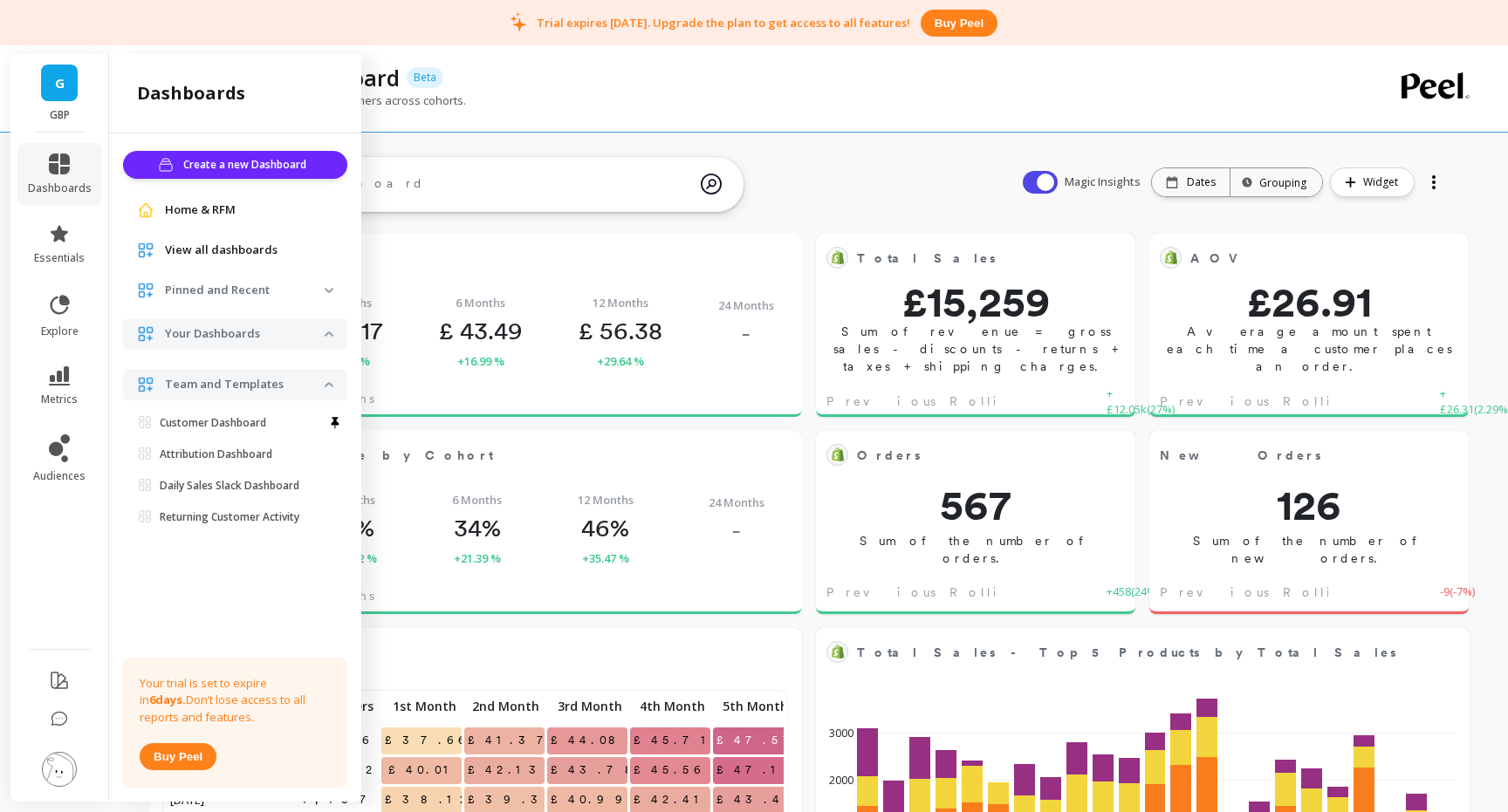
click at [214, 211] on span "Home & RFM" at bounding box center [200, 210] width 70 height 17
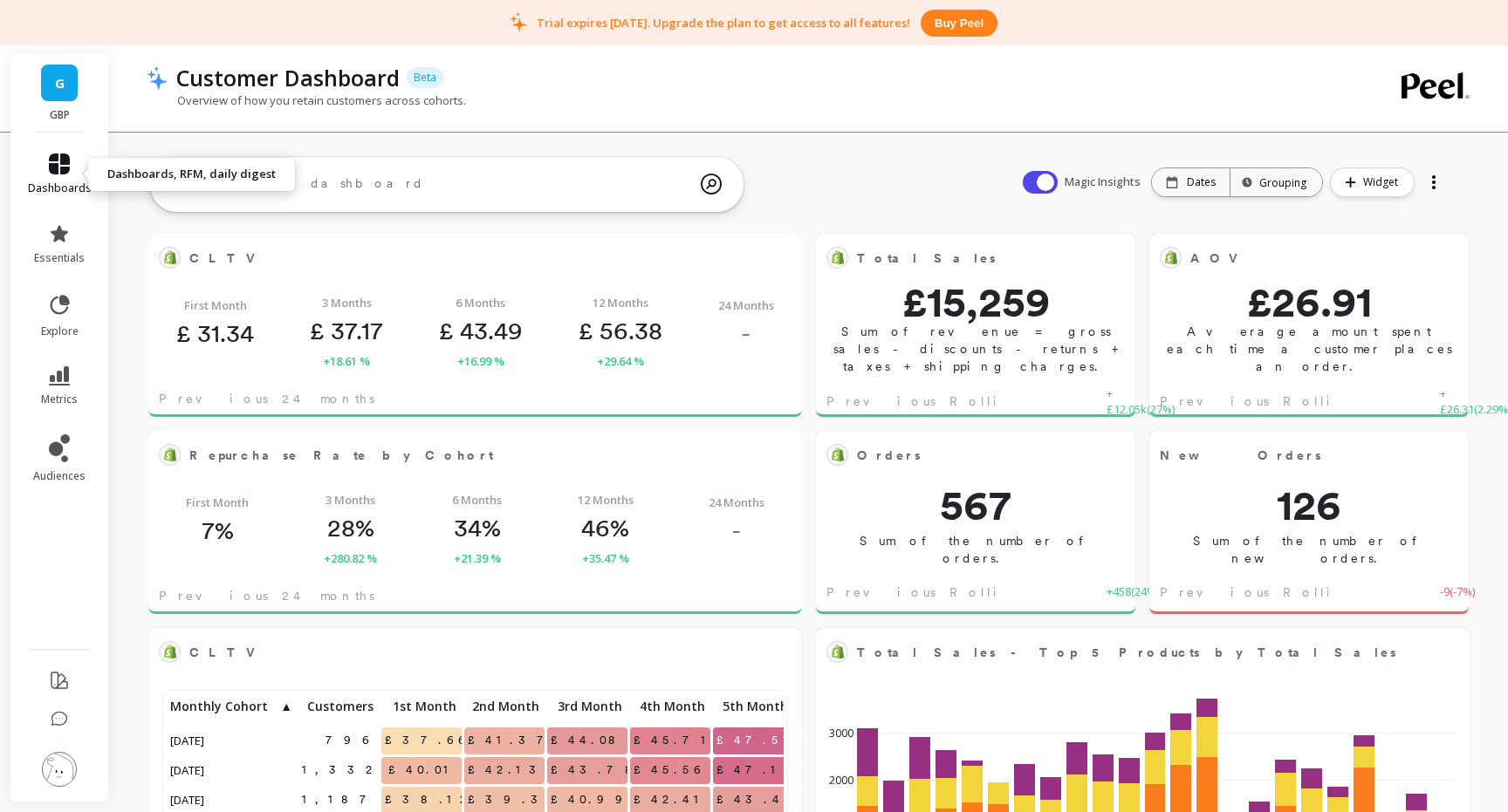
click at [43, 165] on link "dashboards" at bounding box center [59, 175] width 64 height 42
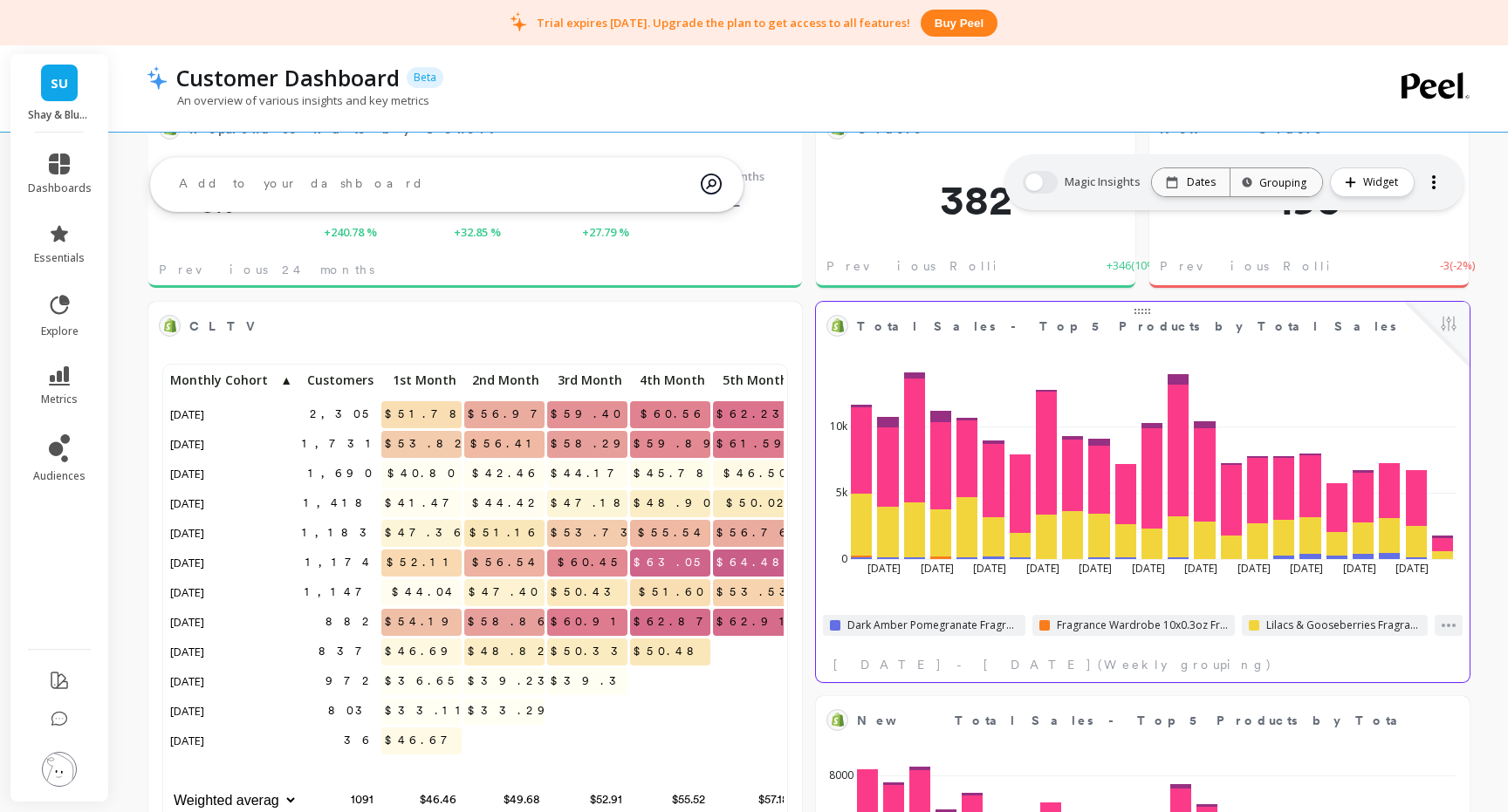
scroll to position [296, 0]
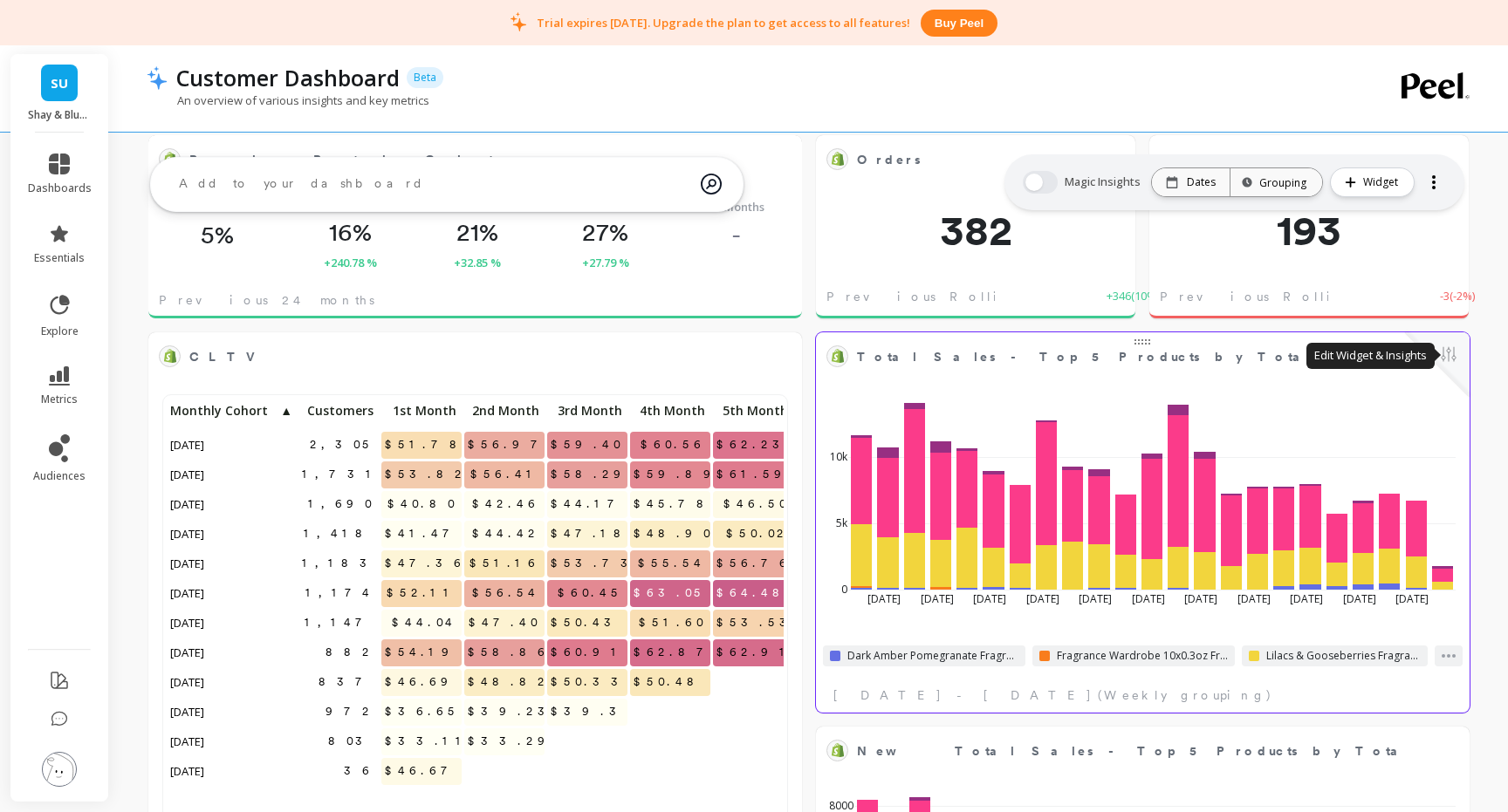
click at [1448, 357] on button at bounding box center [1448, 356] width 21 height 25
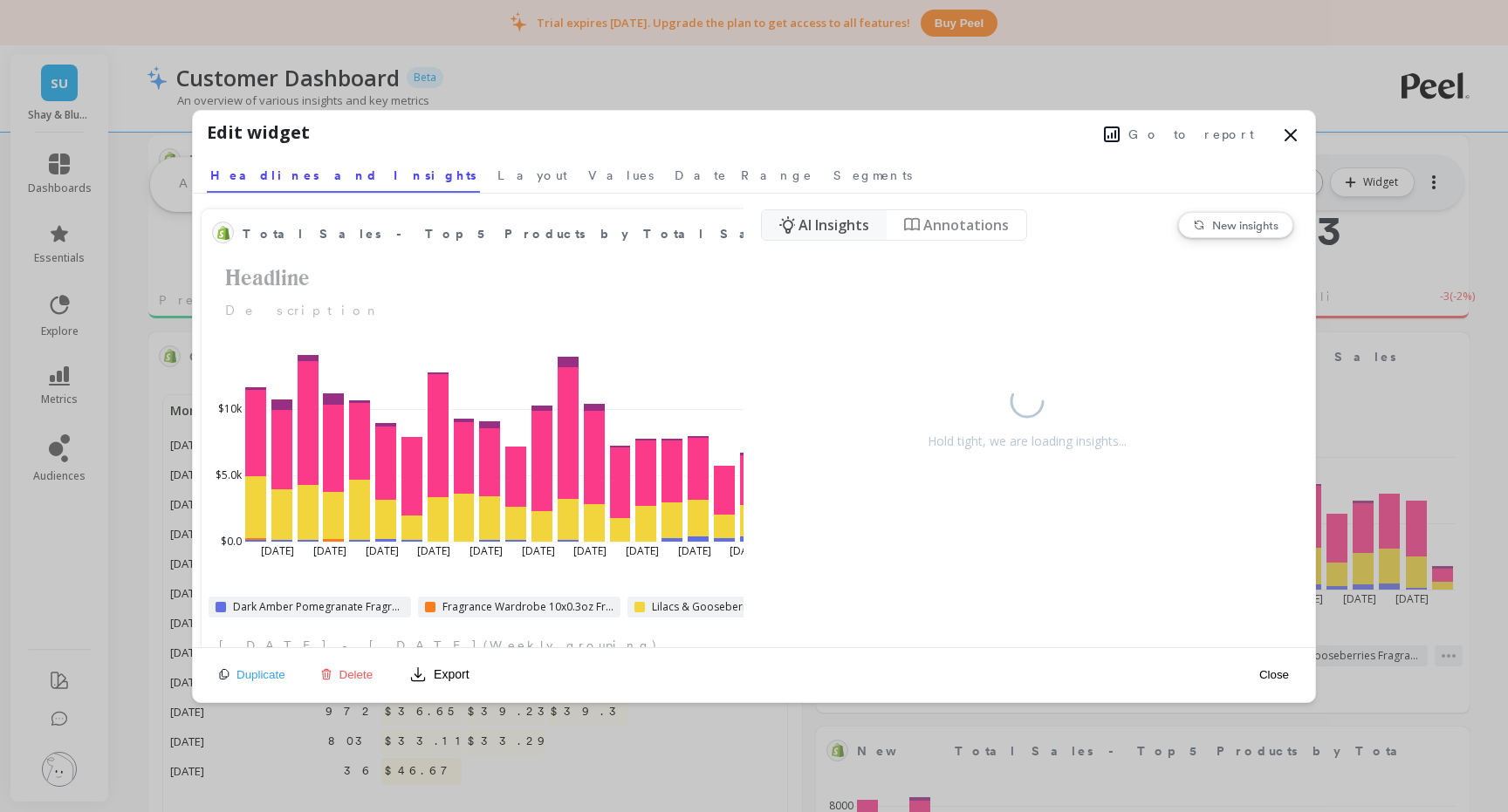
click at [360, 677] on span "Delete" at bounding box center [357, 674] width 34 height 13
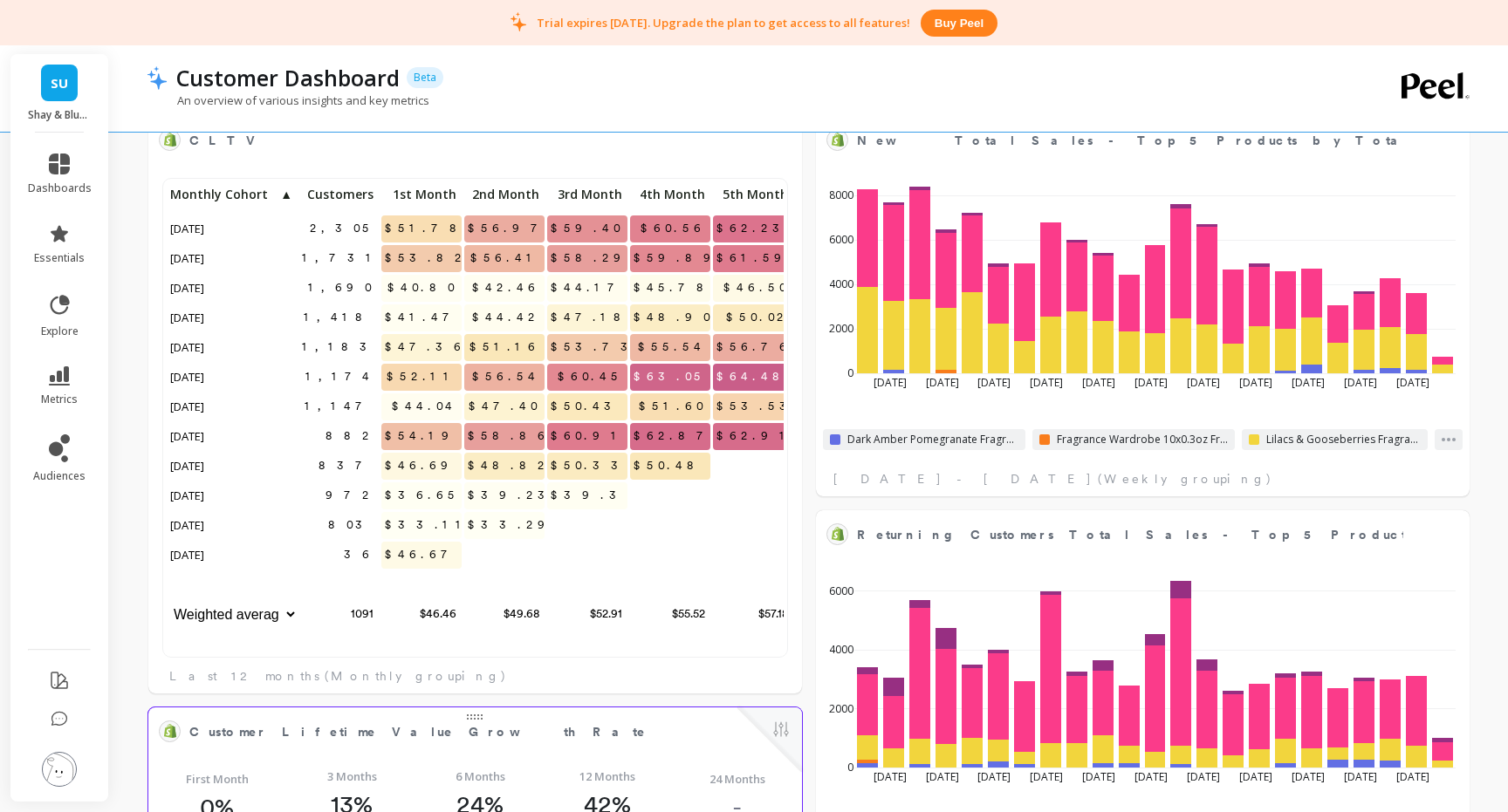
scroll to position [540, 0]
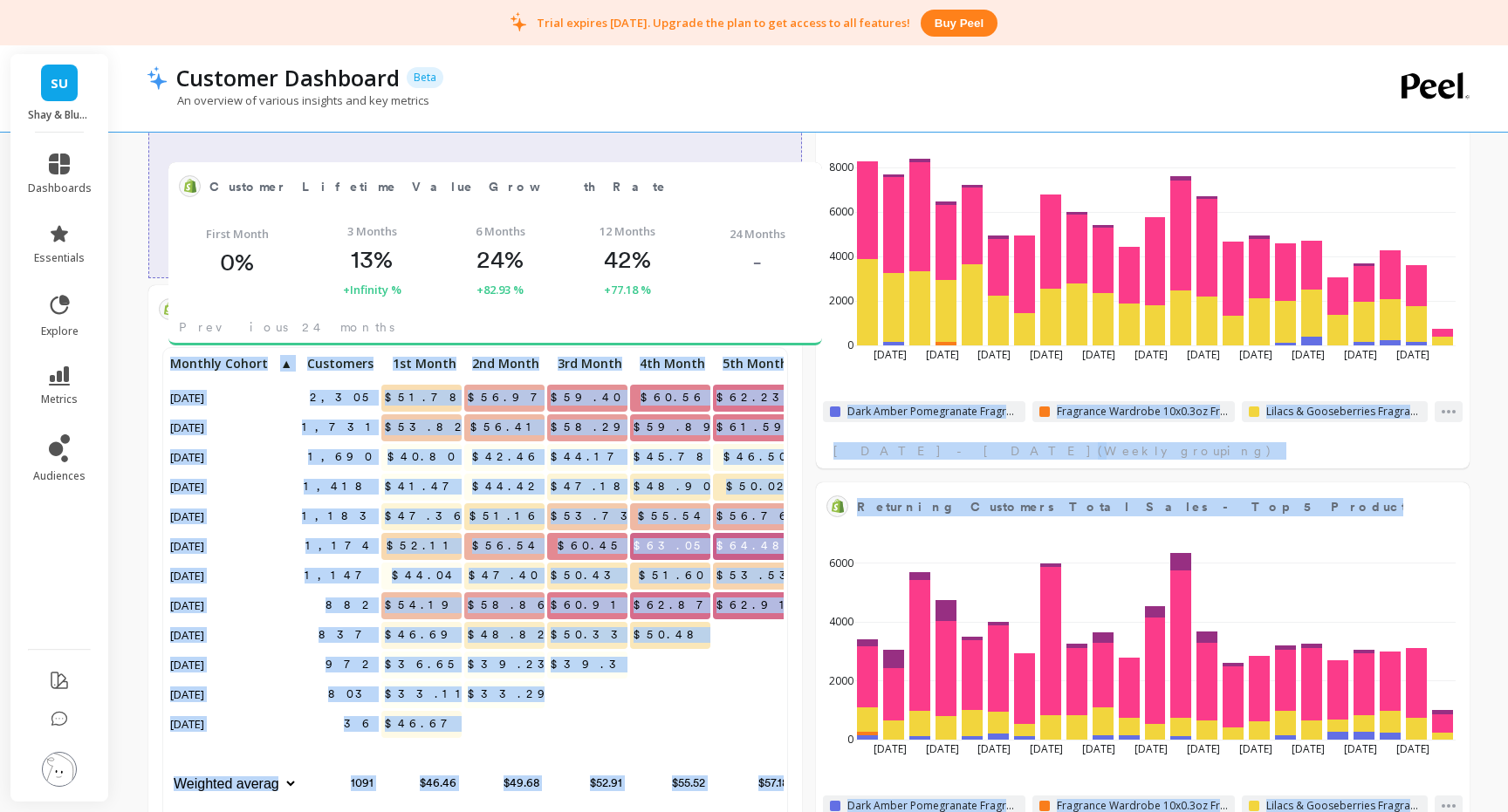
drag, startPoint x: 567, startPoint y: 692, endPoint x: 586, endPoint y: 176, distance: 516.3
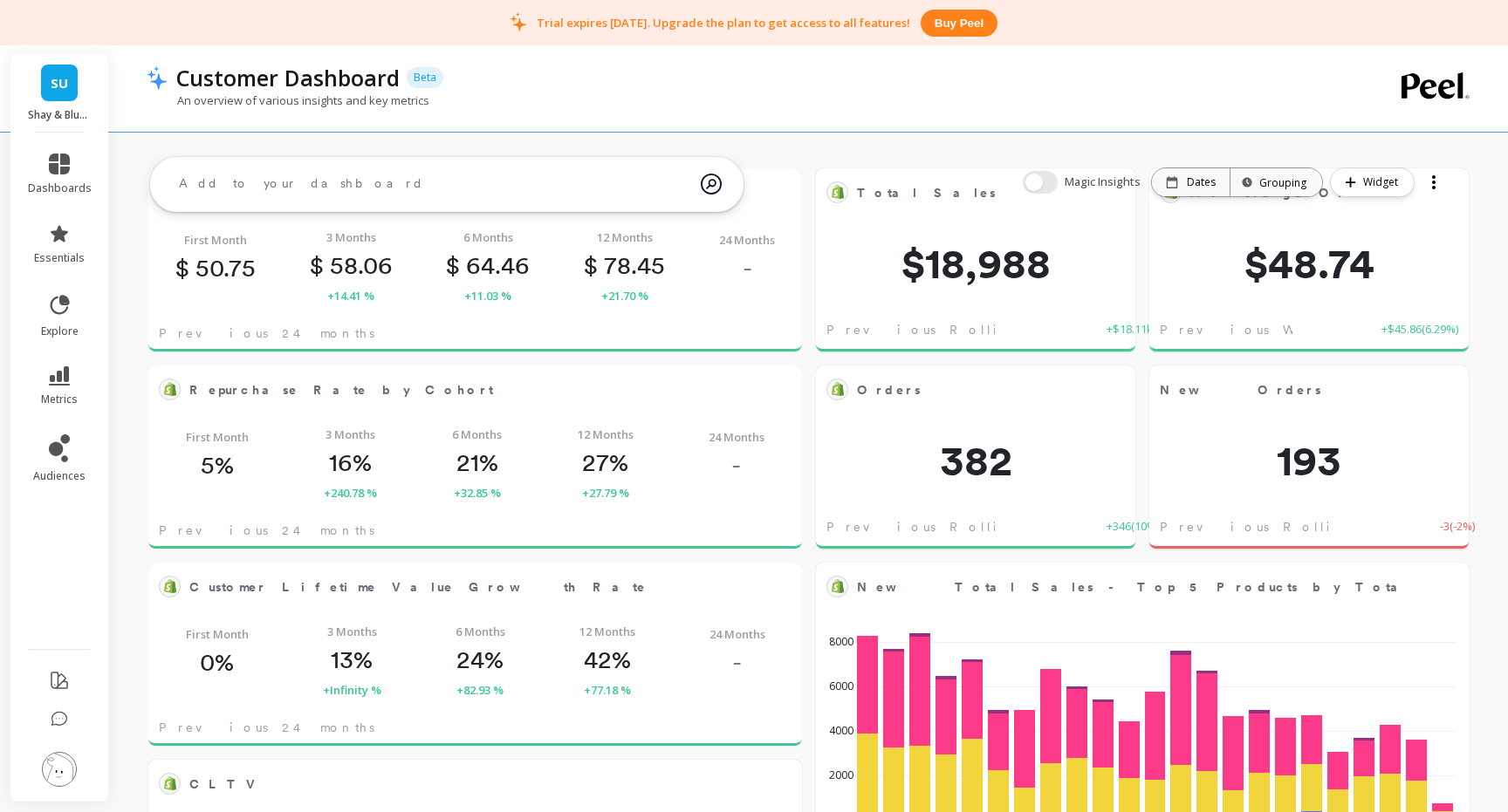
scroll to position [66, 0]
click at [1042, 181] on button "button" at bounding box center [1040, 182] width 35 height 23
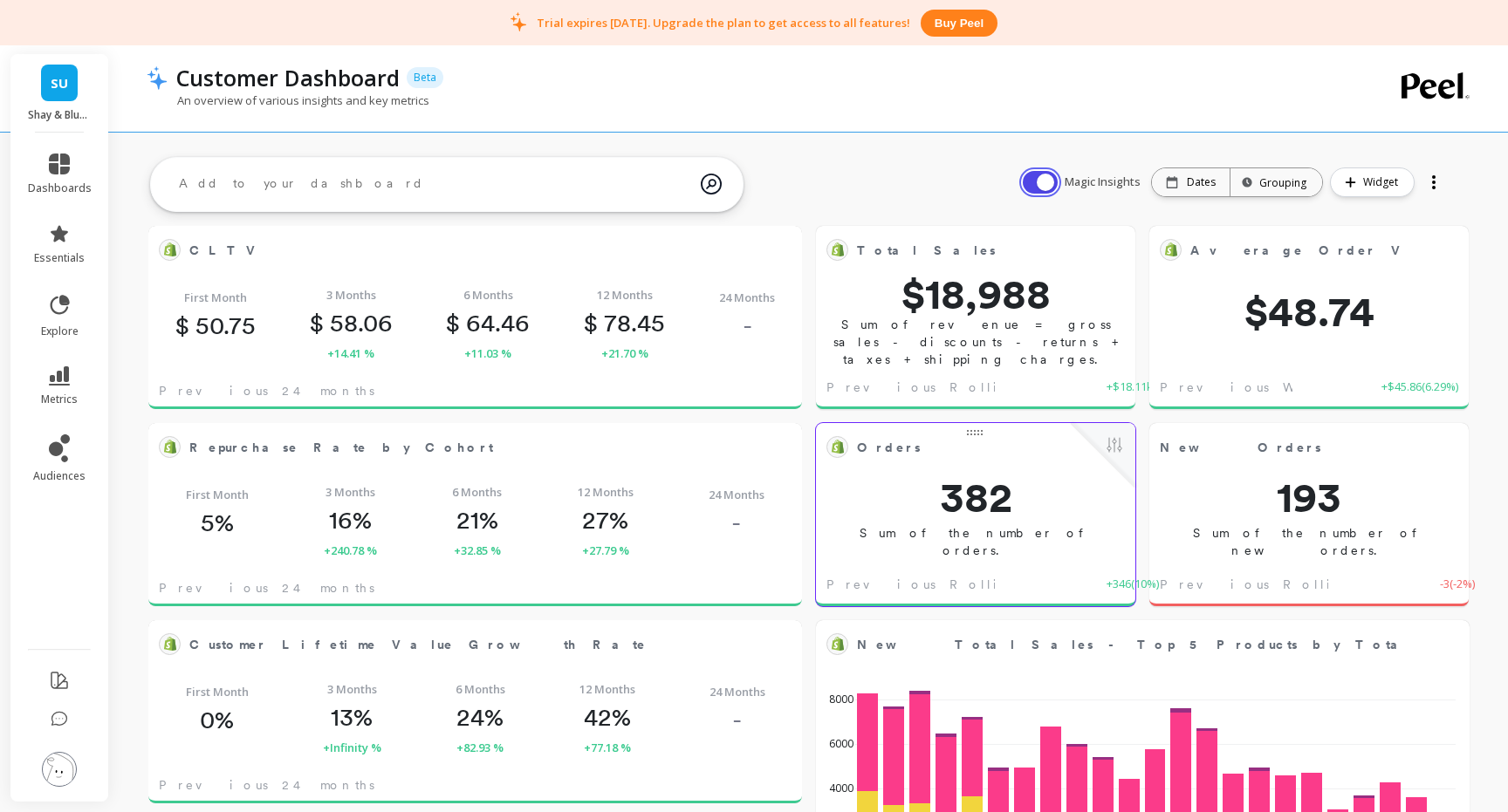
scroll to position [0, 0]
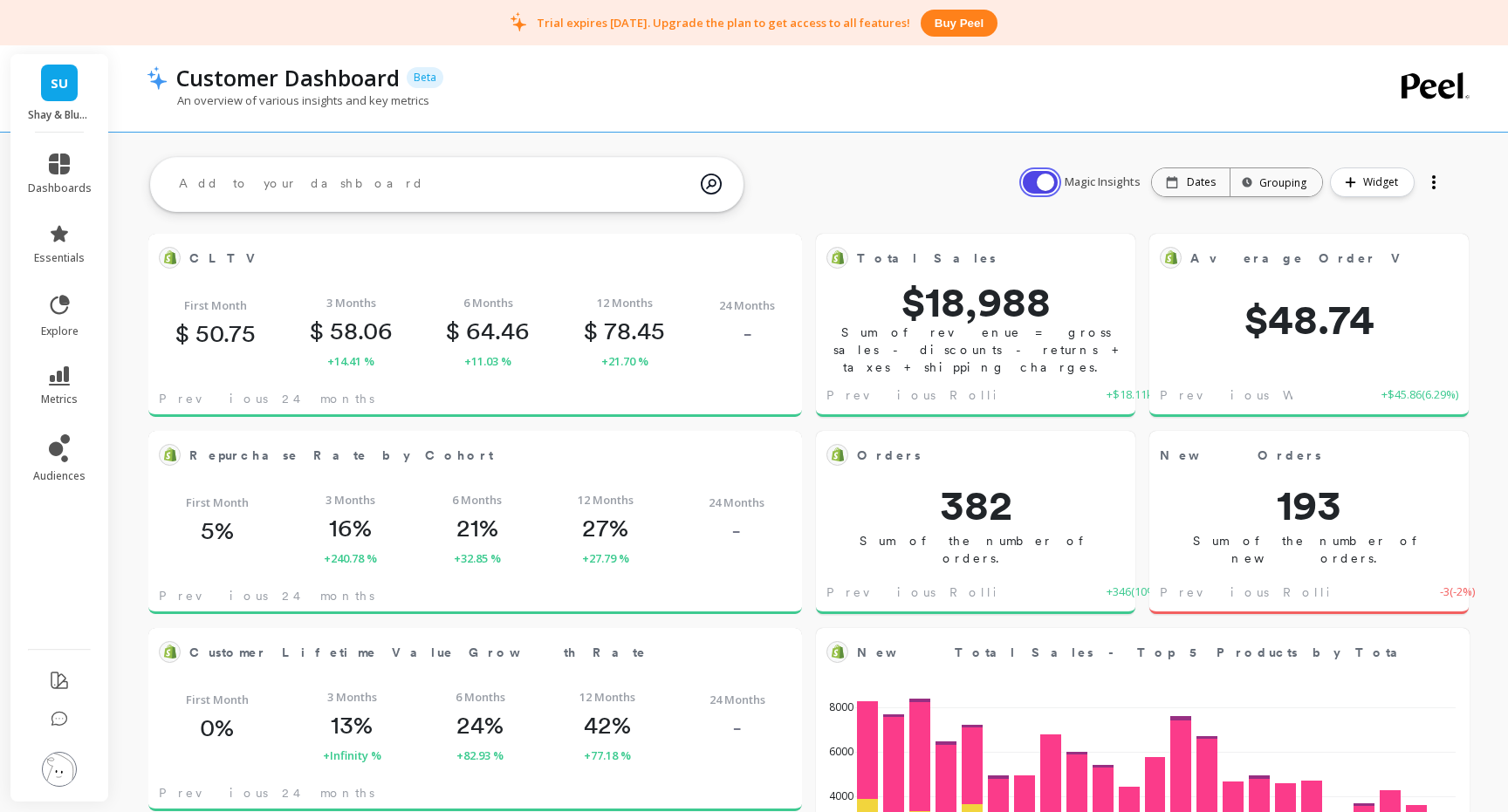
click at [1043, 175] on button "button" at bounding box center [1040, 182] width 35 height 23
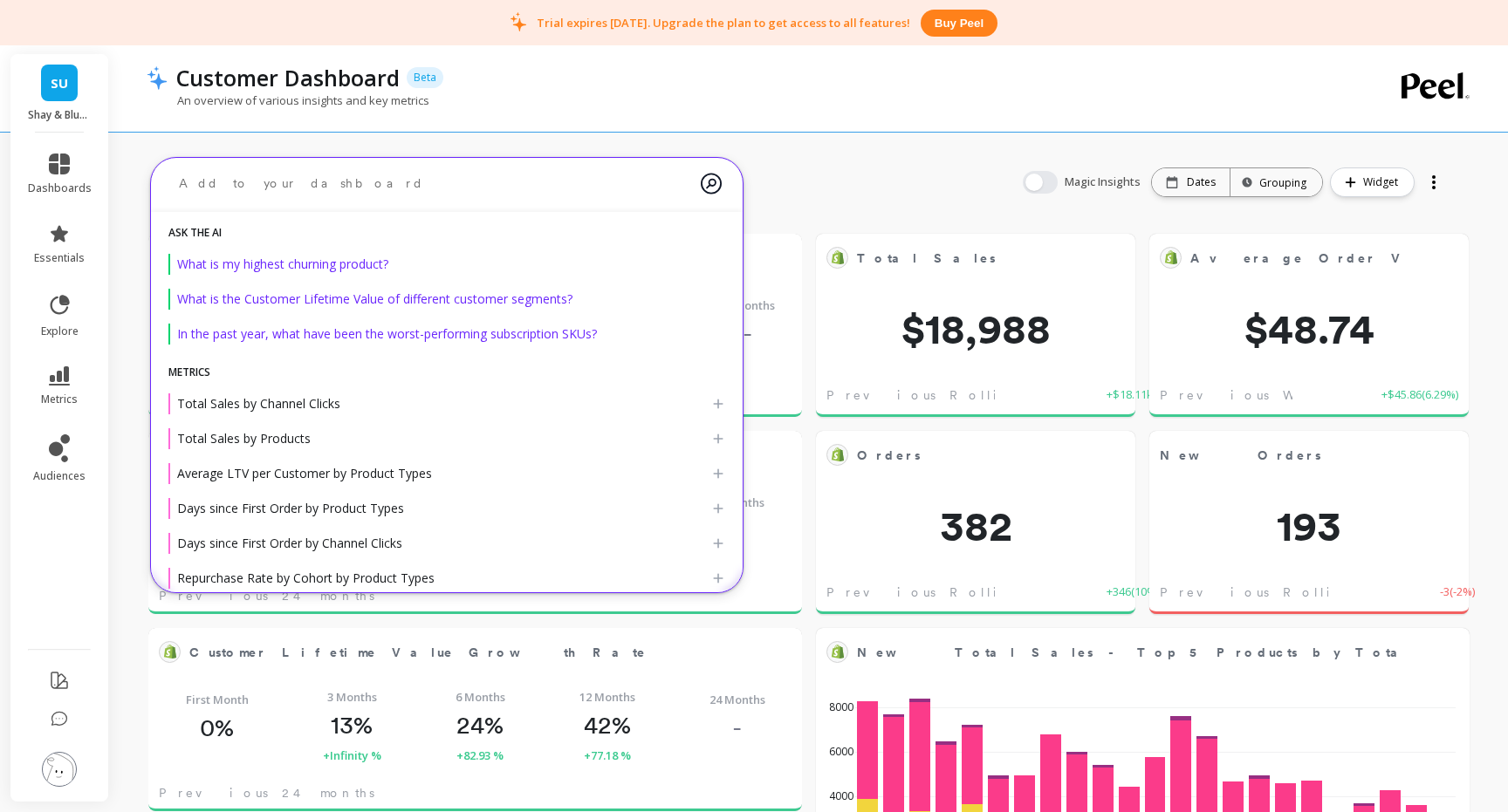
click at [543, 181] on textarea at bounding box center [433, 183] width 536 height 46
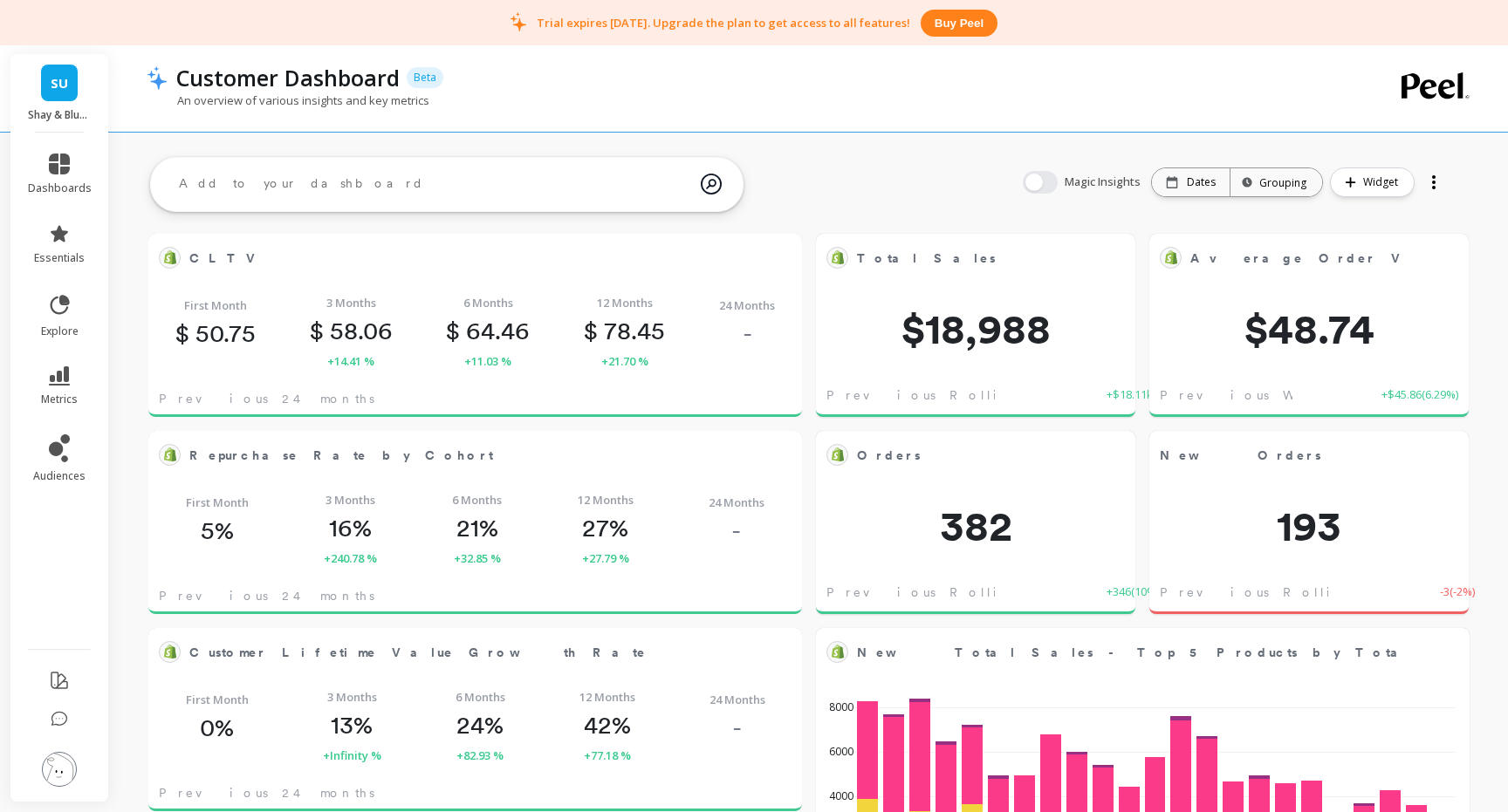
click at [344, 200] on textarea at bounding box center [433, 184] width 536 height 47
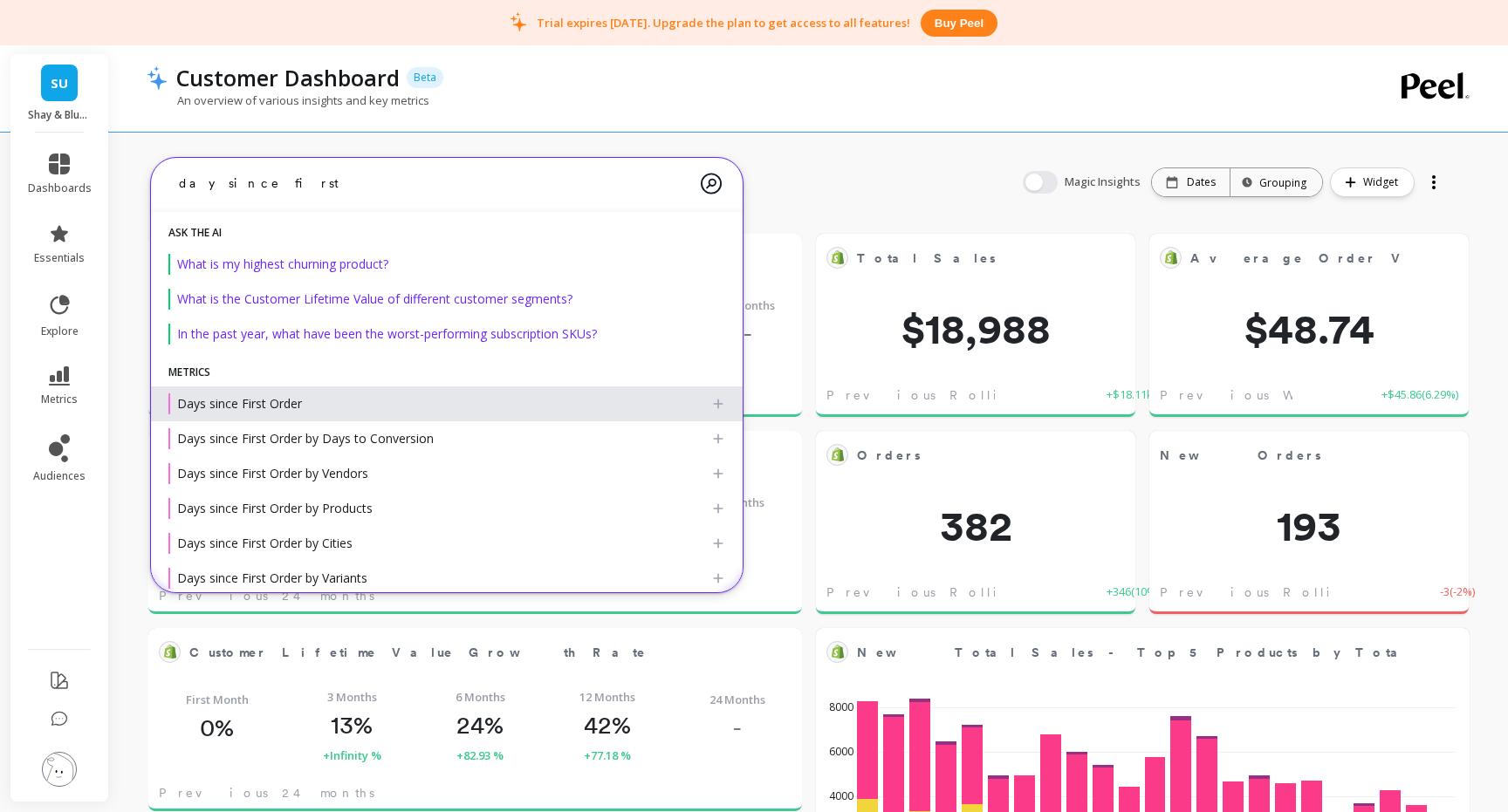
type textarea "day since first"
click at [316, 397] on div "Days since First Order" at bounding box center [439, 404] width 543 height 21
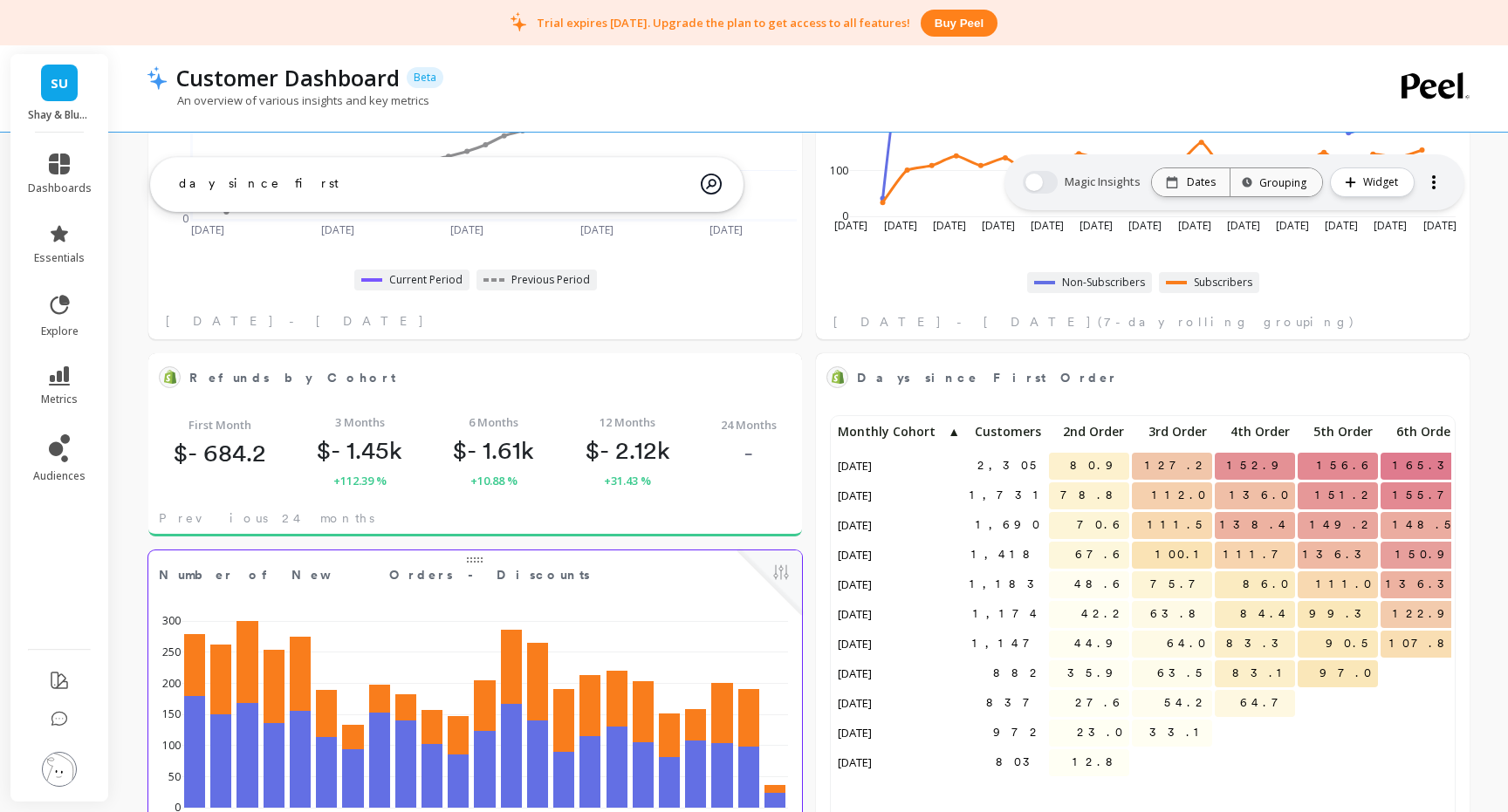
scroll to position [1456, 0]
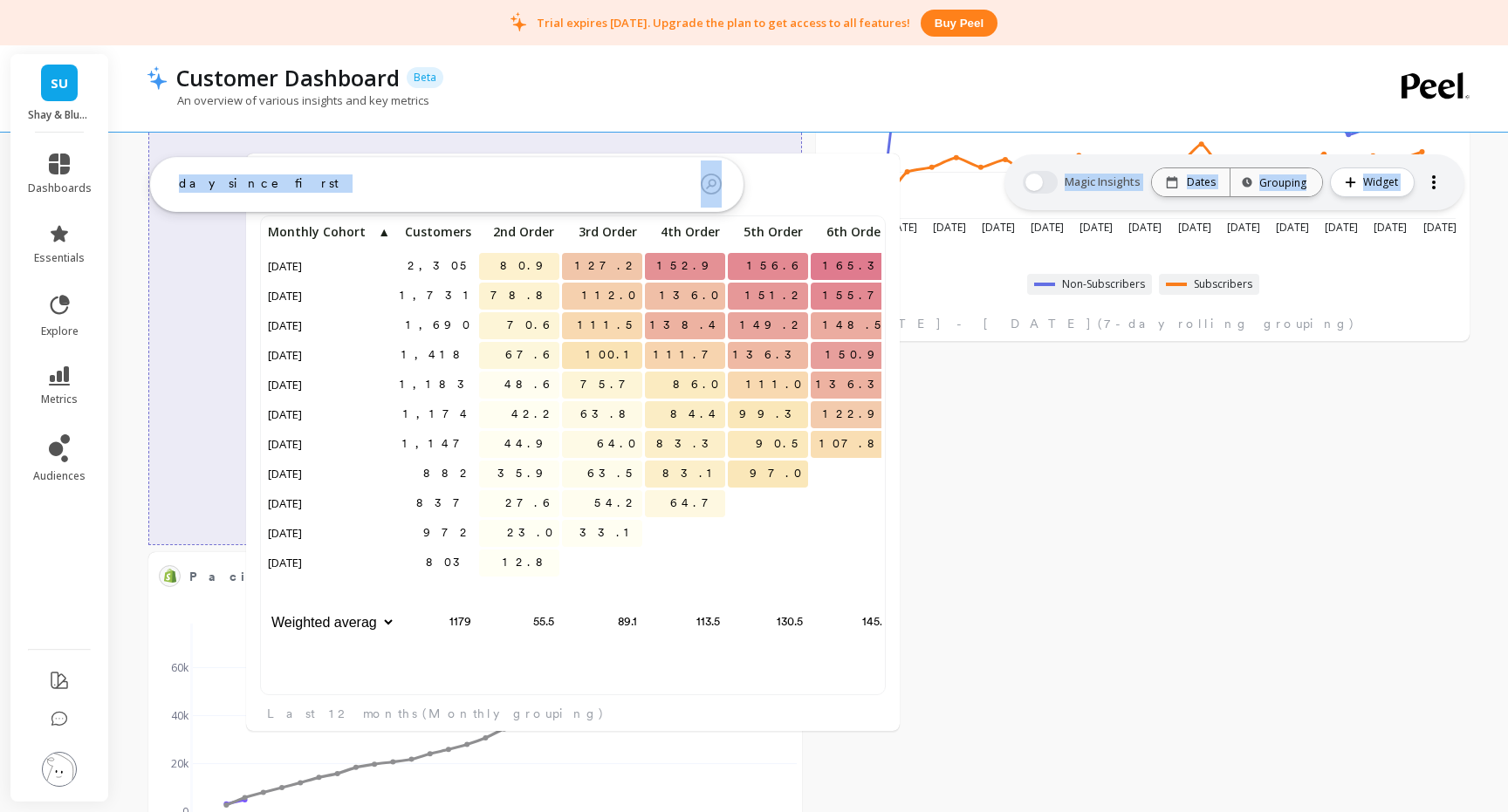
drag, startPoint x: 914, startPoint y: 373, endPoint x: 341, endPoint y: 171, distance: 607.6
click at [341, 171] on div "day since first ask the AI What is my highest churning product? What is the Cus…" at bounding box center [813, 717] width 1389 height 4050
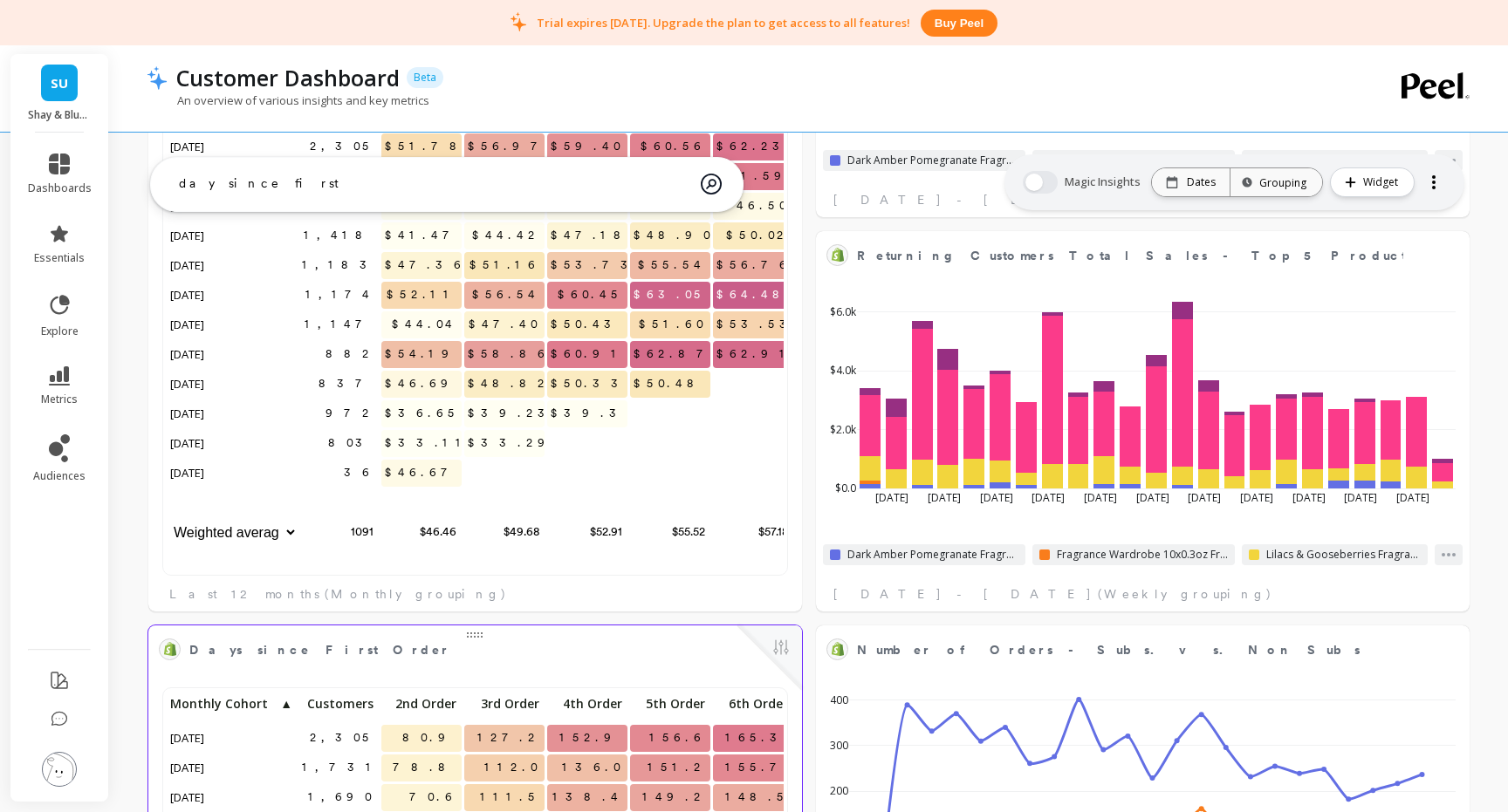
scroll to position [853, 0]
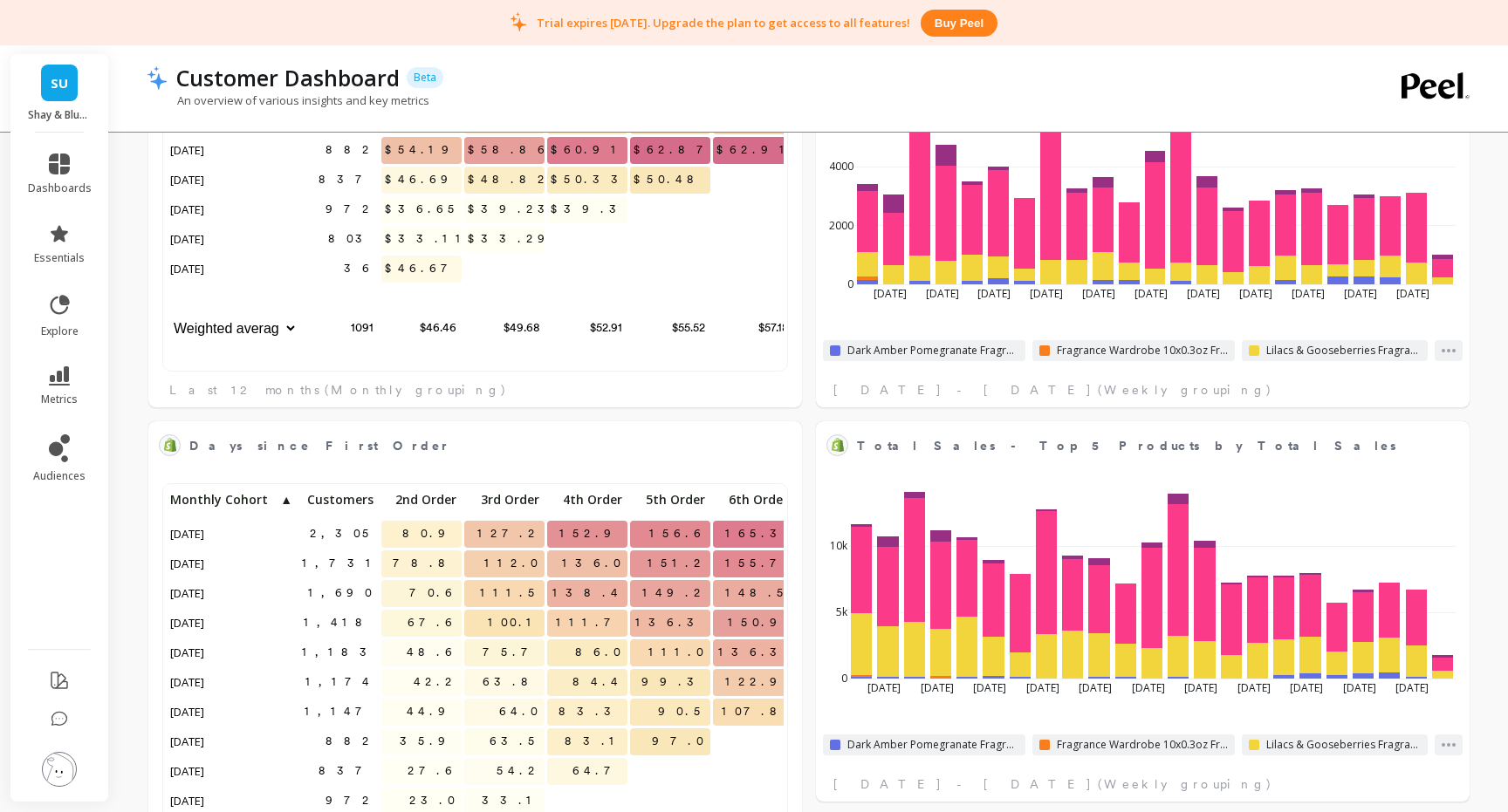
scroll to position [999, 0]
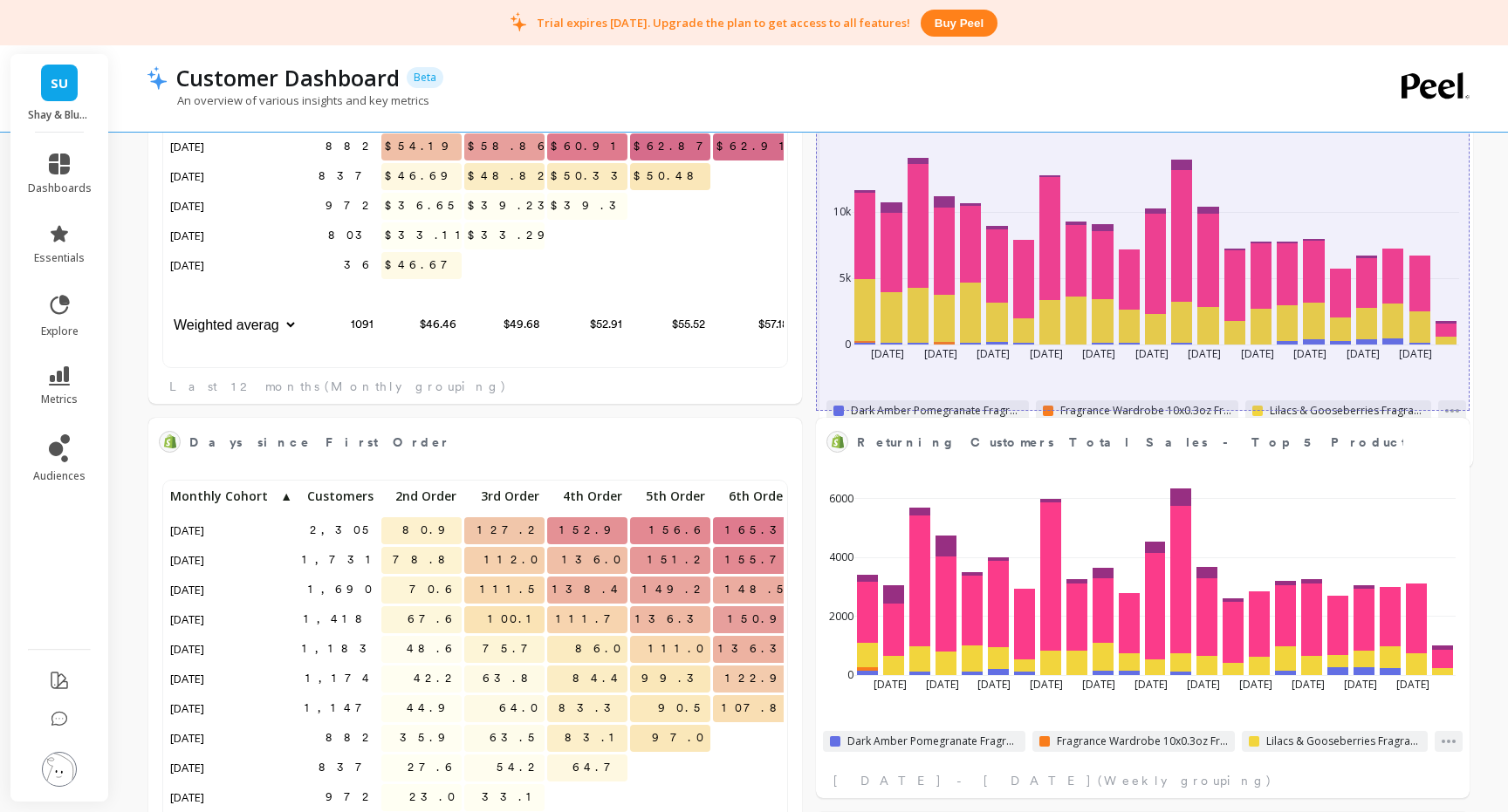
drag, startPoint x: 1125, startPoint y: 438, endPoint x: 1124, endPoint y: 112, distance: 326.0
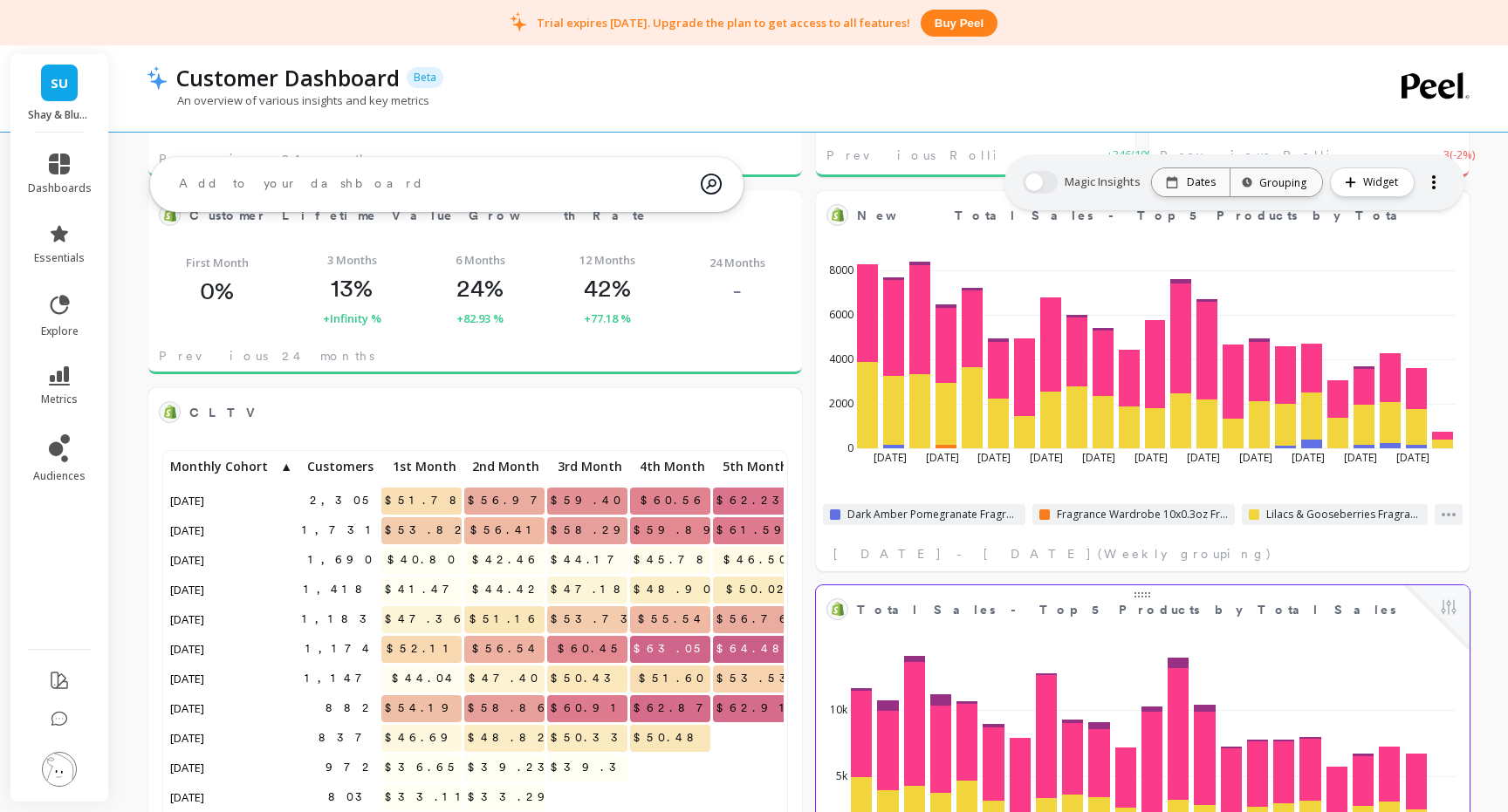
scroll to position [429, 0]
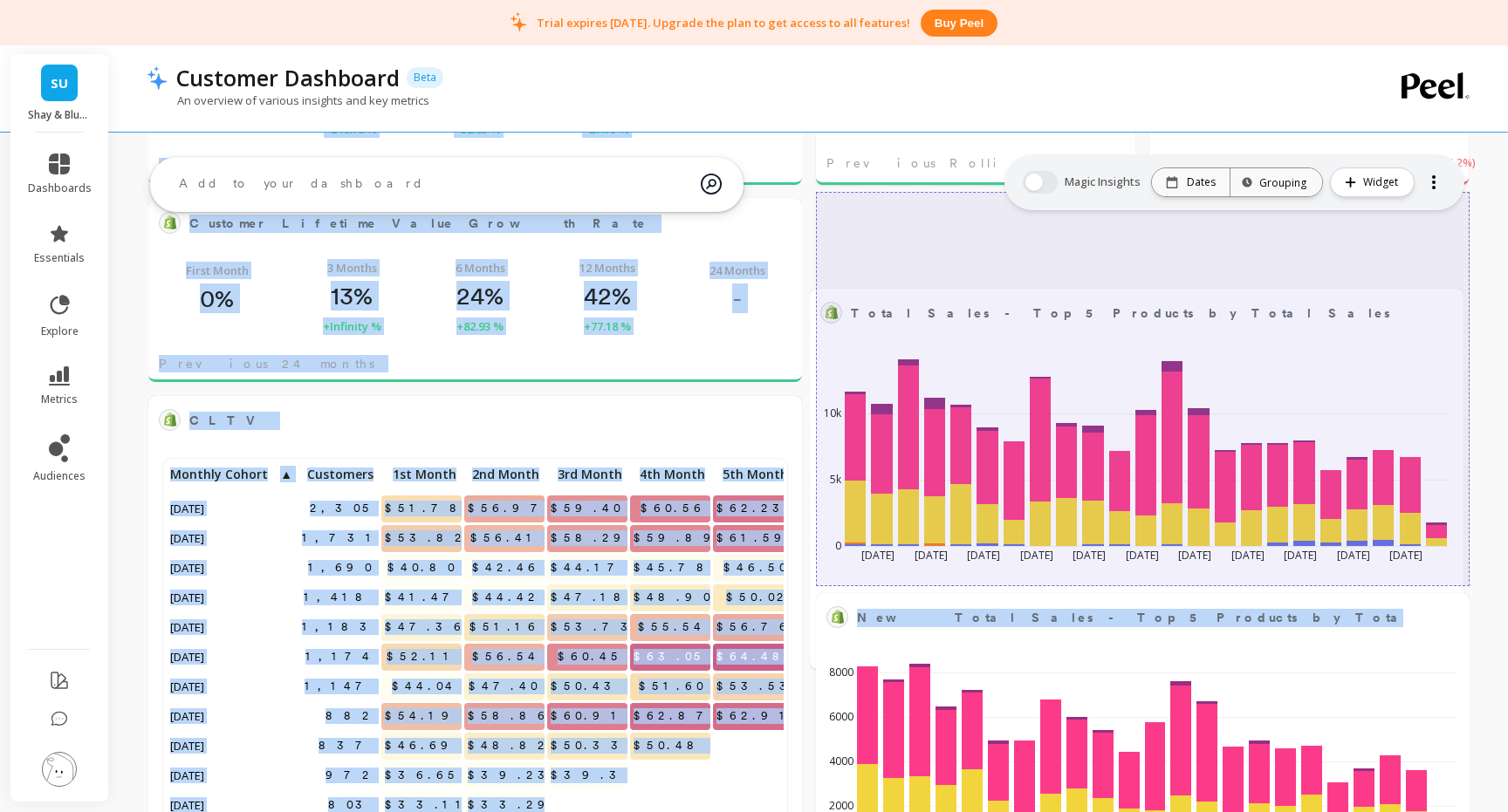
drag, startPoint x: 1152, startPoint y: 618, endPoint x: 1145, endPoint y: 314, distance: 304.1
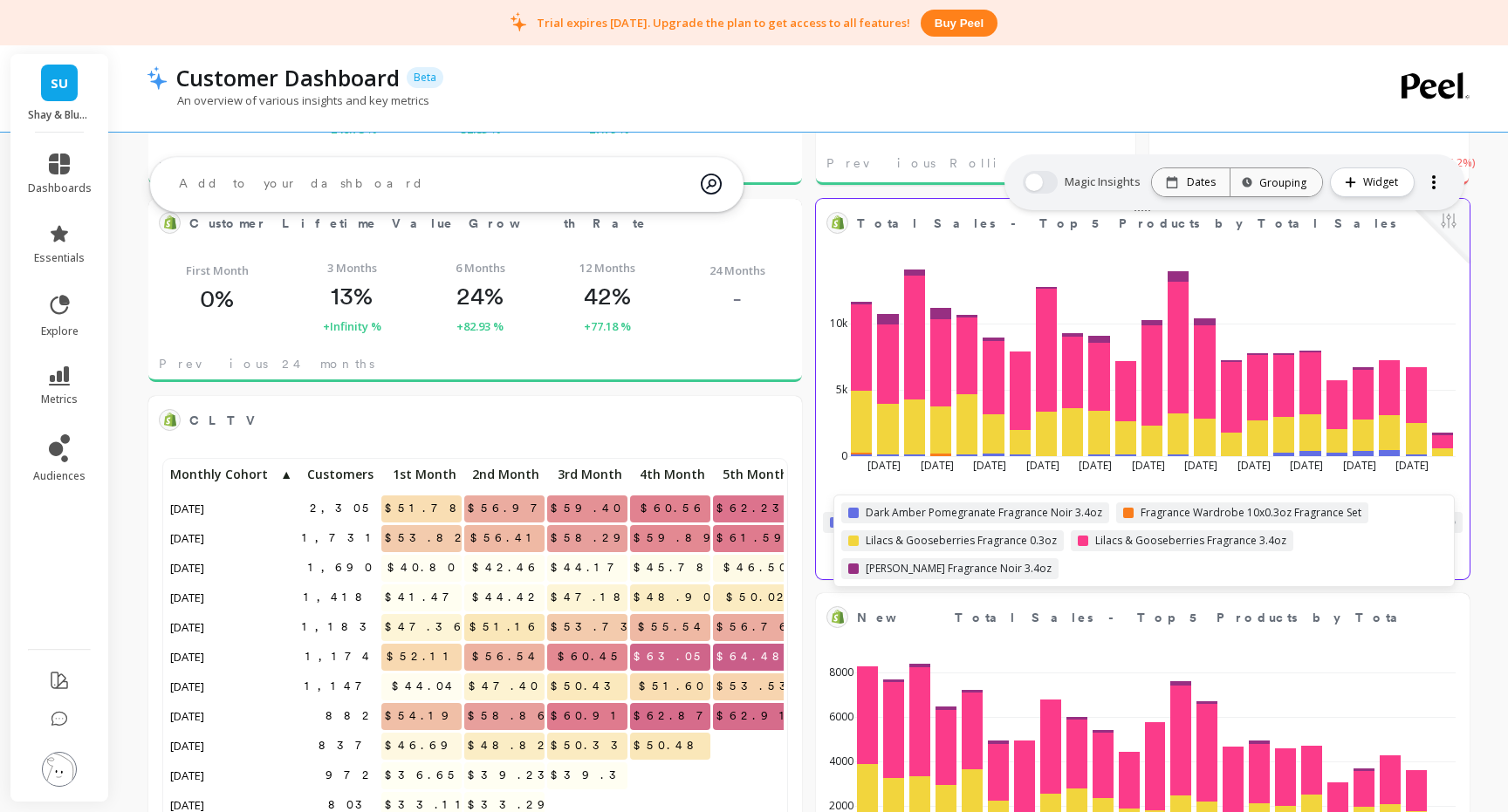
click at [1452, 522] on div "Dark Amber Pomegranate Fragrance Noir 3.4oz Fragrance Wardrobe 10x0.3oz Fragran…" at bounding box center [1144, 540] width 622 height 92
click at [1454, 525] on div at bounding box center [1448, 523] width 28 height 21
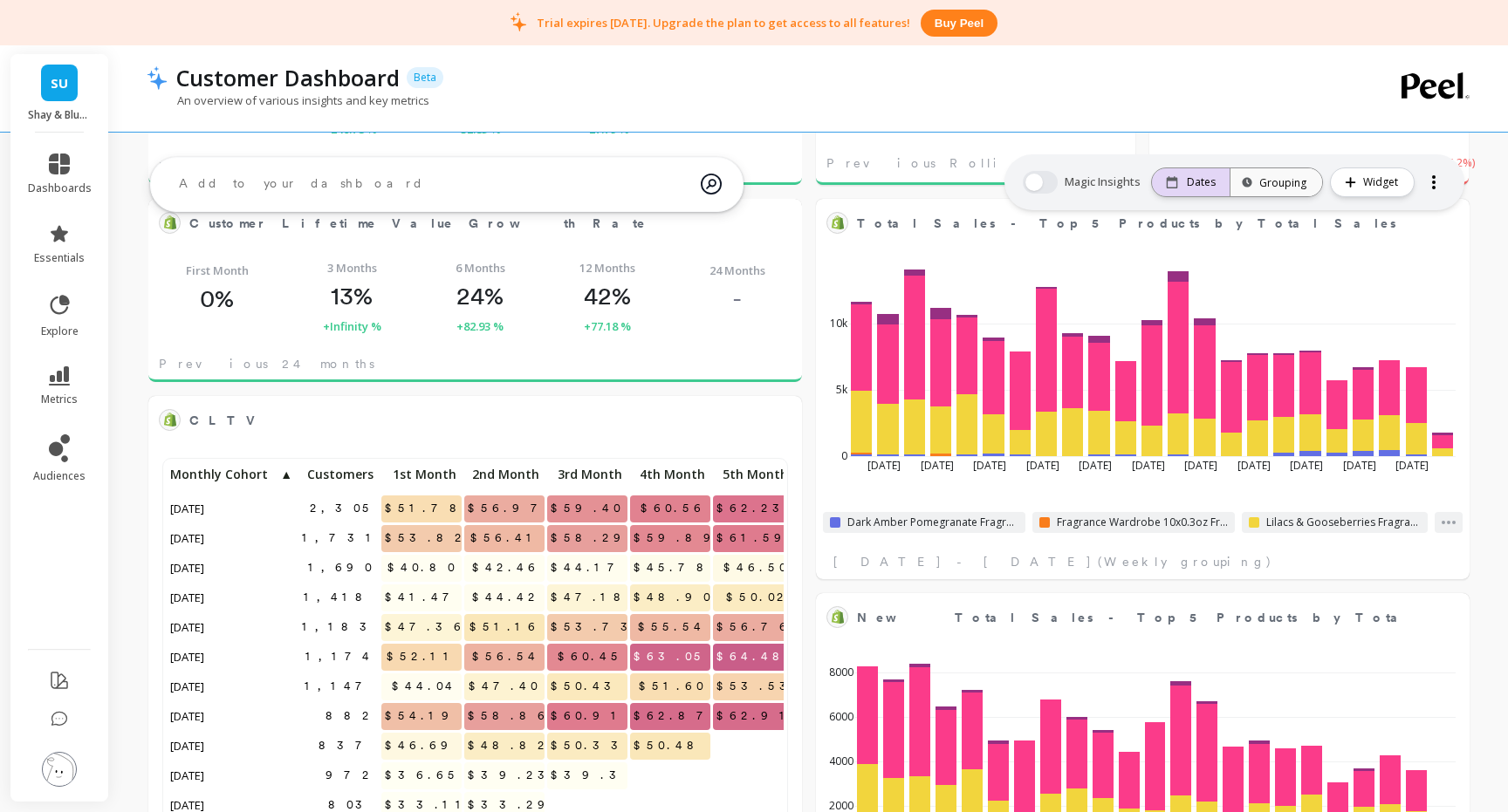
click at [1207, 179] on p "Dates" at bounding box center [1201, 182] width 28 height 14
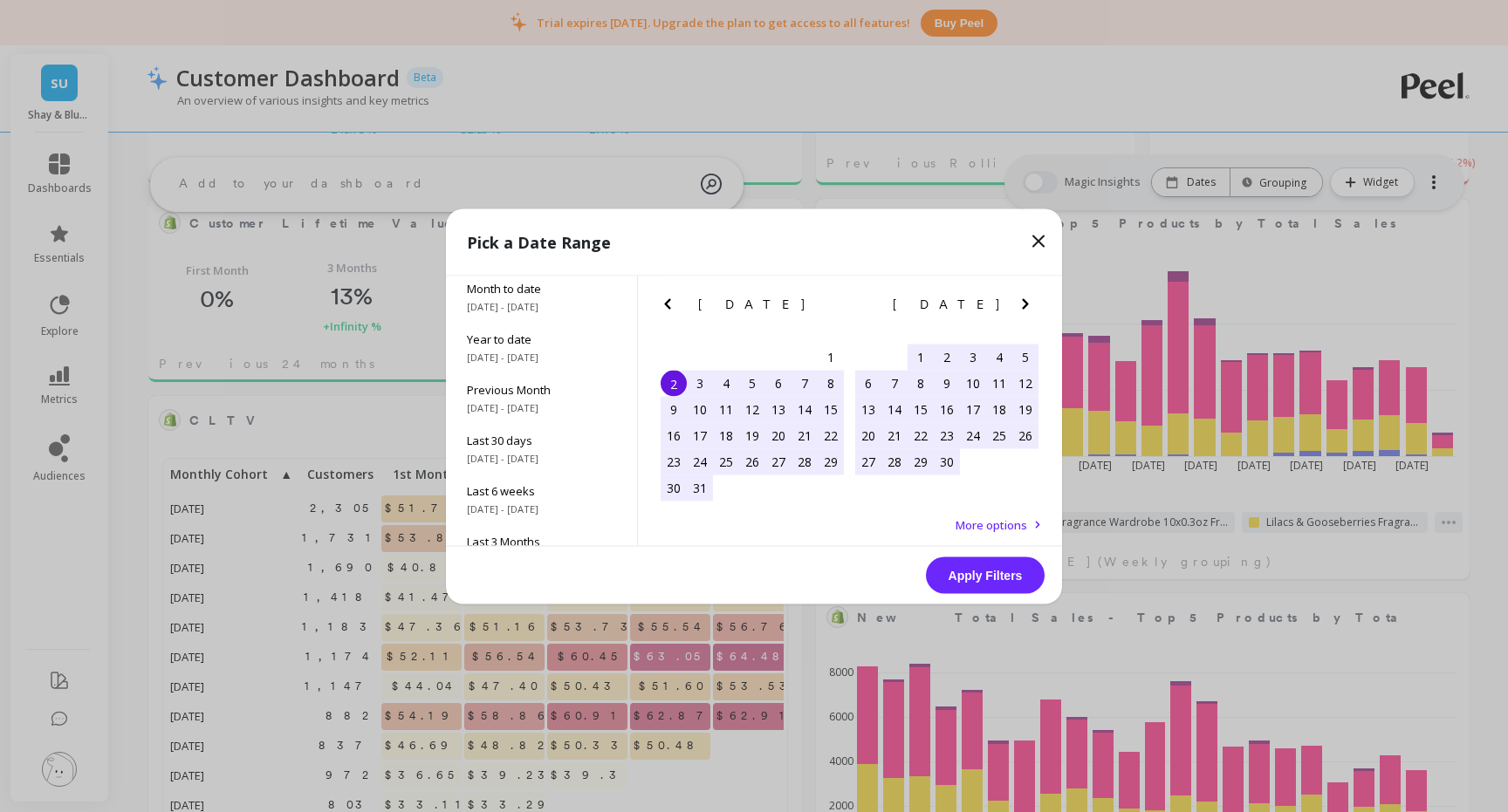
scroll to position [0, 0]
click at [1026, 302] on icon "Next Month" at bounding box center [1025, 303] width 6 height 10
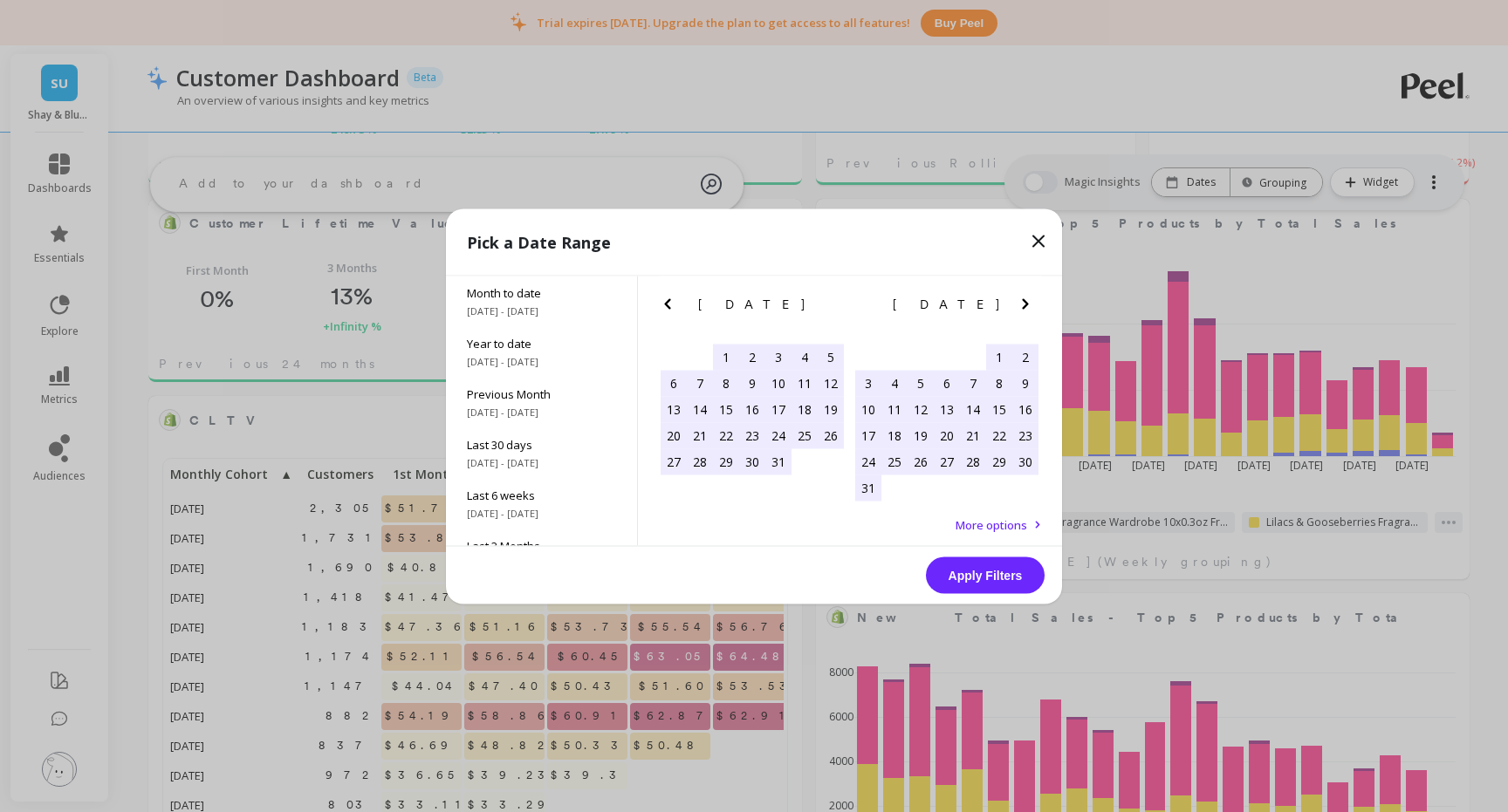
click at [1025, 302] on icon "Next Month" at bounding box center [1025, 303] width 6 height 10
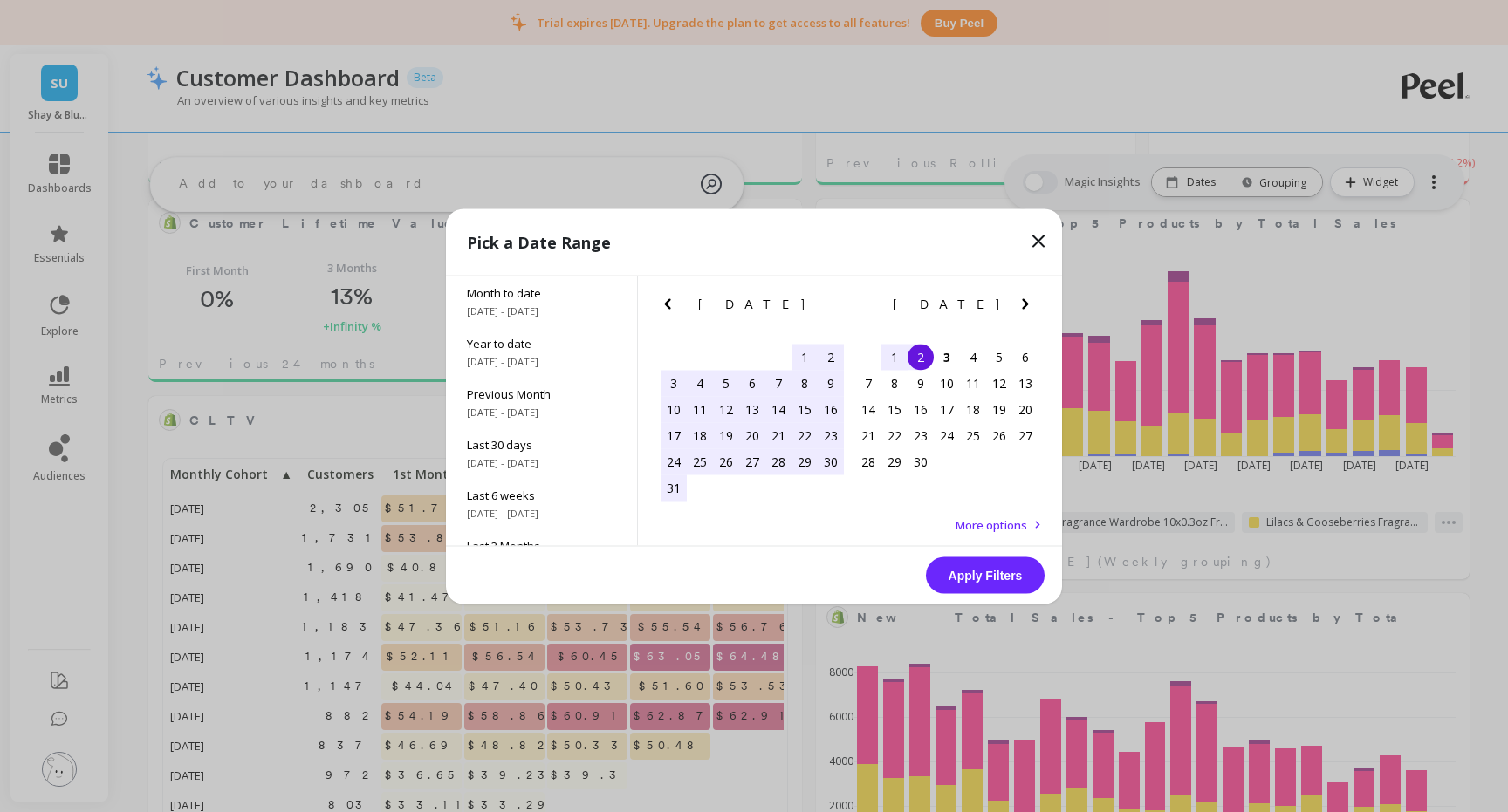
click at [699, 460] on div "25" at bounding box center [700, 462] width 27 height 27
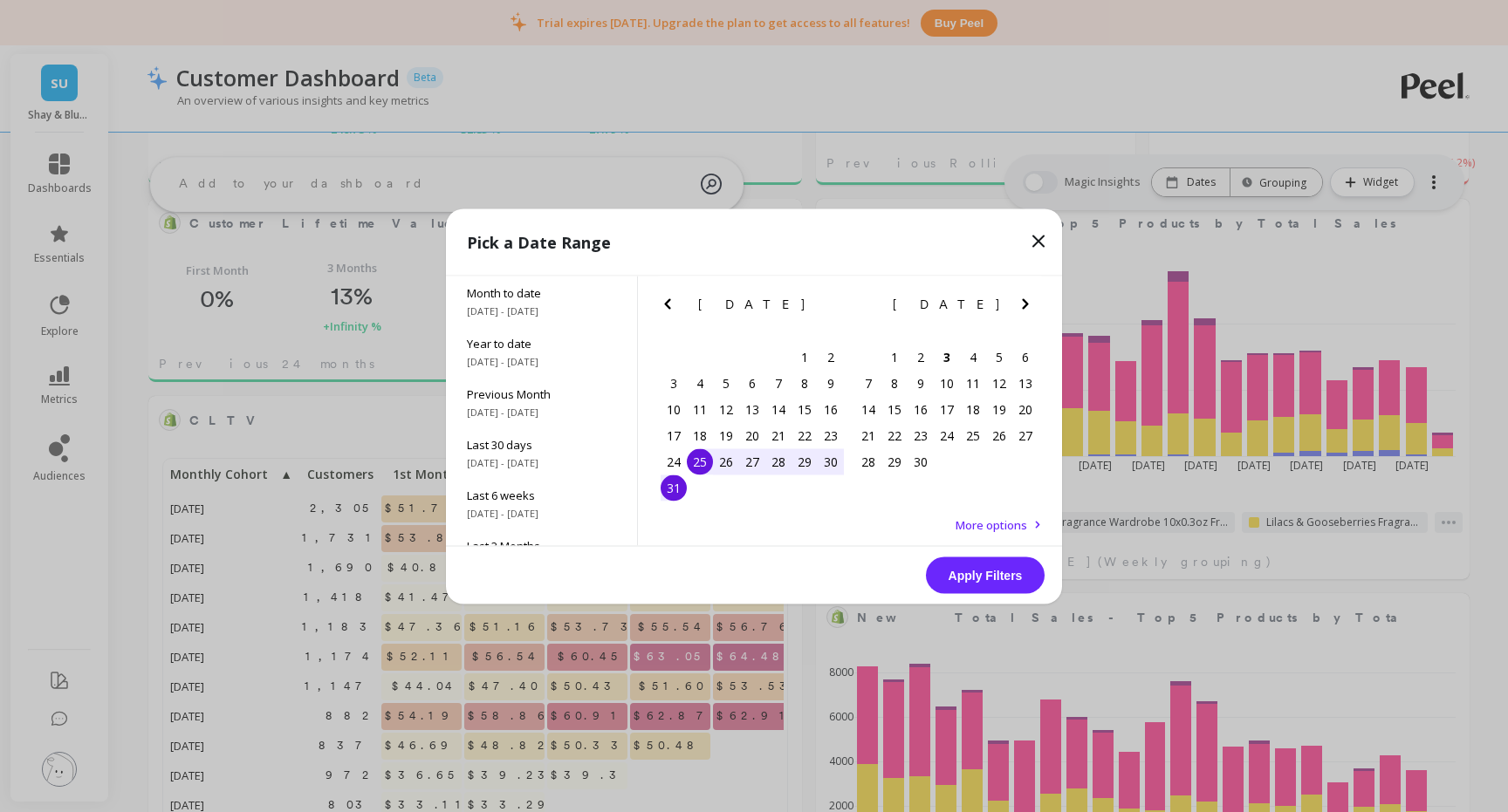
click at [676, 492] on div "31" at bounding box center [674, 488] width 27 height 27
click at [996, 576] on button "Apply Filters" at bounding box center [985, 575] width 119 height 37
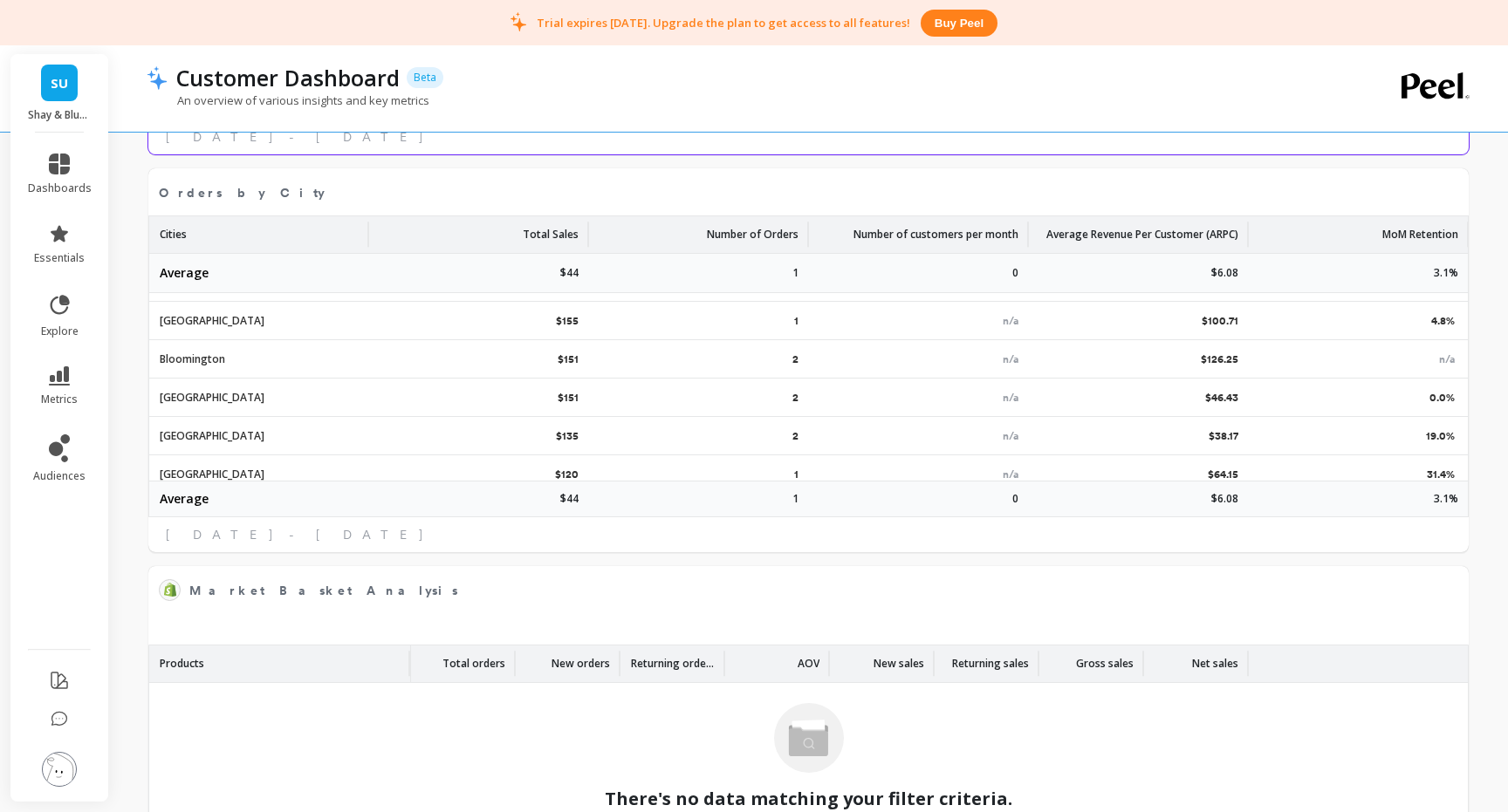
scroll to position [2992, 0]
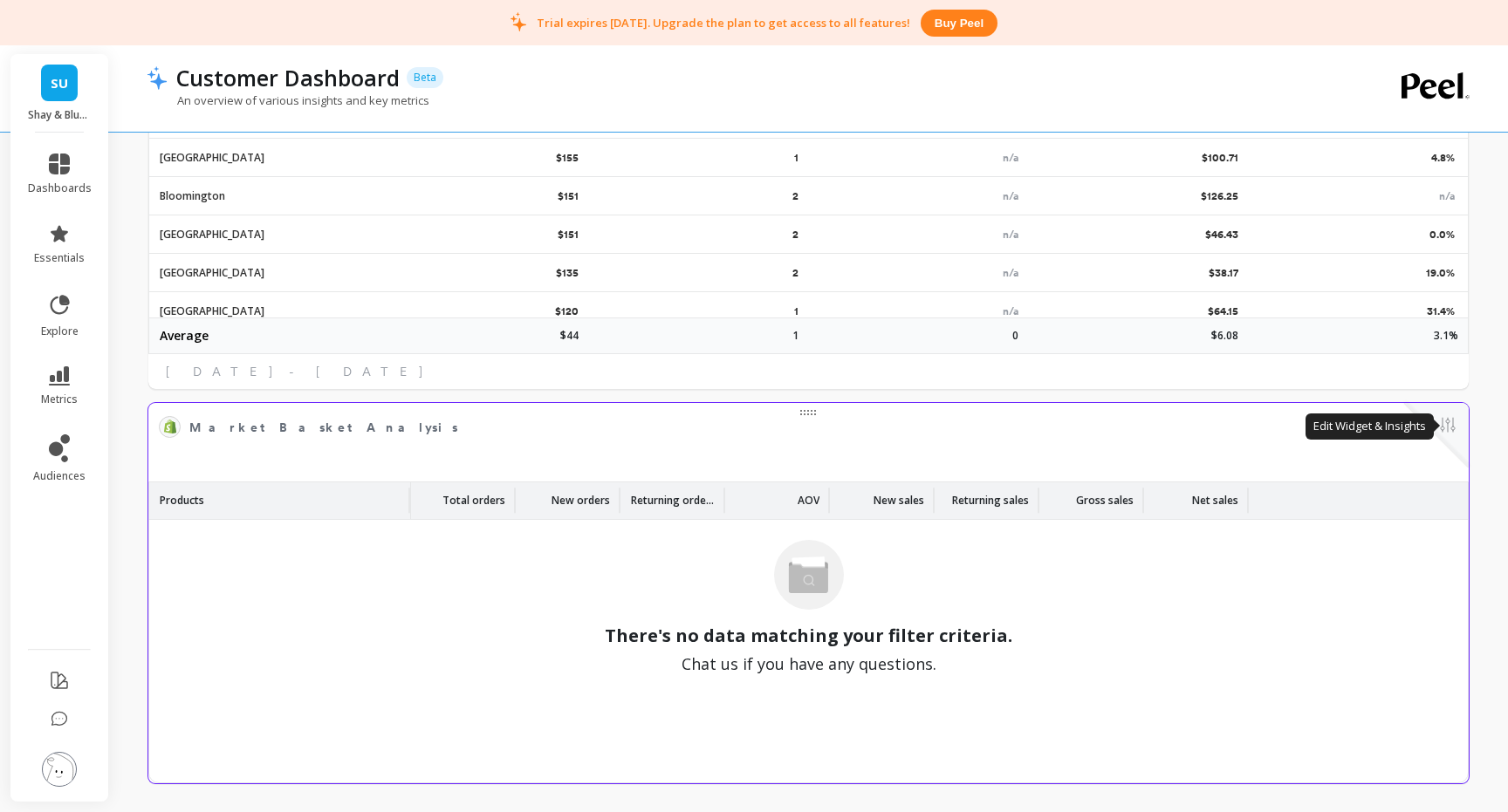
click at [1449, 426] on button at bounding box center [1447, 427] width 21 height 25
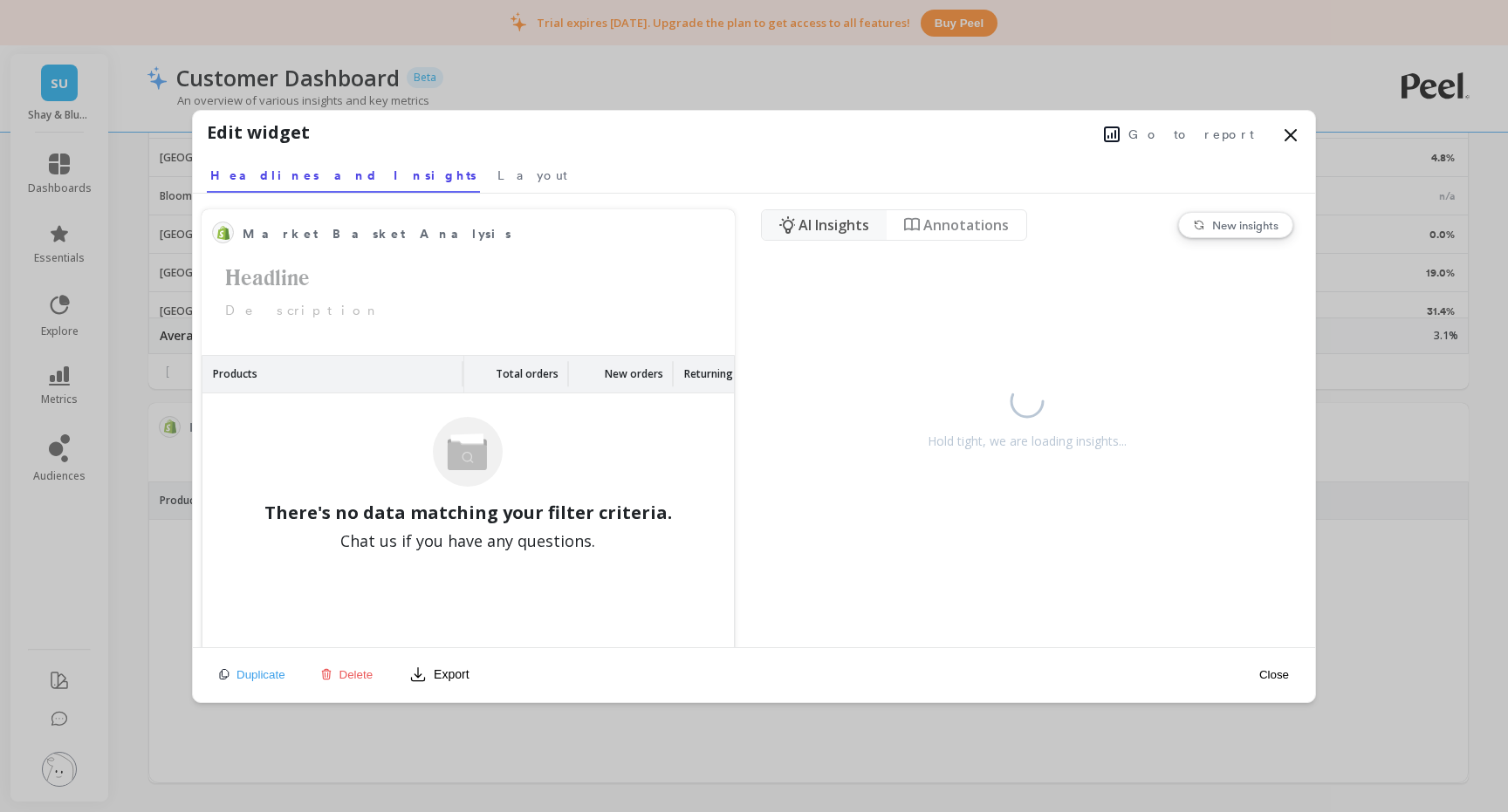
click at [356, 673] on span "Delete" at bounding box center [357, 674] width 34 height 13
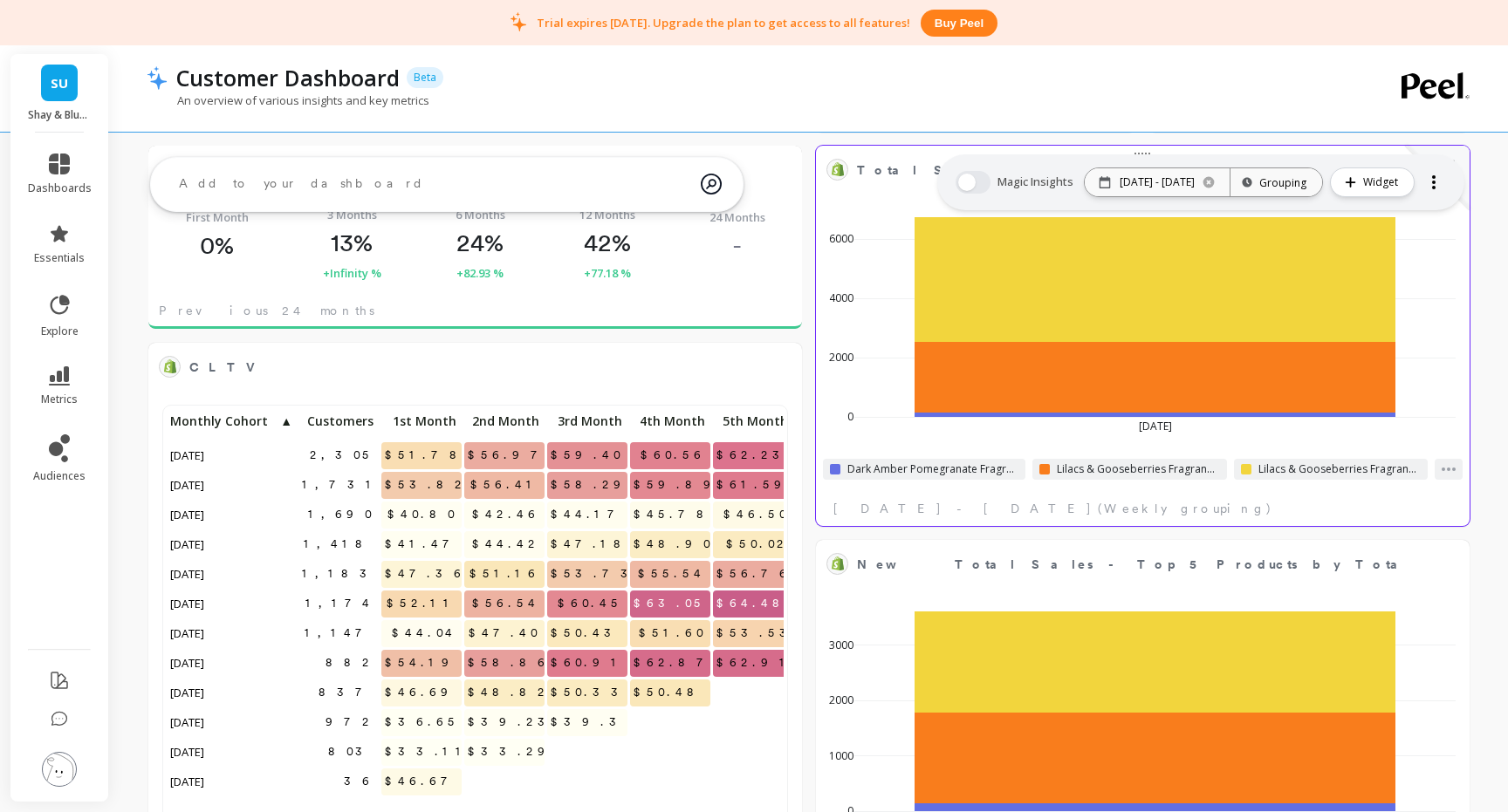
scroll to position [0, 0]
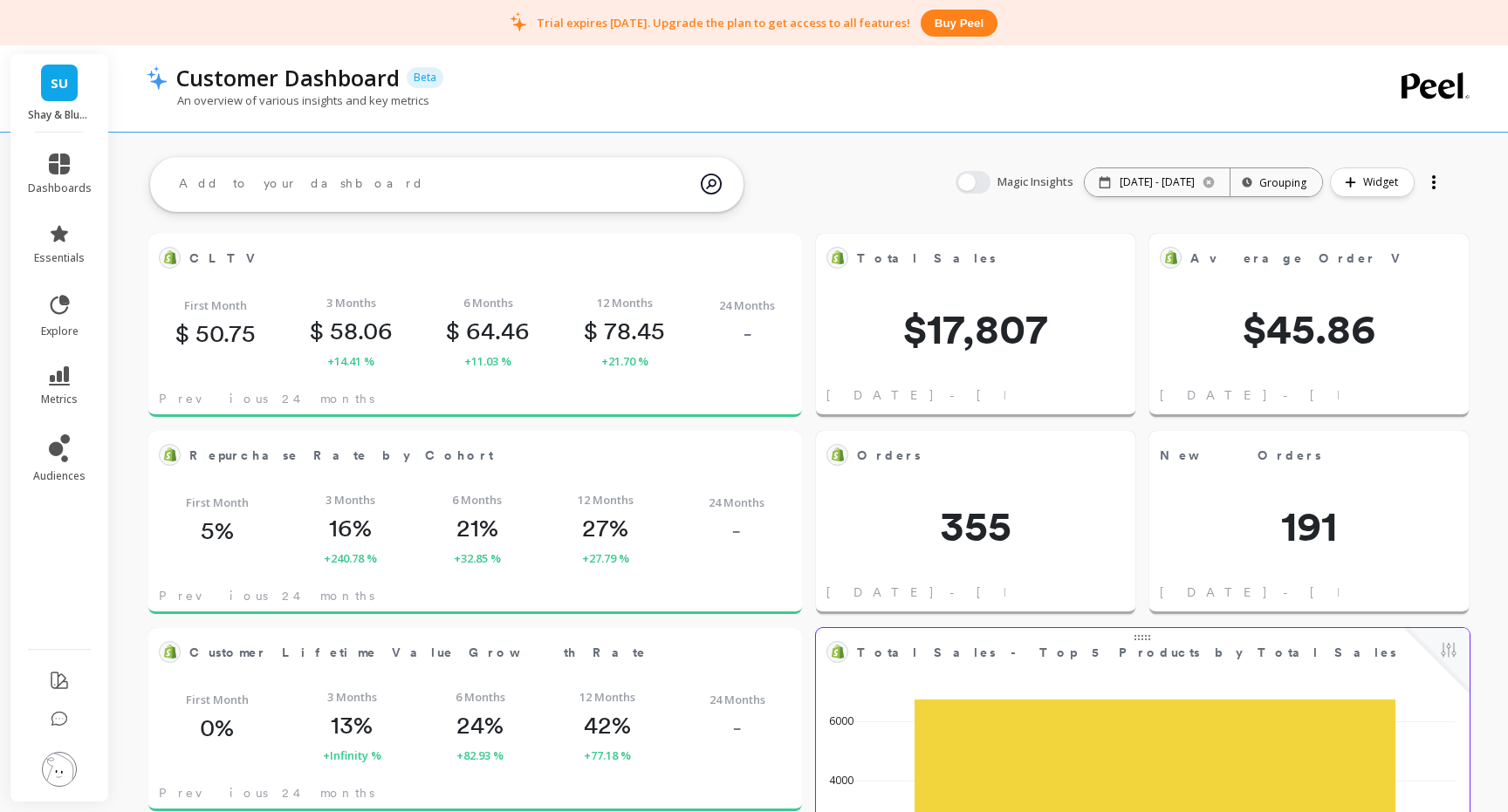
click at [460, 189] on textarea at bounding box center [433, 184] width 536 height 47
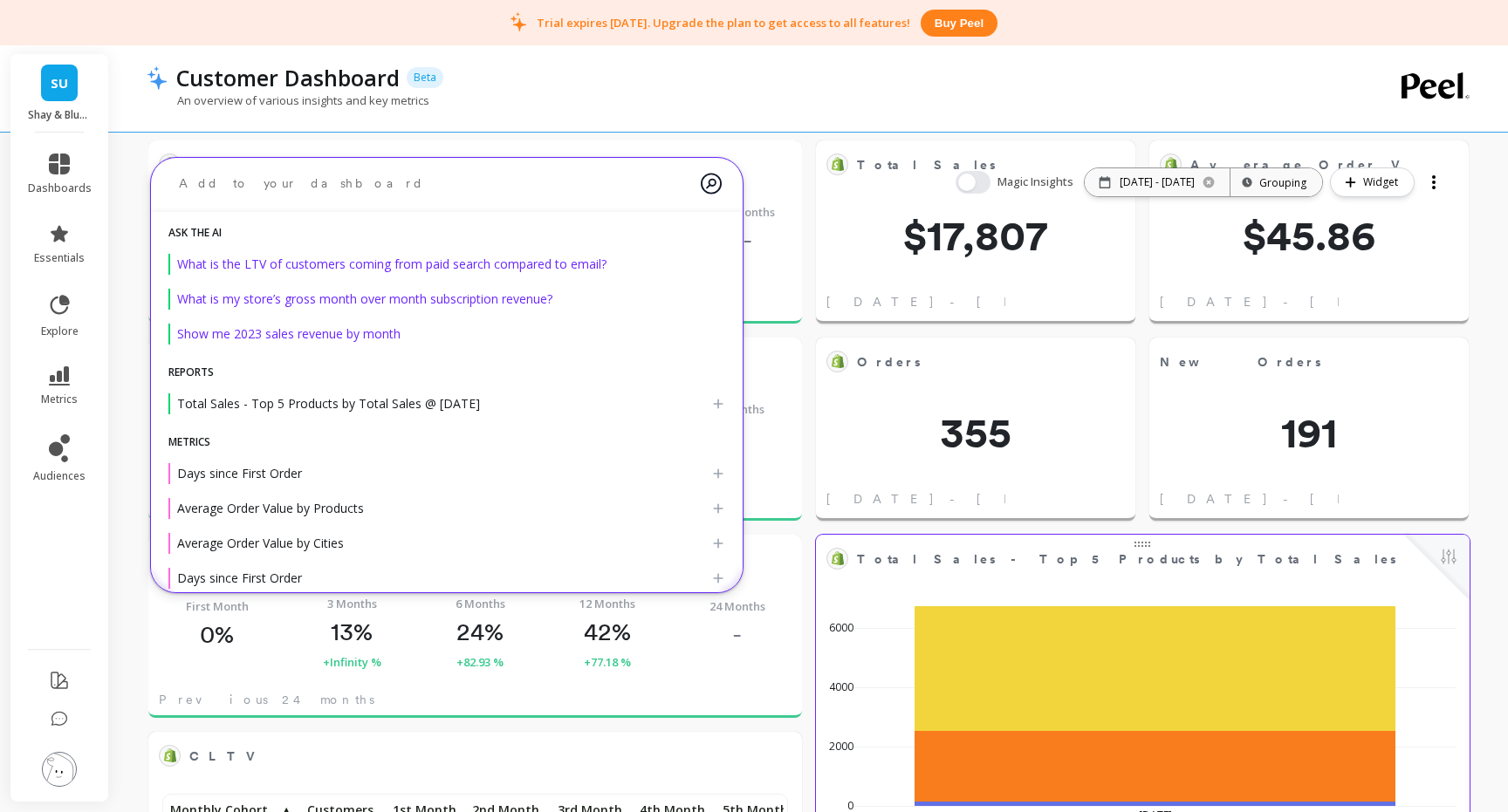
scroll to position [73, 0]
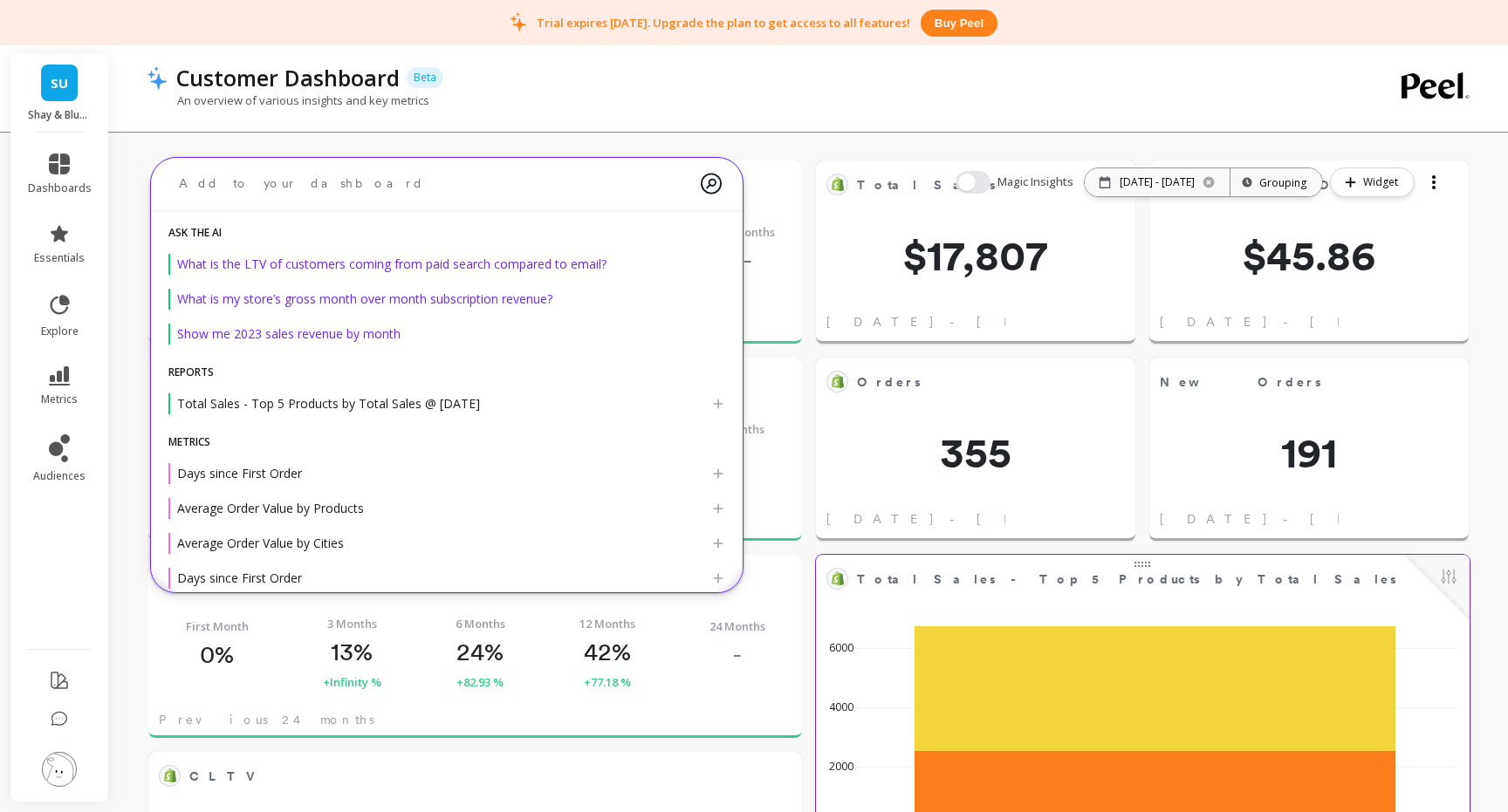
click at [306, 188] on textarea at bounding box center [433, 183] width 536 height 46
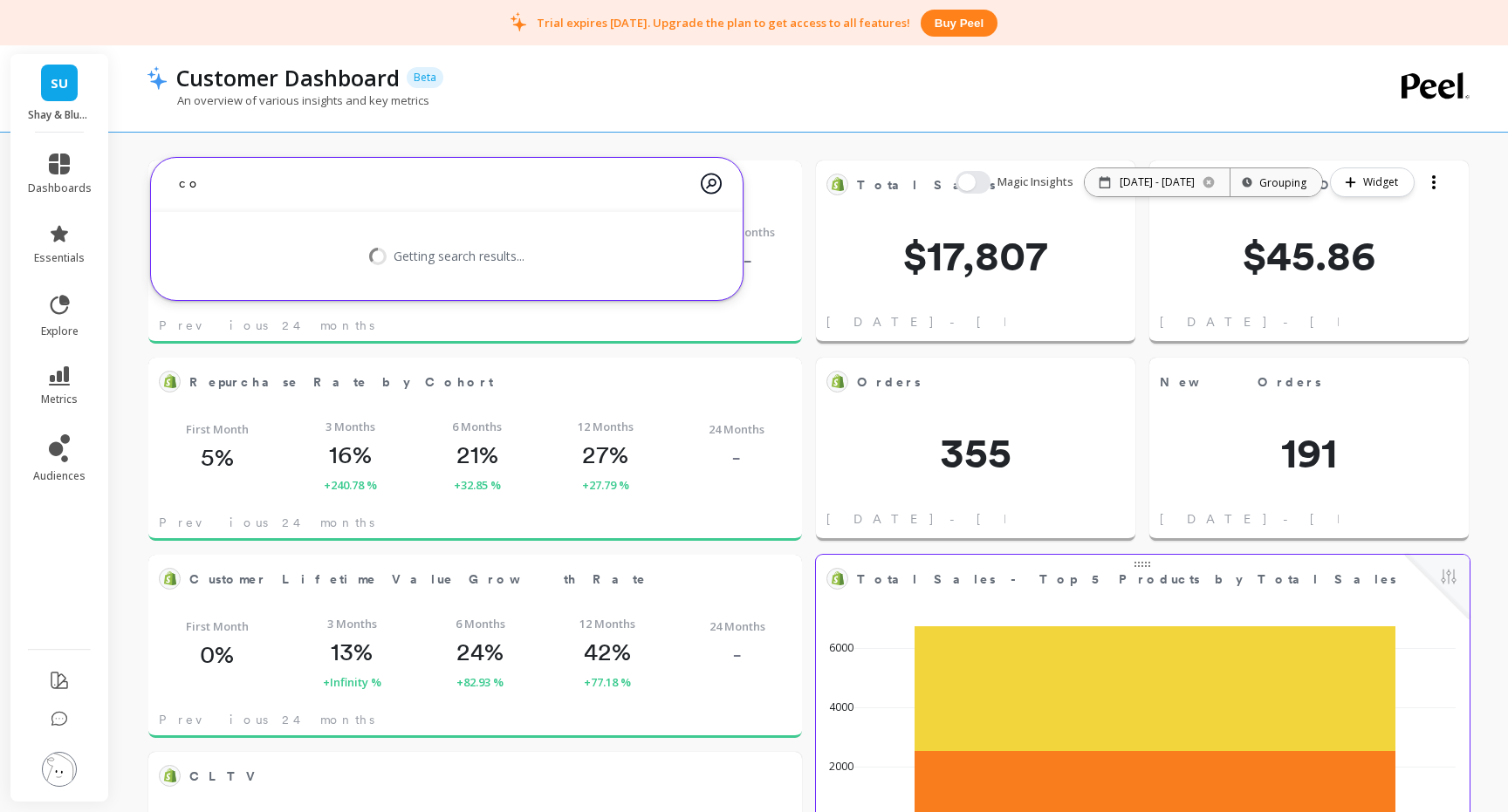
type textarea "c"
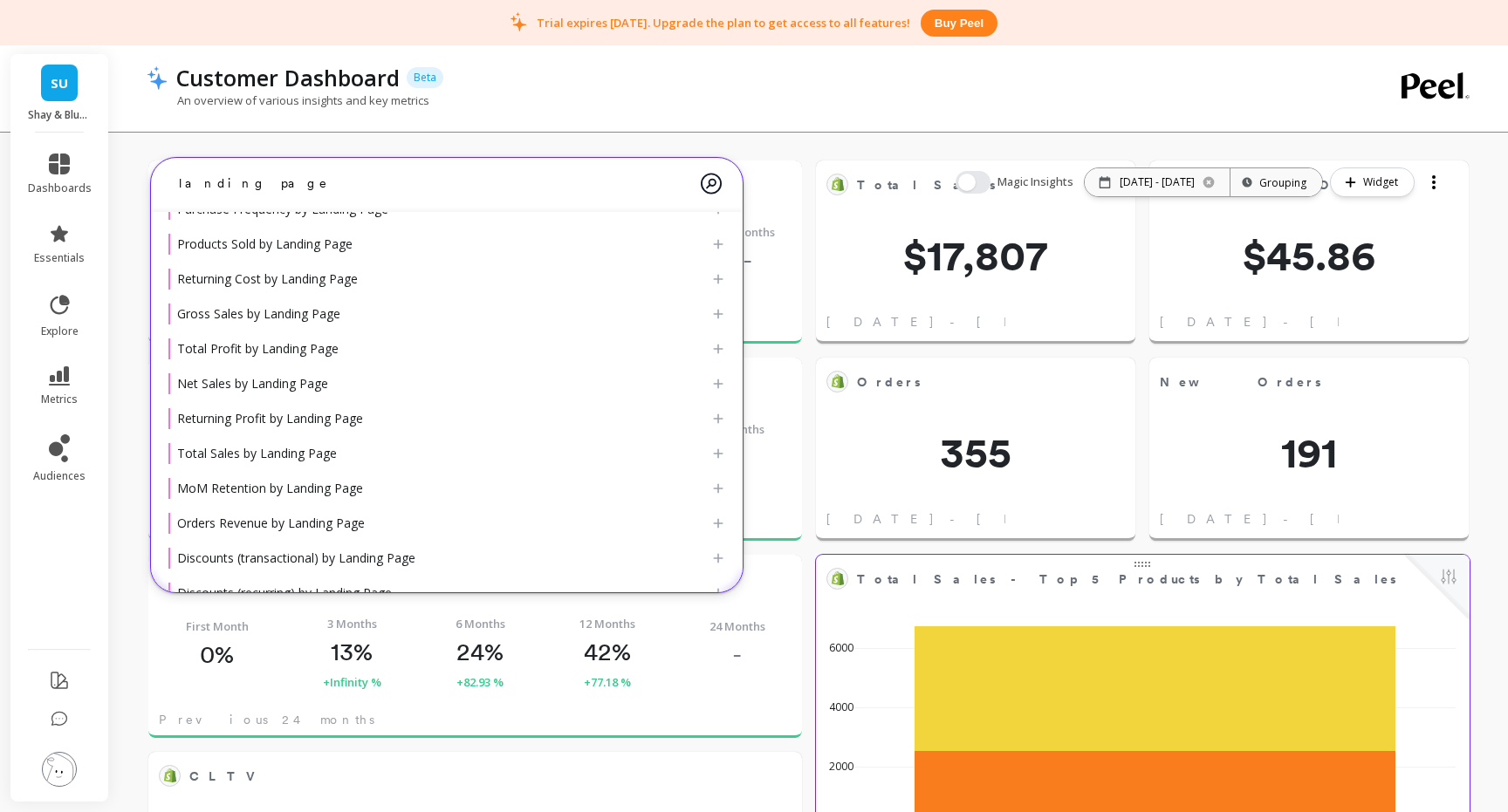
scroll to position [387, 0]
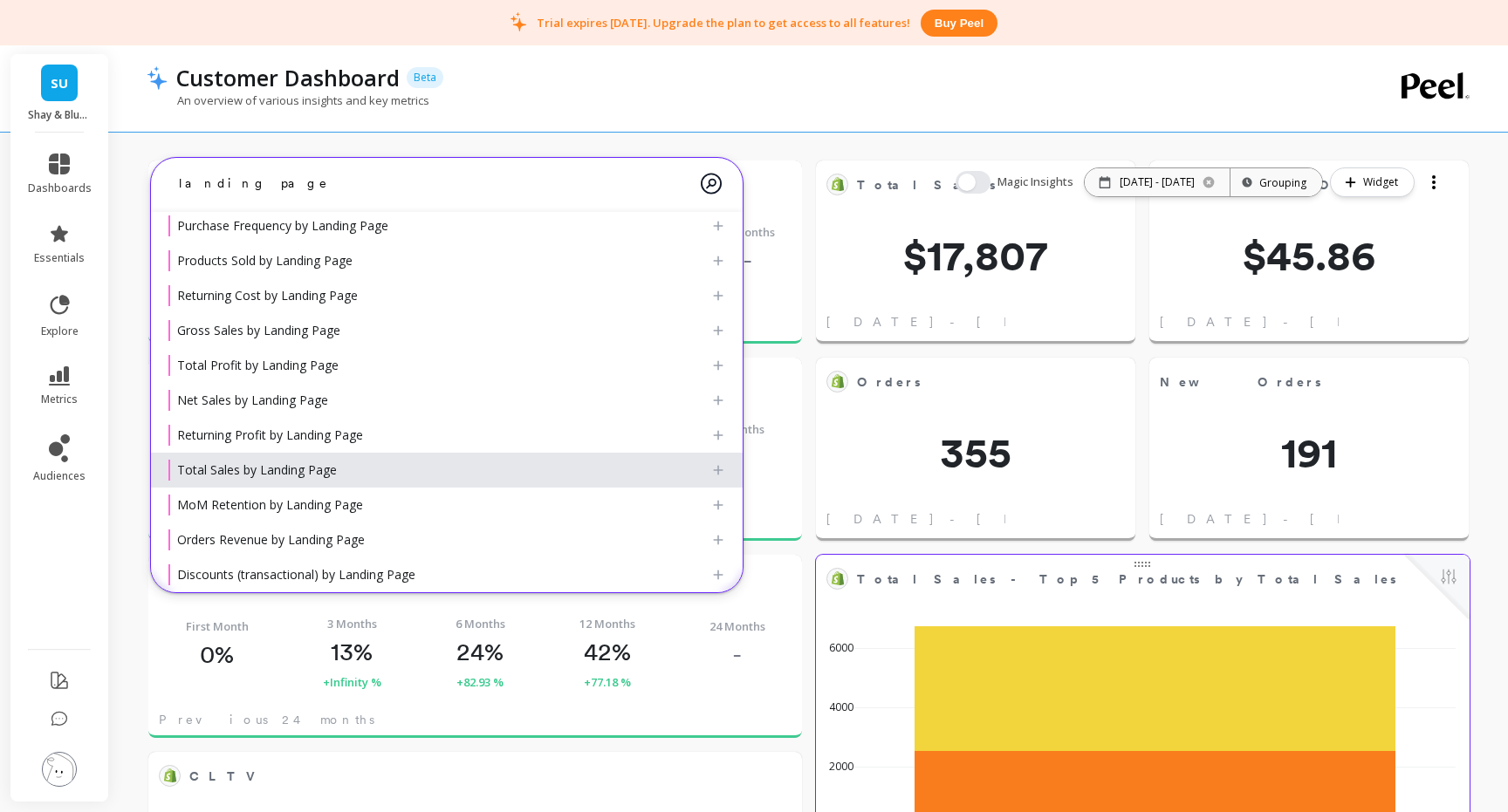
type textarea "landing page"
click at [314, 467] on span "Total Sales by Landing Page" at bounding box center [257, 469] width 159 height 16
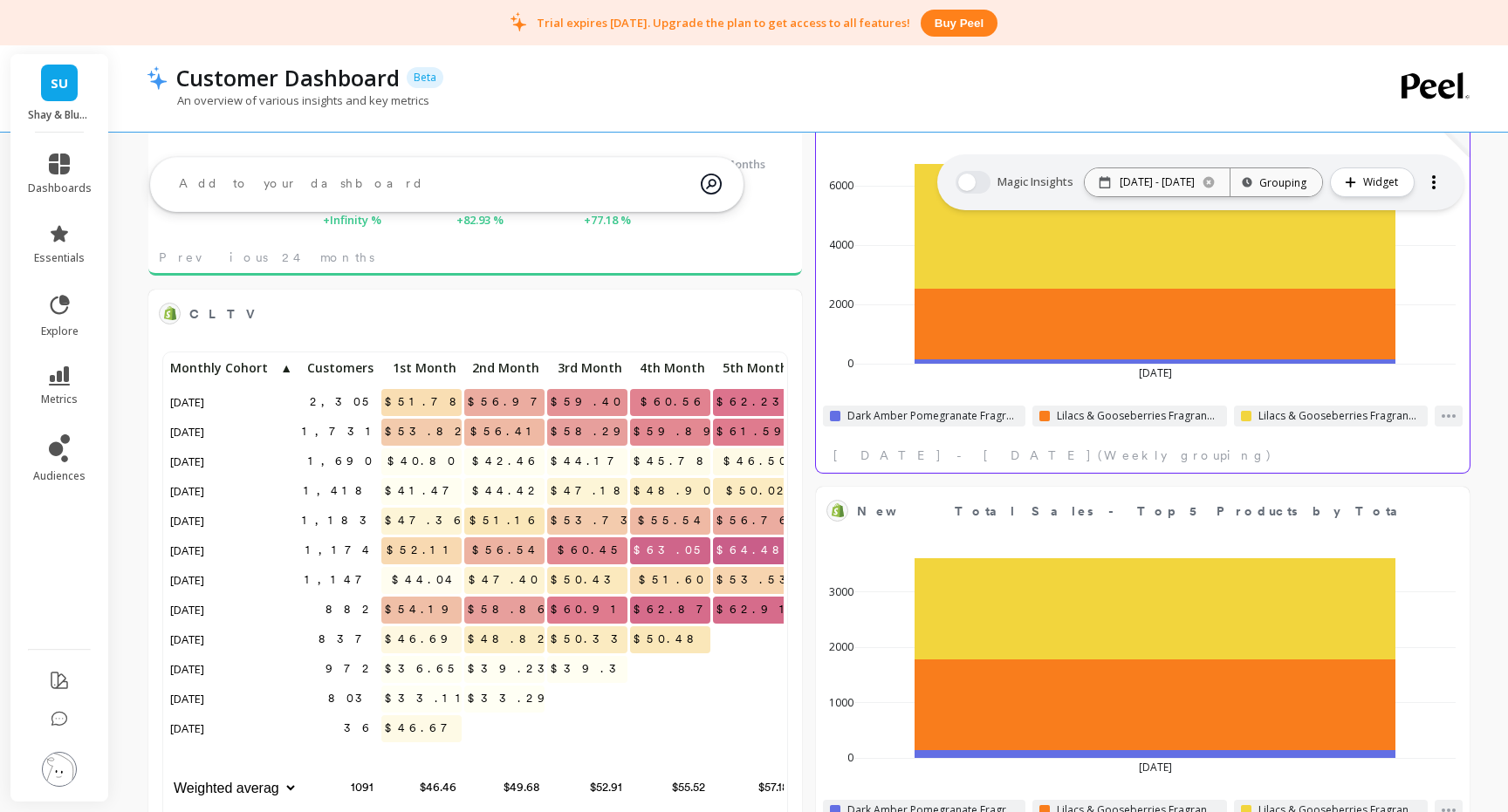
scroll to position [0, 0]
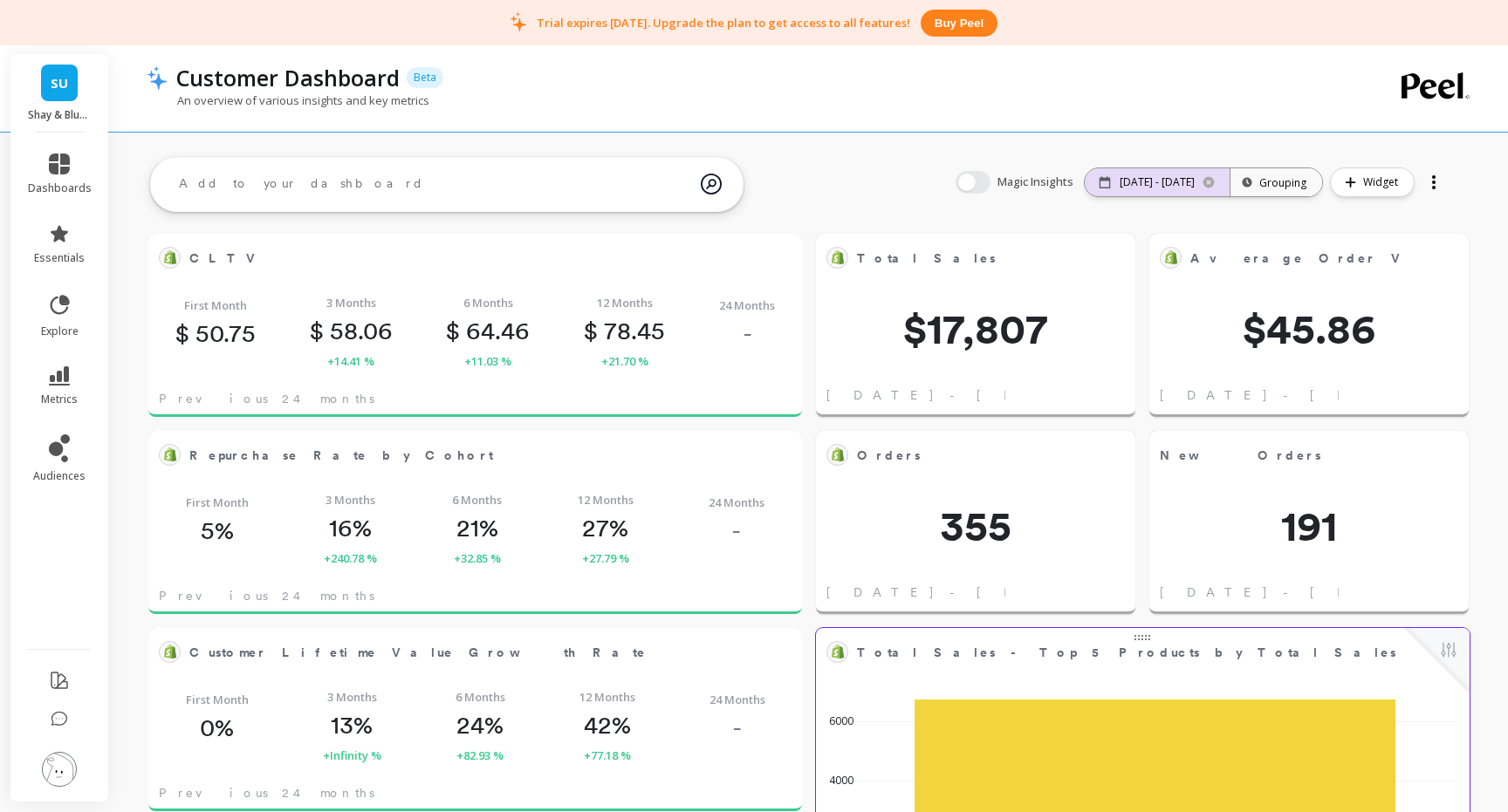
click at [1153, 180] on p "08/25/25 - 08/31/25" at bounding box center [1157, 182] width 75 height 14
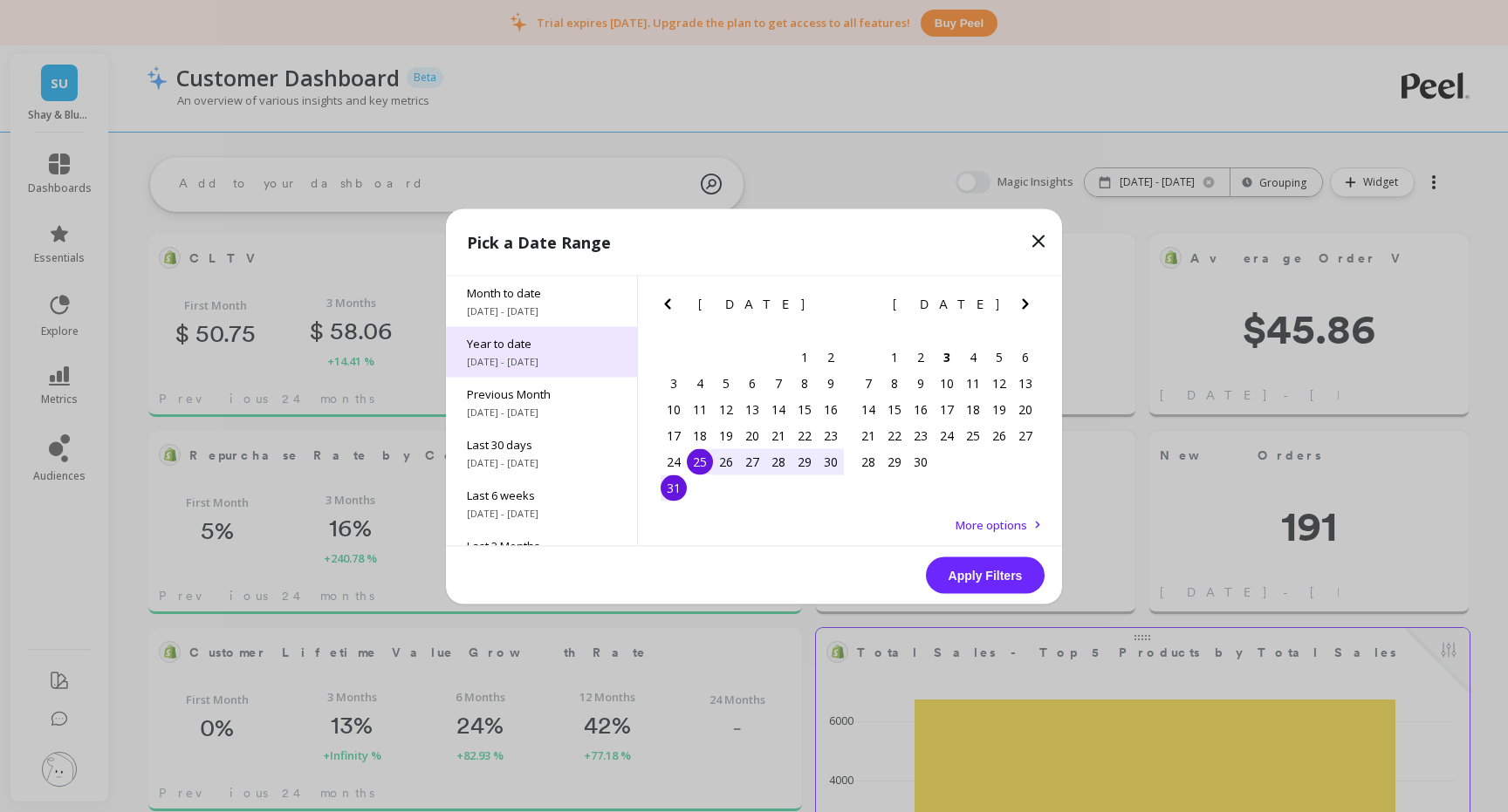
click at [565, 363] on span "1/1/2025 - 9/2/2025" at bounding box center [541, 360] width 149 height 14
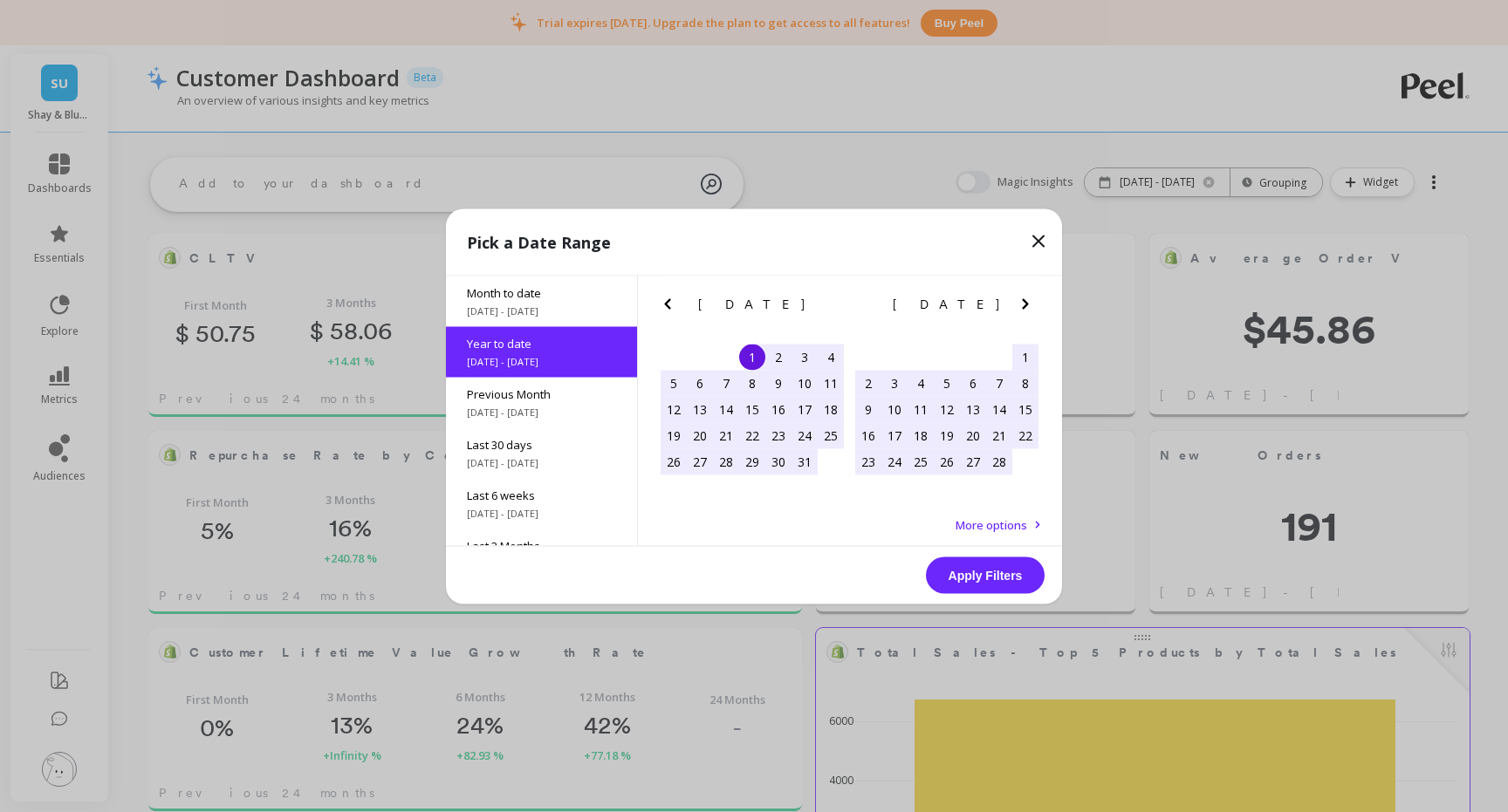
click at [982, 580] on button "Apply Filters" at bounding box center [985, 575] width 119 height 37
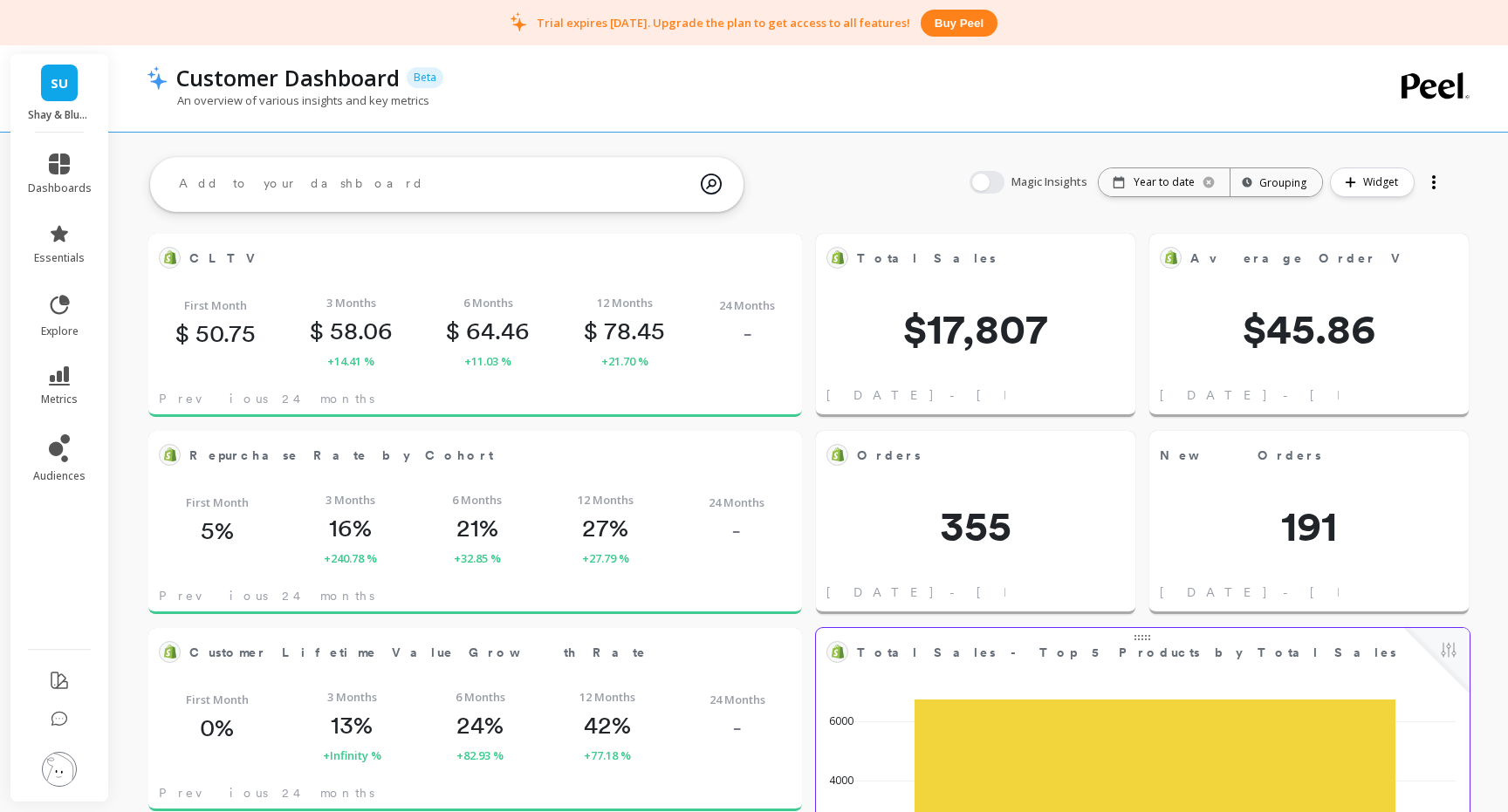
scroll to position [1, 1]
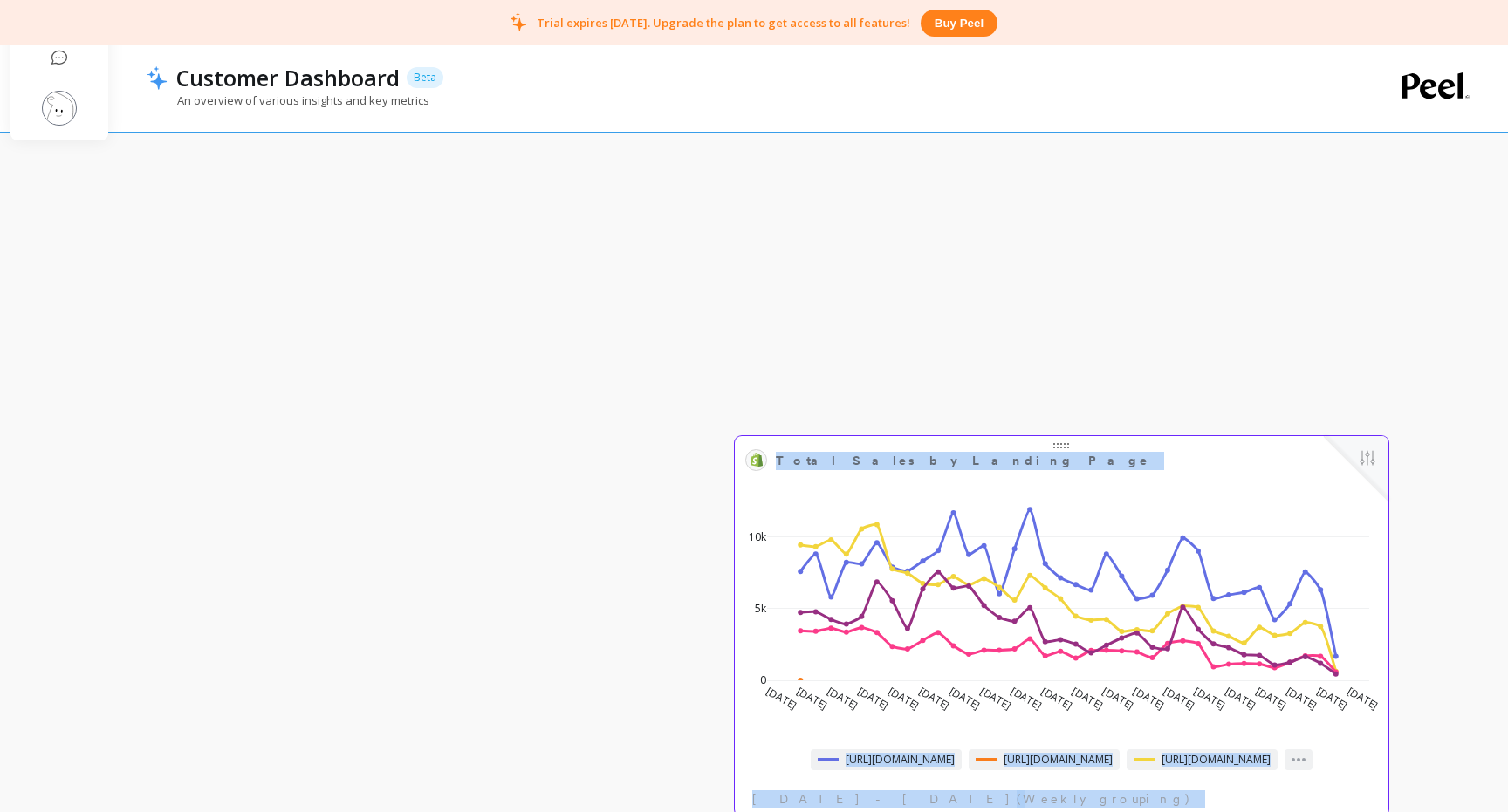
drag, startPoint x: 483, startPoint y: 416, endPoint x: 1052, endPoint y: 442, distance: 569.6
click at [1057, 449] on span "Total Sales by Landing Page" at bounding box center [1049, 461] width 547 height 25
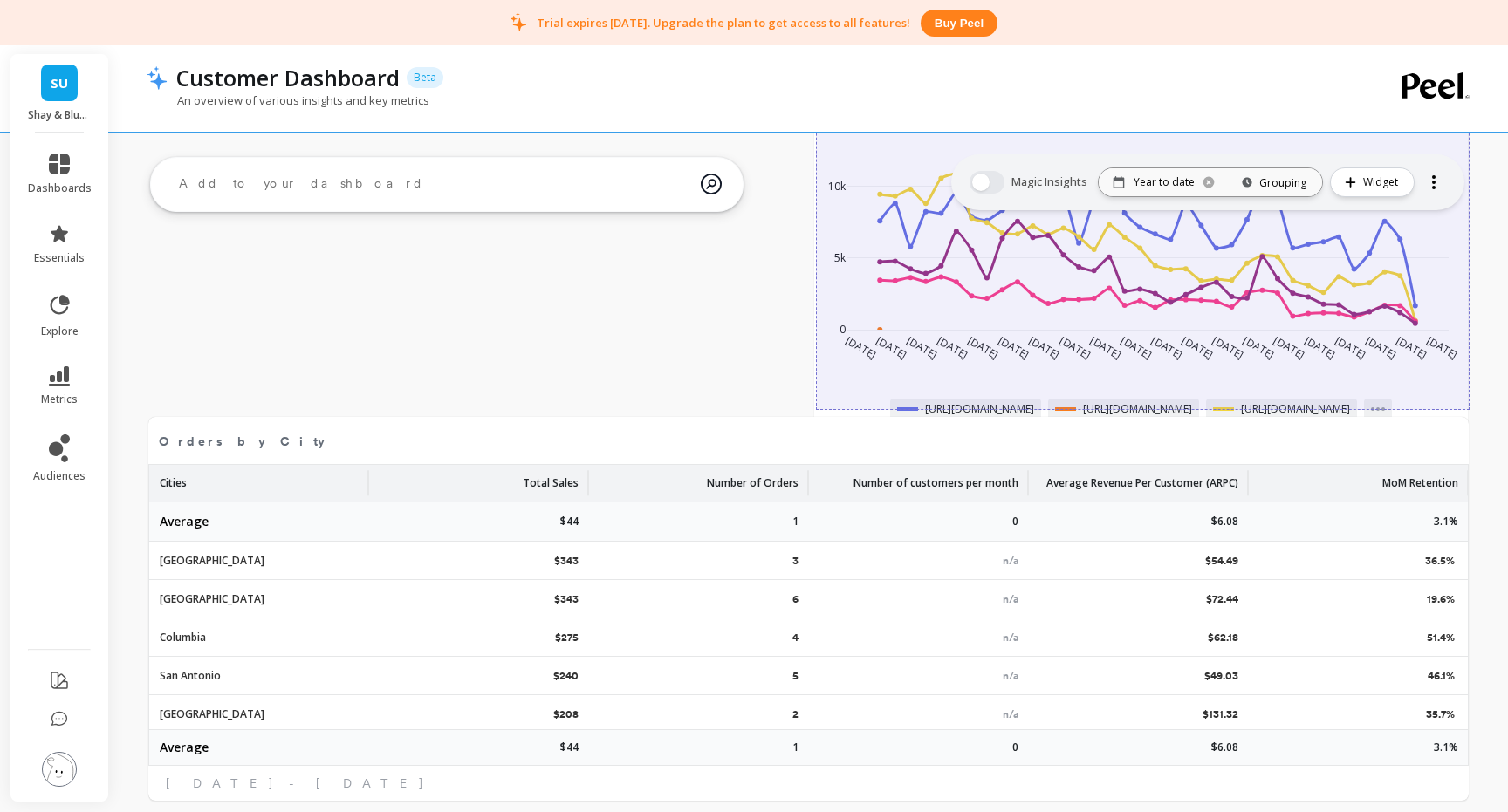
drag, startPoint x: 1148, startPoint y: 430, endPoint x: 1146, endPoint y: 95, distance: 335.0
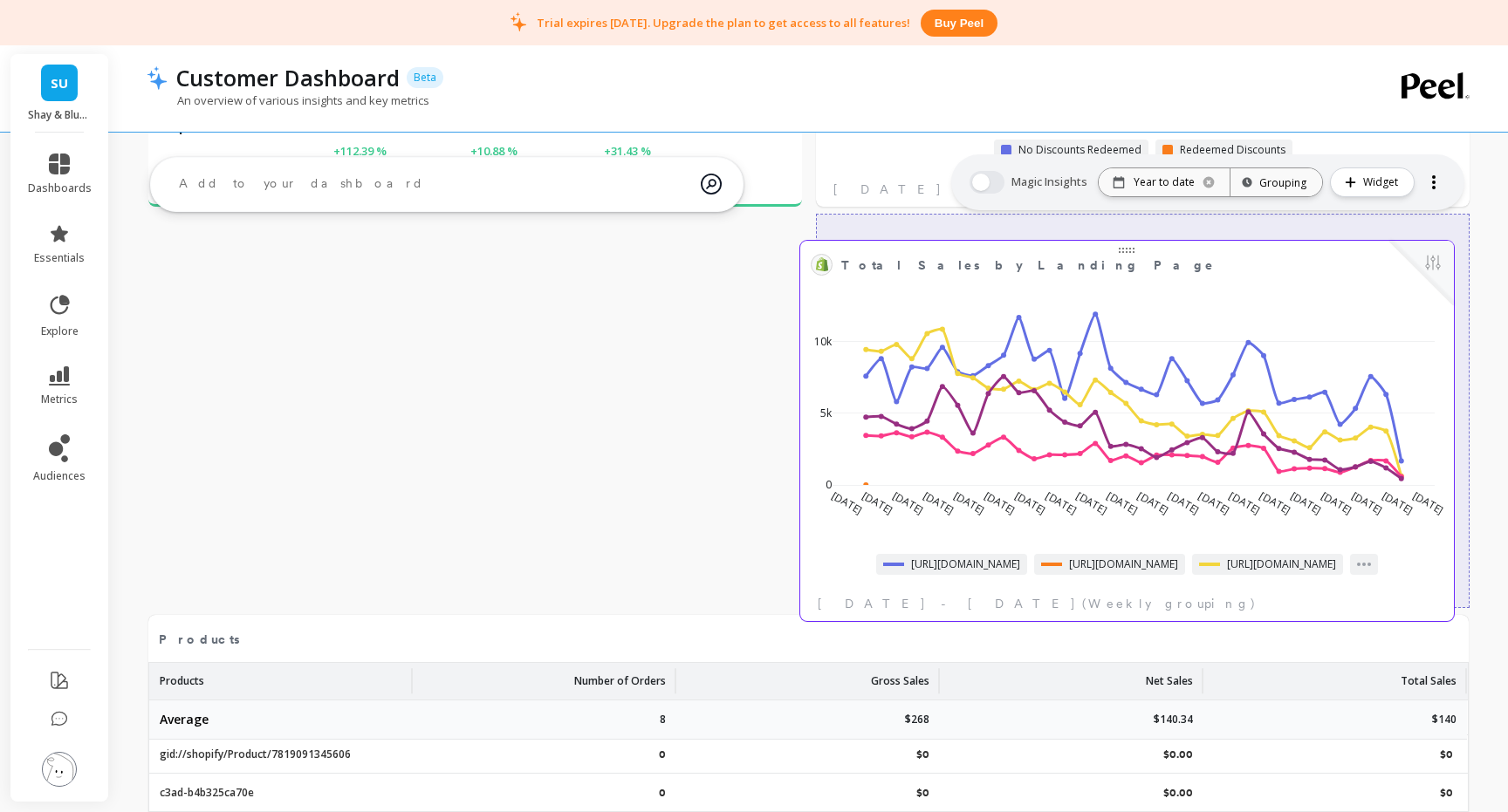
drag, startPoint x: 1142, startPoint y: 623, endPoint x: 1126, endPoint y: 244, distance: 379.3
click at [1126, 244] on div at bounding box center [1126, 248] width 654 height 14
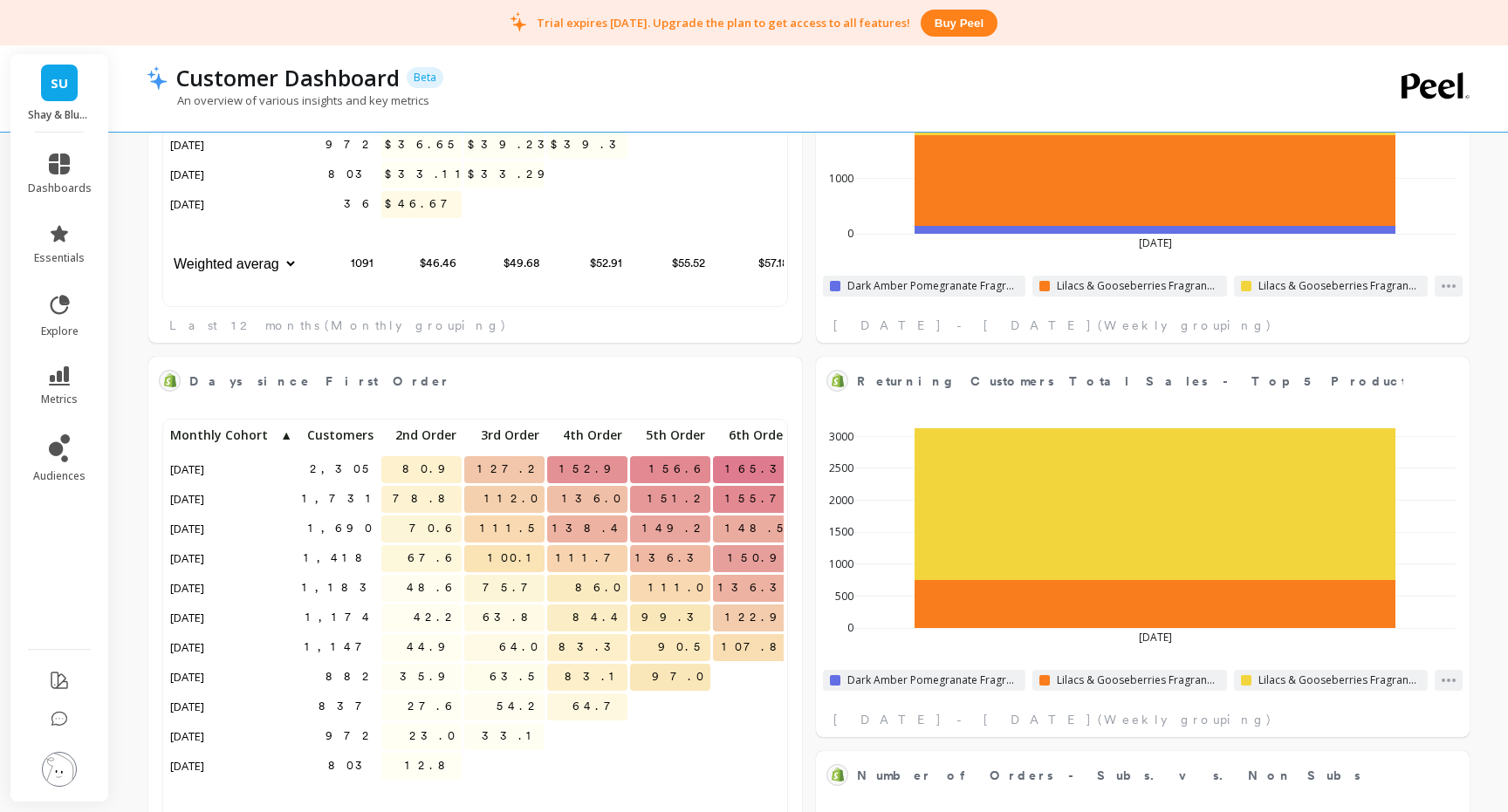
scroll to position [1112, 0]
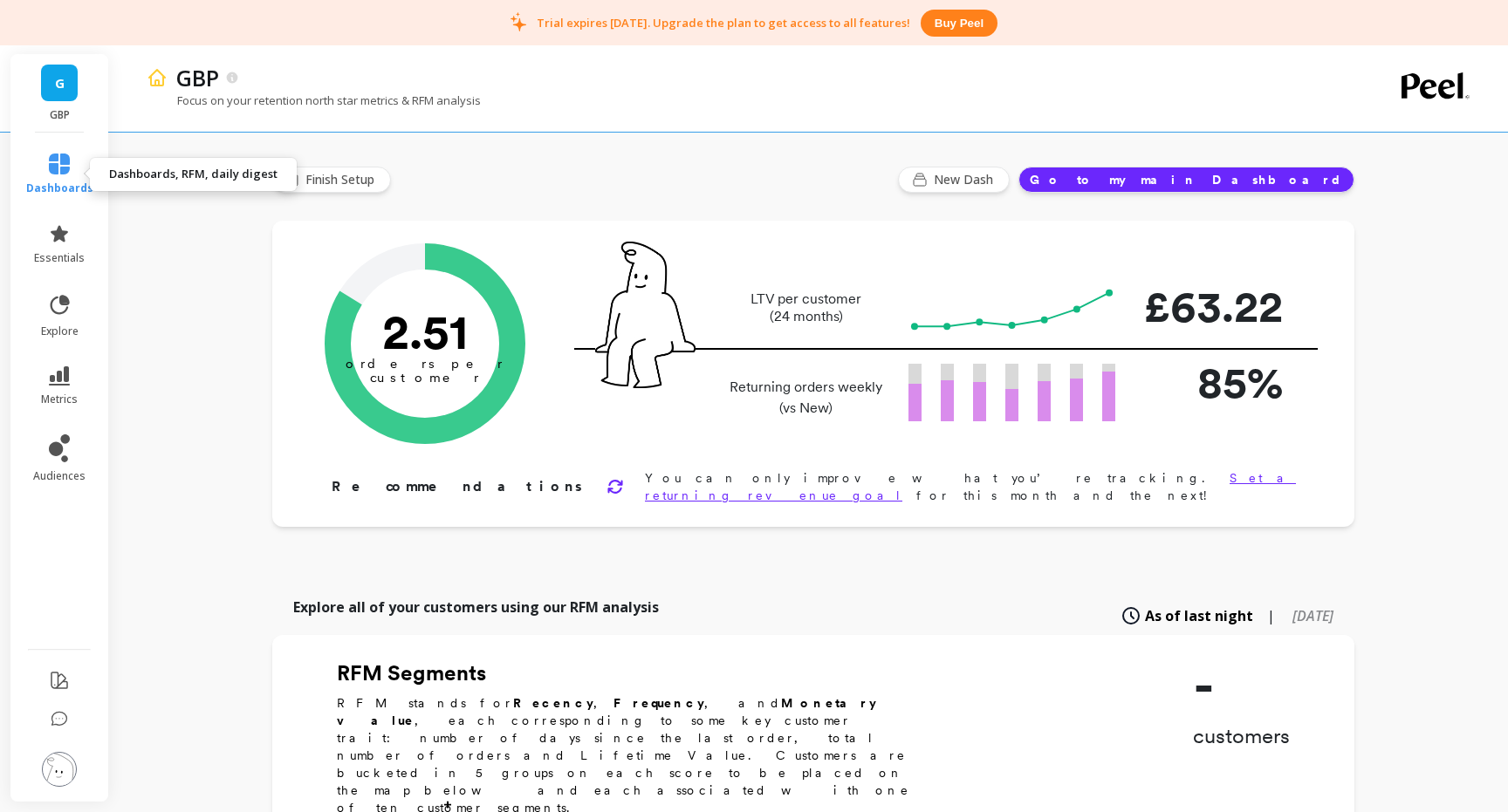
click at [52, 158] on icon at bounding box center [59, 164] width 21 height 21
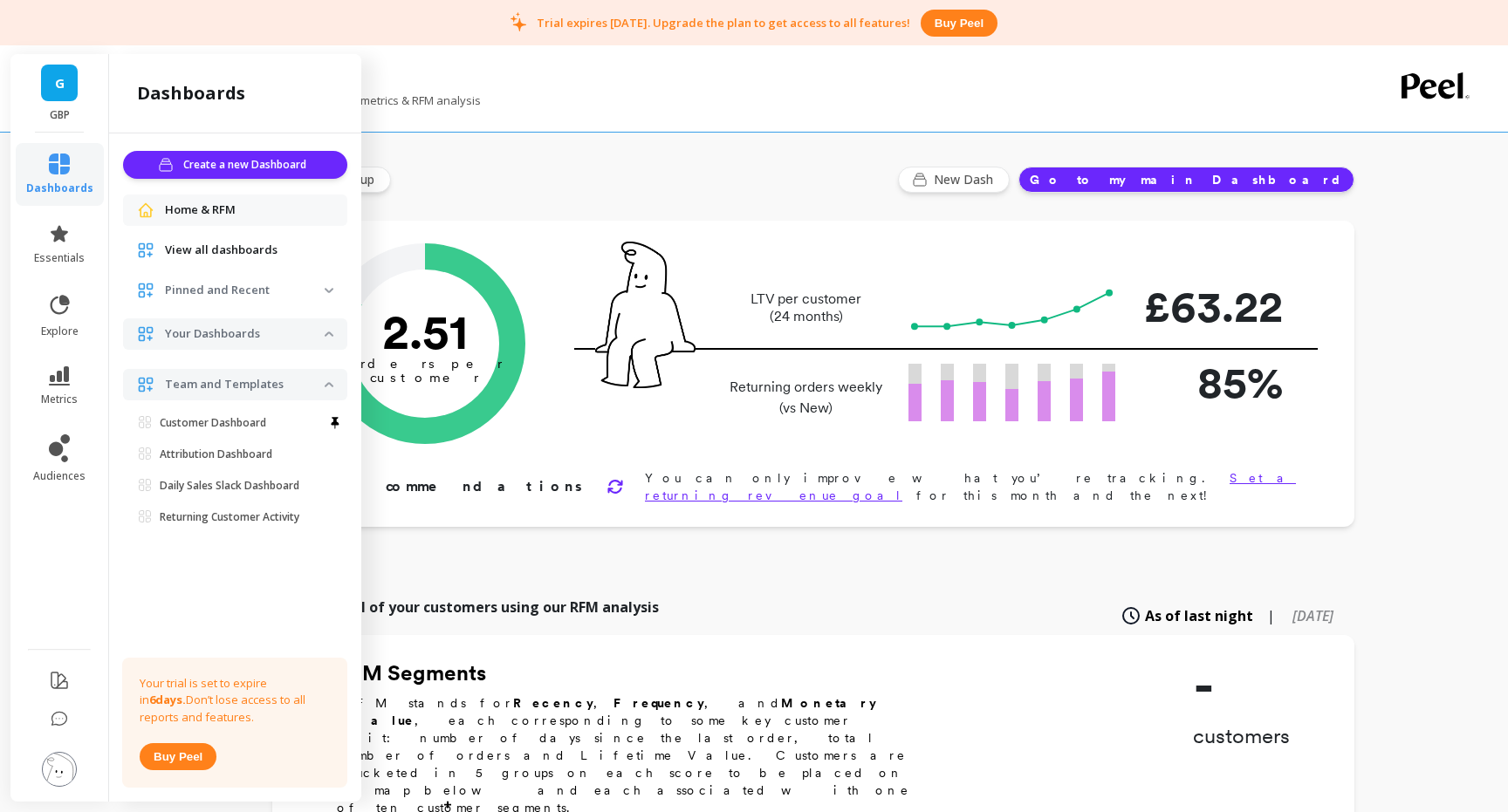
click at [220, 252] on span "View all dashboards" at bounding box center [221, 250] width 113 height 17
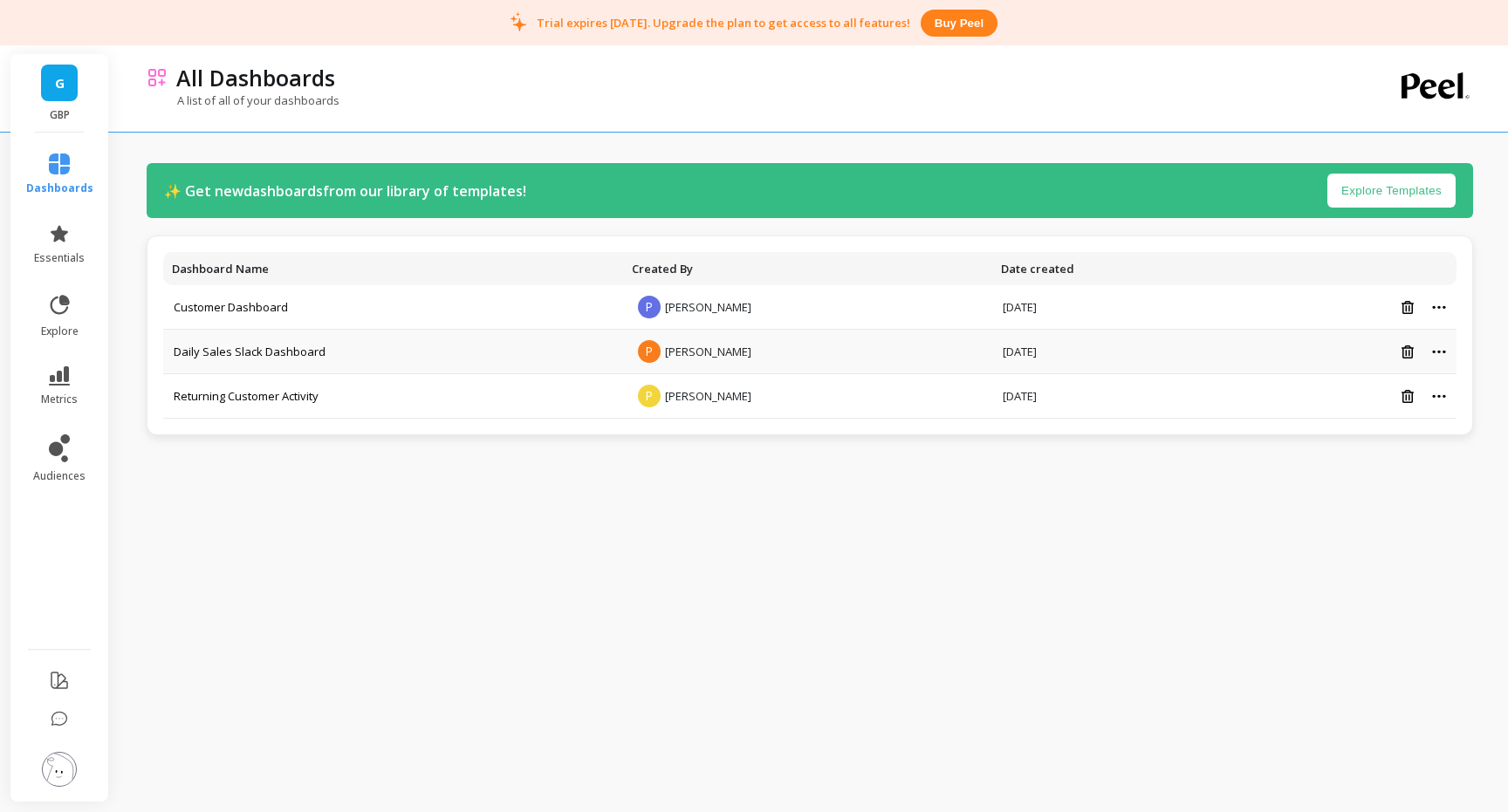
click at [333, 351] on td "Daily Sales Slack Dashboard" at bounding box center [393, 352] width 460 height 45
click at [284, 352] on link "Daily Sales Slack Dashboard" at bounding box center [250, 351] width 152 height 16
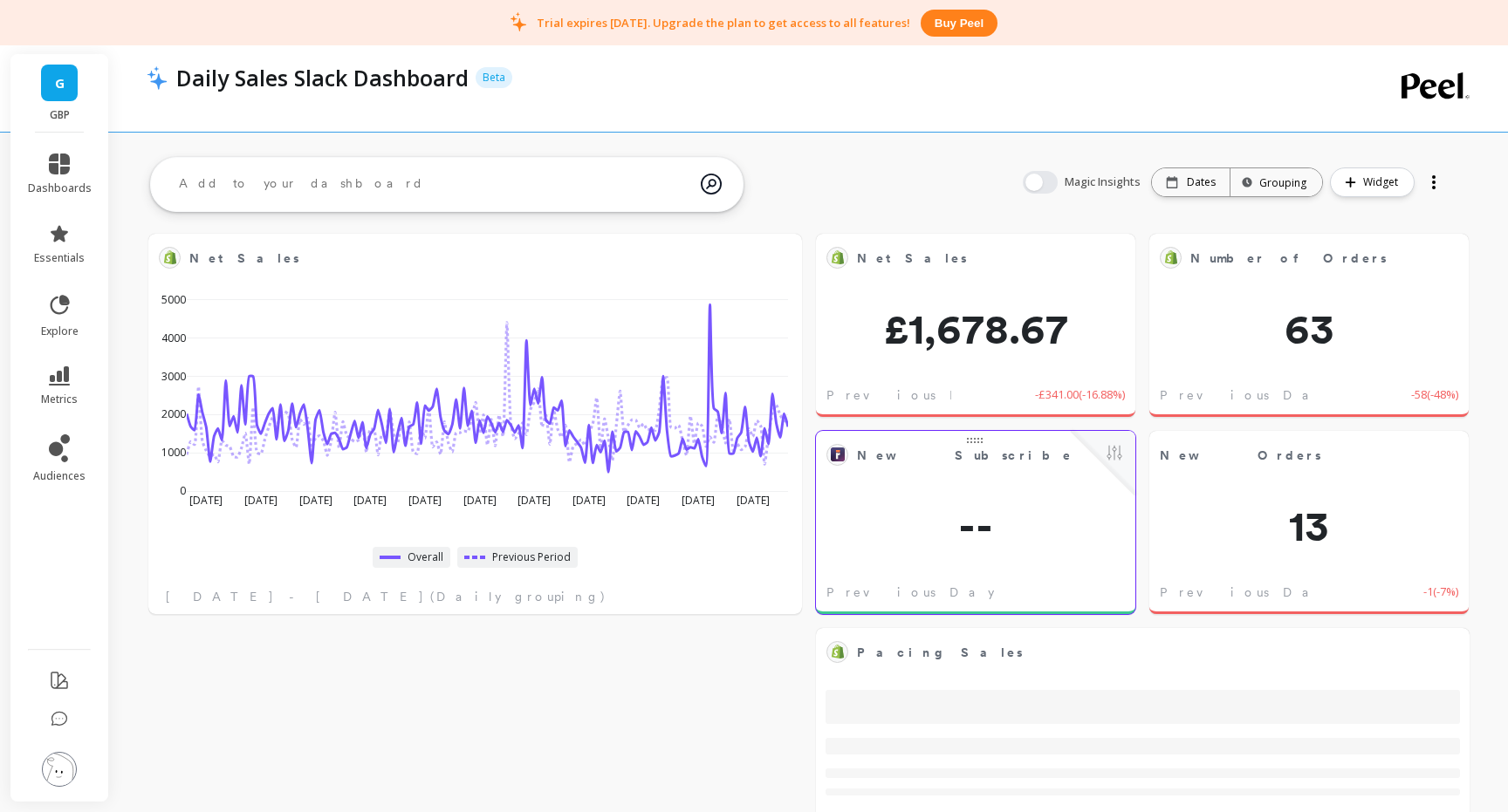
click at [917, 526] on span "--" at bounding box center [976, 526] width 320 height 42
click at [1111, 451] on button at bounding box center [1114, 454] width 21 height 25
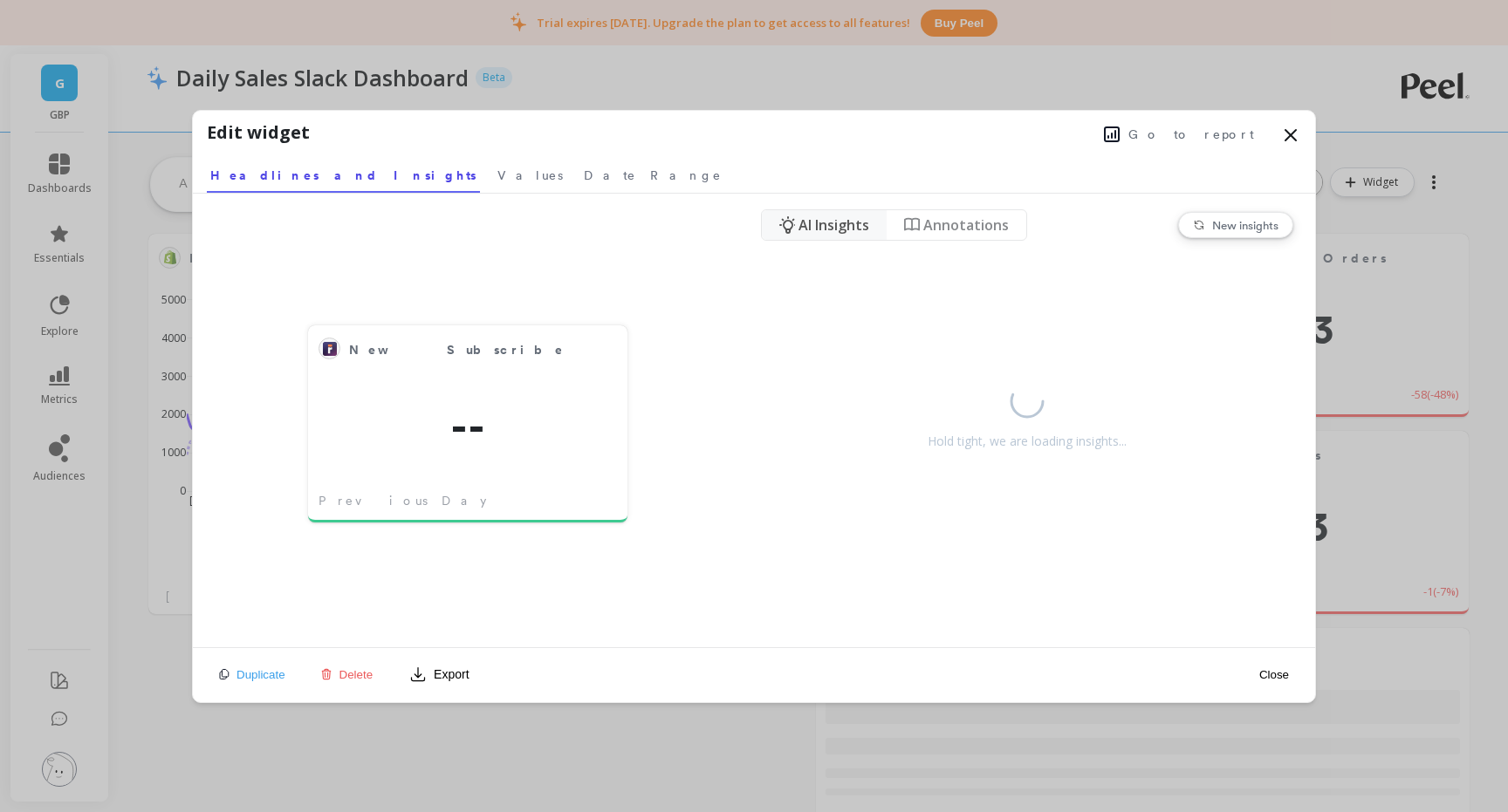
click at [352, 671] on span "Delete" at bounding box center [357, 674] width 34 height 13
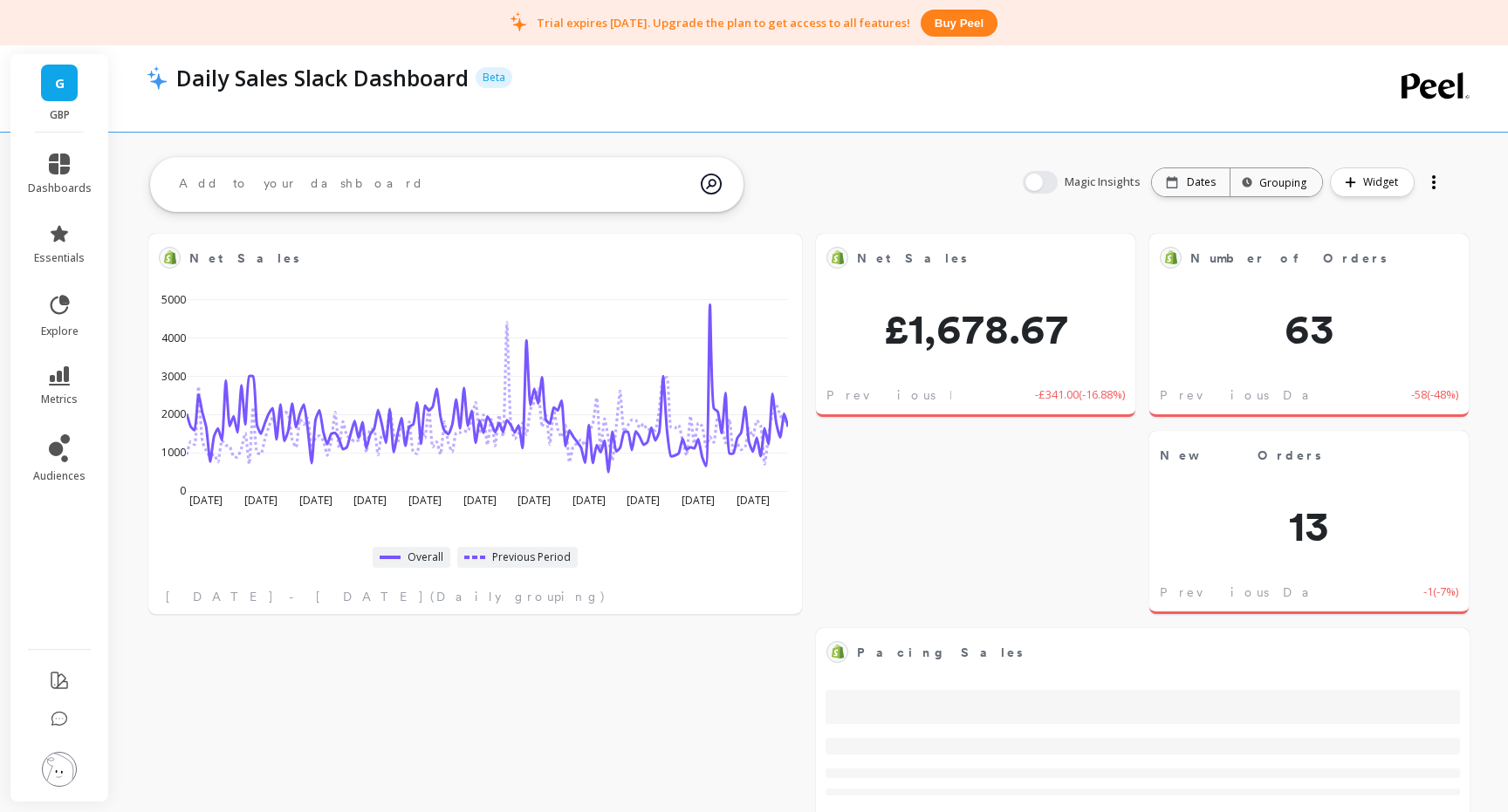
click at [555, 179] on textarea at bounding box center [433, 184] width 536 height 47
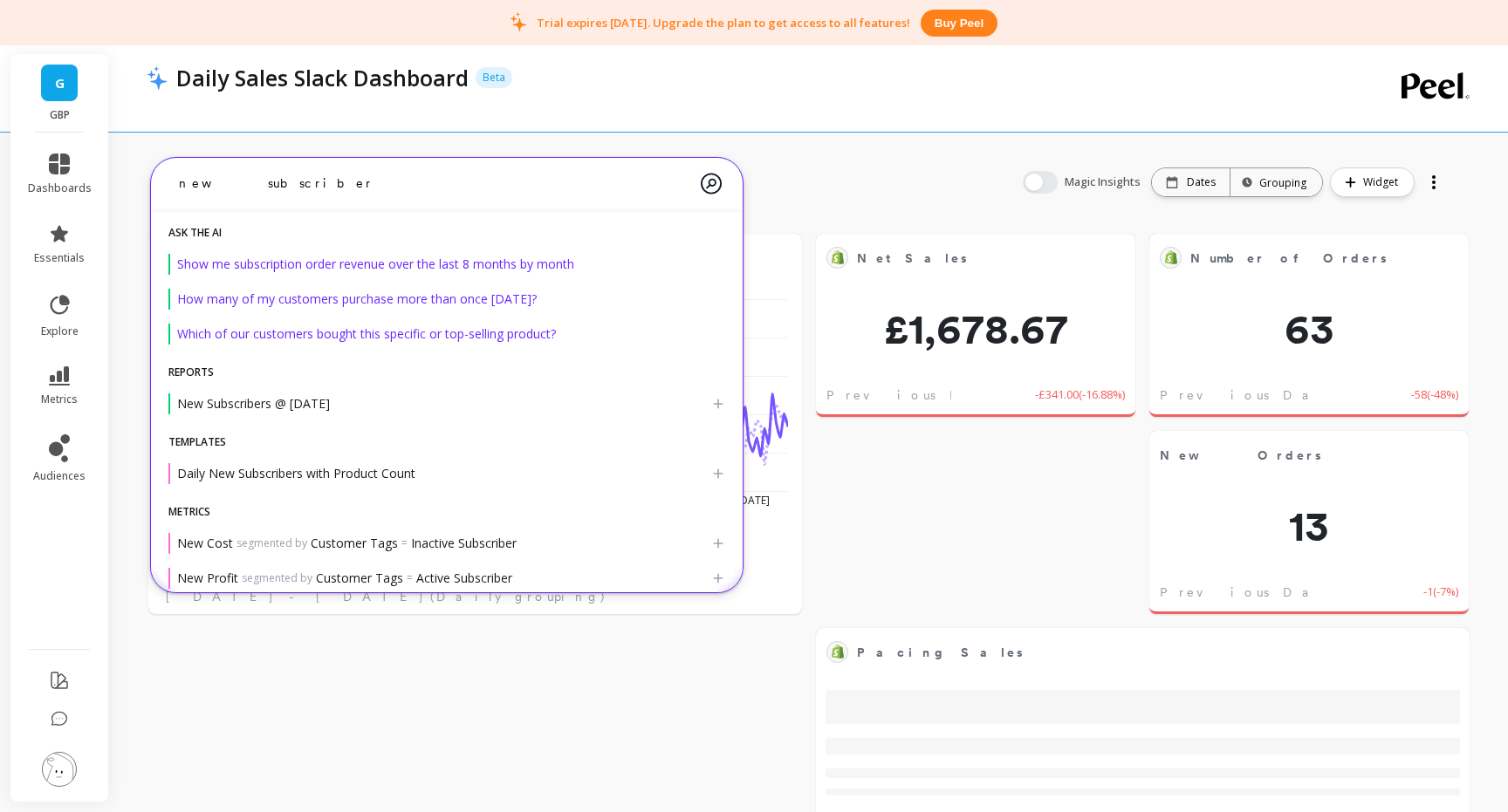
drag, startPoint x: 276, startPoint y: 189, endPoint x: 206, endPoint y: 186, distance: 70.1
click at [206, 186] on textarea "new subscriber" at bounding box center [433, 183] width 536 height 46
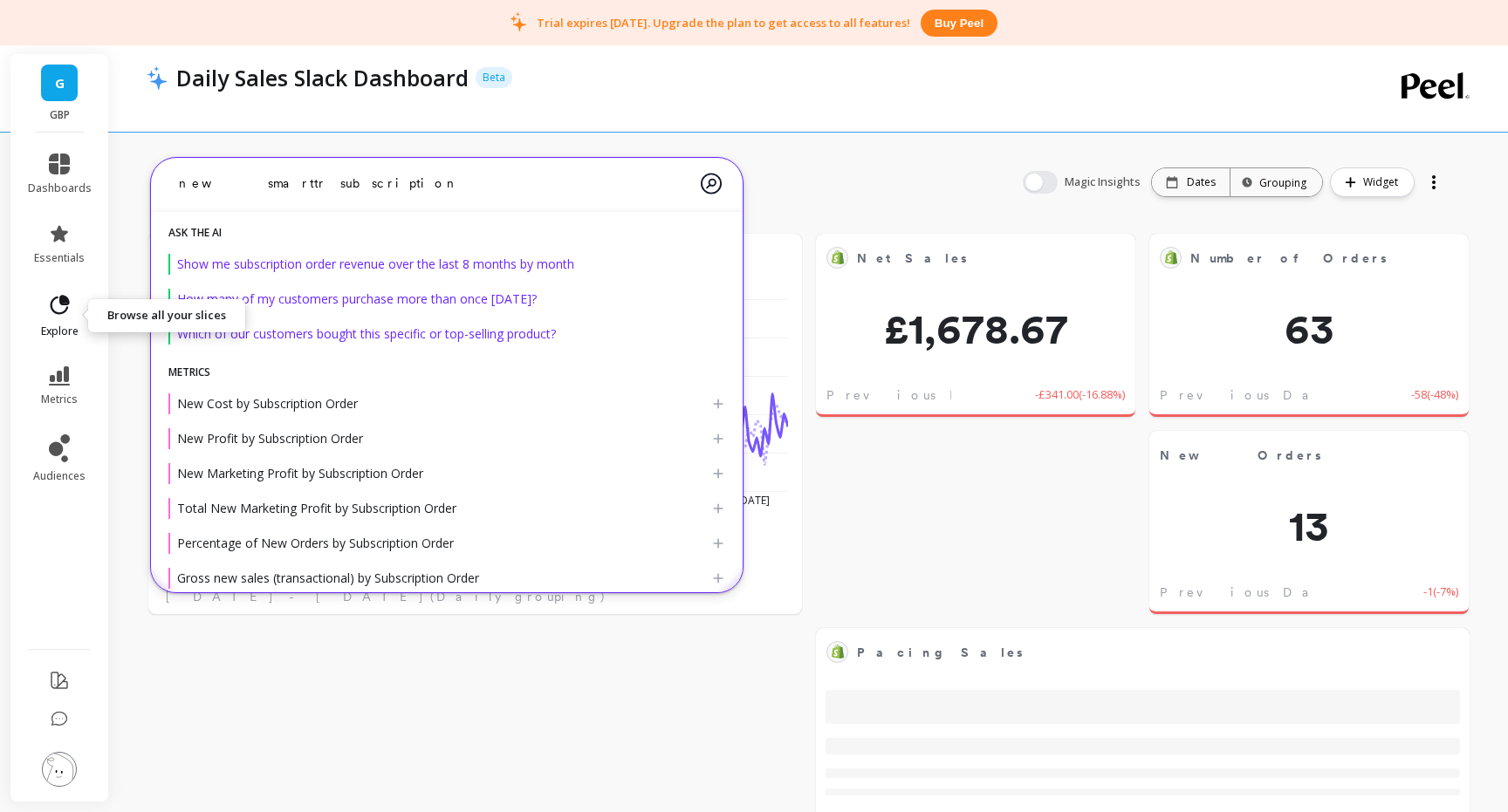
type textarea "new smarttr subscription"
click at [53, 312] on icon at bounding box center [60, 304] width 19 height 19
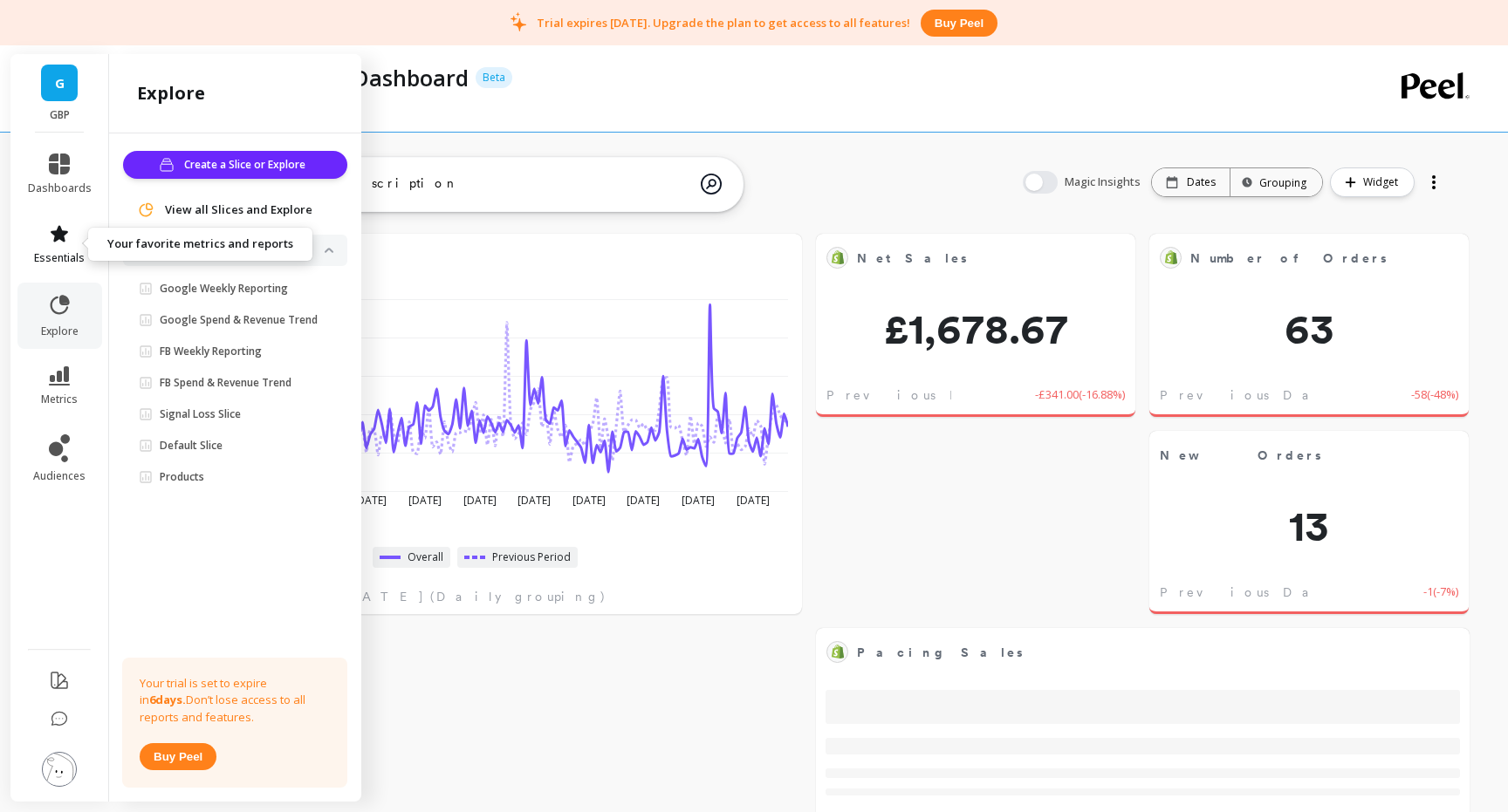
click at [65, 241] on icon at bounding box center [59, 233] width 21 height 21
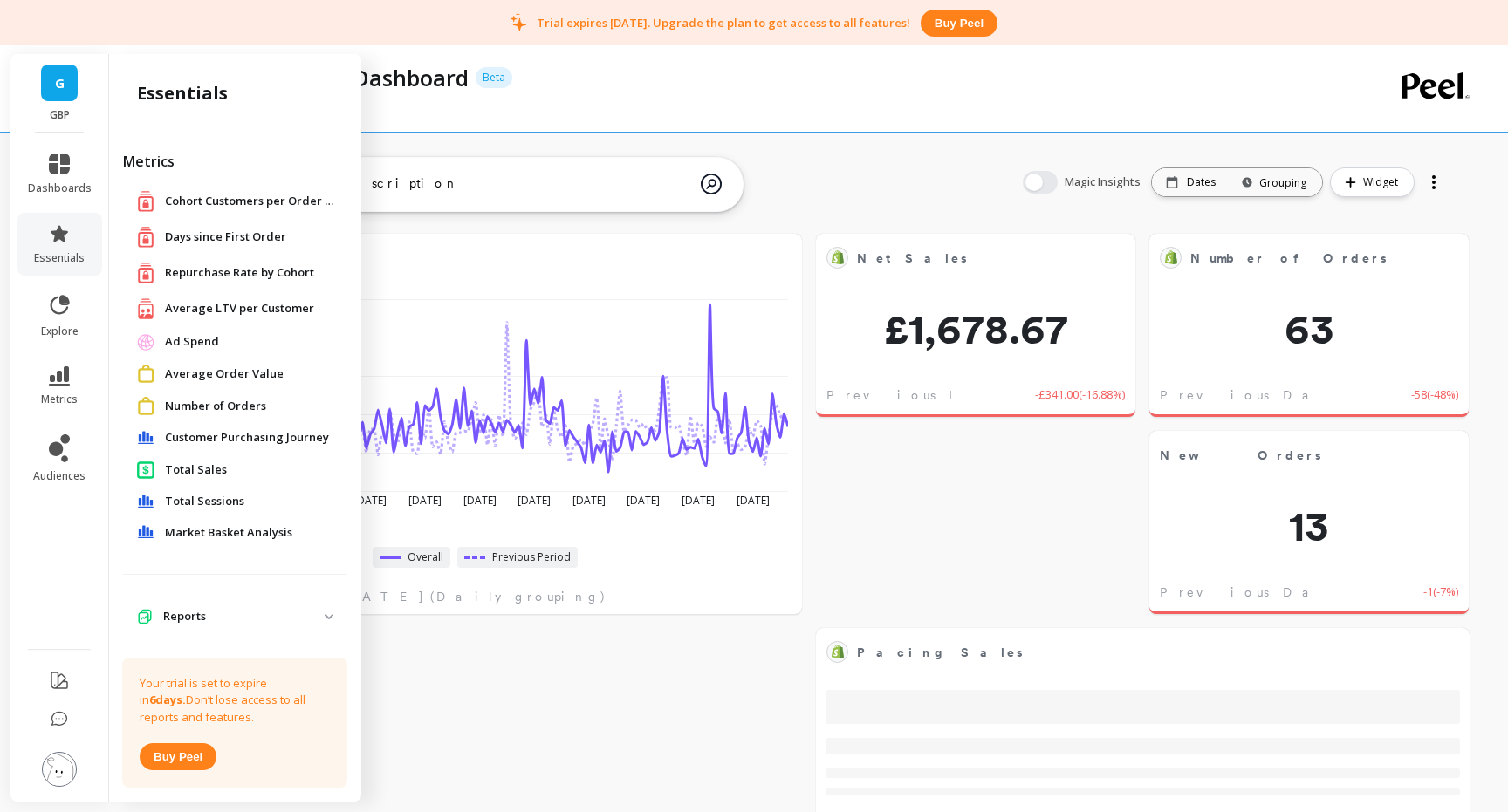
scroll to position [22, 0]
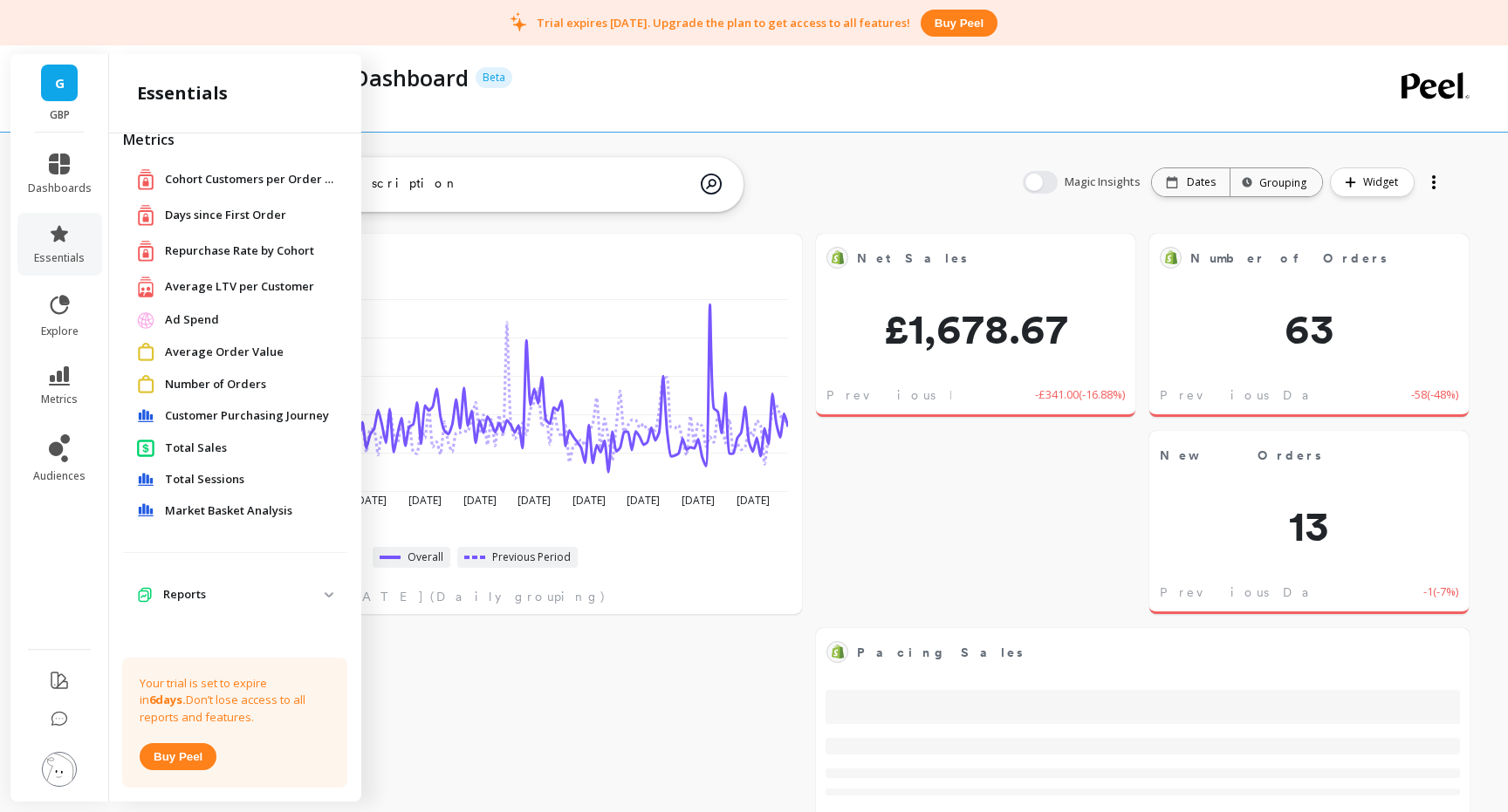
click at [266, 413] on span "Customer Purchasing Journey" at bounding box center [247, 415] width 164 height 17
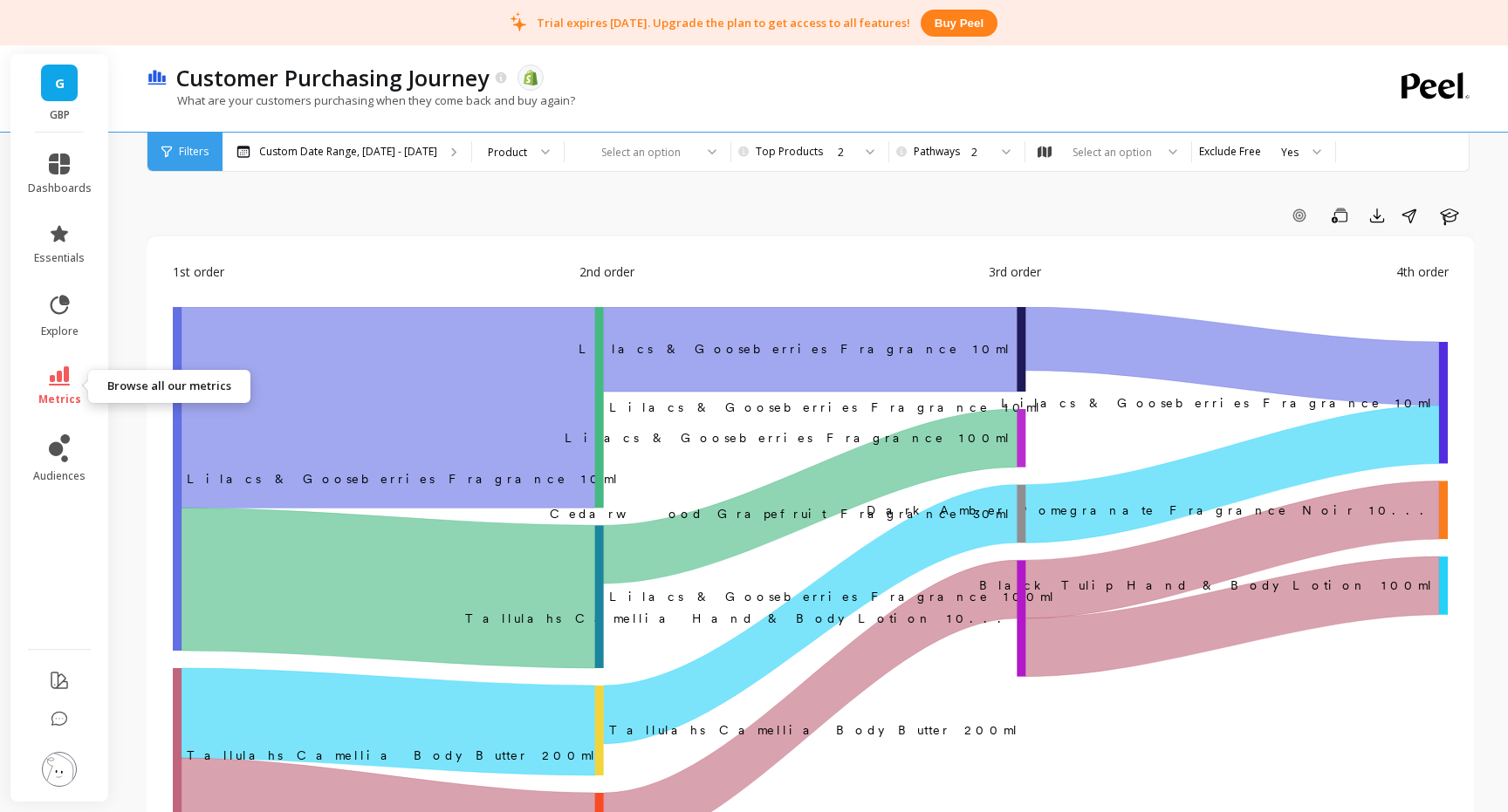
click at [60, 377] on icon at bounding box center [59, 376] width 21 height 19
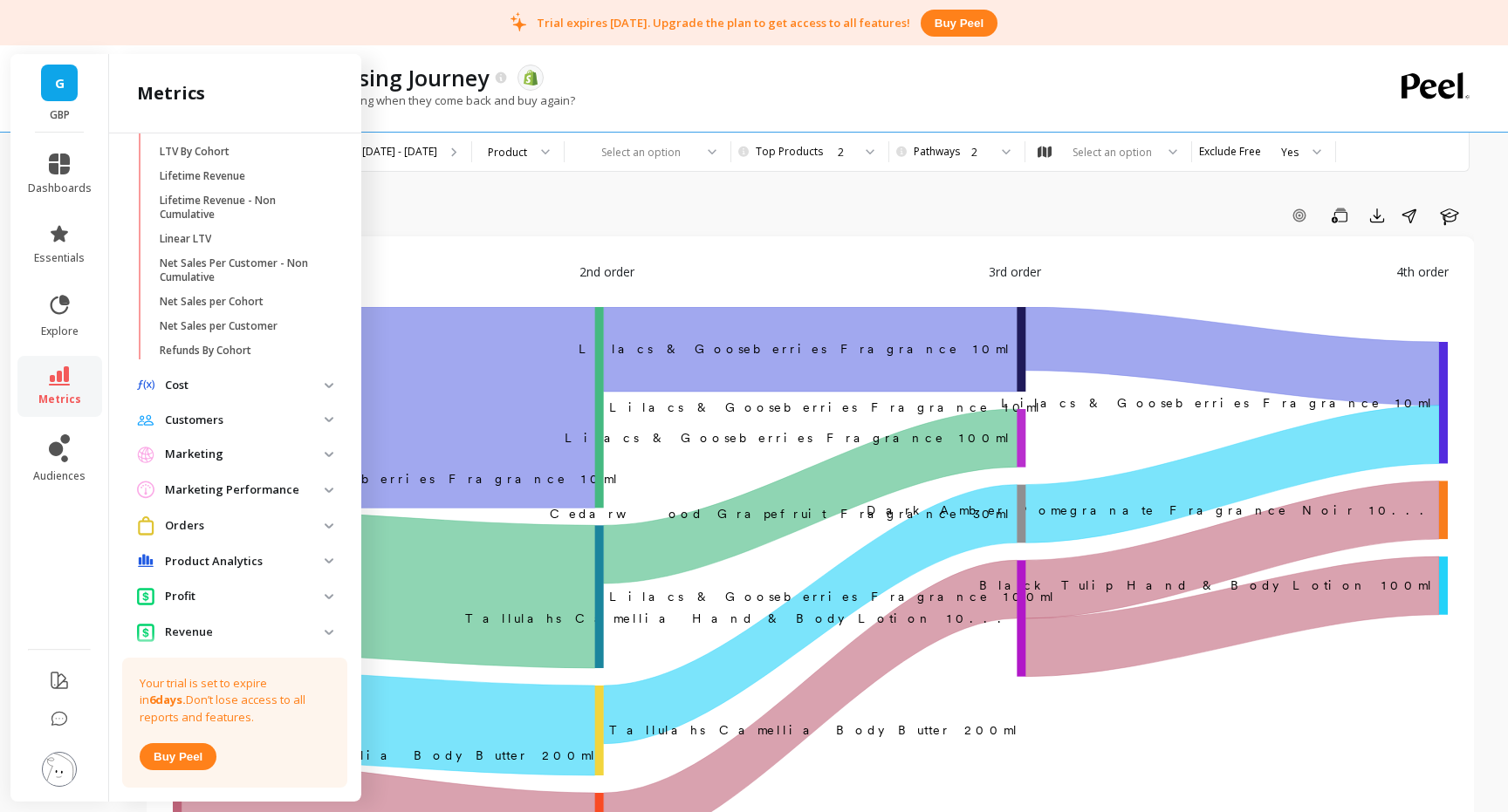
scroll to position [502, 0]
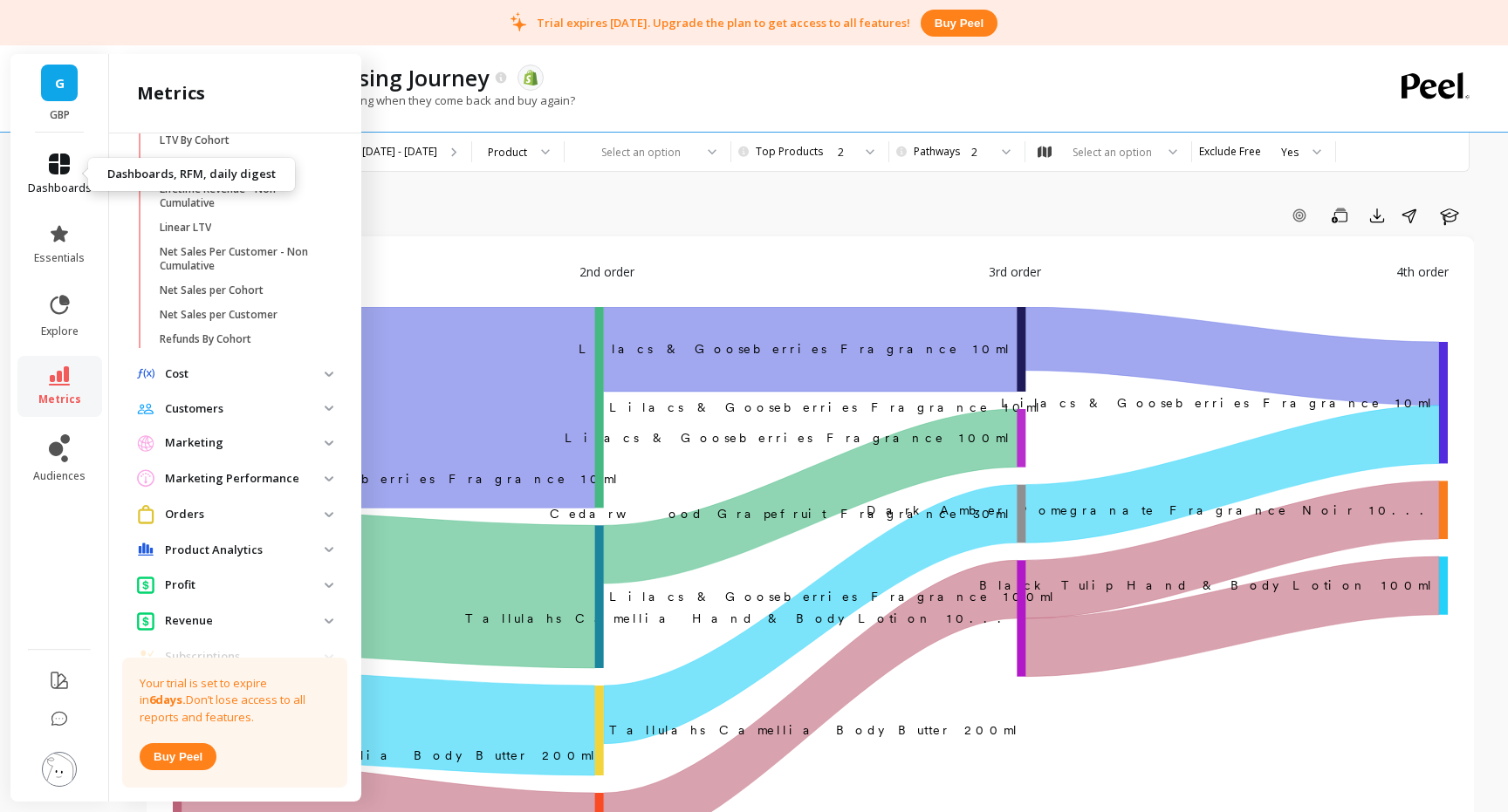
click at [60, 154] on icon at bounding box center [59, 164] width 21 height 21
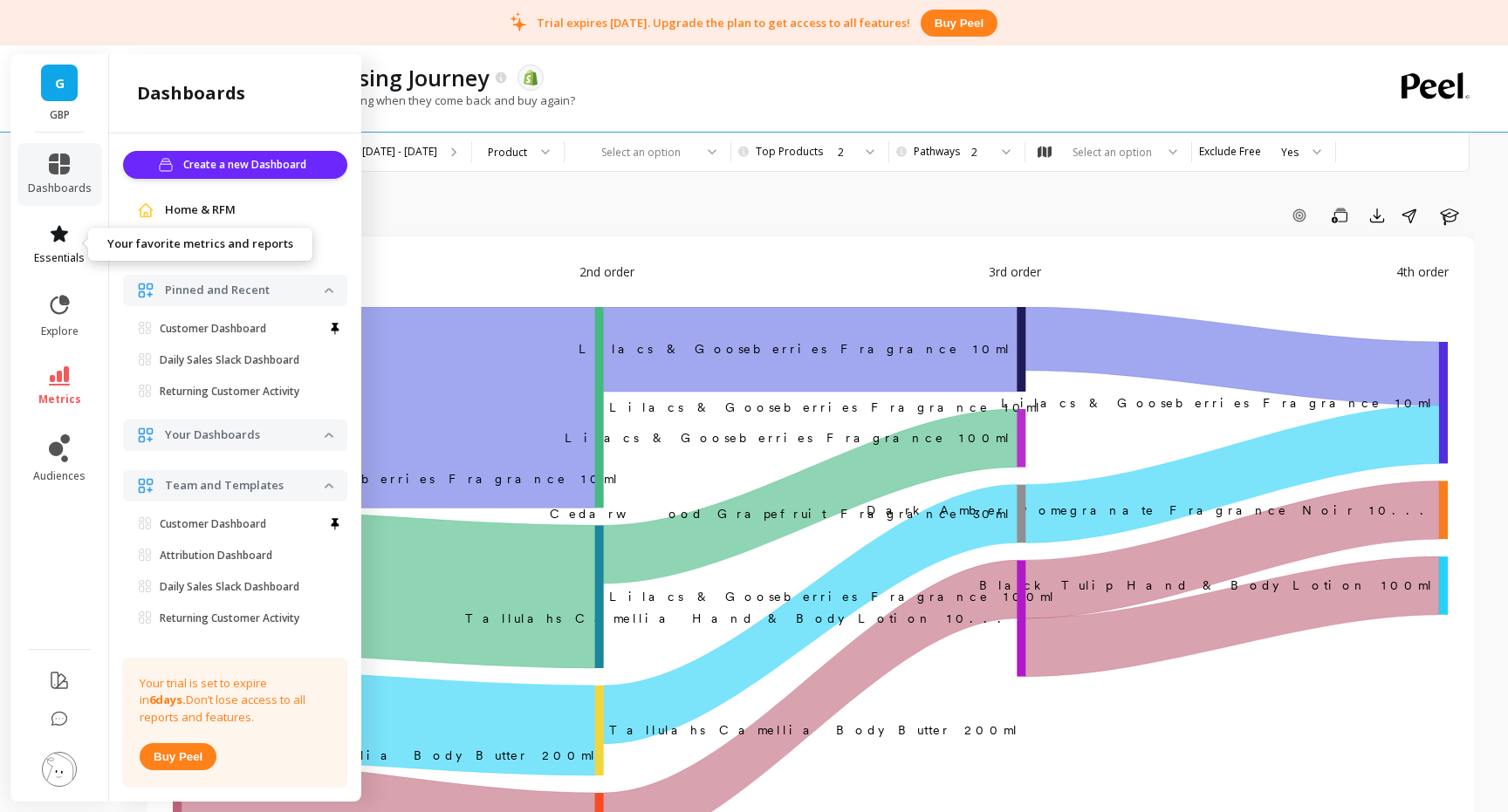
click at [60, 232] on icon at bounding box center [59, 232] width 17 height 16
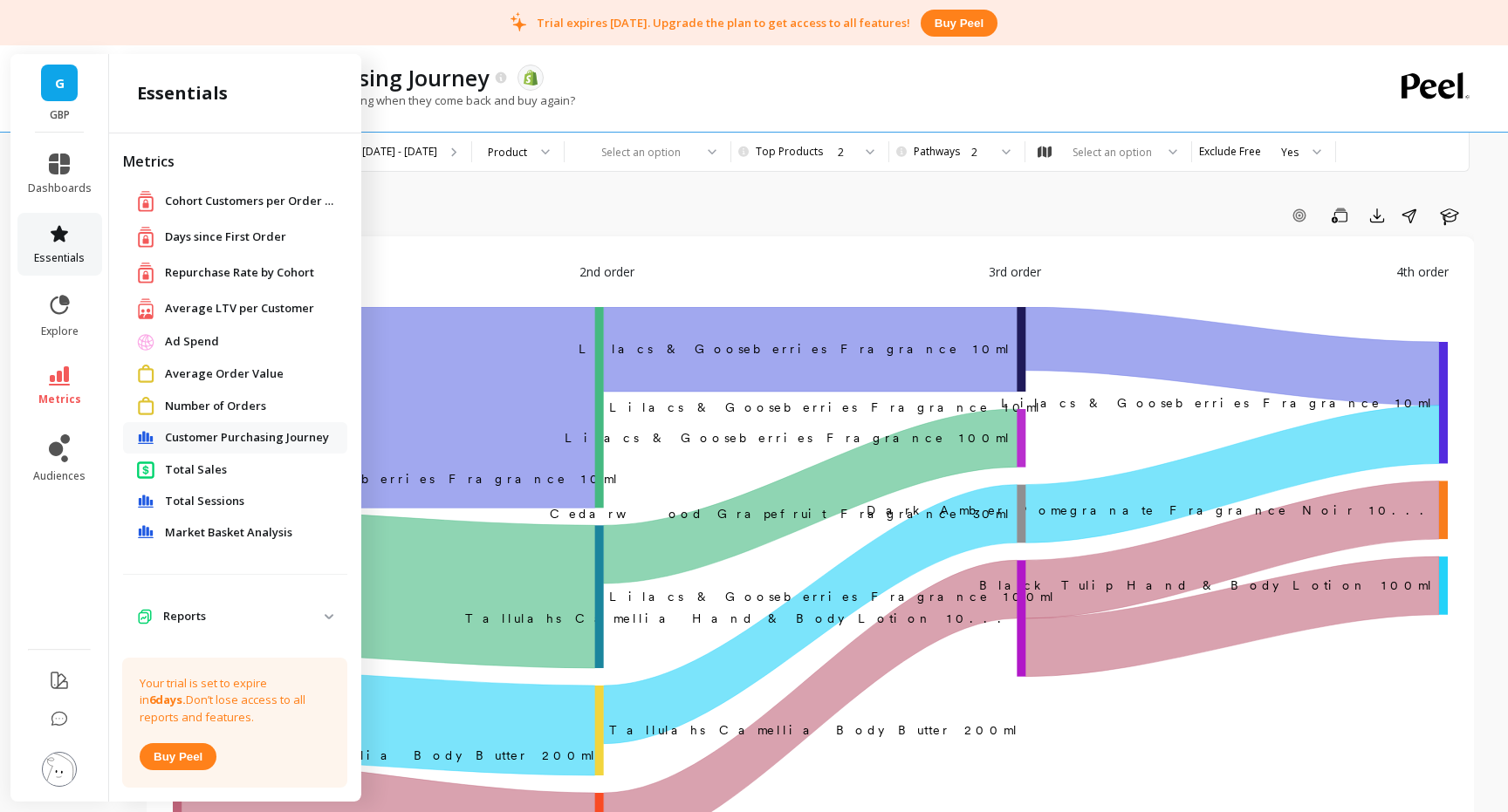
scroll to position [22, 0]
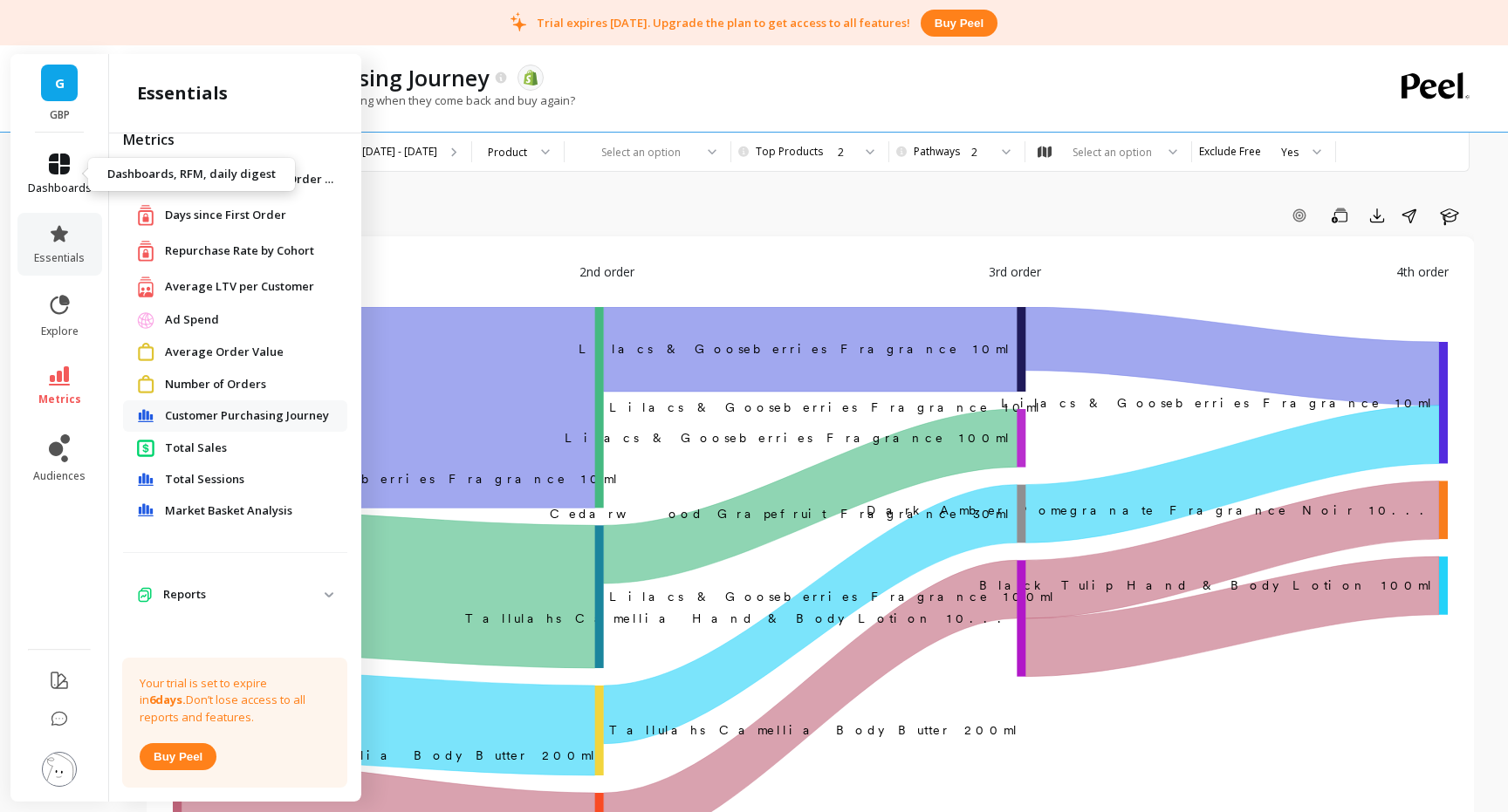
click at [60, 168] on icon at bounding box center [59, 164] width 21 height 21
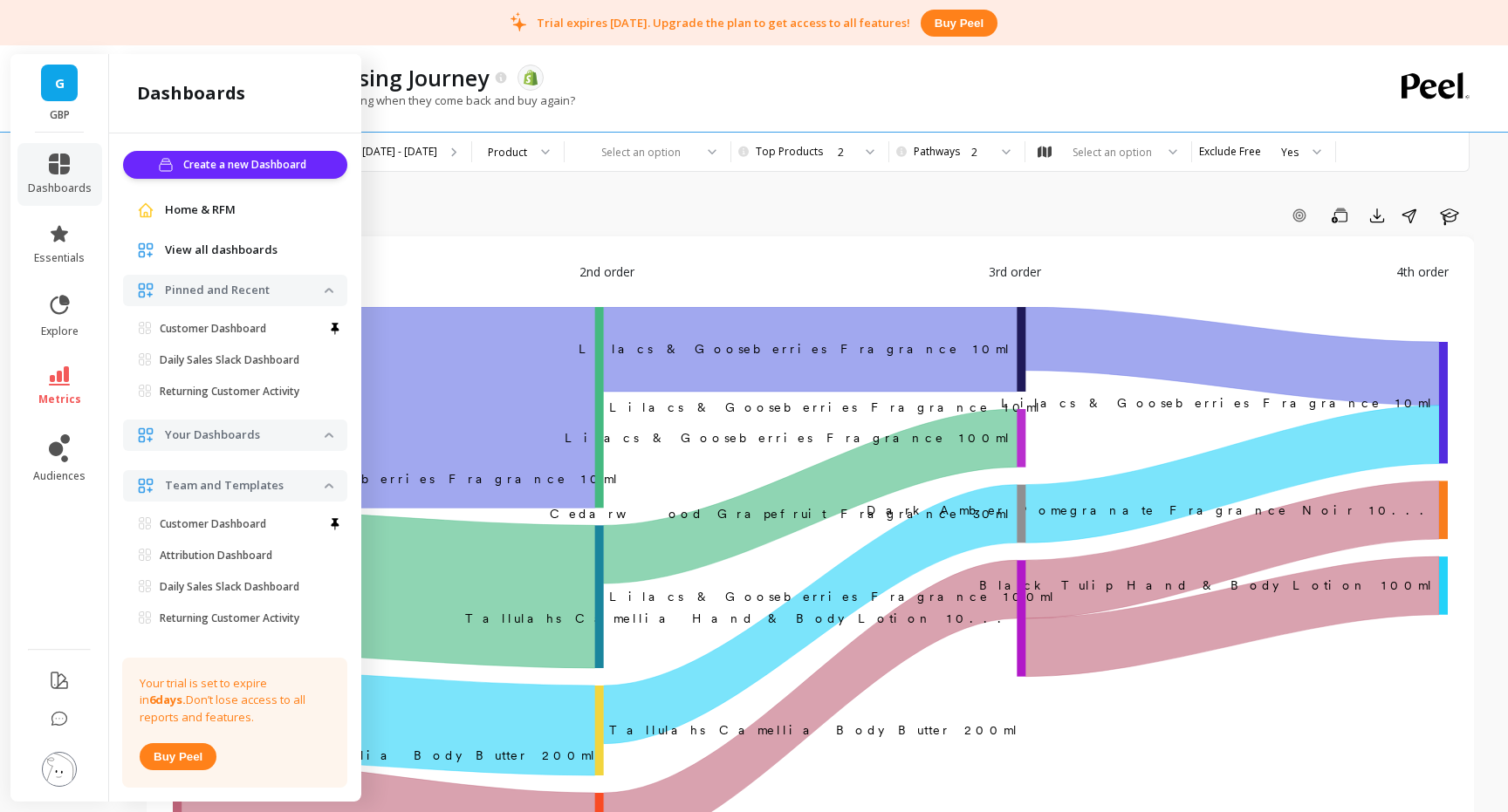
click at [180, 198] on div "Home & RFM" at bounding box center [235, 210] width 224 height 31
click at [181, 215] on span "Home & RFM" at bounding box center [200, 210] width 70 height 17
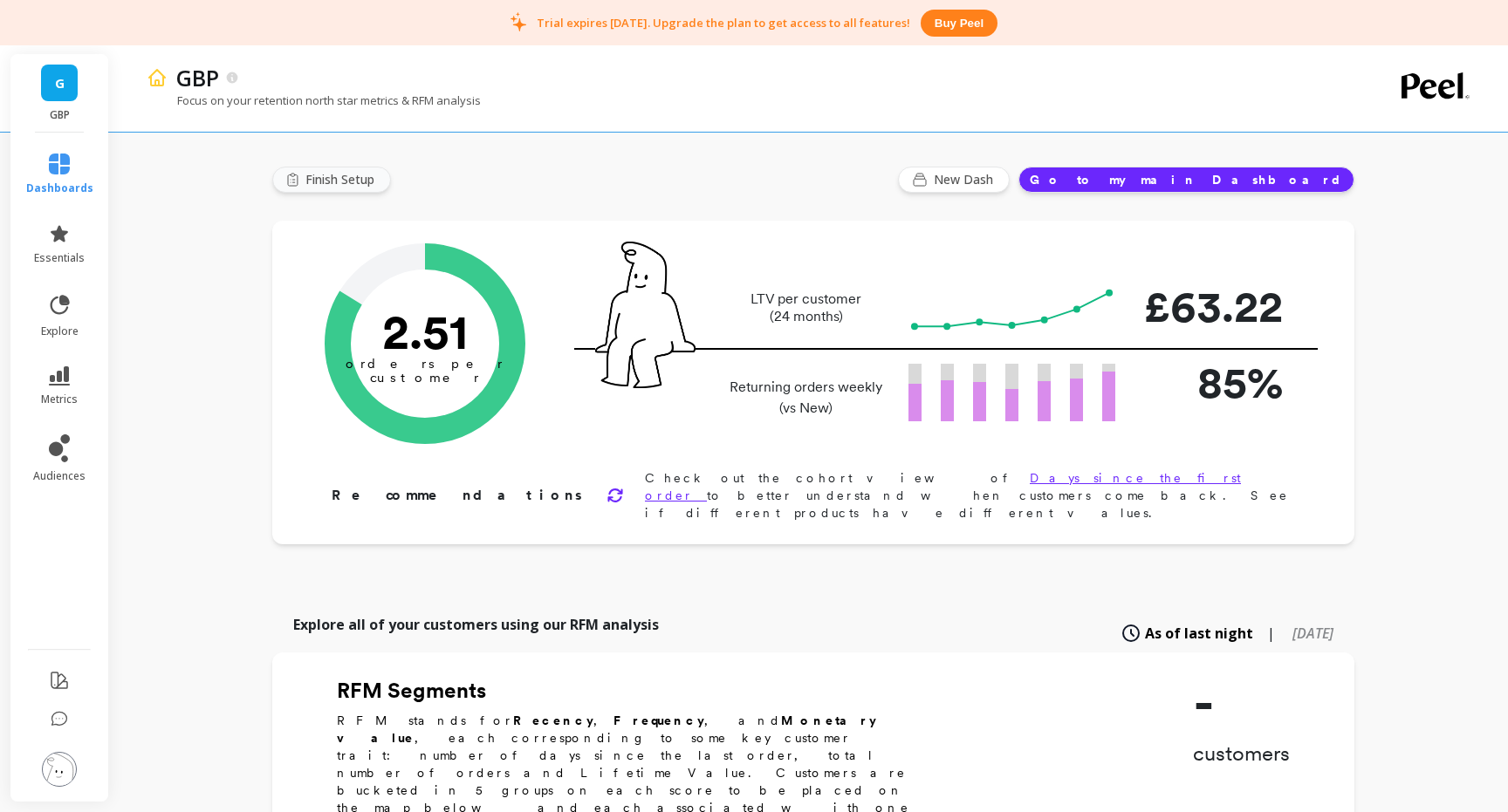
click at [340, 180] on span "Finish Setup" at bounding box center [343, 179] width 74 height 17
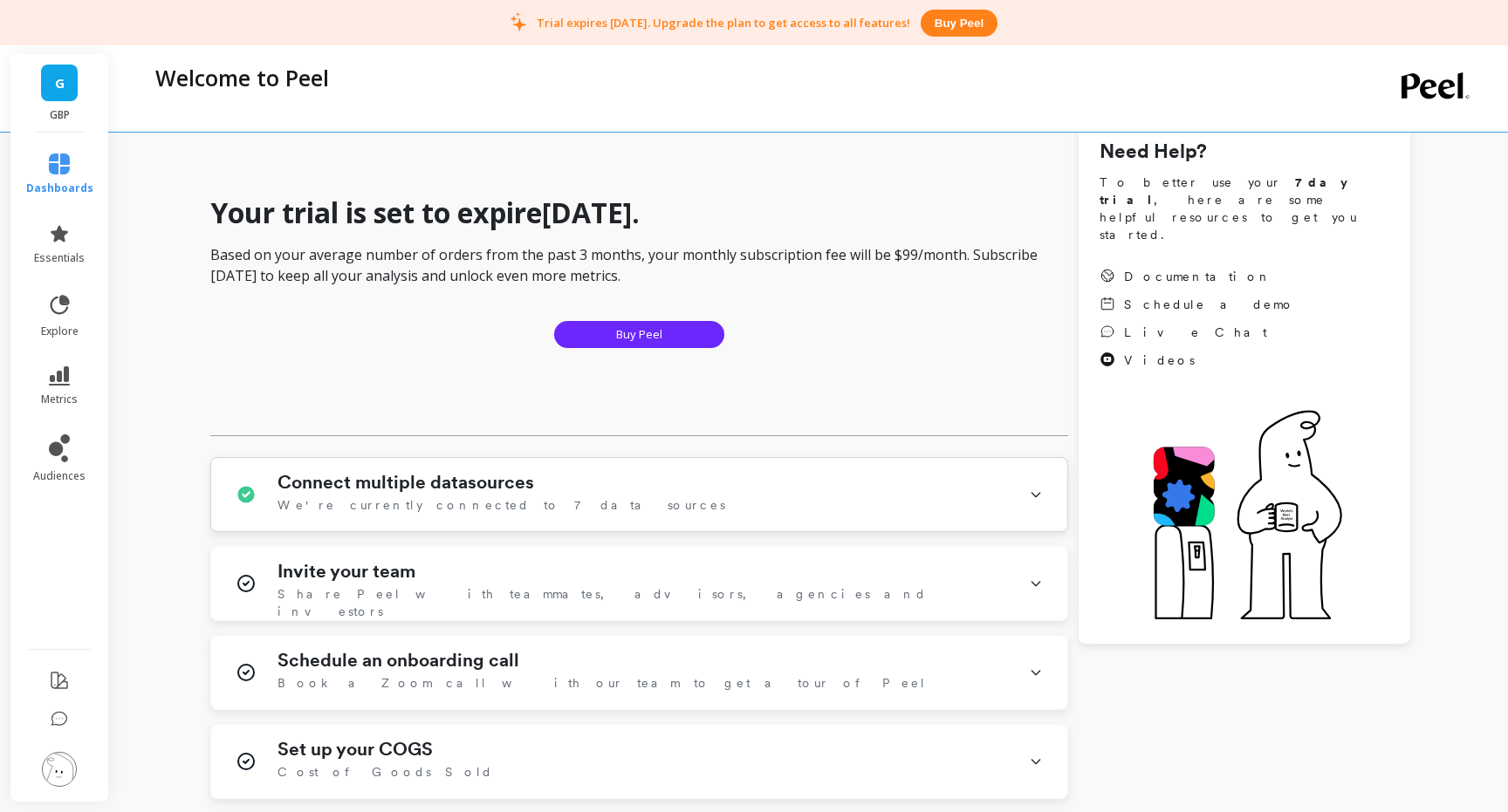
click at [633, 495] on div "Connect multiple datasources We're currently connected to 7 data sources" at bounding box center [642, 494] width 731 height 46
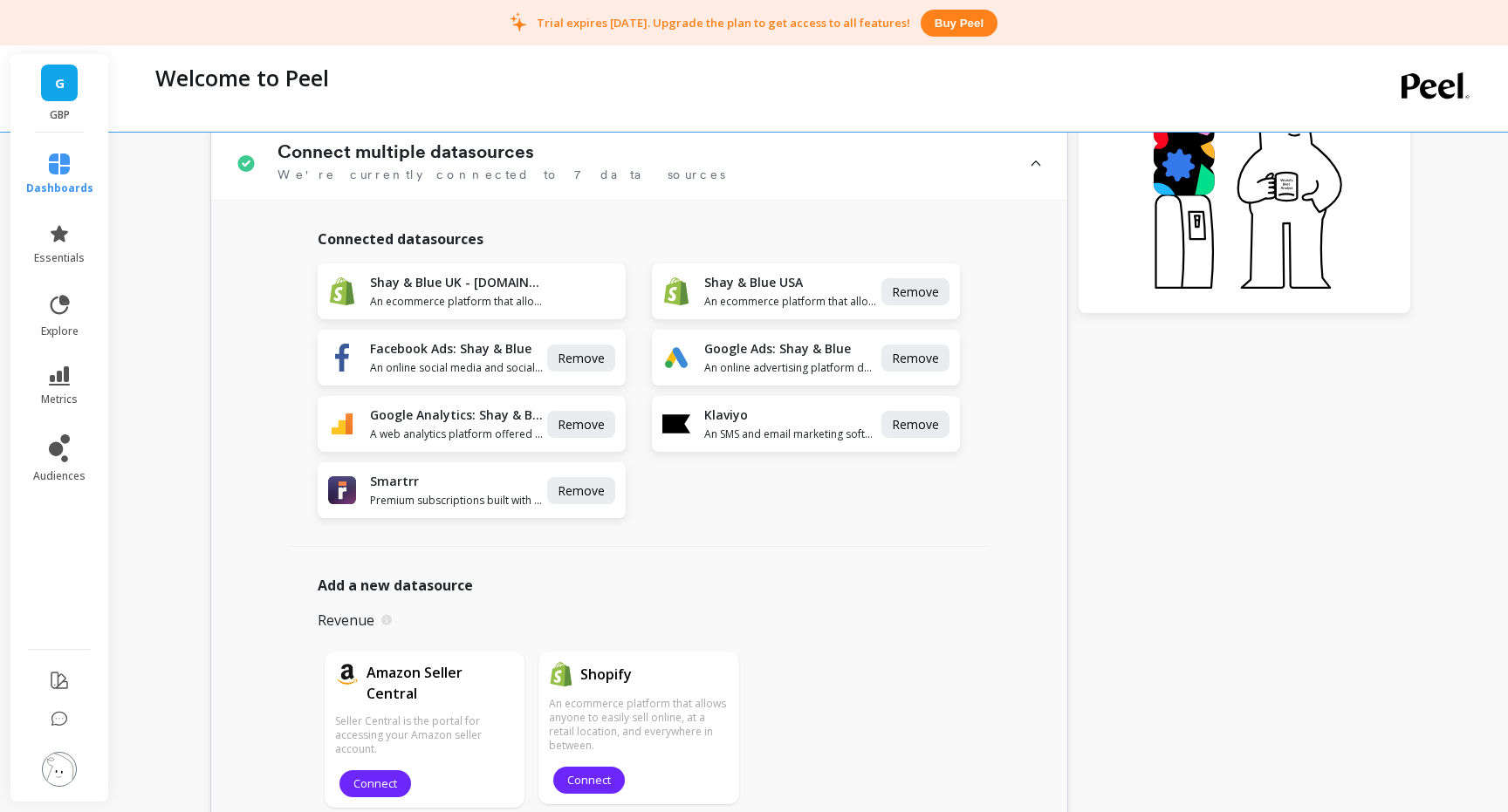
scroll to position [484, 0]
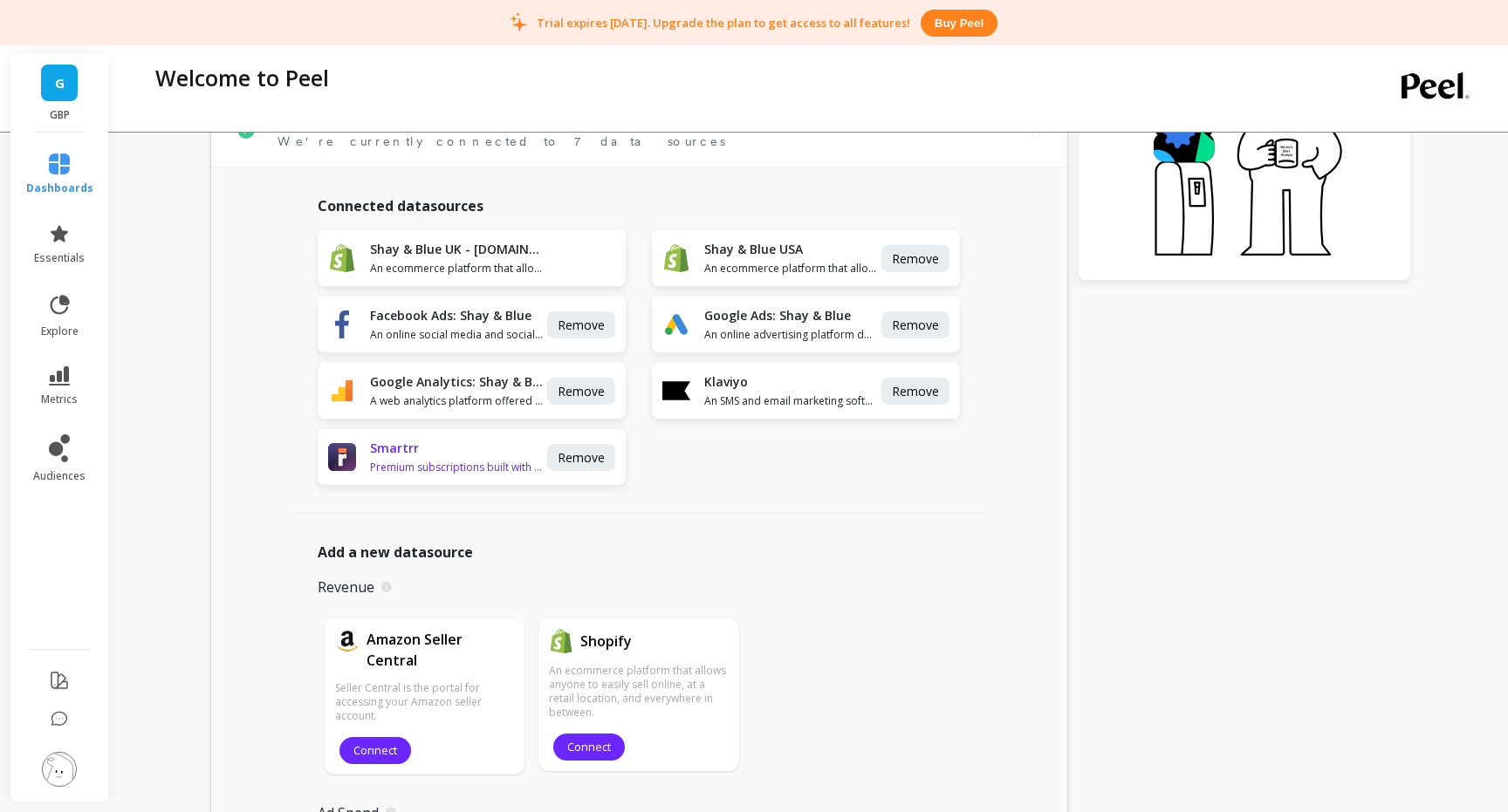
click at [482, 466] on span "Premium subscriptions built with your consumer journey in mind." at bounding box center [456, 468] width 174 height 14
click at [48, 450] on icon at bounding box center [59, 448] width 21 height 28
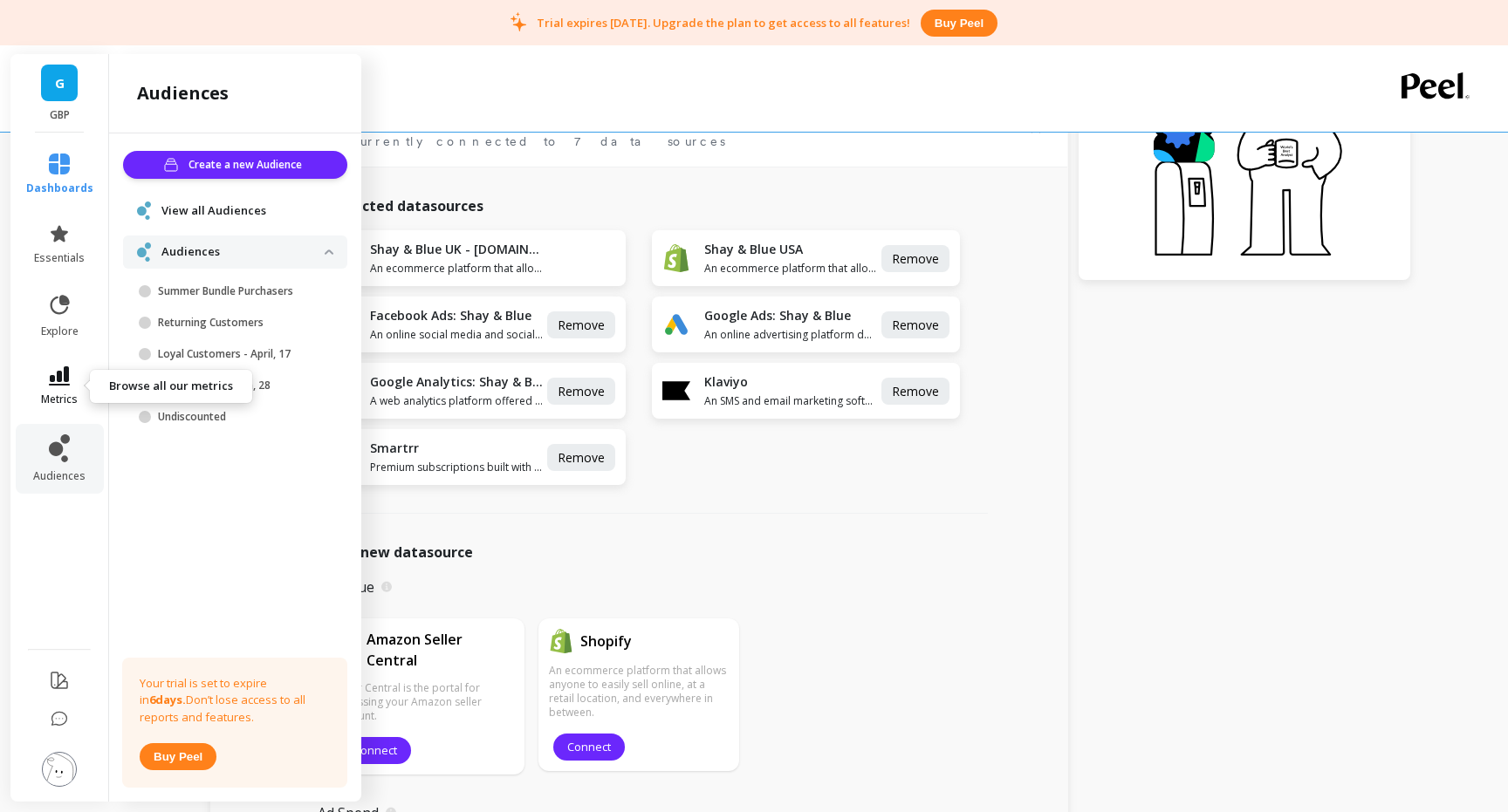
click at [52, 390] on link "metrics" at bounding box center [60, 386] width 67 height 40
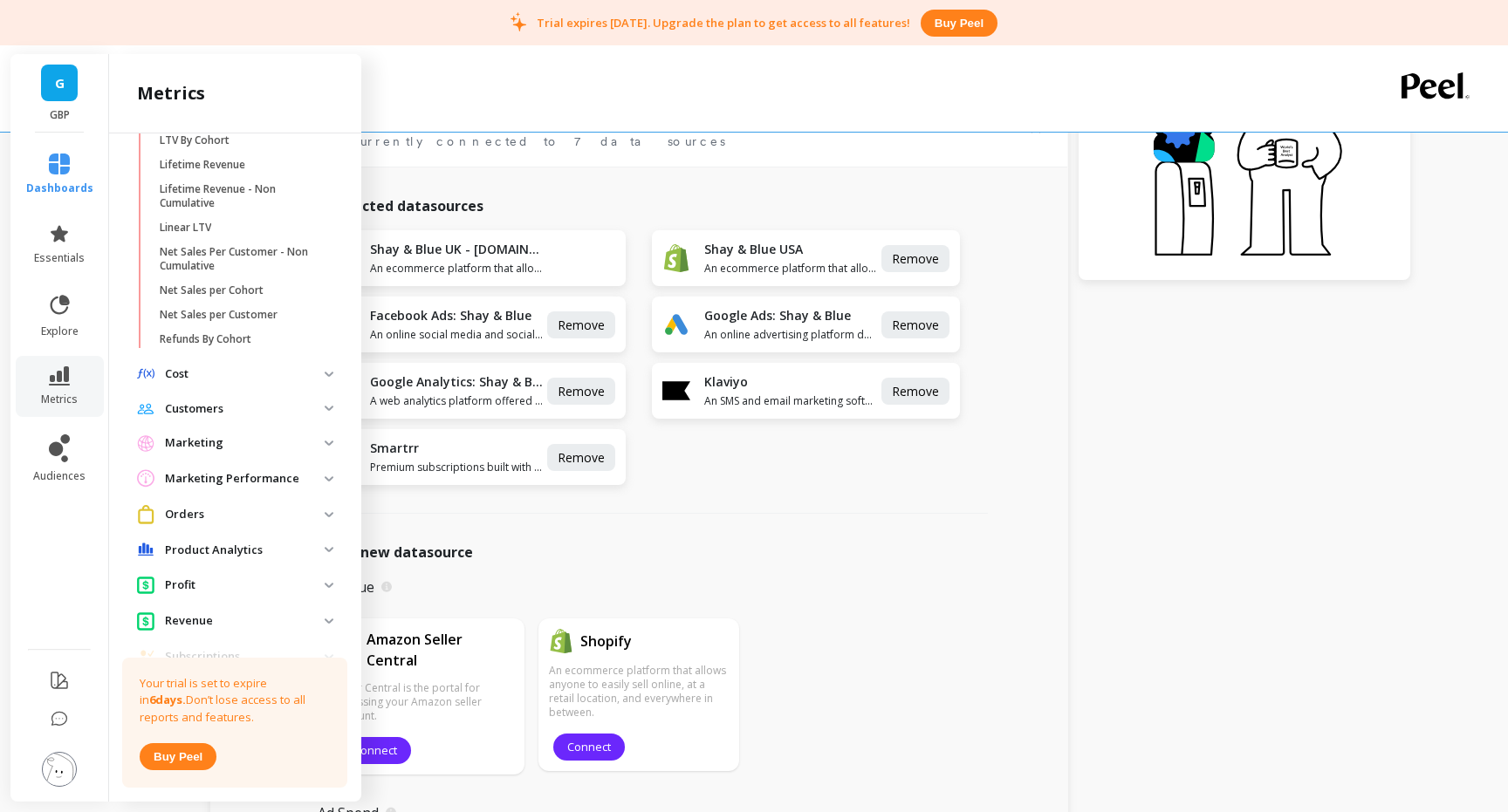
scroll to position [633, 0]
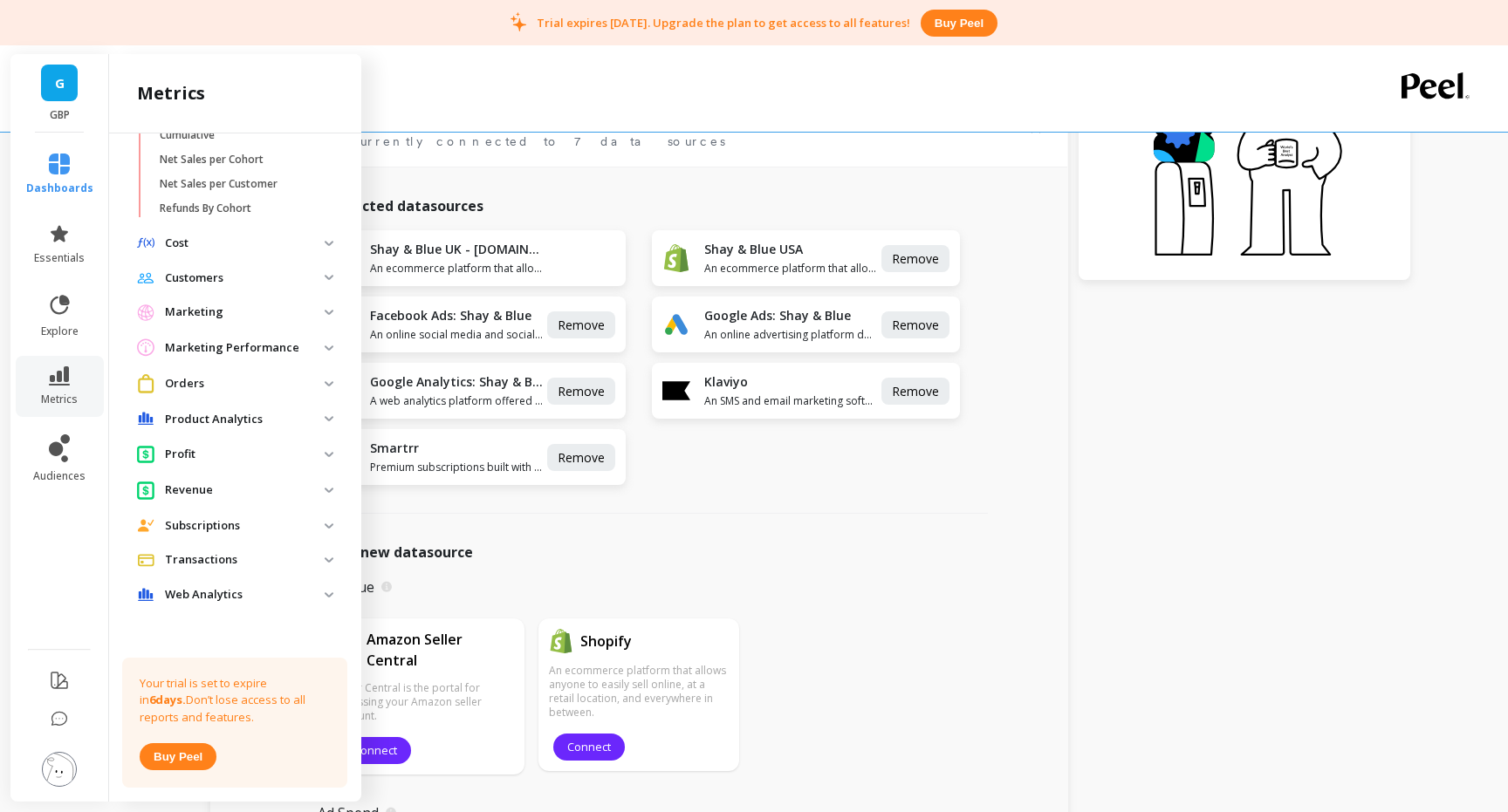
click at [213, 307] on p "Marketing" at bounding box center [245, 312] width 159 height 17
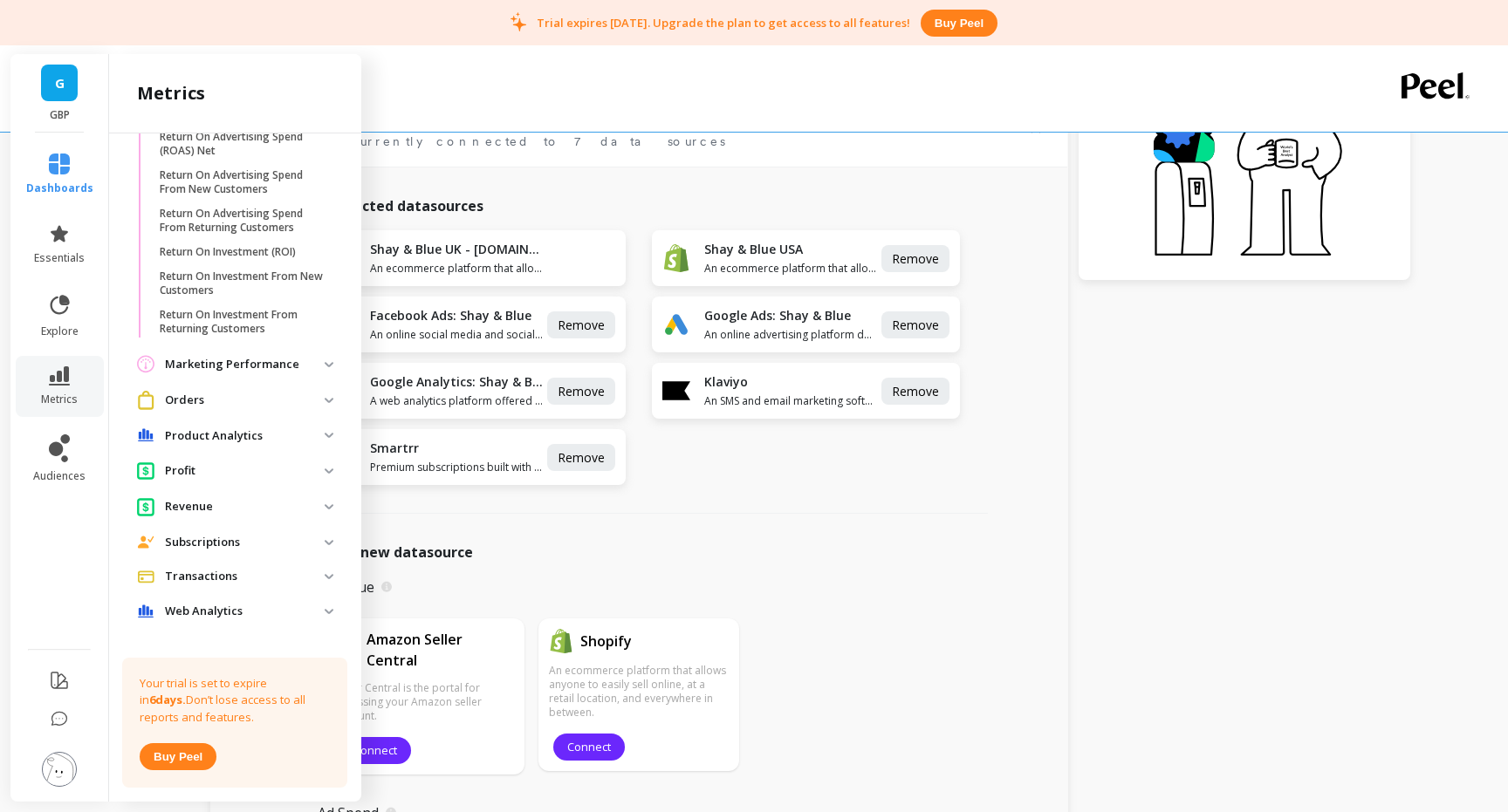
scroll to position [1138, 0]
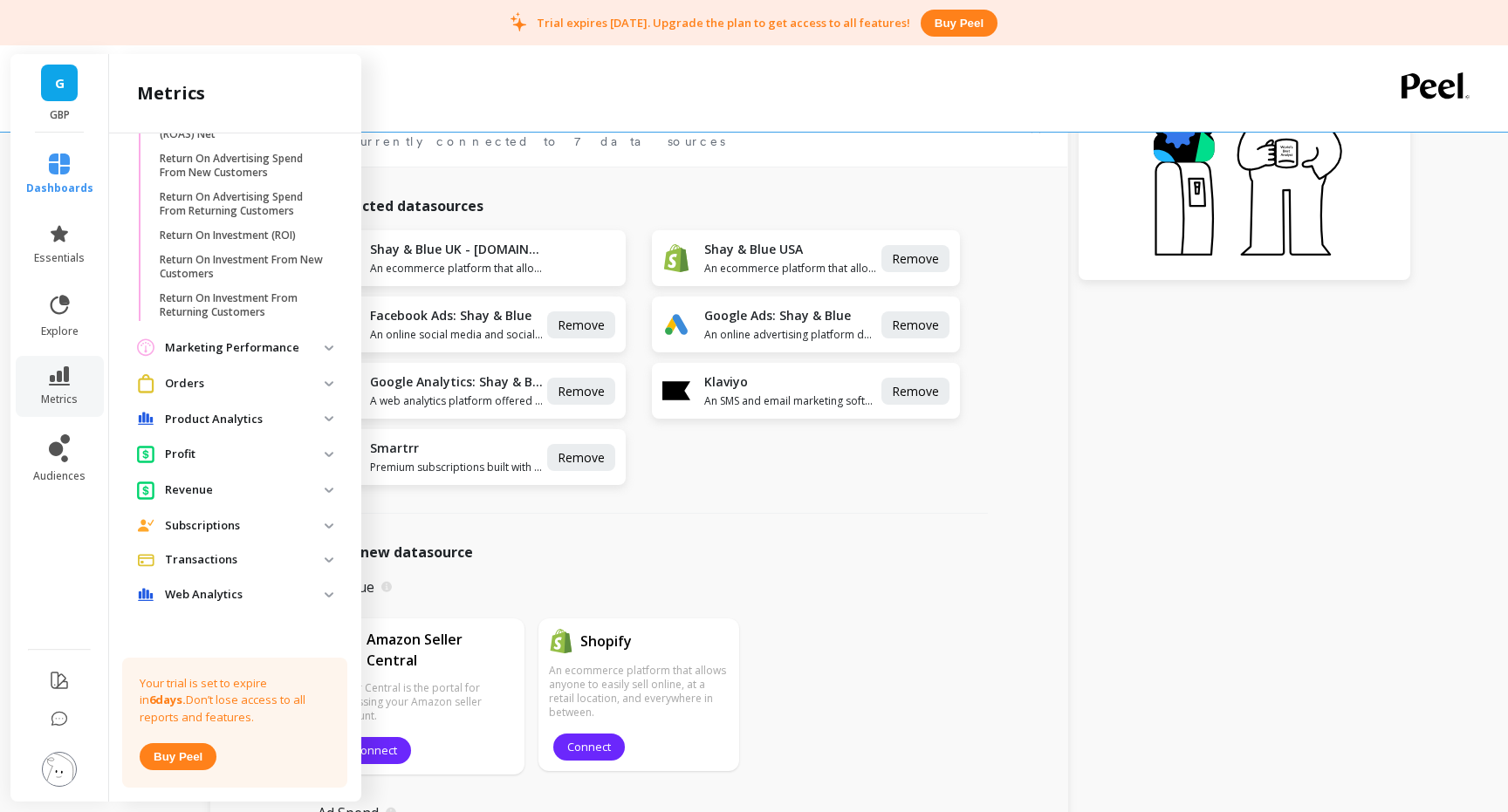
click at [233, 486] on p "Revenue" at bounding box center [245, 490] width 159 height 17
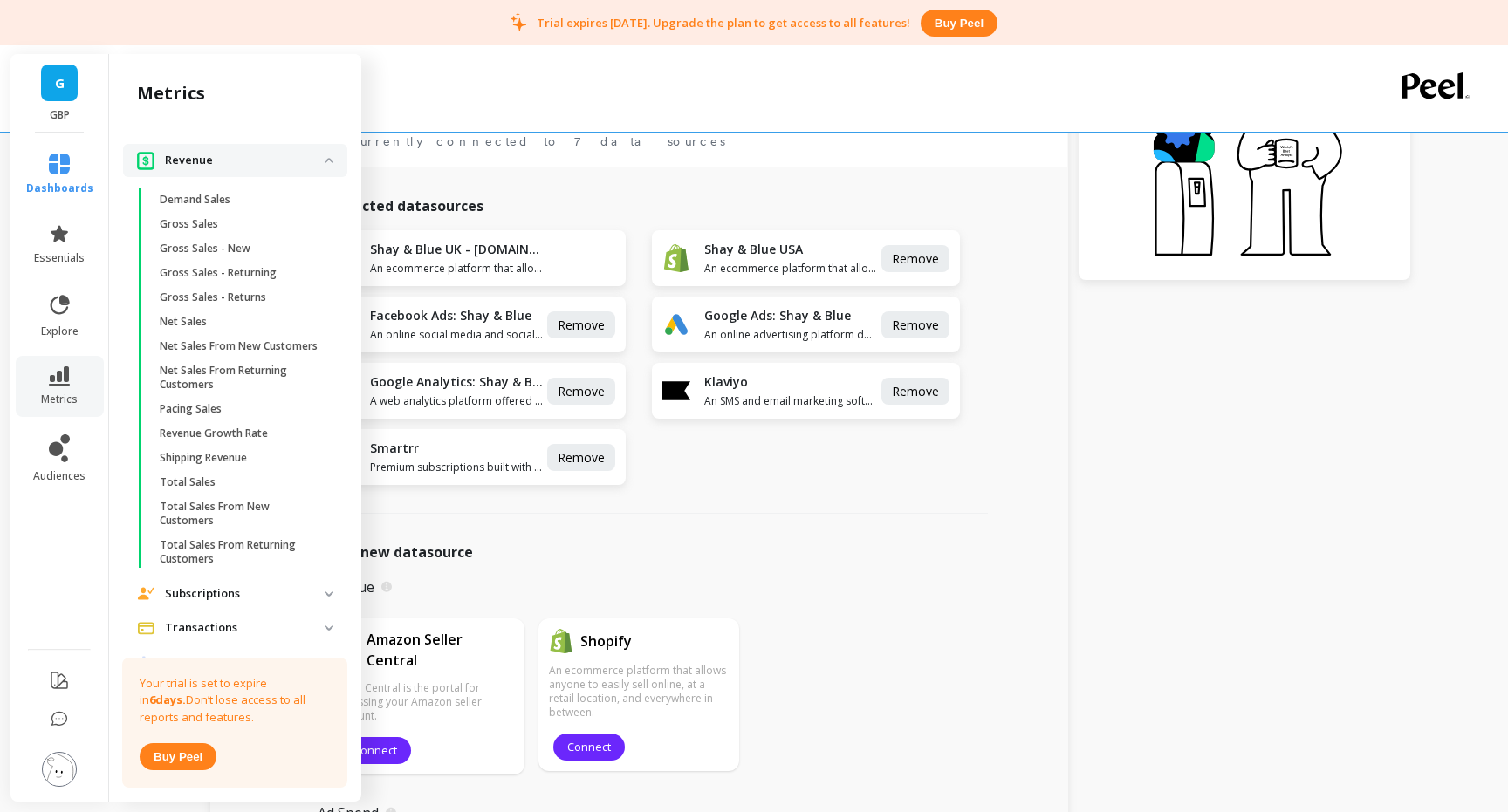
scroll to position [1497, 0]
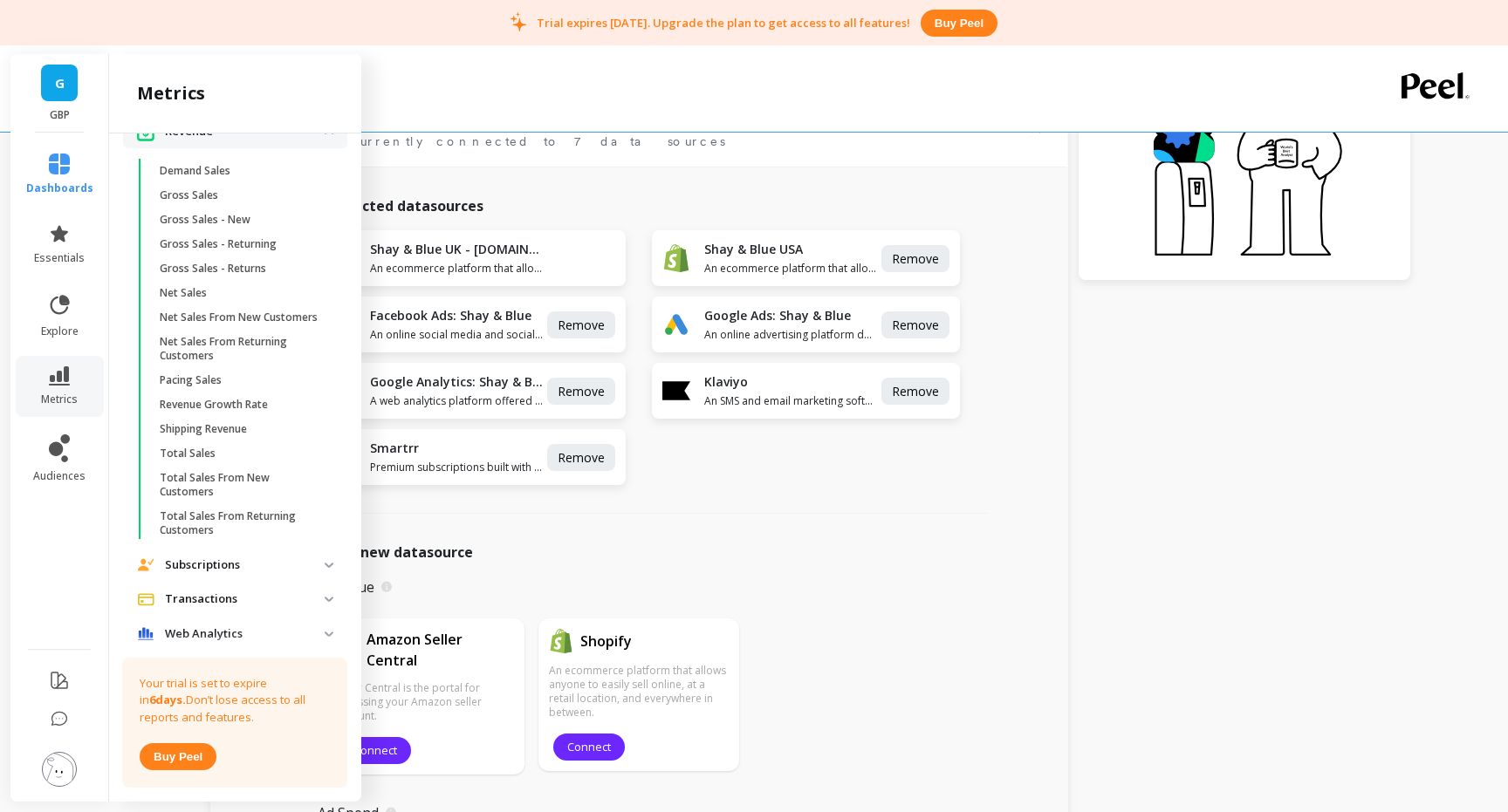
click at [219, 557] on p "Subscriptions" at bounding box center [245, 565] width 159 height 17
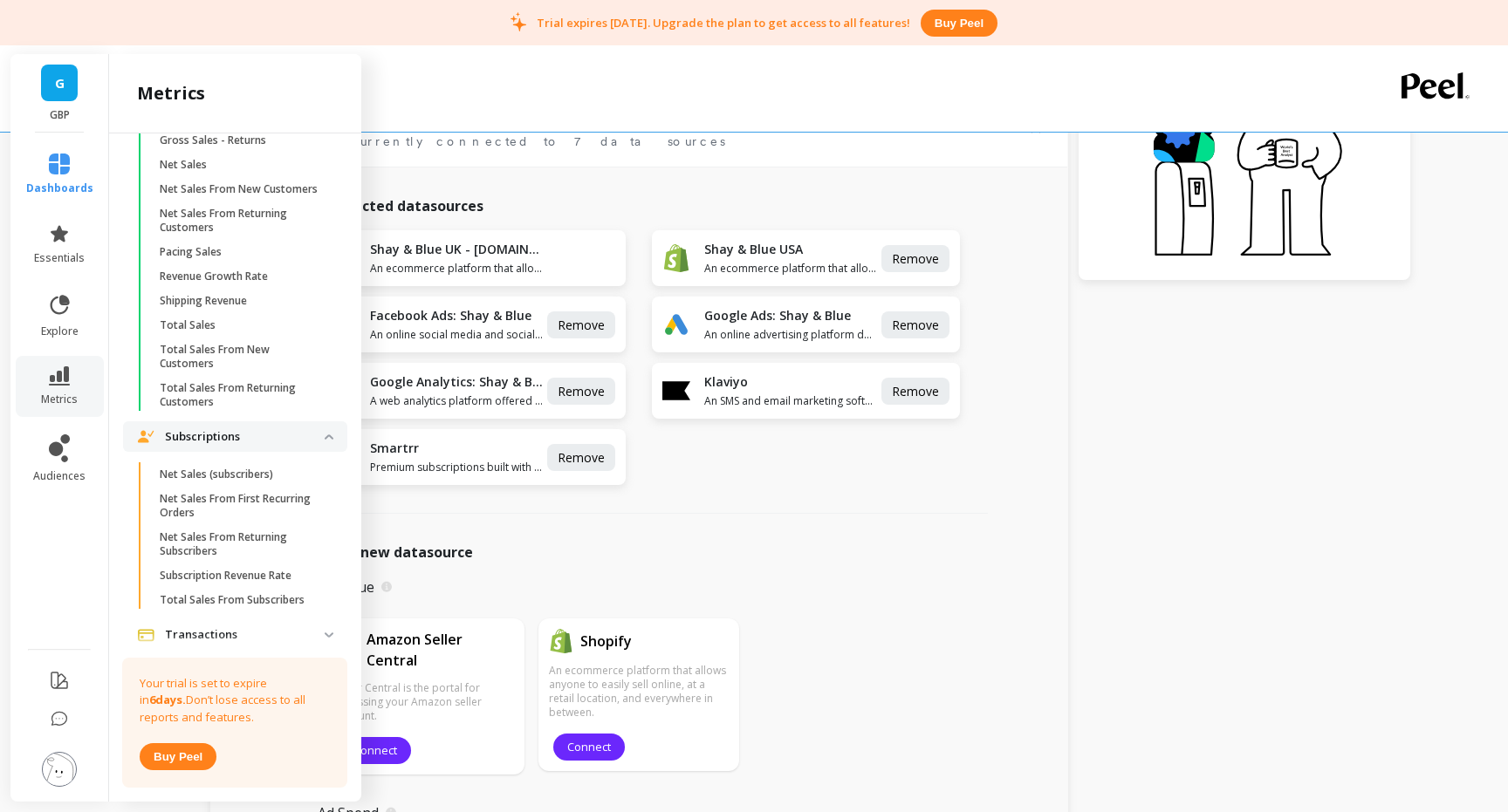
scroll to position [1686, 0]
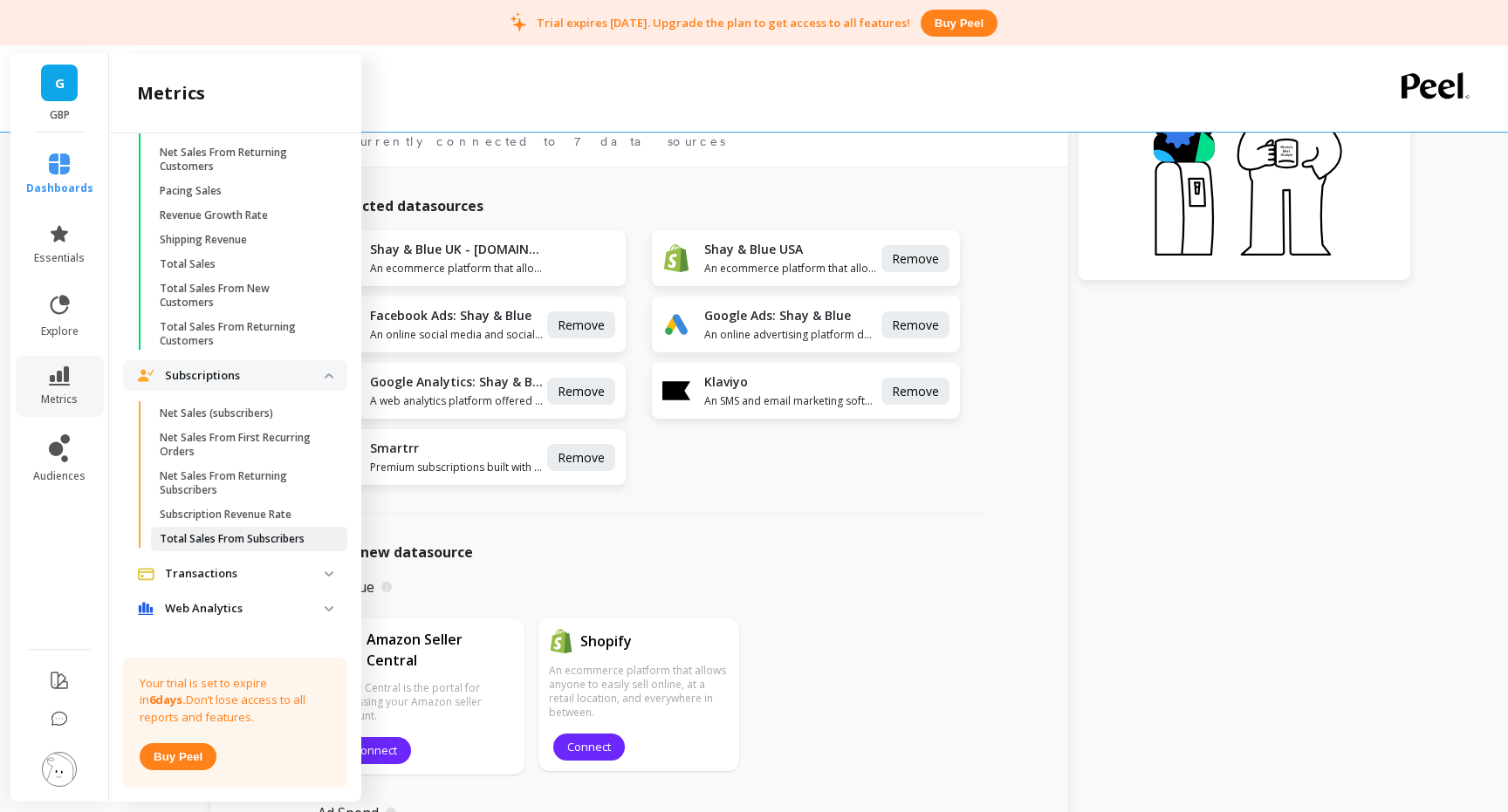
click at [274, 532] on p "Total Sales From Subscribers" at bounding box center [232, 539] width 145 height 14
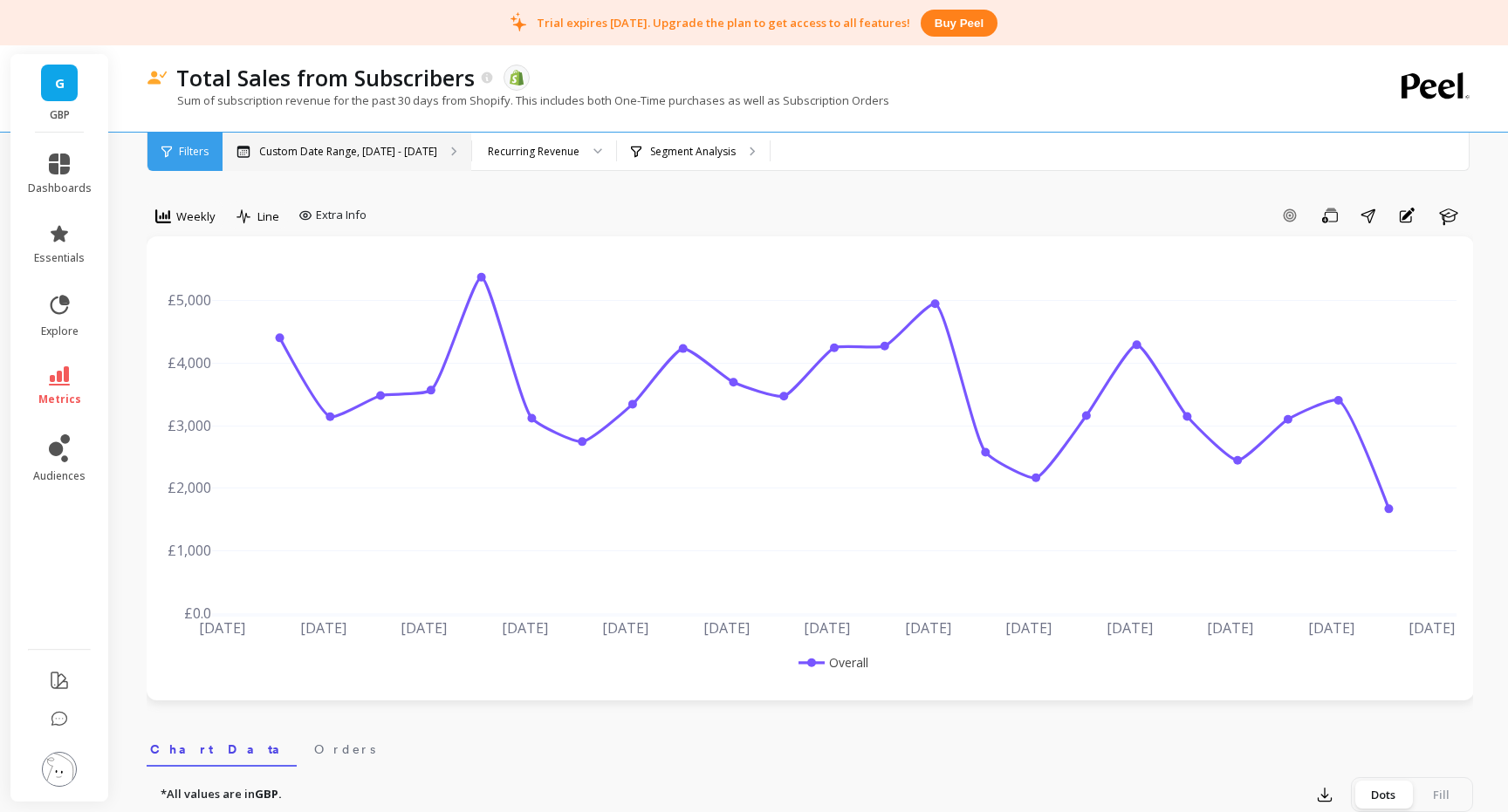
click at [363, 156] on p "Custom Date Range, Apr 1 - Sep 2" at bounding box center [348, 152] width 178 height 14
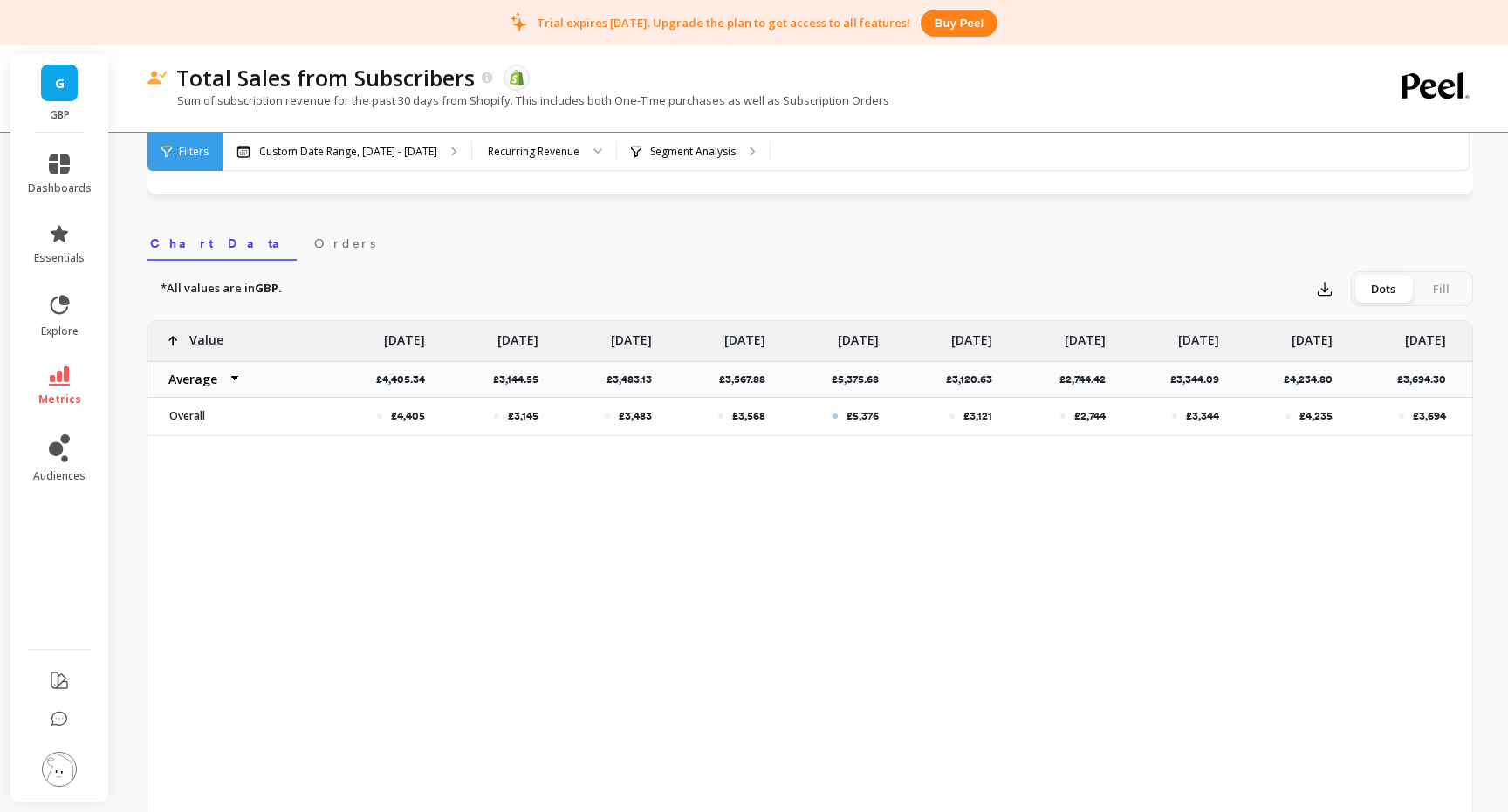
scroll to position [623, 0]
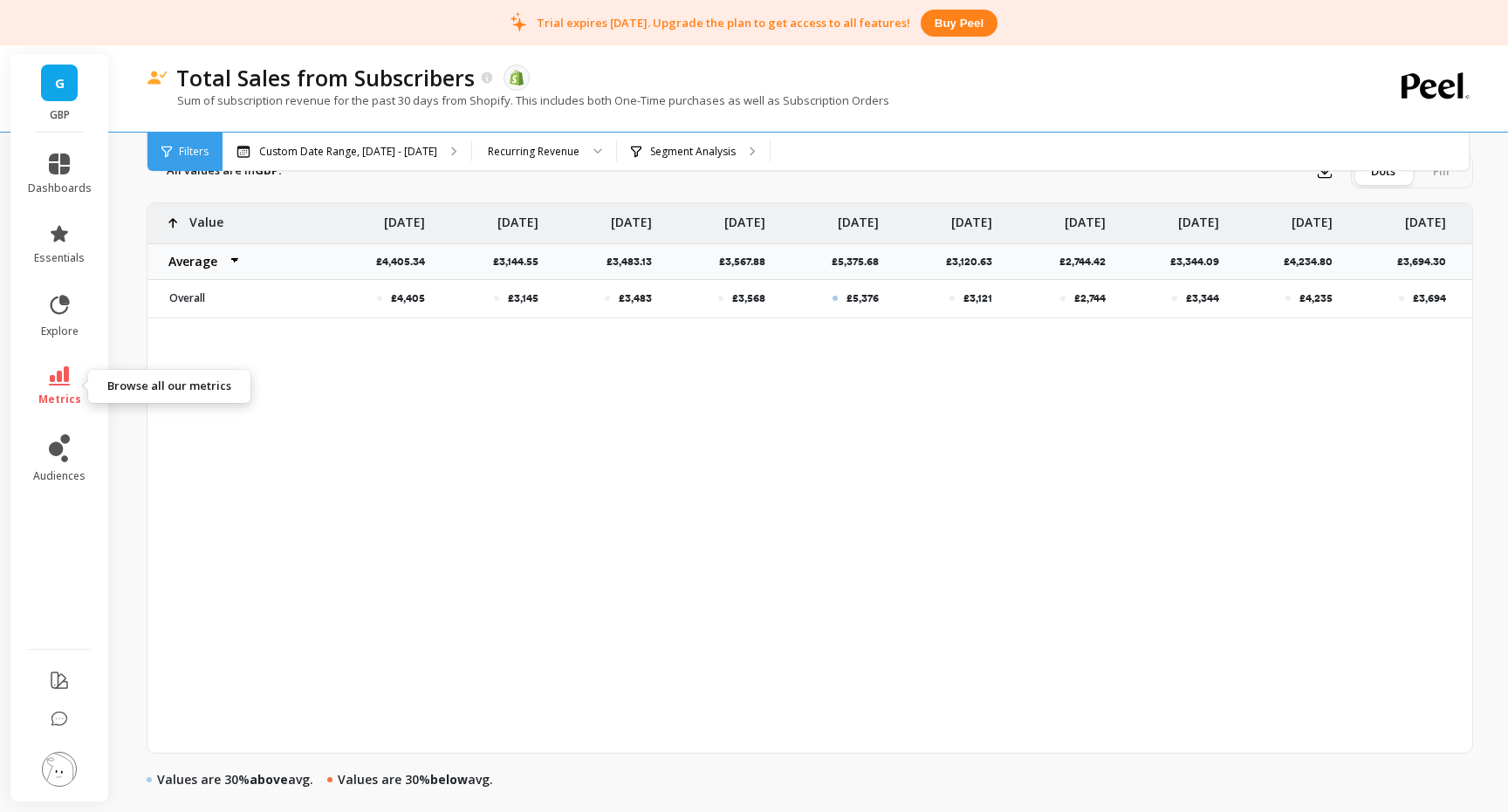
click at [58, 371] on icon at bounding box center [59, 376] width 21 height 19
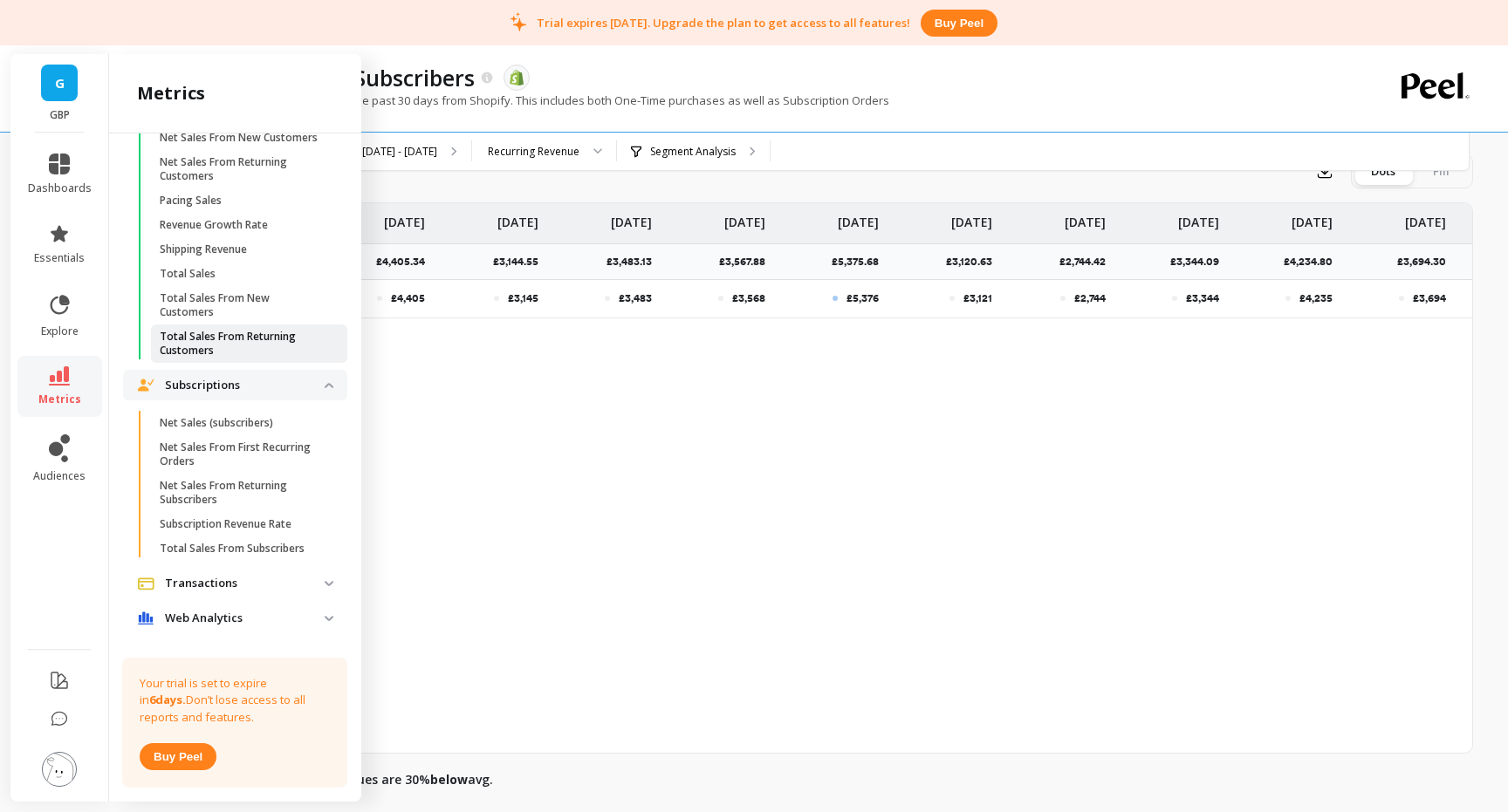
scroll to position [1686, 0]
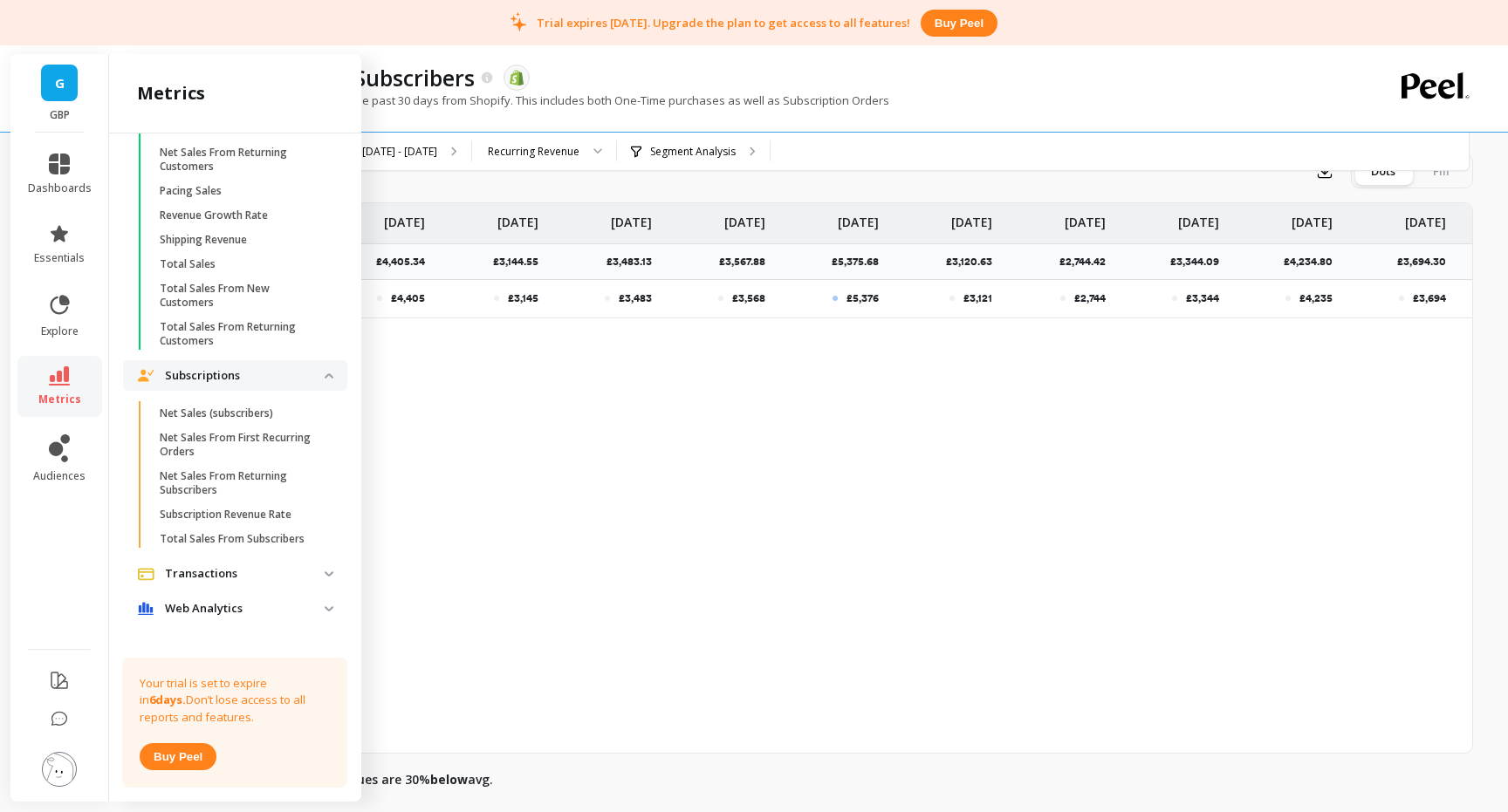
click at [229, 565] on p "Transactions" at bounding box center [245, 574] width 159 height 17
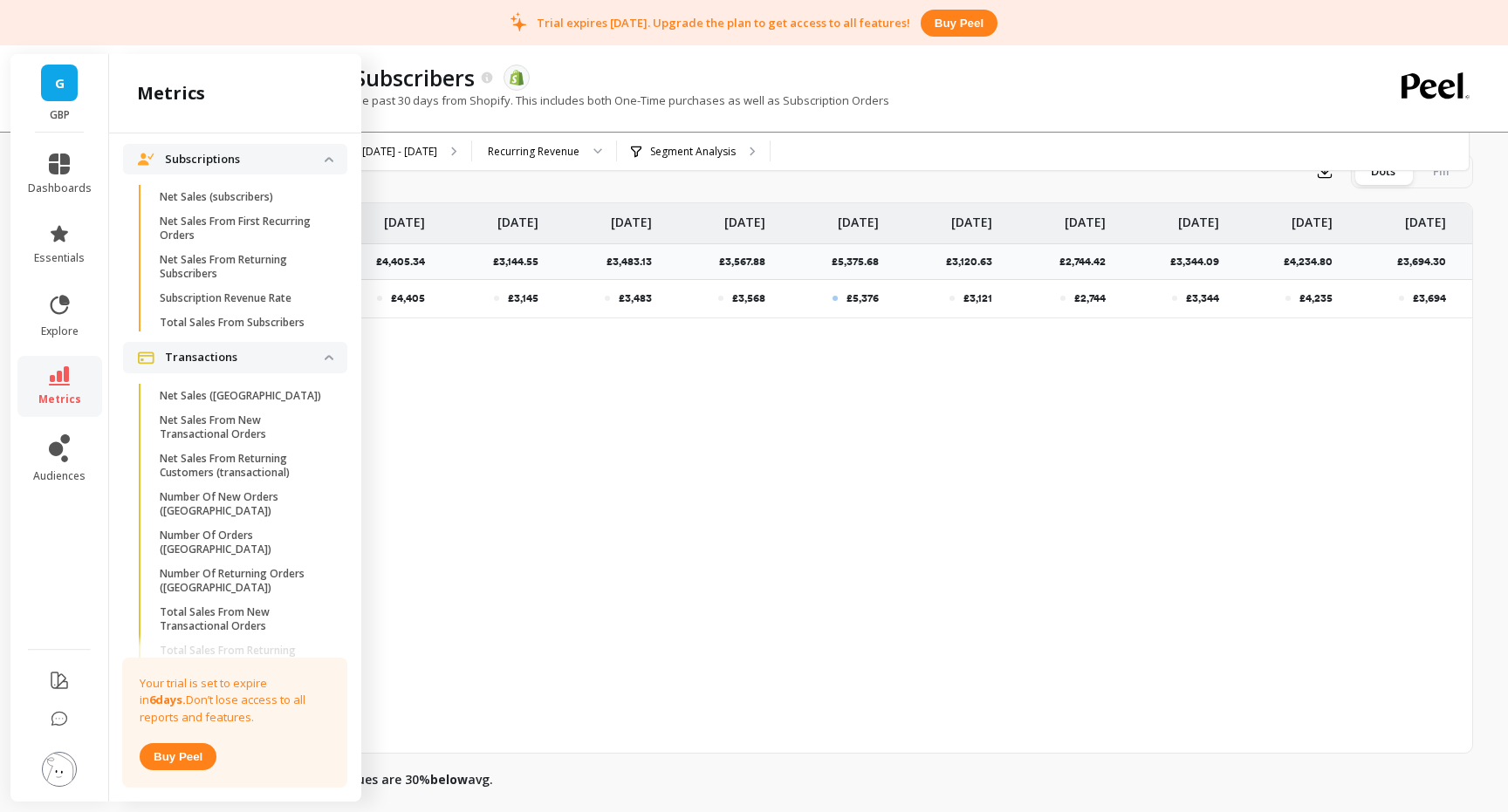
scroll to position [1989, 0]
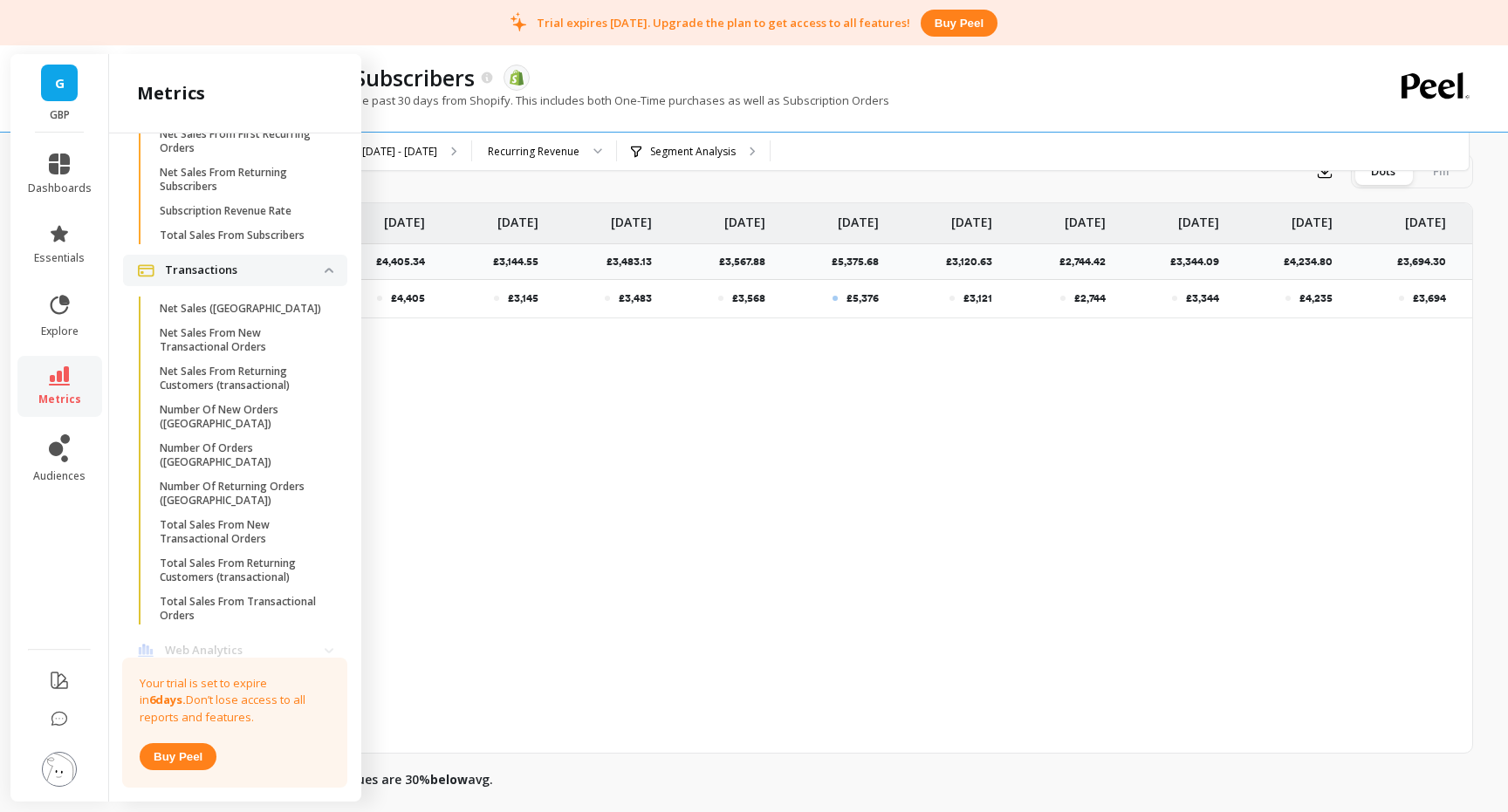
click at [214, 642] on p "Web Analytics" at bounding box center [245, 651] width 159 height 17
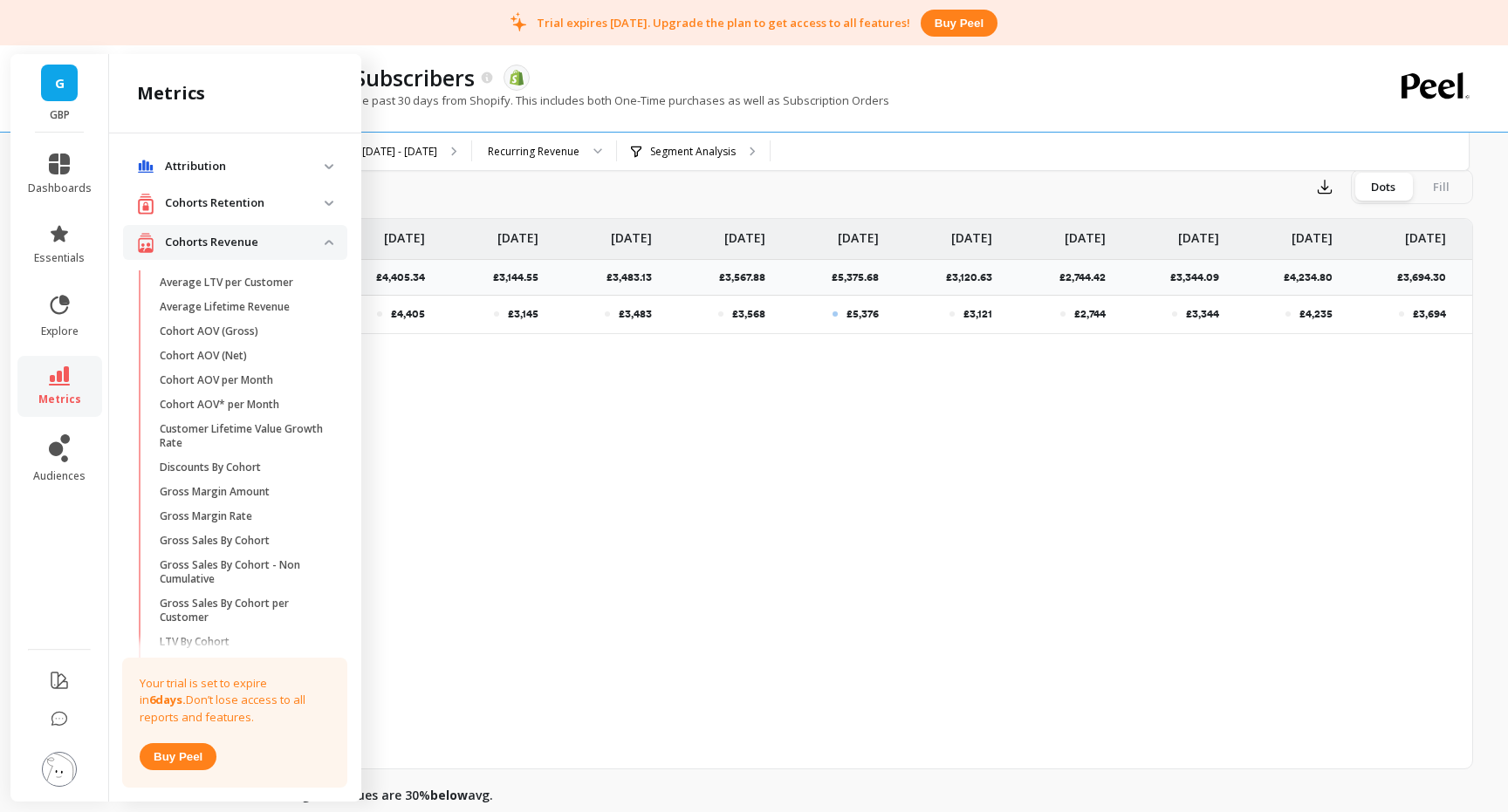
scroll to position [592, 0]
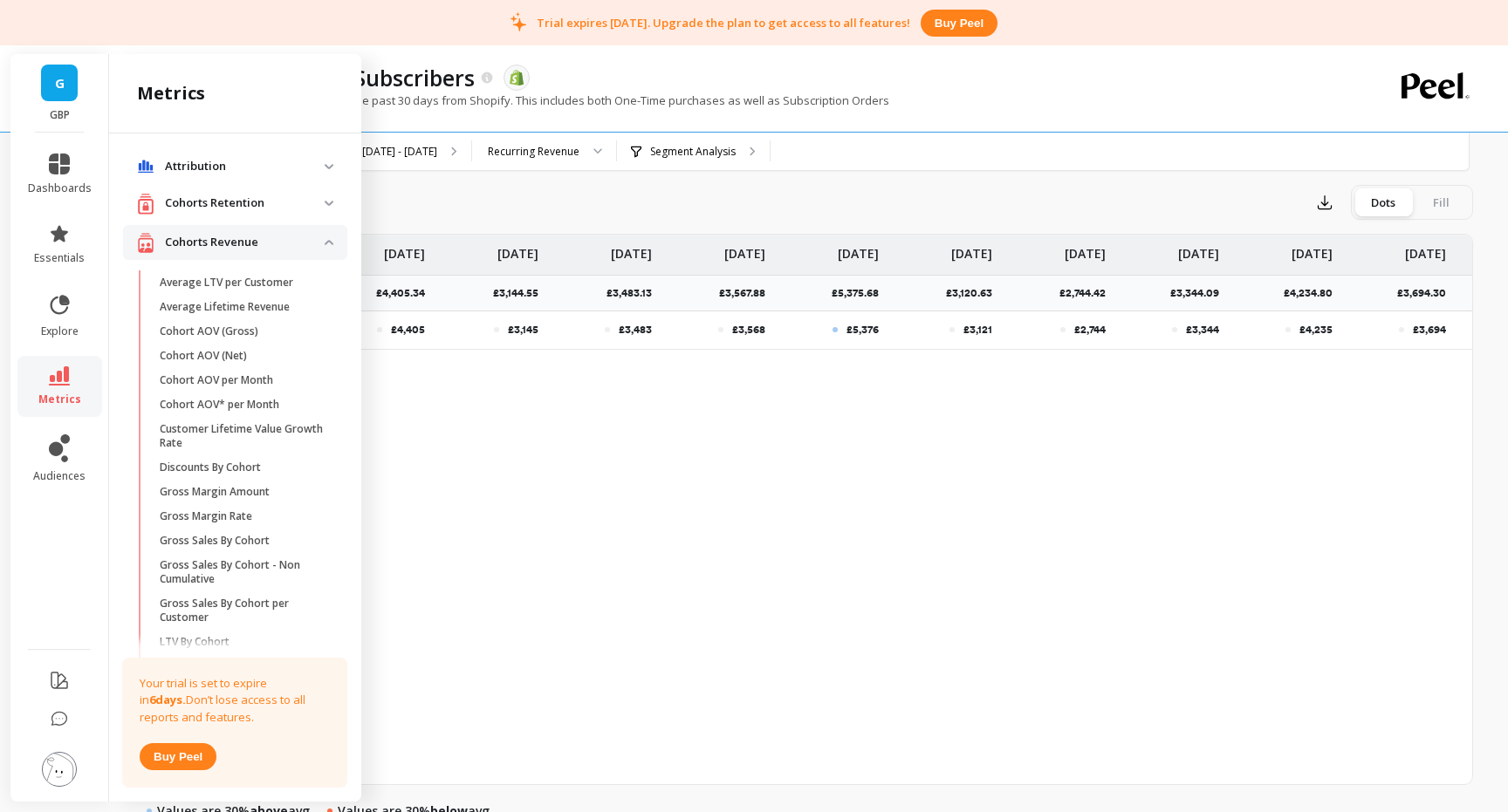
click at [233, 208] on p "Cohorts Retention" at bounding box center [245, 203] width 159 height 17
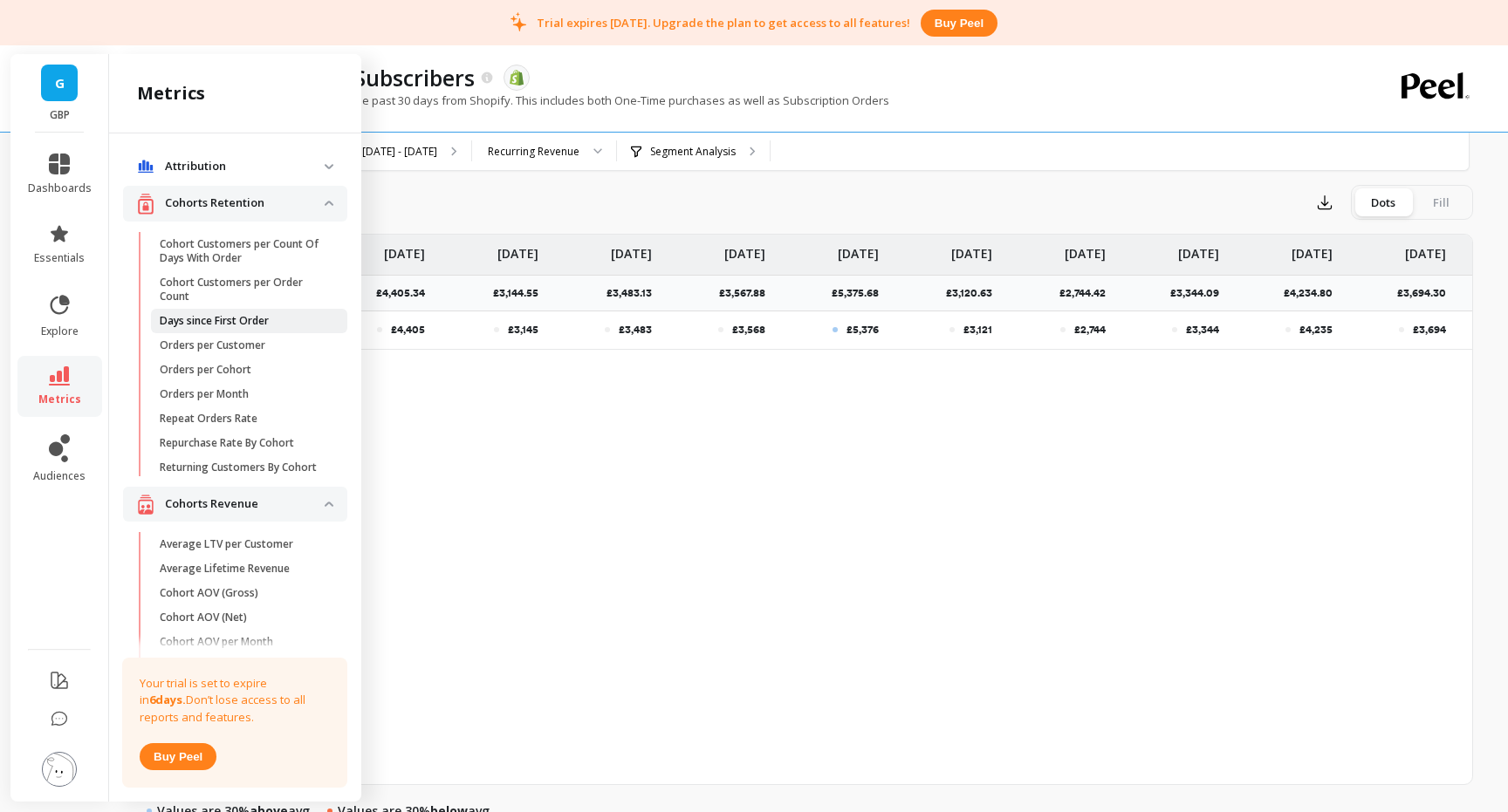
click at [253, 330] on link "Days since First Order" at bounding box center [249, 322] width 196 height 25
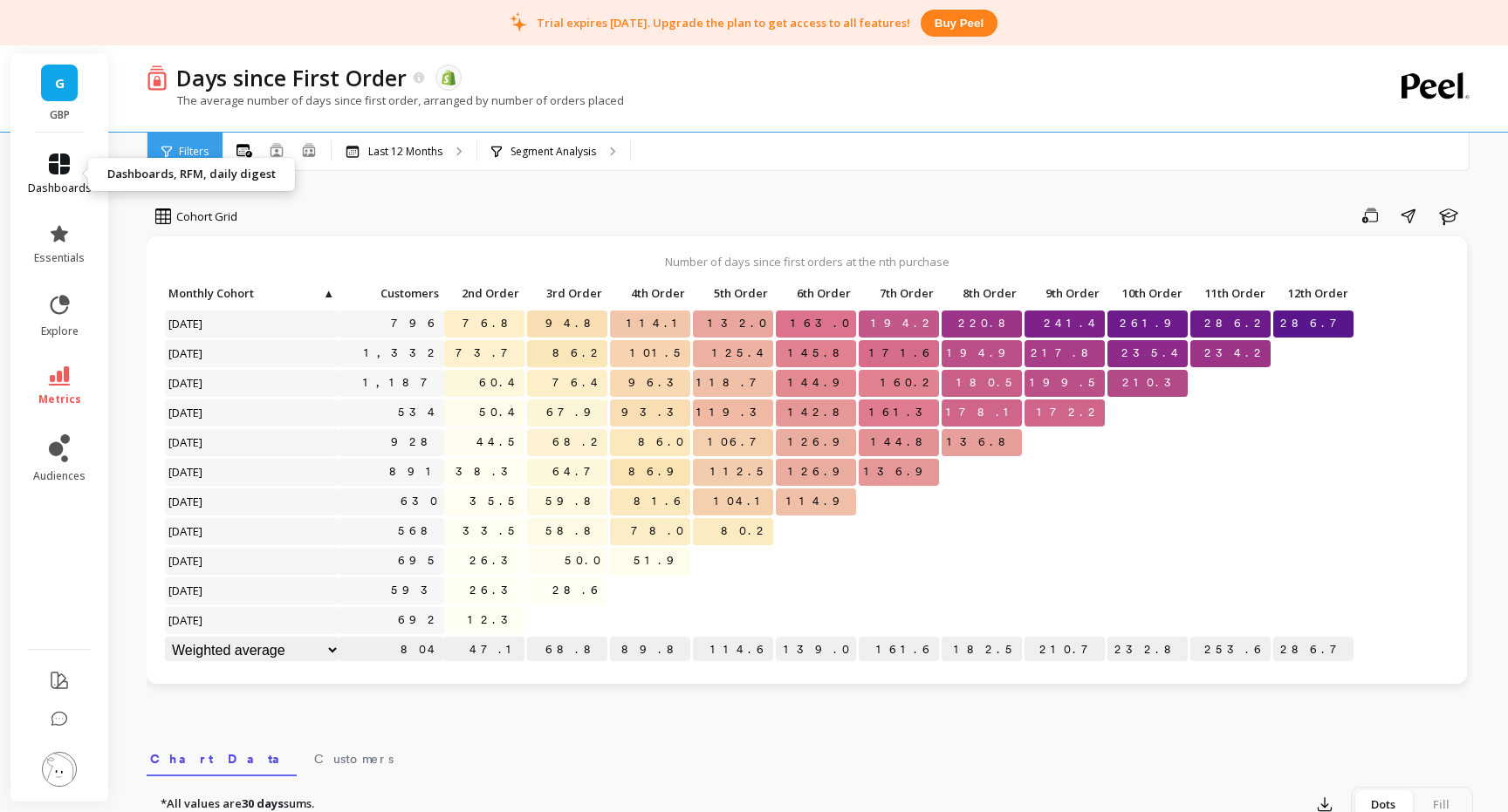
click at [64, 159] on icon at bounding box center [59, 164] width 21 height 21
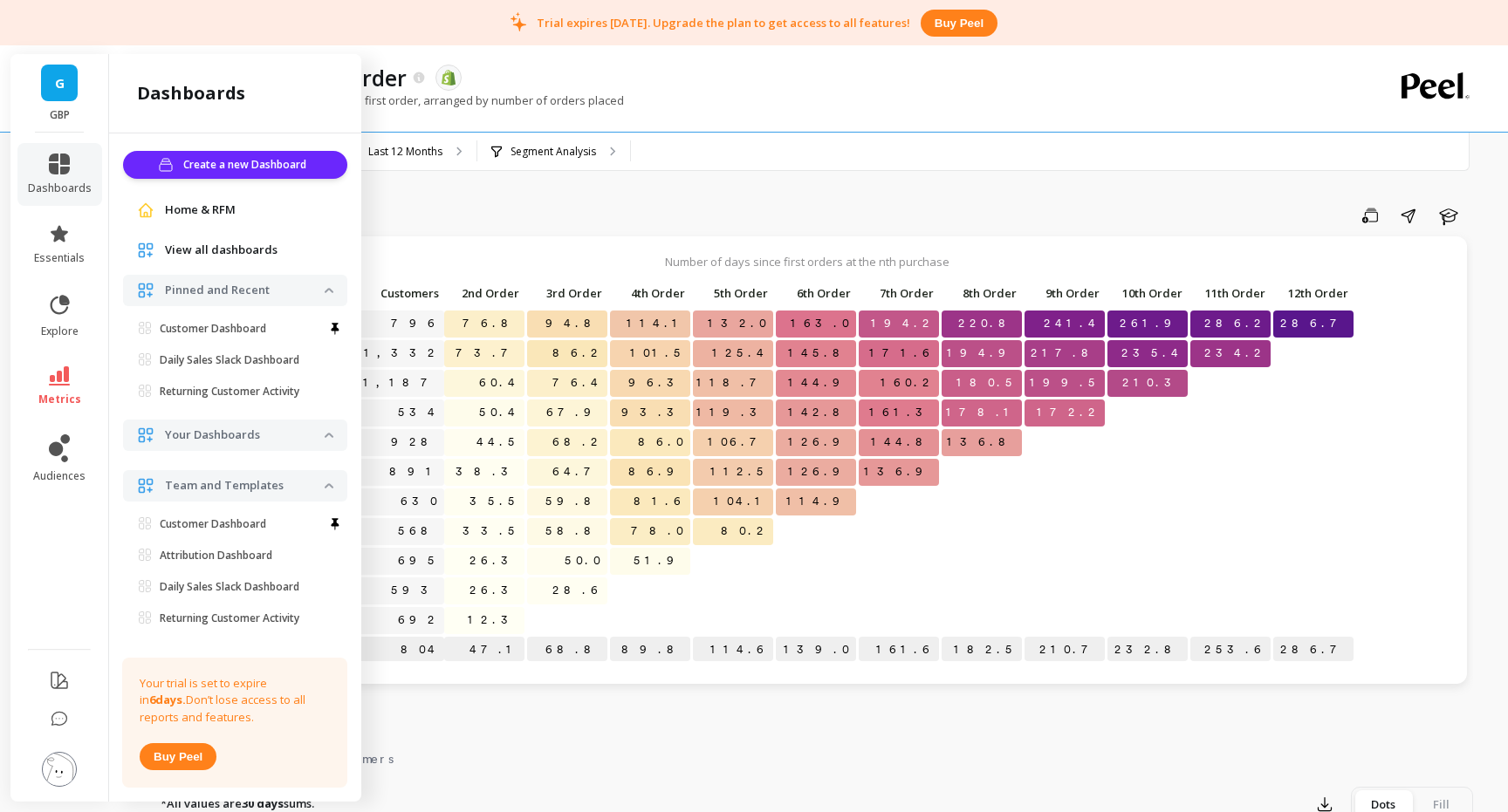
click at [205, 207] on span "Home & RFM" at bounding box center [200, 210] width 70 height 17
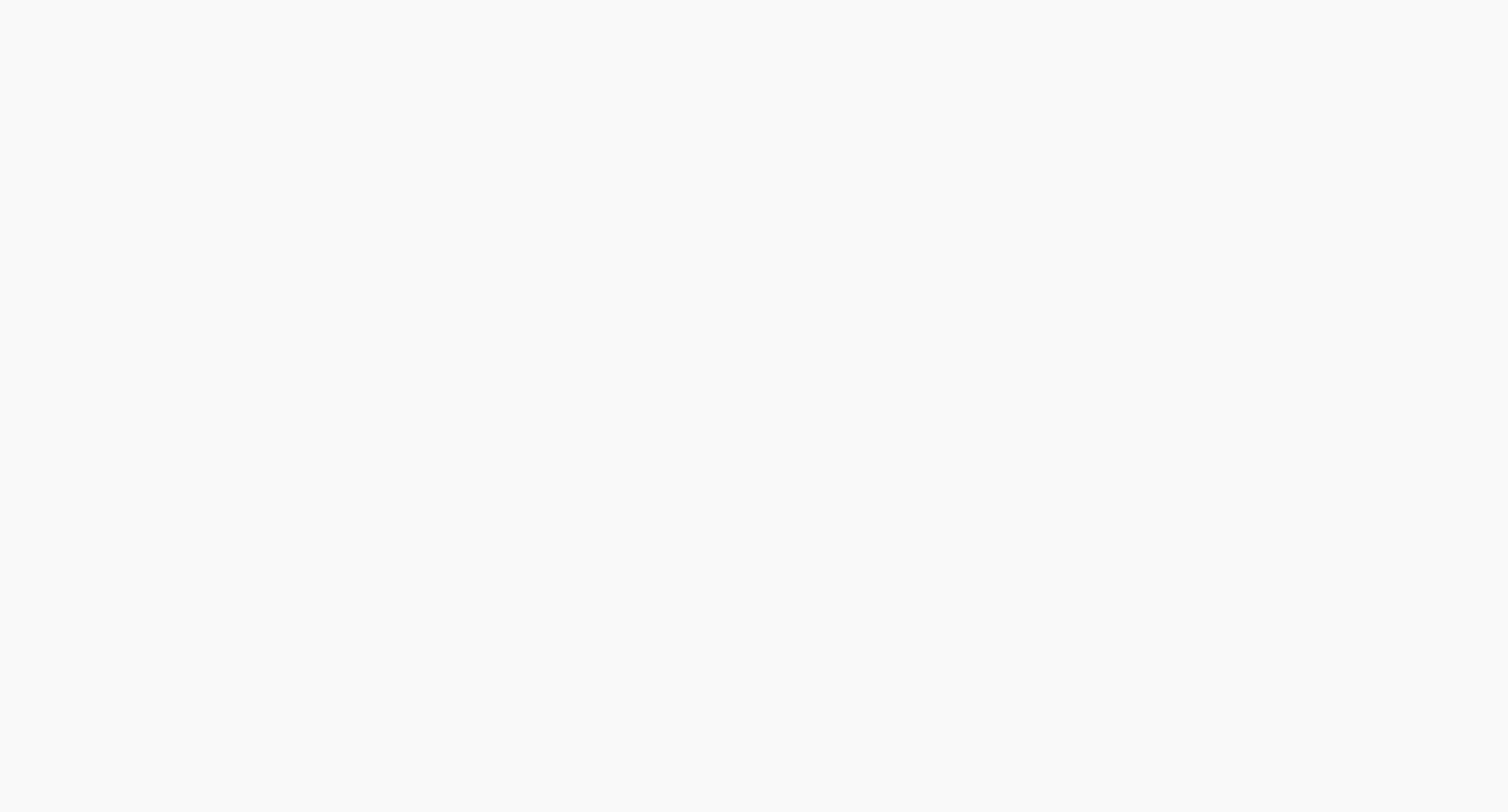
click at [71, 0] on html "Save" at bounding box center [754, 0] width 1508 height 0
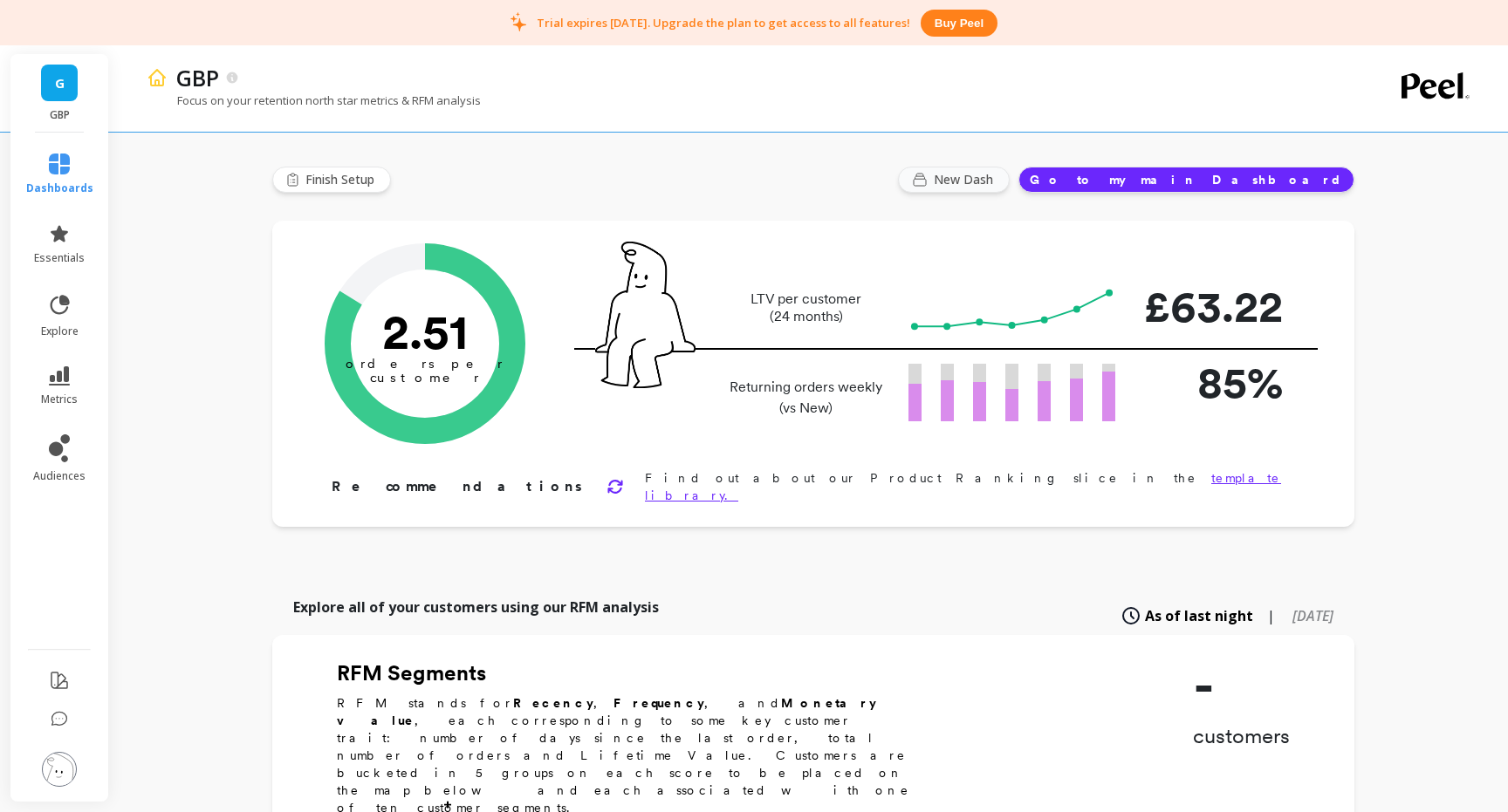
click at [998, 184] on span "New Dash" at bounding box center [966, 179] width 65 height 17
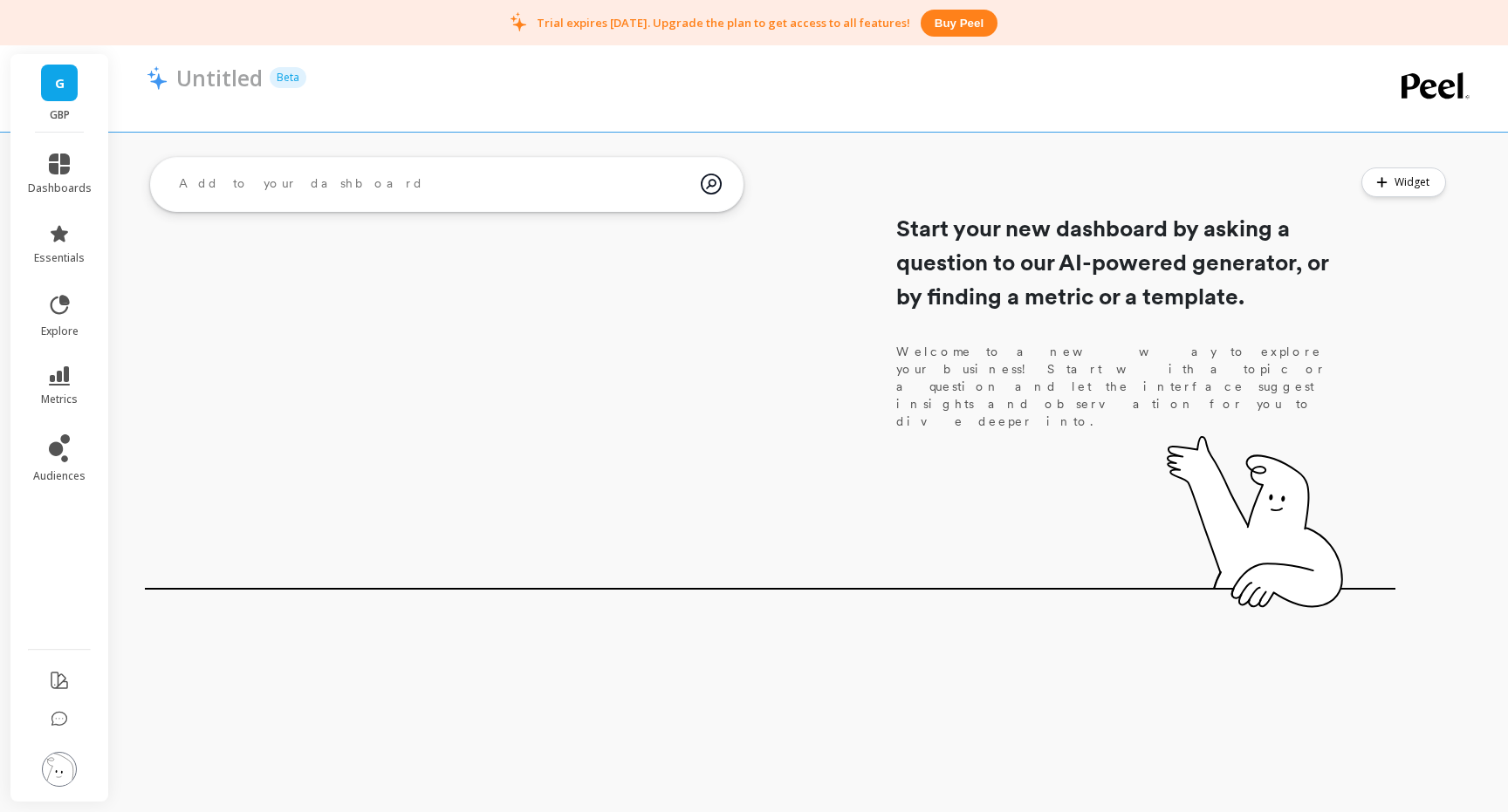
click at [472, 164] on textarea at bounding box center [433, 184] width 536 height 47
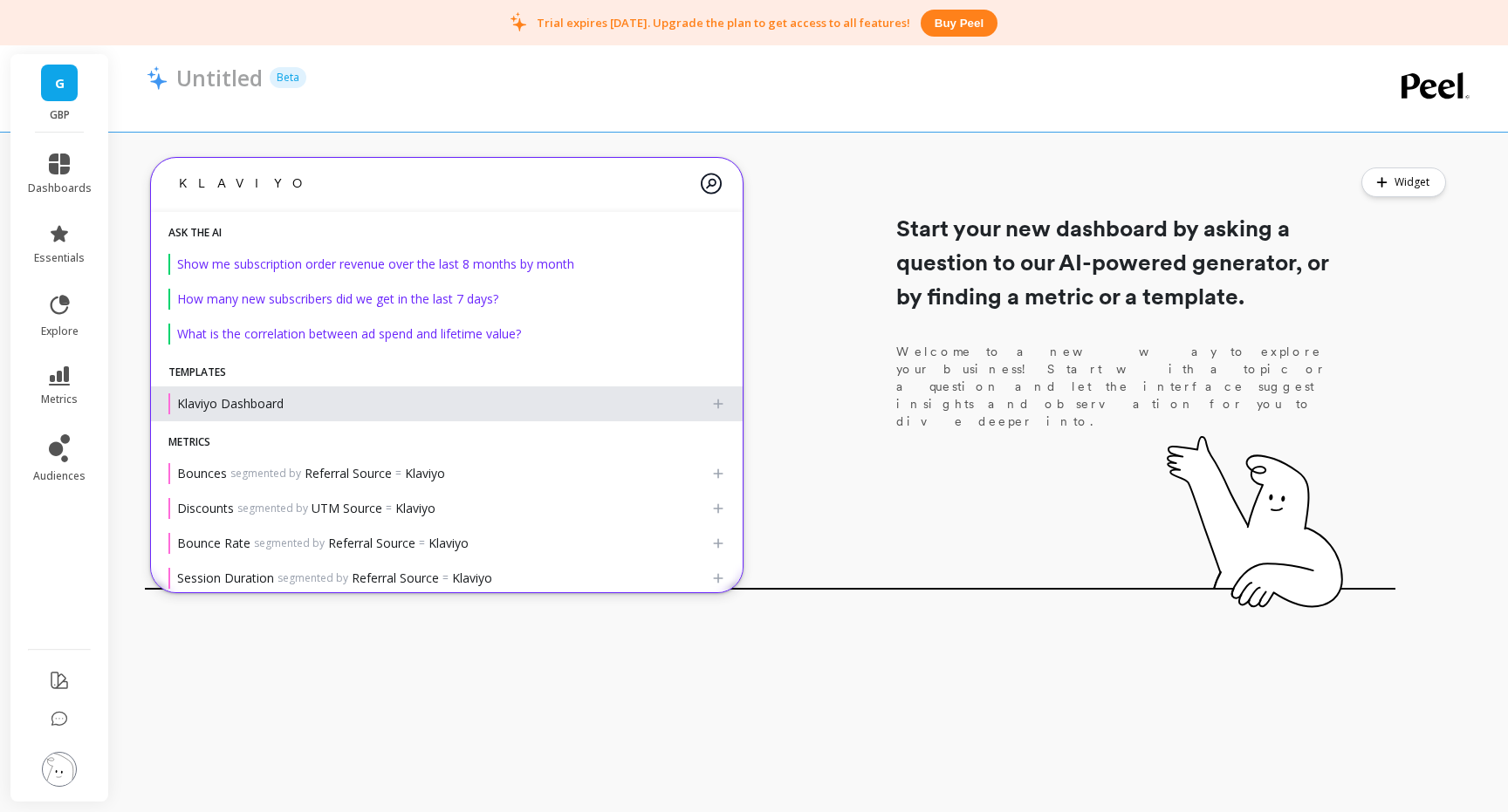
type textarea "KLAVIYO"
click at [270, 408] on span "Klaviyo Dashboard" at bounding box center [231, 403] width 106 height 16
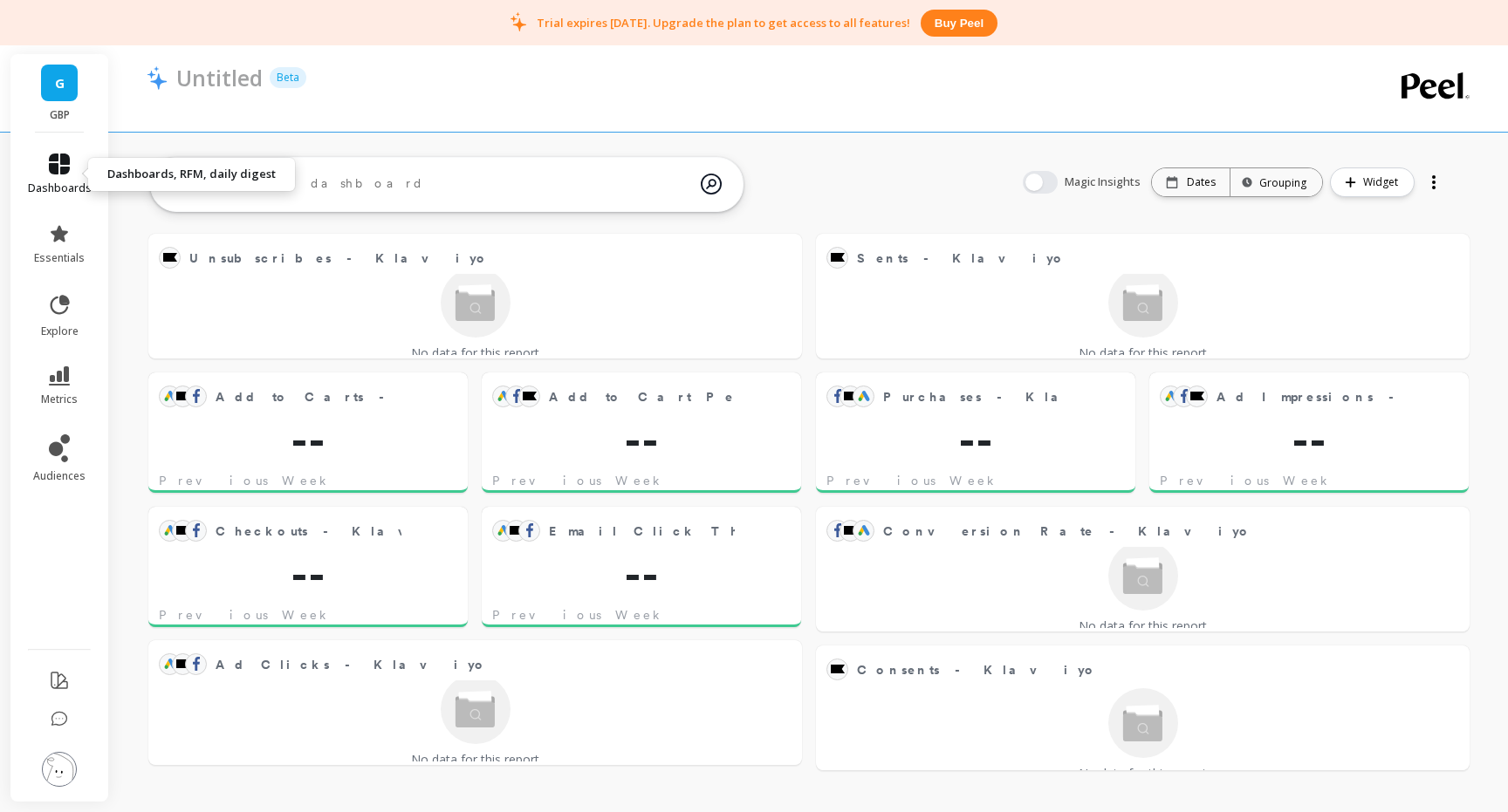
click at [69, 190] on span "dashboards" at bounding box center [59, 188] width 64 height 14
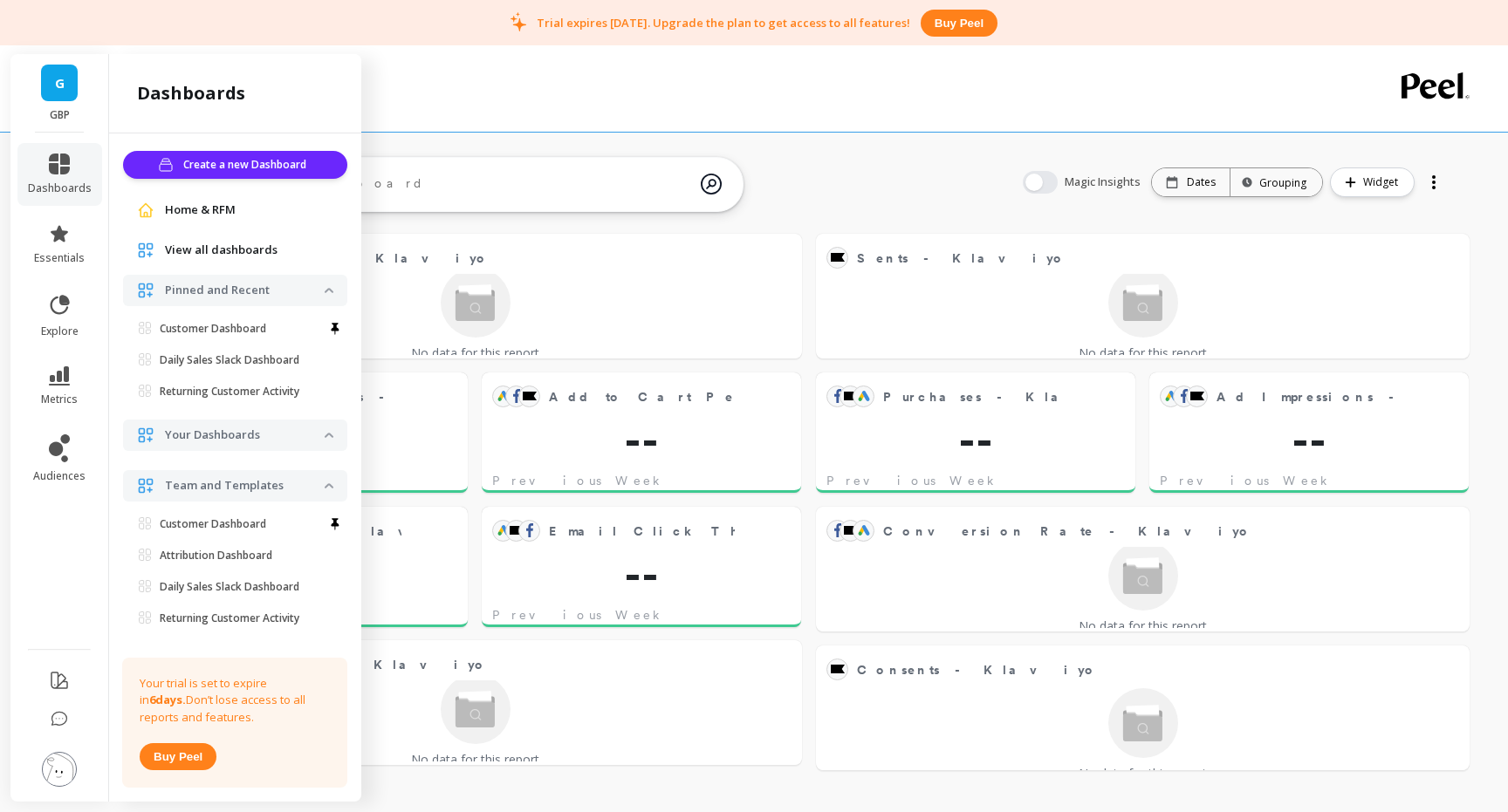
click at [214, 247] on span "View all dashboards" at bounding box center [221, 250] width 113 height 17
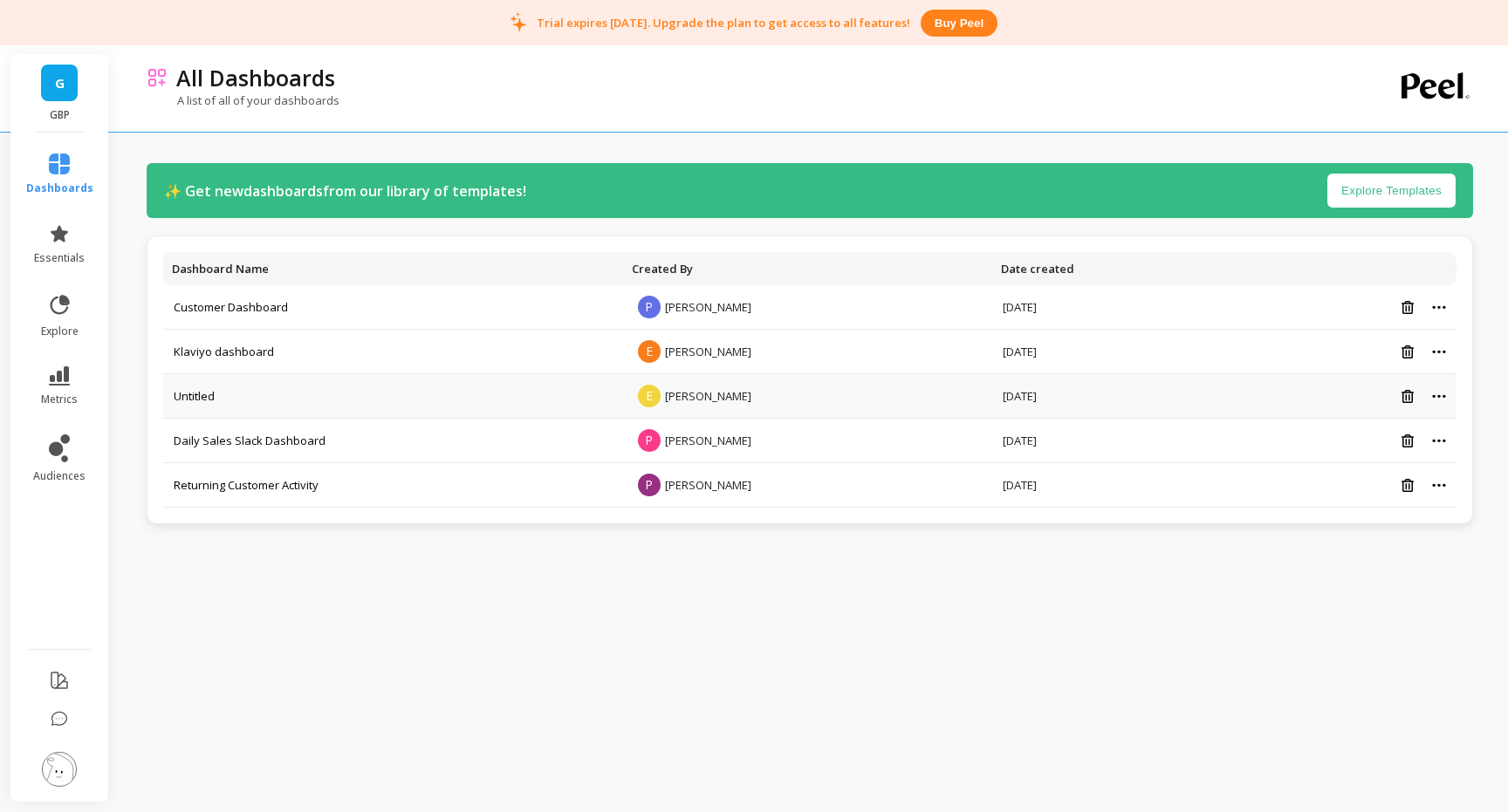
click at [1442, 401] on div at bounding box center [1345, 397] width 201 height 15
click at [1440, 395] on icon at bounding box center [1439, 397] width 14 height 5
click at [1390, 371] on td at bounding box center [1345, 352] width 222 height 45
click at [1409, 392] on icon at bounding box center [1407, 397] width 12 height 13
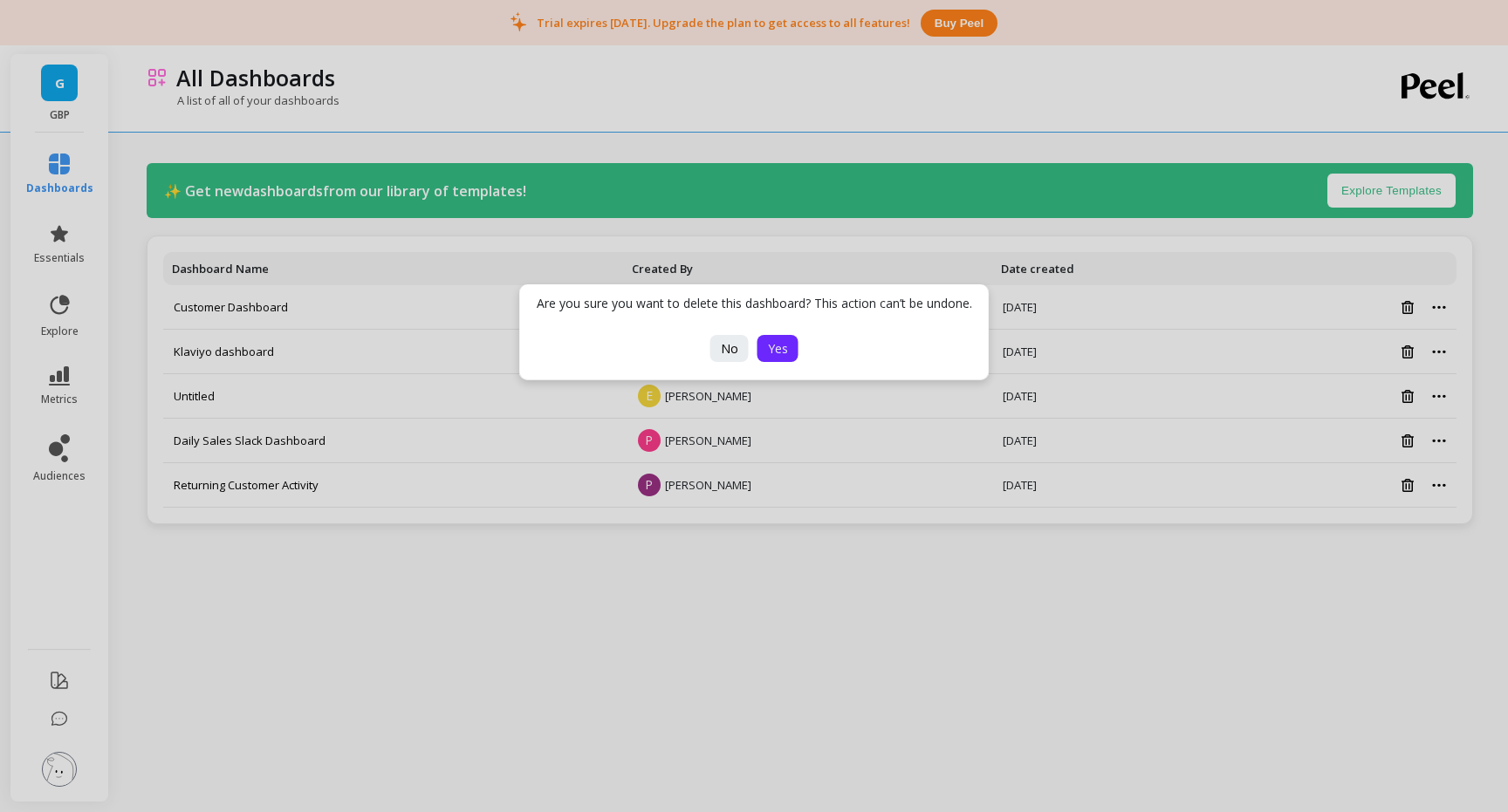
click at [788, 354] on button "Yes" at bounding box center [777, 348] width 41 height 28
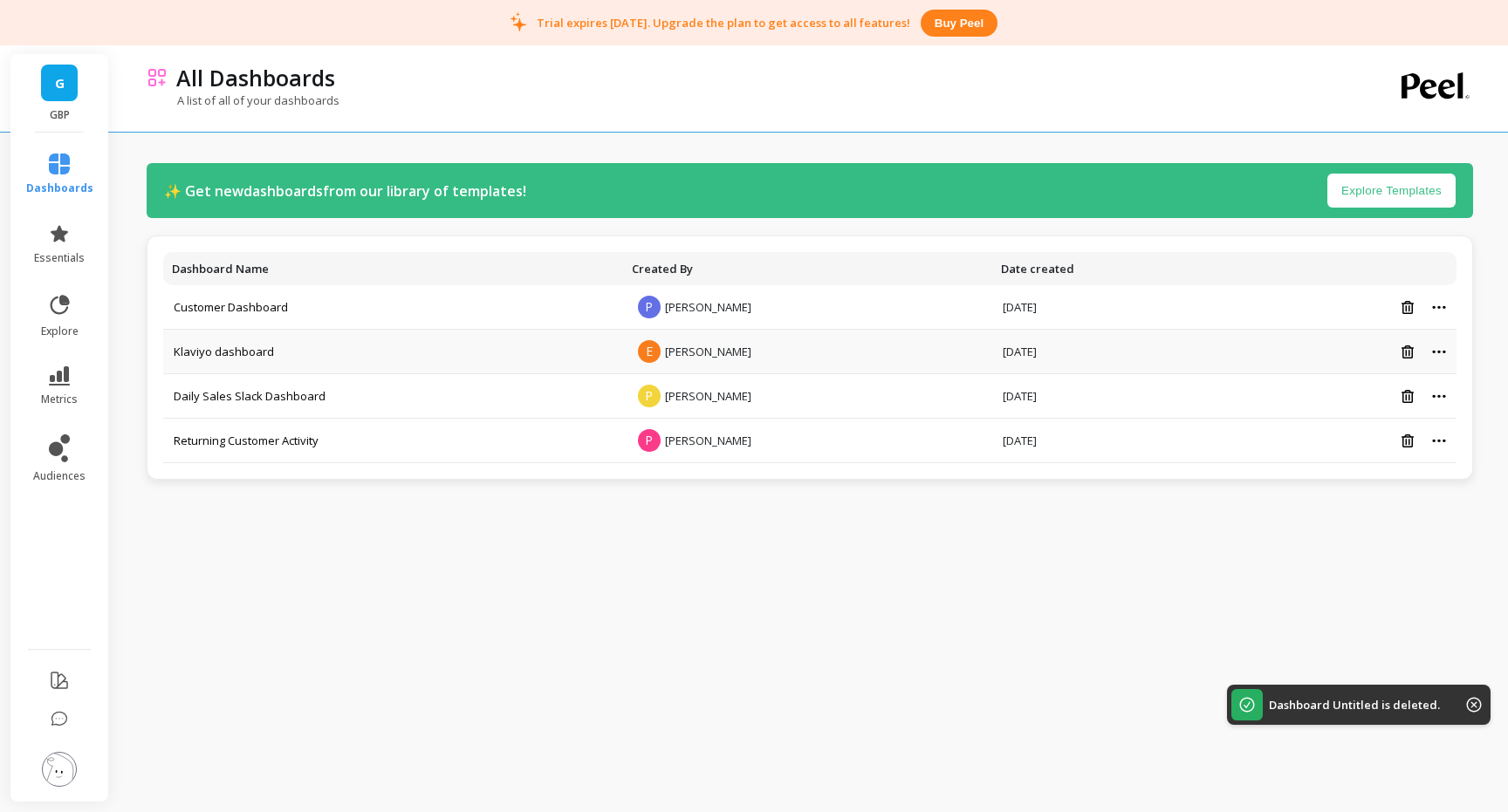
click at [315, 348] on td "Klaviyo dashboard" at bounding box center [393, 352] width 460 height 45
click at [209, 351] on link "Klaviyo dashboard" at bounding box center [224, 351] width 101 height 16
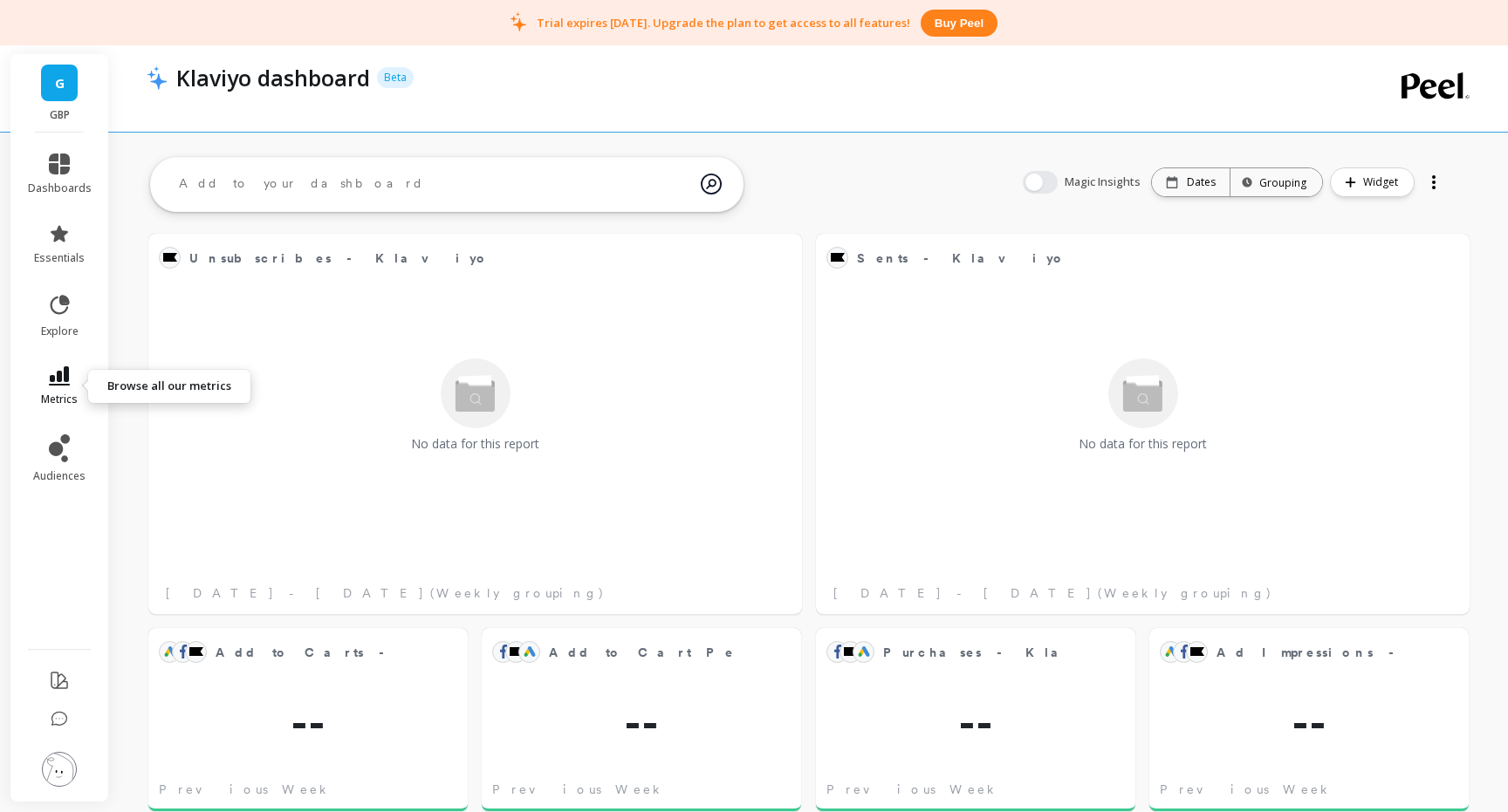
click at [59, 378] on icon at bounding box center [59, 376] width 21 height 19
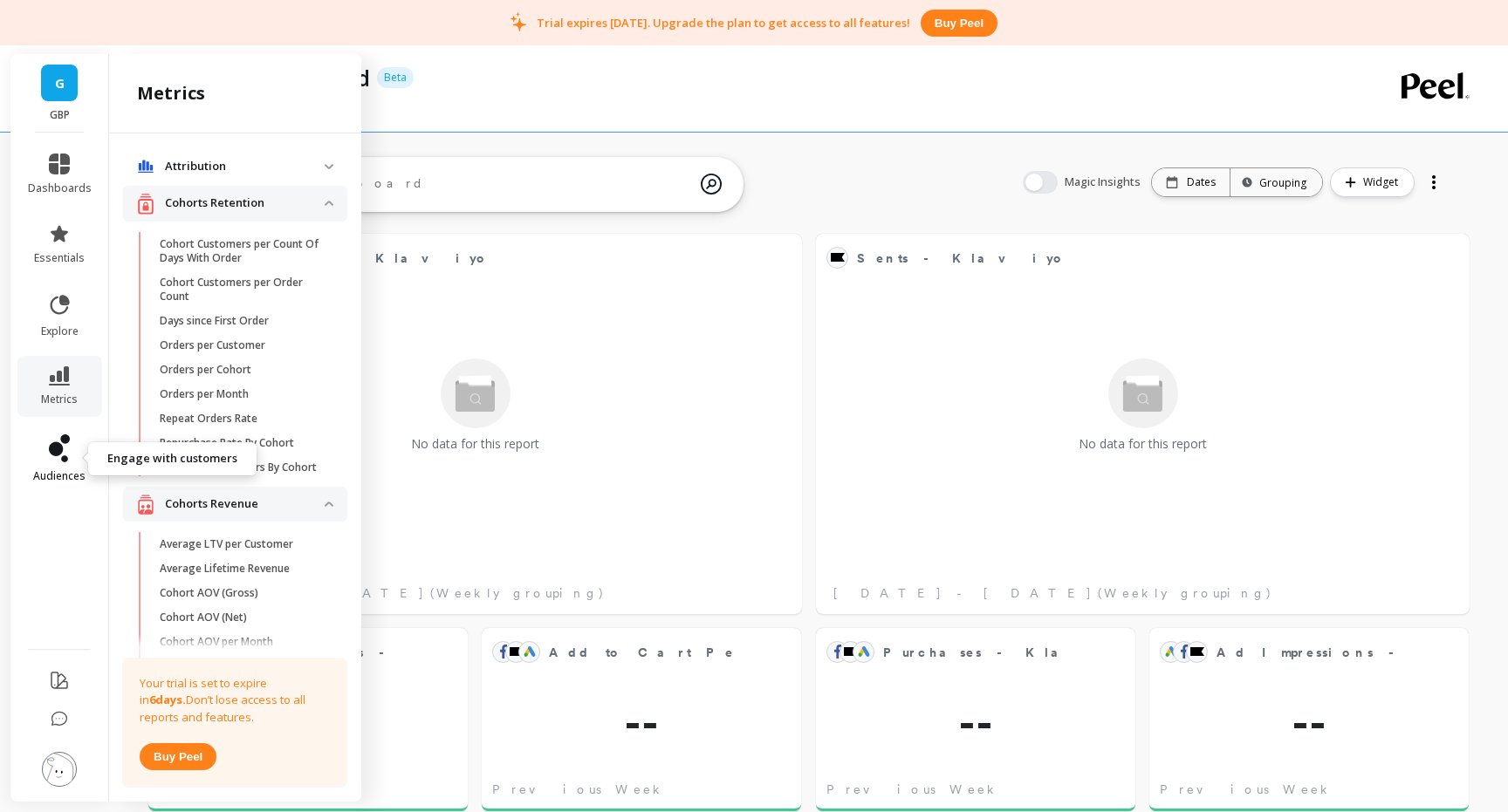
click at [67, 455] on icon at bounding box center [59, 448] width 21 height 28
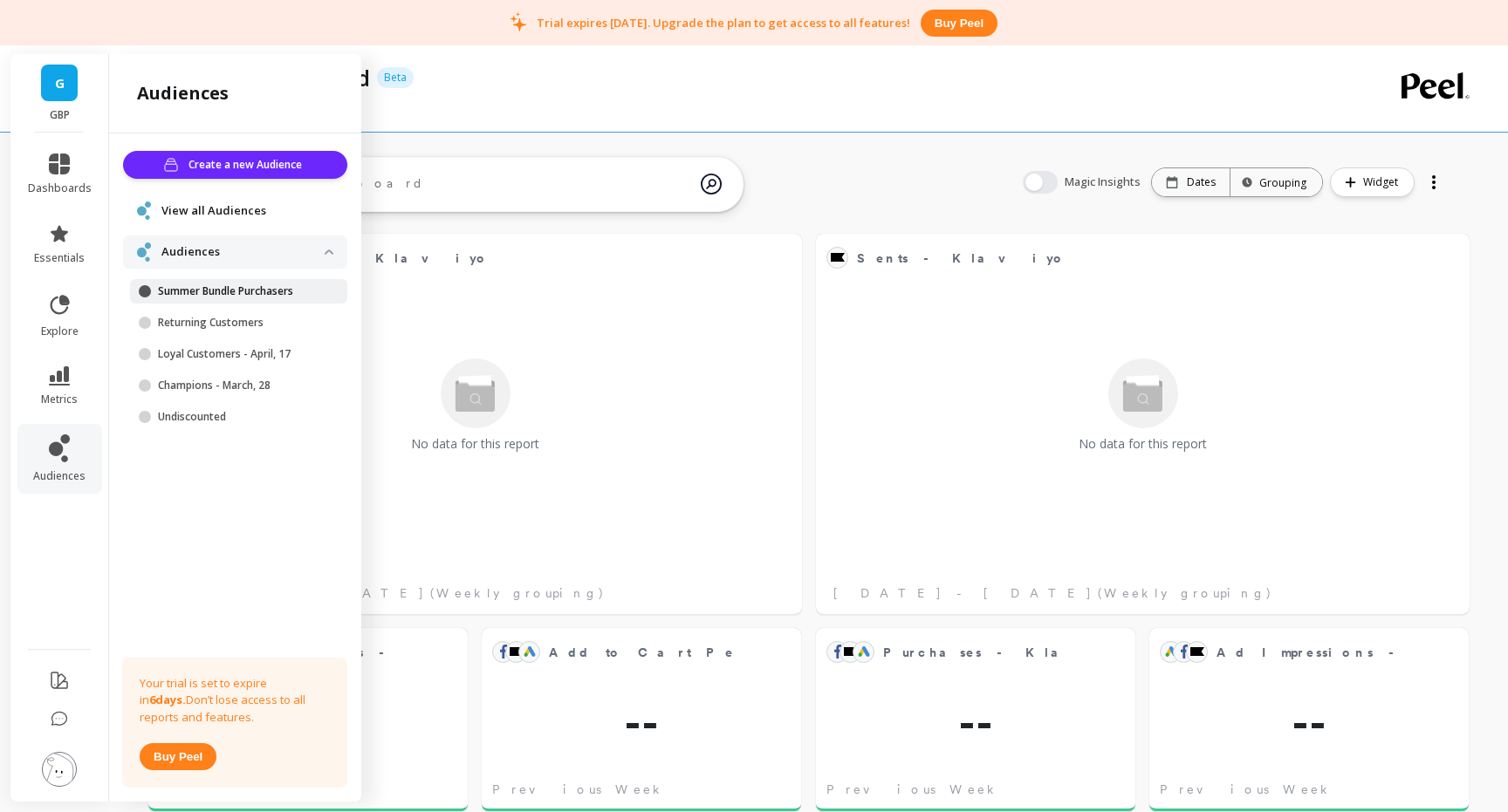
click at [264, 293] on p "Summer Bundle Purchasers" at bounding box center [241, 291] width 167 height 14
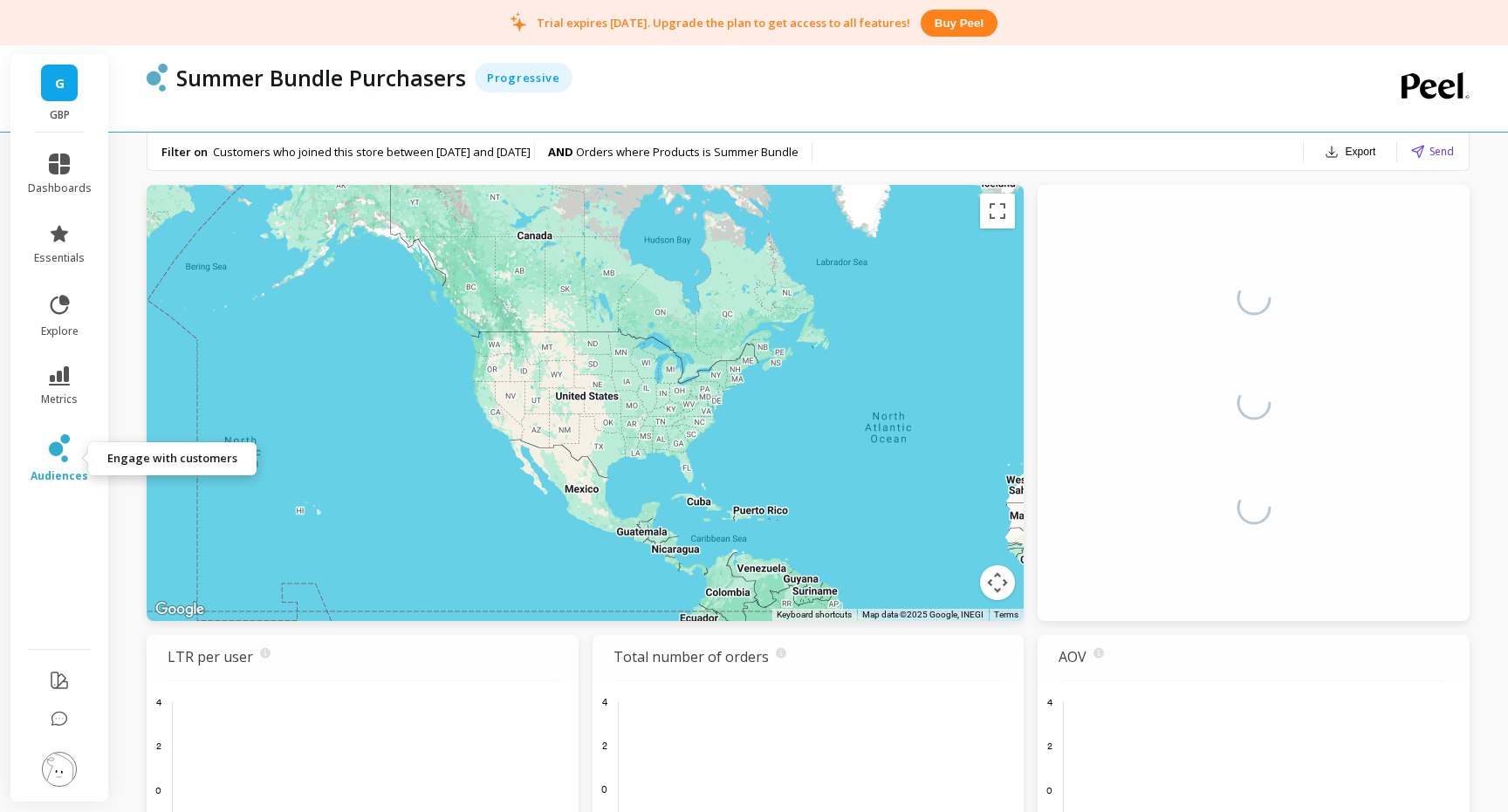
click at [73, 457] on link "audiences" at bounding box center [59, 458] width 64 height 48
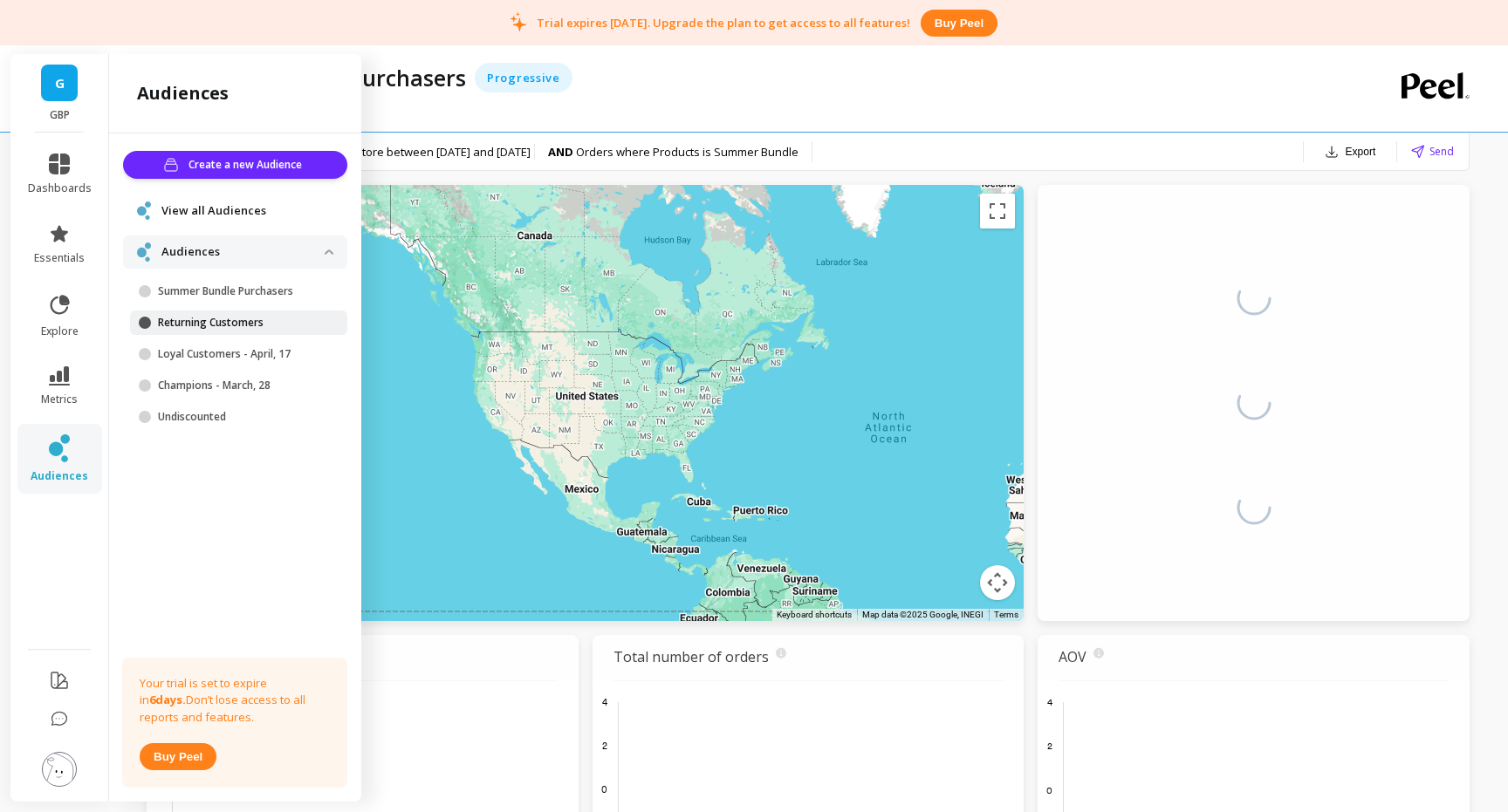
click at [241, 323] on p "Returning Customers" at bounding box center [241, 323] width 167 height 14
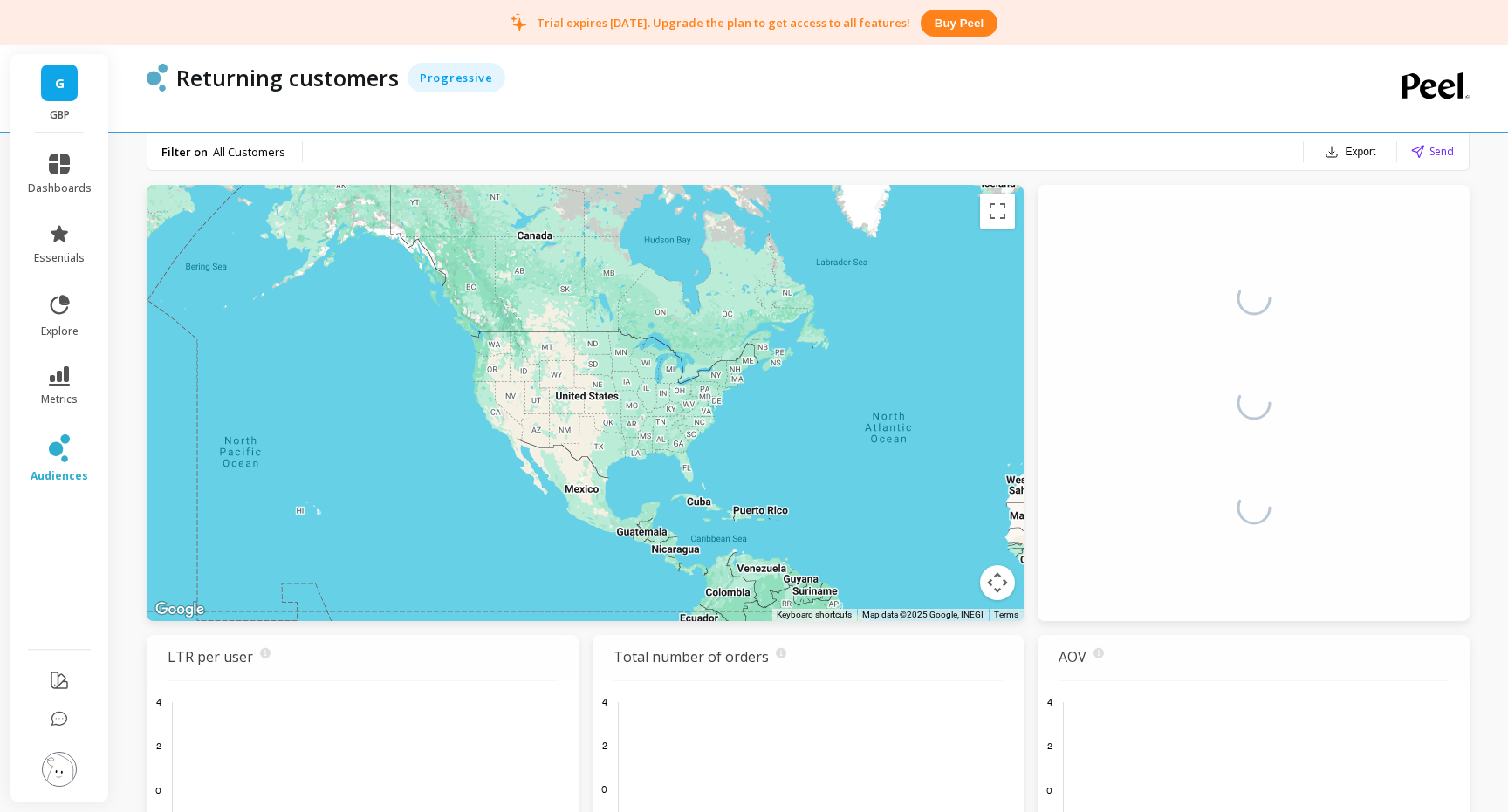
click at [60, 146] on li "dashboards" at bounding box center [59, 175] width 84 height 63
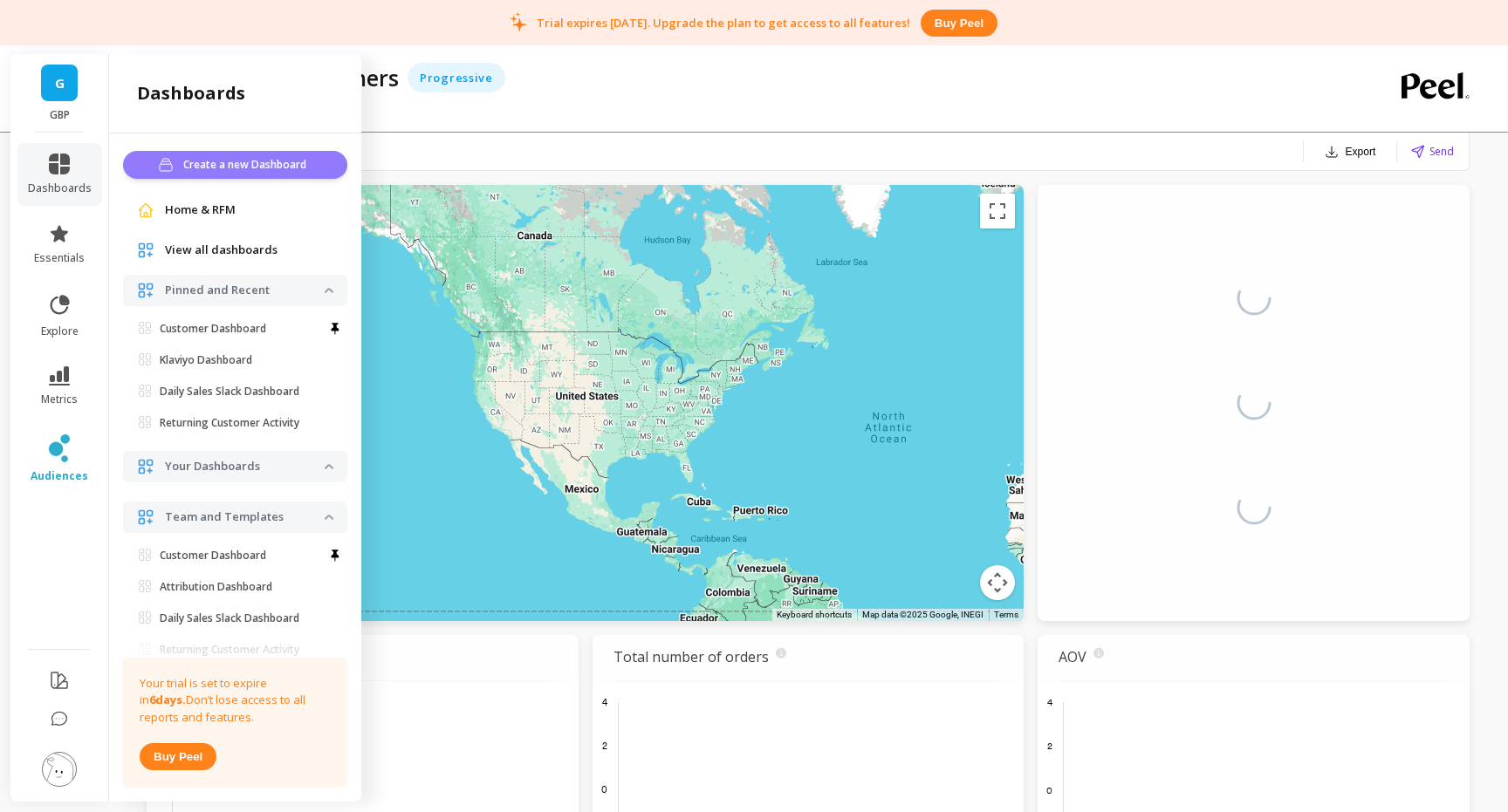
click at [206, 173] on span "Create a new Dashboard" at bounding box center [247, 165] width 128 height 17
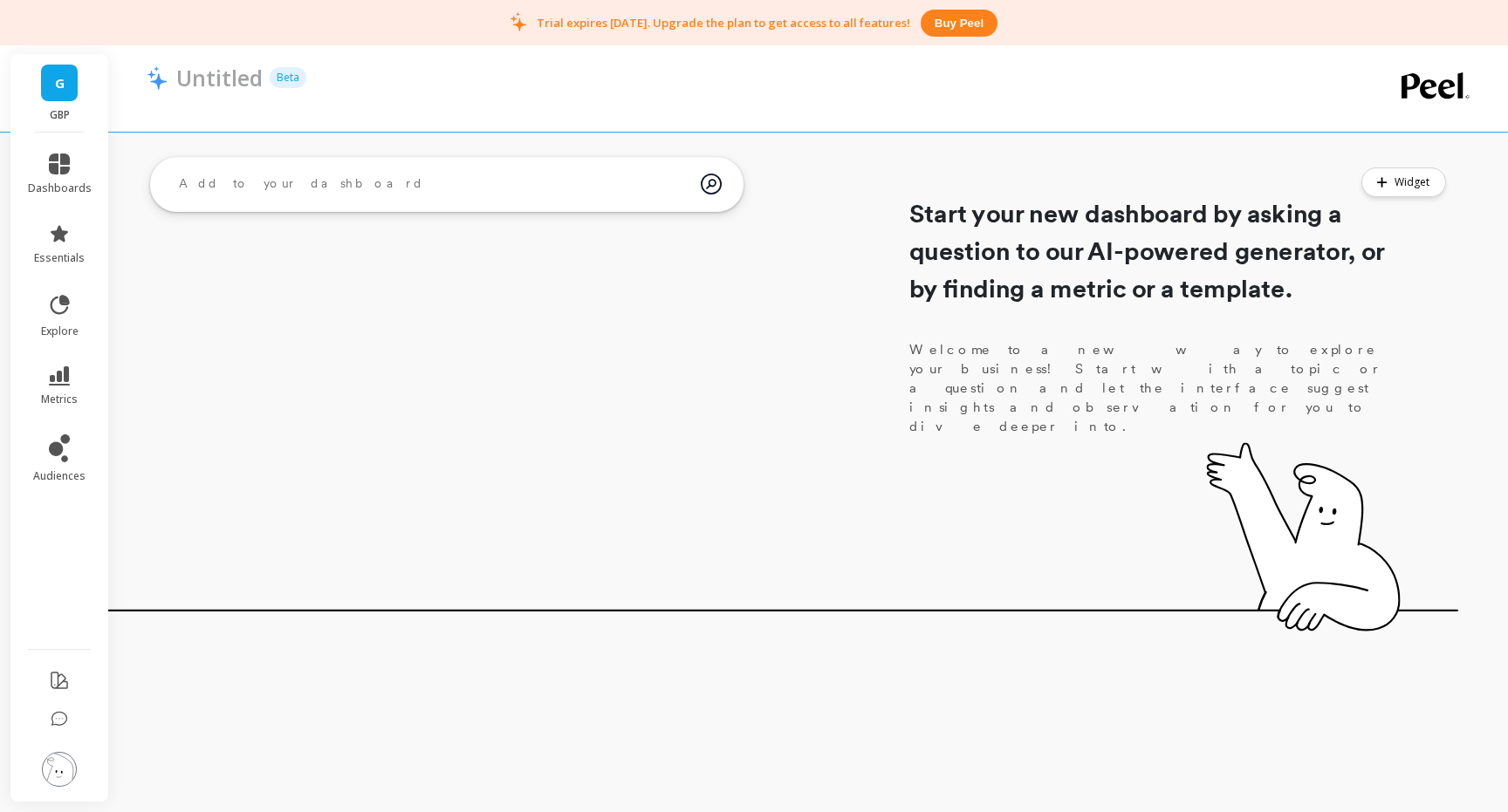
click at [256, 195] on textarea at bounding box center [433, 184] width 536 height 47
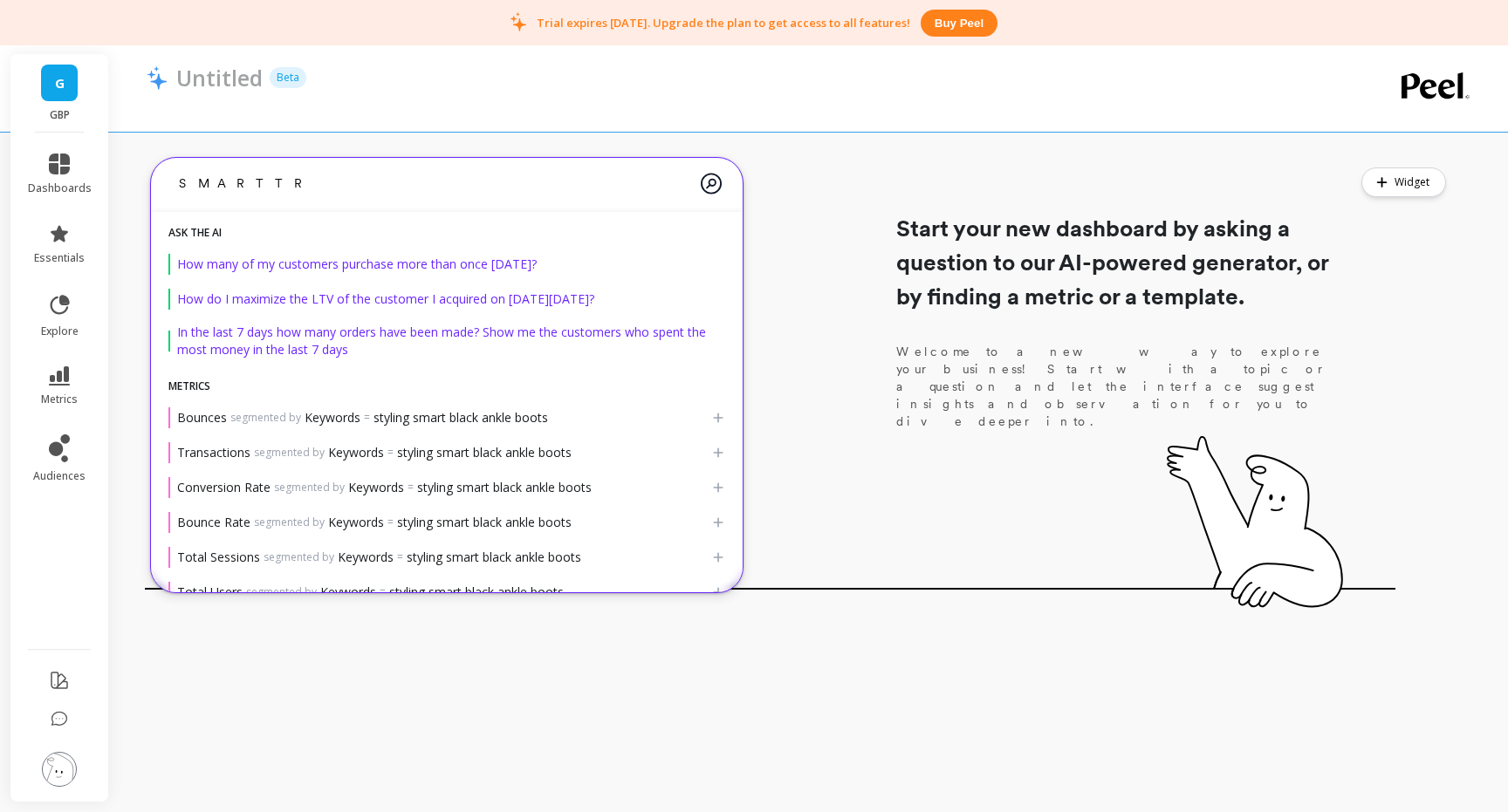
type textarea "SMARTTR"
click at [488, 102] on div at bounding box center [737, 101] width 1183 height 17
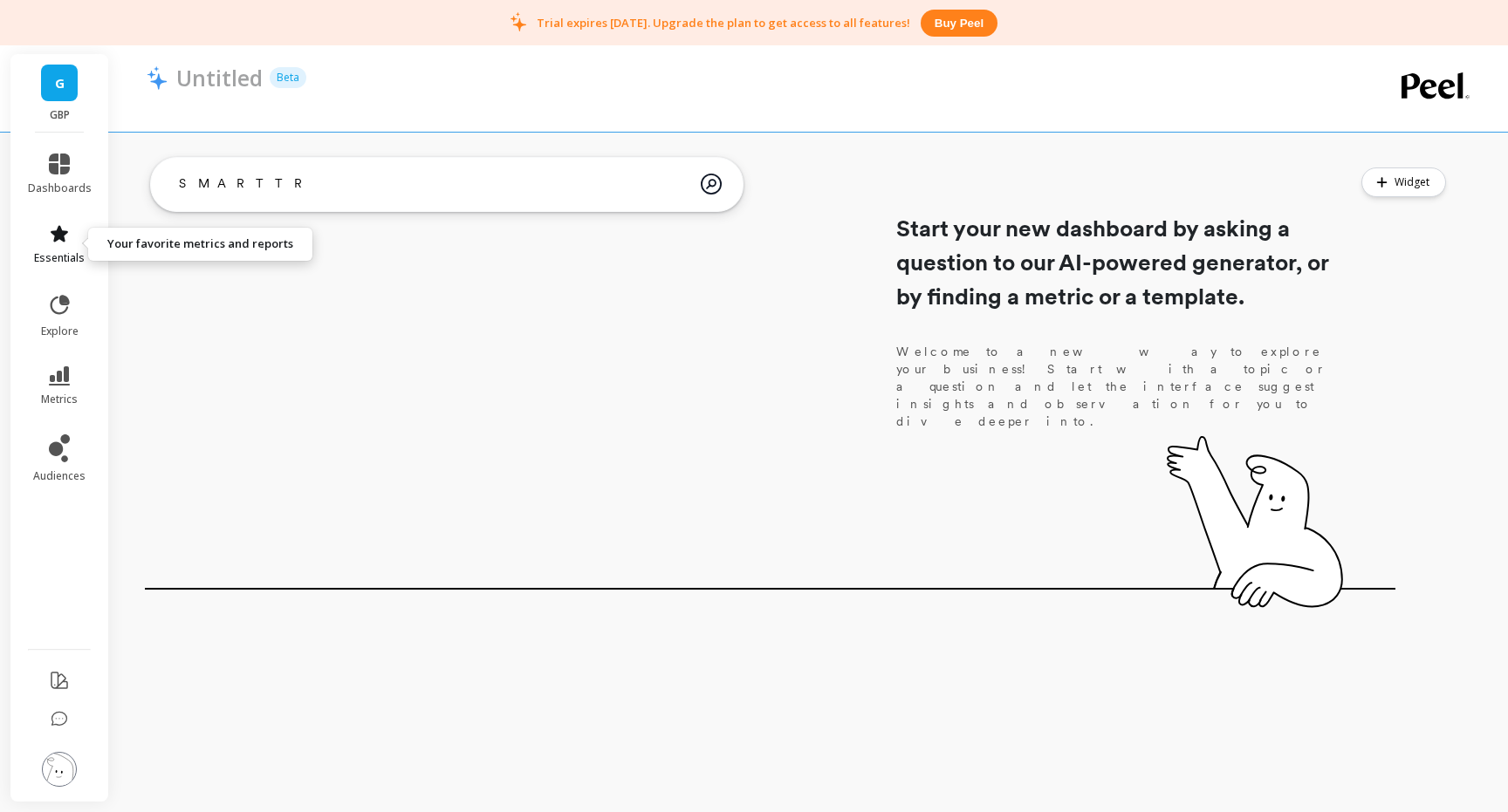
click at [49, 244] on link "essentials" at bounding box center [59, 244] width 64 height 42
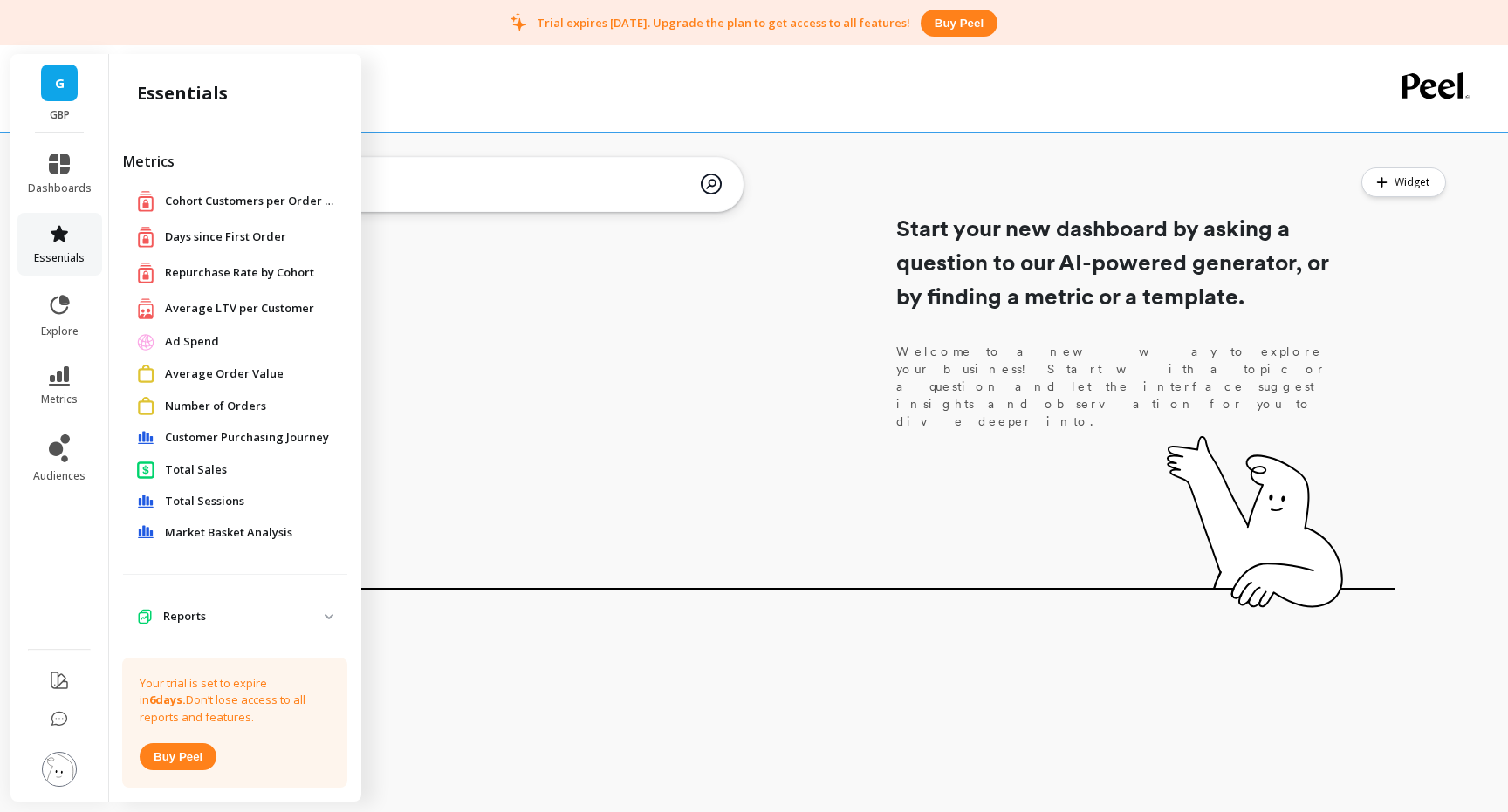
scroll to position [22, 0]
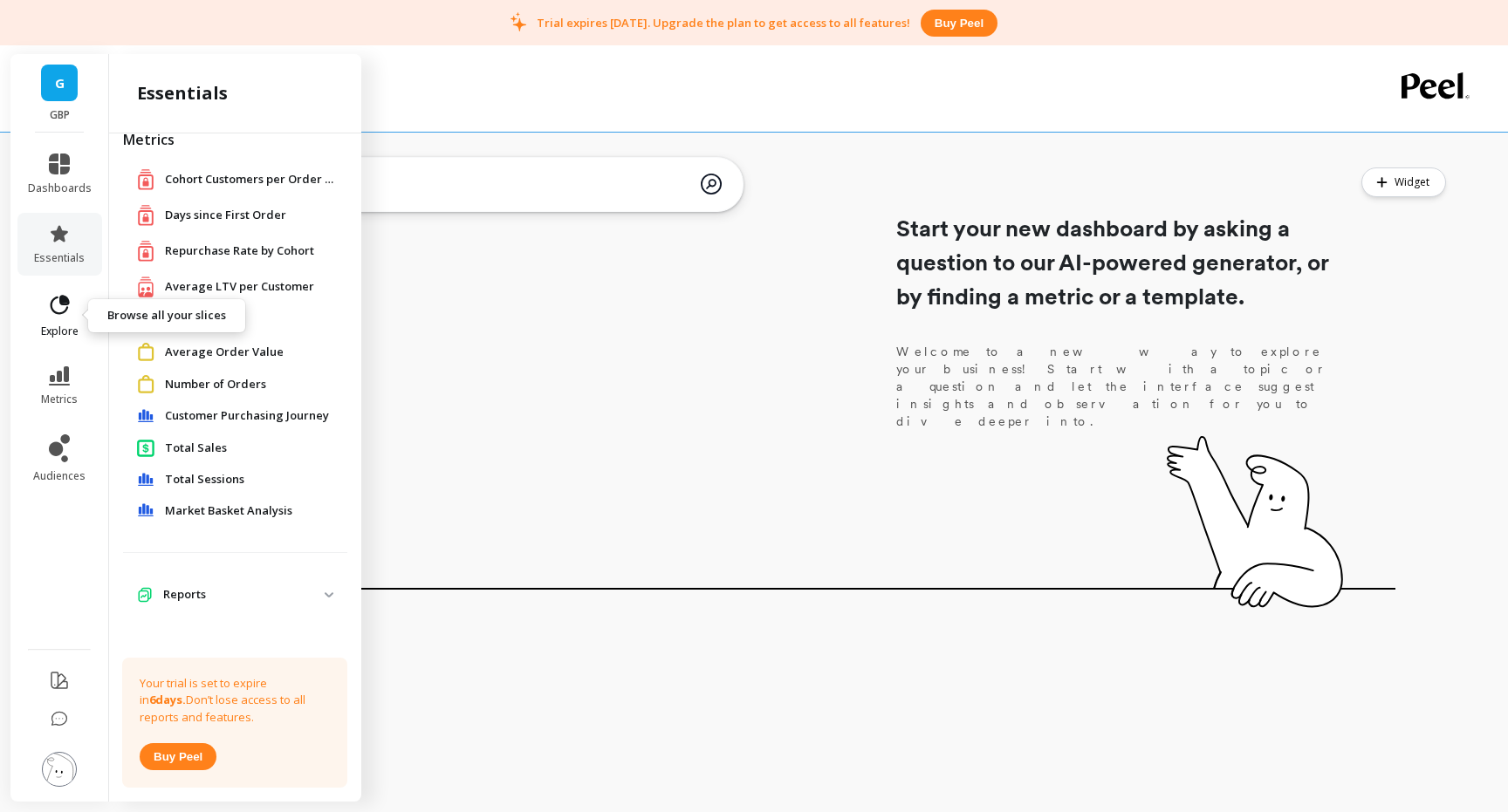
click at [58, 312] on icon at bounding box center [60, 304] width 19 height 19
